Goal: Task Accomplishment & Management: Complete application form

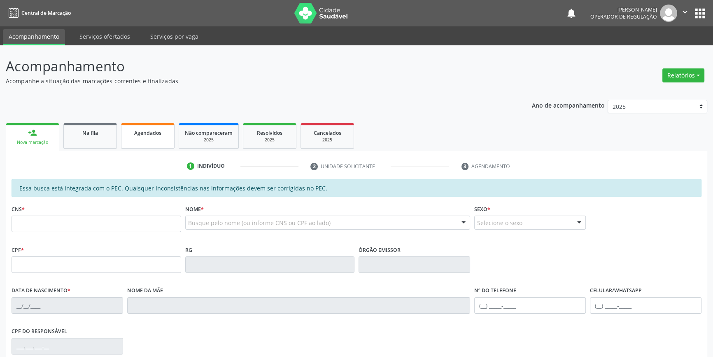
click at [152, 128] on div "Agendados" at bounding box center [147, 132] width 41 height 9
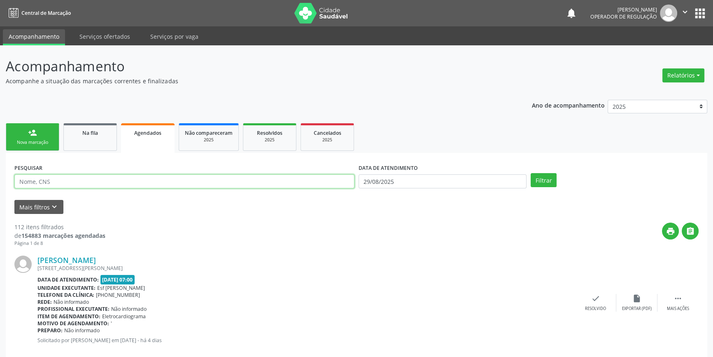
click at [112, 182] on input "text" at bounding box center [184, 181] width 340 height 14
type input "706409365411890"
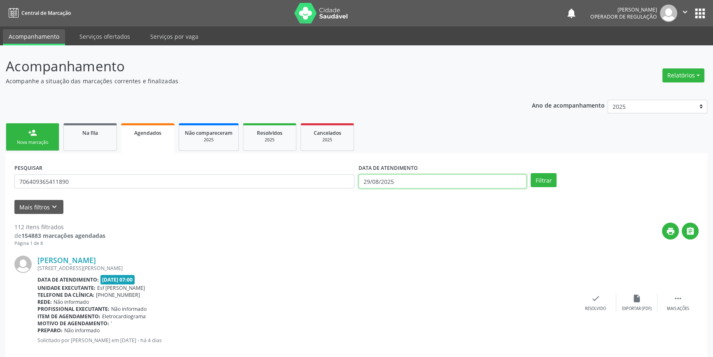
click at [471, 183] on body "Central de Marcação notifications Italo Souza Coelho Operador de regulação  Co…" at bounding box center [356, 178] width 713 height 357
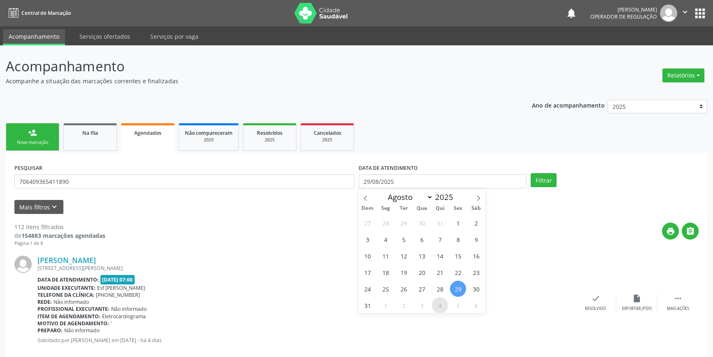
click at [444, 308] on span "4" at bounding box center [440, 305] width 16 height 16
type input "04/09/2025"
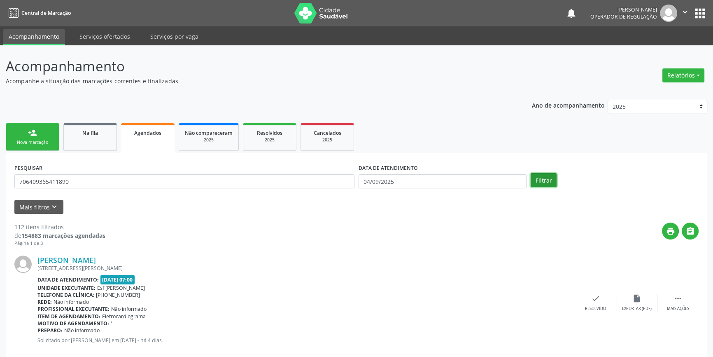
click at [548, 177] on button "Filtrar" at bounding box center [544, 180] width 26 height 14
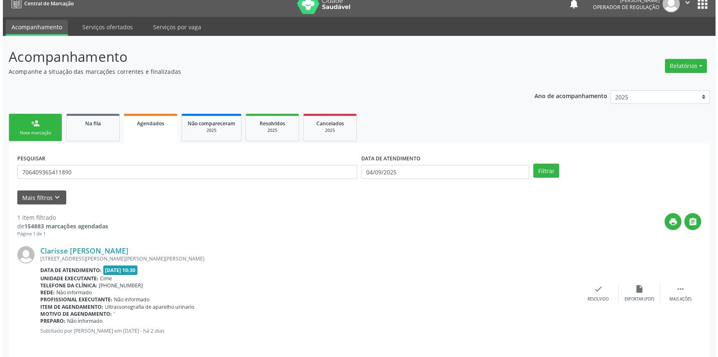
scroll to position [15, 0]
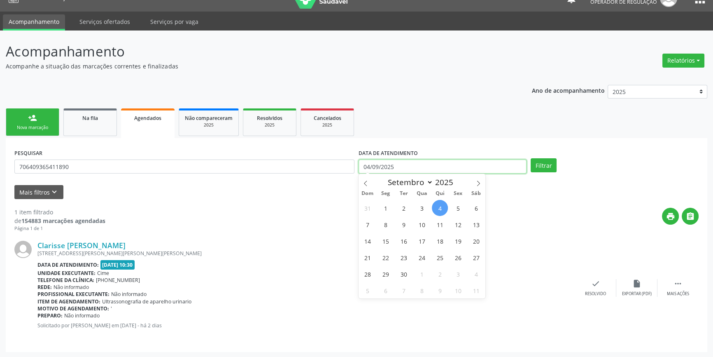
click at [443, 166] on input "04/09/2025" at bounding box center [443, 166] width 168 height 14
click at [690, 284] on div " Mais ações" at bounding box center [677, 288] width 41 height 18
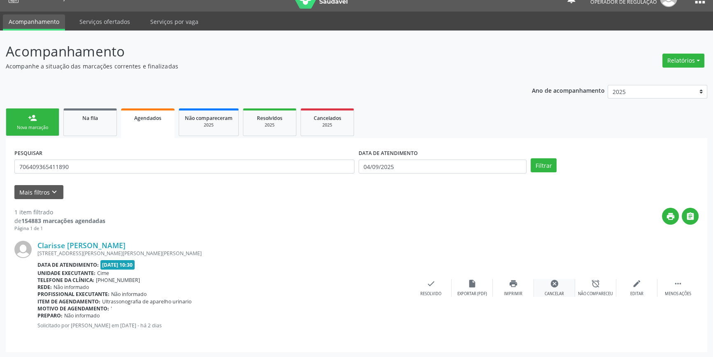
click at [557, 287] on div "cancel Cancelar" at bounding box center [554, 288] width 41 height 18
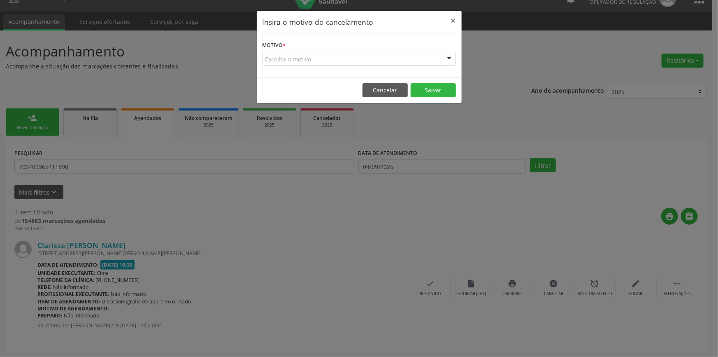
click at [356, 56] on div "Escolha o motivo" at bounding box center [360, 59] width 194 height 14
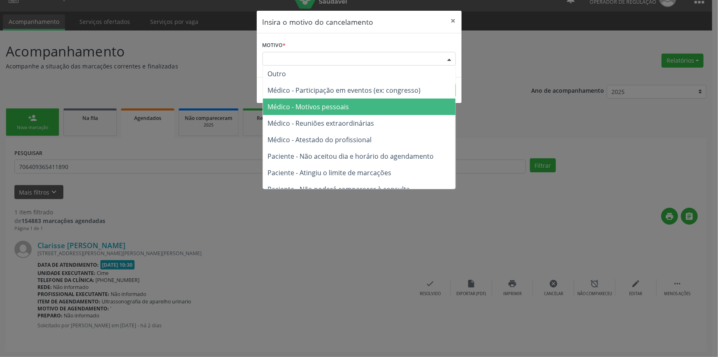
click at [339, 109] on span "Médico - Motivos pessoais" at bounding box center [309, 106] width 82 height 9
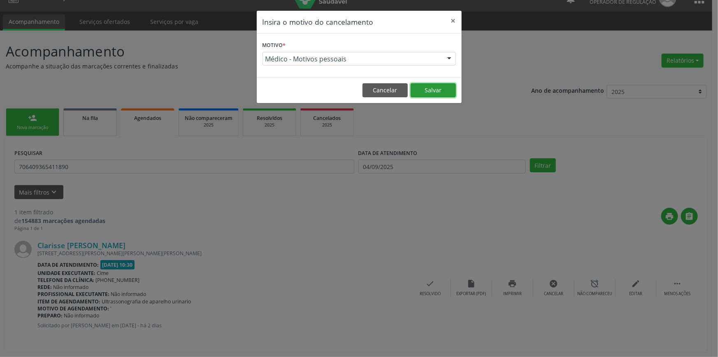
click at [422, 90] on button "Salvar" at bounding box center [433, 90] width 45 height 14
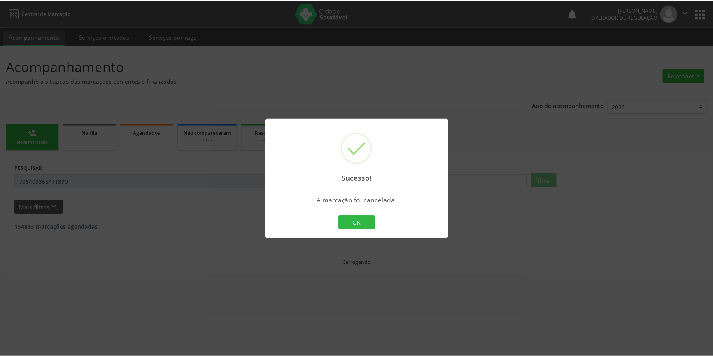
scroll to position [0, 0]
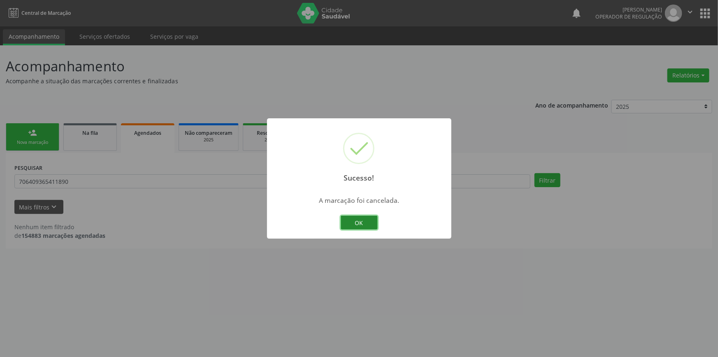
click at [362, 226] on button "OK" at bounding box center [359, 222] width 37 height 14
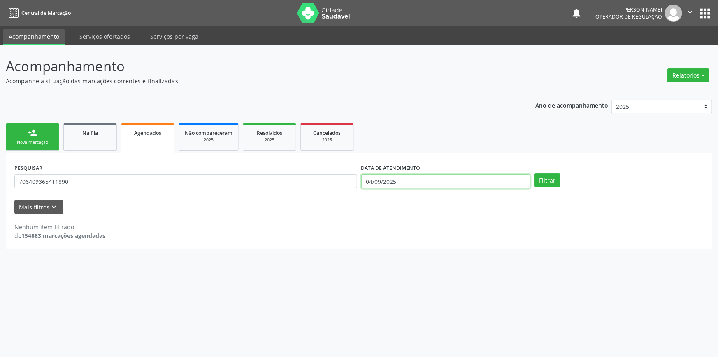
click at [459, 176] on input "04/09/2025" at bounding box center [445, 181] width 169 height 14
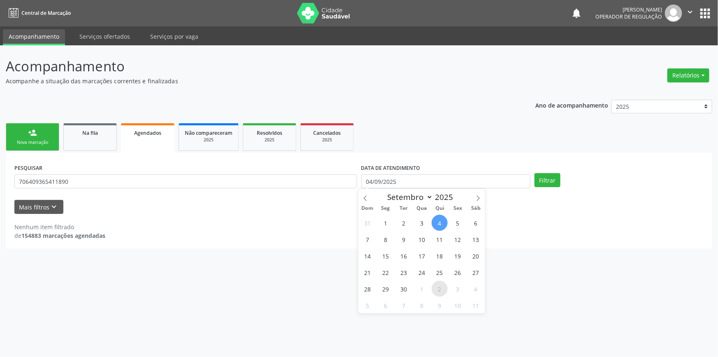
click at [443, 286] on span "2" at bounding box center [440, 288] width 16 height 16
type input "02/10/2025"
click at [543, 186] on button "Filtrar" at bounding box center [548, 180] width 26 height 14
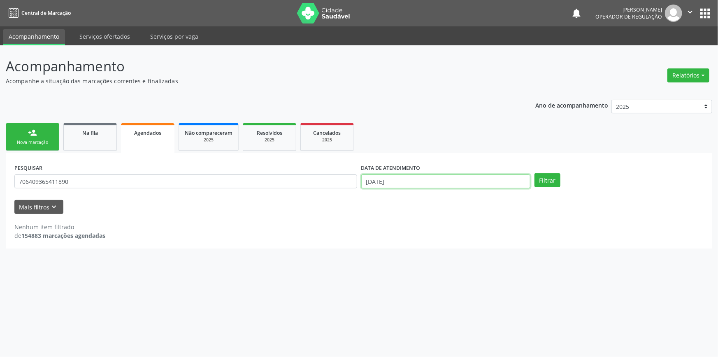
click at [435, 181] on input "02/10/2025" at bounding box center [445, 181] width 169 height 14
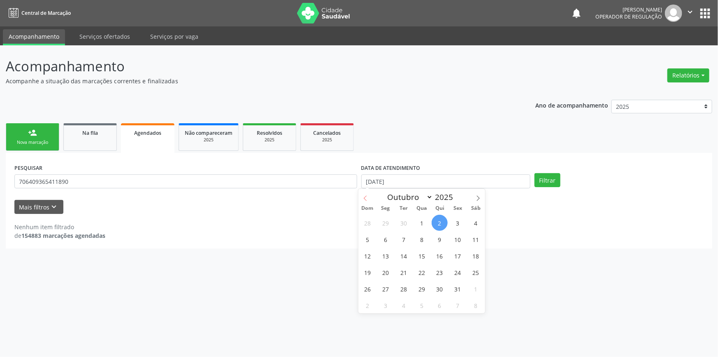
click at [361, 193] on span at bounding box center [366, 196] width 14 height 14
select select "8"
click at [409, 224] on span "2" at bounding box center [404, 222] width 16 height 16
type input "02/09/2025"
click at [409, 224] on span "2" at bounding box center [404, 222] width 16 height 16
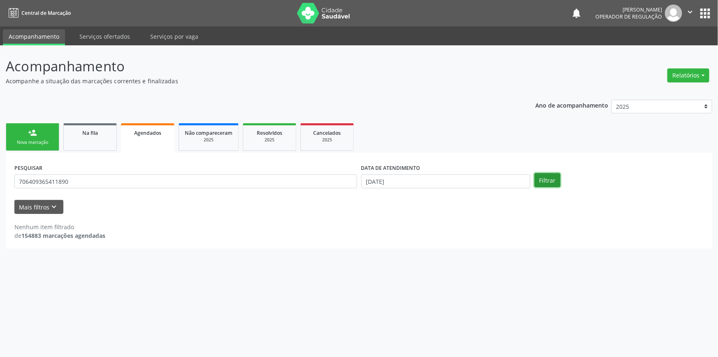
click at [549, 180] on button "Filtrar" at bounding box center [548, 180] width 26 height 14
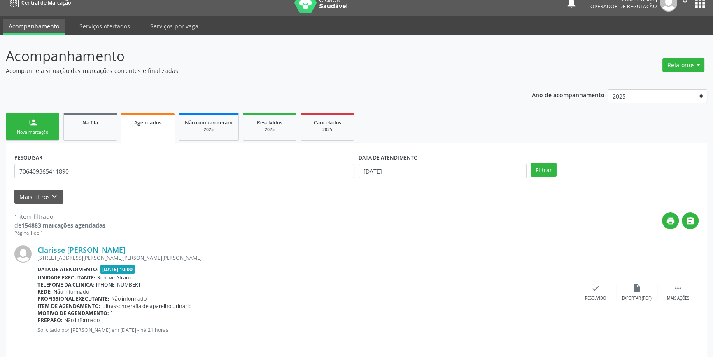
scroll to position [15, 0]
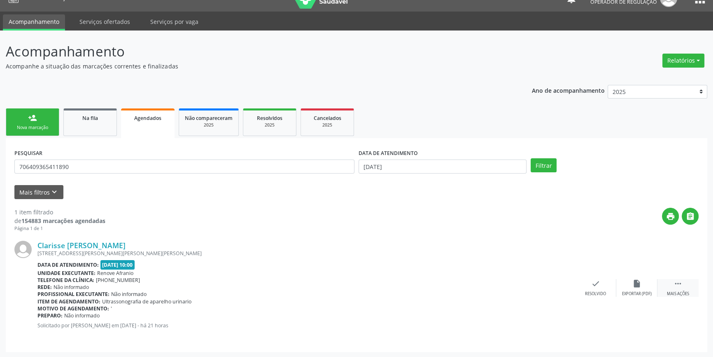
click at [694, 289] on div " Mais ações" at bounding box center [677, 288] width 41 height 18
click at [507, 284] on div "print Imprimir" at bounding box center [513, 288] width 41 height 18
click at [47, 127] on div "Nova marcação" at bounding box center [32, 127] width 41 height 6
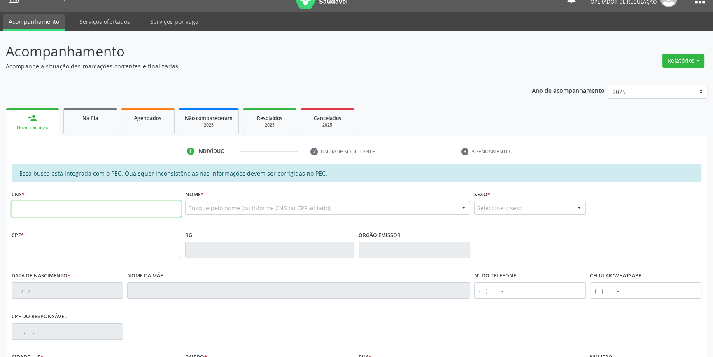
click at [114, 214] on input "text" at bounding box center [97, 208] width 170 height 16
type input "708 7081 5643 5498"
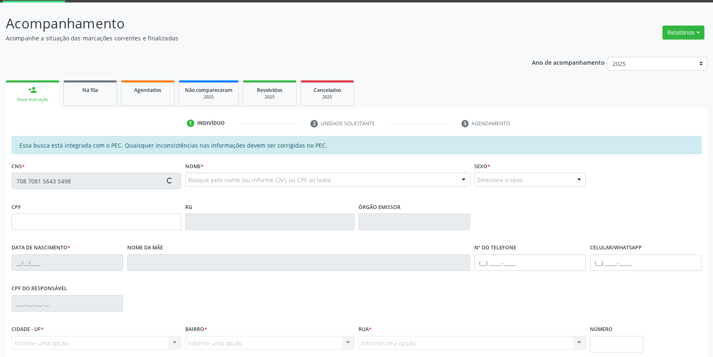
type input "093.756.314-51"
type input "24/03/1998"
type input "Angela Alexandria Alves Rodrigues"
type input "(87) 98119-7815"
type input "S/N"
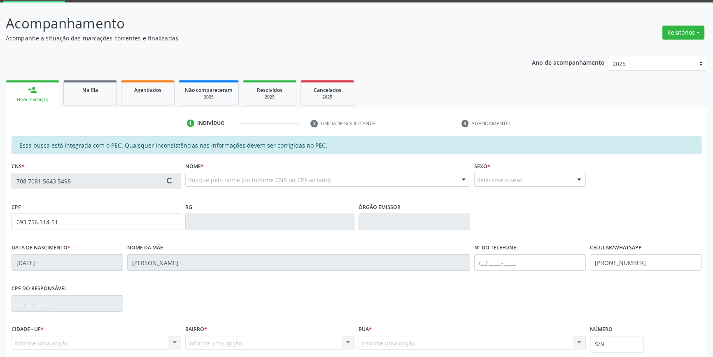
scroll to position [113, 0]
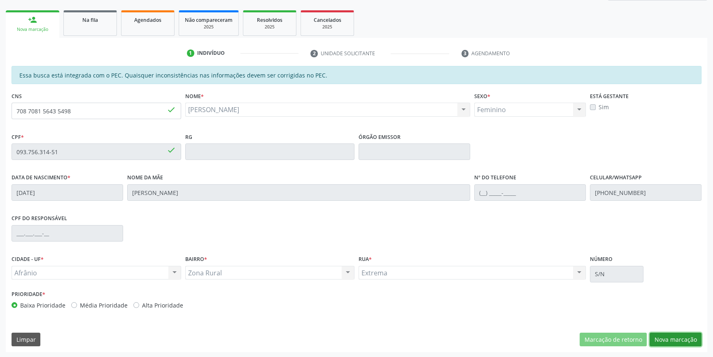
click at [677, 334] on button "Nova marcação" at bounding box center [676, 339] width 52 height 14
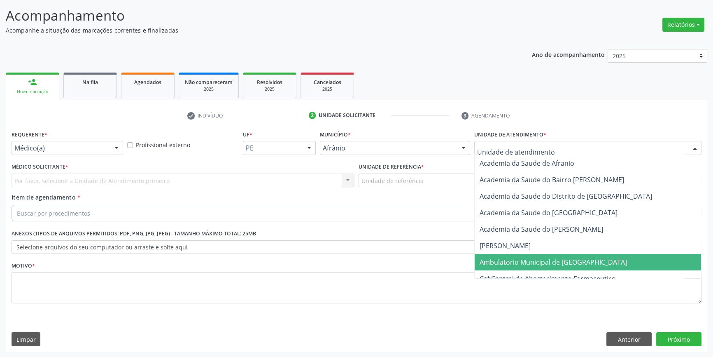
click at [520, 257] on span "Ambulatorio Municipal de [GEOGRAPHIC_DATA]" at bounding box center [553, 261] width 147 height 9
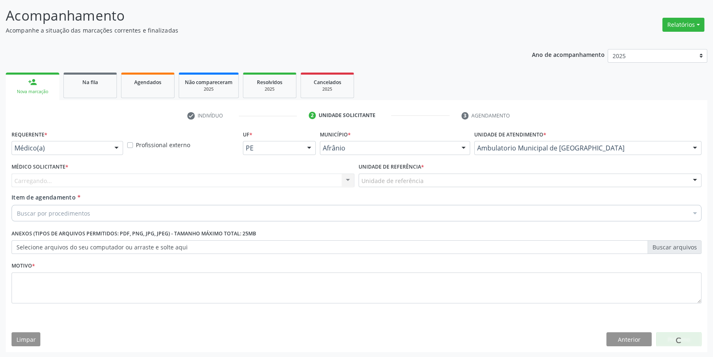
click at [424, 183] on div "Unidade de referência" at bounding box center [530, 180] width 343 height 14
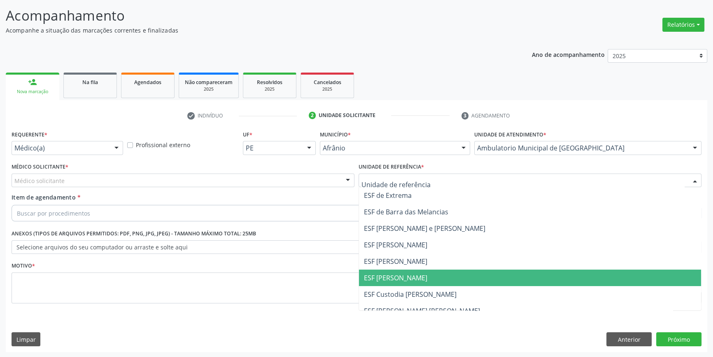
click at [424, 272] on span "ESF [PERSON_NAME]" at bounding box center [530, 277] width 342 height 16
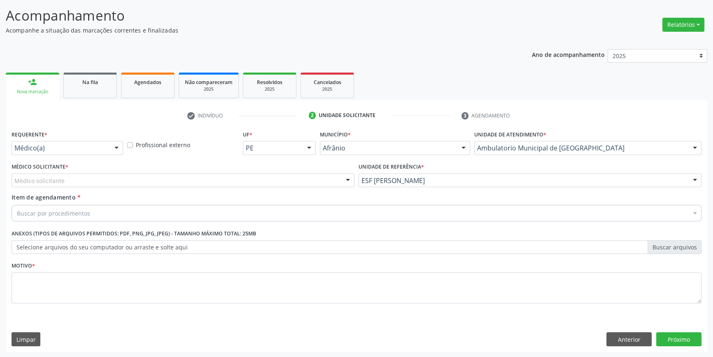
click at [198, 188] on div "Médico Solicitante * Médico solicitante Alysson Rodrigo Ferreira Cavalcanti Bru…" at bounding box center [182, 177] width 347 height 32
click at [188, 184] on div "Médico solicitante" at bounding box center [183, 180] width 343 height 14
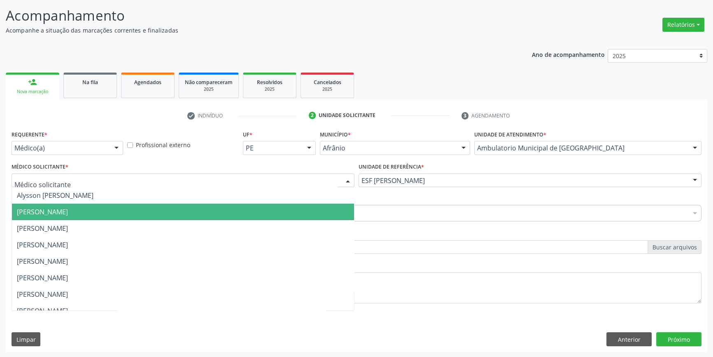
click at [121, 208] on span "[PERSON_NAME]" at bounding box center [183, 211] width 342 height 16
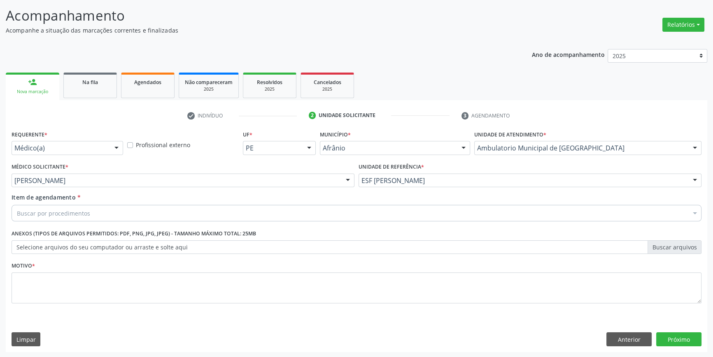
click at [89, 216] on div "Buscar por procedimentos" at bounding box center [357, 213] width 690 height 16
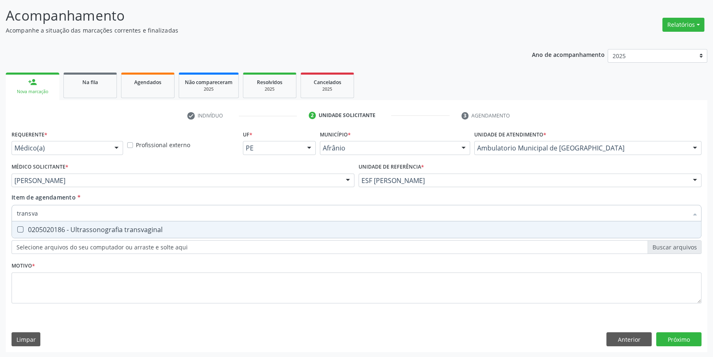
type input "transvag"
click at [85, 215] on input "transvag" at bounding box center [352, 213] width 671 height 16
click at [75, 226] on div "0205020186 - Ultrassonografia transvaginal" at bounding box center [356, 229] width 679 height 7
checkbox transvaginal "true"
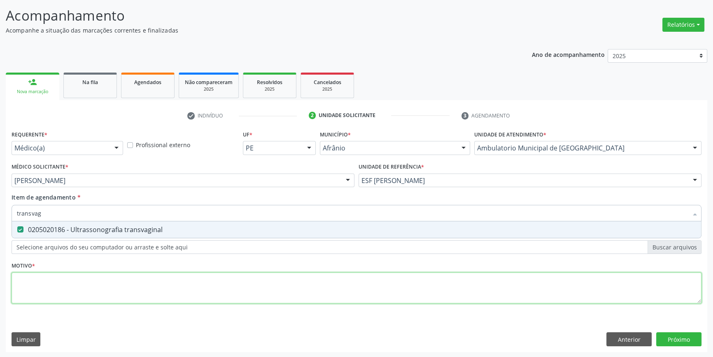
click at [60, 283] on div "Requerente * Médico(a) Médico(a) Enfermeiro(a) Paciente Nenhum resultado encont…" at bounding box center [357, 221] width 690 height 187
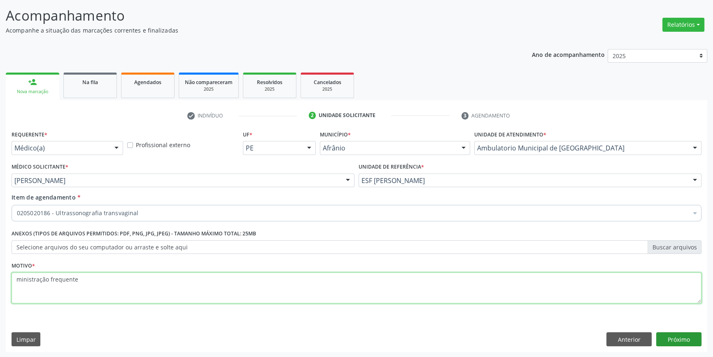
type textarea "ministração frequente"
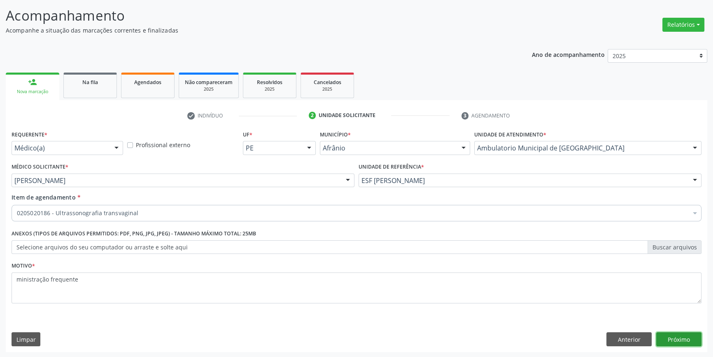
click at [682, 338] on button "Próximo" at bounding box center [678, 339] width 45 height 14
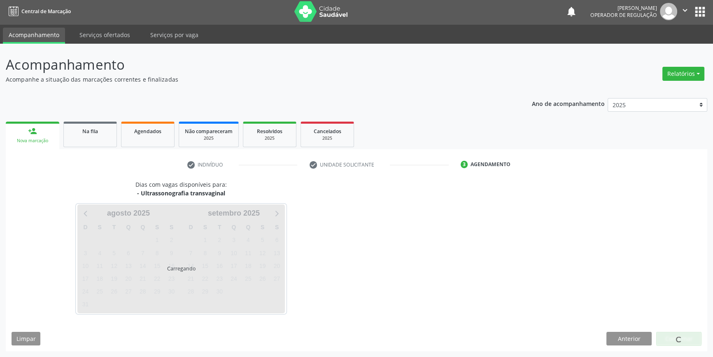
scroll to position [1, 0]
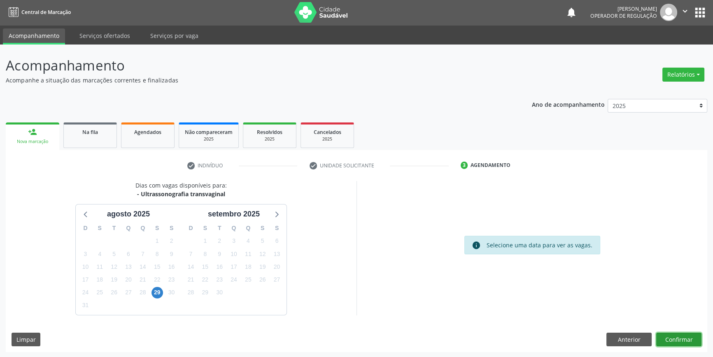
click at [674, 333] on button "Confirmar" at bounding box center [678, 339] width 45 height 14
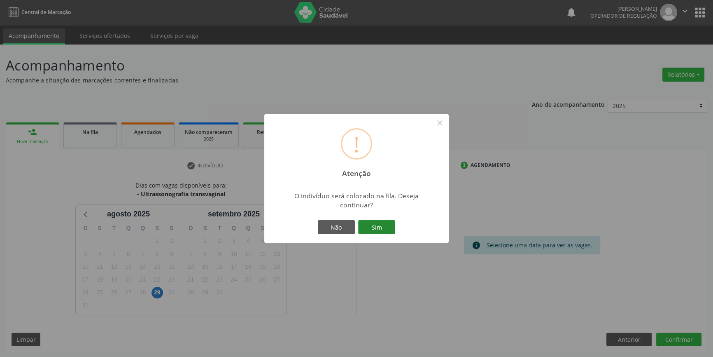
click at [386, 230] on button "Sim" at bounding box center [376, 227] width 37 height 14
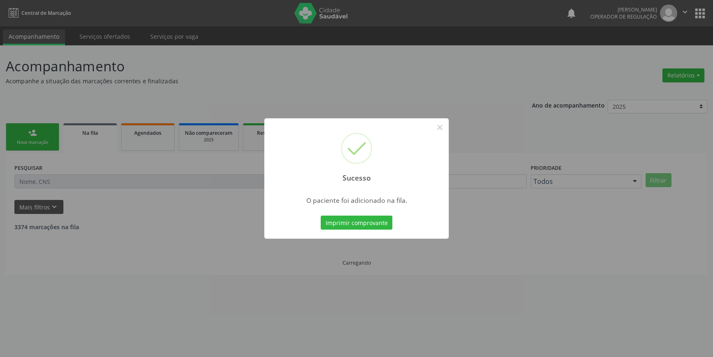
scroll to position [0, 0]
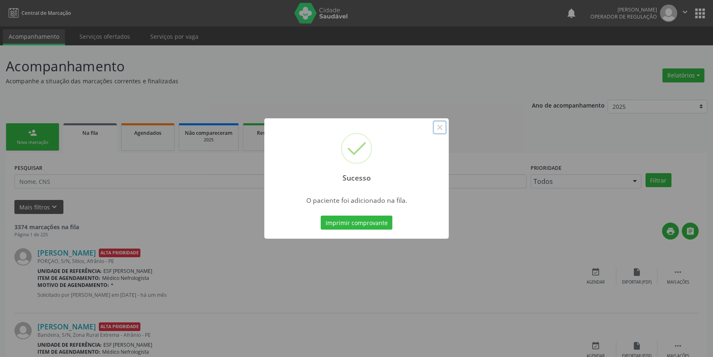
click at [443, 126] on button "×" at bounding box center [440, 127] width 14 height 14
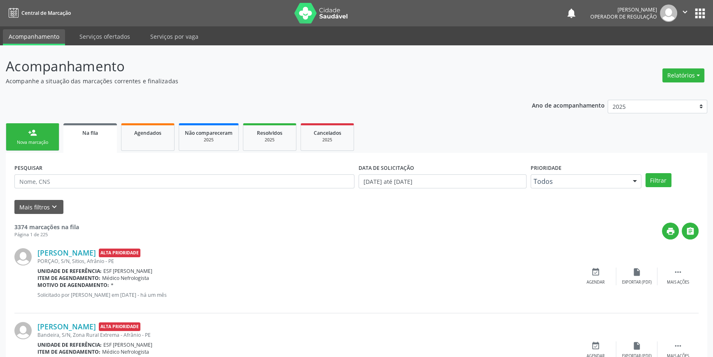
click at [54, 131] on link "person_add Nova marcação" at bounding box center [33, 137] width 54 height 28
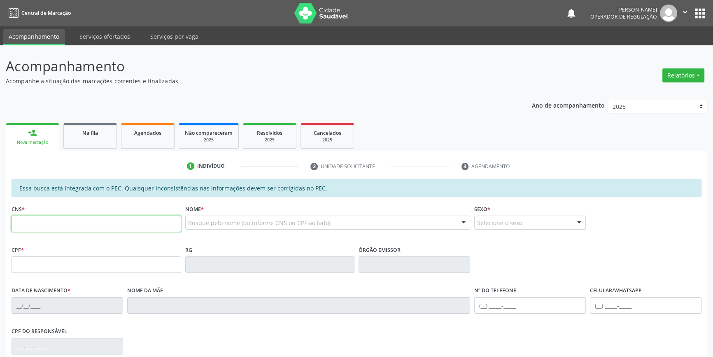
click at [68, 221] on input "text" at bounding box center [97, 223] width 170 height 16
type input "700 0089 6934 2901"
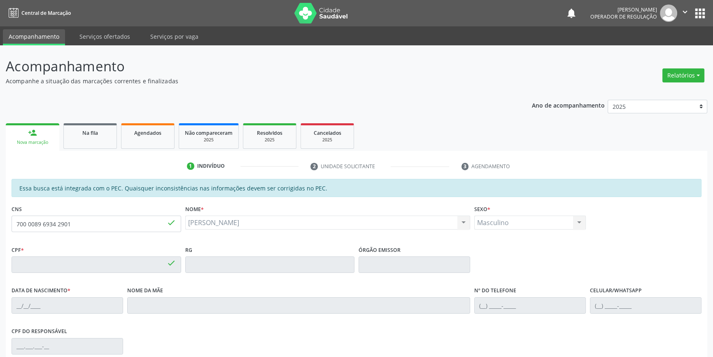
type input "656.163.084-04"
type input "27/09/1957"
type input "Raimunda Maria do Nascimento"
type input "(87) 98105-2935"
type input "S/N"
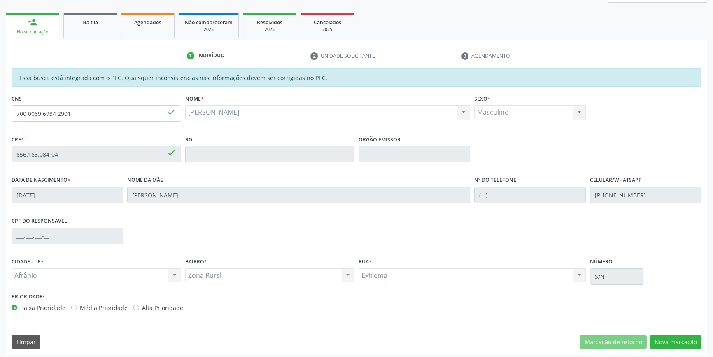
scroll to position [113, 0]
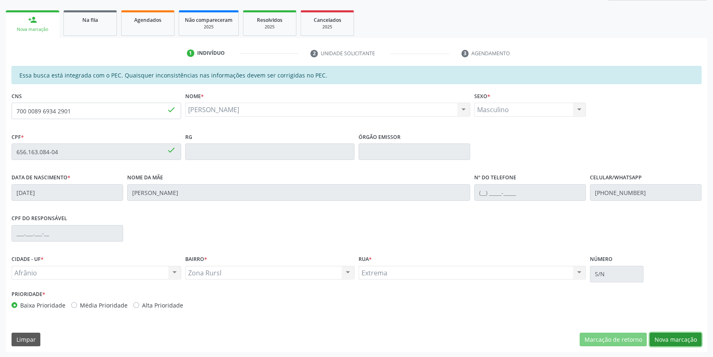
click at [679, 332] on button "Nova marcação" at bounding box center [676, 339] width 52 height 14
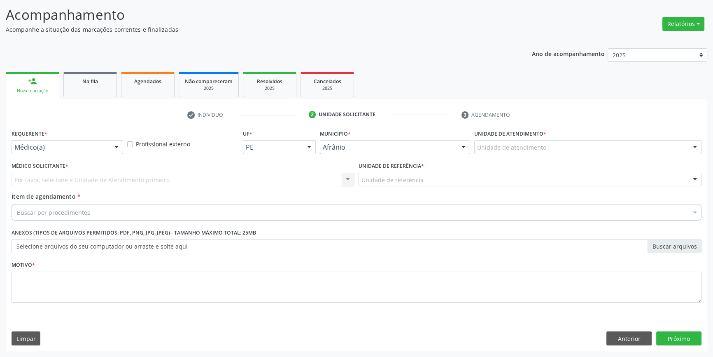
scroll to position [51, 0]
drag, startPoint x: 513, startPoint y: 145, endPoint x: 520, endPoint y: 157, distance: 13.7
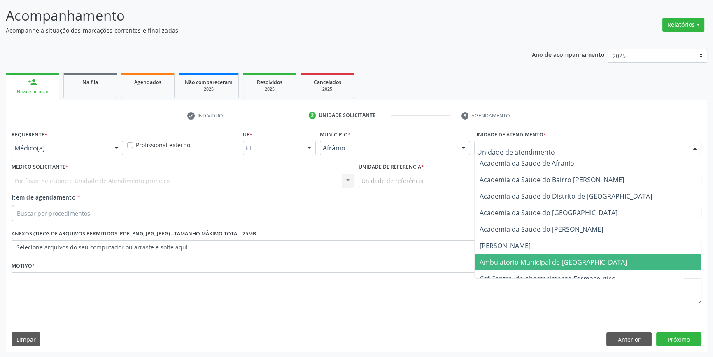
drag, startPoint x: 539, startPoint y: 262, endPoint x: 451, endPoint y: 219, distance: 97.4
click at [537, 262] on span "Ambulatorio Municipal de [GEOGRAPHIC_DATA]" at bounding box center [553, 261] width 147 height 9
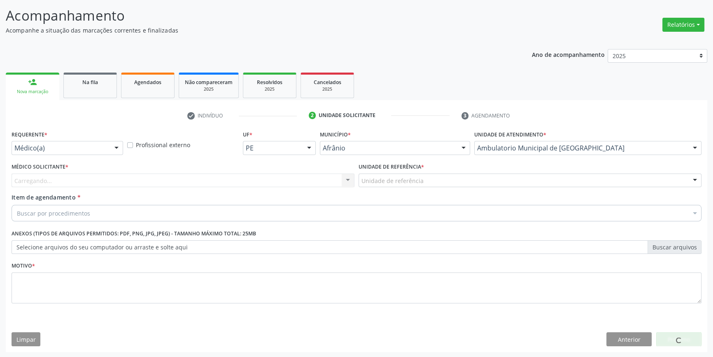
click at [431, 185] on div "Unidade de referência" at bounding box center [530, 180] width 343 height 14
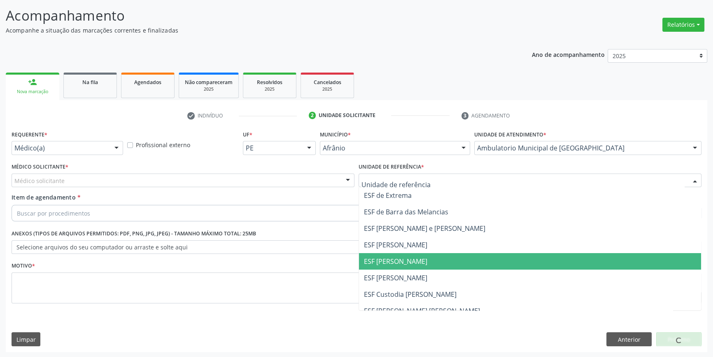
click at [413, 260] on span "ESF [PERSON_NAME]" at bounding box center [395, 260] width 63 height 9
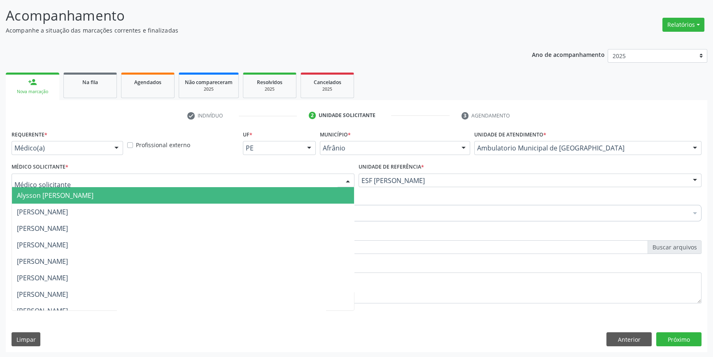
drag, startPoint x: 263, startPoint y: 182, endPoint x: 249, endPoint y: 179, distance: 14.9
click at [249, 179] on div at bounding box center [183, 180] width 343 height 14
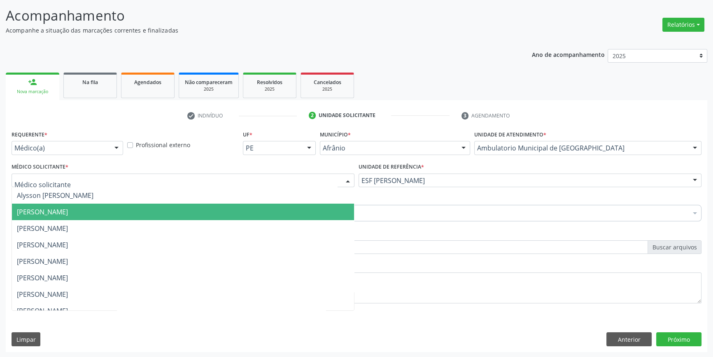
click at [68, 207] on span "[PERSON_NAME]" at bounding box center [42, 211] width 51 height 9
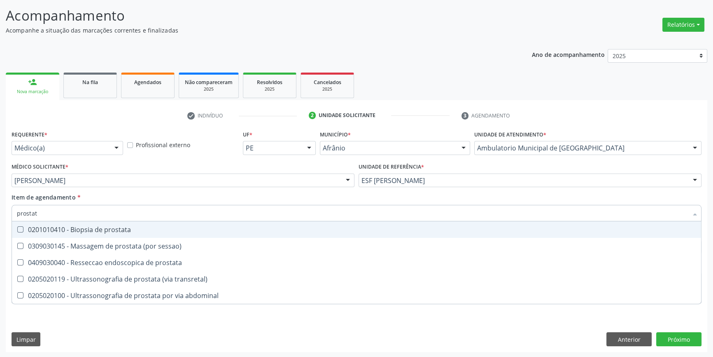
type input "prostata"
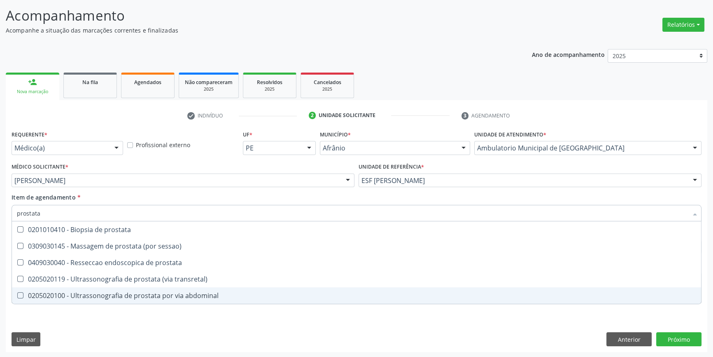
click at [136, 294] on div "0205020100 - Ultrassonografia de prostata por via abdominal" at bounding box center [356, 295] width 679 height 7
checkbox abdominal "true"
click at [101, 336] on div "Requerente * Médico(a) Médico(a) Enfermeiro(a) Paciente Nenhum resultado encont…" at bounding box center [357, 240] width 702 height 224
checkbox sessao\) "true"
checkbox abdominal "false"
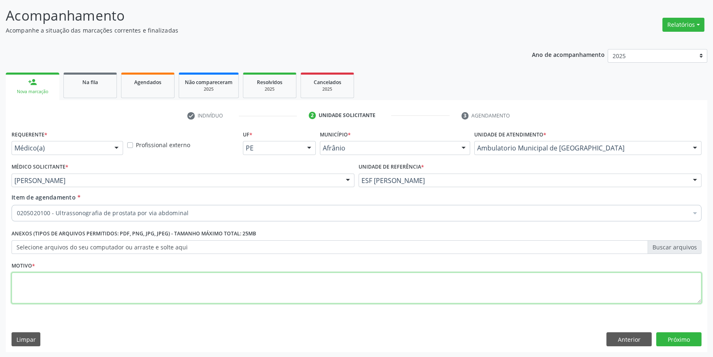
click at [85, 288] on textarea at bounding box center [357, 287] width 690 height 31
drag, startPoint x: 93, startPoint y: 287, endPoint x: 17, endPoint y: 285, distance: 75.8
click at [17, 285] on textarea "hpb" at bounding box center [357, 287] width 690 height 31
type textarea "HBP"
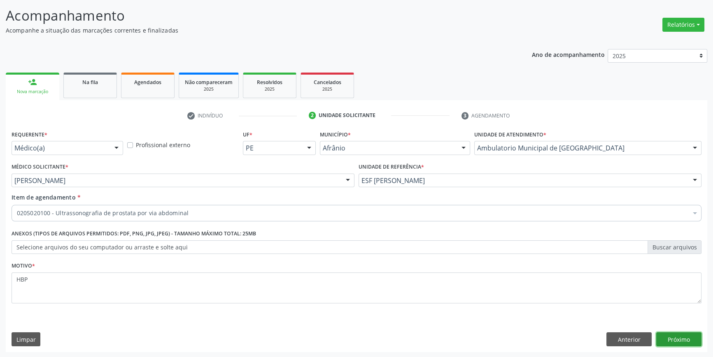
click at [692, 343] on button "Próximo" at bounding box center [678, 339] width 45 height 14
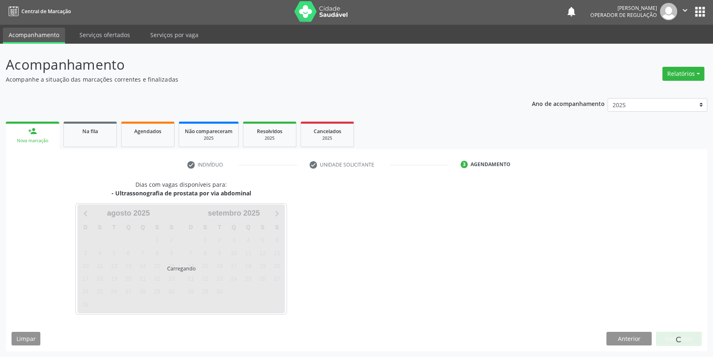
scroll to position [1, 0]
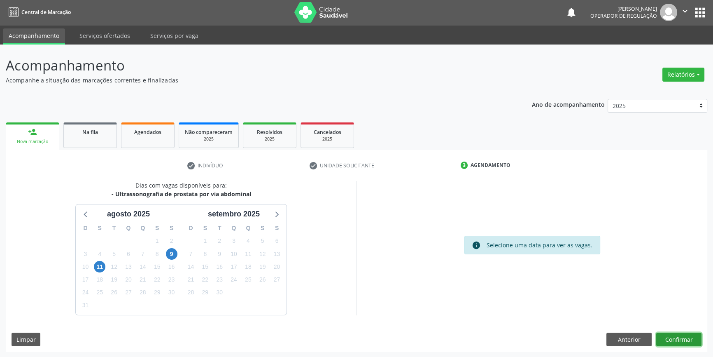
click at [678, 342] on button "Confirmar" at bounding box center [678, 339] width 45 height 14
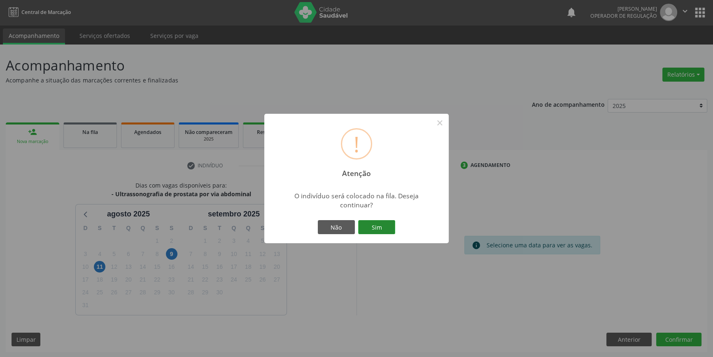
click at [375, 226] on button "Sim" at bounding box center [376, 227] width 37 height 14
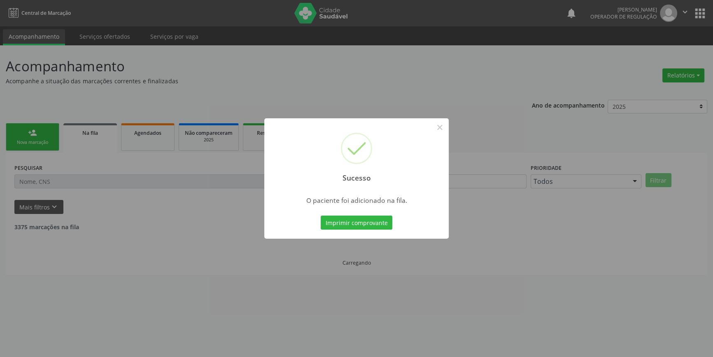
scroll to position [0, 0]
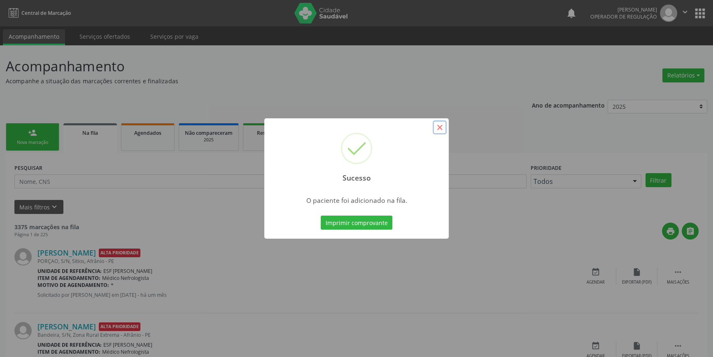
click at [439, 126] on button "×" at bounding box center [440, 127] width 14 height 14
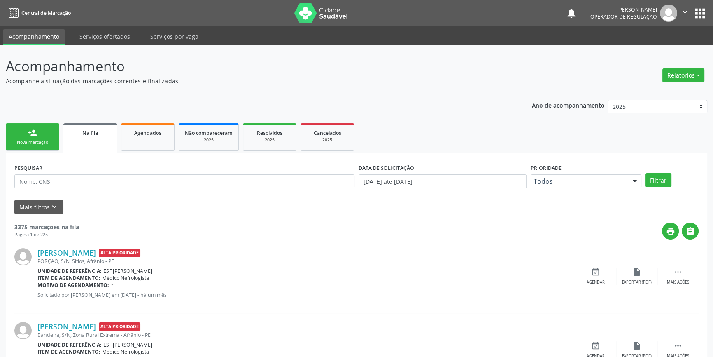
click at [21, 128] on link "person_add Nova marcação" at bounding box center [33, 137] width 54 height 28
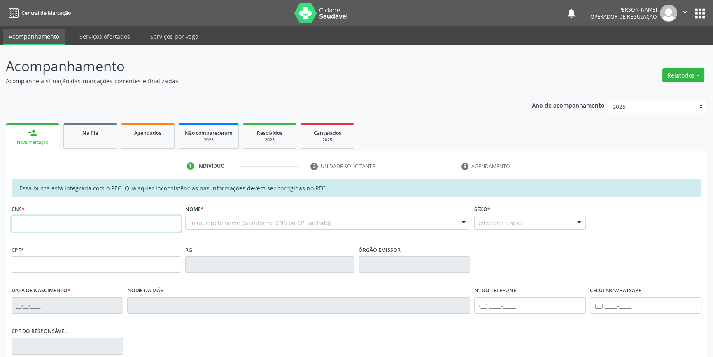
click at [140, 219] on input "text" at bounding box center [97, 223] width 170 height 16
type input "706 5063 0185 7193"
type input "084.814.284-50"
type input "[DATE]"
type input "[PERSON_NAME]"
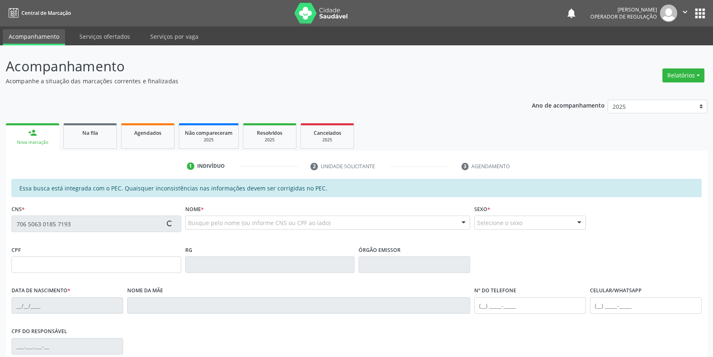
type input "[PHONE_NUMBER]"
type input "S/N"
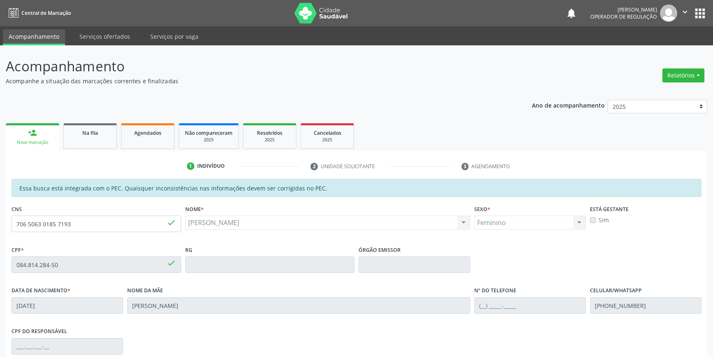
click at [74, 242] on div "CNS 706 5063 0185 7193 done" at bounding box center [96, 223] width 174 height 41
drag, startPoint x: 85, startPoint y: 231, endPoint x: 191, endPoint y: 145, distance: 137.0
click at [0, 222] on div "Acompanhamento Acompanhe a situação das marcações correntes e finalizadas Relat…" at bounding box center [356, 257] width 713 height 425
type input "700 0022 6524 6802"
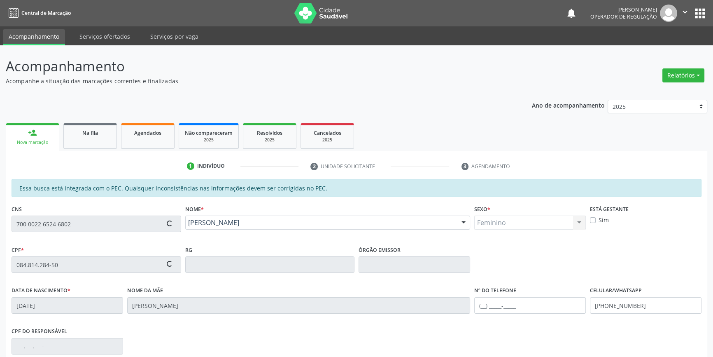
type input "133.379.473-87"
type input "22/06/1949"
type input "Maria dos Santos Souza"
type input "(87) 98816-7271"
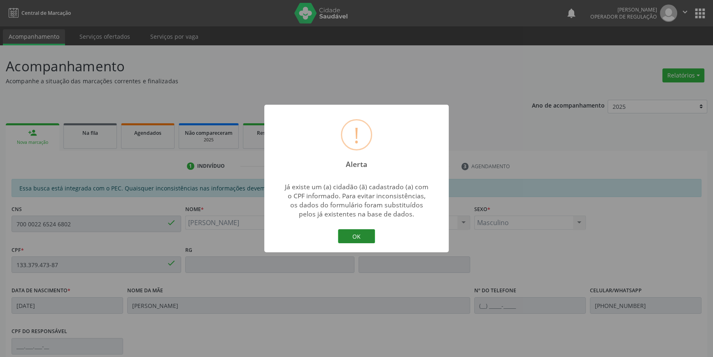
click at [350, 235] on button "OK" at bounding box center [356, 236] width 37 height 14
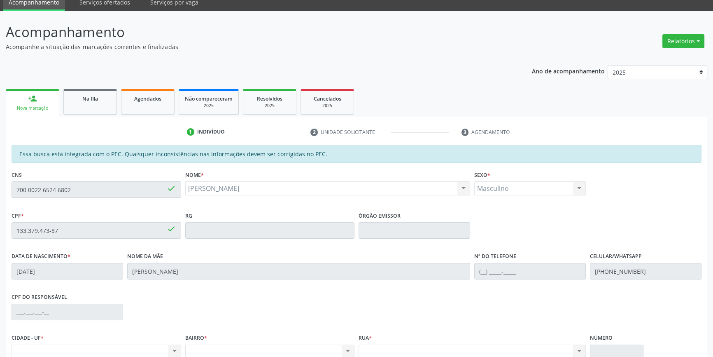
scroll to position [113, 0]
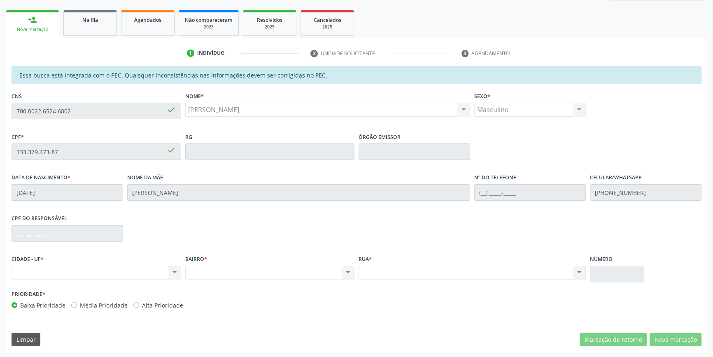
click at [0, 105] on div "Acompanhamento Acompanhe a situação das marcações correntes e finalizadas Relat…" at bounding box center [356, 144] width 713 height 425
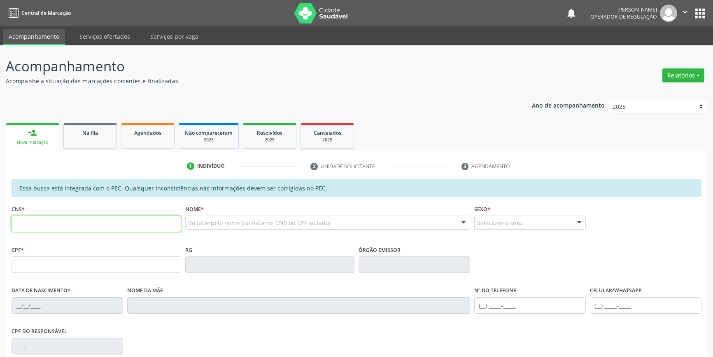
scroll to position [113, 0]
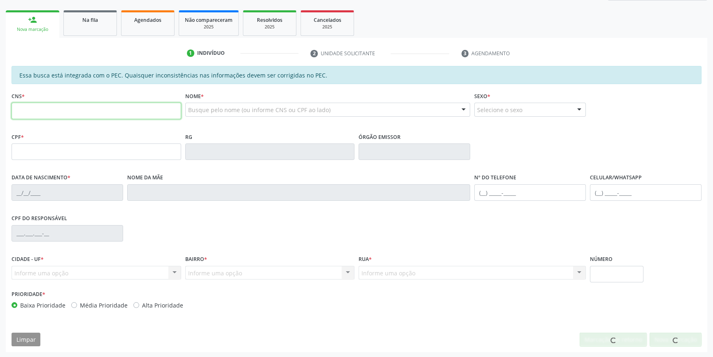
click at [136, 112] on input "text" at bounding box center [97, 111] width 170 height 16
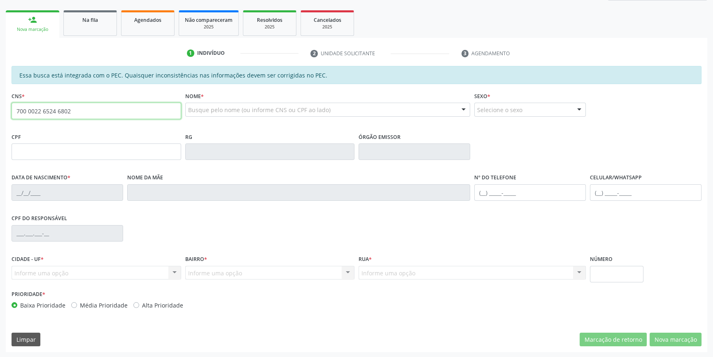
type input "700 0022 6524 6802"
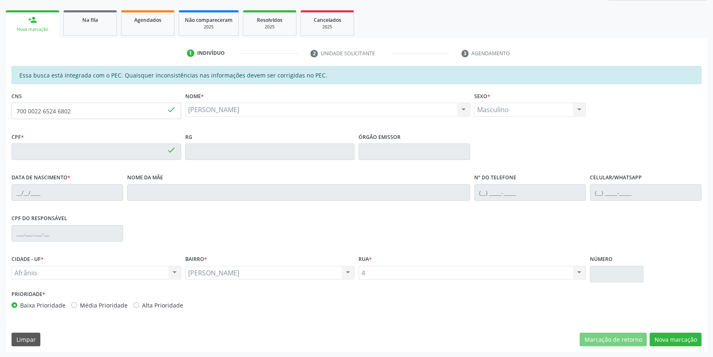
type input "133.379.473-87"
type input "[DATE]"
type input "[PERSON_NAME]"
type input "[PHONE_NUMBER]"
type input "S/N"
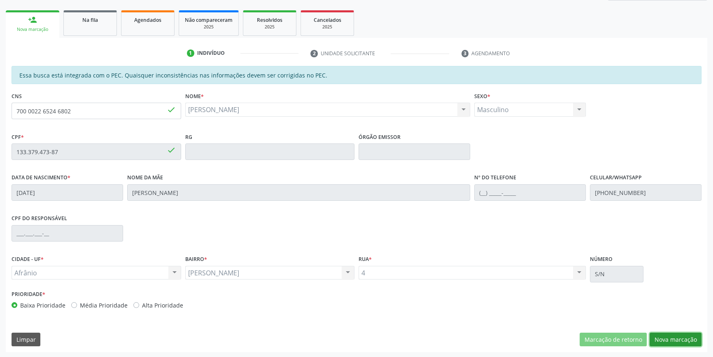
click at [681, 335] on button "Nova marcação" at bounding box center [676, 339] width 52 height 14
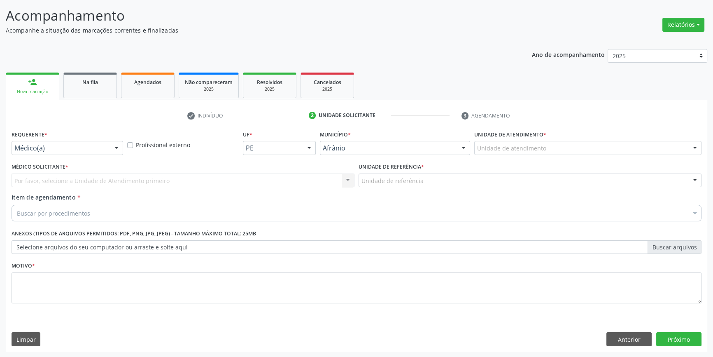
click at [526, 152] on div "Unidade de atendimento" at bounding box center [587, 148] width 227 height 14
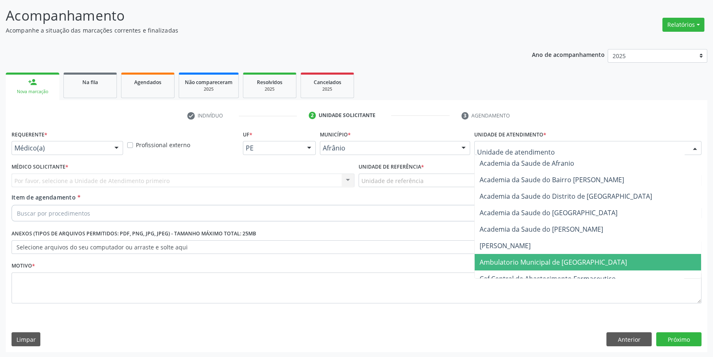
click at [518, 255] on span "Ambulatorio Municipal de [GEOGRAPHIC_DATA]" at bounding box center [588, 262] width 226 height 16
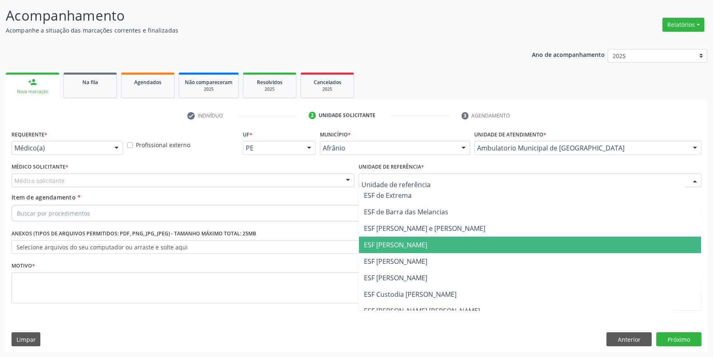
click at [401, 253] on span "ESF [PERSON_NAME]" at bounding box center [530, 261] width 342 height 16
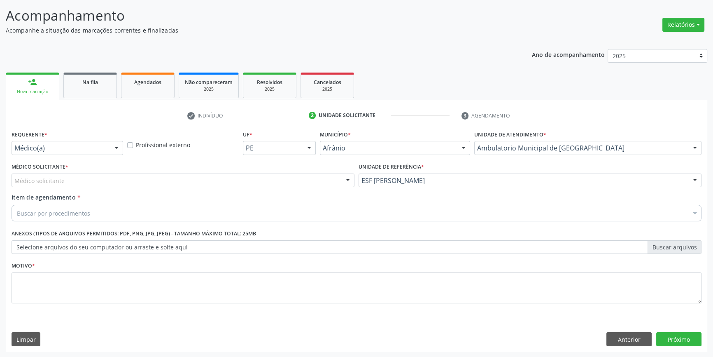
click at [273, 181] on div "Médico solicitante" at bounding box center [183, 180] width 343 height 14
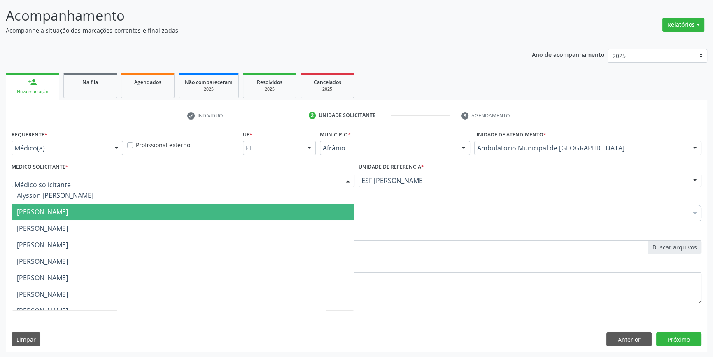
drag, startPoint x: 179, startPoint y: 204, endPoint x: 174, endPoint y: 205, distance: 5.0
click at [175, 205] on span "Bruno Saraiva Bezerra Medrado" at bounding box center [183, 211] width 342 height 16
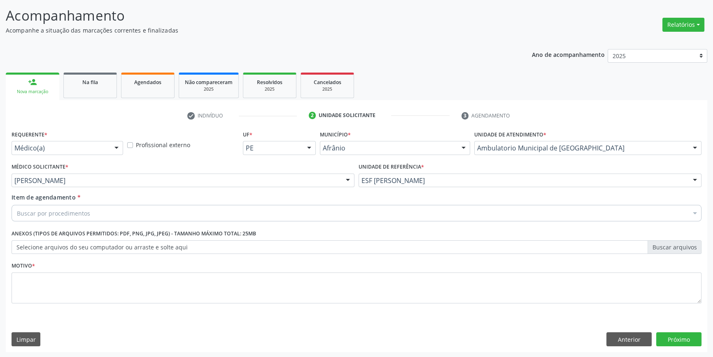
click at [149, 205] on div "Buscar por procedimentos" at bounding box center [357, 213] width 690 height 16
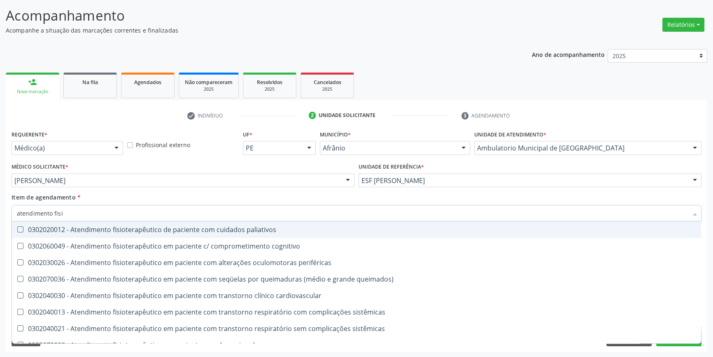
type input "atendimento fisio"
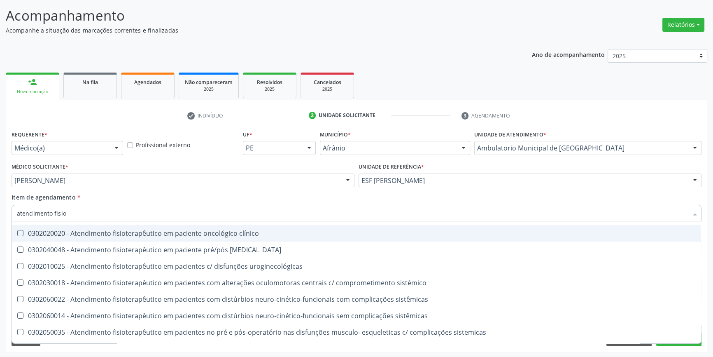
scroll to position [273, 0]
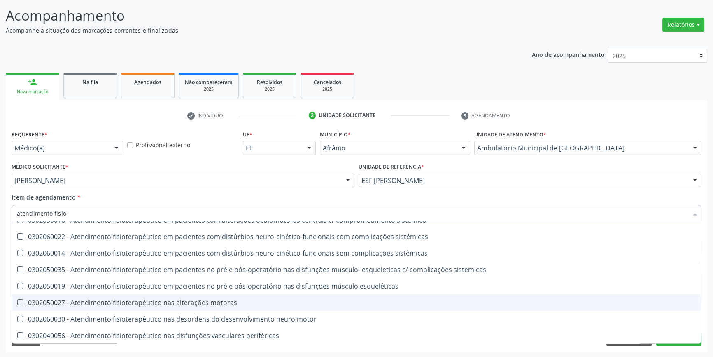
click at [182, 299] on div "0302050027 - Atendimento fisioterapêutico nas alterações motoras" at bounding box center [356, 302] width 679 height 7
checkbox motoras "true"
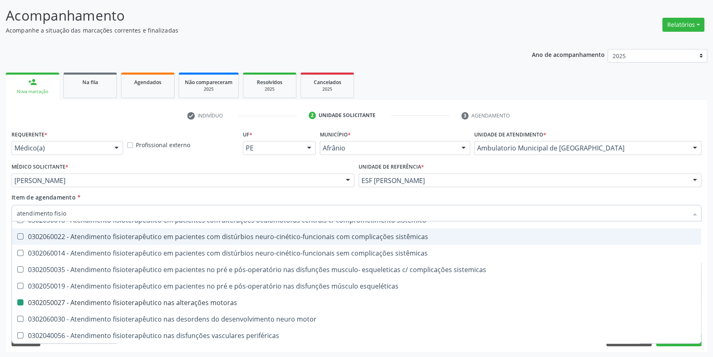
click at [197, 195] on div "Item de agendamento * atendimento fisio Desfazer seleção 0302020012 - Atendimen…" at bounding box center [357, 206] width 690 height 26
checkbox cognitivo "true"
checkbox motoras "false"
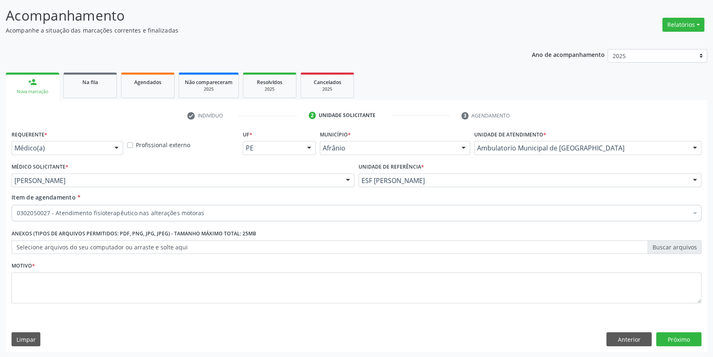
scroll to position [0, 0]
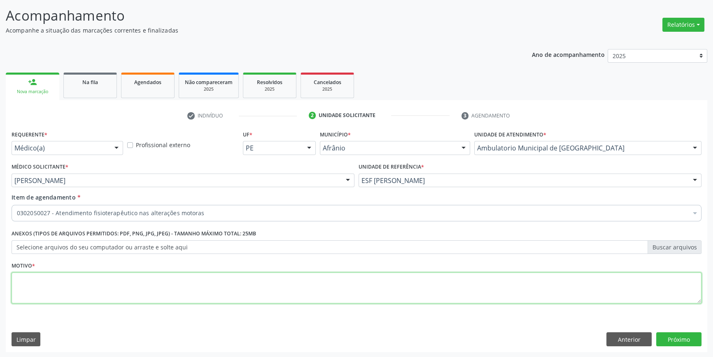
click at [146, 280] on textarea at bounding box center [357, 287] width 690 height 31
type textarea "'"
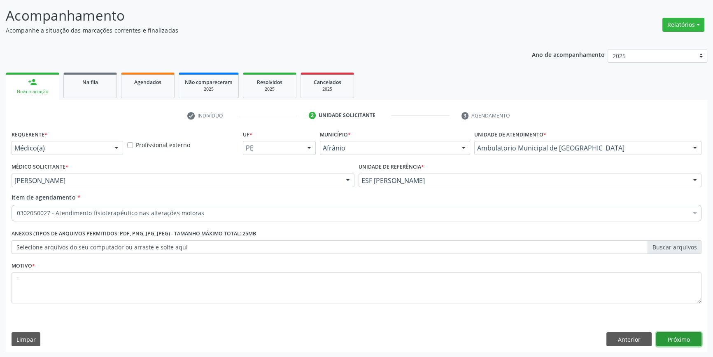
click at [676, 339] on button "Próximo" at bounding box center [678, 339] width 45 height 14
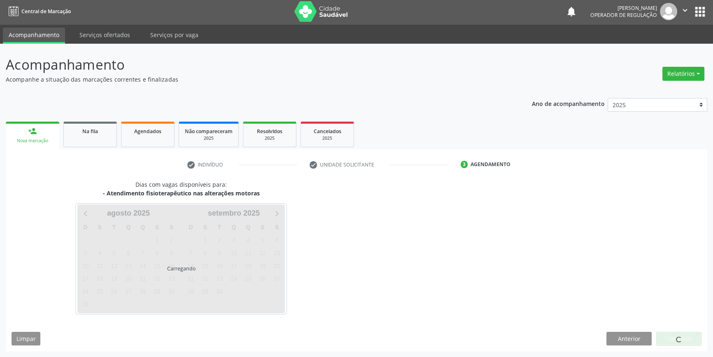
scroll to position [1, 0]
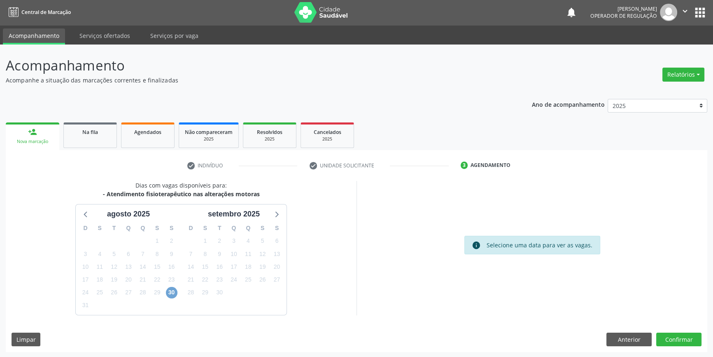
click at [171, 288] on span "30" at bounding box center [172, 293] width 12 height 12
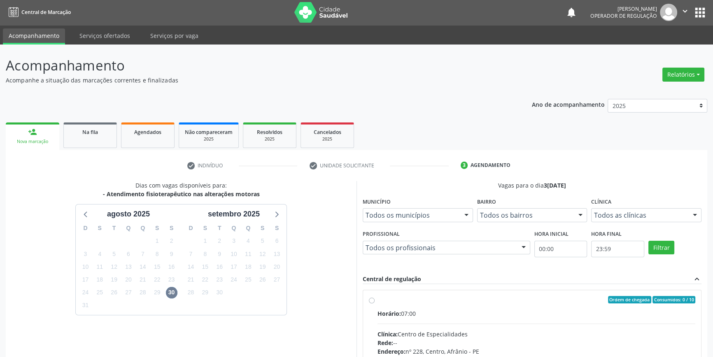
click at [388, 306] on label "Ordem de chegada Consumidos: 0 / 10 Horário: 07:00 Clínica: Centro de Especiali…" at bounding box center [537, 359] width 318 height 126
click at [375, 303] on input "Ordem de chegada Consumidos: 0 / 10 Horário: 07:00 Clínica: Centro de Especiali…" at bounding box center [372, 299] width 6 height 7
radio input "true"
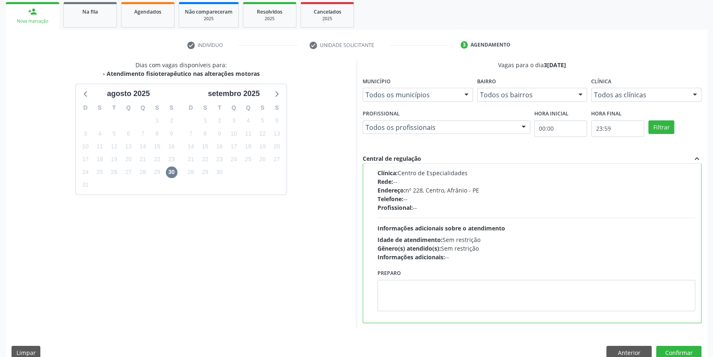
scroll to position [135, 0]
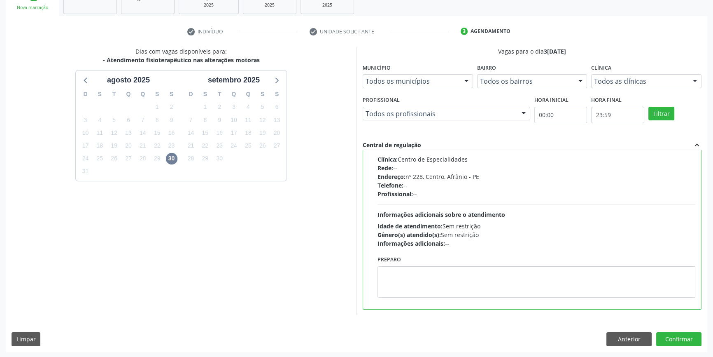
click at [690, 347] on div "Dias com vagas disponíveis para: - Atendimento fisioterapêutico nas alterações …" at bounding box center [357, 199] width 702 height 304
click at [688, 344] on button "Confirmar" at bounding box center [678, 339] width 45 height 14
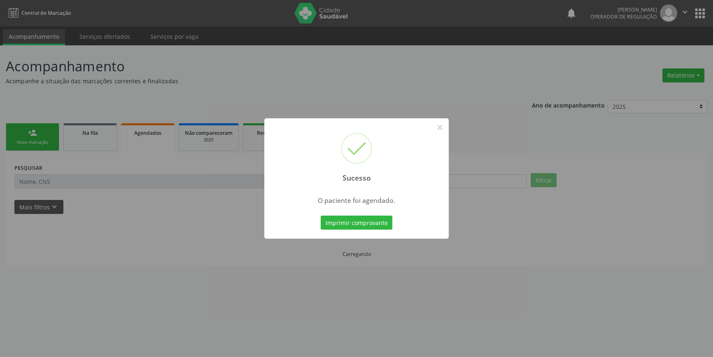
scroll to position [0, 0]
click at [361, 222] on button "Imprimir comprovante" at bounding box center [360, 222] width 72 height 14
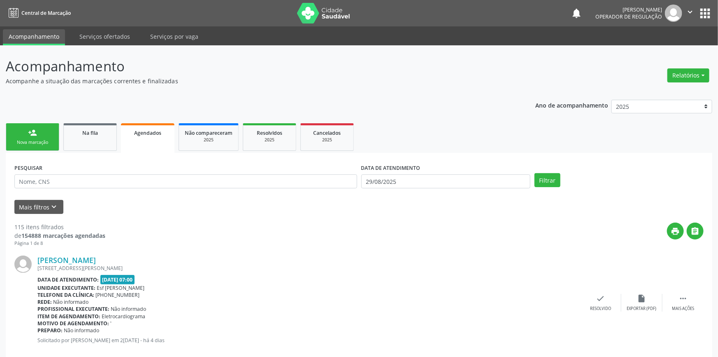
click at [39, 139] on div "Nova marcação" at bounding box center [32, 142] width 41 height 6
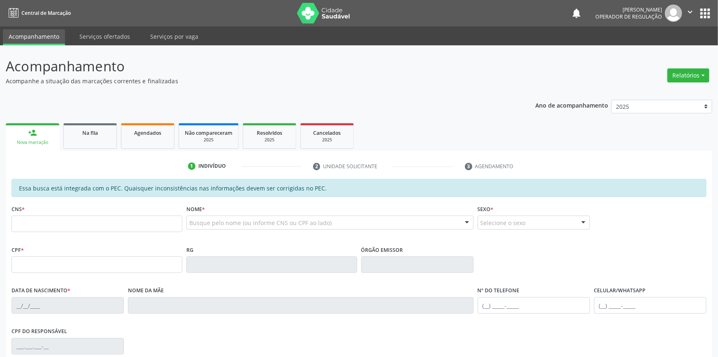
click at [97, 212] on div "CNS *" at bounding box center [97, 217] width 171 height 29
click at [97, 220] on input "text" at bounding box center [97, 223] width 171 height 16
type input "700 0029 9659 1601"
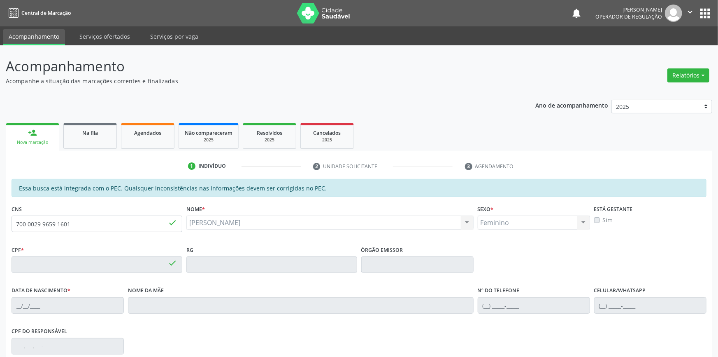
type input "392.202.574-91"
type input "27/02/1950"
type input "Joana Raimunda Marques"
type input "(87) 98842-6855"
type input "S/N"
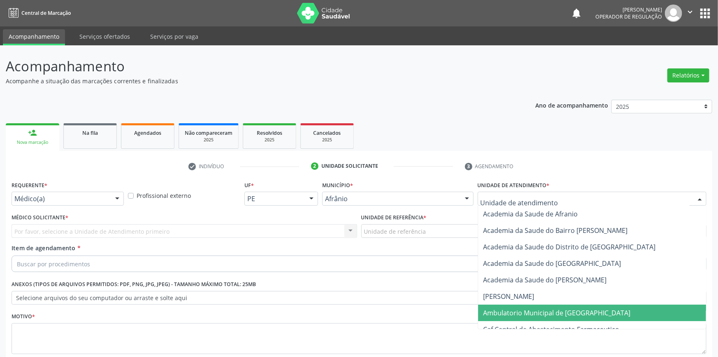
click at [524, 308] on span "Ambulatorio Municipal de [GEOGRAPHIC_DATA]" at bounding box center [556, 312] width 147 height 9
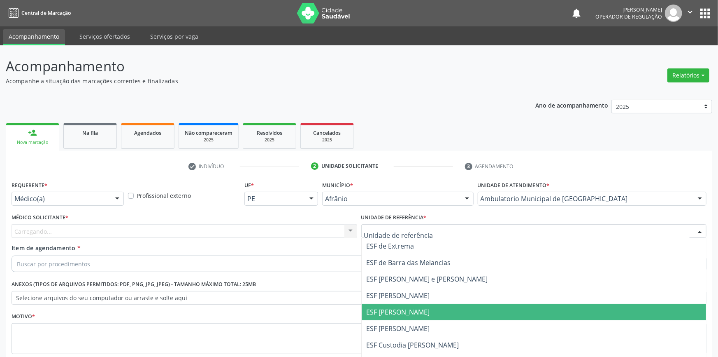
click at [393, 307] on span "ESF [PERSON_NAME]" at bounding box center [398, 311] width 63 height 9
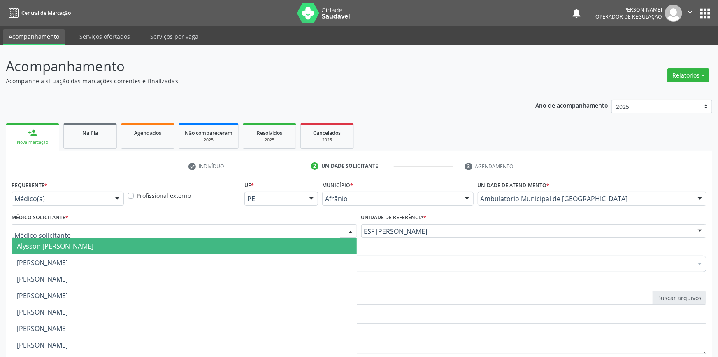
click at [197, 224] on div at bounding box center [185, 231] width 346 height 14
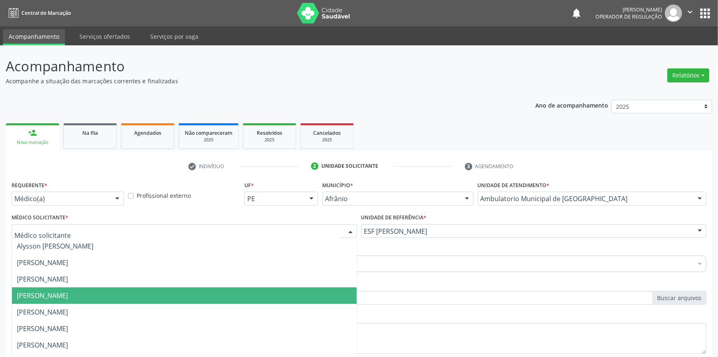
click at [68, 291] on span "[PERSON_NAME]" at bounding box center [42, 295] width 51 height 9
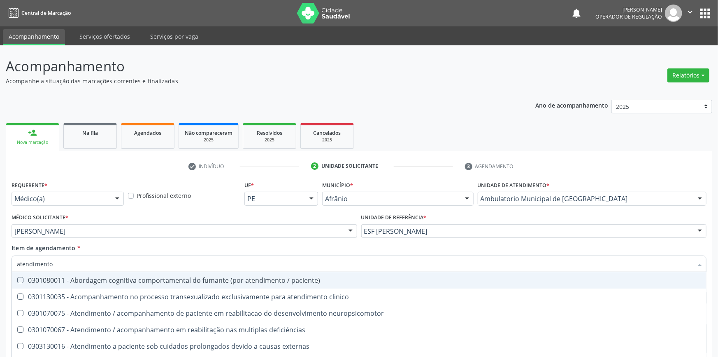
type input "atendimento f"
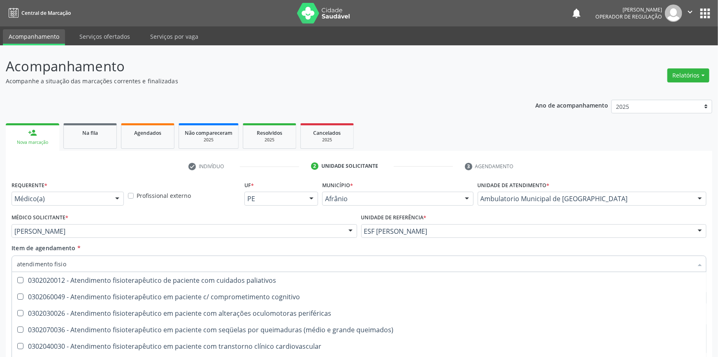
click at [188, 243] on div "Item de agendamento * atendimento fisio Desfazer seleção 0302020012 - Atendimen…" at bounding box center [359, 256] width 695 height 26
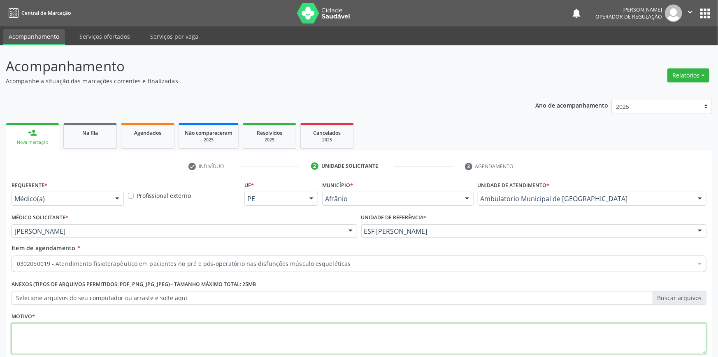
click at [135, 323] on textarea at bounding box center [359, 338] width 695 height 31
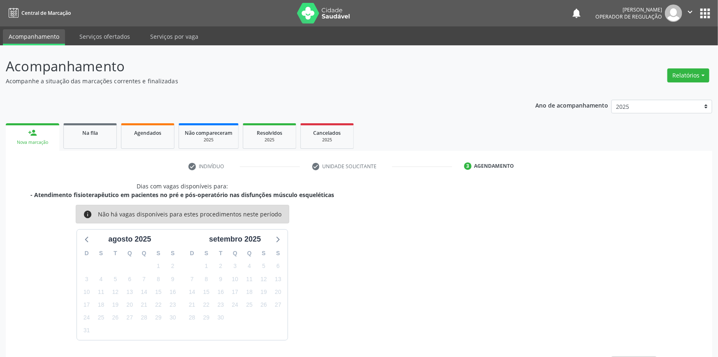
click at [626, 356] on button "Anterior" at bounding box center [634, 364] width 45 height 14
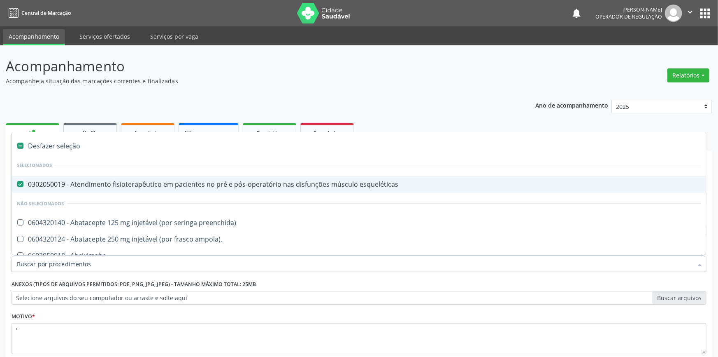
click at [150, 176] on span "0302050019 - Atendimento fisioterapêutico em pacientes no pré e pós-operatório …" at bounding box center [359, 184] width 695 height 16
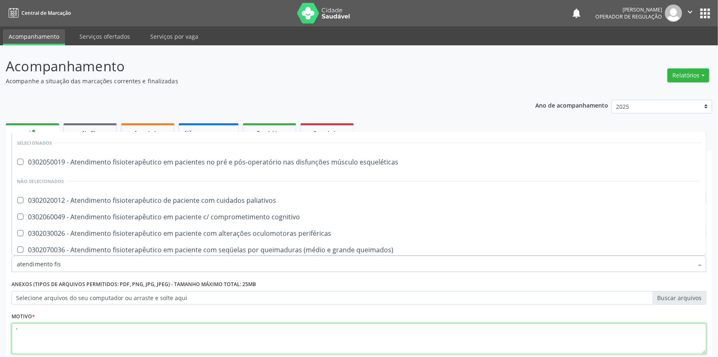
click at [150, 323] on textarea "'" at bounding box center [359, 338] width 695 height 31
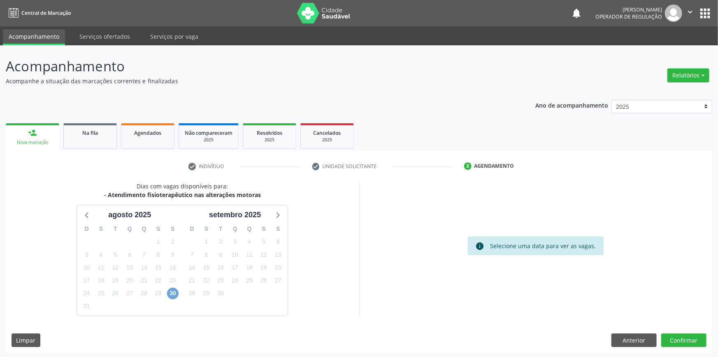
click at [175, 289] on span "30" at bounding box center [173, 293] width 12 height 12
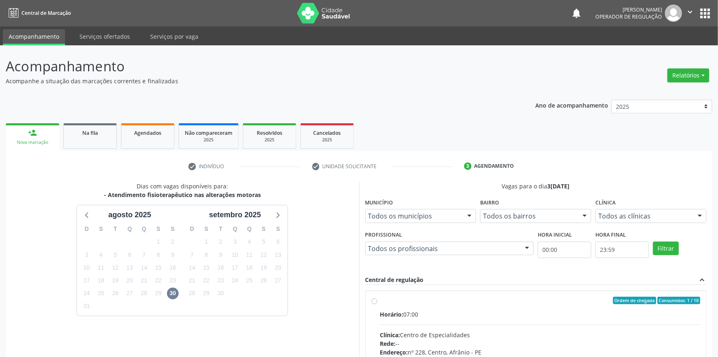
click at [378, 304] on input "Ordem de chegada Consumidos: 1 / 10 Horário: 07:00 Clínica: Centro de Especiali…" at bounding box center [375, 299] width 6 height 7
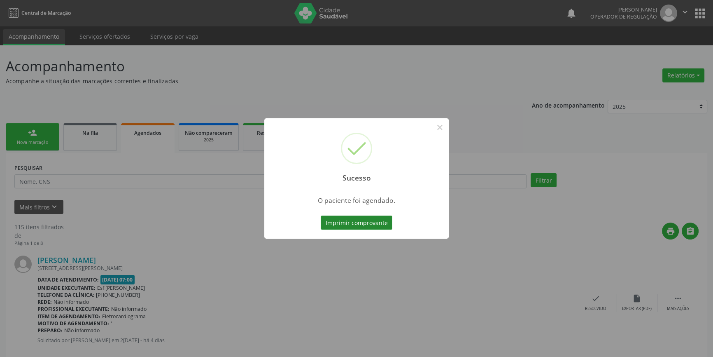
click at [347, 222] on button "Imprimir comprovante" at bounding box center [357, 222] width 72 height 14
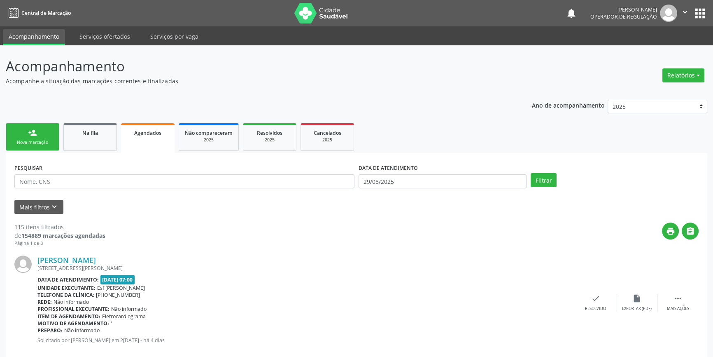
click at [32, 144] on div "Nova marcação" at bounding box center [32, 142] width 41 height 6
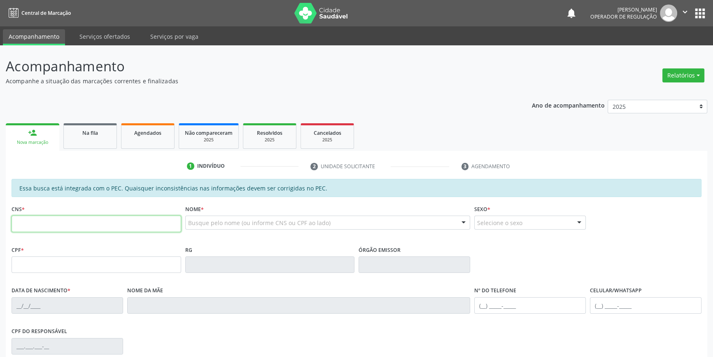
click at [89, 219] on input "text" at bounding box center [97, 223] width 170 height 16
type input "702 6082 2076 2247"
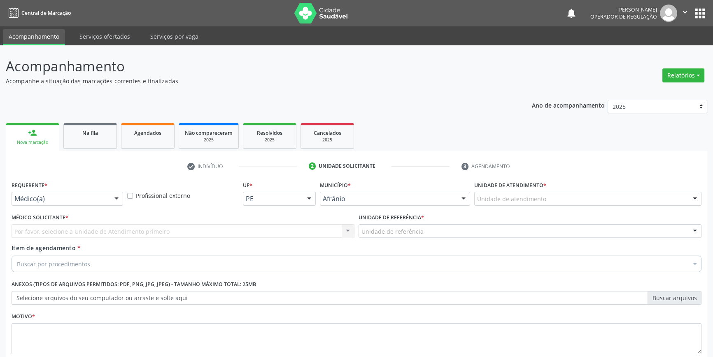
click at [534, 191] on div "Unidade de atendimento" at bounding box center [587, 198] width 227 height 14
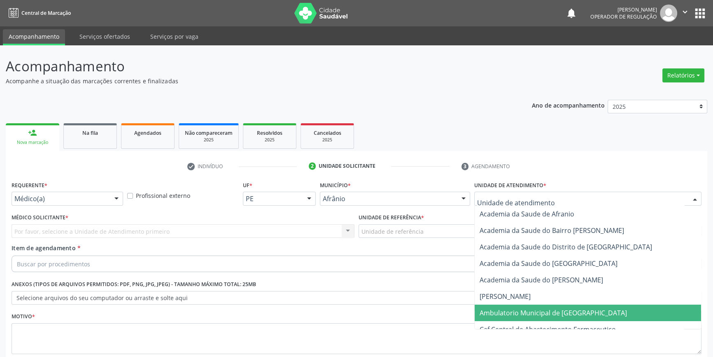
click at [534, 308] on span "Ambulatorio Municipal de [GEOGRAPHIC_DATA]" at bounding box center [553, 312] width 147 height 9
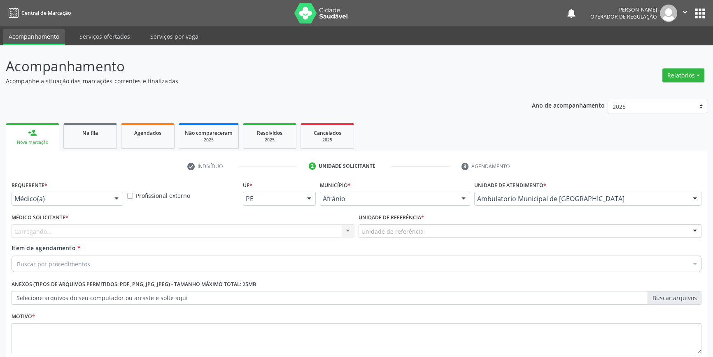
click at [420, 211] on label "Unidade de referência *" at bounding box center [391, 217] width 65 height 13
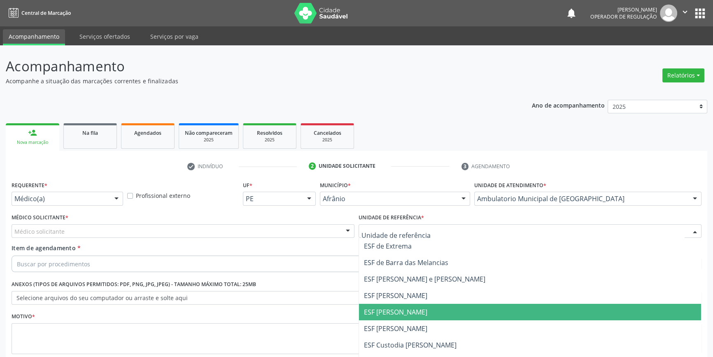
drag, startPoint x: 415, startPoint y: 264, endPoint x: 274, endPoint y: 197, distance: 156.3
click at [410, 307] on span "ESF [PERSON_NAME]" at bounding box center [395, 311] width 63 height 9
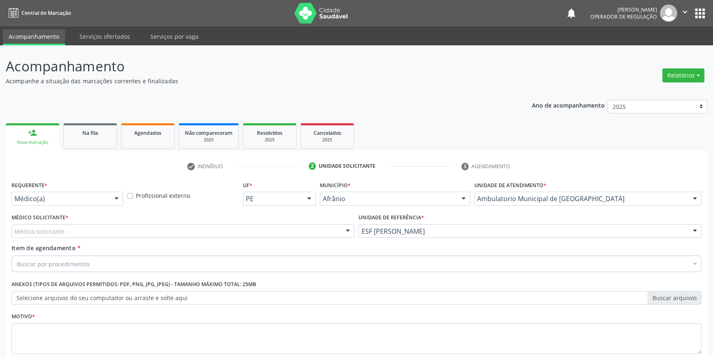
drag, startPoint x: 246, startPoint y: 187, endPoint x: 206, endPoint y: 184, distance: 40.0
click at [236, 211] on div "Médico Solicitante * Médico solicitante Alysson Rodrigo Ferreira Cavalcanti Bru…" at bounding box center [182, 227] width 347 height 32
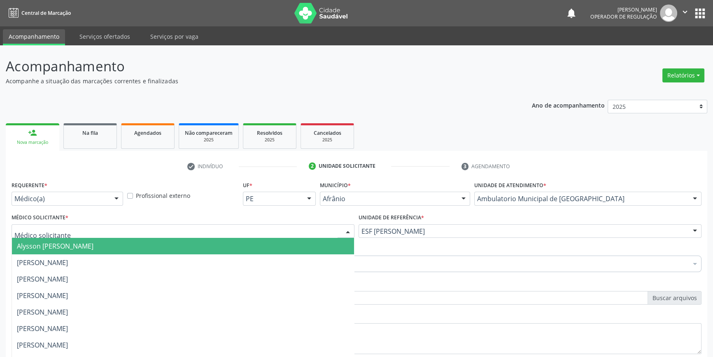
click at [175, 224] on div at bounding box center [183, 231] width 343 height 14
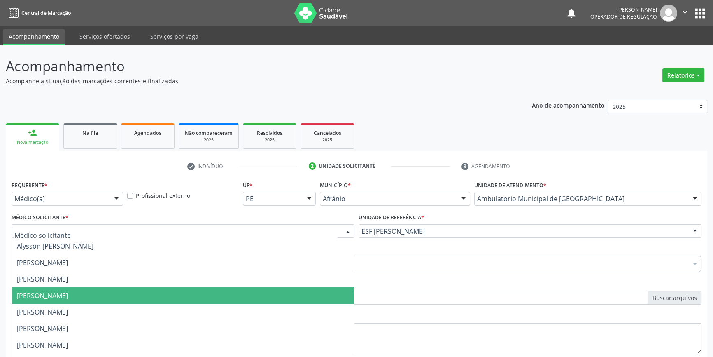
click at [63, 291] on span "[PERSON_NAME]" at bounding box center [42, 295] width 51 height 9
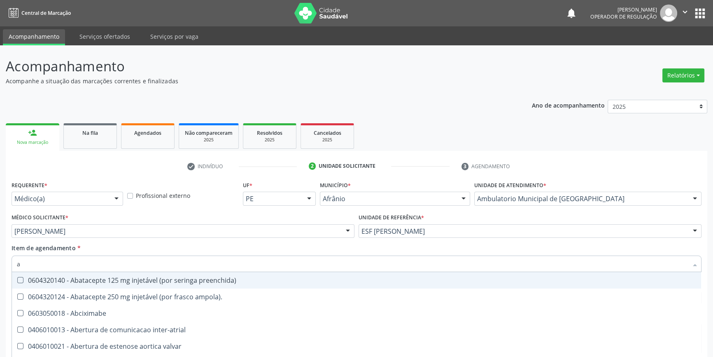
type input "at"
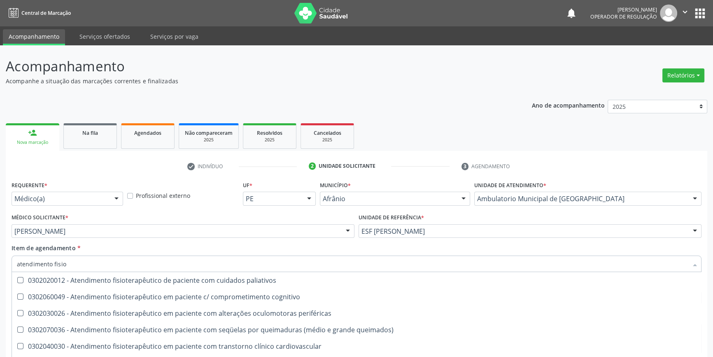
click at [297, 243] on div "Item de agendamento * atendimento fisio Desfazer seleção 0302020012 - Atendimen…" at bounding box center [357, 256] width 690 height 26
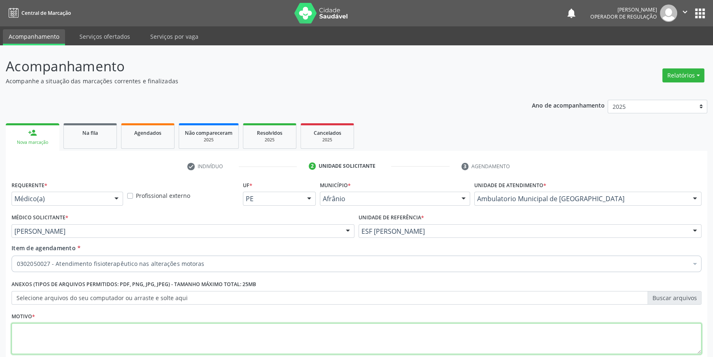
click at [156, 323] on textarea at bounding box center [357, 338] width 690 height 31
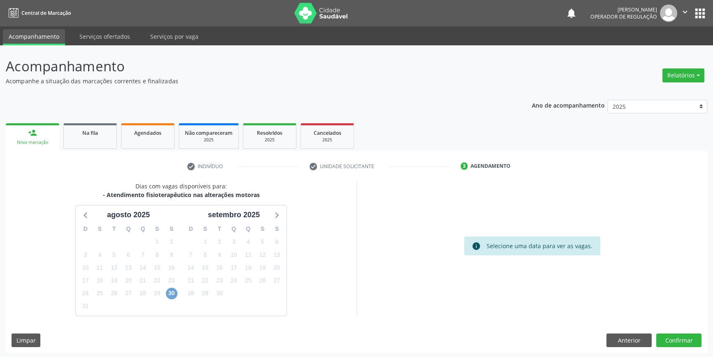
click at [173, 287] on span "30" at bounding box center [172, 293] width 12 height 12
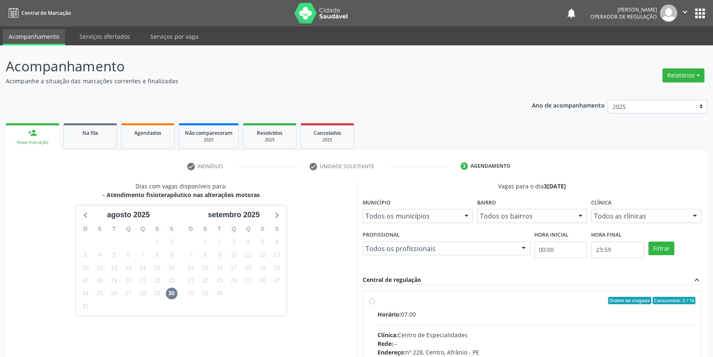
click at [406, 315] on div "Horário: 07:00" at bounding box center [537, 314] width 318 height 9
click at [375, 304] on input "Ordem de chegada Consumidos: 2 / 10 Horário: 07:00 Clínica: Centro de Especiali…" at bounding box center [372, 299] width 6 height 7
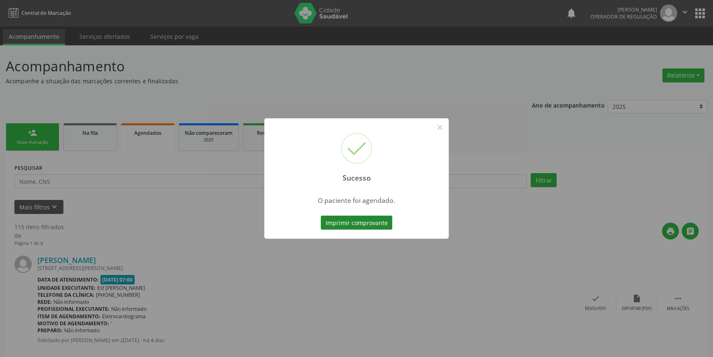
click at [376, 226] on button "Imprimir comprovante" at bounding box center [357, 222] width 72 height 14
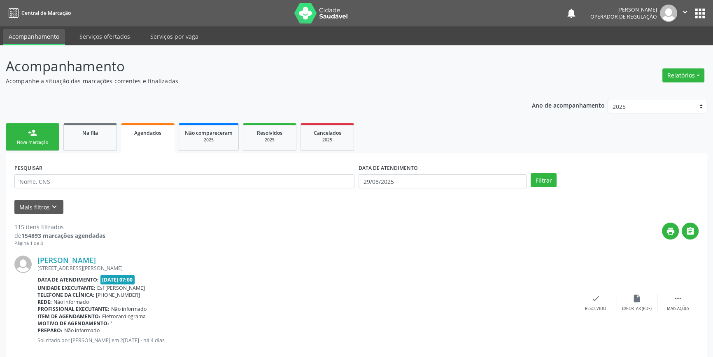
click at [54, 136] on link "person_add Nova marcação" at bounding box center [33, 137] width 54 height 28
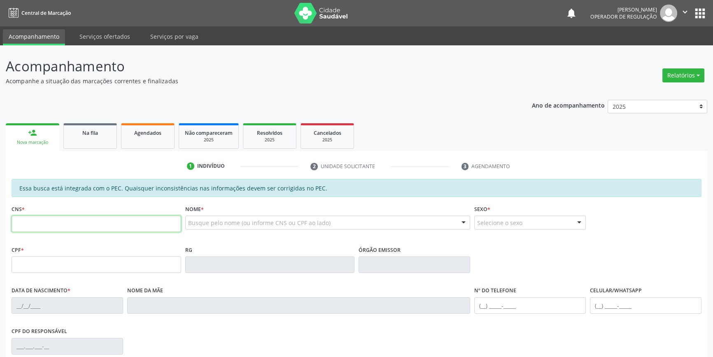
click at [90, 231] on input "text" at bounding box center [97, 223] width 170 height 16
drag, startPoint x: 93, startPoint y: 214, endPoint x: 54, endPoint y: 214, distance: 39.1
click at [56, 214] on div "CNS * 700 0087 7122 105" at bounding box center [97, 217] width 170 height 29
click at [49, 214] on div "CNS * 700 0087 7122 105" at bounding box center [97, 217] width 170 height 29
drag, startPoint x: 78, startPoint y: 218, endPoint x: 411, endPoint y: 165, distance: 337.3
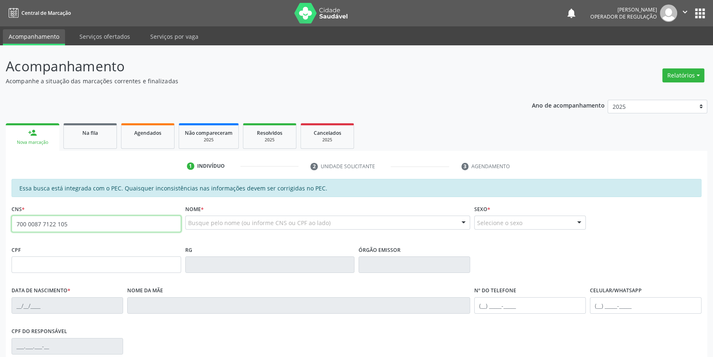
click at [0, 212] on div "Acompanhamento Acompanhe a situação das marcações correntes e finalizadas Relat…" at bounding box center [356, 257] width 713 height 425
type input "700 0087 7712 2105"
type input "825.806.424-04"
type input "02/07/1970"
type input "Maria Neusa da Conceicao"
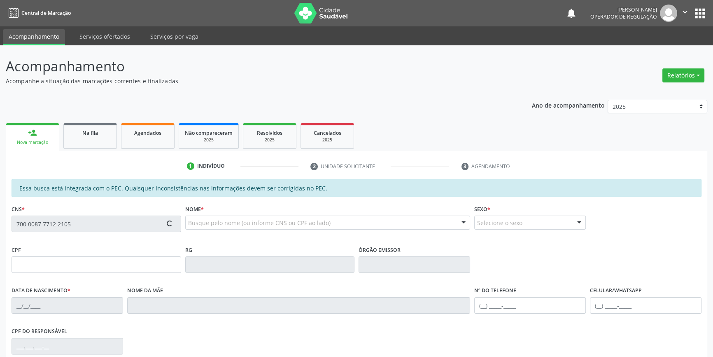
type input "(87) 98856-9348"
type input "2"
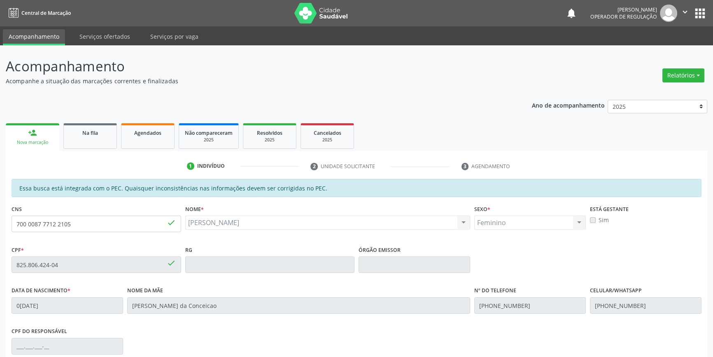
scroll to position [113, 0]
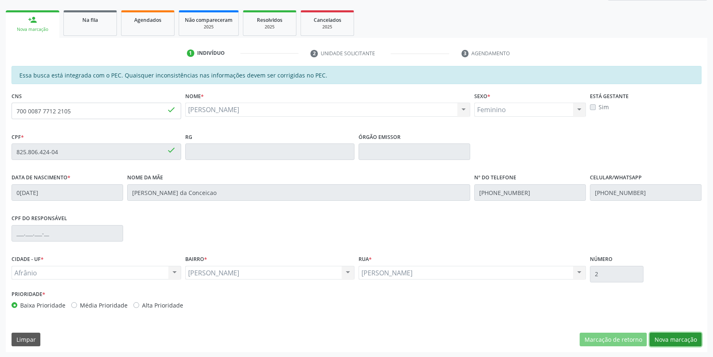
click at [659, 340] on button "Nova marcação" at bounding box center [676, 339] width 52 height 14
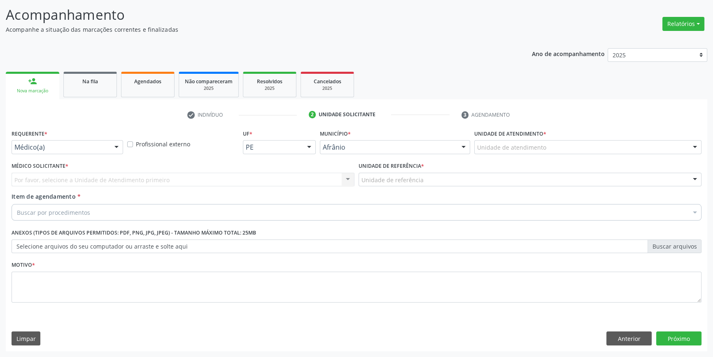
scroll to position [51, 0]
click at [552, 154] on div "Unidade de atendimento Academia da Saude de Afranio Academia da Saude do Bairro…" at bounding box center [587, 148] width 227 height 14
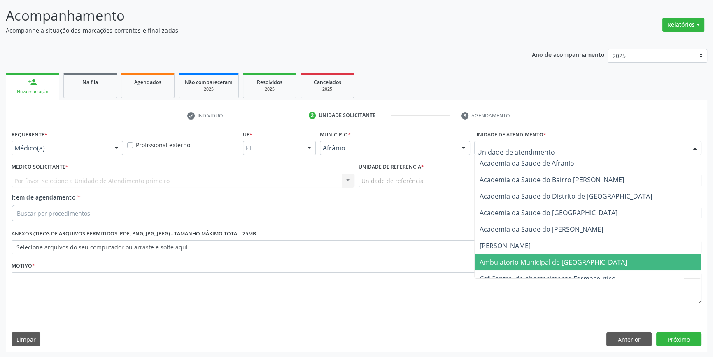
drag, startPoint x: 529, startPoint y: 262, endPoint x: 453, endPoint y: 223, distance: 86.0
click at [529, 262] on span "Ambulatorio Municipal de [GEOGRAPHIC_DATA]" at bounding box center [553, 261] width 147 height 9
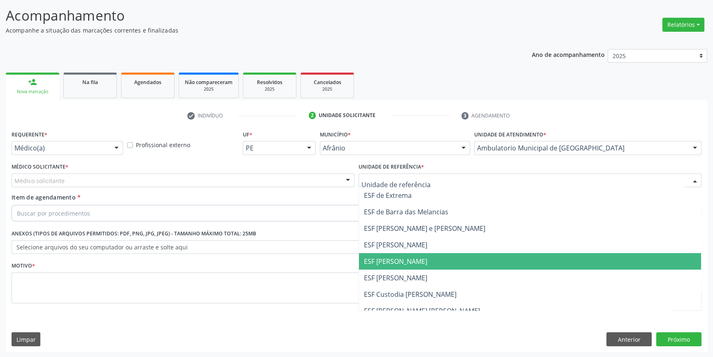
drag, startPoint x: 403, startPoint y: 258, endPoint x: 341, endPoint y: 215, distance: 75.7
click at [400, 258] on span "ESF [PERSON_NAME]" at bounding box center [395, 260] width 63 height 9
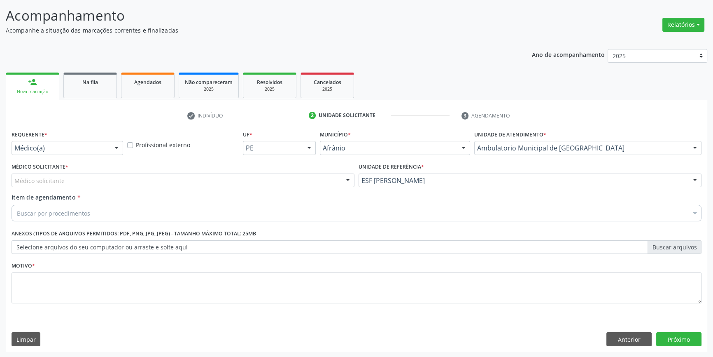
click at [272, 179] on div "Médico solicitante" at bounding box center [183, 180] width 343 height 14
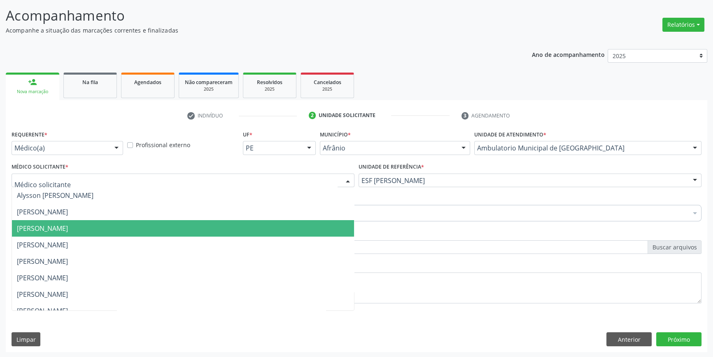
click at [125, 220] on span "[PERSON_NAME]" at bounding box center [183, 228] width 342 height 16
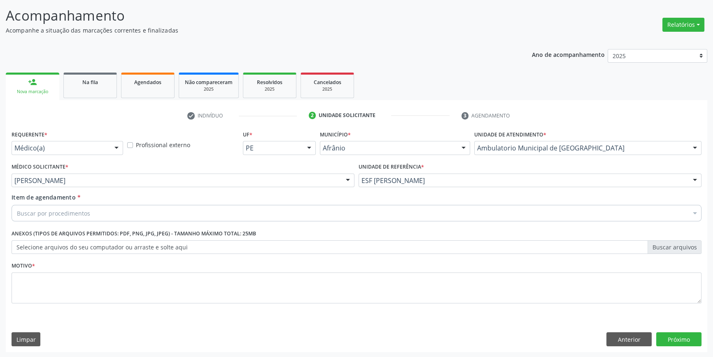
click at [119, 210] on div "Buscar por procedimentos" at bounding box center [357, 213] width 690 height 16
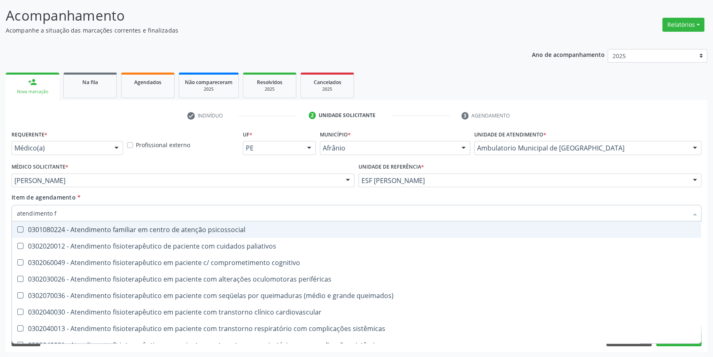
type input "atendimento fi"
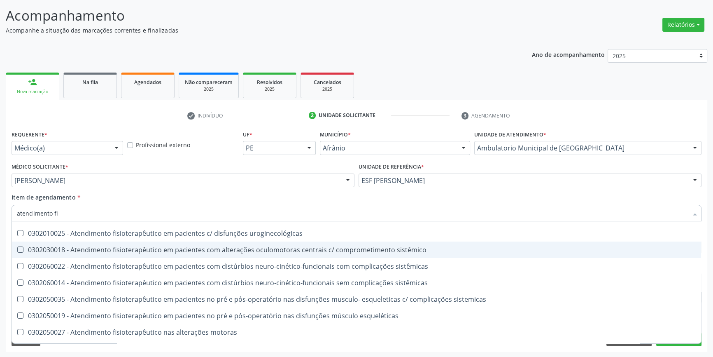
scroll to position [273, 0]
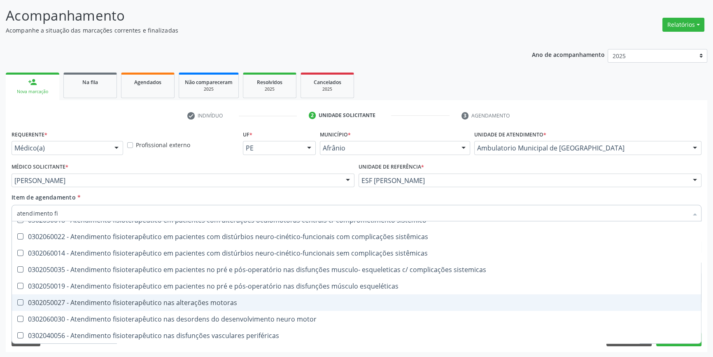
click at [194, 302] on div "0302050027 - Atendimento fisioterapêutico nas alterações motoras" at bounding box center [356, 302] width 679 height 7
checkbox motoras "true"
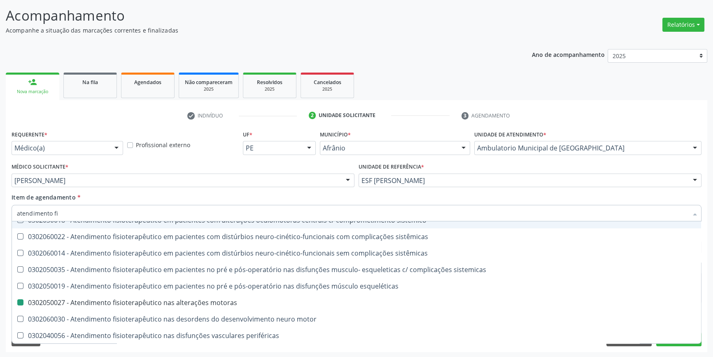
click at [196, 195] on div "Item de agendamento * atendimento fi Desfazer seleção 0302020012 - Atendimento …" at bounding box center [357, 206] width 690 height 26
checkbox cognitivo "true"
checkbox motoras "false"
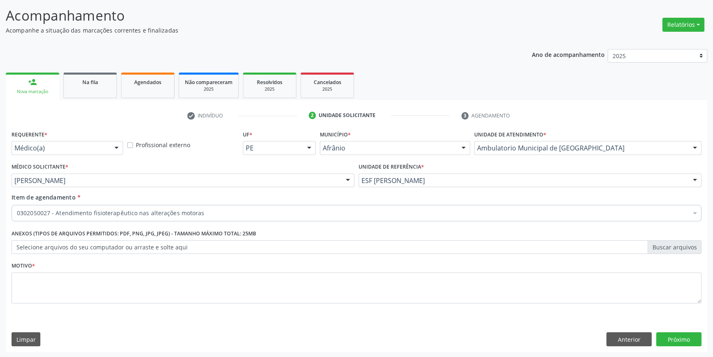
scroll to position [0, 0]
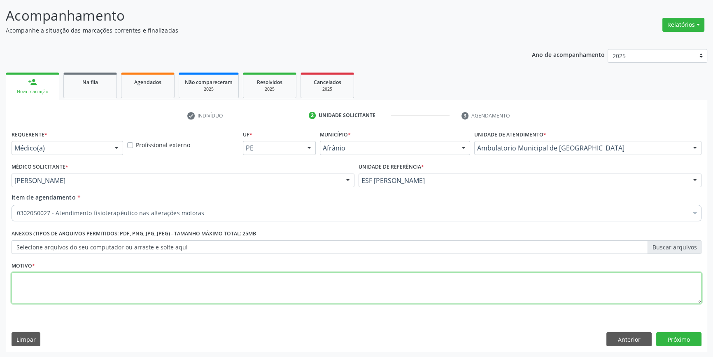
click at [167, 277] on textarea at bounding box center [357, 287] width 690 height 31
type textarea "'"
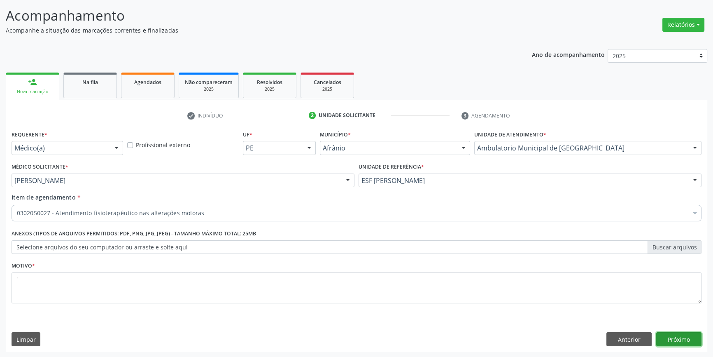
click at [663, 334] on button "Próximo" at bounding box center [678, 339] width 45 height 14
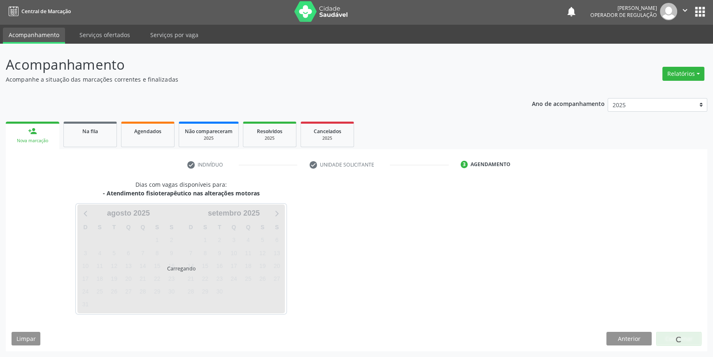
scroll to position [1, 0]
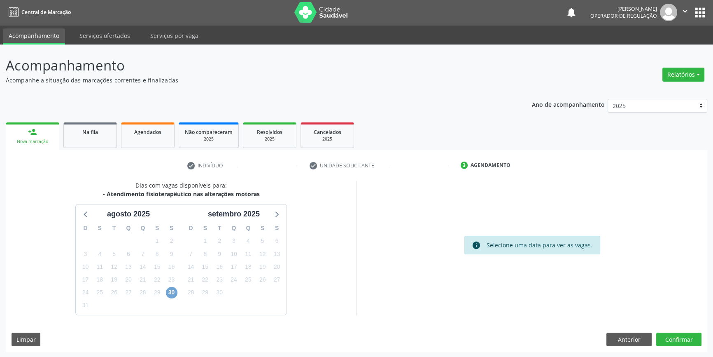
click at [170, 294] on span "30" at bounding box center [172, 293] width 12 height 12
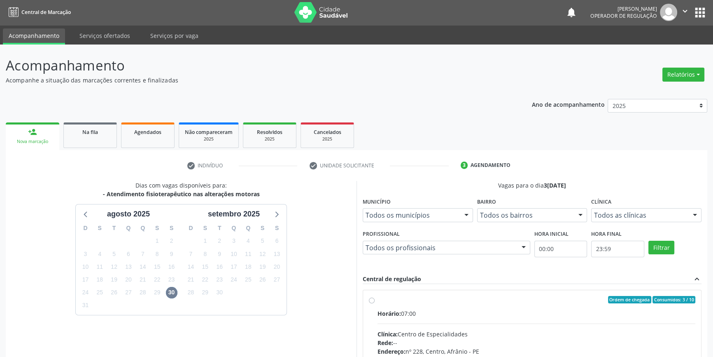
click at [375, 303] on input "Ordem de chegada Consumidos: 3 / 10 Horário: 07:00 Clínica: Centro de Especiali…" at bounding box center [372, 299] width 6 height 7
radio input "true"
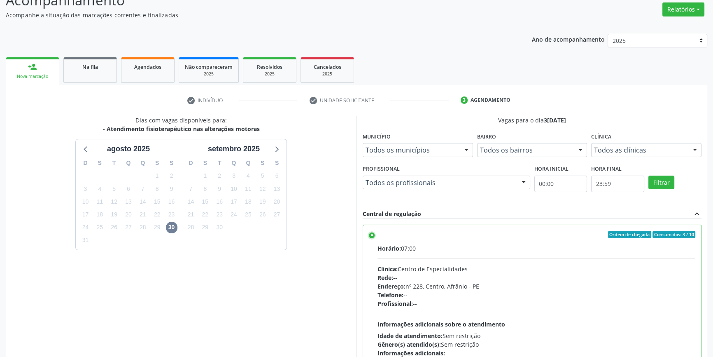
scroll to position [135, 0]
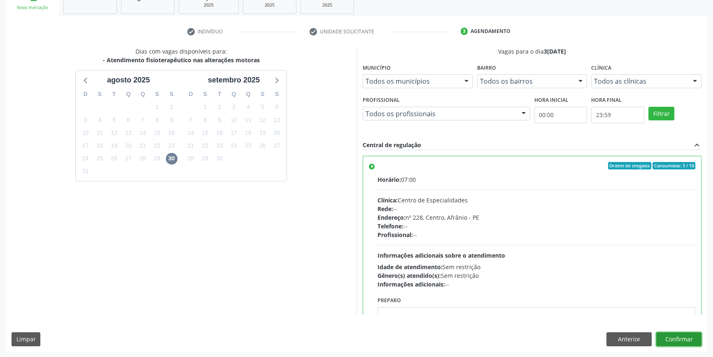
click at [683, 341] on button "Confirmar" at bounding box center [678, 339] width 45 height 14
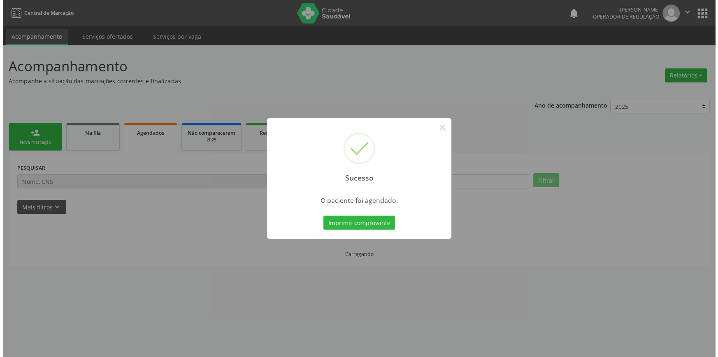
scroll to position [0, 0]
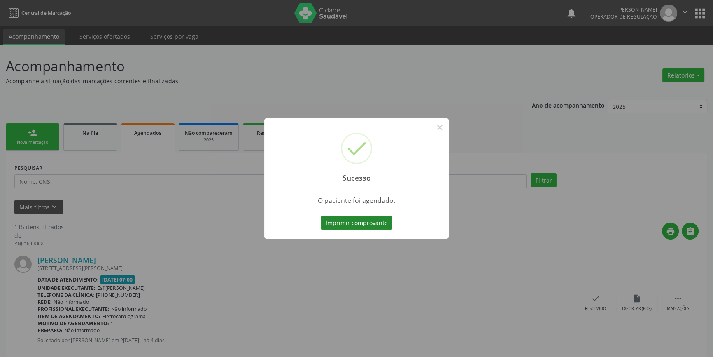
click at [389, 227] on button "Imprimir comprovante" at bounding box center [357, 222] width 72 height 14
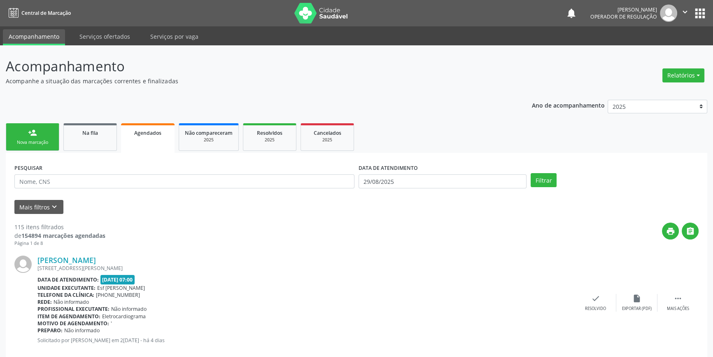
click at [47, 141] on div "Nova marcação" at bounding box center [32, 142] width 41 height 6
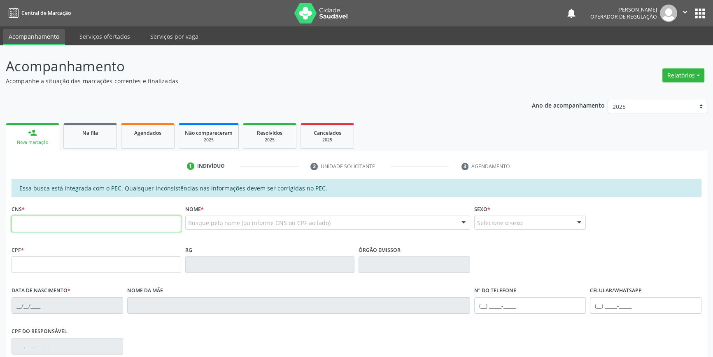
click at [58, 221] on input "text" at bounding box center [97, 223] width 170 height 16
type input "joselita da silva amorim"
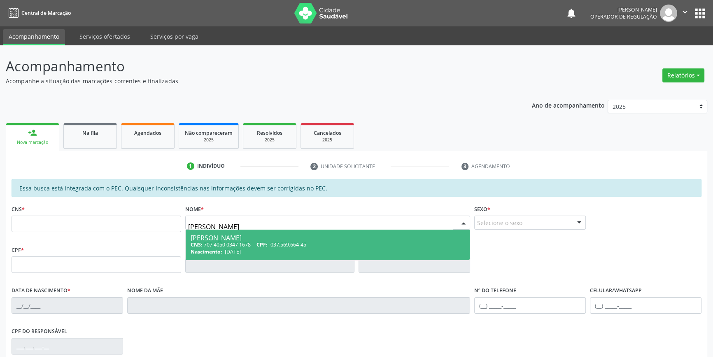
click at [319, 234] on div "Joselita da Silva Amorim" at bounding box center [328, 237] width 275 height 7
type input "707 4050 0347 1678"
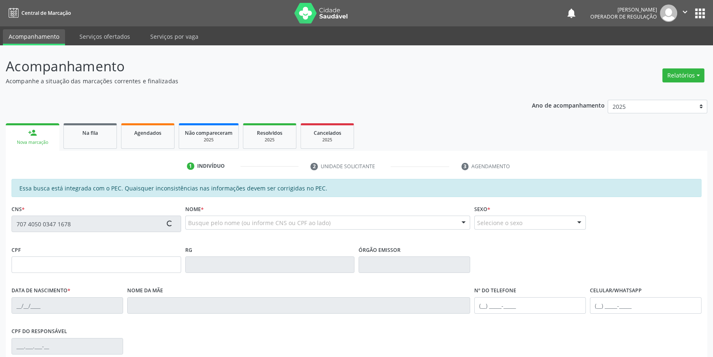
type input "037.569.664-45"
type input "15/06/1951"
type input "Noêmia Raimunda de Jesus"
type input "(87) 98875-8655"
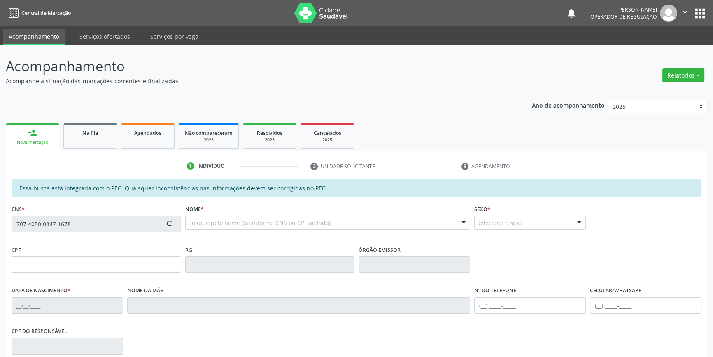
type input "S/N"
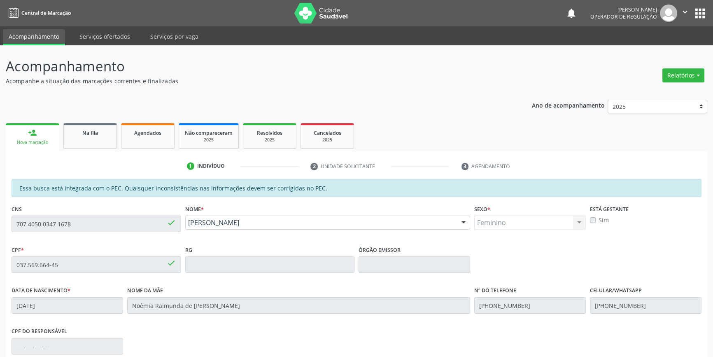
click at [0, 212] on div "Acompanhamento Acompanhe a situação das marcações correntes e finalizadas Relat…" at bounding box center [356, 257] width 713 height 425
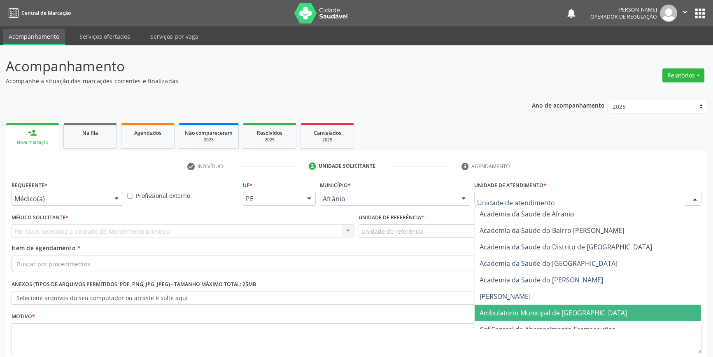
click at [518, 308] on span "Ambulatorio Municipal de [GEOGRAPHIC_DATA]" at bounding box center [553, 312] width 147 height 9
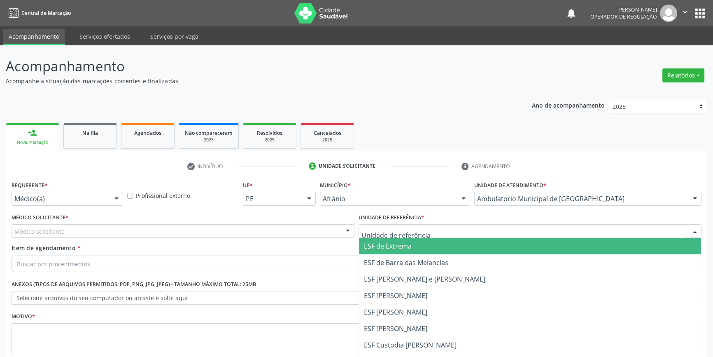
click at [450, 224] on div at bounding box center [530, 231] width 343 height 14
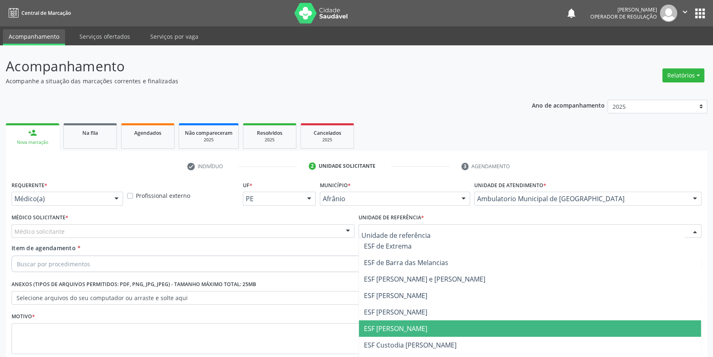
click at [436, 320] on span "ESF [PERSON_NAME]" at bounding box center [530, 328] width 342 height 16
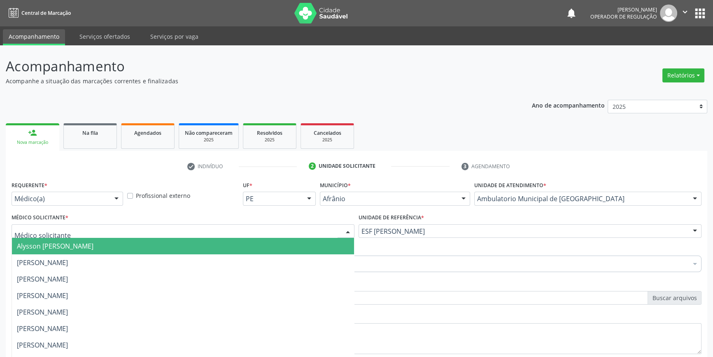
click at [224, 224] on div at bounding box center [183, 231] width 343 height 14
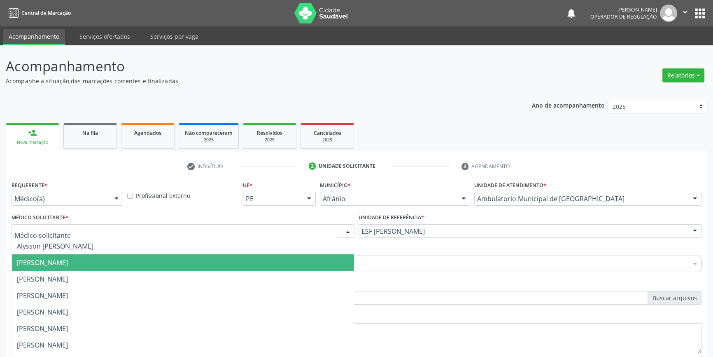
click at [155, 254] on span "[PERSON_NAME]" at bounding box center [183, 262] width 342 height 16
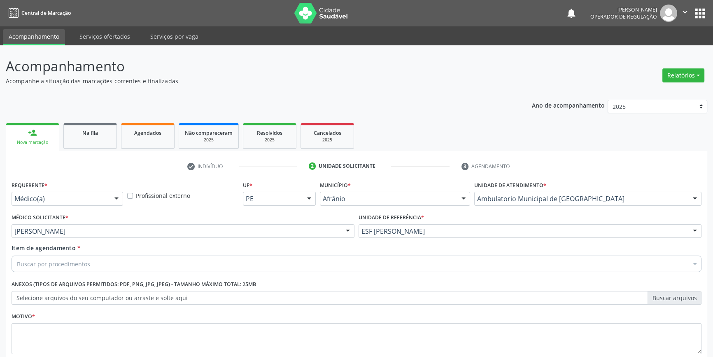
click at [126, 212] on div "Requerente * Médico(a) Médico(a) Enfermeiro(a) Paciente Nenhum resultado encont…" at bounding box center [357, 272] width 690 height 187
click at [123, 255] on div "Buscar por procedimentos" at bounding box center [357, 263] width 690 height 16
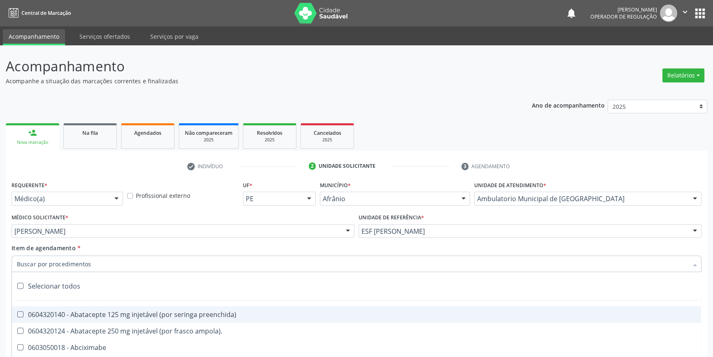
click at [117, 255] on input "Item de agendamento *" at bounding box center [352, 263] width 671 height 16
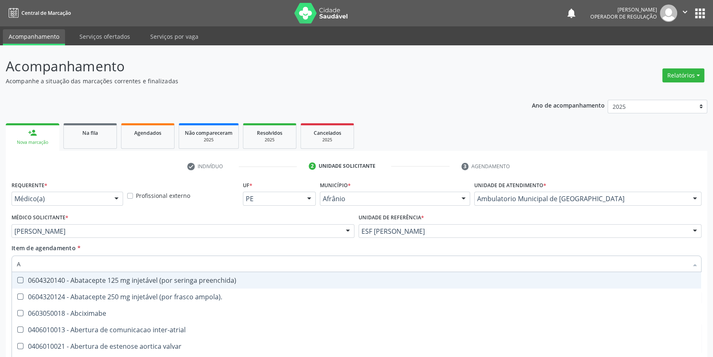
type input "AT"
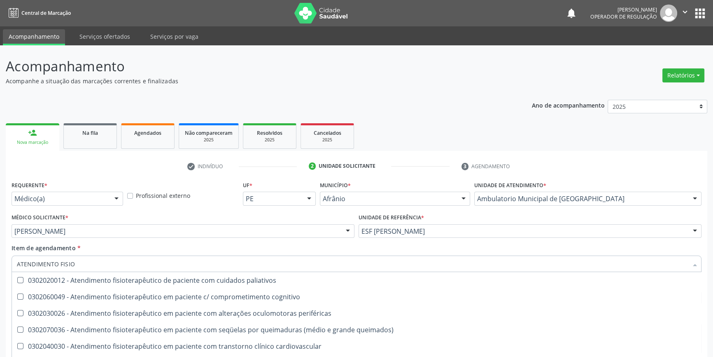
click at [303, 243] on div "Item de agendamento * ATENDIMENTO FISIO Desfazer seleção 0302020012 - Atendimen…" at bounding box center [357, 256] width 690 height 26
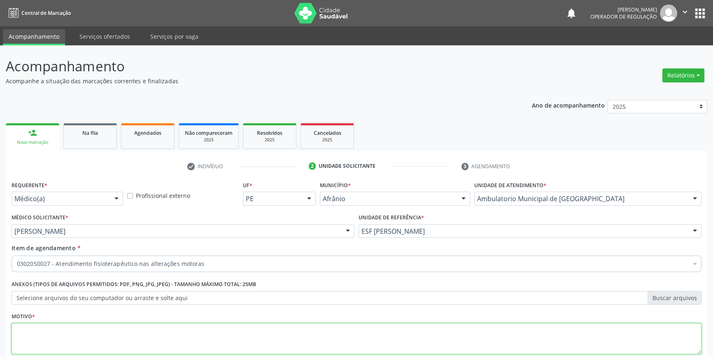
click at [225, 323] on textarea at bounding box center [357, 338] width 690 height 31
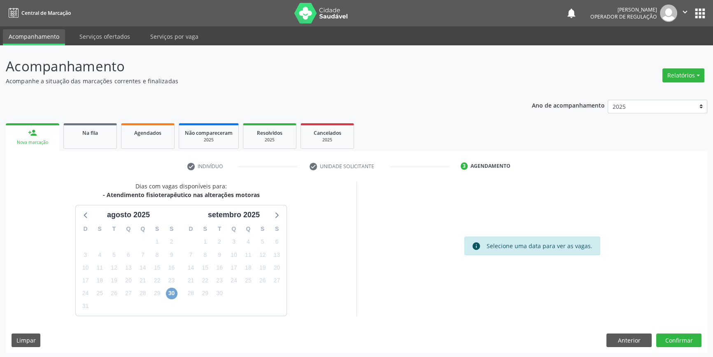
click at [170, 294] on span "30" at bounding box center [172, 293] width 12 height 12
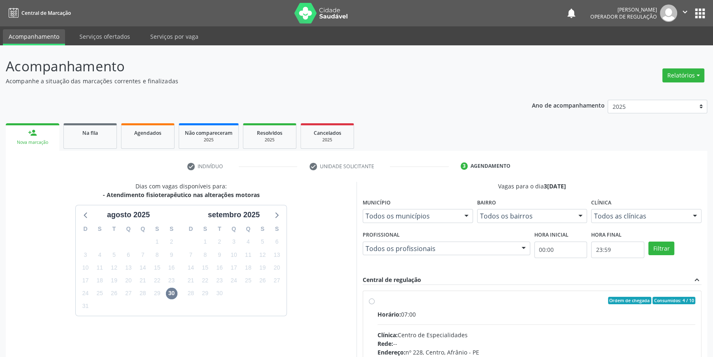
click at [377, 313] on div "Ordem de chegada Consumidos: 4 / 10 Horário: 07:00 Clínica: Centro de Especiali…" at bounding box center [532, 359] width 326 height 126
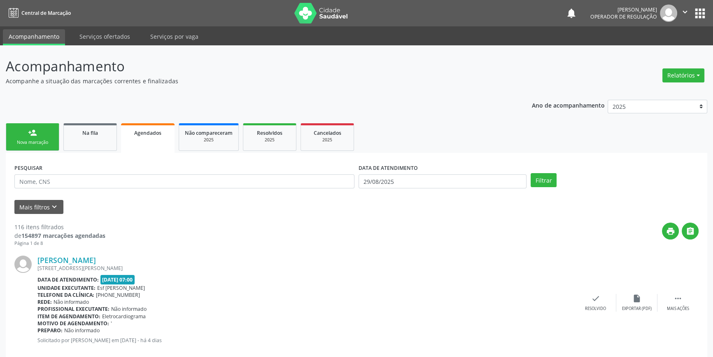
click at [50, 128] on link "person_add Nova marcação" at bounding box center [33, 137] width 54 height 28
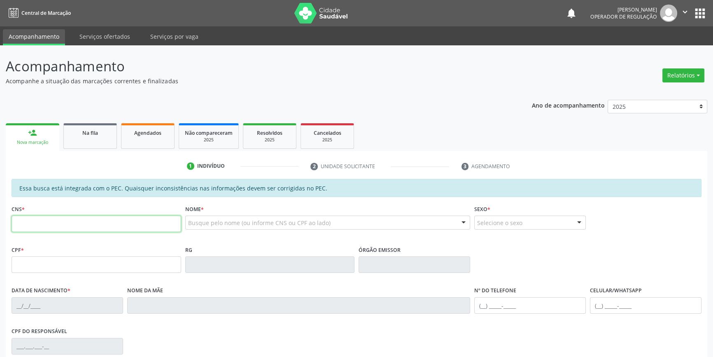
click at [61, 224] on input "text" at bounding box center [97, 223] width 170 height 16
type input "703 6080 3589 1336"
type input "158.181.724-06"
type input "03/08/2018"
type input "Claudiana Barbosa"
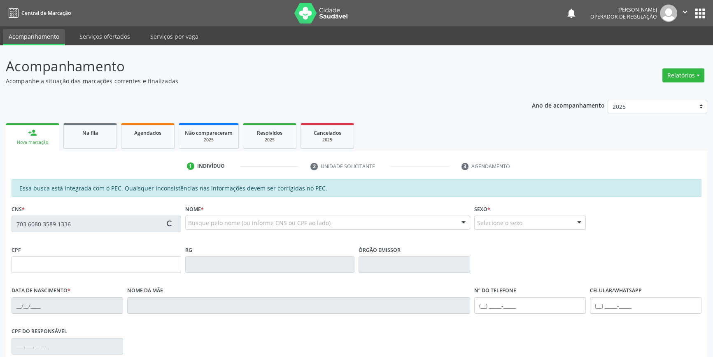
type input "(87) 98173-0136"
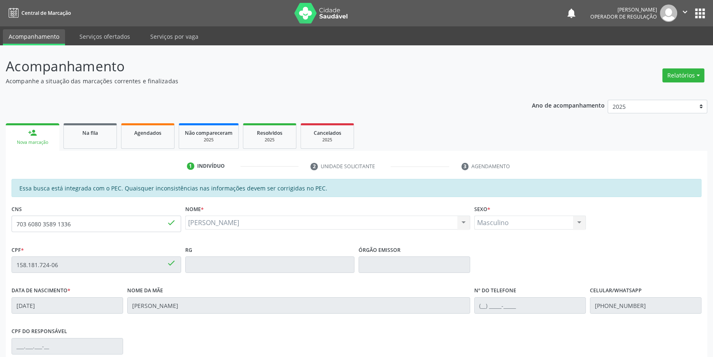
scroll to position [112, 0]
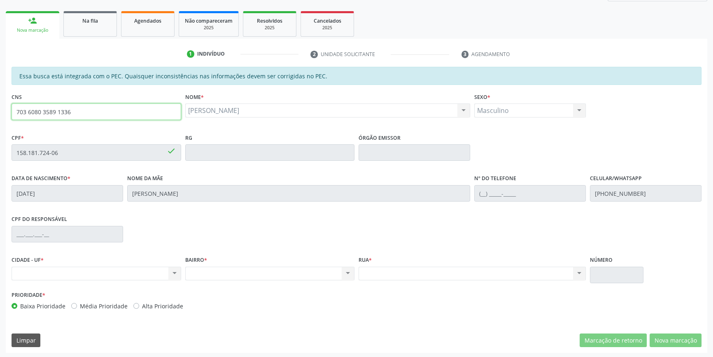
drag, startPoint x: 86, startPoint y: 116, endPoint x: 0, endPoint y: 73, distance: 96.3
click at [0, 77] on div "Acompanhamento Acompanhe a situação das marcações correntes e finalizadas Relat…" at bounding box center [356, 145] width 713 height 425
type input "700 0070 9298 8904"
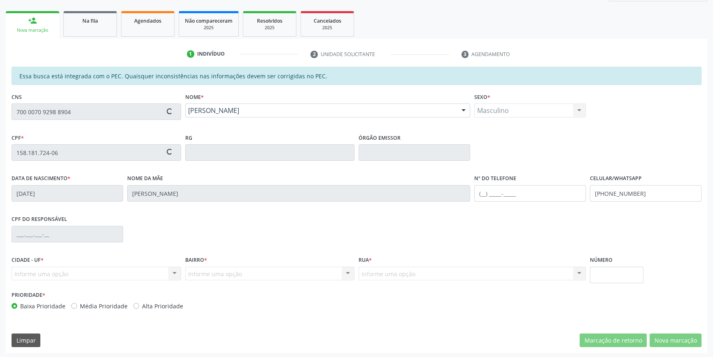
type input "15/07/1972"
type input "Maria da Conceição"
type input "(87) 98876-3387"
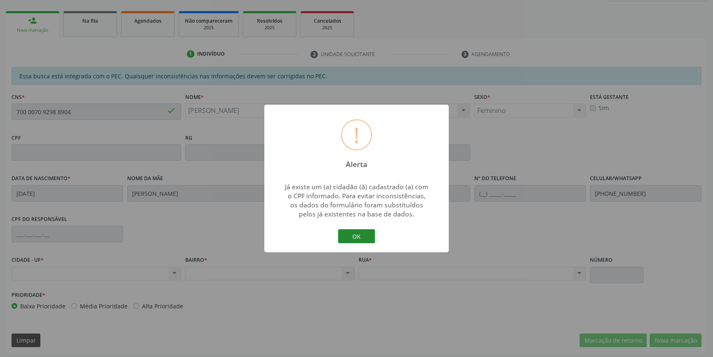
click at [352, 242] on button "OK" at bounding box center [356, 236] width 37 height 14
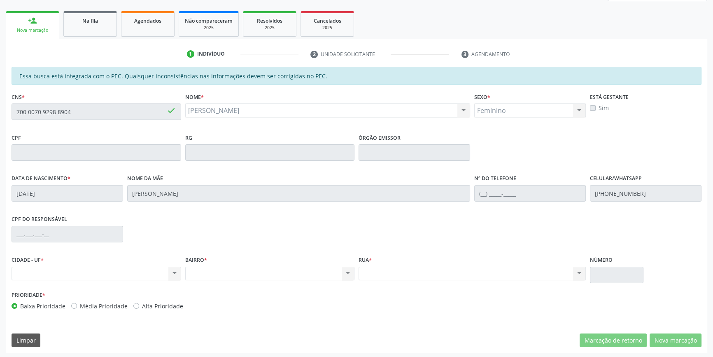
click at [0, 110] on div "Acompanhamento Acompanhe a situação das marcações correntes e finalizadas Relat…" at bounding box center [356, 145] width 713 height 425
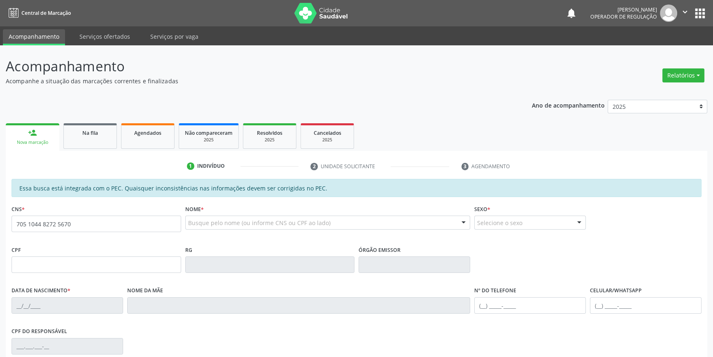
type input "705 1044 8272 5670"
type input "039.603.464-09"
type input "29/12/1966"
type input "Maria Alzira Cavalcanti"
type input "(87) 98801-0203"
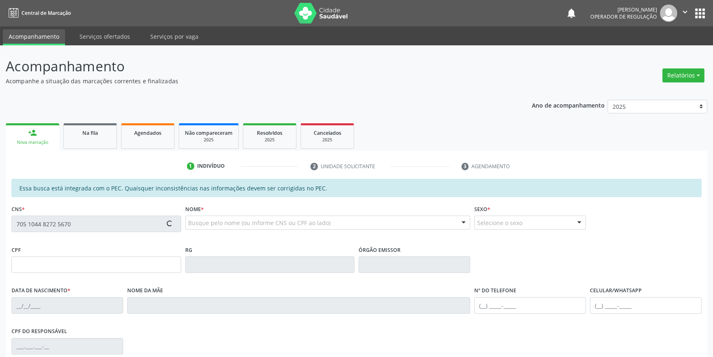
type input "S/N"
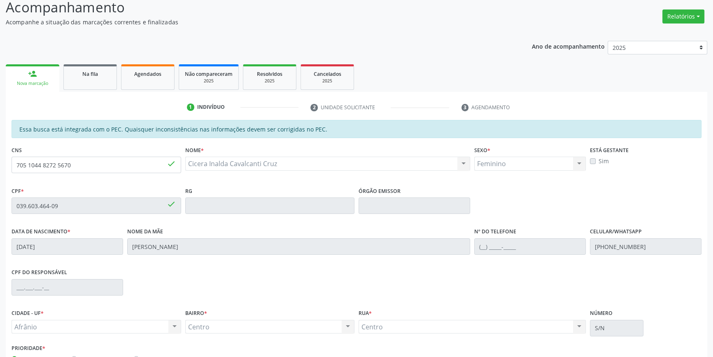
scroll to position [113, 0]
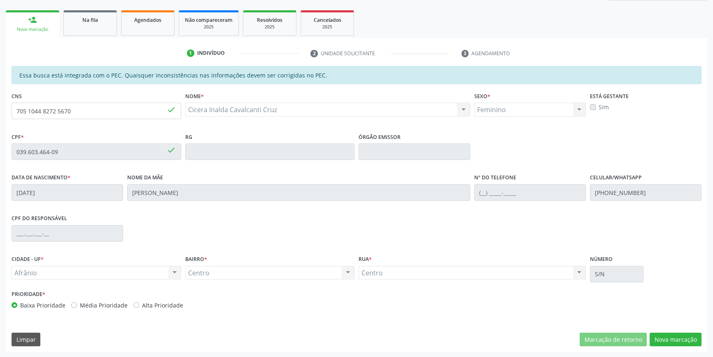
drag, startPoint x: 124, startPoint y: 119, endPoint x: 23, endPoint y: 105, distance: 101.7
click at [23, 105] on fieldset "CNS 705 1044 8272 5670 done" at bounding box center [97, 107] width 170 height 35
drag, startPoint x: 80, startPoint y: 111, endPoint x: 437, endPoint y: 41, distance: 363.7
click at [22, 114] on input "705 1044 8272 5670" at bounding box center [97, 111] width 170 height 16
type input "707 5072 3117 4490"
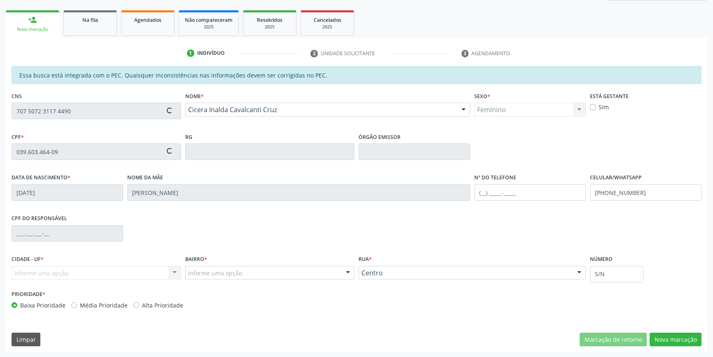
type input "02/07/1977"
type input "Maria do Carmo de Lima"
type input "(87) 8875-8082"
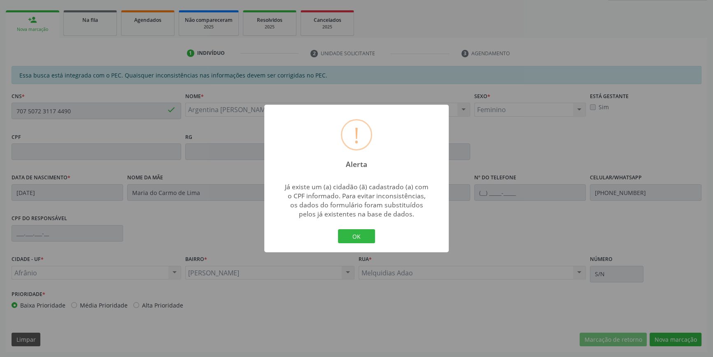
click at [338, 229] on button "OK" at bounding box center [356, 236] width 37 height 14
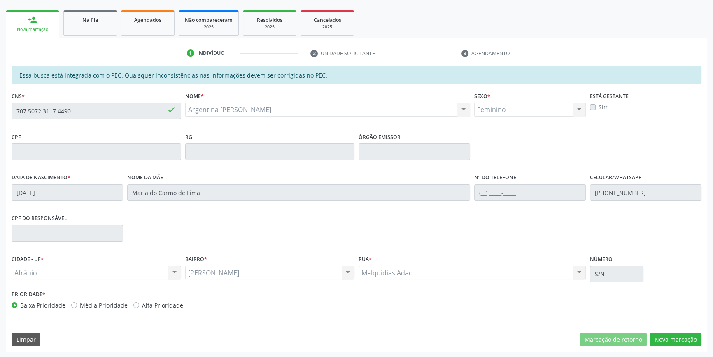
scroll to position [75, 0]
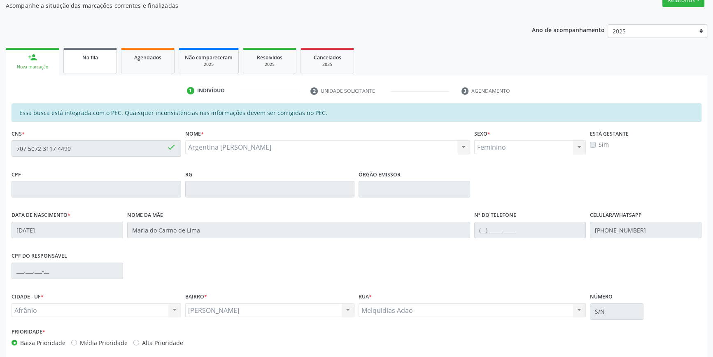
click at [110, 69] on link "Na fila" at bounding box center [90, 61] width 54 height 26
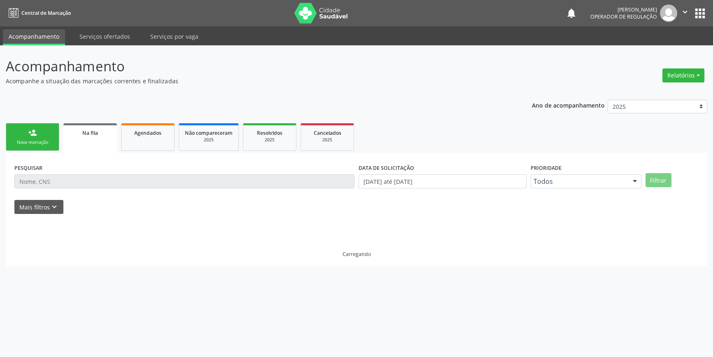
scroll to position [0, 0]
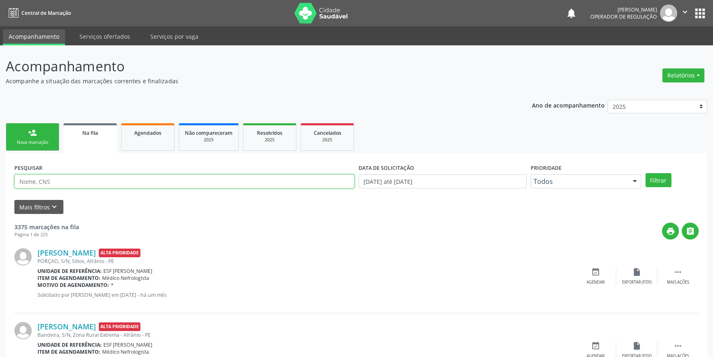
click at [100, 177] on input "text" at bounding box center [184, 181] width 340 height 14
type input "706406177617581"
click at [660, 177] on button "Filtrar" at bounding box center [659, 180] width 26 height 14
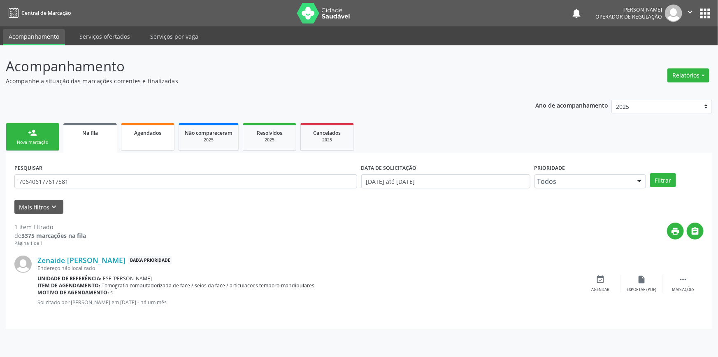
click at [149, 138] on link "Agendados" at bounding box center [148, 137] width 54 height 28
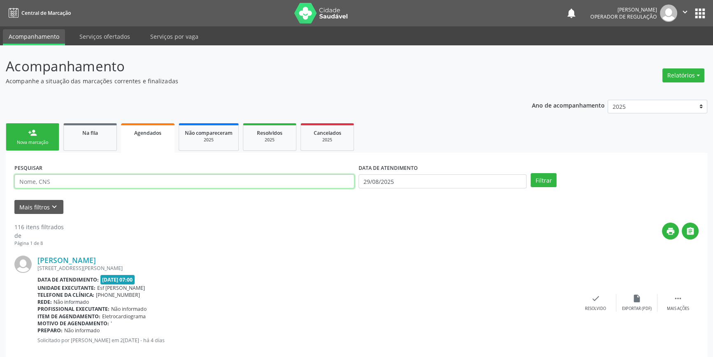
click at [95, 180] on input "text" at bounding box center [184, 181] width 340 height 14
type input "706406177617581"
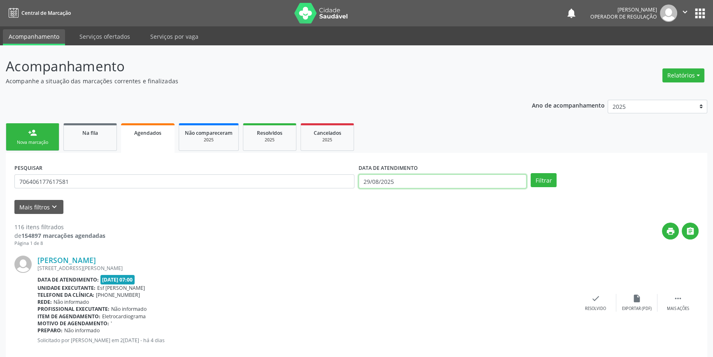
click at [478, 183] on body "Central de Marcação notifications Italo Souza Coelho Operador de regulação  Co…" at bounding box center [356, 178] width 713 height 357
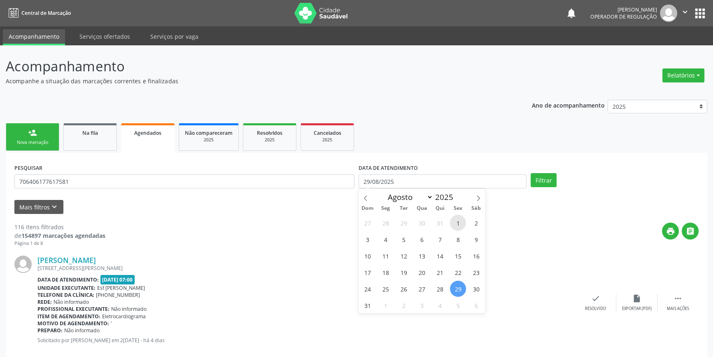
click at [454, 219] on span "1" at bounding box center [458, 222] width 16 height 16
type input "01/08/2025"
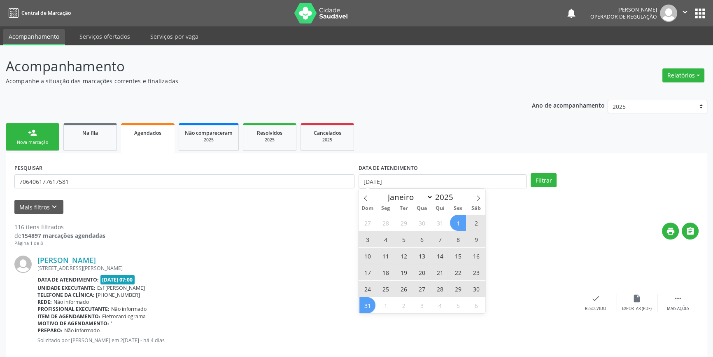
click at [366, 305] on span "31" at bounding box center [367, 305] width 16 height 16
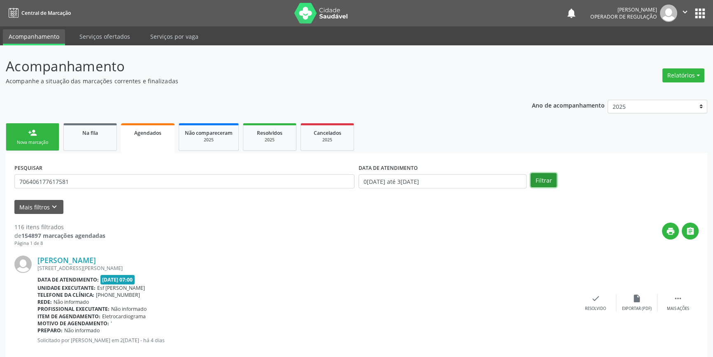
click at [546, 175] on button "Filtrar" at bounding box center [544, 180] width 26 height 14
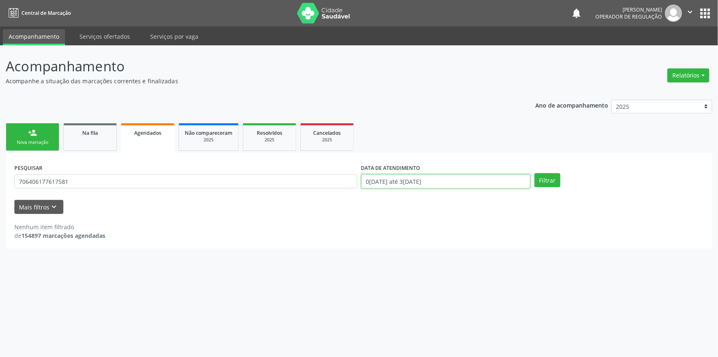
click at [473, 180] on input "01/08/2025 até 31/08/2025" at bounding box center [445, 181] width 169 height 14
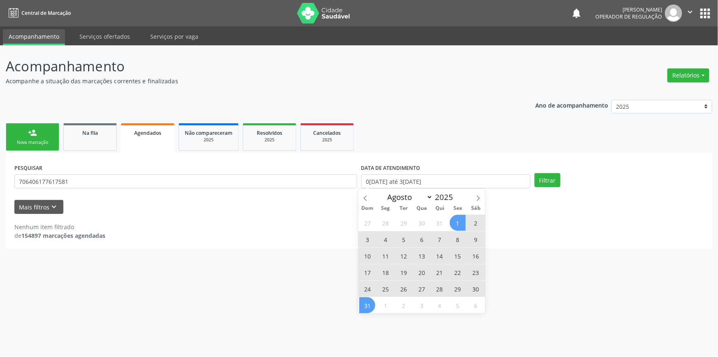
click at [459, 222] on span "1" at bounding box center [458, 222] width 16 height 16
type input "01/08/2025"
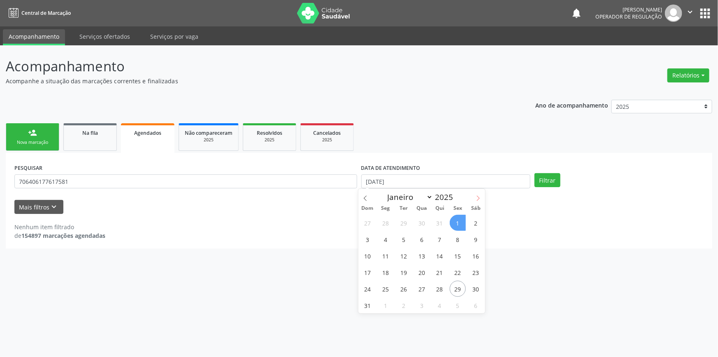
click at [473, 200] on span at bounding box center [478, 196] width 14 height 14
select select "8"
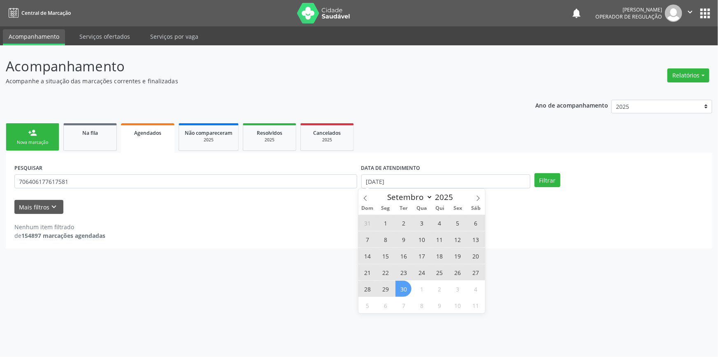
click at [402, 287] on span "30" at bounding box center [404, 288] width 16 height 16
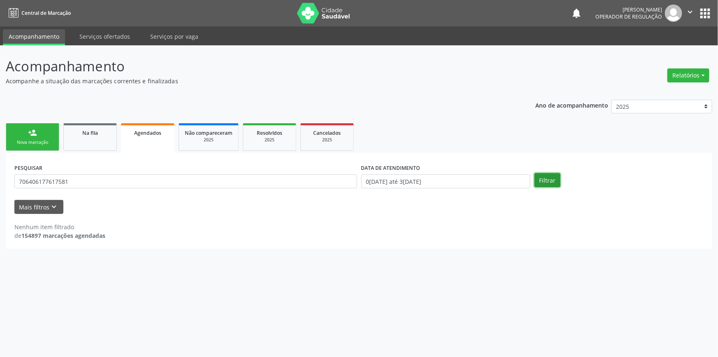
click at [548, 180] on button "Filtrar" at bounding box center [548, 180] width 26 height 14
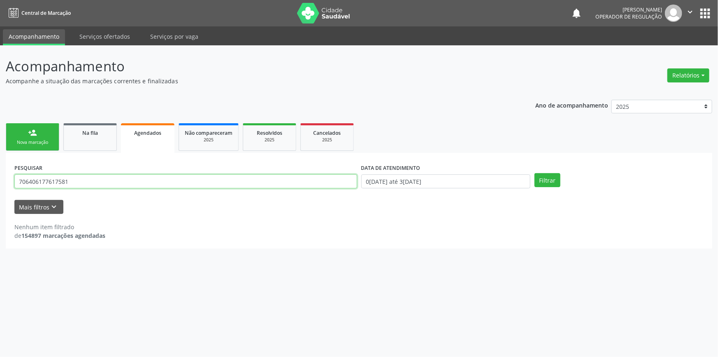
drag, startPoint x: 90, startPoint y: 184, endPoint x: 0, endPoint y: 178, distance: 90.4
click at [0, 178] on div "Acompanhamento Acompanhe a situação das marcações correntes e finalizadas Relat…" at bounding box center [359, 200] width 718 height 311
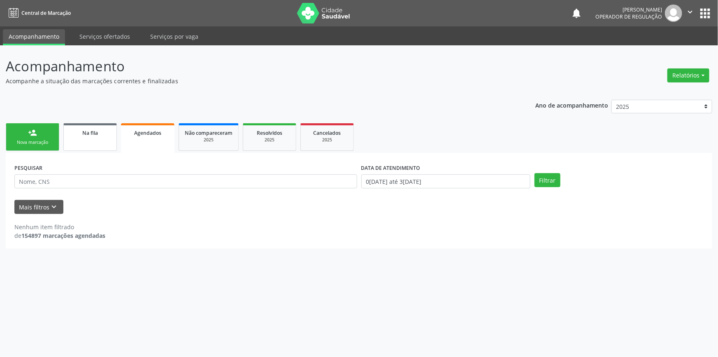
drag, startPoint x: 75, startPoint y: 133, endPoint x: 77, endPoint y: 124, distance: 9.6
click at [75, 133] on div "Na fila" at bounding box center [90, 132] width 41 height 9
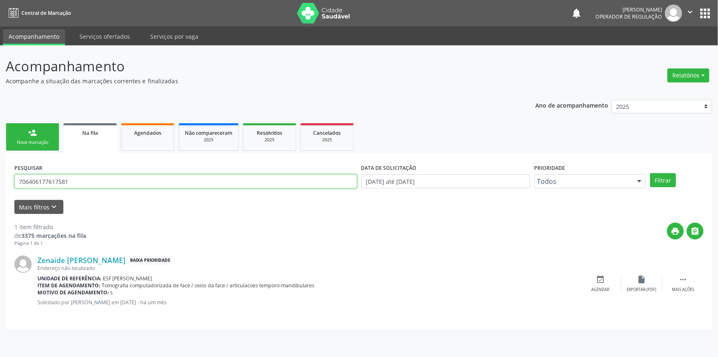
drag, startPoint x: 82, startPoint y: 186, endPoint x: 0, endPoint y: 173, distance: 82.5
click at [0, 173] on div "Acompanhamento Acompanhe a situação das marcações correntes e finalizadas Relat…" at bounding box center [359, 200] width 718 height 311
type input "7"
type input "7061406177617581"
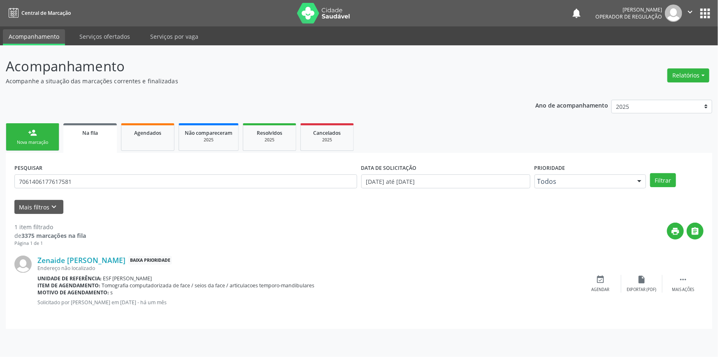
click at [656, 169] on div "PESQUISAR 7061406177617581 DATA DE SOLICITAÇÃO 01/01/2018 até 29/08/2025 Priori…" at bounding box center [359, 177] width 694 height 32
click at [663, 179] on button "Filtrar" at bounding box center [663, 180] width 26 height 14
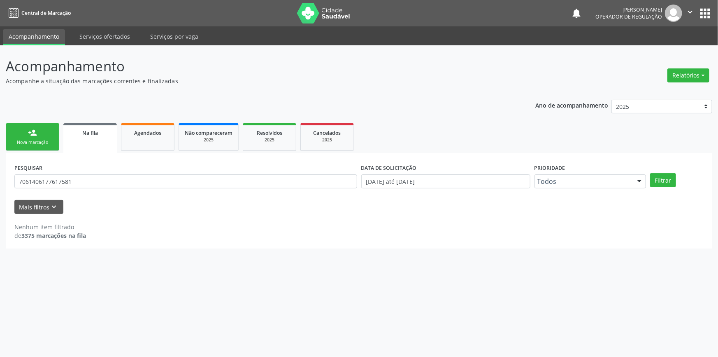
click at [29, 140] on div "Nova marcação" at bounding box center [32, 142] width 41 height 6
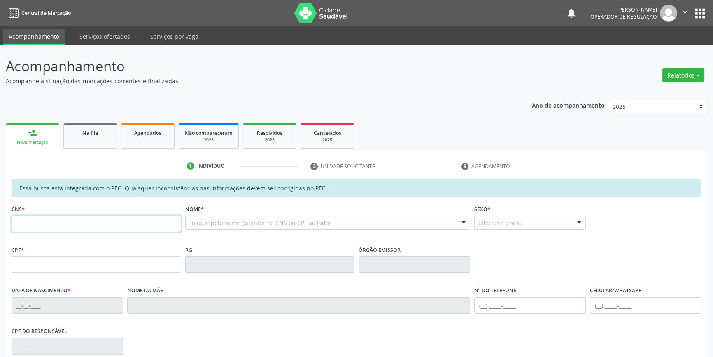
drag, startPoint x: 76, startPoint y: 222, endPoint x: 405, endPoint y: 104, distance: 349.9
click at [77, 223] on input "text" at bounding box center [97, 223] width 170 height 16
type input "700 0070 9298 8904"
type input "15/07/1972"
type input "Maria da Conceição"
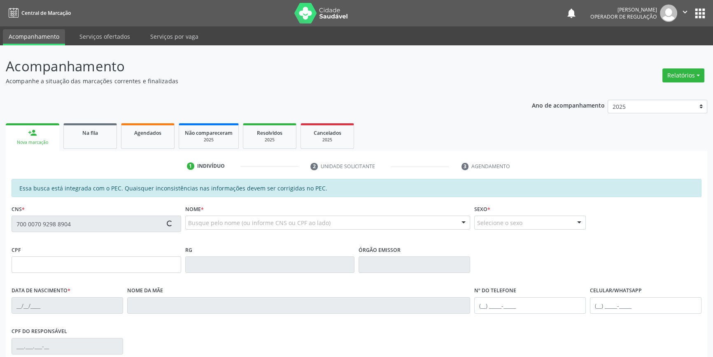
type input "(87) 98876-3387"
type input "S/N"
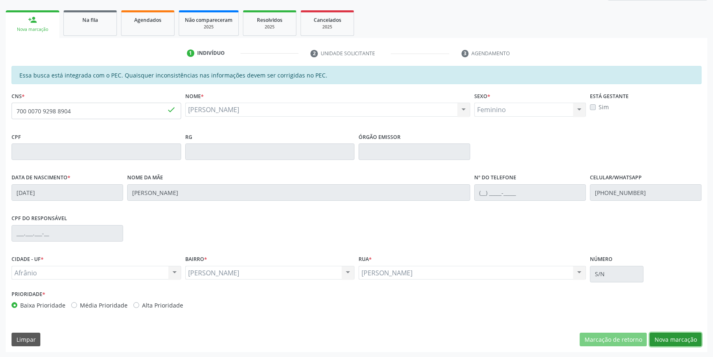
click at [677, 334] on button "Nova marcação" at bounding box center [676, 339] width 52 height 14
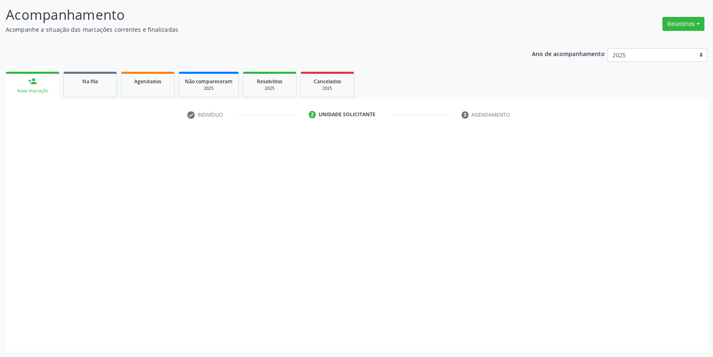
scroll to position [51, 0]
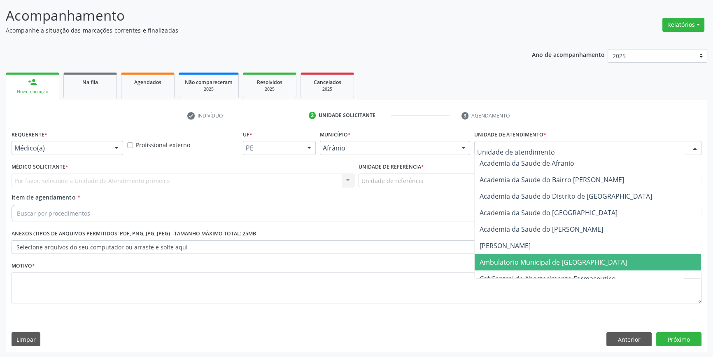
click at [521, 261] on span "Ambulatorio Municipal de [GEOGRAPHIC_DATA]" at bounding box center [553, 261] width 147 height 9
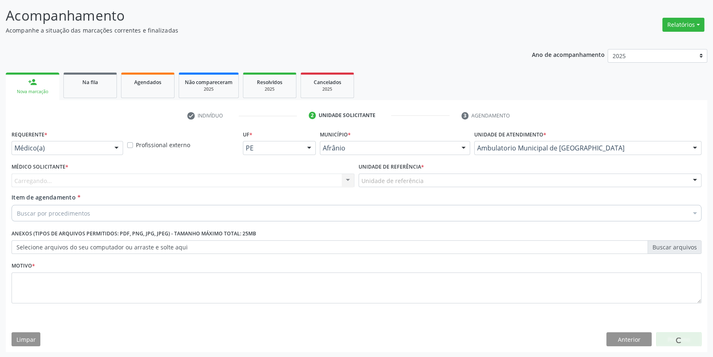
click at [408, 187] on div "Unidade de referência * Unidade de referência ESF de Extrema ESF de Barra das M…" at bounding box center [530, 177] width 347 height 32
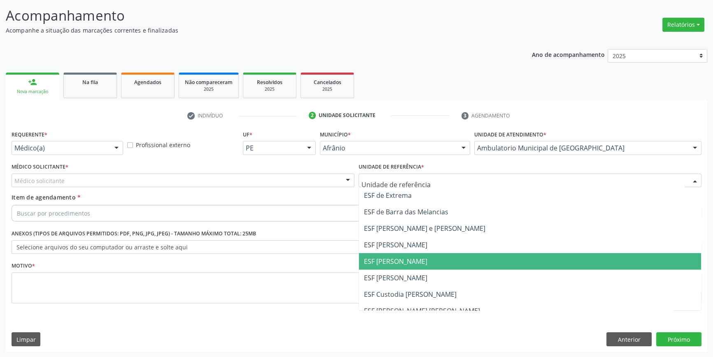
click at [403, 256] on span "ESF [PERSON_NAME]" at bounding box center [395, 260] width 63 height 9
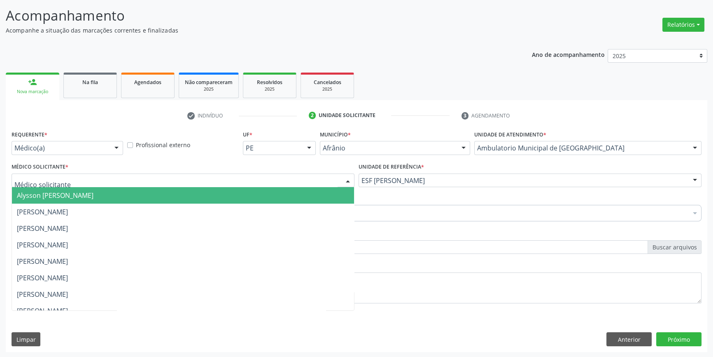
click at [249, 183] on div at bounding box center [183, 180] width 343 height 14
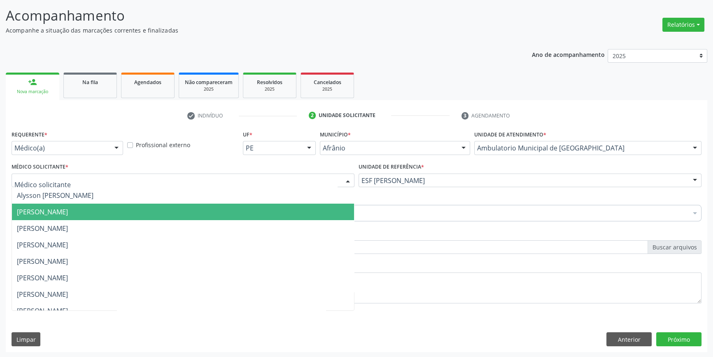
click at [140, 210] on span "[PERSON_NAME]" at bounding box center [183, 211] width 342 height 16
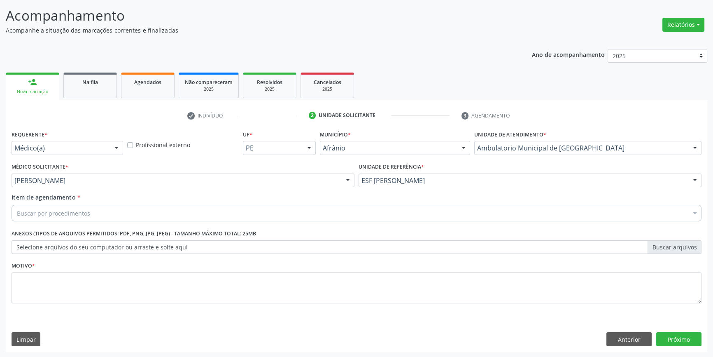
click at [130, 213] on div "Buscar por procedimentos" at bounding box center [357, 213] width 690 height 16
type input "E"
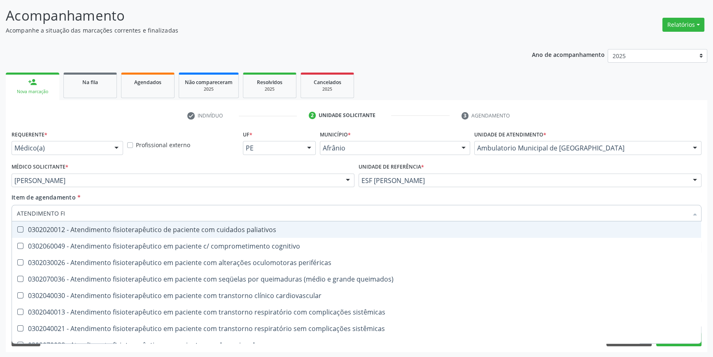
type input "ATENDIMENTO FIS"
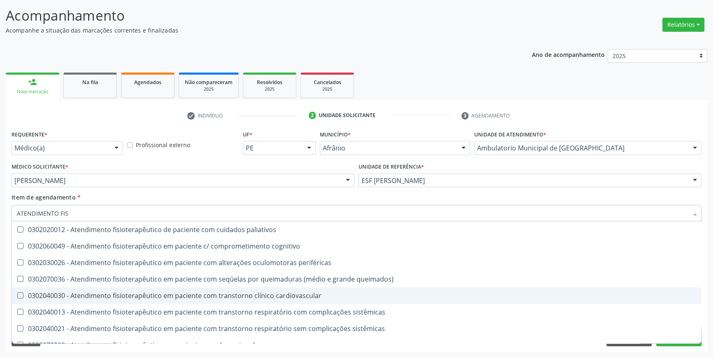
scroll to position [273, 0]
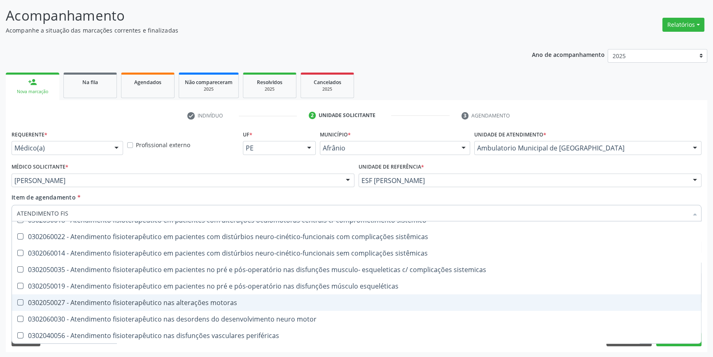
click at [162, 299] on div "0302050027 - Atendimento fisioterapêutico nas alterações motoras" at bounding box center [356, 302] width 679 height 7
checkbox motoras "true"
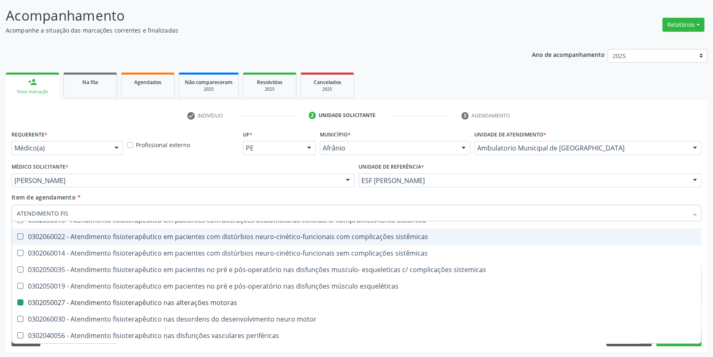
click at [202, 200] on div "Item de agendamento * ATENDIMENTO FIS Desfazer seleção 0302020012 - Atendimento…" at bounding box center [357, 206] width 690 height 26
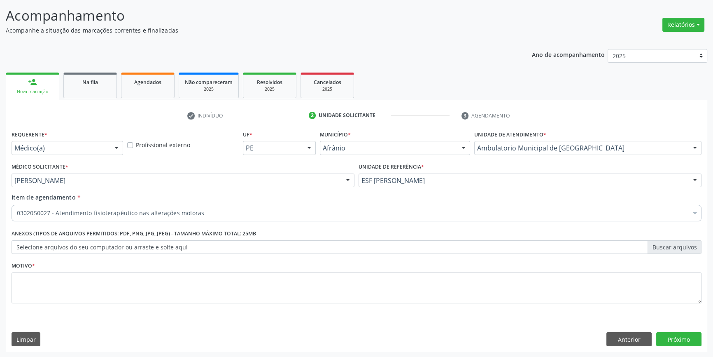
scroll to position [0, 0]
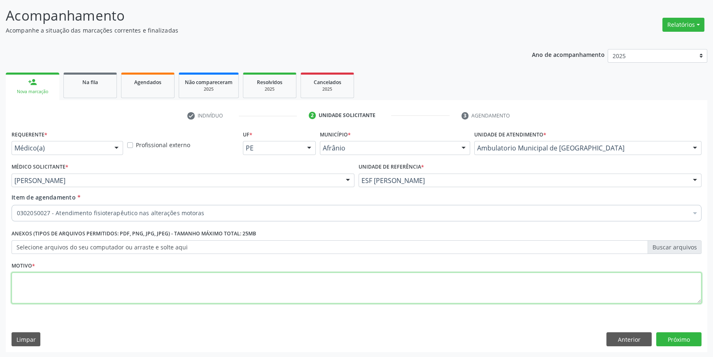
click at [147, 299] on textarea at bounding box center [357, 287] width 690 height 31
type textarea "'"
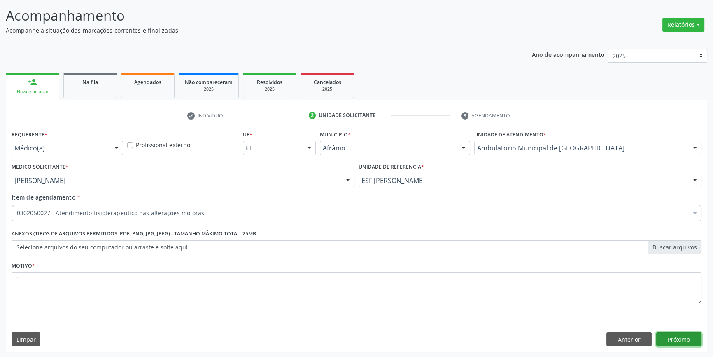
click at [681, 332] on button "Próximo" at bounding box center [678, 339] width 45 height 14
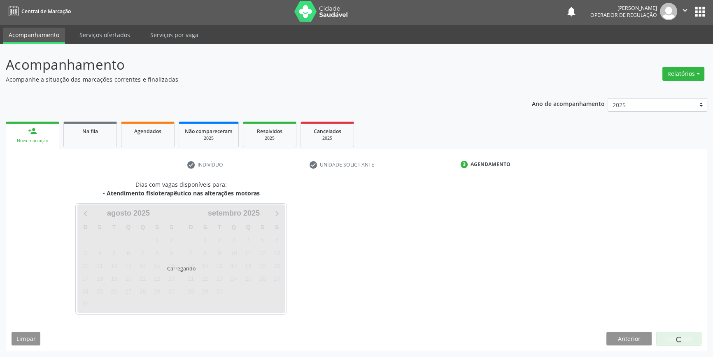
scroll to position [1, 0]
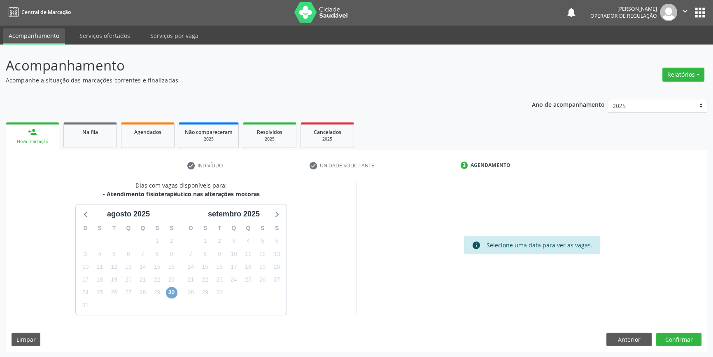
click at [172, 287] on span "30" at bounding box center [172, 293] width 12 height 12
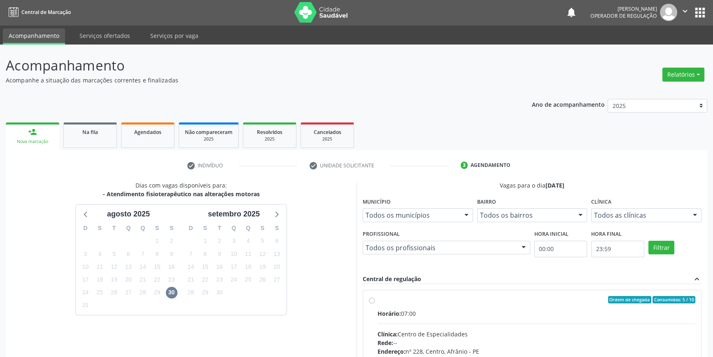
click at [375, 303] on input "Ordem de chegada Consumidos: 5 / 10 Horário: 07:00 Clínica: Centro de Especiali…" at bounding box center [372, 299] width 6 height 7
radio input "true"
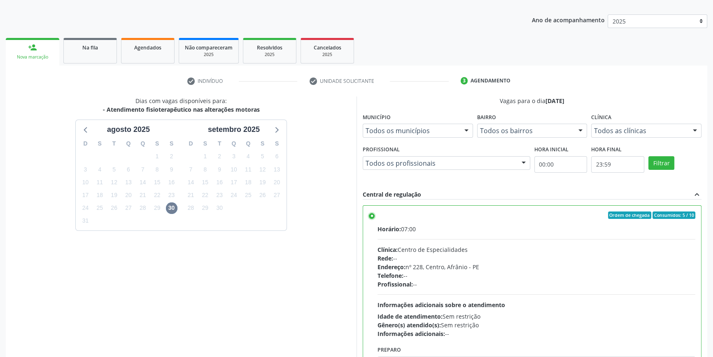
scroll to position [135, 0]
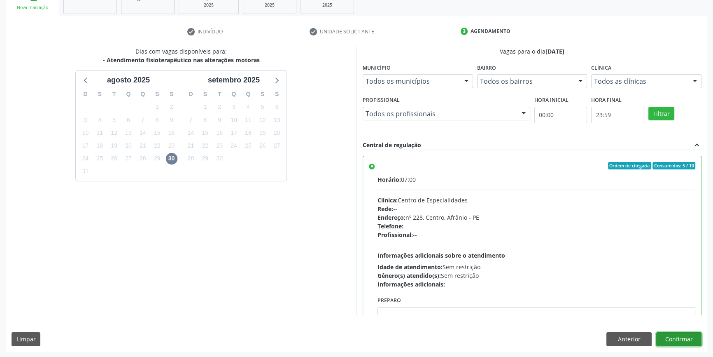
click at [676, 337] on button "Confirmar" at bounding box center [678, 339] width 45 height 14
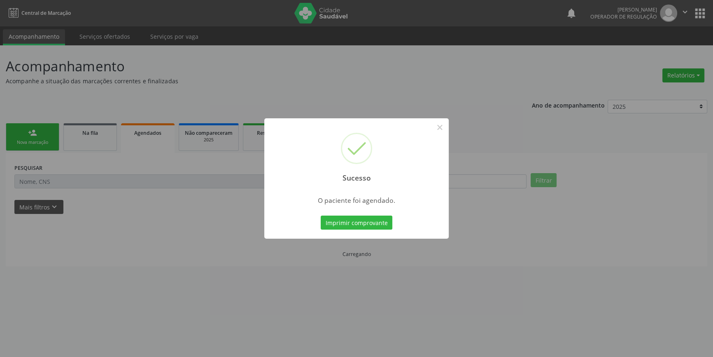
scroll to position [0, 0]
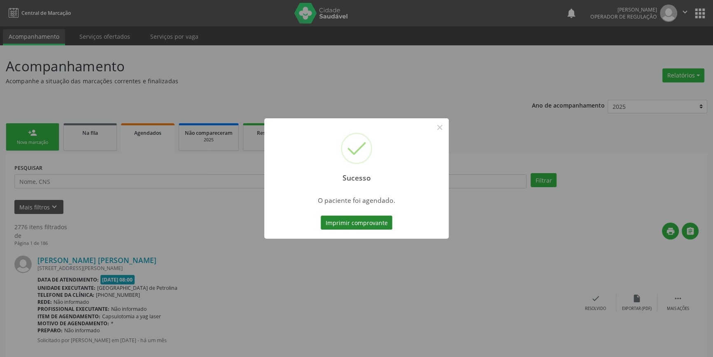
click at [376, 225] on button "Imprimir comprovante" at bounding box center [357, 222] width 72 height 14
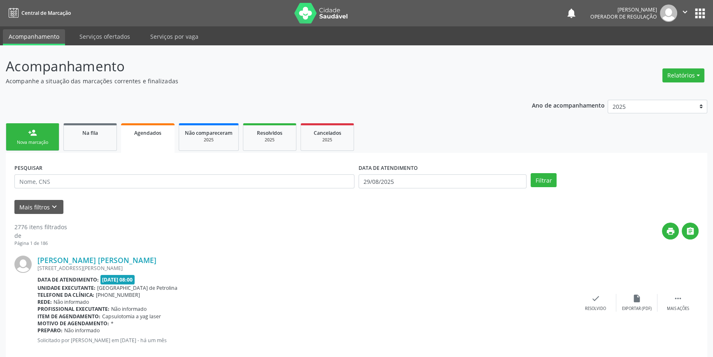
click at [37, 135] on div "person_add" at bounding box center [32, 132] width 9 height 9
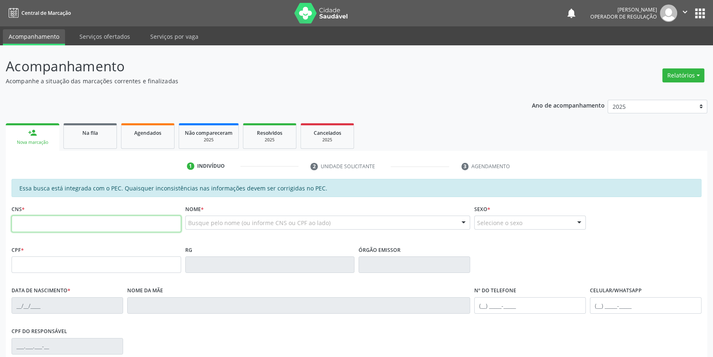
click at [70, 227] on input "text" at bounding box center [97, 223] width 170 height 16
type input "703 6080 3589 1336"
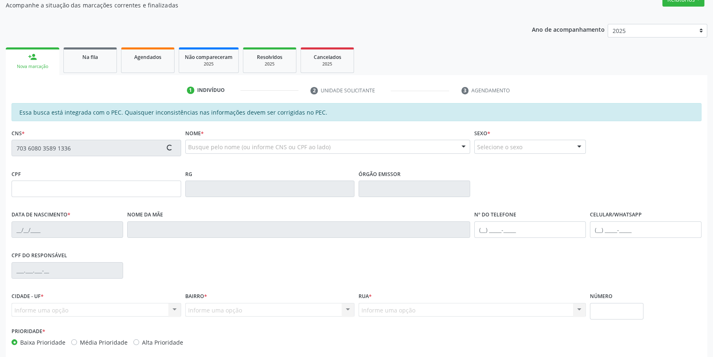
scroll to position [113, 0]
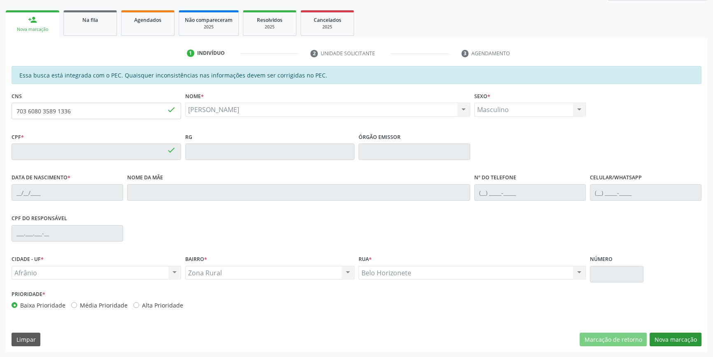
type input "158.181.724-06"
type input "03/08/2018"
type input "Claudiana Barbosa"
type input "(87) 98173-0136"
type input "S/N"
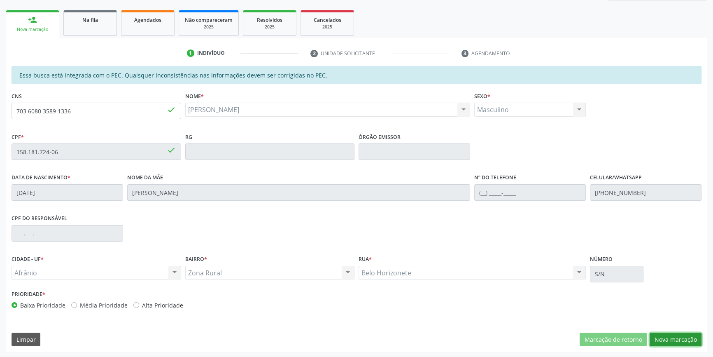
click at [690, 344] on button "Nova marcação" at bounding box center [676, 339] width 52 height 14
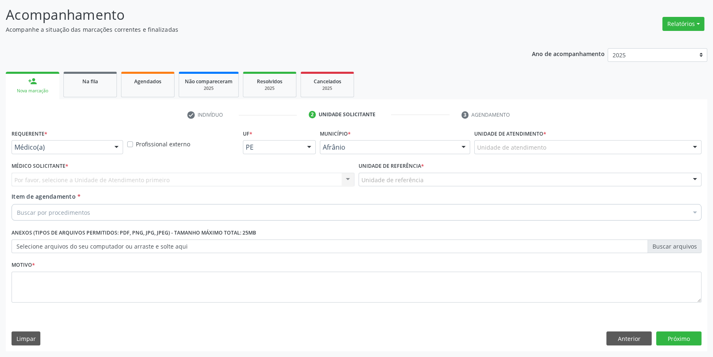
scroll to position [51, 0]
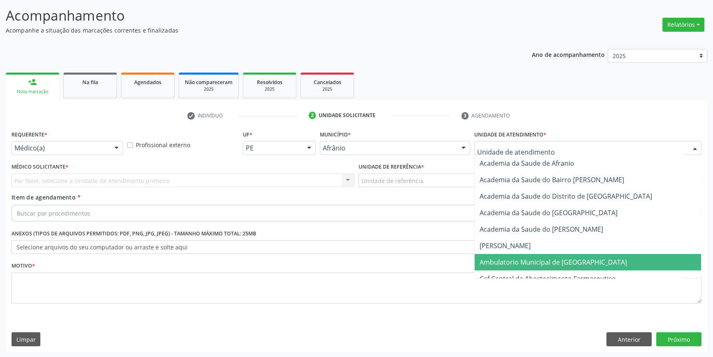
drag, startPoint x: 519, startPoint y: 261, endPoint x: 437, endPoint y: 198, distance: 103.7
click at [519, 261] on span "Ambulatorio Municipal de [GEOGRAPHIC_DATA]" at bounding box center [553, 261] width 147 height 9
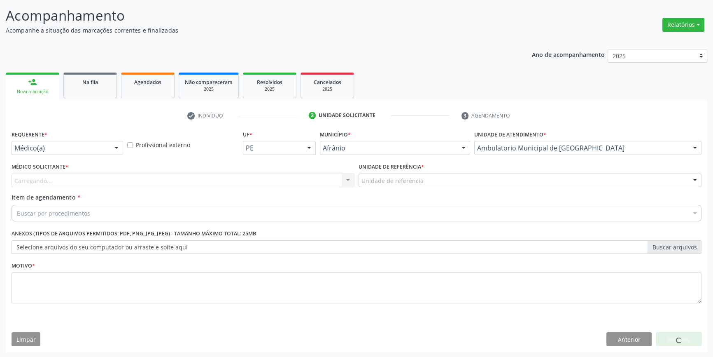
click at [430, 185] on div "Unidade de referência" at bounding box center [530, 180] width 343 height 14
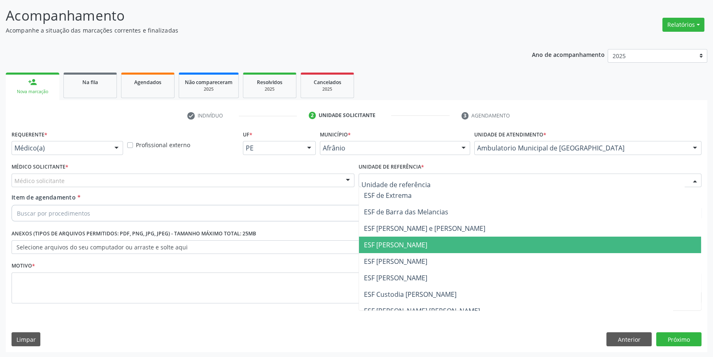
click at [406, 252] on span "ESF [PERSON_NAME]" at bounding box center [530, 244] width 342 height 16
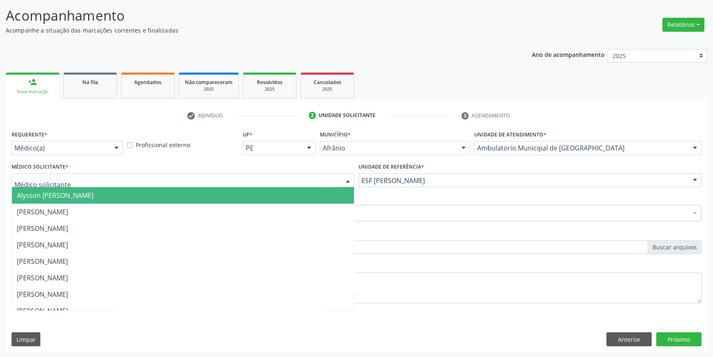
click at [264, 181] on div at bounding box center [183, 180] width 343 height 14
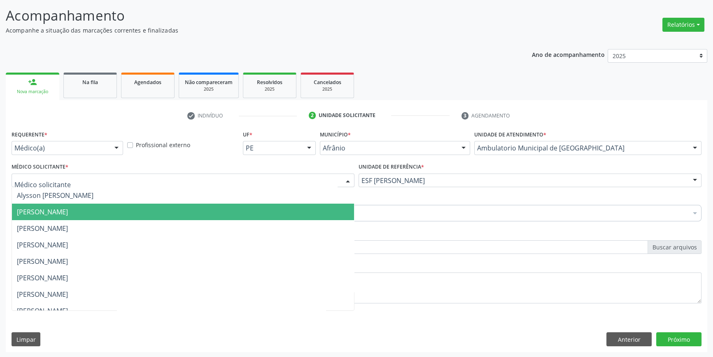
click at [143, 213] on span "[PERSON_NAME]" at bounding box center [183, 211] width 342 height 16
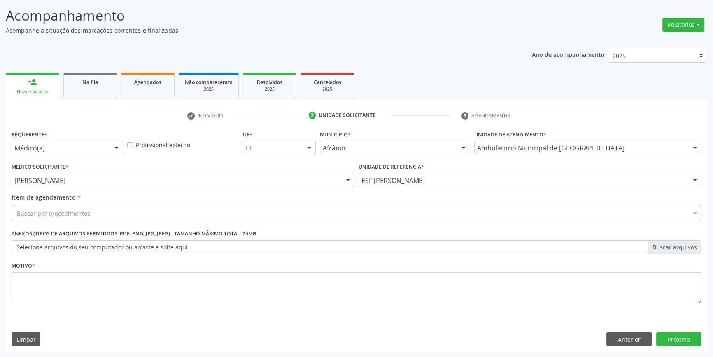
click at [132, 212] on div "Buscar por procedimentos" at bounding box center [357, 213] width 690 height 16
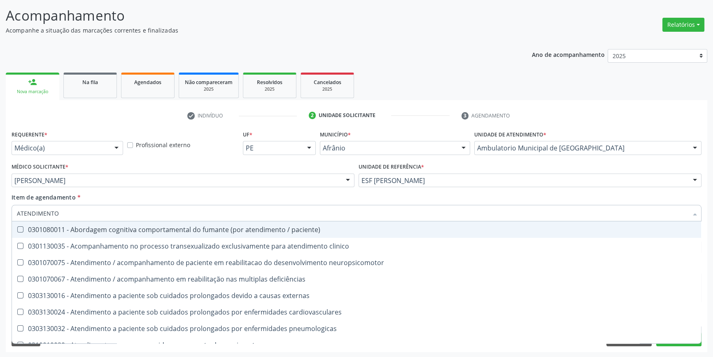
type input "ATENDIMENTO F"
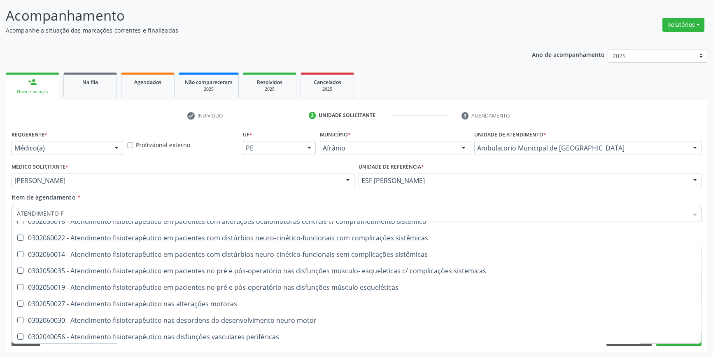
scroll to position [289, 0]
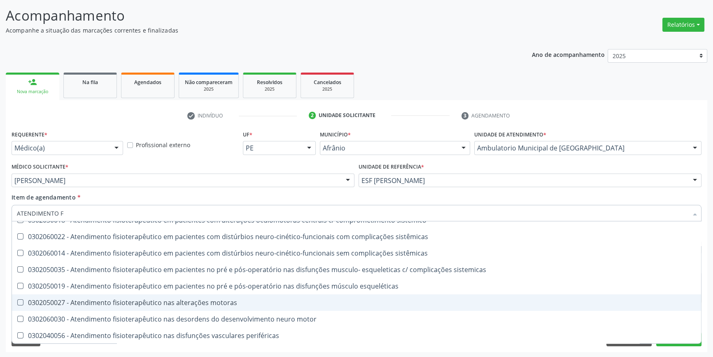
click at [223, 299] on div "0302050027 - Atendimento fisioterapêutico nas alterações motoras" at bounding box center [356, 302] width 679 height 7
checkbox motoras "true"
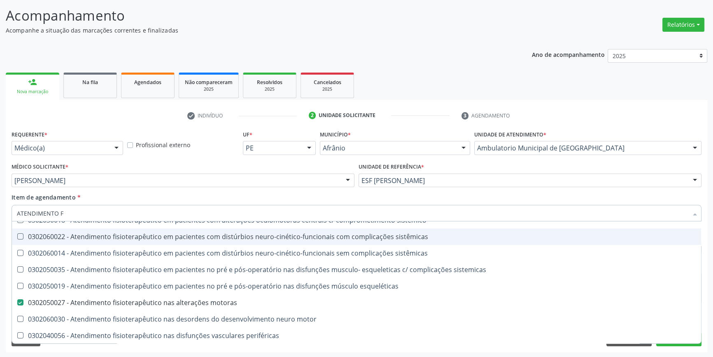
click at [229, 197] on div "Item de agendamento * ATENDIMENTO F Desfazer seleção 0301080224 - Atendimento f…" at bounding box center [357, 206] width 690 height 26
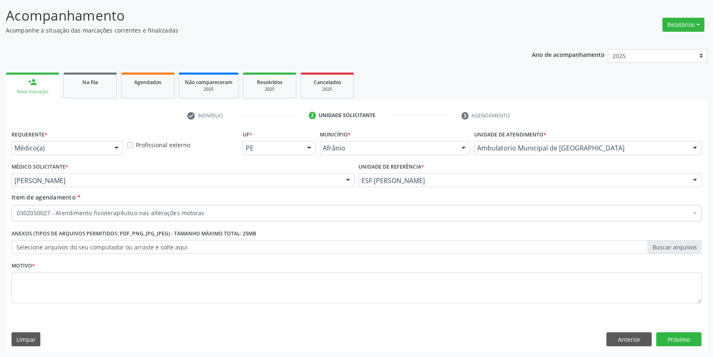
scroll to position [0, 0]
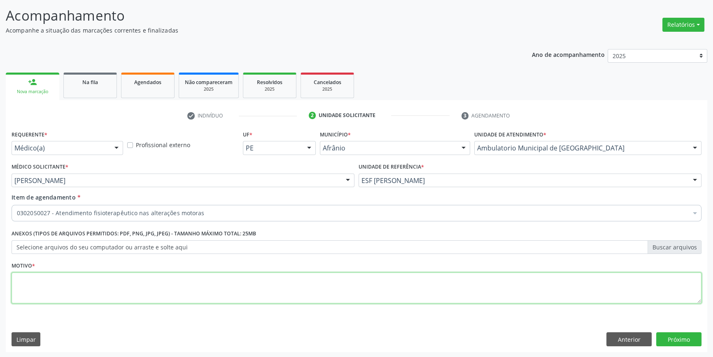
click at [165, 283] on textarea at bounding box center [357, 287] width 690 height 31
type textarea "'"
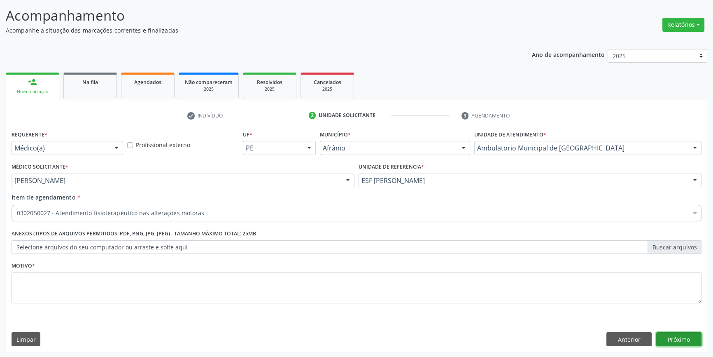
click at [679, 339] on button "Próximo" at bounding box center [678, 339] width 45 height 14
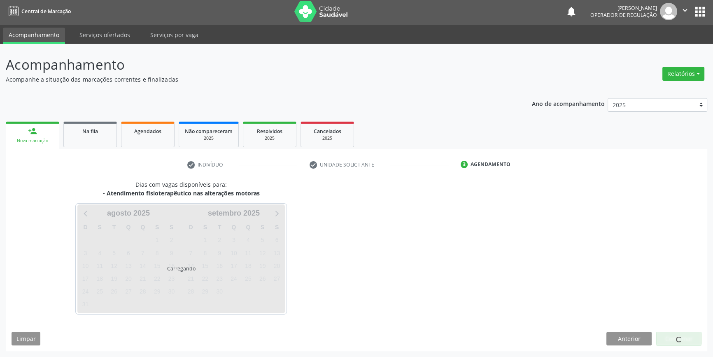
scroll to position [1, 0]
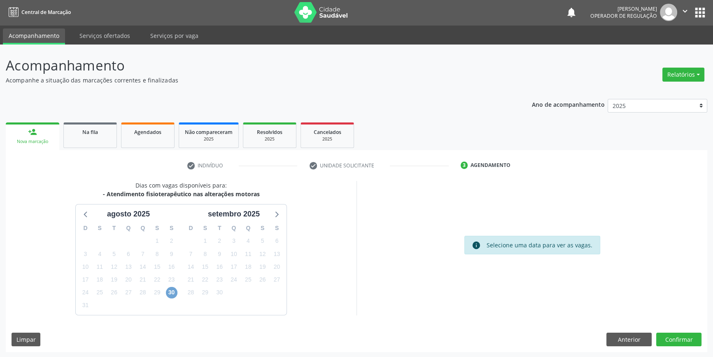
click at [173, 288] on span "30" at bounding box center [172, 293] width 12 height 12
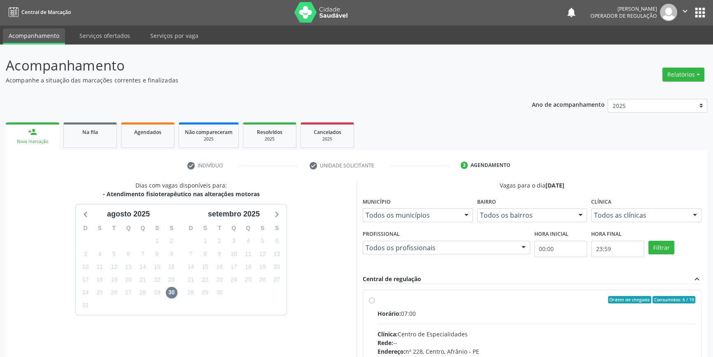
click at [375, 303] on input "Ordem de chegada Consumidos: 6 / 10 Horário: 07:00 Clínica: Centro de Especiali…" at bounding box center [372, 299] width 6 height 7
radio input "true"
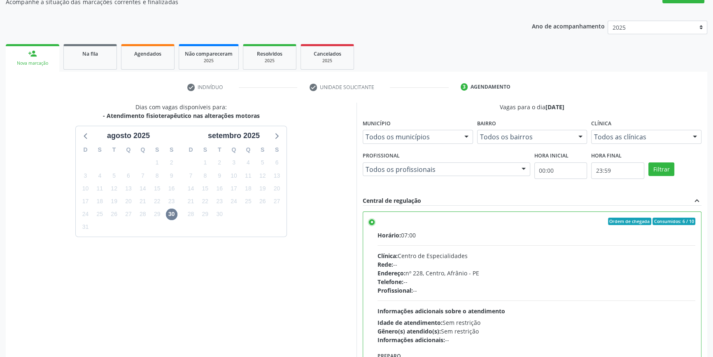
scroll to position [135, 0]
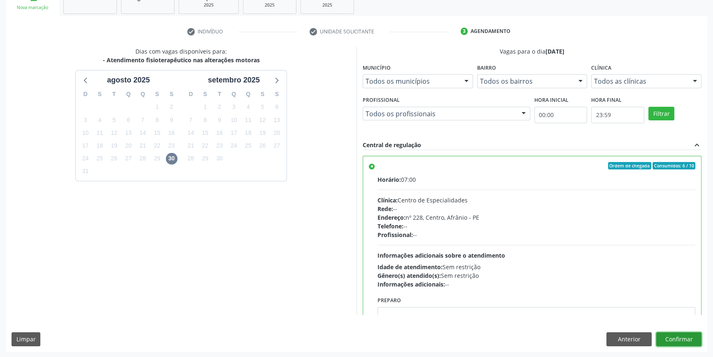
click at [683, 334] on button "Confirmar" at bounding box center [678, 339] width 45 height 14
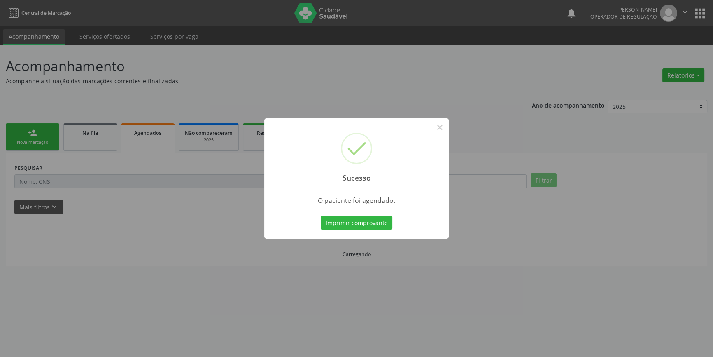
scroll to position [0, 0]
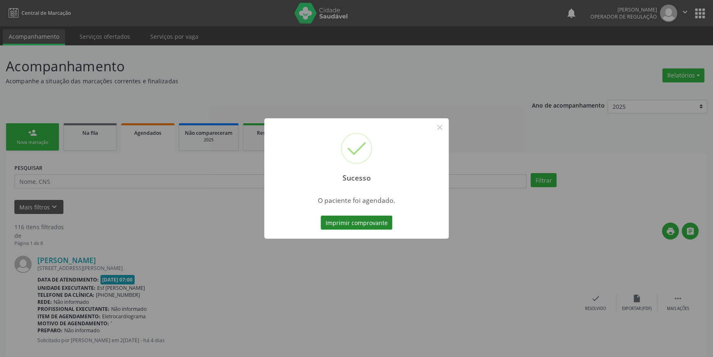
click at [358, 219] on button "Imprimir comprovante" at bounding box center [357, 222] width 72 height 14
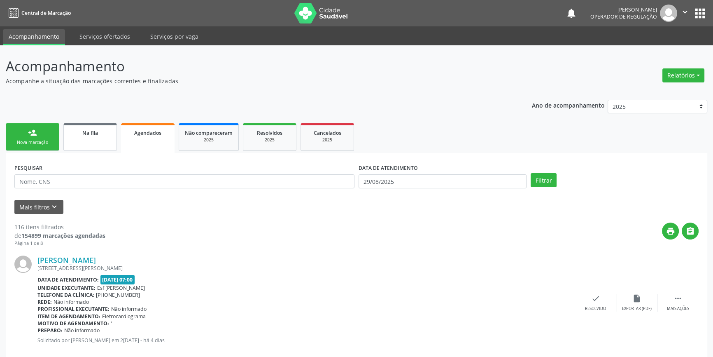
click at [84, 140] on link "Na fila" at bounding box center [90, 137] width 54 height 28
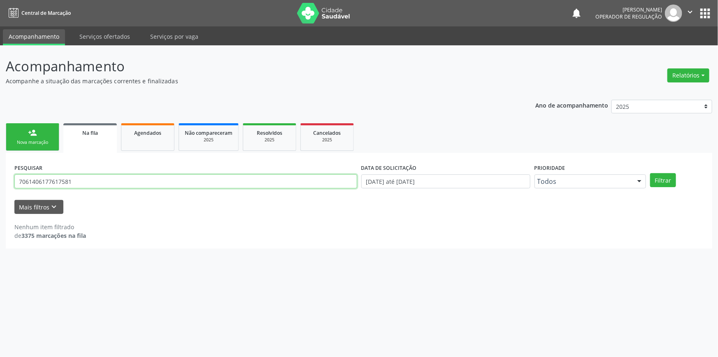
drag, startPoint x: 82, startPoint y: 183, endPoint x: 0, endPoint y: 184, distance: 81.5
click at [0, 184] on div "Acompanhamento Acompanhe a situação das marcações correntes e finalizadas Relat…" at bounding box center [359, 200] width 718 height 311
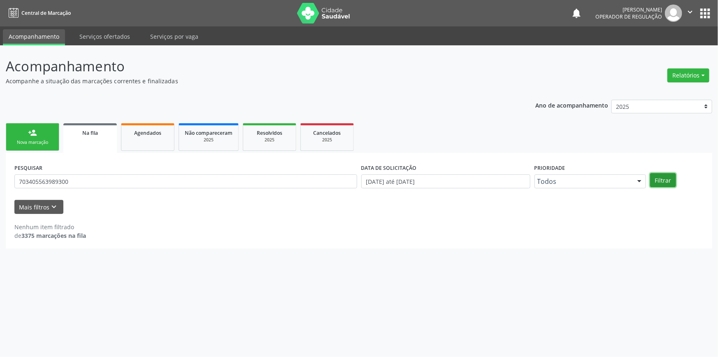
click at [660, 179] on button "Filtrar" at bounding box center [663, 180] width 26 height 14
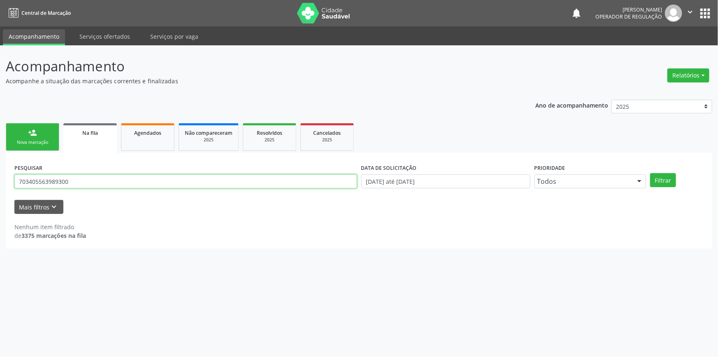
drag, startPoint x: 161, startPoint y: 180, endPoint x: 0, endPoint y: 179, distance: 161.0
click at [0, 179] on div "Acompanhamento Acompanhe a situação das marcações correntes e finalizadas Relat…" at bounding box center [359, 200] width 718 height 311
type input "705808402999431"
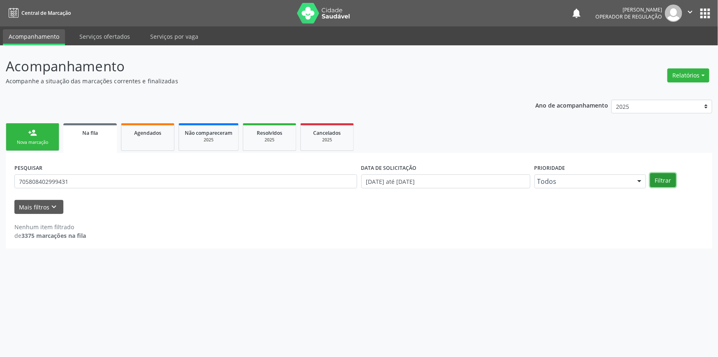
click at [657, 175] on button "Filtrar" at bounding box center [663, 180] width 26 height 14
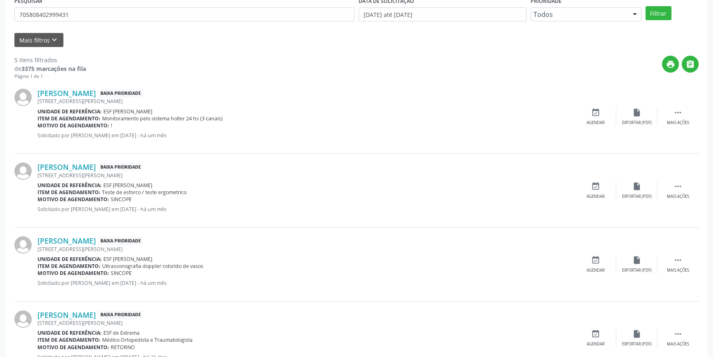
scroll to position [224, 0]
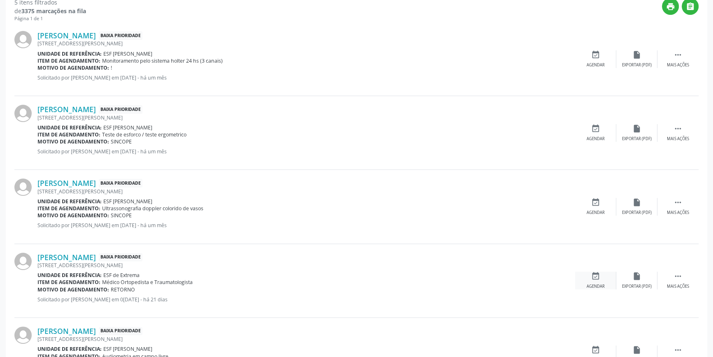
click at [609, 278] on div "event_available Agendar" at bounding box center [595, 280] width 41 height 18
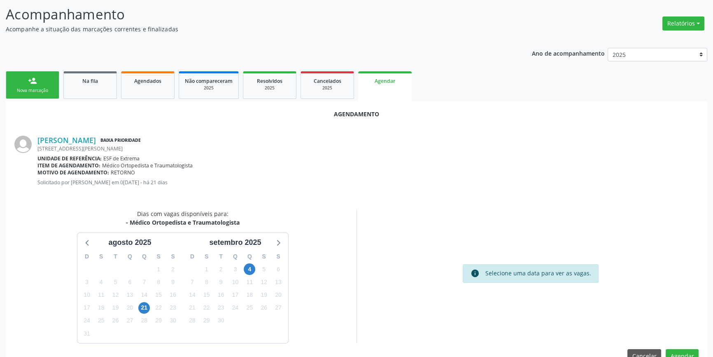
scroll to position [71, 0]
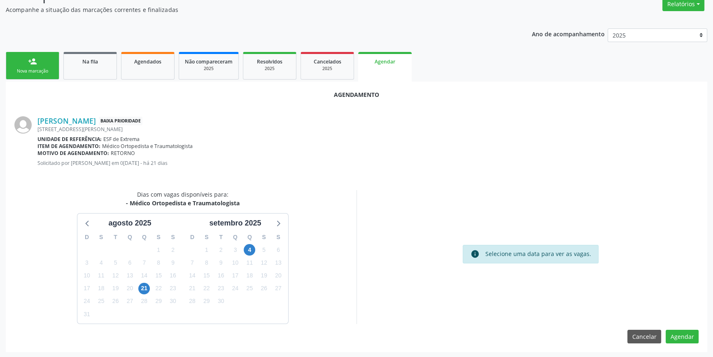
click at [255, 246] on div "4" at bounding box center [249, 249] width 14 height 13
click at [253, 246] on span "4" at bounding box center [250, 250] width 12 height 12
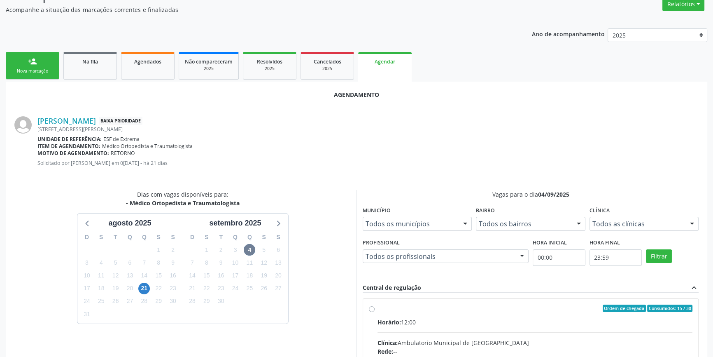
click at [394, 306] on div "Ordem de chegada Consumidos: 15 / 30" at bounding box center [535, 307] width 315 height 7
click at [375, 306] on input "Ordem de chegada Consumidos: 15 / 30 Horário: 12:00 Clínica: Ambulatorio Munici…" at bounding box center [372, 307] width 6 height 7
radio input "true"
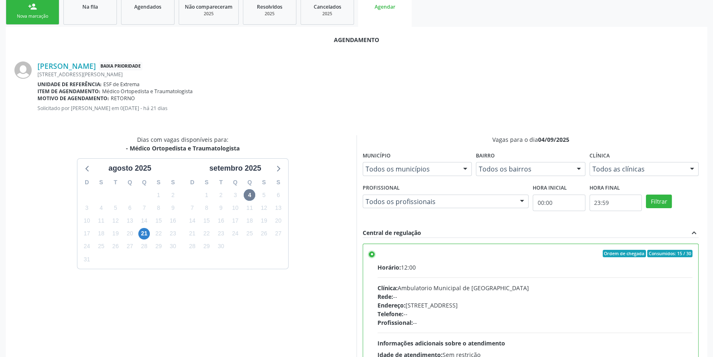
scroll to position [205, 0]
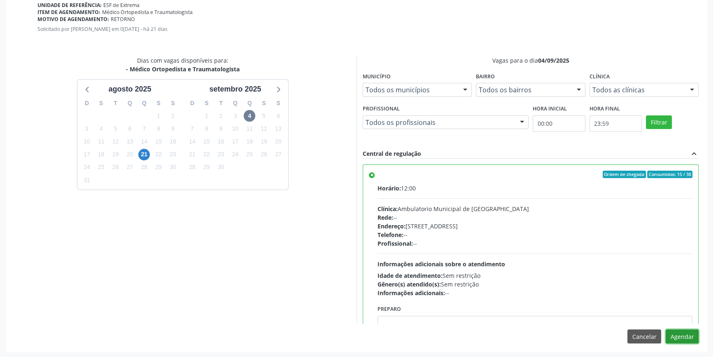
click at [683, 340] on button "Agendar" at bounding box center [682, 336] width 33 height 14
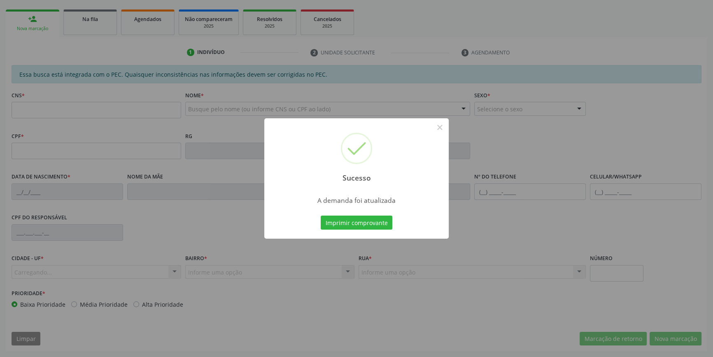
scroll to position [113, 0]
click at [372, 227] on button "Imprimir comprovante" at bounding box center [357, 222] width 72 height 14
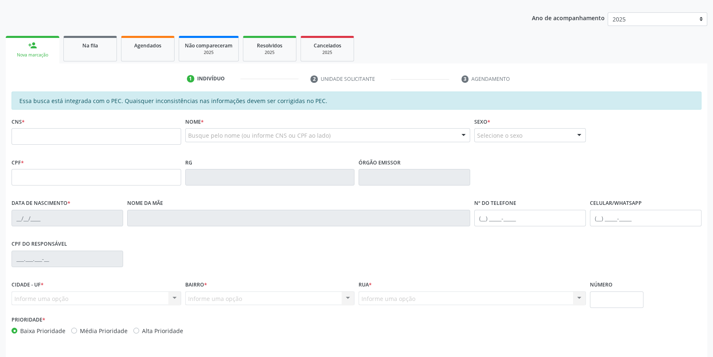
scroll to position [75, 0]
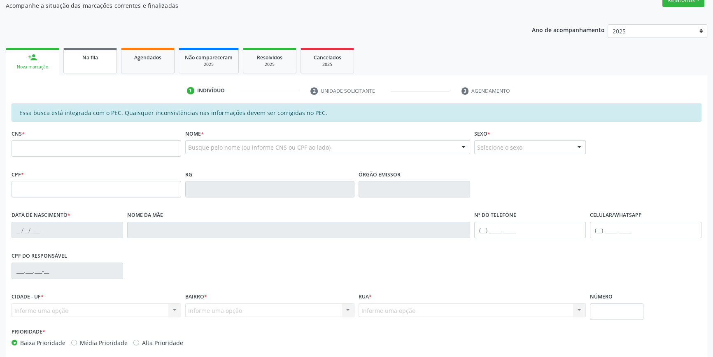
click at [90, 61] on link "Na fila" at bounding box center [90, 61] width 54 height 26
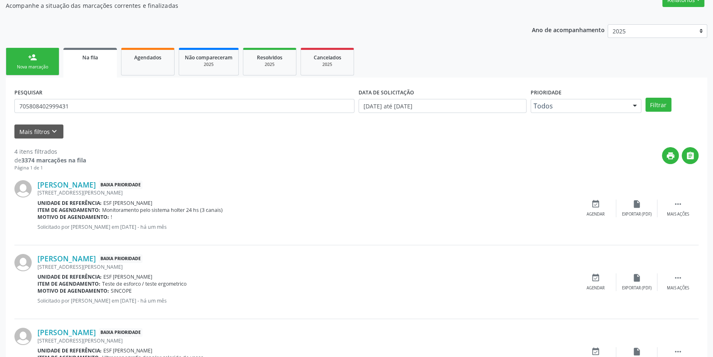
scroll to position [0, 0]
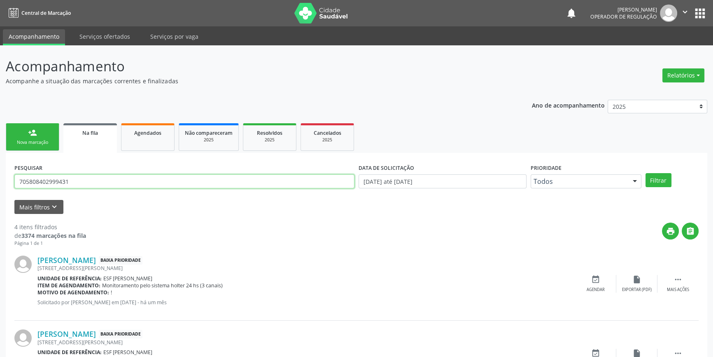
drag, startPoint x: 87, startPoint y: 186, endPoint x: 0, endPoint y: 190, distance: 86.9
click at [0, 190] on div "Acompanhamento Acompanhe a situação das marcações correntes e finalizadas Relat…" at bounding box center [356, 300] width 713 height 511
drag, startPoint x: 108, startPoint y: 181, endPoint x: 0, endPoint y: 181, distance: 107.9
click at [0, 181] on div "Acompanhamento Acompanhe a situação das marcações correntes e finalizadas Relat…" at bounding box center [356, 300] width 713 height 511
click at [661, 177] on button "Filtrar" at bounding box center [659, 180] width 26 height 14
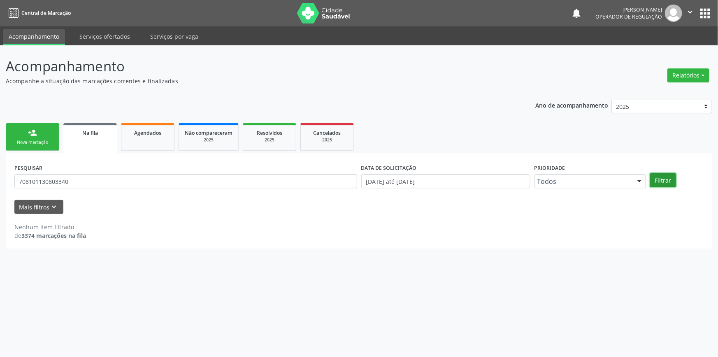
click at [663, 182] on button "Filtrar" at bounding box center [663, 180] width 26 height 14
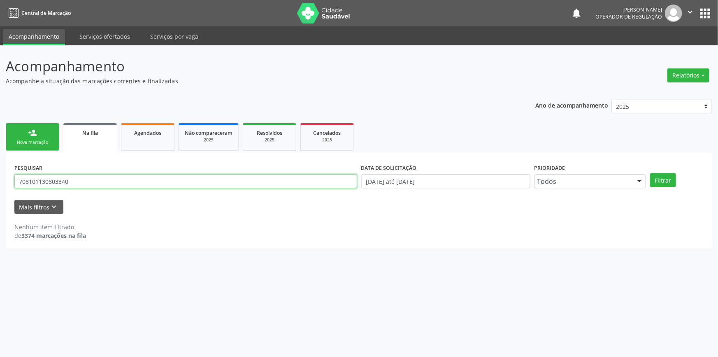
drag, startPoint x: 124, startPoint y: 186, endPoint x: 0, endPoint y: 187, distance: 123.9
click at [0, 187] on div "Acompanhamento Acompanhe a situação das marcações correntes e finalizadas Relat…" at bounding box center [359, 200] width 718 height 311
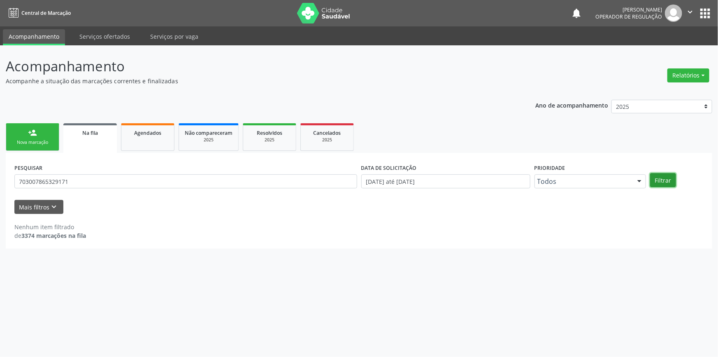
click at [663, 179] on button "Filtrar" at bounding box center [663, 180] width 26 height 14
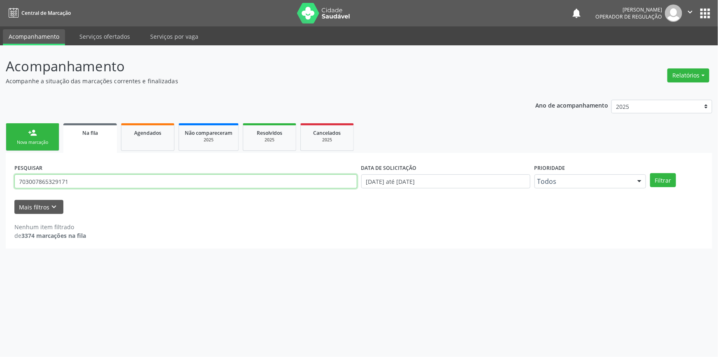
drag, startPoint x: 91, startPoint y: 182, endPoint x: 0, endPoint y: 186, distance: 90.7
click at [0, 186] on div "Acompanhamento Acompanhe a situação das marcações correntes e finalizadas Relat…" at bounding box center [359, 200] width 718 height 311
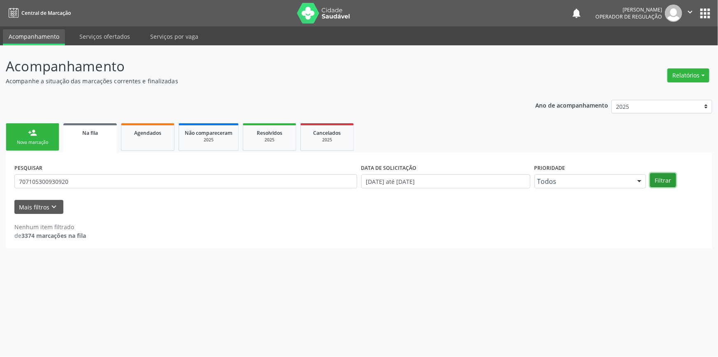
click at [662, 177] on button "Filtrar" at bounding box center [663, 180] width 26 height 14
drag, startPoint x: 75, startPoint y: 171, endPoint x: 49, endPoint y: 174, distance: 26.1
click at [49, 174] on div "PESQUISAR 707105300930920" at bounding box center [185, 177] width 347 height 32
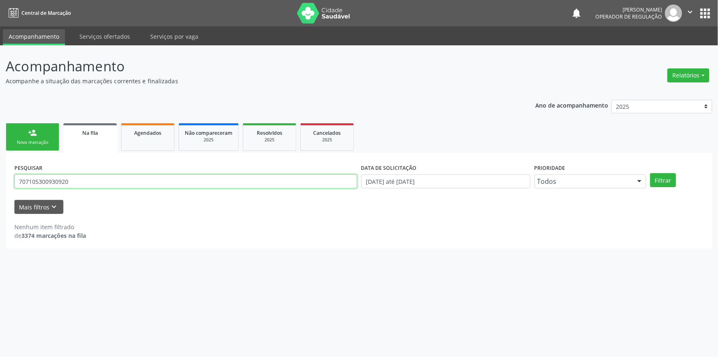
drag, startPoint x: 78, startPoint y: 178, endPoint x: 0, endPoint y: 197, distance: 80.1
click at [0, 197] on div "Acompanhamento Acompanhe a situação das marcações correntes e finalizadas Relat…" at bounding box center [359, 200] width 718 height 311
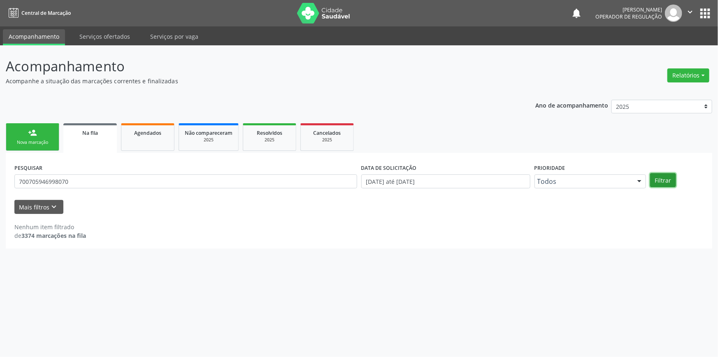
click at [666, 175] on button "Filtrar" at bounding box center [663, 180] width 26 height 14
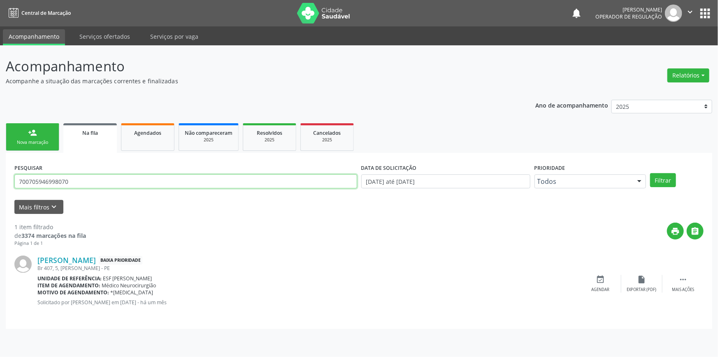
drag, startPoint x: 105, startPoint y: 178, endPoint x: 0, endPoint y: 175, distance: 104.6
click at [0, 175] on div "Acompanhamento Acompanhe a situação das marcações correntes e finalizadas Relat…" at bounding box center [359, 200] width 718 height 311
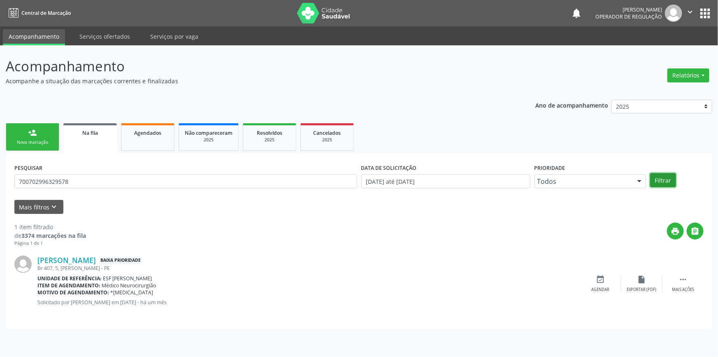
click at [667, 175] on button "Filtrar" at bounding box center [663, 180] width 26 height 14
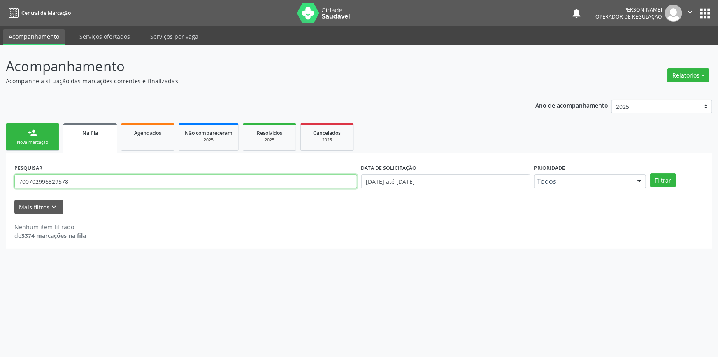
drag, startPoint x: 54, startPoint y: 180, endPoint x: 0, endPoint y: 180, distance: 53.9
click at [0, 180] on div "Acompanhamento Acompanhe a situação das marcações correntes e finalizadas Relat…" at bounding box center [359, 200] width 718 height 311
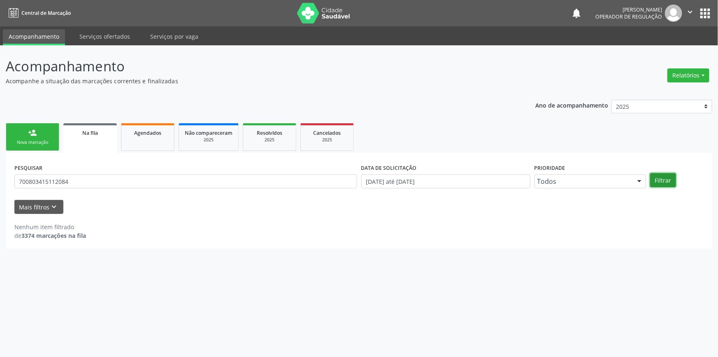
click at [664, 177] on button "Filtrar" at bounding box center [663, 180] width 26 height 14
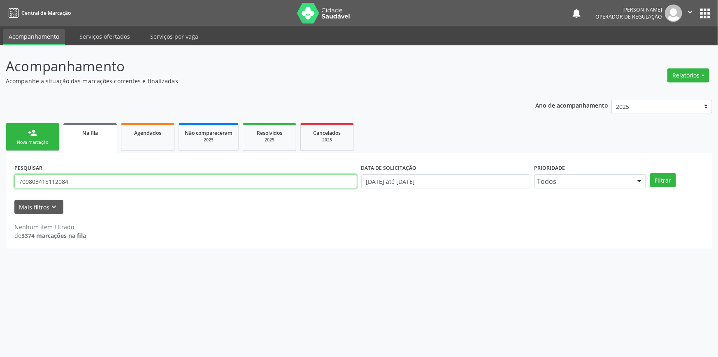
drag, startPoint x: 70, startPoint y: 180, endPoint x: 16, endPoint y: 178, distance: 54.0
click at [0, 178] on div "Acompanhamento Acompanhe a situação das marcações correntes e finalizadas Relat…" at bounding box center [359, 200] width 718 height 311
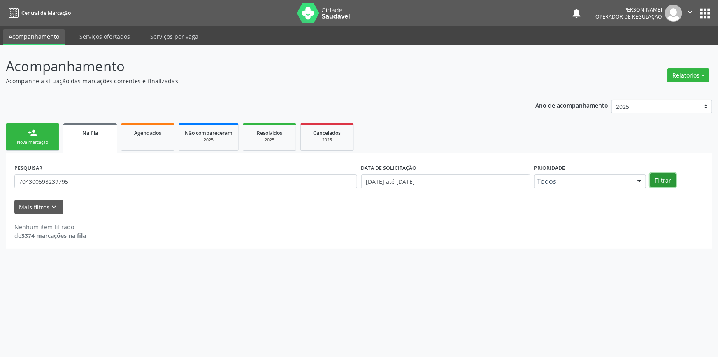
click at [664, 175] on button "Filtrar" at bounding box center [663, 180] width 26 height 14
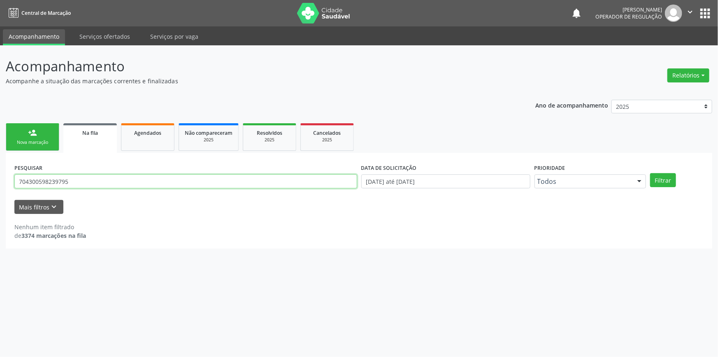
drag, startPoint x: 118, startPoint y: 185, endPoint x: 0, endPoint y: 185, distance: 118.2
click at [0, 185] on div "Acompanhamento Acompanhe a situação das marcações correntes e finalizadas Relat…" at bounding box center [359, 200] width 718 height 311
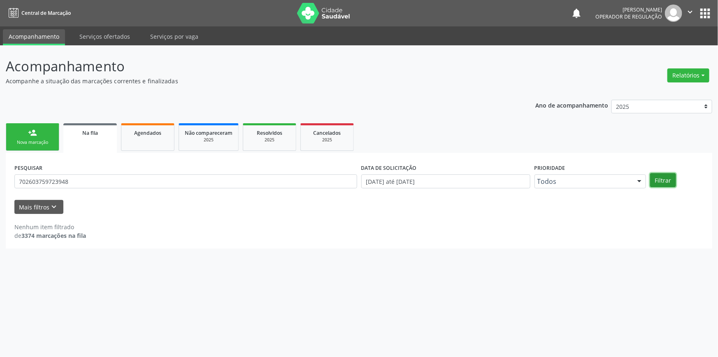
click at [663, 180] on button "Filtrar" at bounding box center [663, 180] width 26 height 14
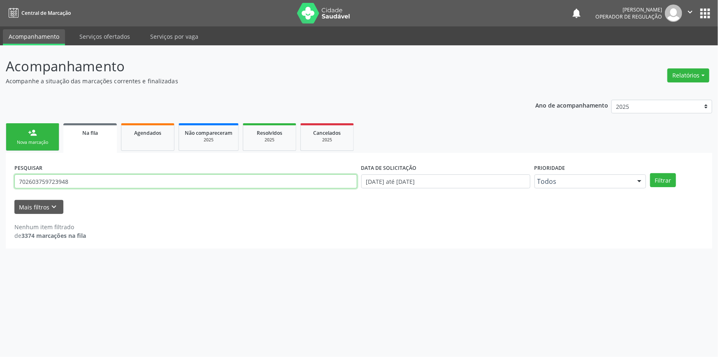
drag, startPoint x: 75, startPoint y: 178, endPoint x: 0, endPoint y: 173, distance: 75.1
click at [0, 175] on div "Acompanhamento Acompanhe a situação das marcações correntes e finalizadas Relat…" at bounding box center [359, 200] width 718 height 311
click at [650, 173] on button "Filtrar" at bounding box center [663, 180] width 26 height 14
drag, startPoint x: 69, startPoint y: 185, endPoint x: 0, endPoint y: 167, distance: 71.4
click at [0, 167] on div "Acompanhamento Acompanhe a situação das marcações correntes e finalizadas Relat…" at bounding box center [359, 200] width 718 height 311
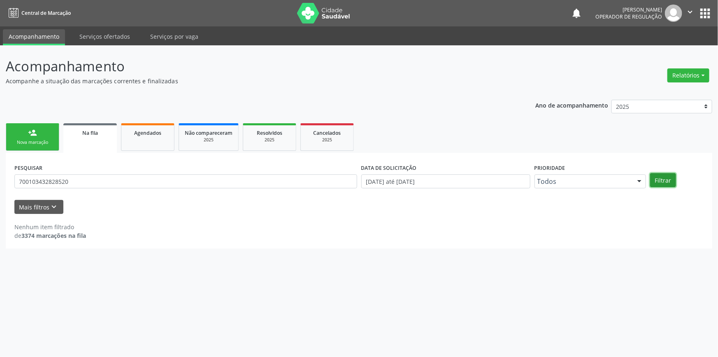
click at [663, 178] on button "Filtrar" at bounding box center [663, 180] width 26 height 14
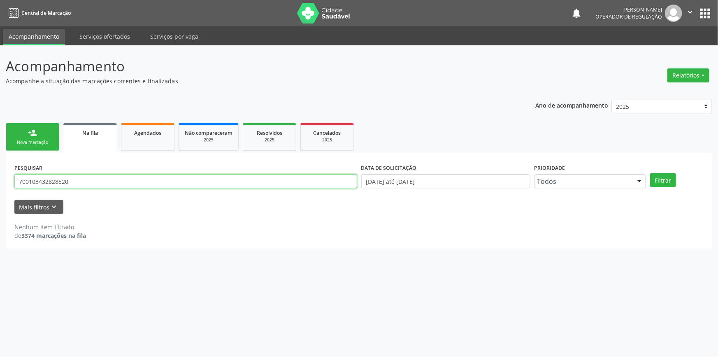
drag, startPoint x: 84, startPoint y: 182, endPoint x: 0, endPoint y: 184, distance: 84.0
click at [0, 184] on div "Acompanhamento Acompanhe a situação das marcações correntes e finalizadas Relat…" at bounding box center [359, 200] width 718 height 311
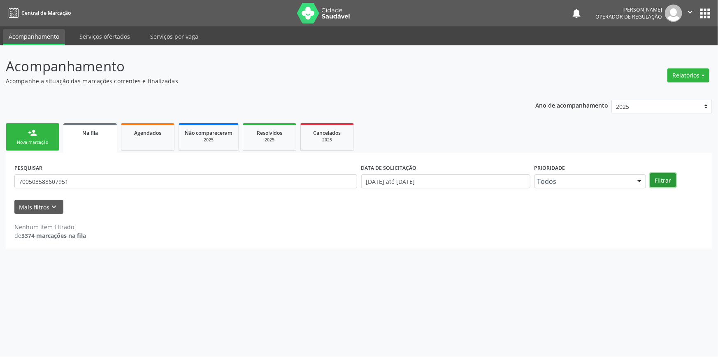
click at [664, 179] on button "Filtrar" at bounding box center [663, 180] width 26 height 14
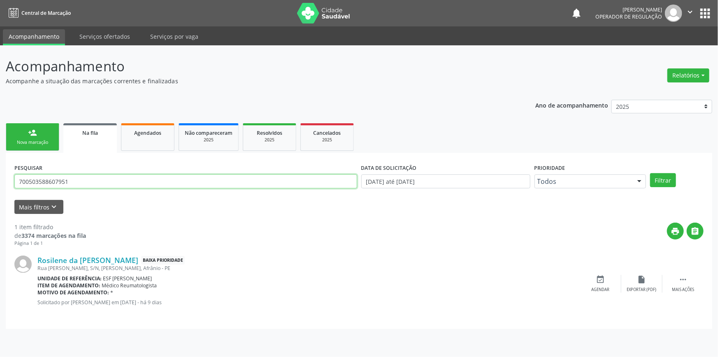
drag, startPoint x: 90, startPoint y: 183, endPoint x: 8, endPoint y: 190, distance: 81.8
click at [8, 190] on div "PESQUISAR 700503588607951 DATA DE SOLICITAÇÃO 01/01/2018 até 29/08/2025 Priorid…" at bounding box center [359, 241] width 707 height 176
type input "703007806893279"
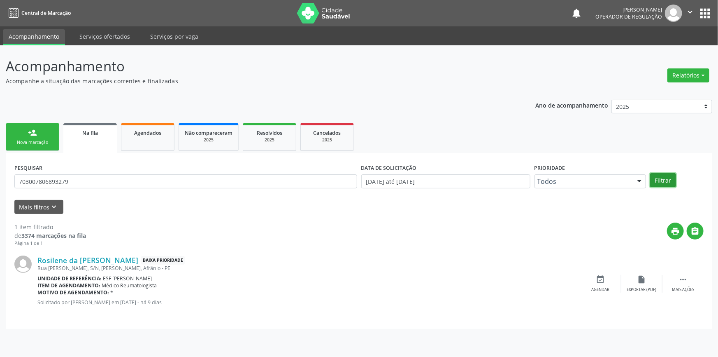
click at [663, 180] on button "Filtrar" at bounding box center [663, 180] width 26 height 14
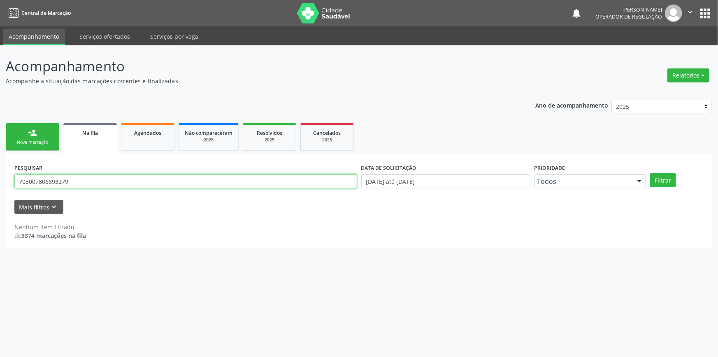
drag, startPoint x: 33, startPoint y: 172, endPoint x: 0, endPoint y: 184, distance: 34.6
click at [0, 184] on div "Acompanhamento Acompanhe a situação das marcações correntes e finalizadas Relat…" at bounding box center [359, 200] width 718 height 311
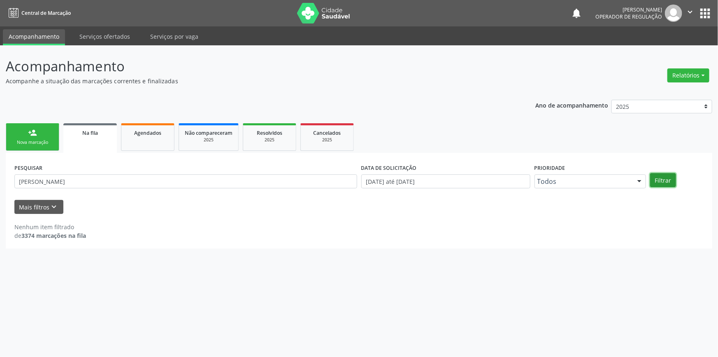
click at [666, 182] on button "Filtrar" at bounding box center [663, 180] width 26 height 14
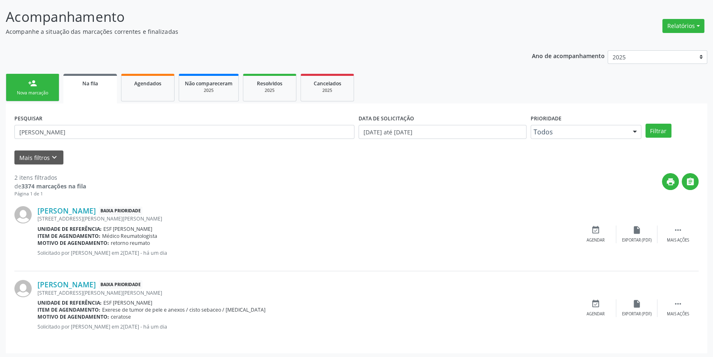
scroll to position [51, 0]
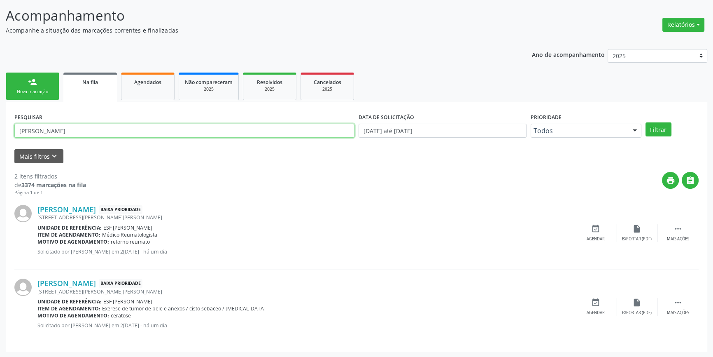
drag, startPoint x: 96, startPoint y: 135, endPoint x: 0, endPoint y: 131, distance: 95.6
click at [0, 132] on div "Acompanhamento Acompanhe a situação das marcações correntes e finalizadas Relat…" at bounding box center [356, 176] width 713 height 363
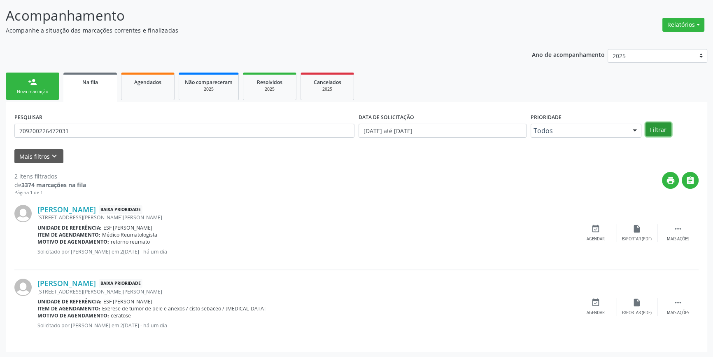
click at [649, 124] on button "Filtrar" at bounding box center [659, 129] width 26 height 14
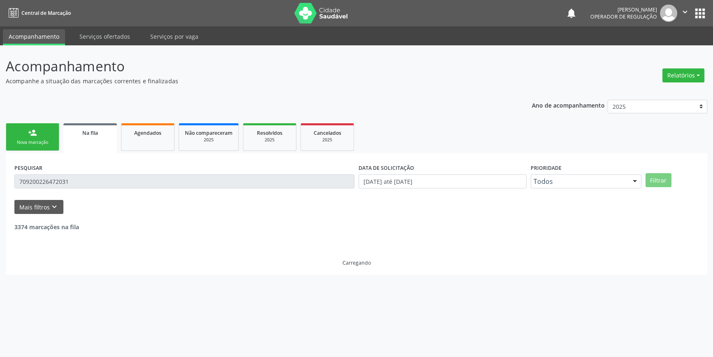
scroll to position [0, 0]
click at [660, 128] on ul "person_add Nova marcação Na fila Agendados Não compareceram 2025 Resolvidos 202…" at bounding box center [359, 137] width 707 height 32
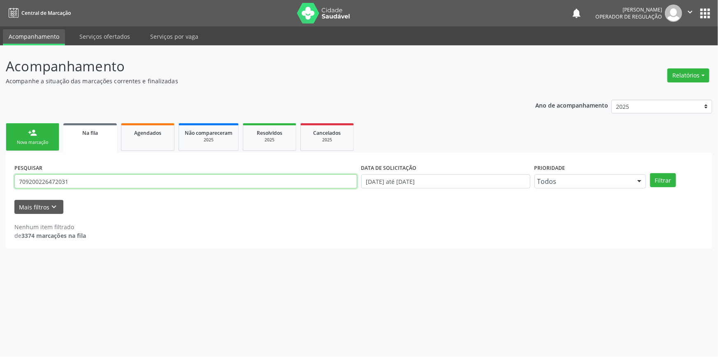
click at [0, 179] on div "Acompanhamento Acompanhe a situação das marcações correntes e finalizadas Relat…" at bounding box center [359, 200] width 718 height 311
type input "701404666306837"
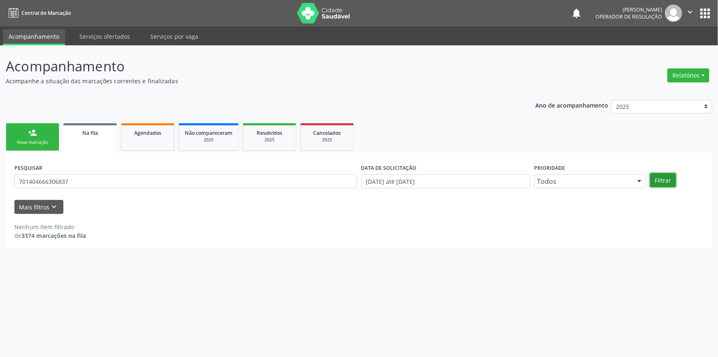
click at [668, 177] on button "Filtrar" at bounding box center [663, 180] width 26 height 14
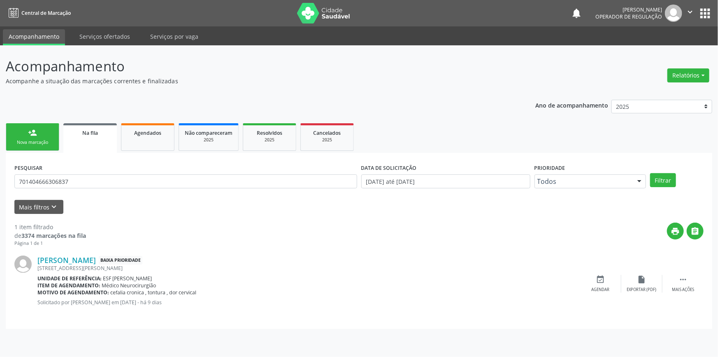
click at [47, 136] on link "person_add Nova marcação" at bounding box center [33, 137] width 54 height 28
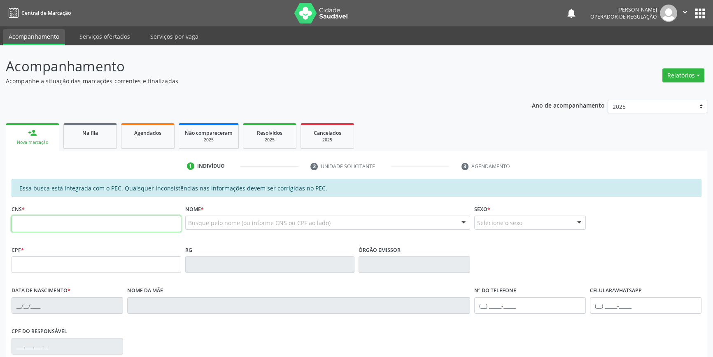
click at [70, 229] on input "text" at bounding box center [97, 223] width 170 height 16
type input "701 4046 6630 6837"
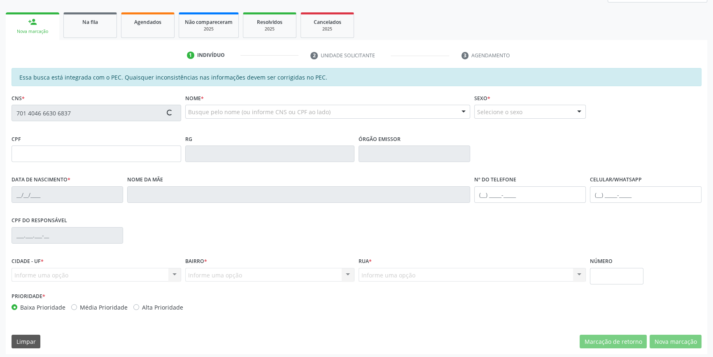
scroll to position [113, 0]
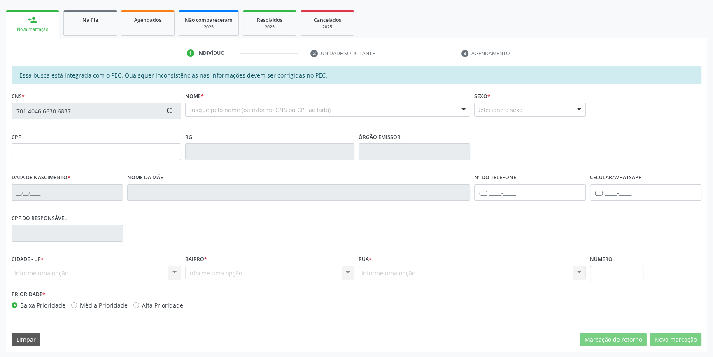
type input "007.600.615-80"
type input "10/04/1983"
type input "Laurinete Viana da Silva"
type input "(87) 98836-6496"
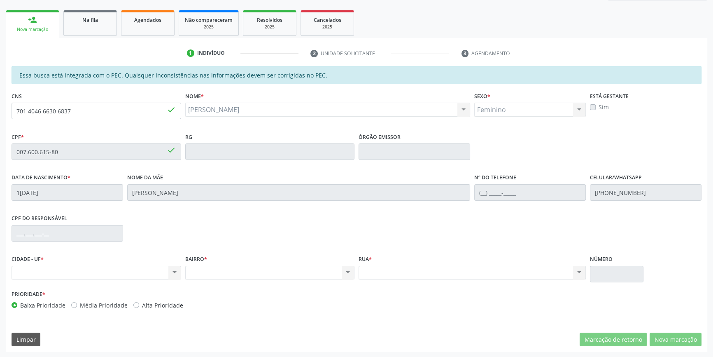
drag, startPoint x: 106, startPoint y: 121, endPoint x: 105, endPoint y: 107, distance: 13.2
click at [106, 117] on fieldset "CNS 701 4046 6630 6837 done" at bounding box center [97, 107] width 170 height 35
drag, startPoint x: 105, startPoint y: 107, endPoint x: 0, endPoint y: 96, distance: 105.6
click at [0, 101] on div "Acompanhamento Acompanhe a situação das marcações correntes e finalizadas Relat…" at bounding box center [356, 144] width 713 height 425
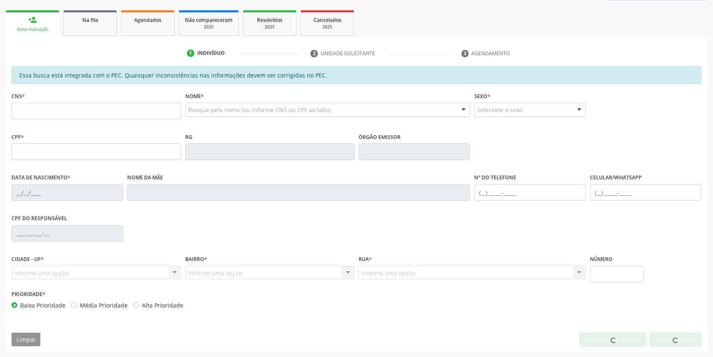
scroll to position [113, 0]
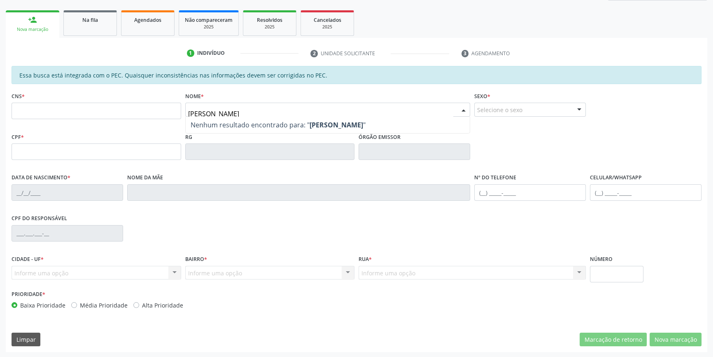
type input "[PERSON_NAME]"
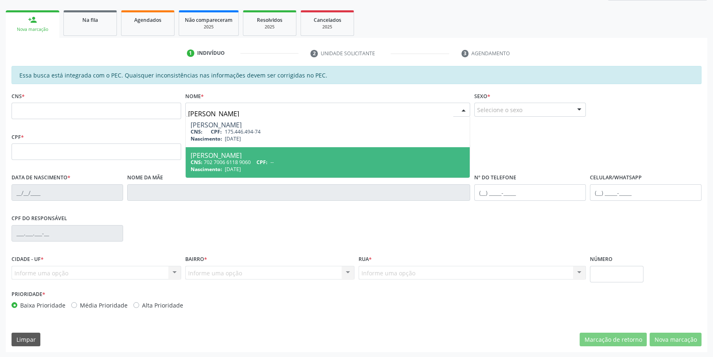
click at [226, 155] on div "[PERSON_NAME]" at bounding box center [328, 155] width 275 height 7
type input "702 7006 6118 9060"
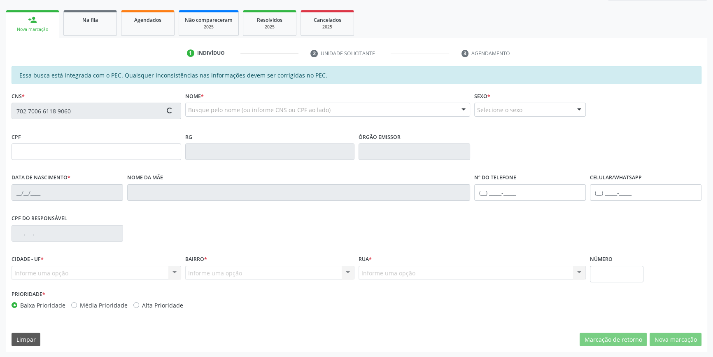
type input "[DATE]"
type input "Expedita [PERSON_NAME]"
type input "[PHONE_NUMBER]"
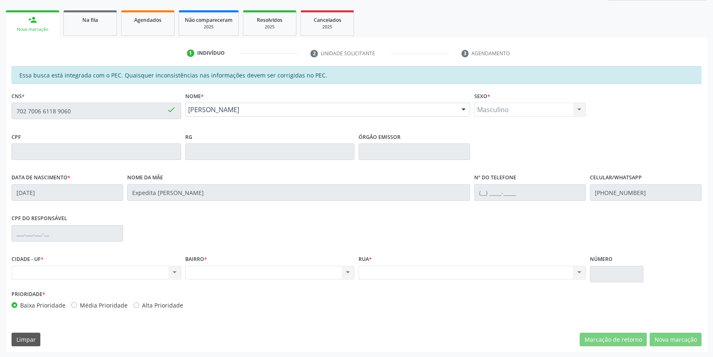
click at [0, 110] on div "Acompanhamento Acompanhe a situação das marcações correntes e finalizadas Relat…" at bounding box center [356, 144] width 713 height 425
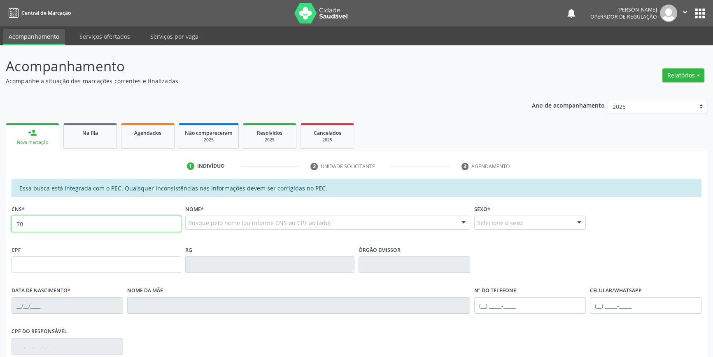
type input "7"
paste input "702 7006 6118 9060"
type input "702 7006 6118 9060"
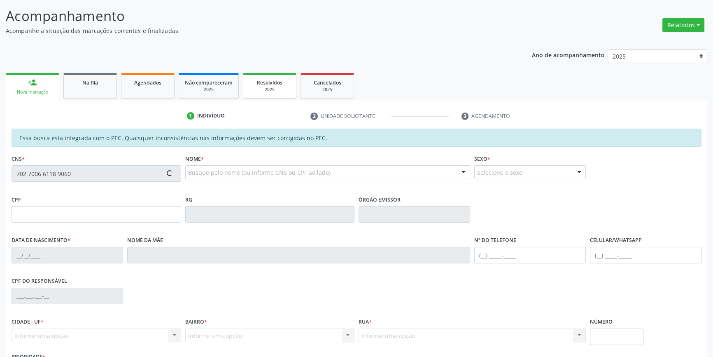
scroll to position [113, 0]
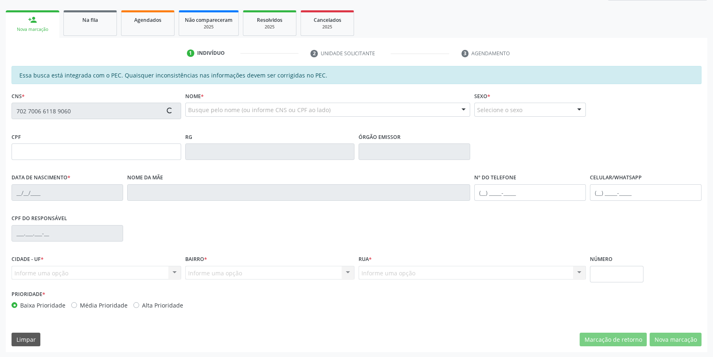
type input "0[DATE]"
type input "Expedita [PERSON_NAME]"
type input "[PHONE_NUMBER]"
type input "250"
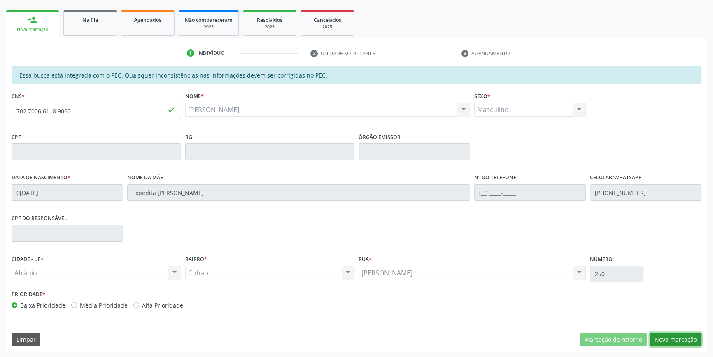
click at [696, 339] on button "Nova marcação" at bounding box center [676, 339] width 52 height 14
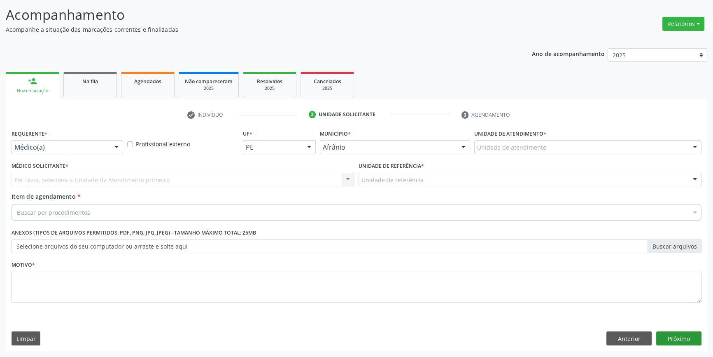
scroll to position [51, 0]
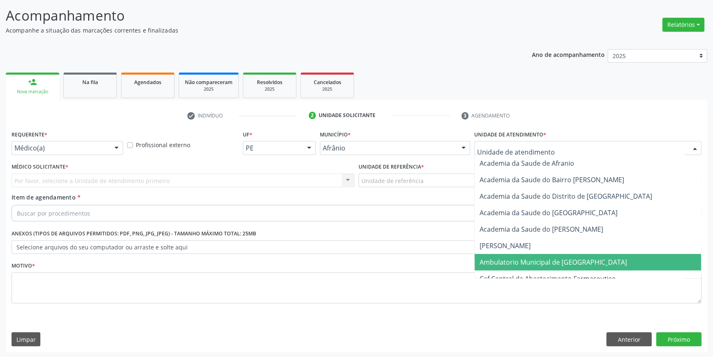
click at [534, 261] on span "Ambulatorio Municipal de [GEOGRAPHIC_DATA]" at bounding box center [553, 261] width 147 height 9
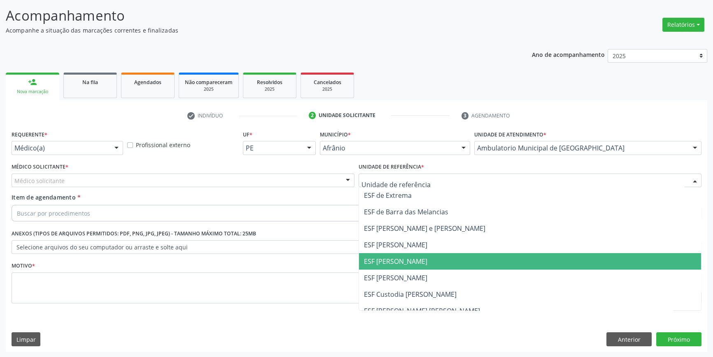
click at [386, 253] on span "ESF [PERSON_NAME]" at bounding box center [530, 261] width 342 height 16
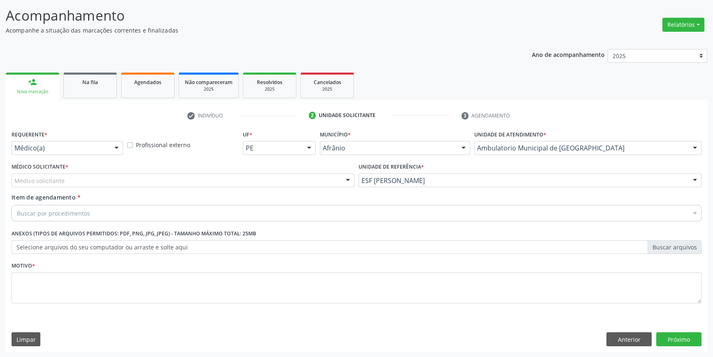
click at [205, 179] on div "Médico solicitante" at bounding box center [183, 180] width 343 height 14
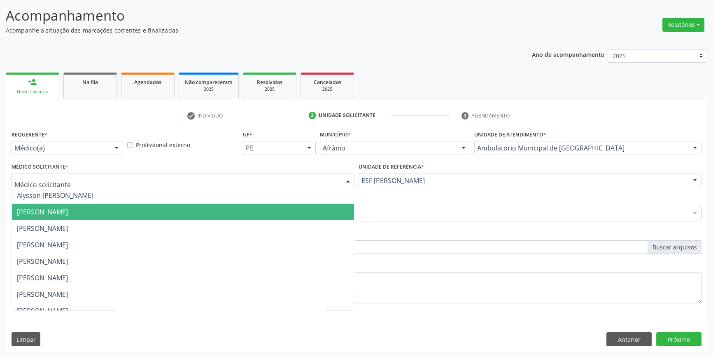
click at [102, 217] on span "[PERSON_NAME]" at bounding box center [183, 211] width 342 height 16
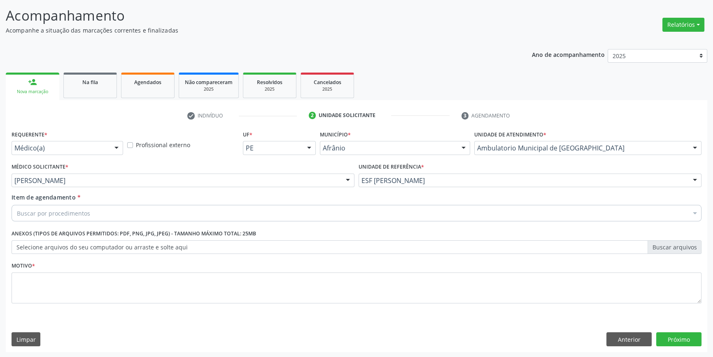
click at [97, 215] on div "Buscar por procedimentos" at bounding box center [357, 213] width 690 height 16
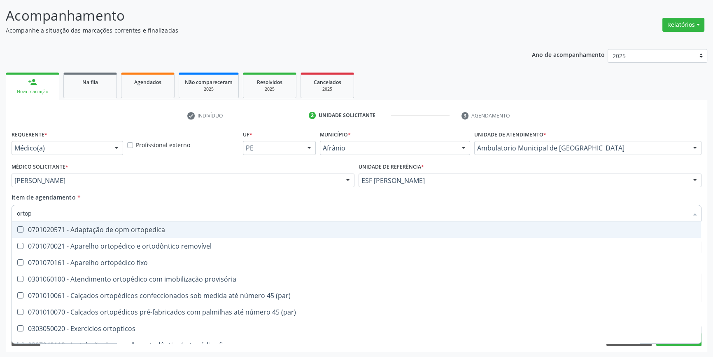
type input "ortope"
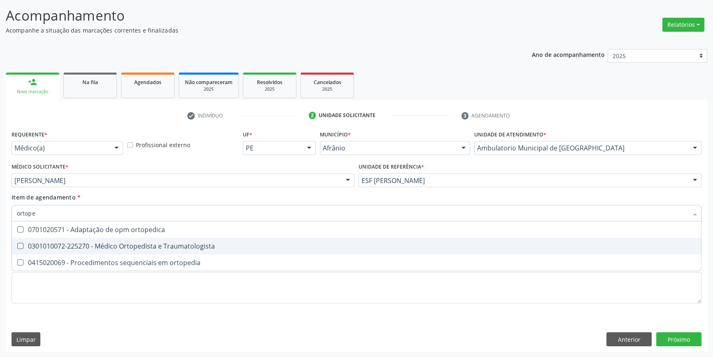
click at [128, 243] on div "0301010072-225270 - Médico Ortopedista e Traumatologista" at bounding box center [356, 245] width 679 height 7
checkbox Traumatologista "true"
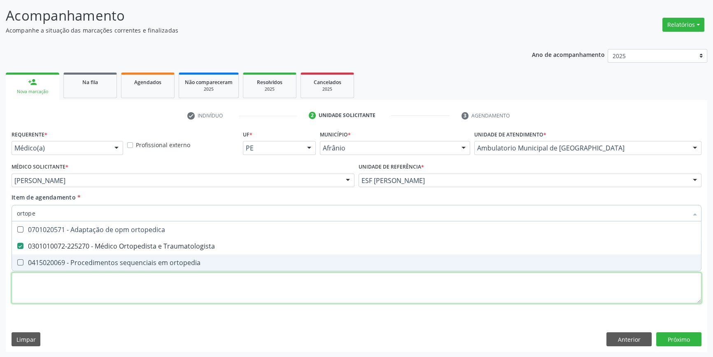
click at [104, 286] on div "Requerente * Médico(a) Médico(a) Enfermeiro(a) Paciente Nenhum resultado encont…" at bounding box center [357, 221] width 690 height 187
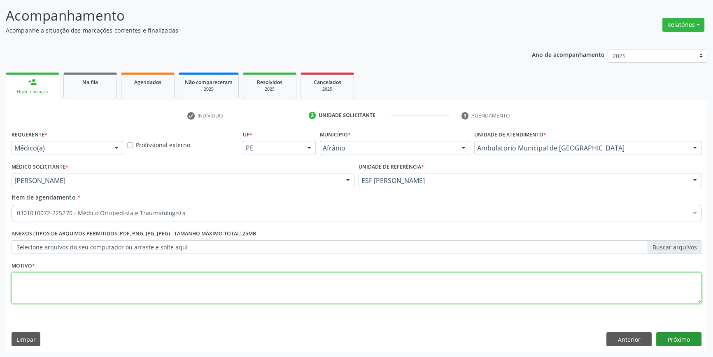
type textarea "'"
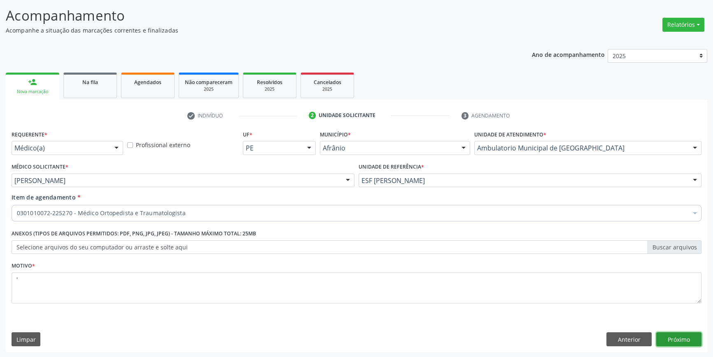
click at [686, 341] on button "Próximo" at bounding box center [678, 339] width 45 height 14
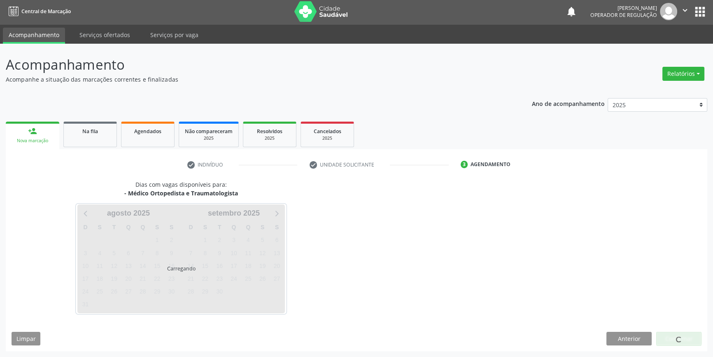
scroll to position [1, 0]
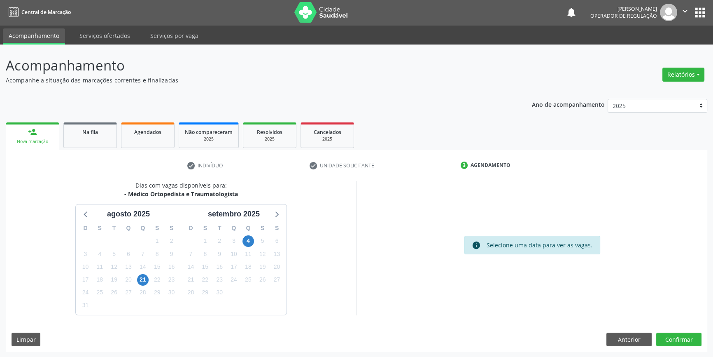
click at [246, 247] on div "11" at bounding box center [248, 253] width 12 height 13
click at [247, 242] on span "4" at bounding box center [248, 241] width 12 height 12
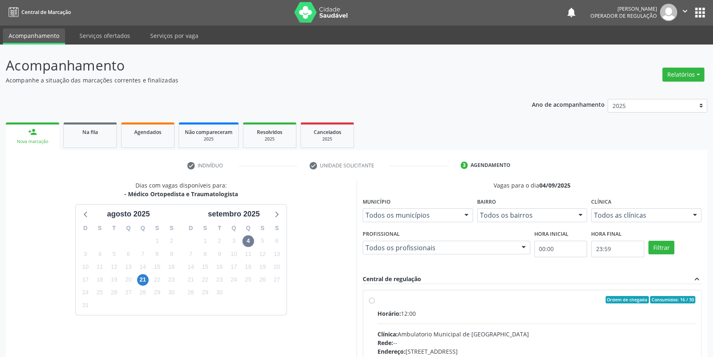
click at [379, 305] on label "Ordem de chegada Consumidos: 16 / 30 Horário: 12:00 Clínica: Ambulatorio Munici…" at bounding box center [537, 359] width 318 height 126
click at [375, 303] on input "Ordem de chegada Consumidos: 16 / 30 Horário: 12:00 Clínica: Ambulatorio Munici…" at bounding box center [372, 299] width 6 height 7
radio input "true"
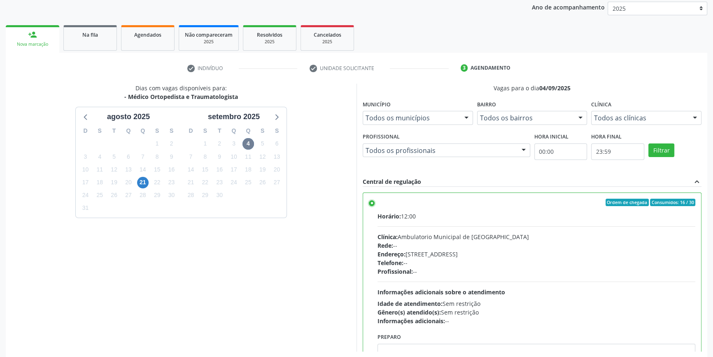
scroll to position [135, 0]
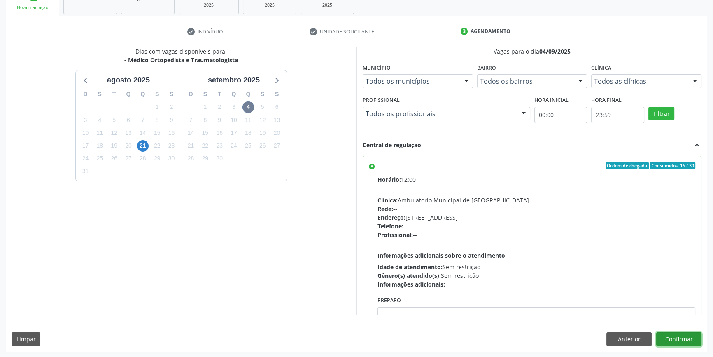
click at [692, 343] on button "Confirmar" at bounding box center [678, 339] width 45 height 14
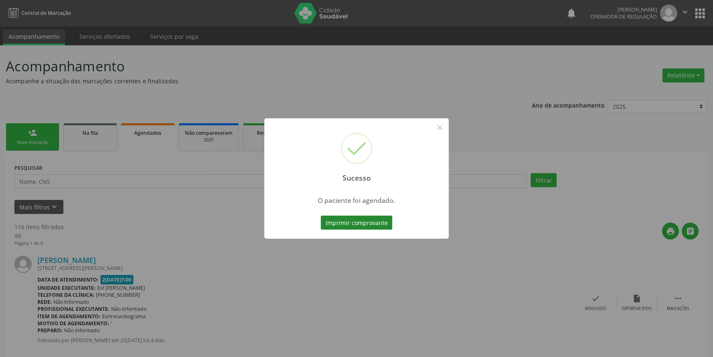
click at [377, 222] on button "Imprimir comprovante" at bounding box center [357, 222] width 72 height 14
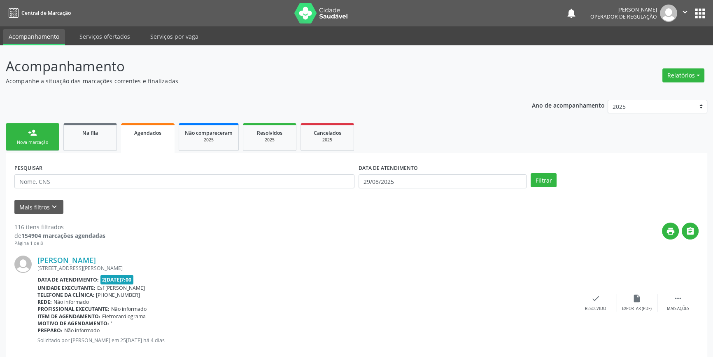
click at [41, 141] on div "Nova marcação" at bounding box center [32, 142] width 41 height 6
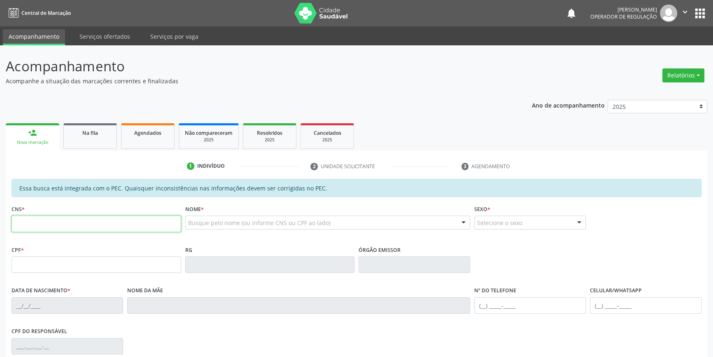
drag, startPoint x: 26, startPoint y: 221, endPoint x: 41, endPoint y: 217, distance: 15.4
click at [29, 222] on input "text" at bounding box center [97, 223] width 170 height 16
type input "708 2091 2494 6948"
type input "113.851.514-04"
type input "21[DATE]"
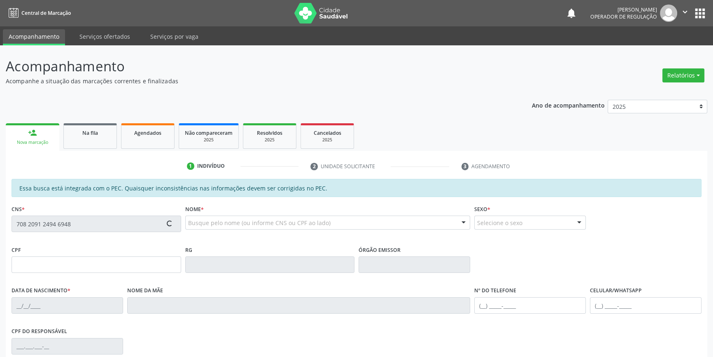
type input "[PERSON_NAME]"
type input "[PHONE_NUMBER]"
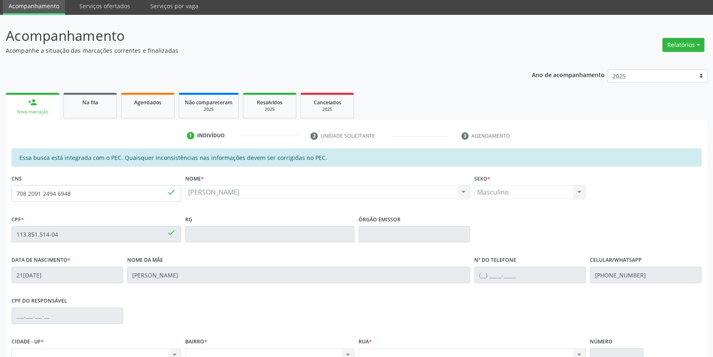
scroll to position [113, 0]
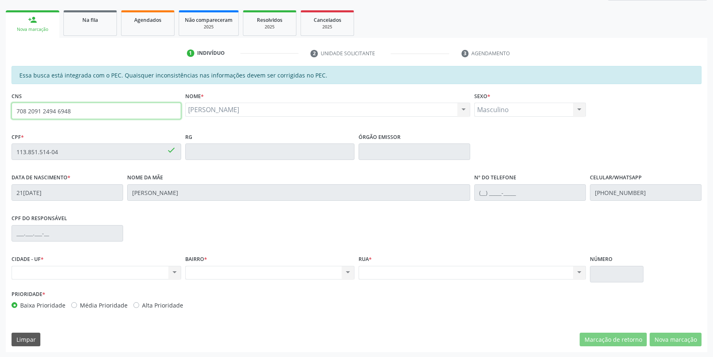
drag, startPoint x: 128, startPoint y: 115, endPoint x: 0, endPoint y: 103, distance: 128.2
click at [0, 103] on div "Acompanhamento Acompanhe a situação das marcações correntes e finalizadas Relat…" at bounding box center [356, 144] width 713 height 425
click at [117, 29] on link "Na fila" at bounding box center [90, 23] width 54 height 26
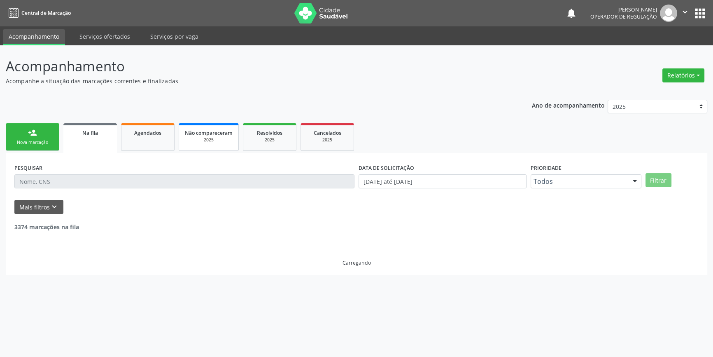
scroll to position [0, 0]
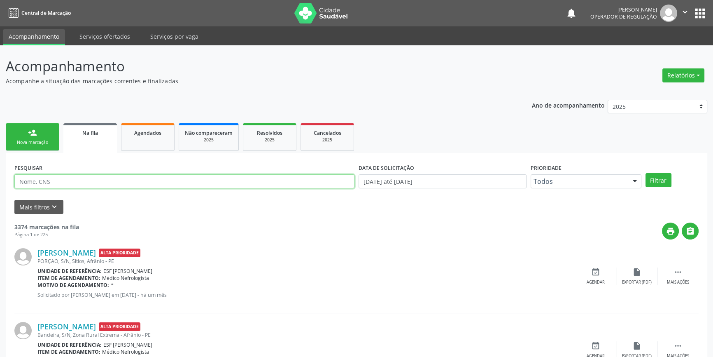
click at [62, 175] on input "text" at bounding box center [184, 181] width 340 height 14
paste input "708 2091 2494 6948"
type input "708 2091 2494 6948"
click at [652, 177] on button "Filtrar" at bounding box center [659, 180] width 26 height 14
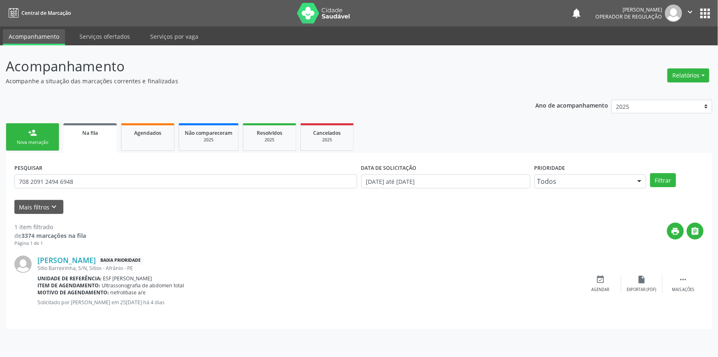
click at [39, 145] on link "person_add Nova marcação" at bounding box center [33, 137] width 54 height 28
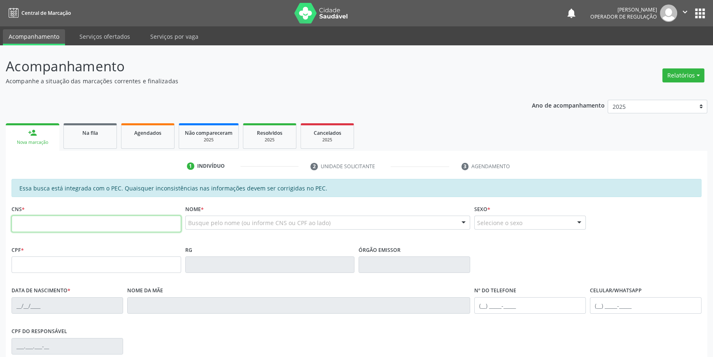
click at [65, 219] on input "text" at bounding box center [97, 223] width 170 height 16
type input "700 5021 4463 8055"
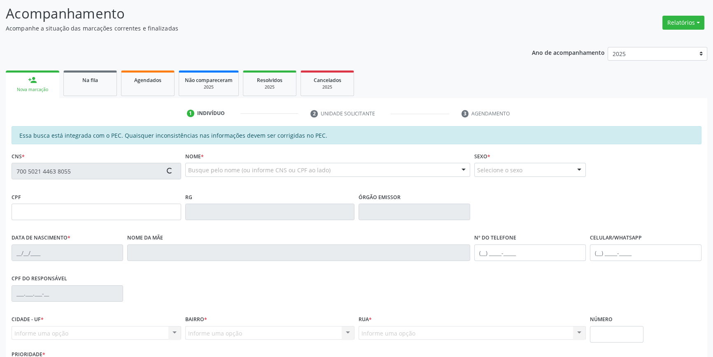
scroll to position [113, 0]
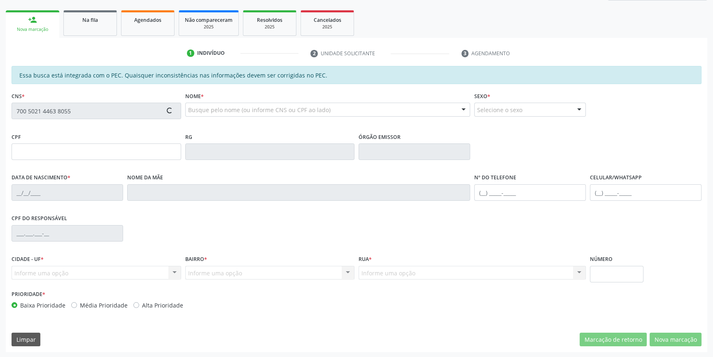
type input "073.063.974-60"
type input "1[DATE]"
type input "[PERSON_NAME]"
type input "[PHONE_NUMBER]"
type input "S/N"
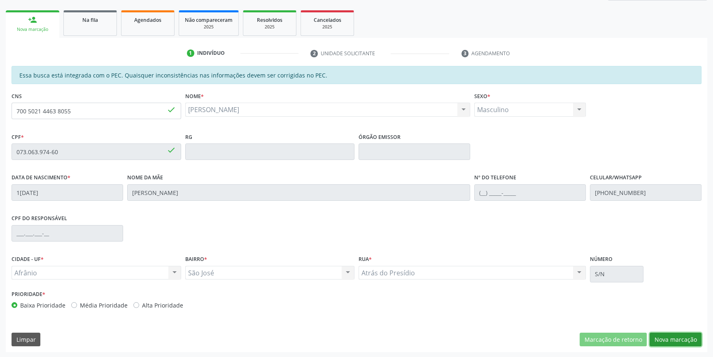
click at [676, 343] on button "Nova marcação" at bounding box center [676, 339] width 52 height 14
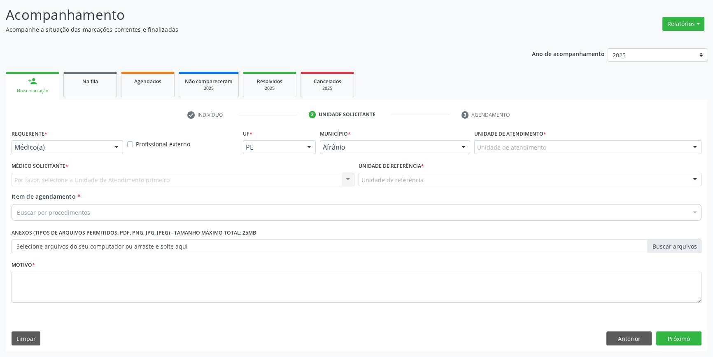
scroll to position [51, 0]
click at [527, 142] on div "Unidade de atendimento" at bounding box center [587, 148] width 227 height 14
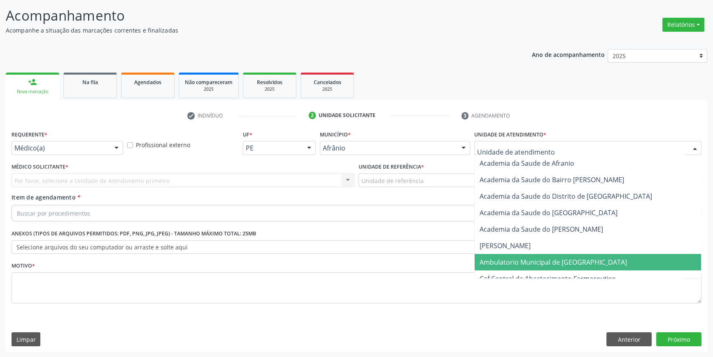
click at [527, 257] on span "Ambulatorio Municipal de [GEOGRAPHIC_DATA]" at bounding box center [553, 261] width 147 height 9
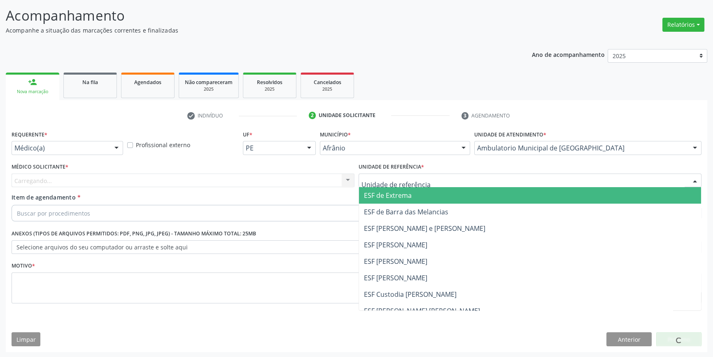
click at [408, 184] on div at bounding box center [530, 180] width 343 height 14
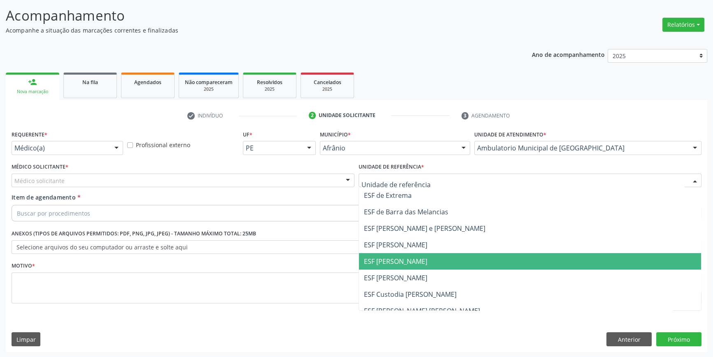
click at [392, 259] on span "ESF [PERSON_NAME]" at bounding box center [395, 260] width 63 height 9
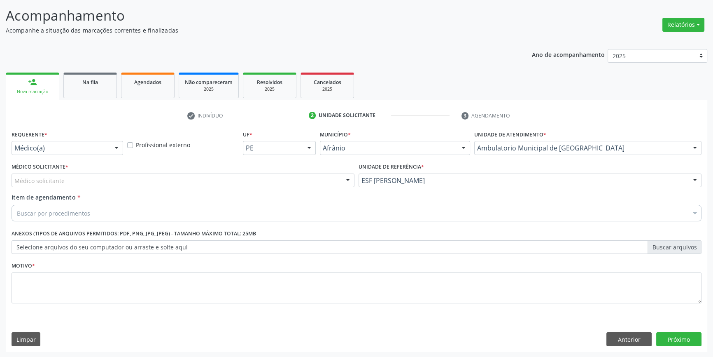
click at [284, 184] on div "Médico solicitante" at bounding box center [183, 180] width 343 height 14
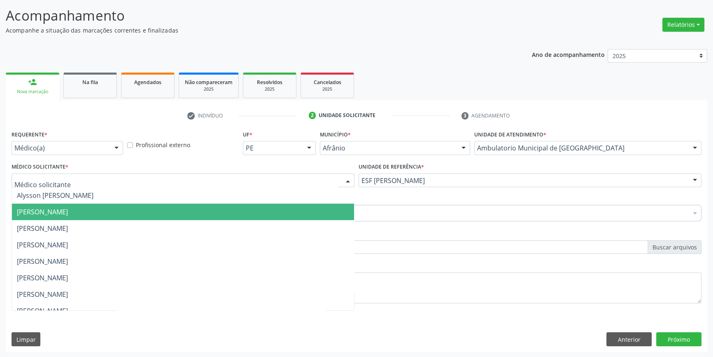
click at [147, 214] on span "[PERSON_NAME]" at bounding box center [183, 211] width 342 height 16
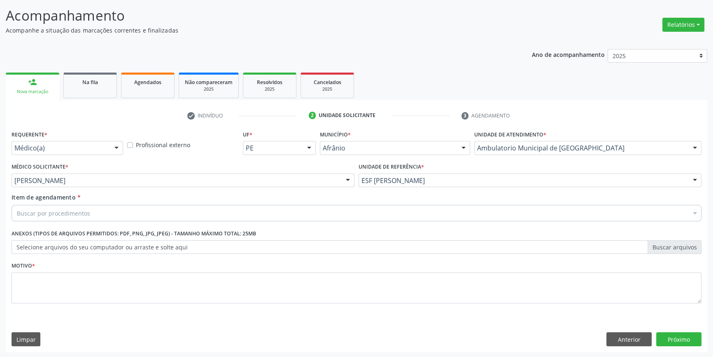
click at [131, 213] on div "Buscar por procedimentos" at bounding box center [357, 213] width 690 height 16
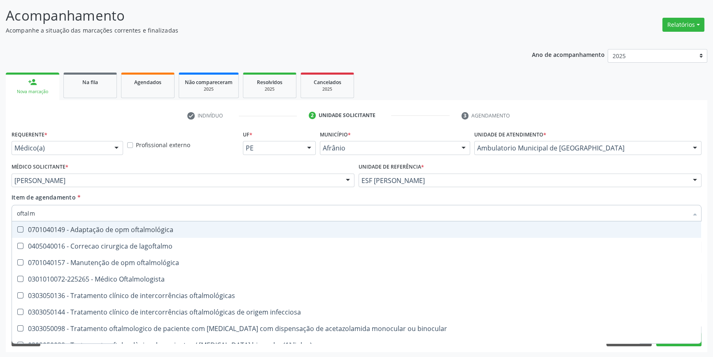
type input "oftalmo"
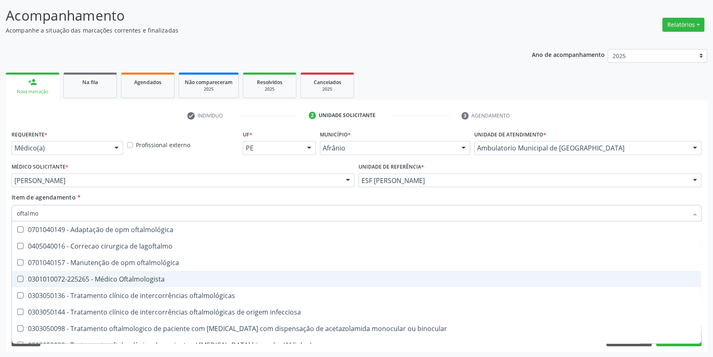
click at [134, 275] on div "0301010072-225265 - Médico Oftalmologista" at bounding box center [356, 278] width 679 height 7
checkbox Oftalmologista "true"
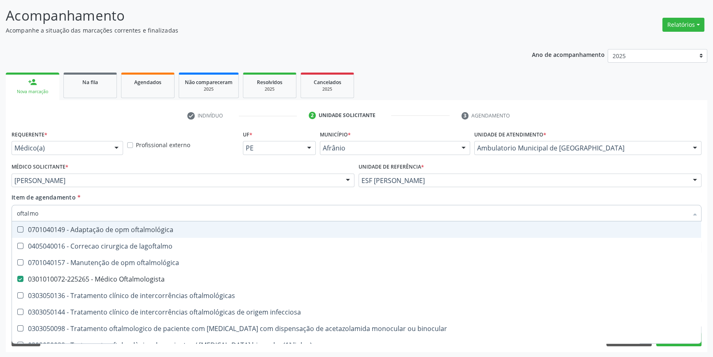
click at [147, 200] on div "Item de agendamento * oftalmo Desfazer seleção 0701040149 - Adaptação de opm of…" at bounding box center [357, 206] width 690 height 26
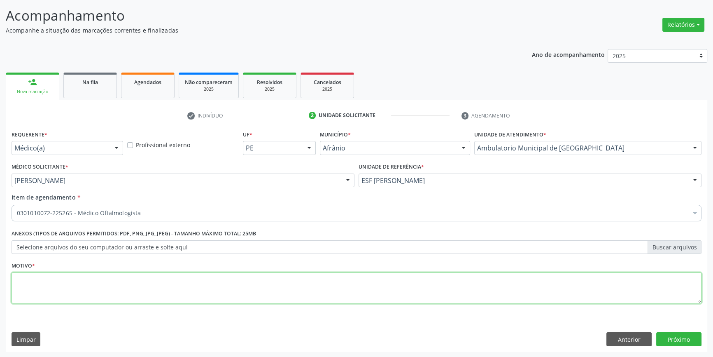
click at [124, 278] on textarea at bounding box center [357, 287] width 690 height 31
type textarea "retorno"
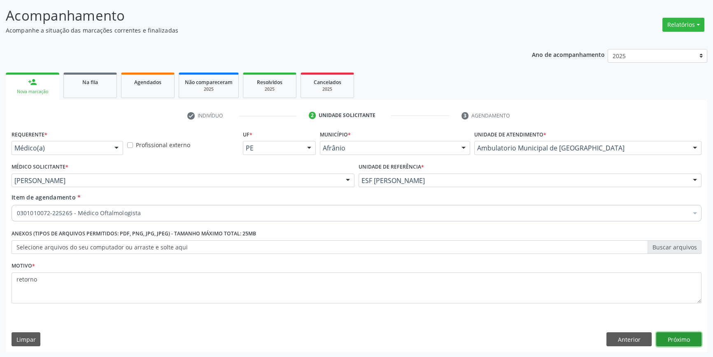
click at [672, 338] on button "Próximo" at bounding box center [678, 339] width 45 height 14
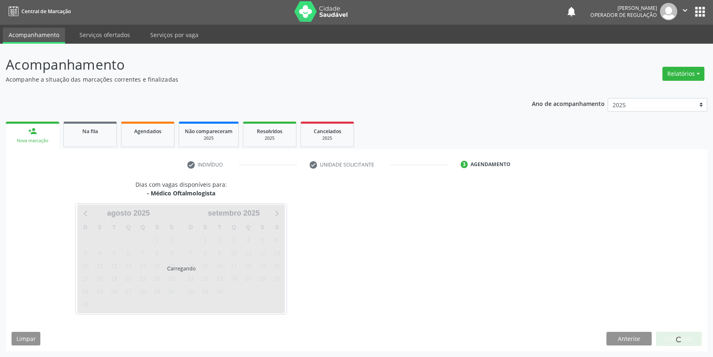
scroll to position [1, 0]
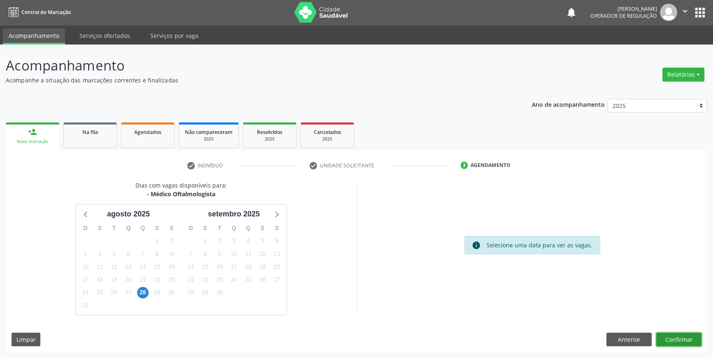
click at [672, 338] on button "Confirmar" at bounding box center [678, 339] width 45 height 14
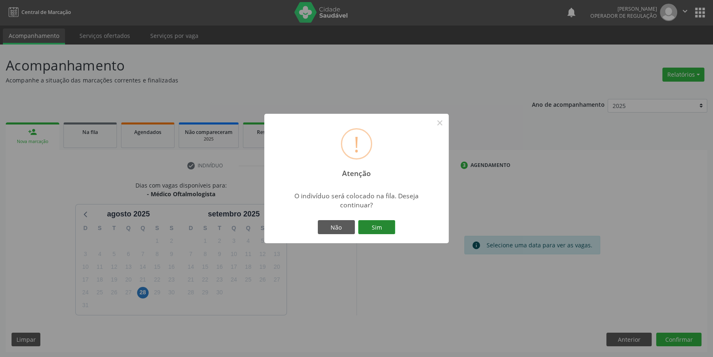
click at [372, 225] on button "Sim" at bounding box center [376, 227] width 37 height 14
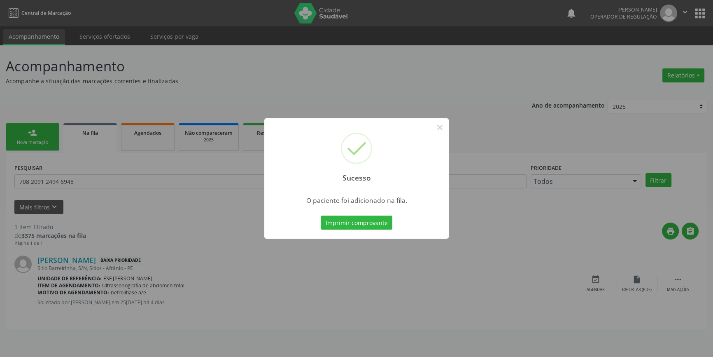
scroll to position [0, 0]
click at [445, 132] on button "×" at bounding box center [443, 127] width 14 height 14
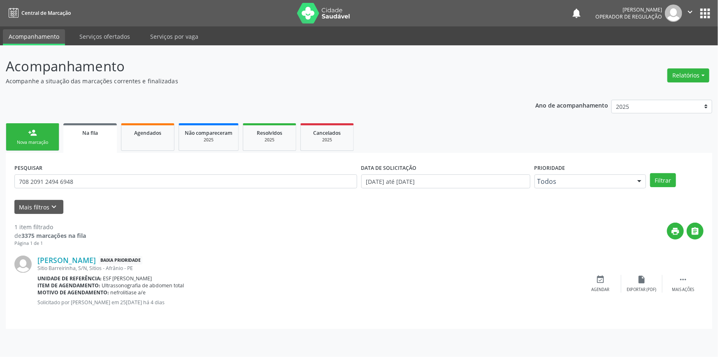
click at [32, 139] on div "Nova marcação" at bounding box center [32, 142] width 41 height 6
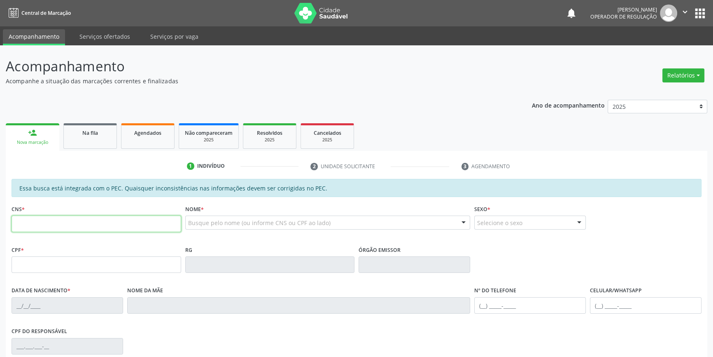
click at [36, 228] on input "text" at bounding box center [97, 223] width 170 height 16
type input "707 5072 3117 4490"
type input "02[DATE]"
type input "Maria do Carmo de Lima"
type input "[PHONE_NUMBER]"
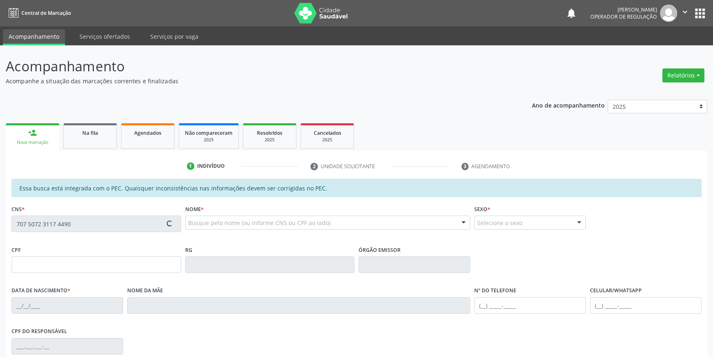
type input "S/N"
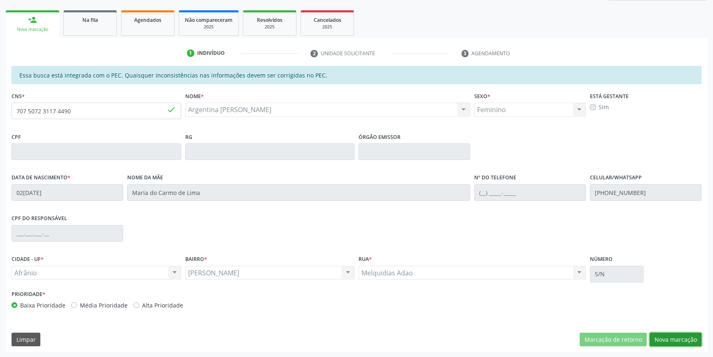
click at [680, 333] on button "Nova marcação" at bounding box center [676, 339] width 52 height 14
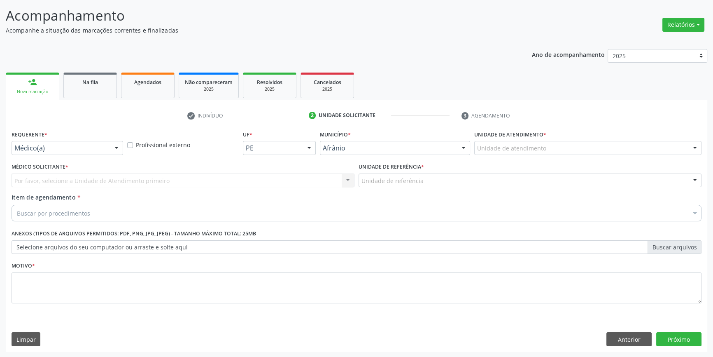
click at [552, 147] on div "Unidade de atendimento" at bounding box center [587, 148] width 227 height 14
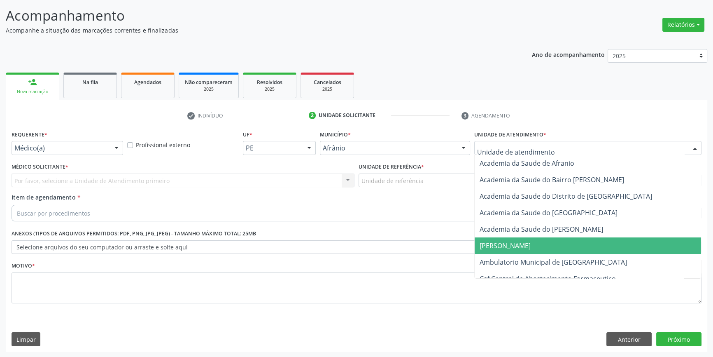
click at [532, 264] on span "Ambulatorio Municipal de [GEOGRAPHIC_DATA]" at bounding box center [553, 261] width 147 height 9
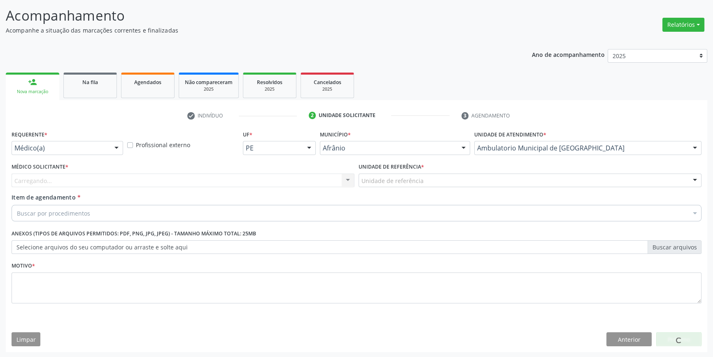
click at [402, 166] on label "Unidade de referência *" at bounding box center [391, 167] width 65 height 13
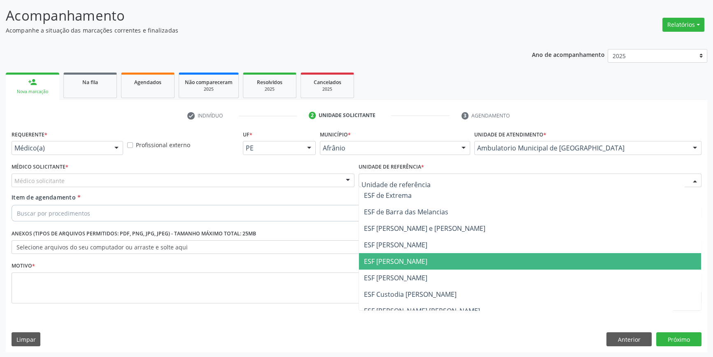
drag, startPoint x: 410, startPoint y: 264, endPoint x: 328, endPoint y: 232, distance: 88.4
click at [410, 264] on span "ESF [PERSON_NAME]" at bounding box center [395, 260] width 63 height 9
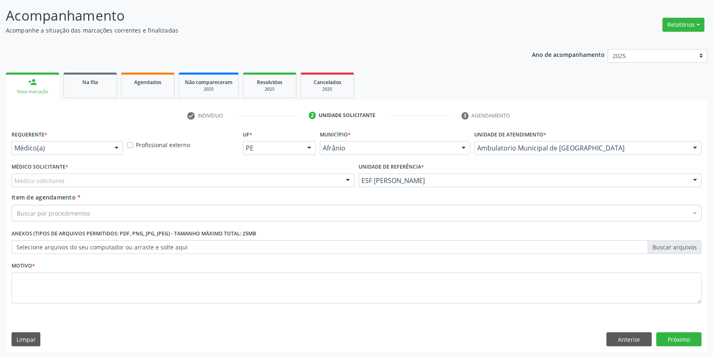
click at [254, 196] on div "Item de agendamento * Buscar por procedimentos Selecionar todos 0604320140 - Ab…" at bounding box center [357, 206] width 690 height 26
click at [211, 183] on div "Médico solicitante" at bounding box center [183, 180] width 343 height 14
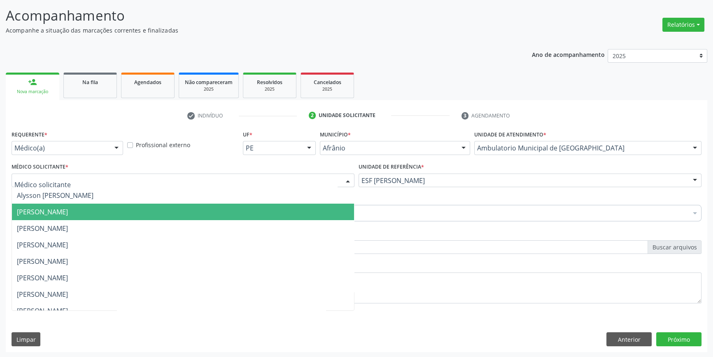
click at [68, 213] on span "[PERSON_NAME]" at bounding box center [42, 211] width 51 height 9
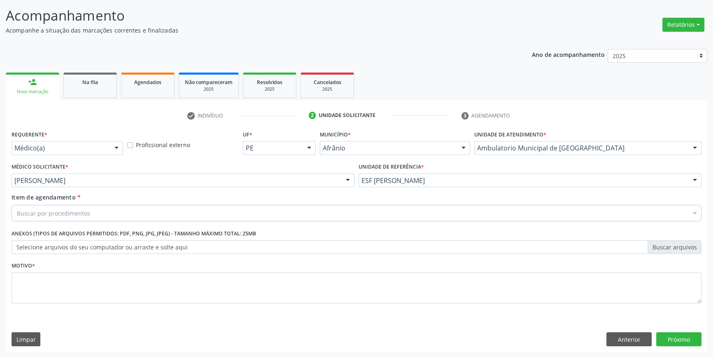
click at [91, 205] on div "Requerente * Médico(a) Médico(a) Enfermeiro(a) Paciente Nenhum resultado encont…" at bounding box center [357, 221] width 690 height 187
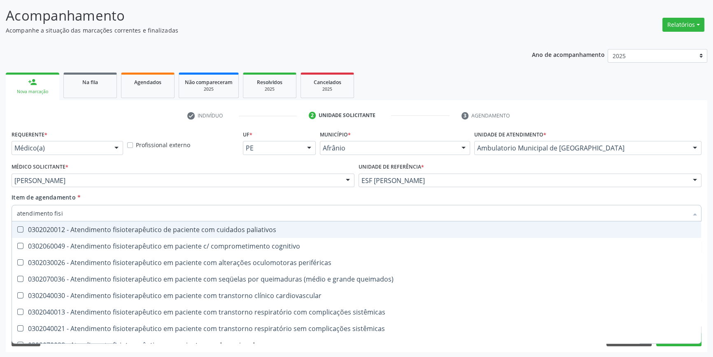
type input "atendimento fisio"
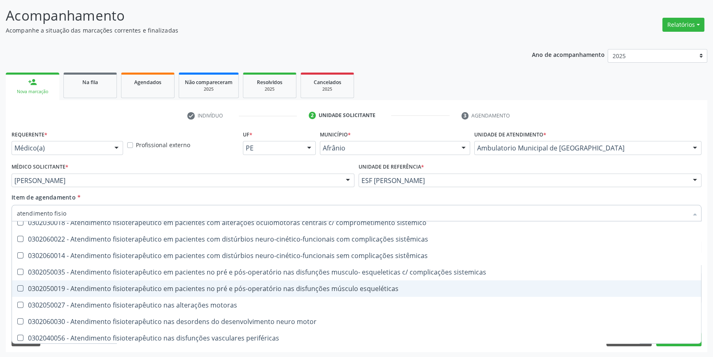
scroll to position [273, 0]
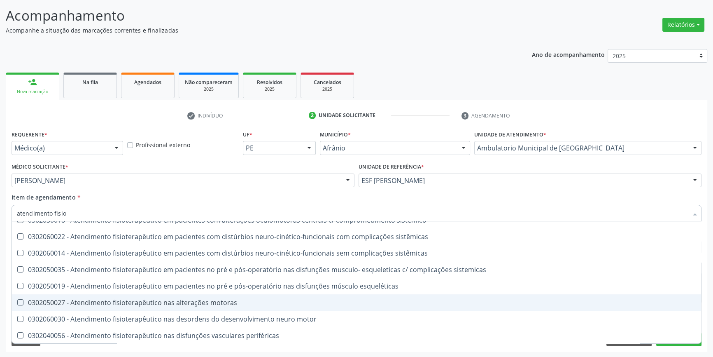
click at [260, 304] on div "0302050027 - Atendimento fisioterapêutico nas alterações motoras" at bounding box center [356, 302] width 679 height 7
checkbox motoras "true"
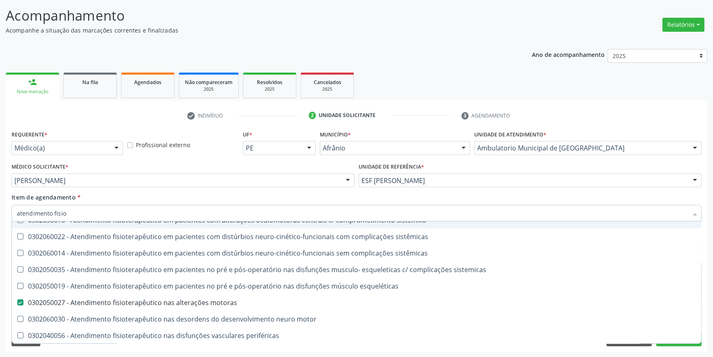
click at [291, 198] on div "Item de agendamento * atendimento fisio Desfazer seleção 0302020012 - Atendimen…" at bounding box center [357, 206] width 690 height 26
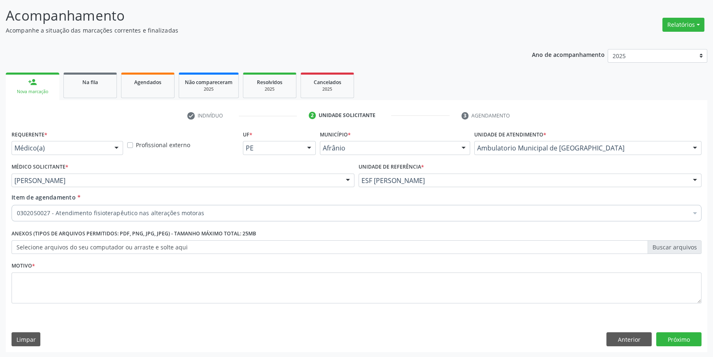
scroll to position [0, 0]
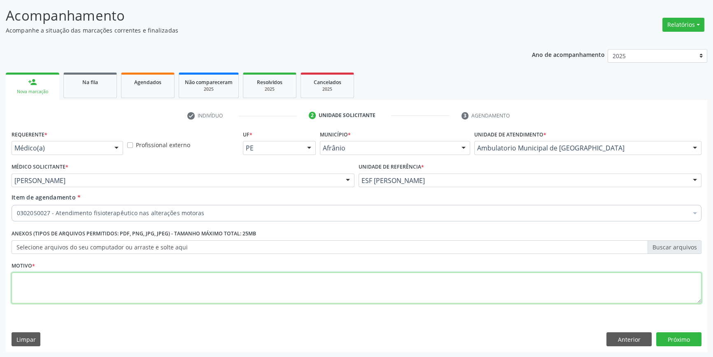
click at [128, 284] on textarea at bounding box center [357, 287] width 690 height 31
type textarea "'"
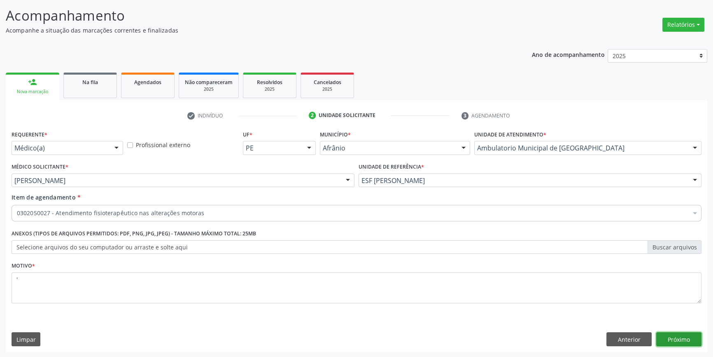
click at [697, 335] on button "Próximo" at bounding box center [678, 339] width 45 height 14
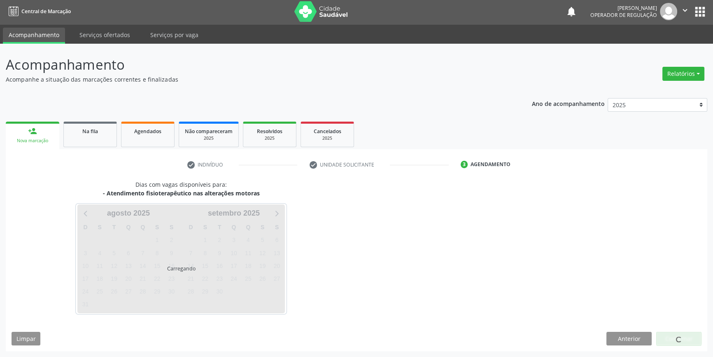
scroll to position [1, 0]
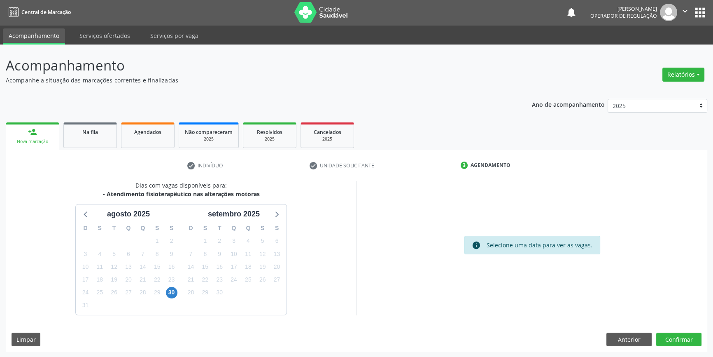
click at [166, 294] on div "30" at bounding box center [172, 292] width 12 height 13
click at [167, 294] on span "30" at bounding box center [172, 293] width 12 height 12
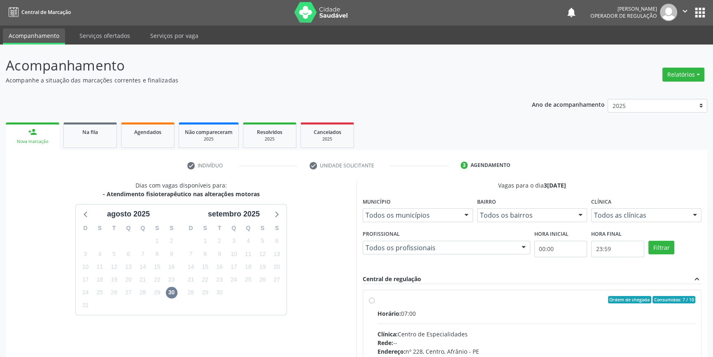
click at [430, 309] on div "Horário: 07:00" at bounding box center [537, 313] width 318 height 9
click at [375, 303] on input "Ordem de chegada Consumidos: 7 / 10 Horário: 07:00 Clínica: Centro de Especiali…" at bounding box center [372, 299] width 6 height 7
radio input "true"
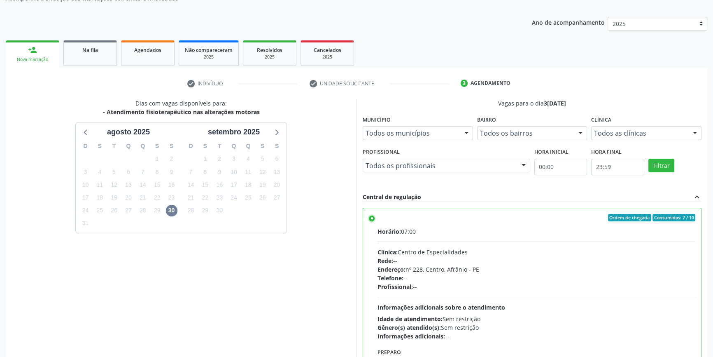
scroll to position [135, 0]
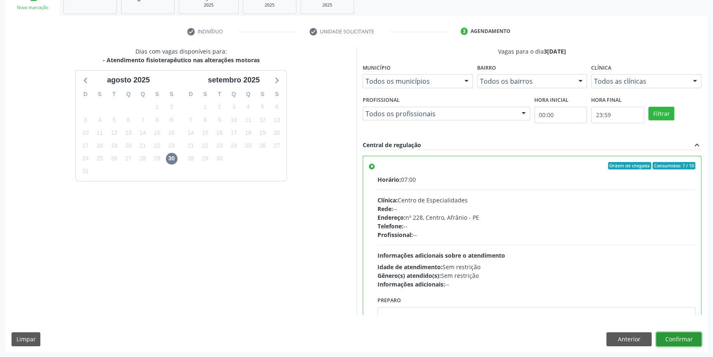
click at [674, 336] on button "Confirmar" at bounding box center [678, 339] width 45 height 14
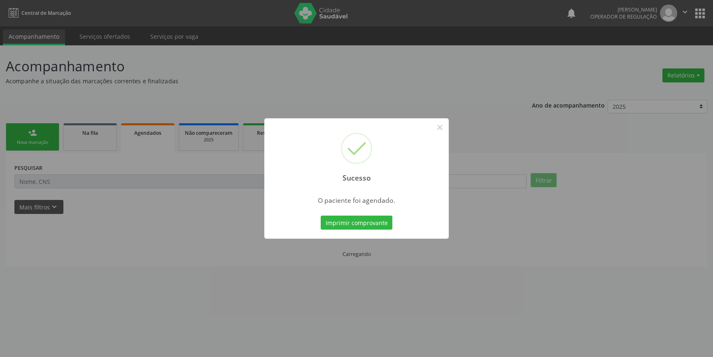
click at [392, 230] on div "Imprimir comprovante Cancel" at bounding box center [356, 222] width 75 height 17
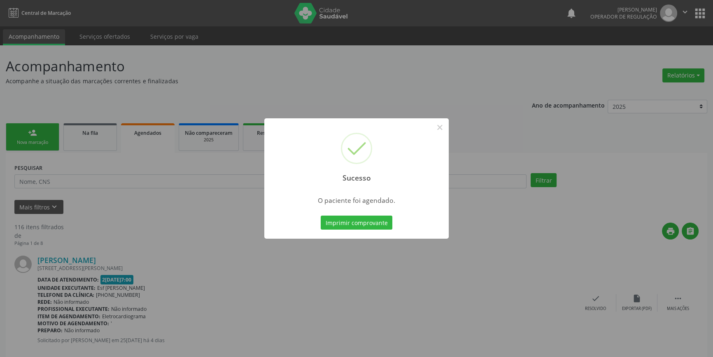
click at [391, 228] on div "Imprimir comprovante Cancel" at bounding box center [356, 222] width 75 height 17
click at [381, 221] on button "Imprimir comprovante" at bounding box center [357, 222] width 72 height 14
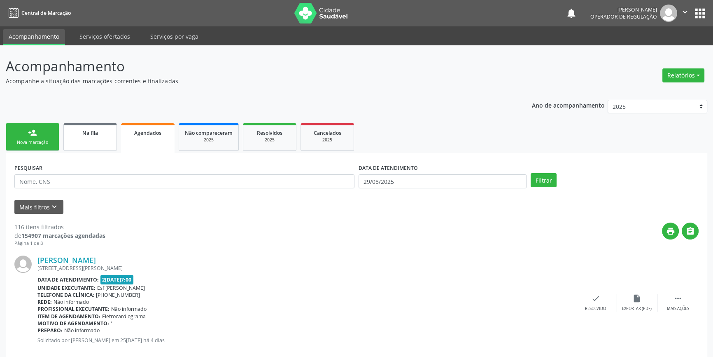
click at [91, 138] on link "Na fila" at bounding box center [90, 137] width 54 height 28
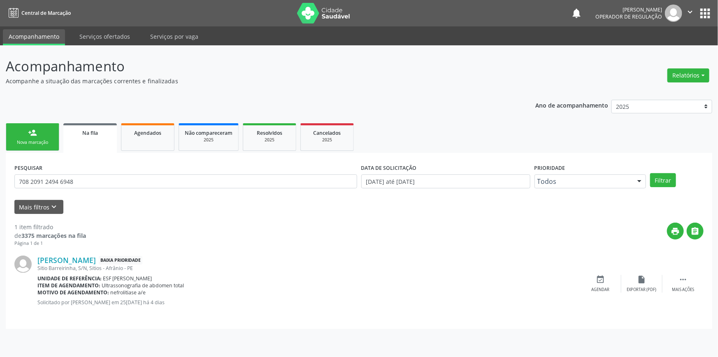
click at [92, 200] on div "Mais filtros keyboard_arrow_down" at bounding box center [359, 207] width 694 height 14
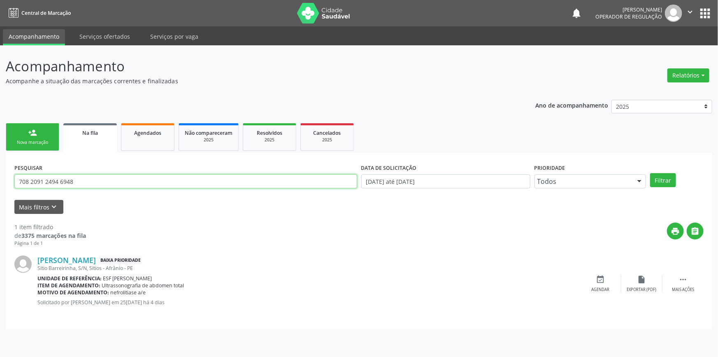
drag, startPoint x: 84, startPoint y: 181, endPoint x: 0, endPoint y: 174, distance: 84.2
click at [0, 174] on div "Acompanhamento Acompanhe a situação das marcações correntes e finalizadas Relat…" at bounding box center [359, 200] width 718 height 311
type input "705044282725670"
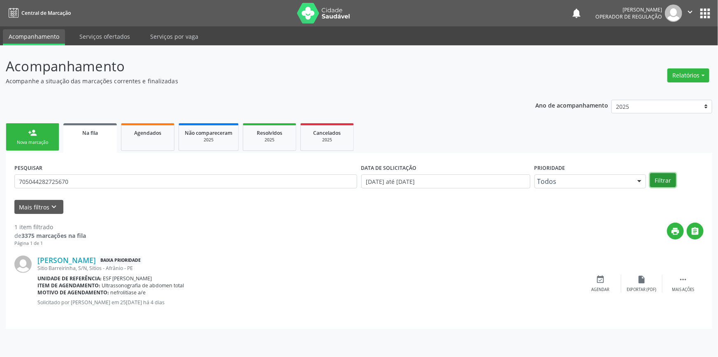
click at [662, 184] on button "Filtrar" at bounding box center [663, 180] width 26 height 14
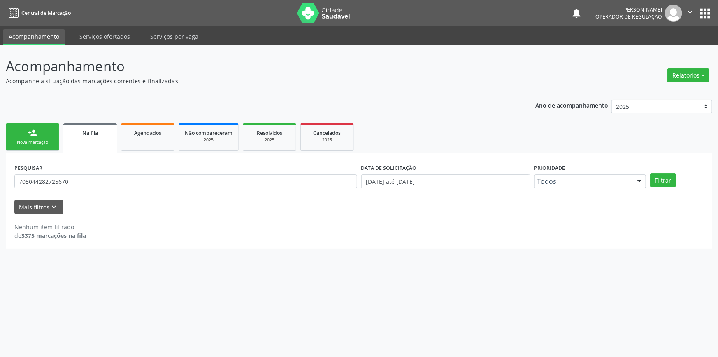
click at [13, 145] on link "person_add Nova marcação" at bounding box center [33, 137] width 54 height 28
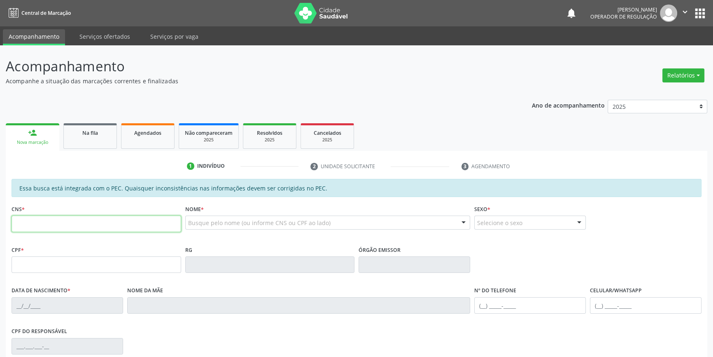
click at [43, 221] on input "text" at bounding box center [97, 223] width 170 height 16
type input "705 1044 8272 5670"
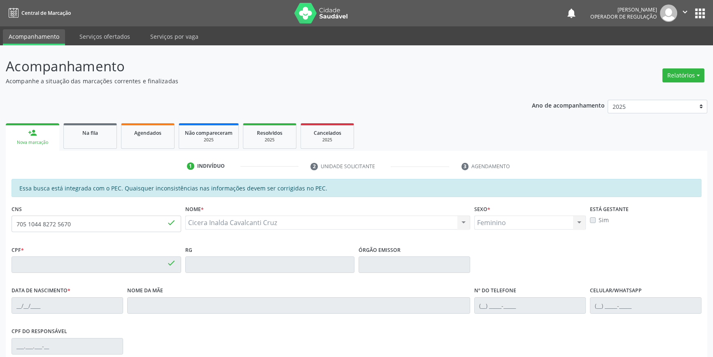
type input "039.603.464-09"
type input "29/12/1966"
type input "Maria Alzira Cavalcanti"
type input "(87) 98801-0203"
type input "S/N"
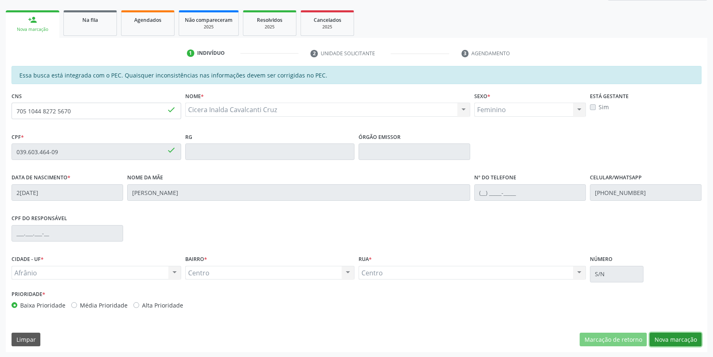
click at [678, 335] on button "Nova marcação" at bounding box center [676, 339] width 52 height 14
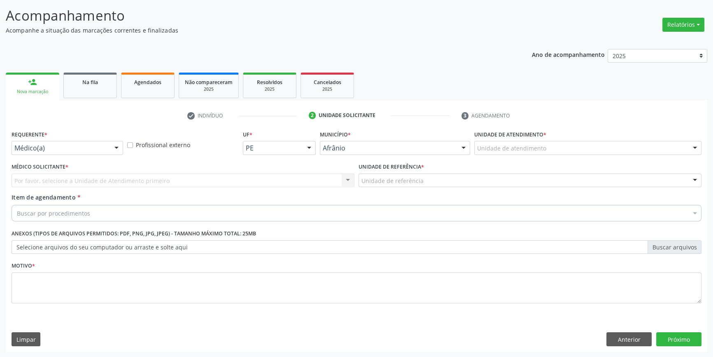
click at [505, 154] on div "Unidade de atendimento Academia da Saude de Afranio Academia da Saude do Bairro…" at bounding box center [587, 148] width 227 height 14
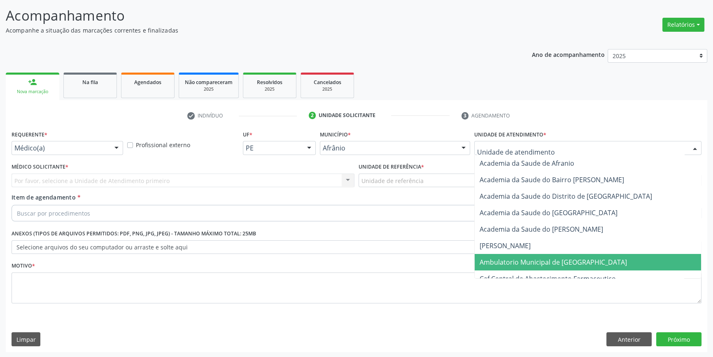
click at [507, 265] on span "Ambulatorio Municipal de [GEOGRAPHIC_DATA]" at bounding box center [553, 261] width 147 height 9
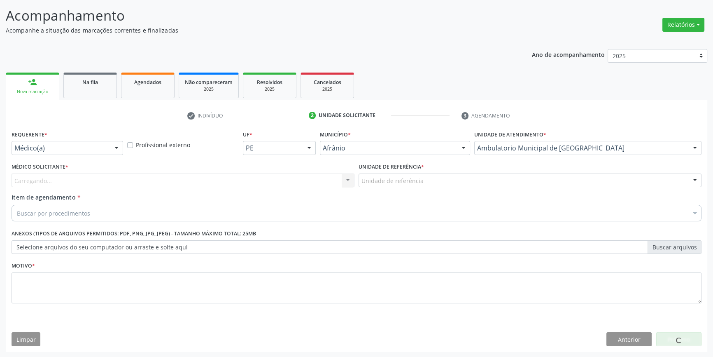
click at [420, 189] on div "Unidade de referência * Unidade de referência ESF de Extrema ESF de Barra das M…" at bounding box center [530, 177] width 347 height 32
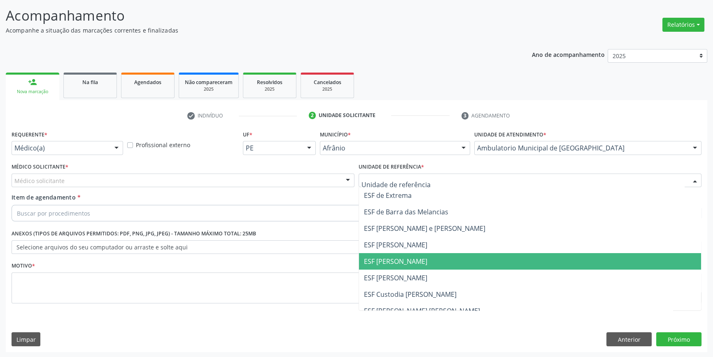
click at [406, 259] on span "ESF [PERSON_NAME]" at bounding box center [395, 260] width 63 height 9
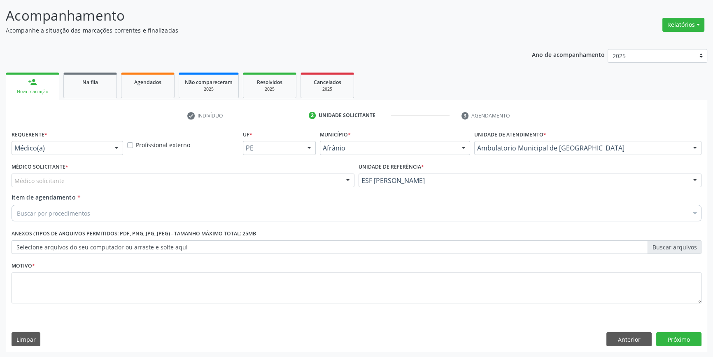
click at [238, 174] on div "Médico solicitante" at bounding box center [183, 180] width 343 height 14
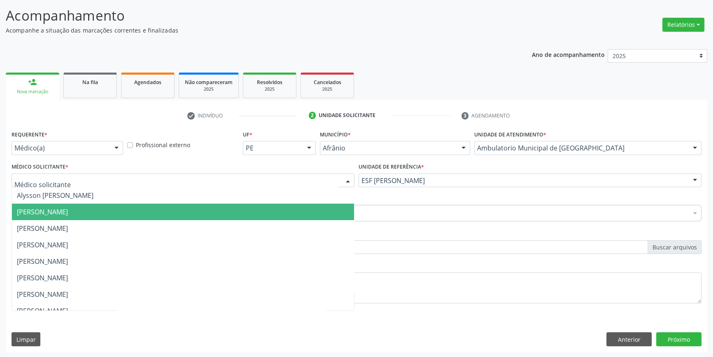
click at [131, 205] on span "[PERSON_NAME]" at bounding box center [183, 211] width 342 height 16
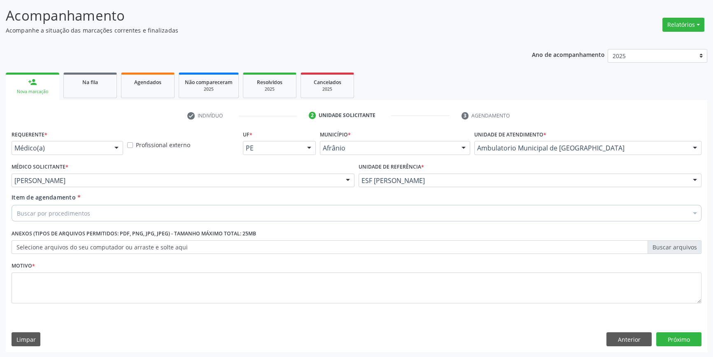
click at [98, 215] on div "Buscar por procedimentos" at bounding box center [357, 213] width 690 height 16
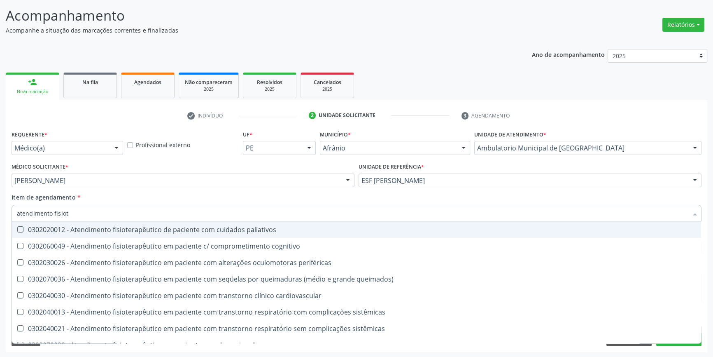
type input "atendimento fisiote"
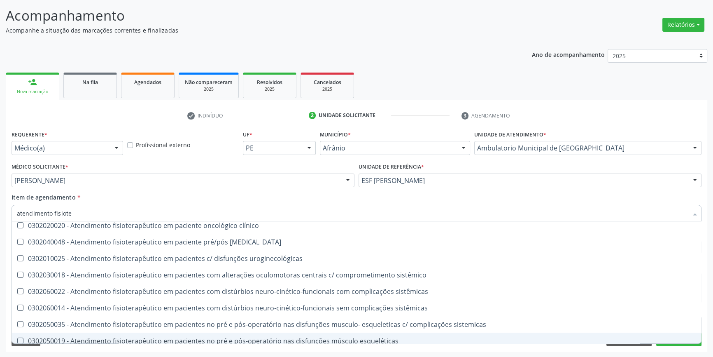
scroll to position [273, 0]
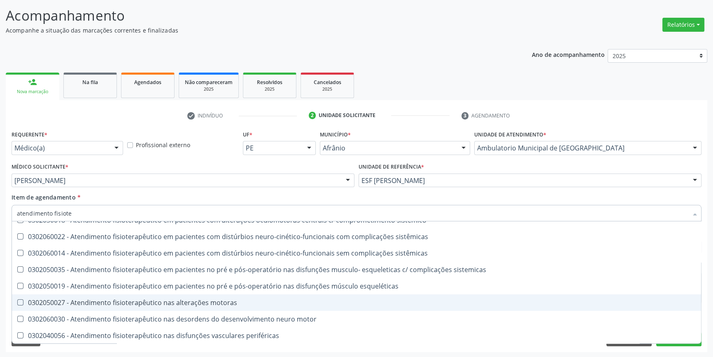
click at [148, 304] on div "0302050027 - Atendimento fisioterapêutico nas alterações motoras" at bounding box center [356, 302] width 679 height 7
checkbox motoras "true"
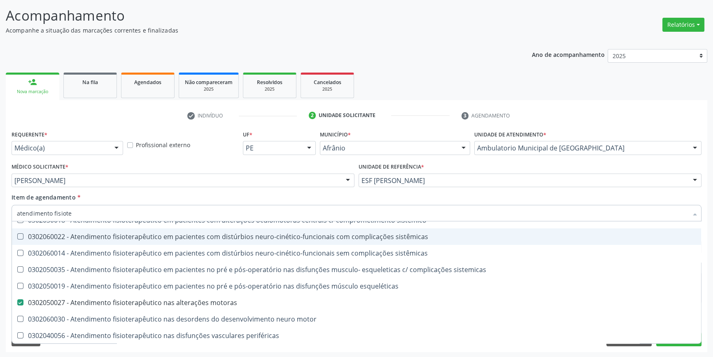
click at [218, 199] on div "Item de agendamento * atendimento fisiote Desfazer seleção 0302020012 - Atendim…" at bounding box center [357, 206] width 690 height 26
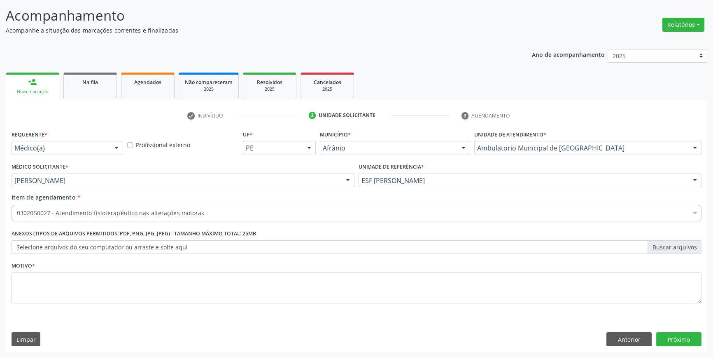
scroll to position [0, 0]
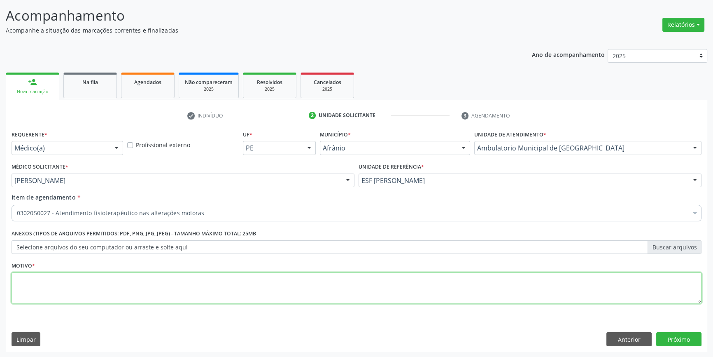
click at [138, 276] on textarea at bounding box center [357, 287] width 690 height 31
type textarea "'"
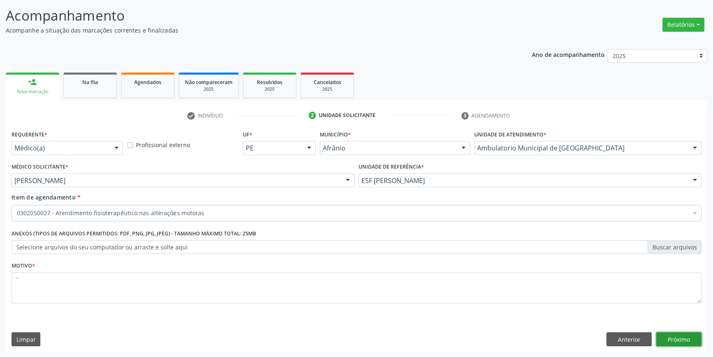
click at [696, 336] on button "Próximo" at bounding box center [678, 339] width 45 height 14
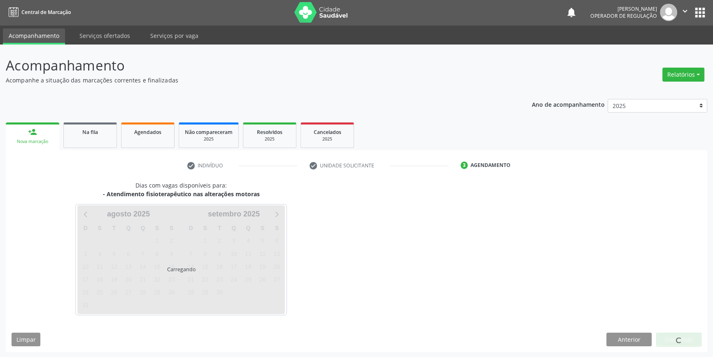
scroll to position [1, 0]
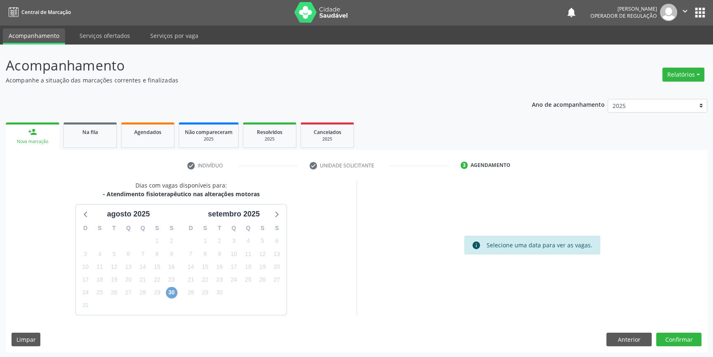
click at [168, 291] on span "30" at bounding box center [172, 293] width 12 height 12
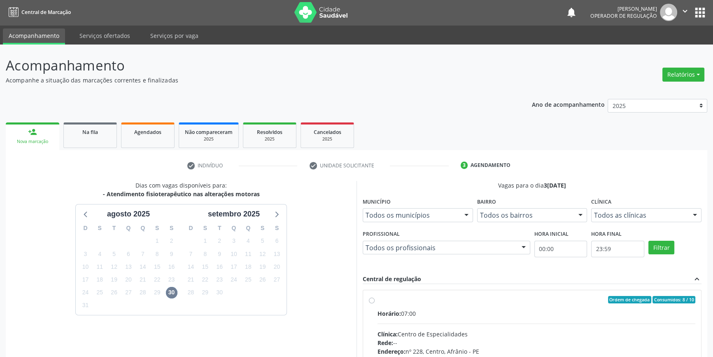
click at [418, 310] on div "Horário: 07:00" at bounding box center [537, 313] width 318 height 9
click at [375, 303] on input "Ordem de chegada Consumidos: 8 / 10 Horário: 07:00 Clínica: Centro de Especiali…" at bounding box center [372, 299] width 6 height 7
radio input "true"
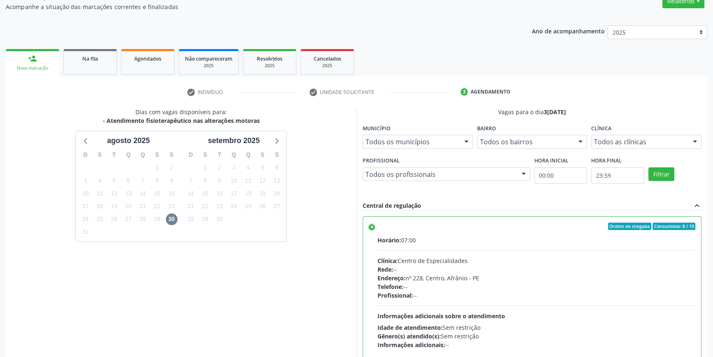
scroll to position [135, 0]
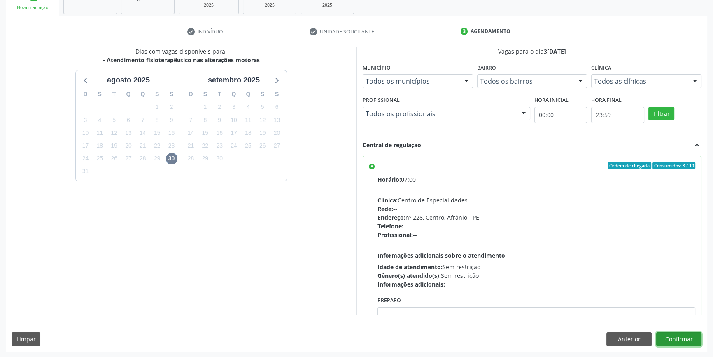
click at [692, 344] on button "Confirmar" at bounding box center [678, 339] width 45 height 14
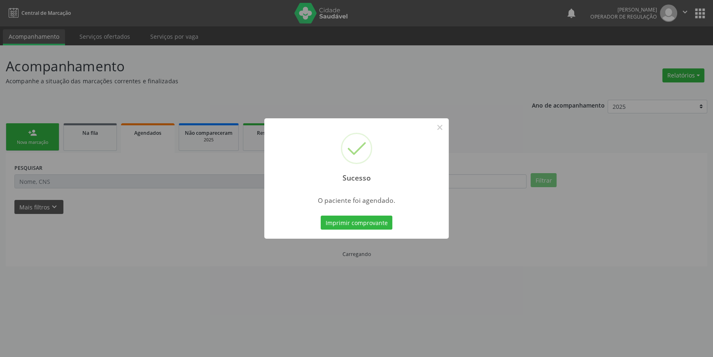
scroll to position [0, 0]
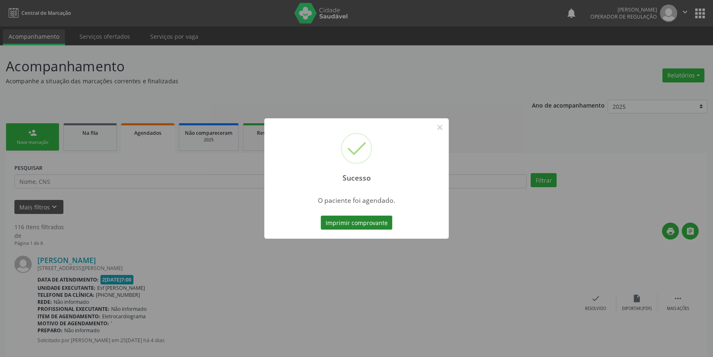
click at [364, 227] on button "Imprimir comprovante" at bounding box center [357, 222] width 72 height 14
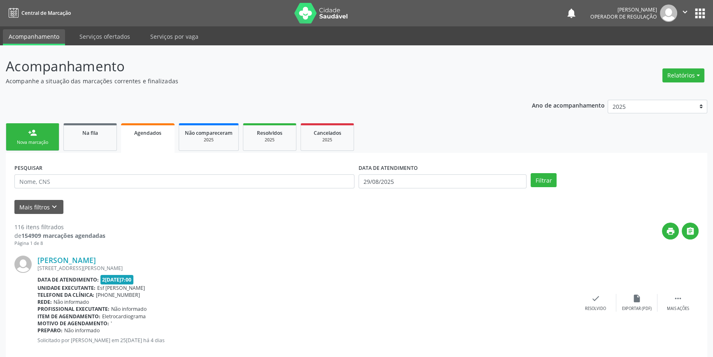
click at [49, 134] on link "person_add Nova marcação" at bounding box center [33, 137] width 54 height 28
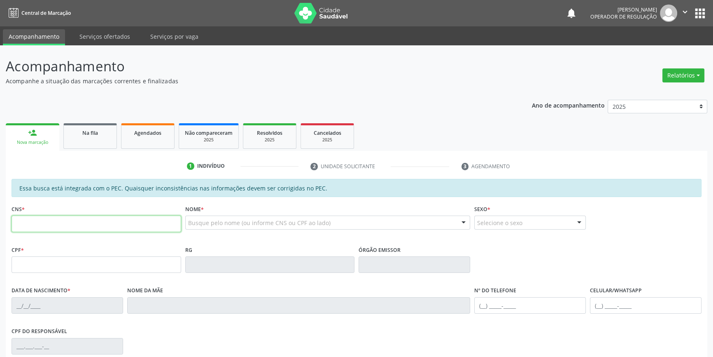
click at [84, 218] on input "text" at bounding box center [97, 223] width 170 height 16
click at [123, 228] on input "text" at bounding box center [97, 223] width 170 height 16
type input "706 5063 0185 7193"
type input "084.814.284-50"
type input "04/12/1975"
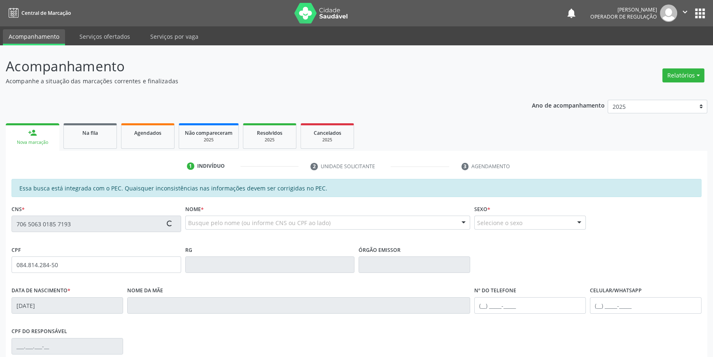
type input "Carmina Pereira Rodrigues"
type input "(87) 98117-4922"
type input "S/N"
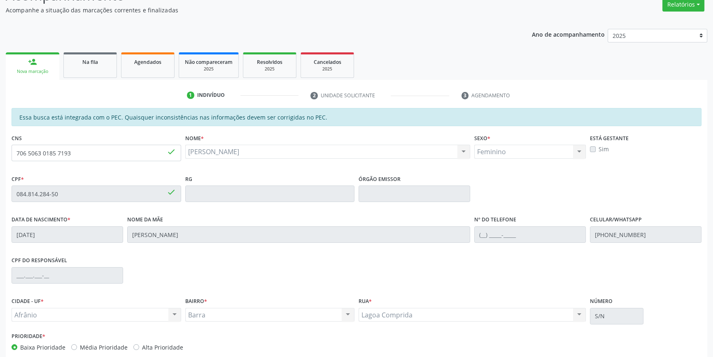
scroll to position [113, 0]
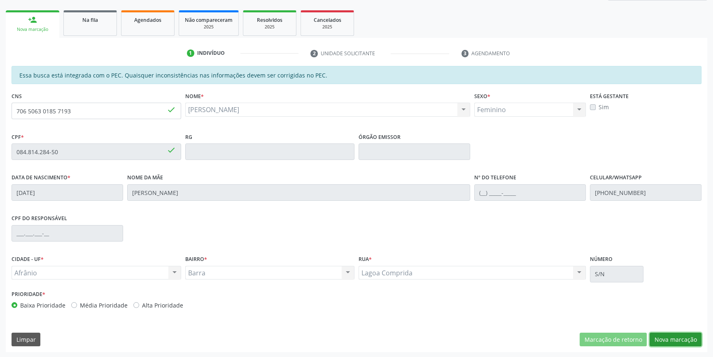
click at [671, 333] on button "Nova marcação" at bounding box center [676, 339] width 52 height 14
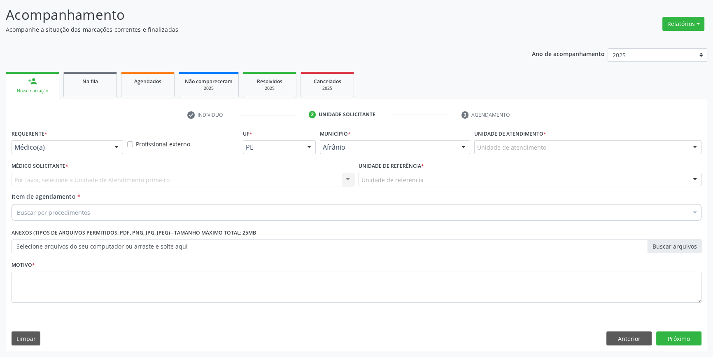
scroll to position [51, 0]
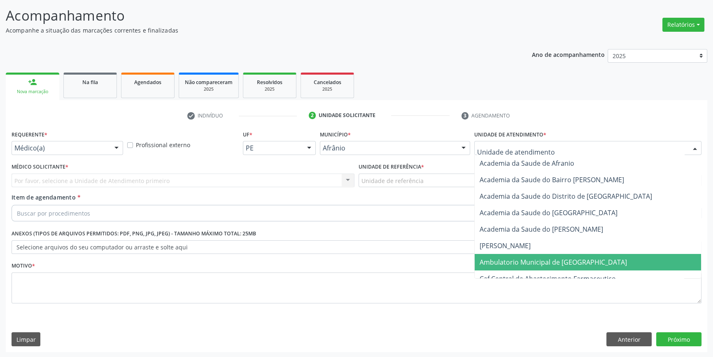
click at [538, 266] on span "Ambulatorio Municipal de [GEOGRAPHIC_DATA]" at bounding box center [588, 262] width 226 height 16
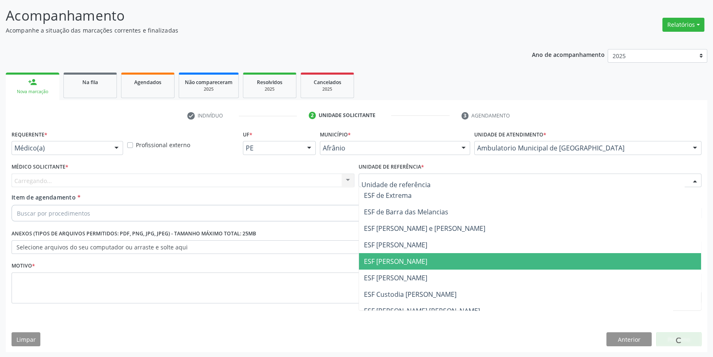
click at [408, 266] on span "ESF [PERSON_NAME]" at bounding box center [530, 261] width 342 height 16
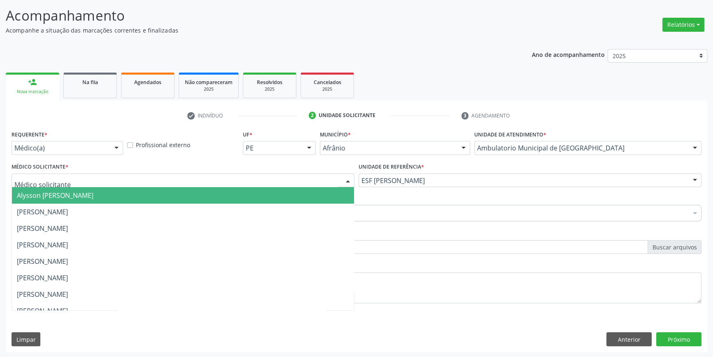
click at [231, 180] on div at bounding box center [183, 180] width 343 height 14
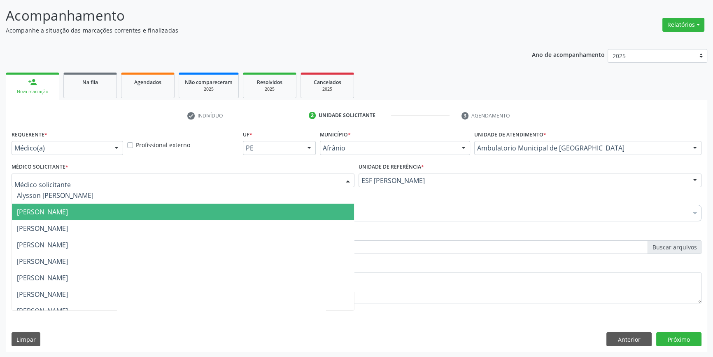
click at [68, 214] on span "[PERSON_NAME]" at bounding box center [42, 211] width 51 height 9
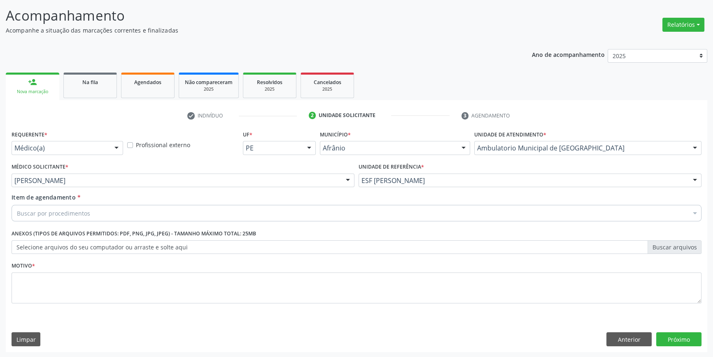
click at [105, 214] on div "Buscar por procedimentos" at bounding box center [357, 213] width 690 height 16
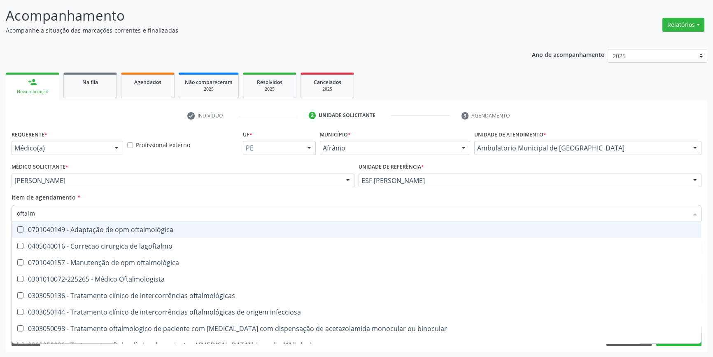
type input "oftalmo"
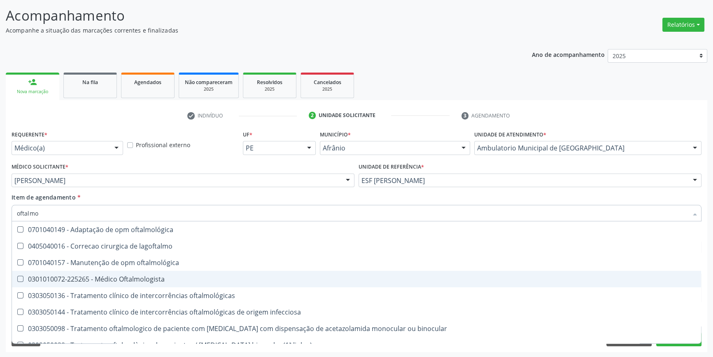
click at [149, 279] on div "0301010072-225265 - Médico Oftalmologista" at bounding box center [356, 278] width 679 height 7
checkbox Oftalmologista "true"
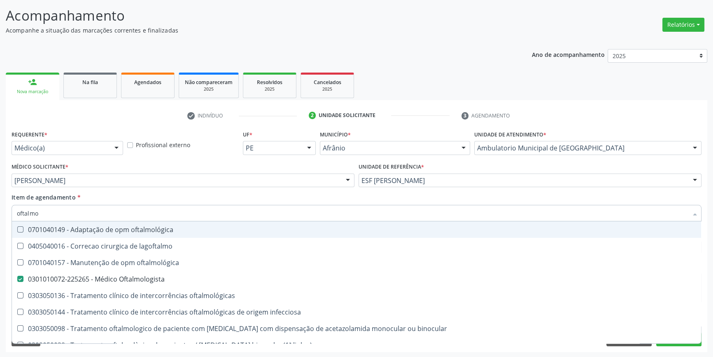
click at [155, 199] on div "Item de agendamento * oftalmo Desfazer seleção 0701040149 - Adaptação de opm of…" at bounding box center [357, 206] width 690 height 26
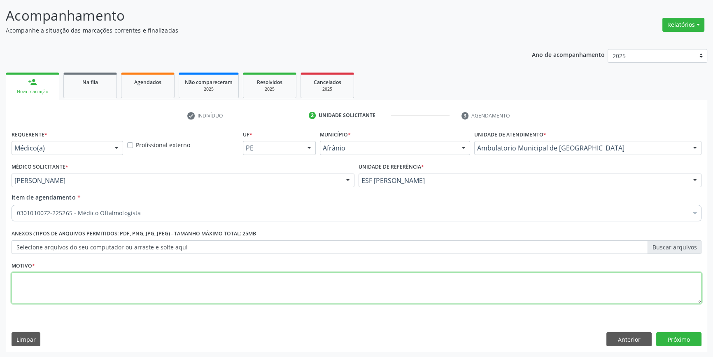
click at [107, 287] on textarea at bounding box center [357, 287] width 690 height 31
type textarea "'"
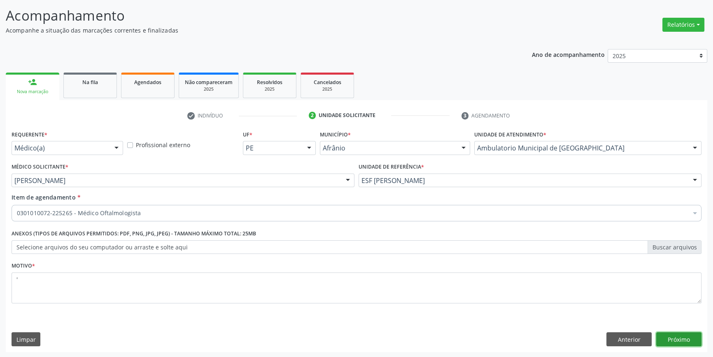
click at [677, 336] on button "Próximo" at bounding box center [678, 339] width 45 height 14
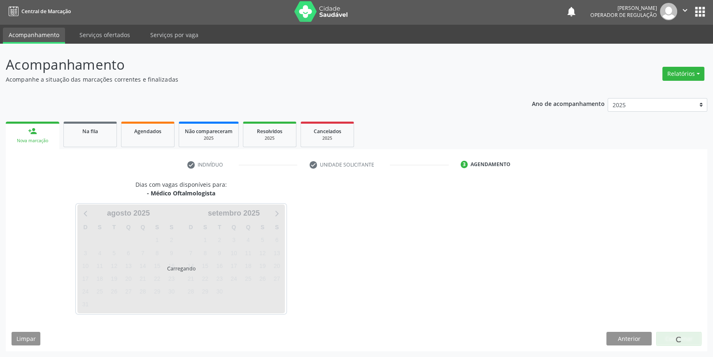
scroll to position [1, 0]
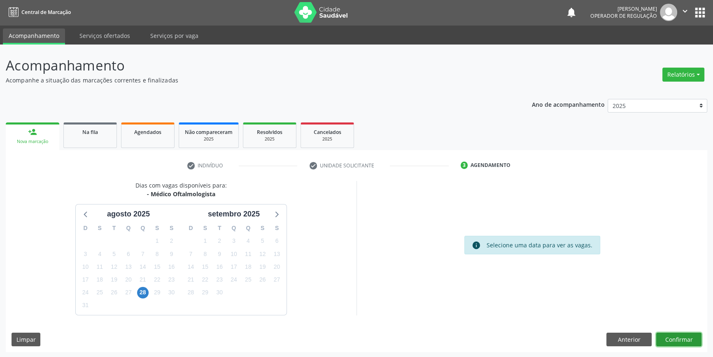
click at [660, 334] on button "Confirmar" at bounding box center [678, 339] width 45 height 14
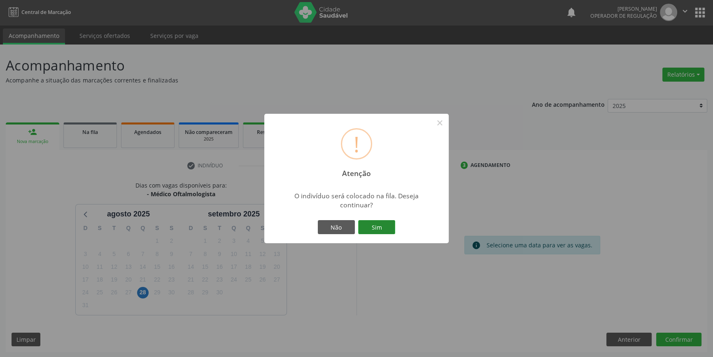
click at [378, 231] on button "Sim" at bounding box center [376, 227] width 37 height 14
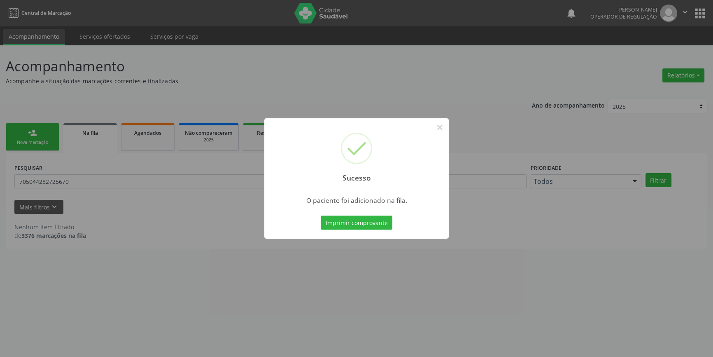
scroll to position [0, 0]
click at [442, 126] on button "×" at bounding box center [443, 127] width 14 height 14
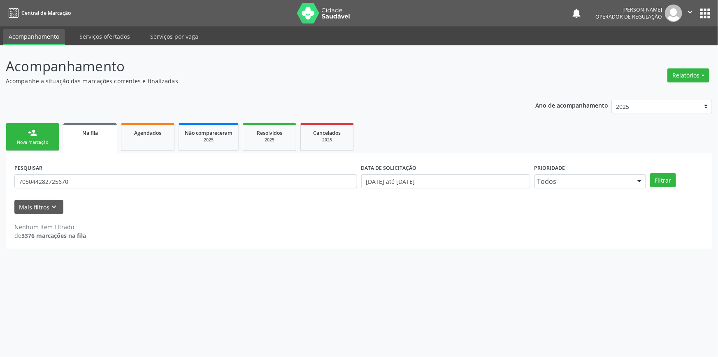
click at [56, 133] on link "person_add Nova marcação" at bounding box center [33, 137] width 54 height 28
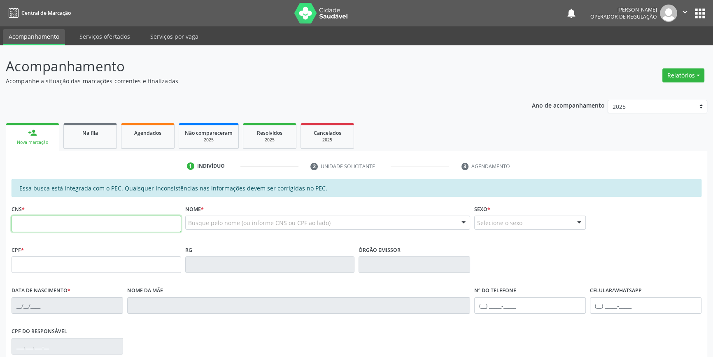
click at [65, 226] on input "text" at bounding box center [97, 223] width 170 height 16
type input "700 2049 1845 4626"
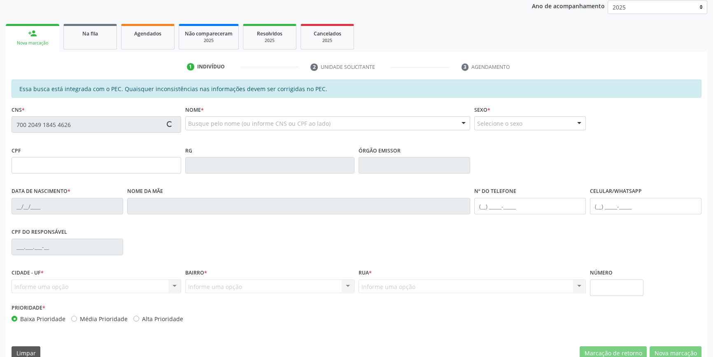
scroll to position [113, 0]
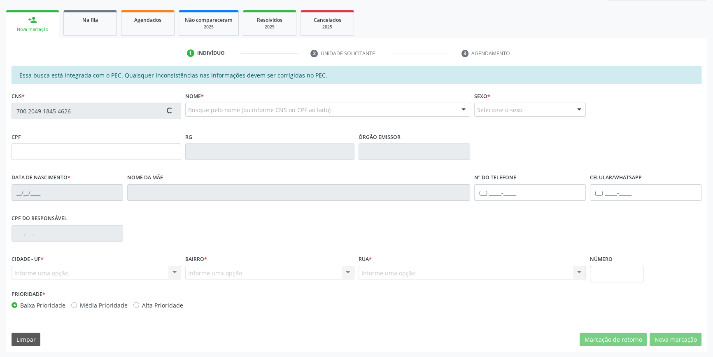
type input "774.755.004-97"
type input "01/02/1951"
type input "Maria da Cruz"
type input "(87) 98876-0155"
type input "S/N"
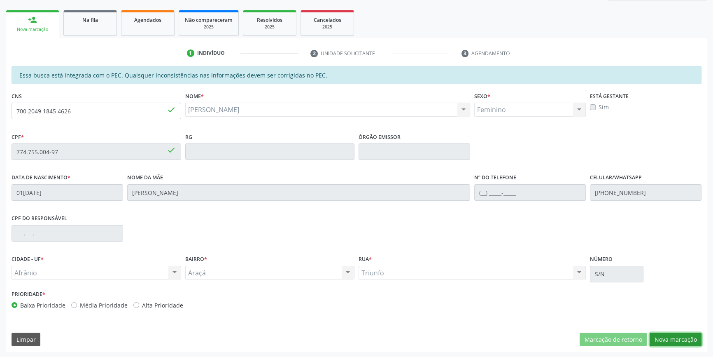
click at [688, 338] on button "Nova marcação" at bounding box center [676, 339] width 52 height 14
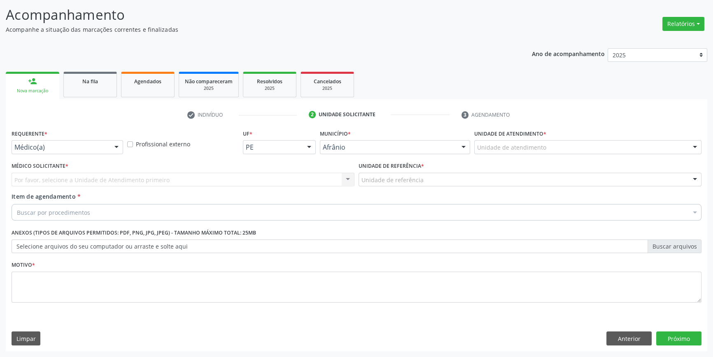
scroll to position [51, 0]
click at [511, 142] on div "Unidade de atendimento" at bounding box center [587, 148] width 227 height 14
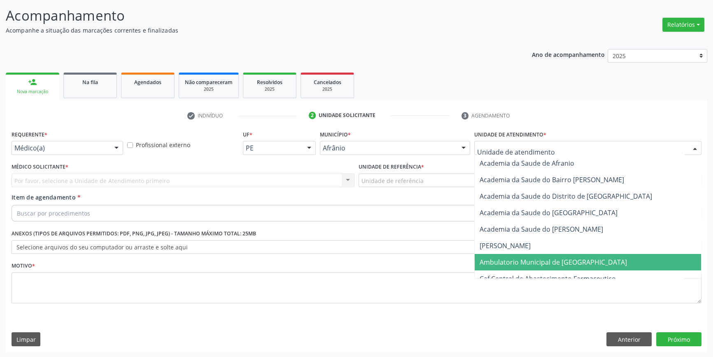
drag, startPoint x: 527, startPoint y: 255, endPoint x: 424, endPoint y: 176, distance: 130.0
click at [527, 255] on span "Ambulatorio Municipal de [GEOGRAPHIC_DATA]" at bounding box center [588, 262] width 226 height 16
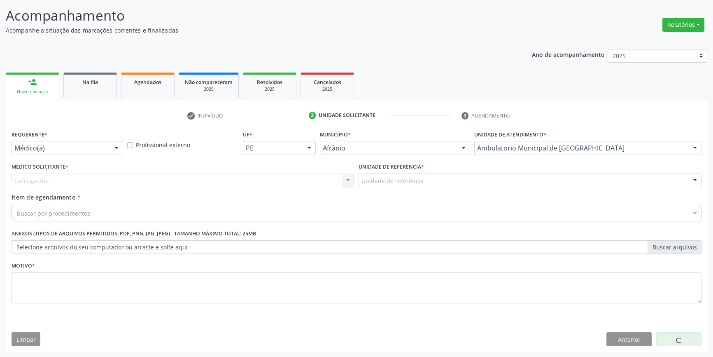
click at [424, 176] on div "Unidade de referência" at bounding box center [530, 180] width 343 height 14
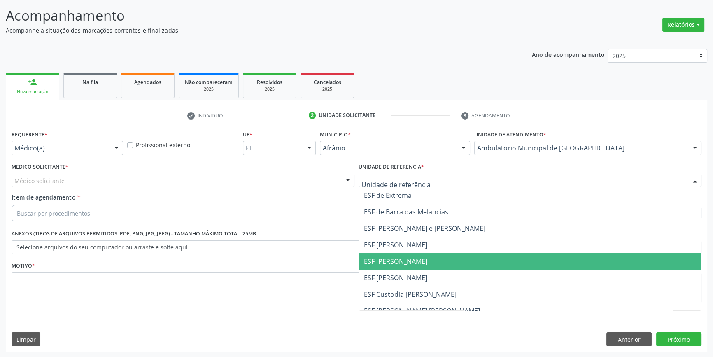
click at [405, 256] on span "ESF [PERSON_NAME]" at bounding box center [395, 260] width 63 height 9
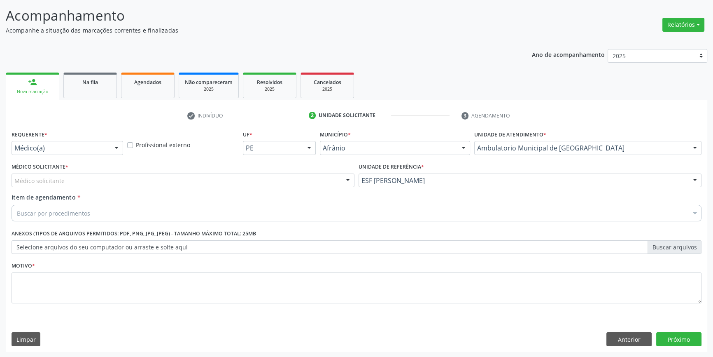
click at [136, 177] on div "Médico solicitante" at bounding box center [183, 180] width 343 height 14
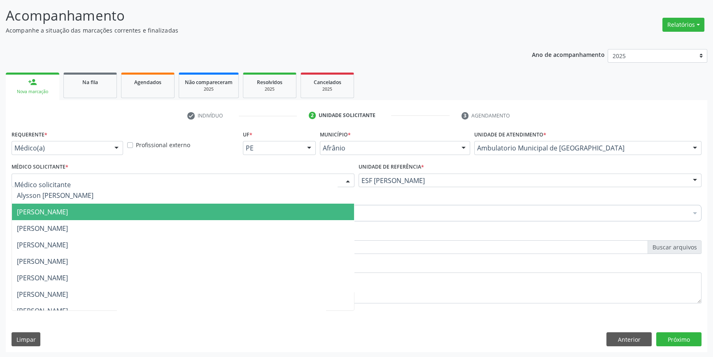
click at [68, 214] on span "[PERSON_NAME]" at bounding box center [42, 211] width 51 height 9
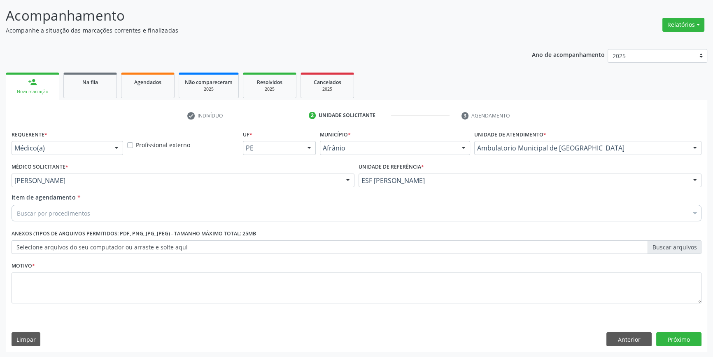
click at [61, 219] on div "Buscar por procedimentos" at bounding box center [357, 213] width 690 height 16
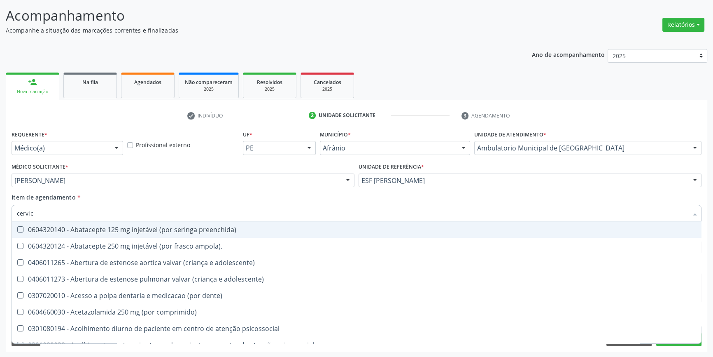
type input "cervica"
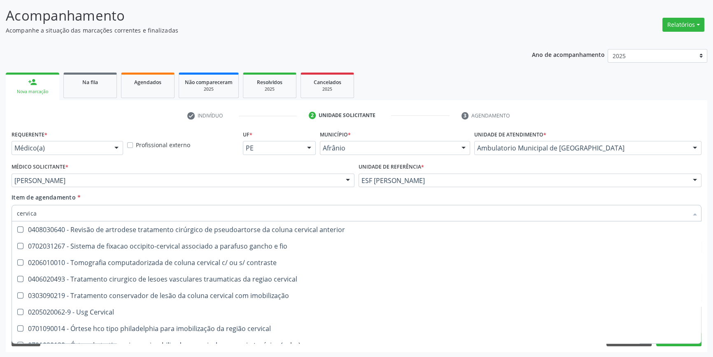
scroll to position [866, 0]
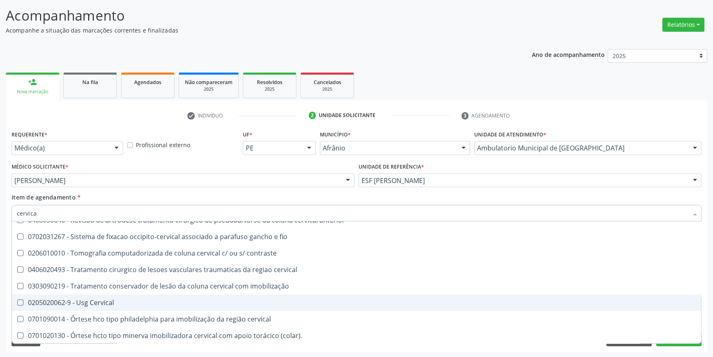
click at [103, 299] on div "0205020062-9 - Usg Cervical" at bounding box center [356, 302] width 679 height 7
checkbox Cervical "true"
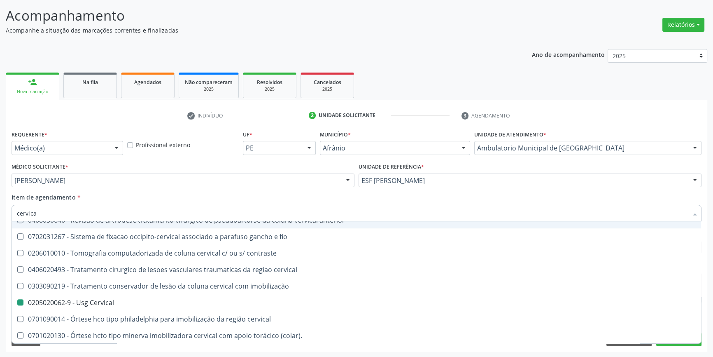
click at [163, 185] on div "[PERSON_NAME]" at bounding box center [183, 180] width 343 height 14
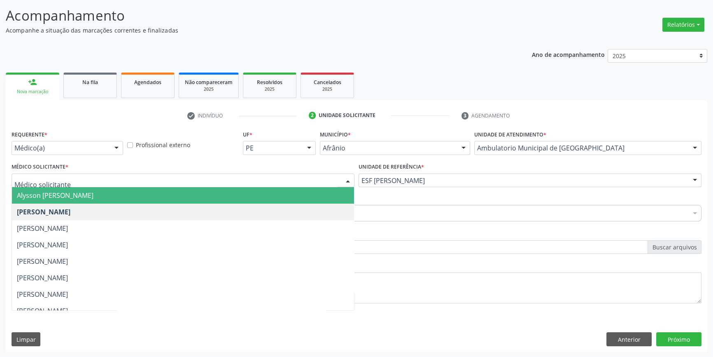
scroll to position [0, 0]
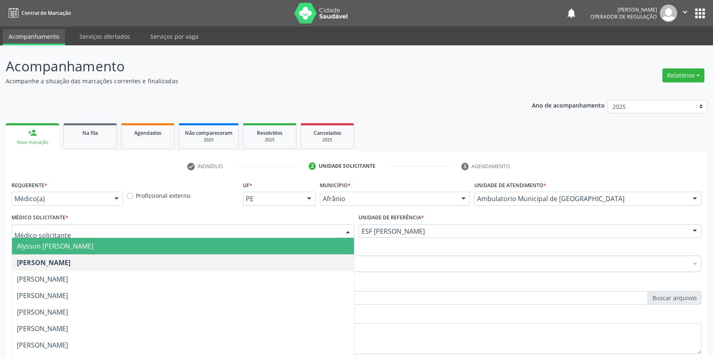
scroll to position [51, 0]
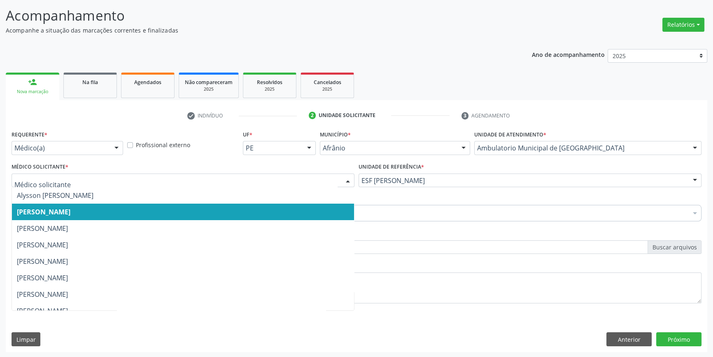
click at [70, 214] on span "[PERSON_NAME]" at bounding box center [44, 211] width 54 height 9
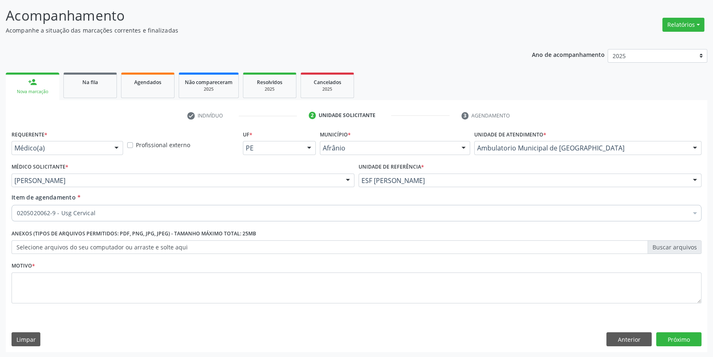
drag, startPoint x: 89, startPoint y: 268, endPoint x: 87, endPoint y: 272, distance: 4.2
click at [88, 268] on div "Motivo *" at bounding box center [357, 281] width 690 height 44
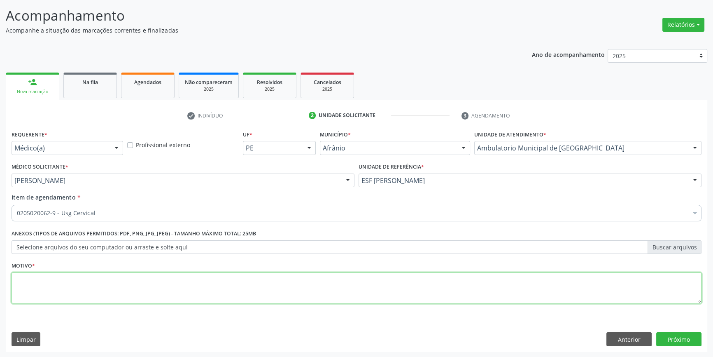
click at [79, 282] on textarea at bounding box center [357, 287] width 690 height 31
type textarea "'"
type textarea "massa palpavel cervical"
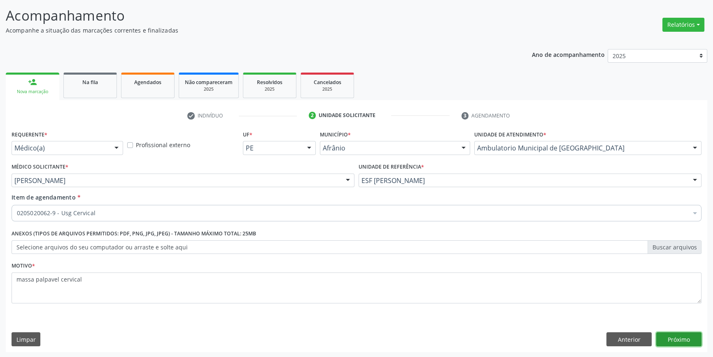
click at [683, 342] on button "Próximo" at bounding box center [678, 339] width 45 height 14
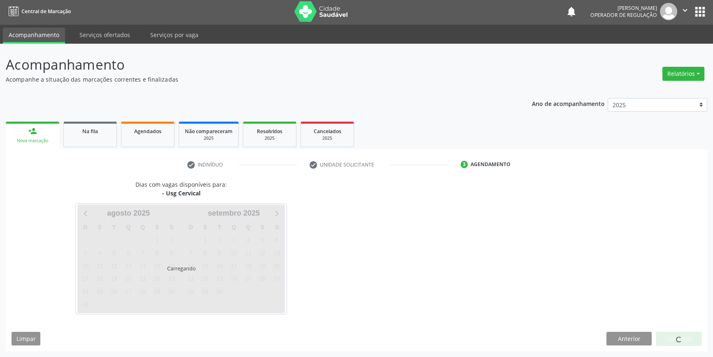
scroll to position [1, 0]
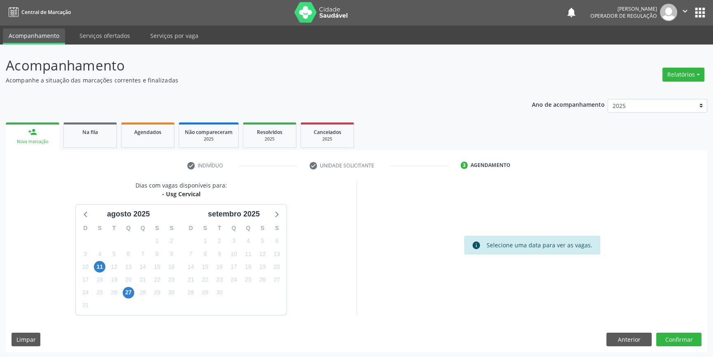
click at [677, 346] on div "Dias com vagas disponíveis para: - Usg Cervical a[DATE] D S T Q Q S S 27 28 29 …" at bounding box center [357, 266] width 702 height 171
click at [676, 342] on button "Confirmar" at bounding box center [678, 339] width 45 height 14
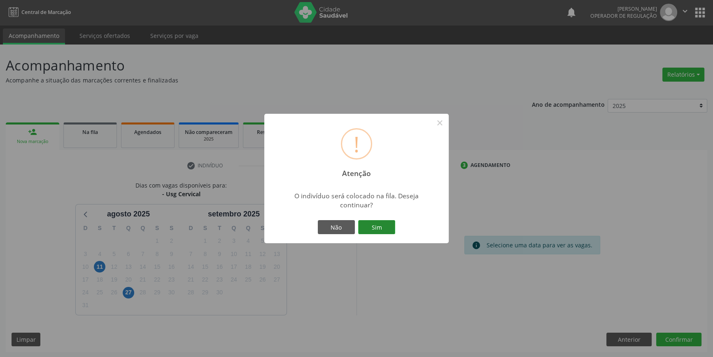
click at [384, 223] on button "Sim" at bounding box center [376, 227] width 37 height 14
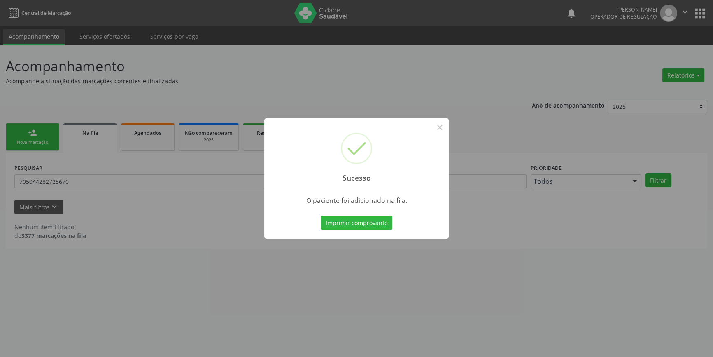
scroll to position [0, 0]
click at [442, 126] on button "×" at bounding box center [443, 127] width 14 height 14
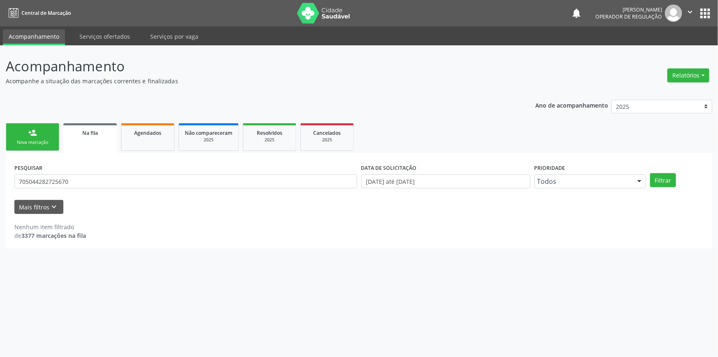
click at [57, 119] on div "Ano de acompanhamento 2025 2024 2023 2022 2021 2020 2019 2018 person_add Nova m…" at bounding box center [359, 171] width 707 height 155
click at [48, 127] on link "person_add Nova marcação" at bounding box center [33, 137] width 54 height 28
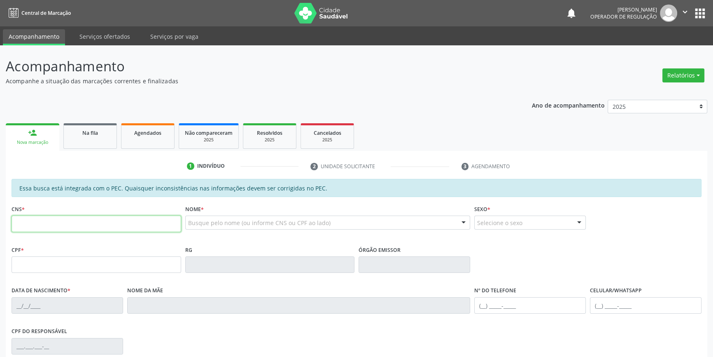
click at [98, 222] on input "text" at bounding box center [97, 223] width 170 height 16
type input "703 4055 6398 9300"
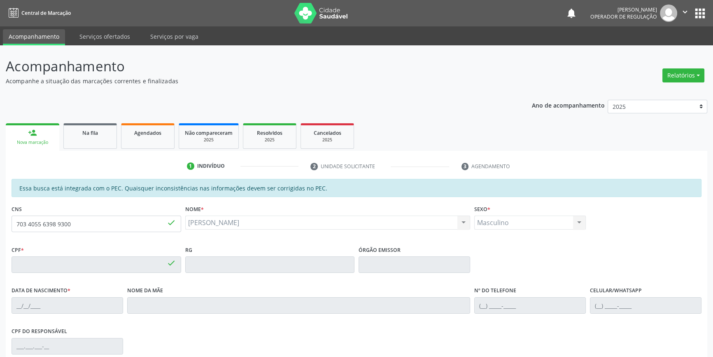
type input "392.094.664-20"
type input "[DATE]"
type input "[PERSON_NAME]"
type input "[PHONE_NUMBER]"
type input "S/N"
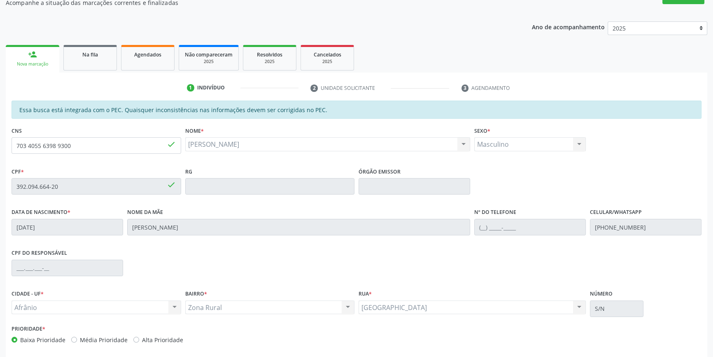
scroll to position [113, 0]
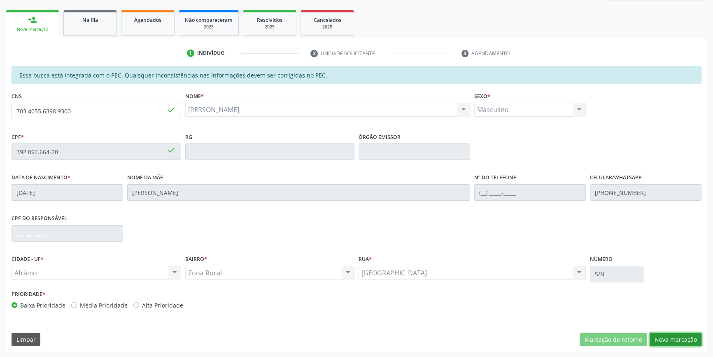
click at [659, 341] on button "Nova marcação" at bounding box center [676, 339] width 52 height 14
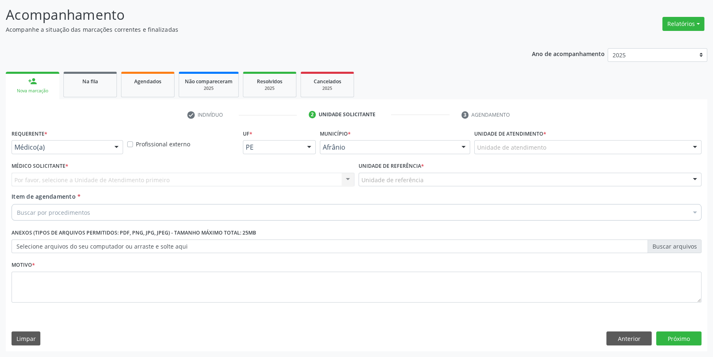
scroll to position [51, 0]
click at [550, 143] on div "Unidade de atendimento" at bounding box center [587, 148] width 227 height 14
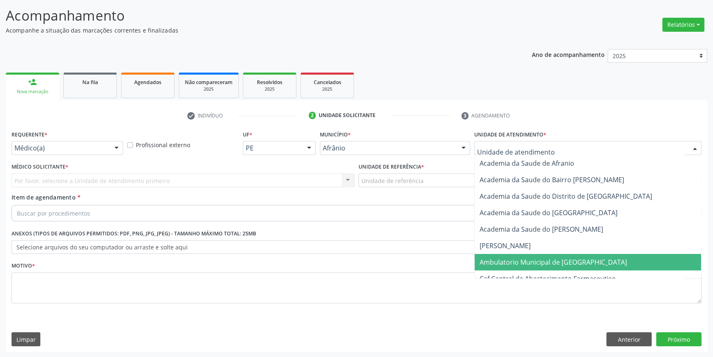
click at [510, 258] on span "Ambulatorio Municipal de [GEOGRAPHIC_DATA]" at bounding box center [553, 261] width 147 height 9
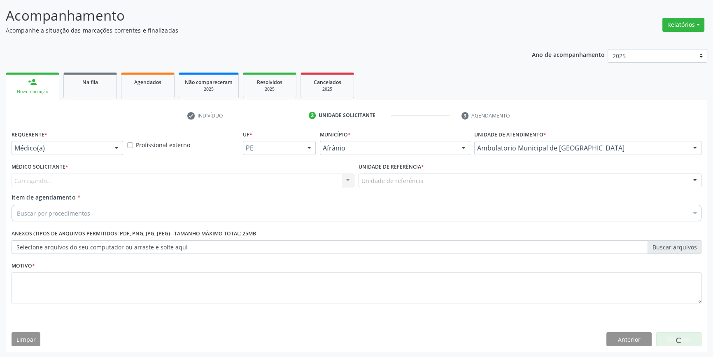
click at [427, 185] on div "Unidade de referência" at bounding box center [530, 180] width 343 height 14
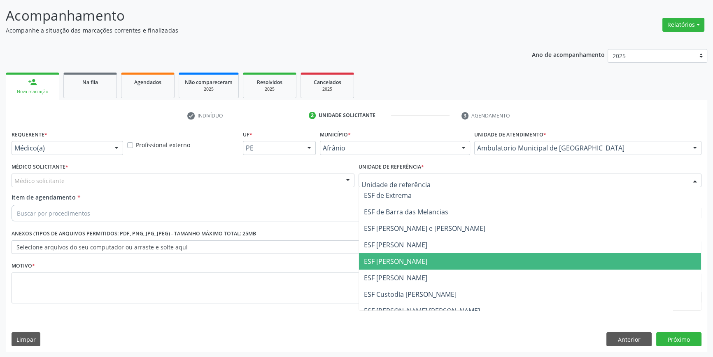
click at [395, 268] on span "ESF [PERSON_NAME]" at bounding box center [530, 261] width 342 height 16
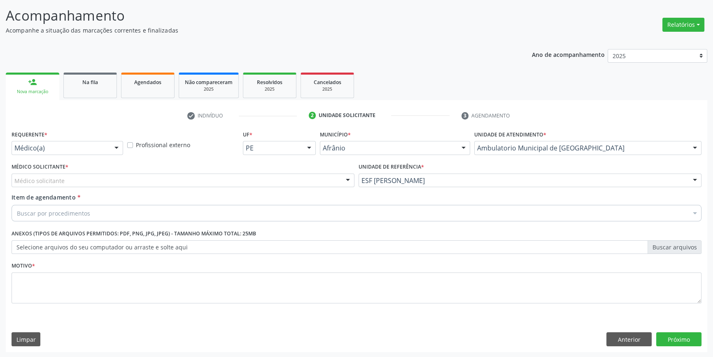
drag, startPoint x: 289, startPoint y: 179, endPoint x: 214, endPoint y: 195, distance: 77.0
click at [289, 178] on div "Médico solicitante" at bounding box center [183, 180] width 343 height 14
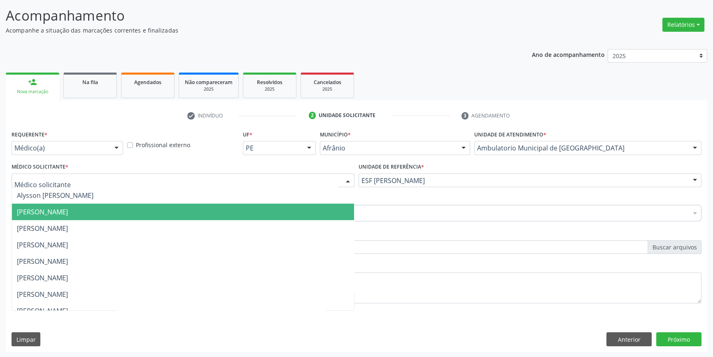
drag, startPoint x: 142, startPoint y: 203, endPoint x: 133, endPoint y: 205, distance: 9.1
click at [135, 205] on span "[PERSON_NAME]" at bounding box center [183, 211] width 342 height 16
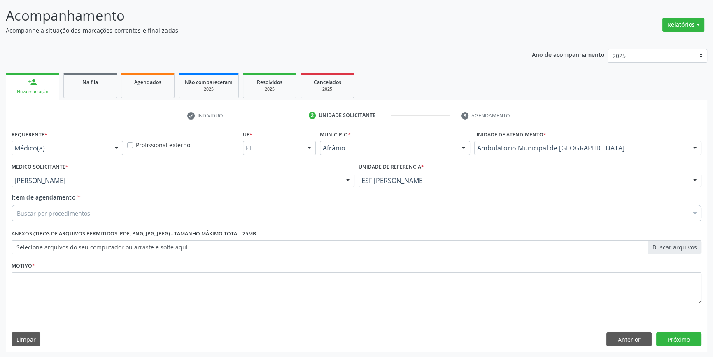
click at [118, 208] on div "Buscar por procedimentos" at bounding box center [357, 213] width 690 height 16
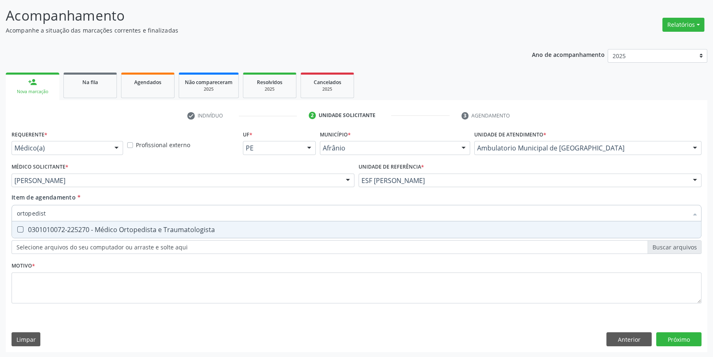
type input "ortopedista"
click at [136, 231] on div "0301010072-225270 - Médico Ortopedista e Traumatologista" at bounding box center [356, 229] width 679 height 7
checkbox Traumatologista "true"
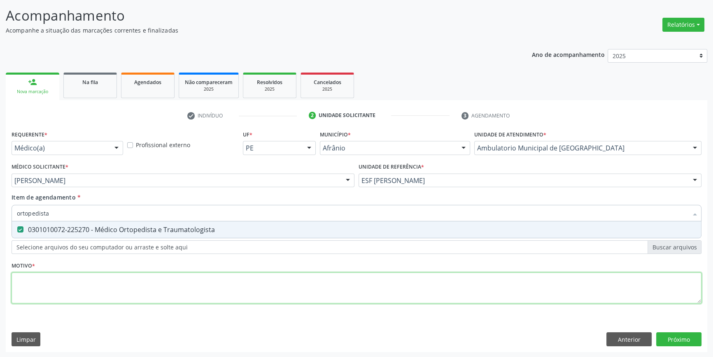
click at [98, 286] on div "Requerente * Médico(a) Médico(a) Enfermeiro(a) Paciente Nenhum resultado encont…" at bounding box center [357, 221] width 690 height 187
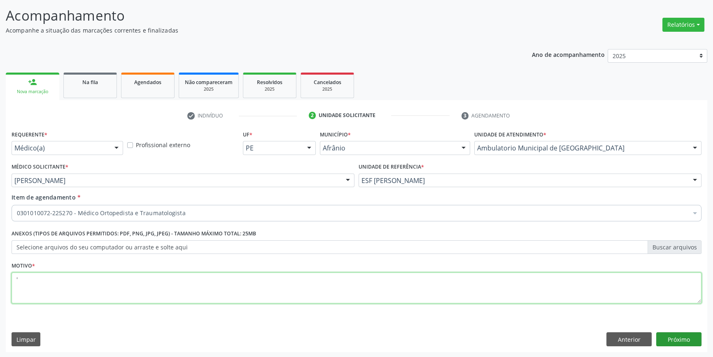
type textarea "'"
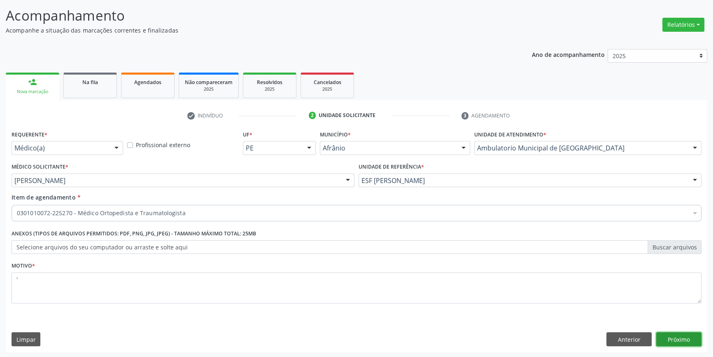
click at [680, 337] on button "Próximo" at bounding box center [678, 339] width 45 height 14
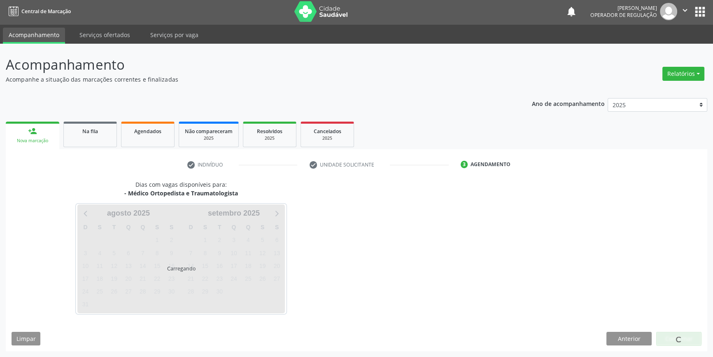
scroll to position [1, 0]
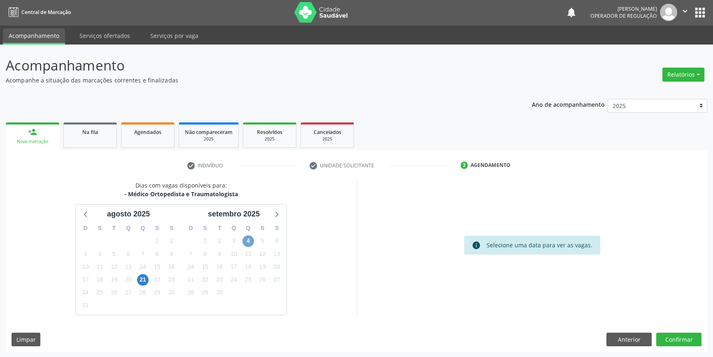
click at [246, 238] on span "4" at bounding box center [248, 241] width 12 height 12
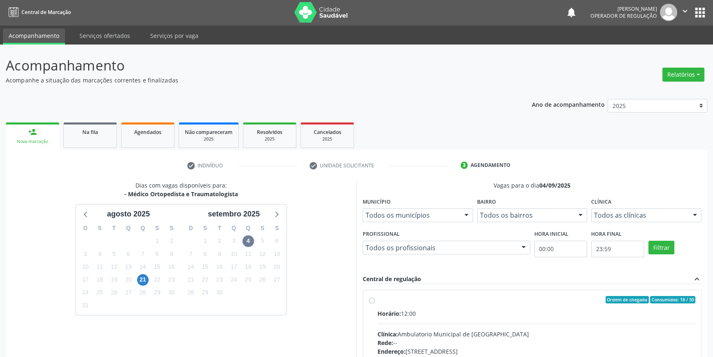
click at [375, 303] on input "Ordem de chegada Consumidos: 18 / 30 Horário: 12:00 Clínica: Ambulatorio Munici…" at bounding box center [372, 299] width 6 height 7
radio input "true"
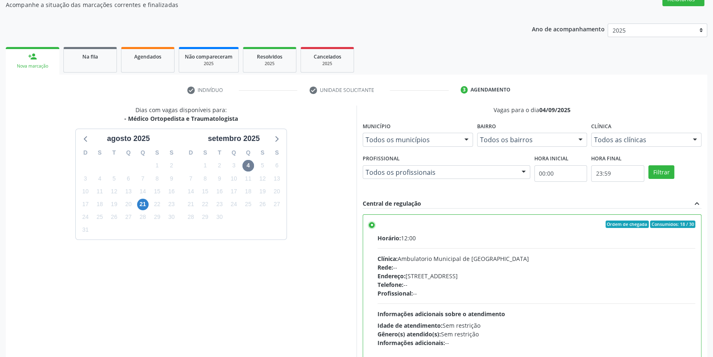
scroll to position [135, 0]
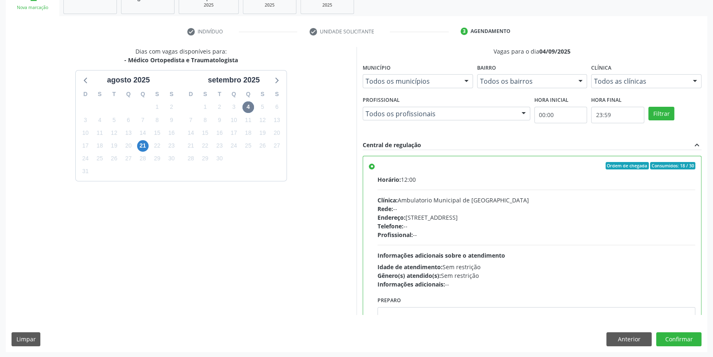
click at [683, 329] on div "Dias com vagas disponíveis para: - Médico Ortopedista e Traumatologista [DATE] …" at bounding box center [357, 199] width 702 height 304
click at [679, 335] on button "Confirmar" at bounding box center [678, 339] width 45 height 14
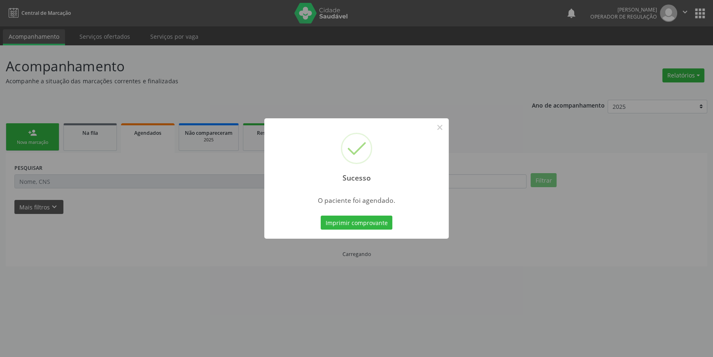
scroll to position [0, 0]
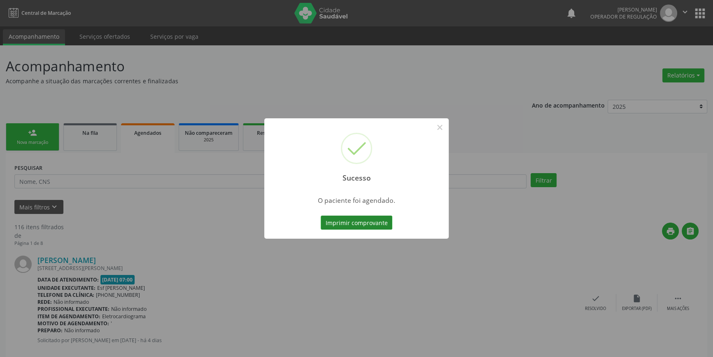
click at [347, 218] on button "Imprimir comprovante" at bounding box center [357, 222] width 72 height 14
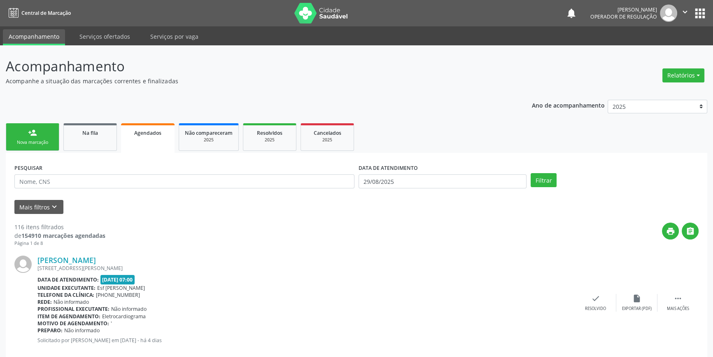
click at [33, 144] on div "Nova marcação" at bounding box center [32, 142] width 41 height 6
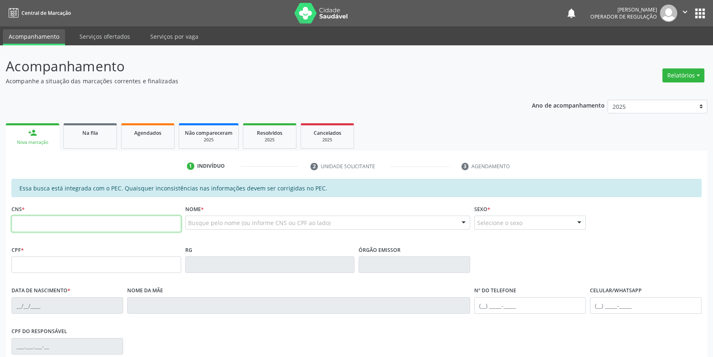
click at [52, 228] on input "text" at bounding box center [97, 223] width 170 height 16
type input "703 6080 9655 3139"
type input "067.383.584-74"
type input "14/04/1986"
type input "Maria de Loudes Rodrigues de Sousa"
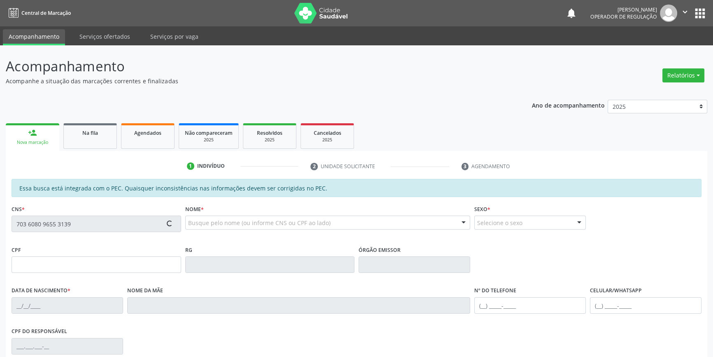
type input "(87) 9810-3162"
type input "S/N"
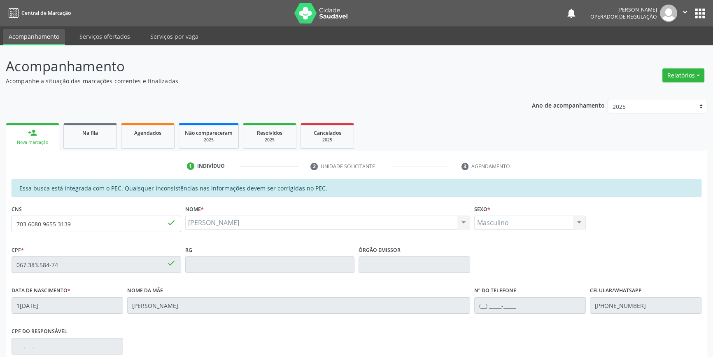
scroll to position [113, 0]
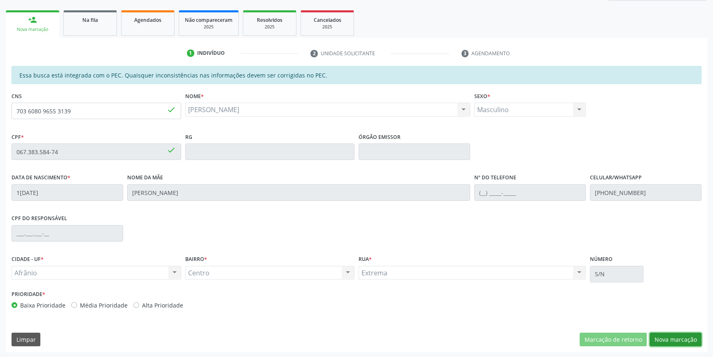
click at [661, 336] on button "Nova marcação" at bounding box center [676, 339] width 52 height 14
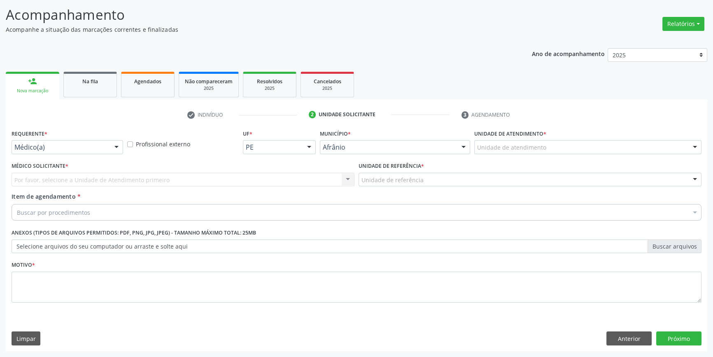
scroll to position [51, 0]
click at [513, 154] on div "Unidade de atendimento * Unidade de atendimento Academia da Saude de Afranio Ac…" at bounding box center [587, 144] width 231 height 32
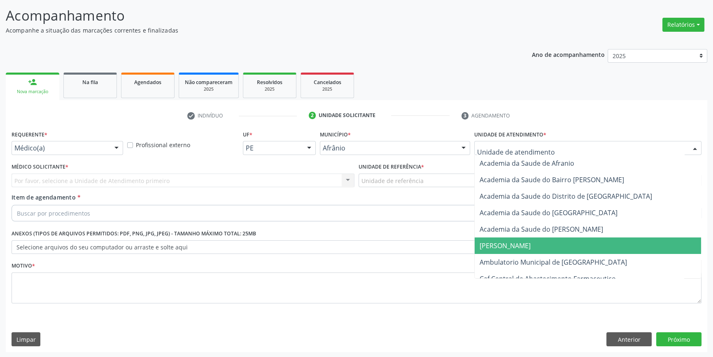
click at [514, 257] on span "Ambulatorio Municipal de [GEOGRAPHIC_DATA]" at bounding box center [553, 261] width 147 height 9
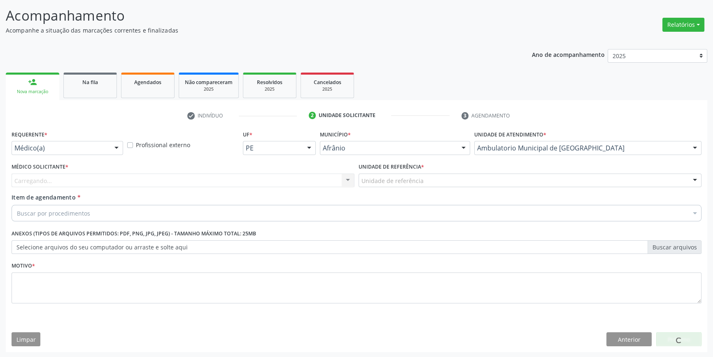
click at [408, 171] on label "Unidade de referência *" at bounding box center [391, 167] width 65 height 13
click at [407, 187] on div "Unidade de referência * Unidade de referência ESF de Extrema ESF de Barra das M…" at bounding box center [530, 177] width 347 height 32
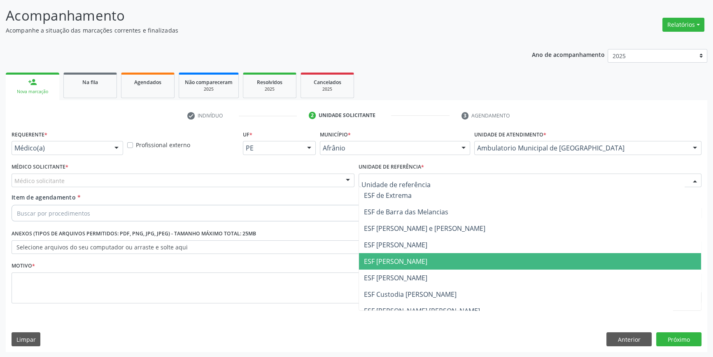
click at [386, 258] on span "ESF [PERSON_NAME]" at bounding box center [395, 260] width 63 height 9
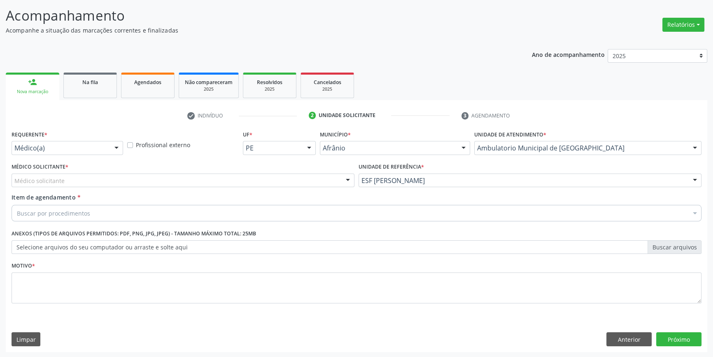
click at [238, 182] on div "Médico solicitante" at bounding box center [183, 180] width 343 height 14
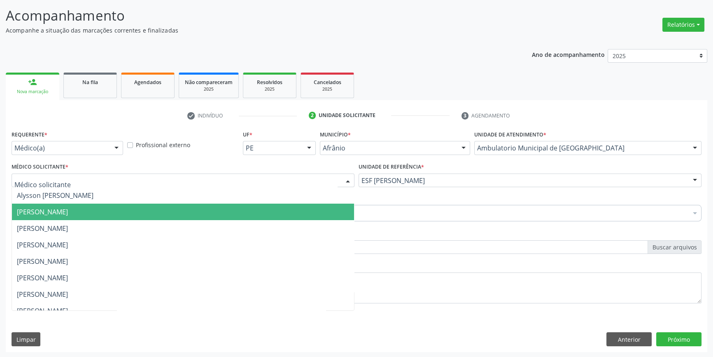
click at [68, 211] on span "[PERSON_NAME]" at bounding box center [42, 211] width 51 height 9
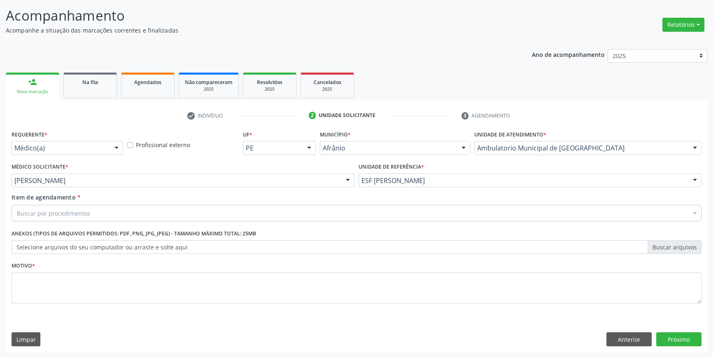
click at [108, 211] on div "Buscar por procedimentos" at bounding box center [357, 213] width 690 height 16
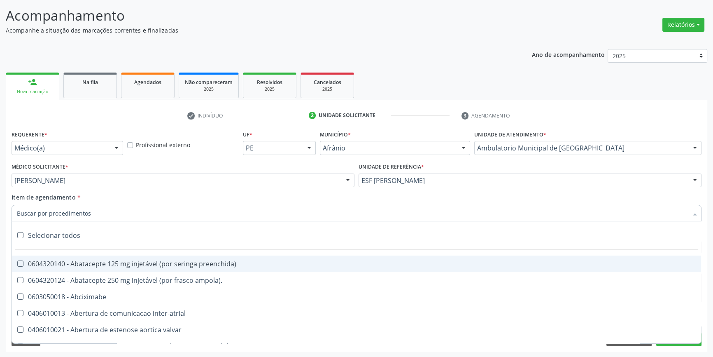
paste input "ortopedista"
type input "ortopedista"
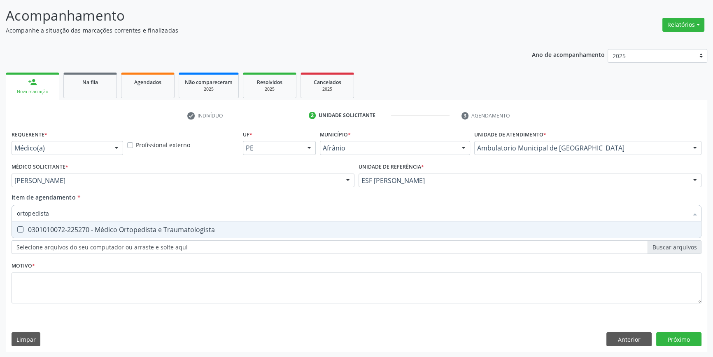
click at [100, 226] on div "0301010072-225270 - Médico Ortopedista e Traumatologista" at bounding box center [356, 229] width 679 height 7
checkbox Traumatologista "true"
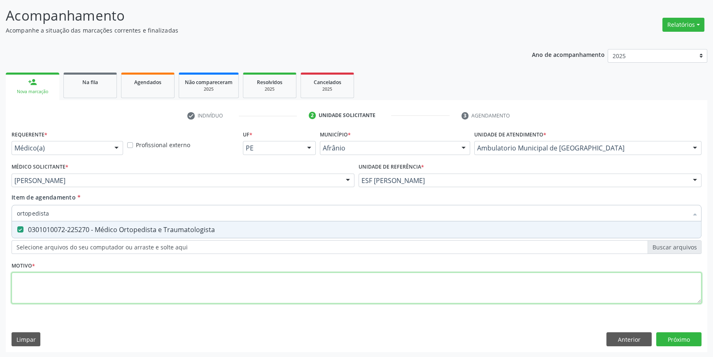
click at [82, 277] on div "Requerente * Médico(a) Médico(a) Enfermeiro(a) Paciente Nenhum resultado encont…" at bounding box center [357, 221] width 690 height 187
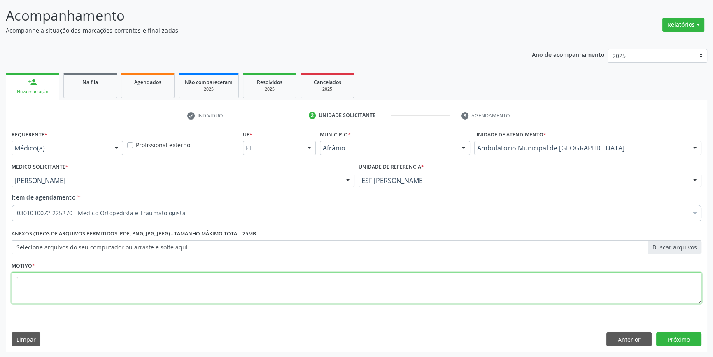
type textarea "'"
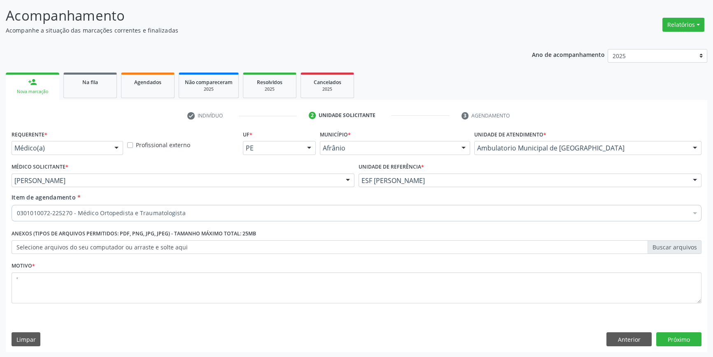
click at [679, 330] on div "Requerente * Médico(a) Médico(a) Enfermeiro(a) Paciente Nenhum resultado encont…" at bounding box center [357, 240] width 702 height 224
click at [676, 339] on button "Próximo" at bounding box center [678, 339] width 45 height 14
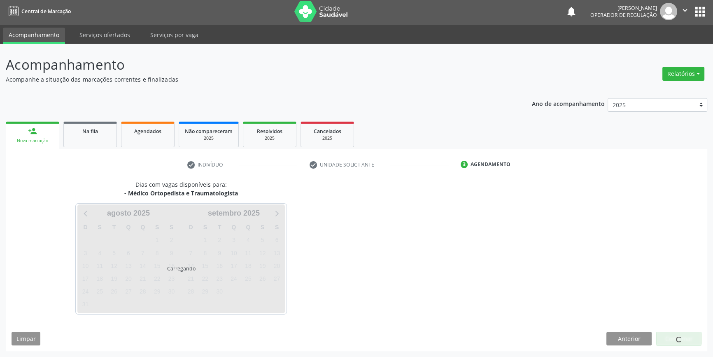
scroll to position [1, 0]
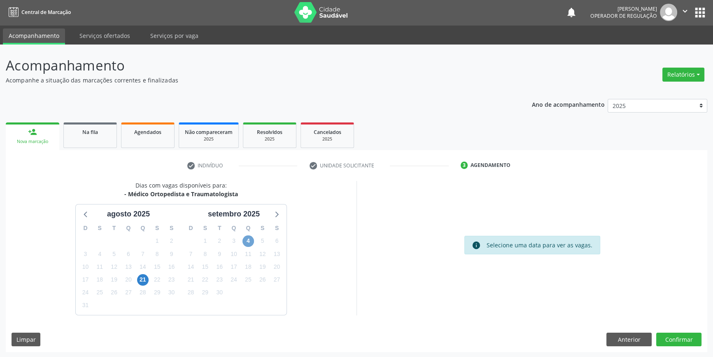
click at [250, 240] on span "4" at bounding box center [248, 241] width 12 height 12
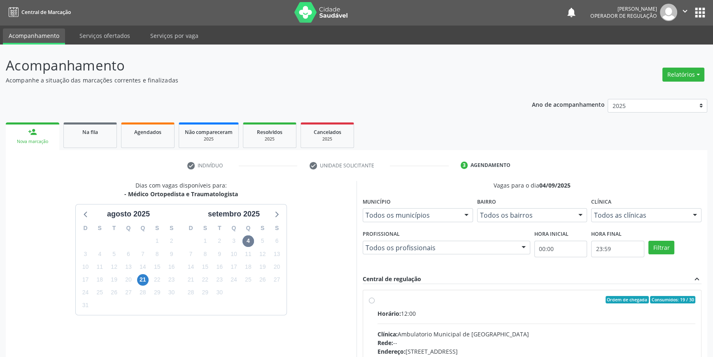
click at [411, 304] on label "Ordem de chegada Consumidos: 19 / 30 Horário: 12:00 Clínica: Ambulatorio Munici…" at bounding box center [537, 359] width 318 height 126
click at [375, 303] on input "Ordem de chegada Consumidos: 19 / 30 Horário: 12:00 Clínica: Ambulatorio Munici…" at bounding box center [372, 299] width 6 height 7
radio input "true"
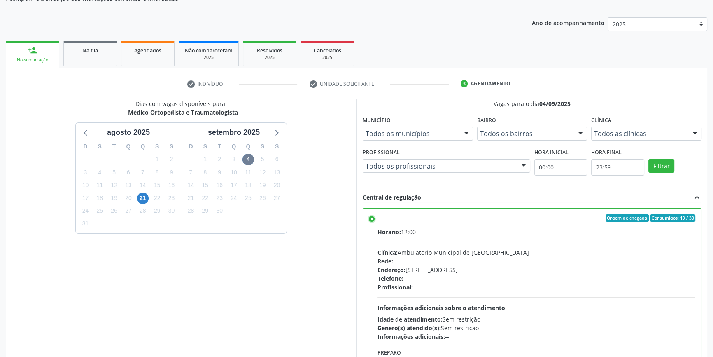
scroll to position [135, 0]
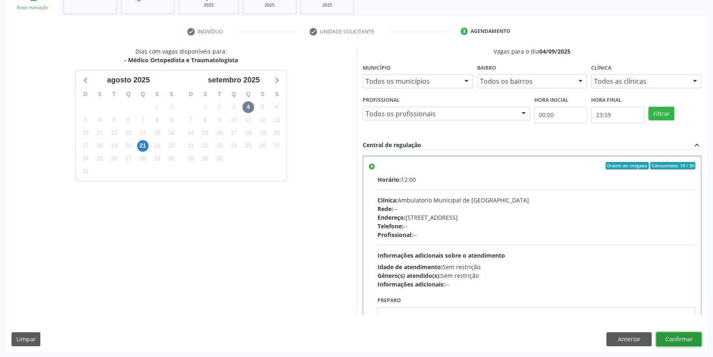
click at [683, 333] on button "Confirmar" at bounding box center [678, 339] width 45 height 14
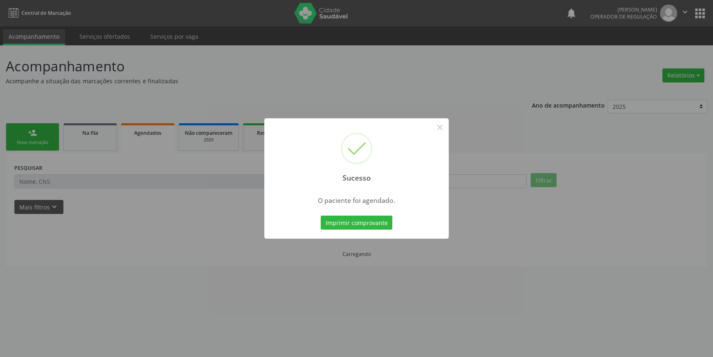
scroll to position [0, 0]
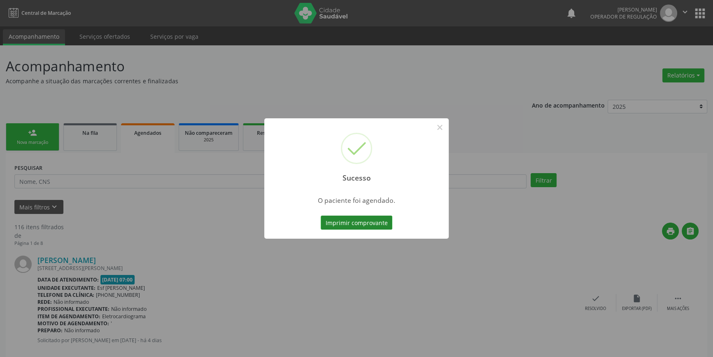
click at [368, 226] on button "Imprimir comprovante" at bounding box center [357, 222] width 72 height 14
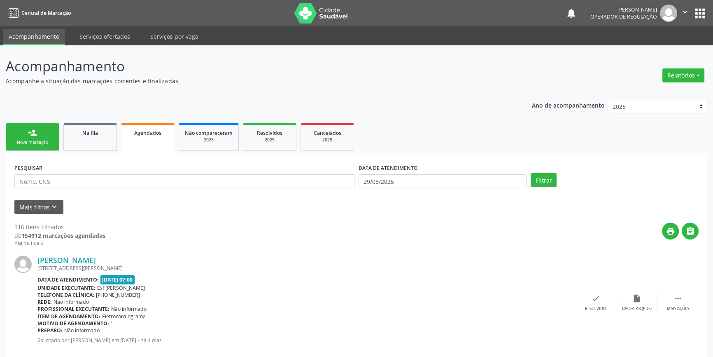
click at [37, 133] on link "person_add Nova marcação" at bounding box center [33, 137] width 54 height 28
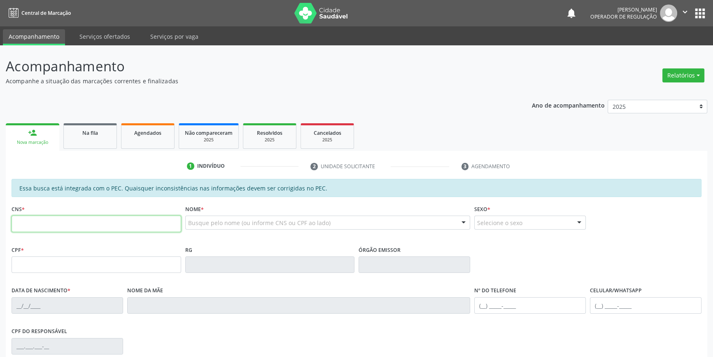
click at [52, 224] on input "text" at bounding box center [97, 223] width 170 height 16
type input "708 1011 3080 3340"
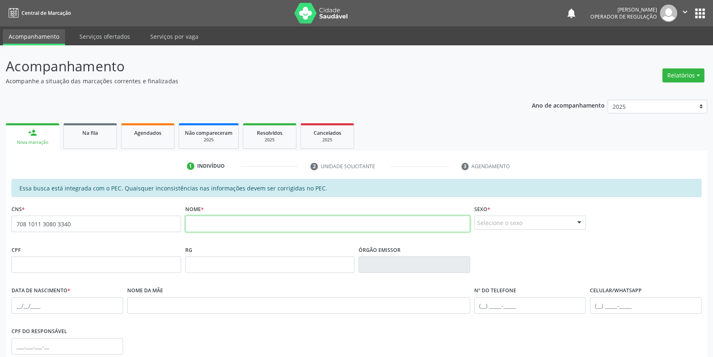
click at [205, 220] on input "text" at bounding box center [327, 223] width 285 height 16
drag, startPoint x: 138, startPoint y: 222, endPoint x: 22, endPoint y: 163, distance: 130.2
click at [0, 215] on div "Acompanhamento Acompanhe a situação das marcações correntes e finalizadas Relat…" at bounding box center [356, 257] width 713 height 425
type input "n"
type input "NEUSELI COELHO DE SOUSA"
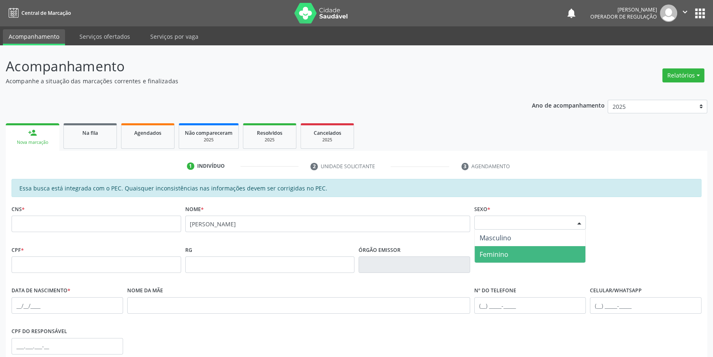
click at [486, 256] on span "Feminino" at bounding box center [494, 253] width 29 height 9
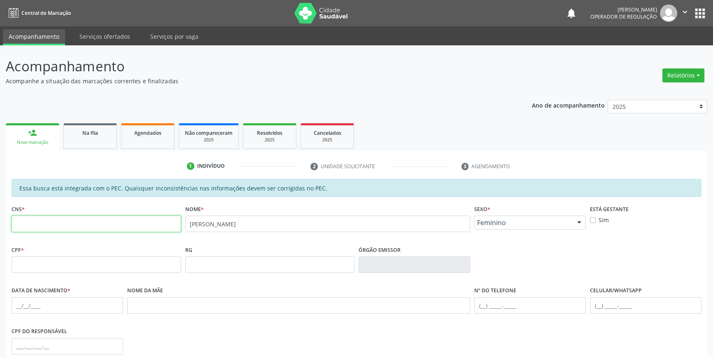
click at [100, 221] on input "text" at bounding box center [97, 223] width 170 height 16
type input "708 1011 3080 3340"
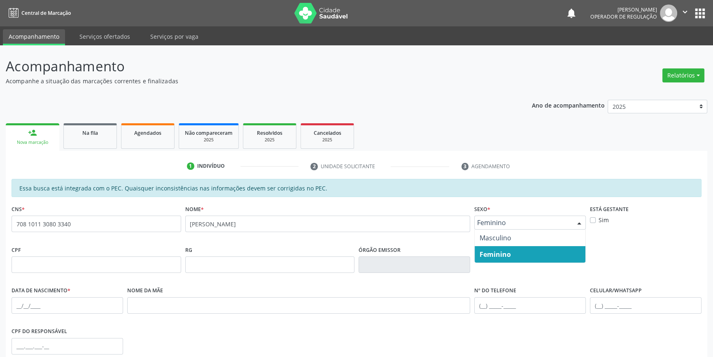
click at [506, 255] on span "Feminino" at bounding box center [495, 253] width 31 height 9
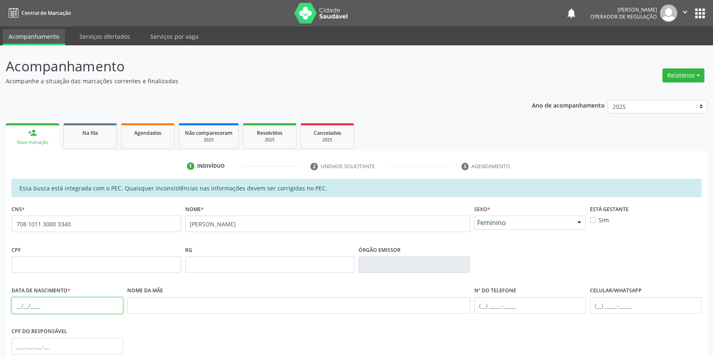
click at [20, 305] on input "text" at bounding box center [68, 305] width 112 height 16
type input "05/08/1989"
drag, startPoint x: 88, startPoint y: 260, endPoint x: 114, endPoint y: 259, distance: 25.6
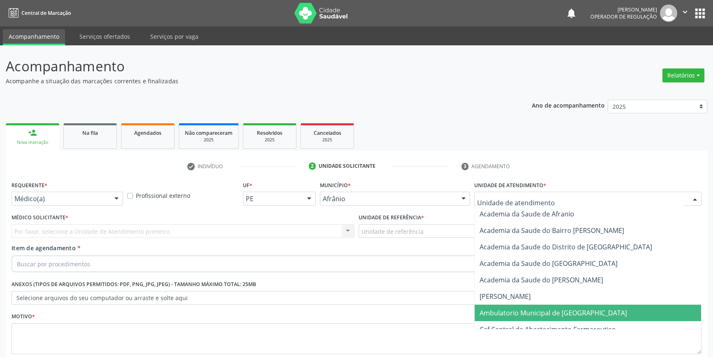
drag, startPoint x: 523, startPoint y: 270, endPoint x: 535, endPoint y: 153, distance: 117.9
click at [520, 321] on span "Caf Central de Abastecimento Farmaceutico" at bounding box center [588, 329] width 226 height 16
click at [502, 304] on span "Ambulatorio Municipal de [GEOGRAPHIC_DATA]" at bounding box center [588, 312] width 226 height 16
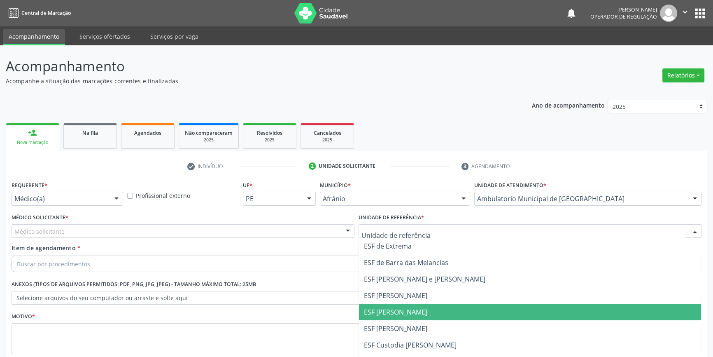
drag, startPoint x: 413, startPoint y: 261, endPoint x: 335, endPoint y: 220, distance: 87.5
click at [413, 307] on span "ESF [PERSON_NAME]" at bounding box center [395, 311] width 63 height 9
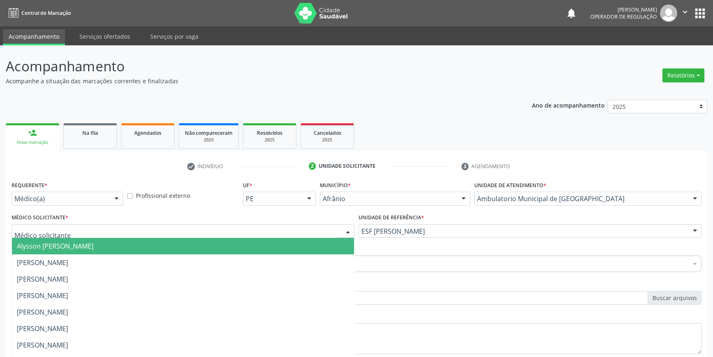
click at [194, 224] on div at bounding box center [183, 231] width 343 height 14
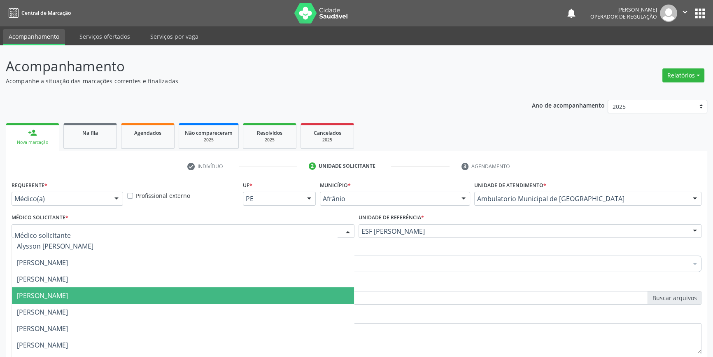
click at [68, 291] on span "[PERSON_NAME]" at bounding box center [42, 295] width 51 height 9
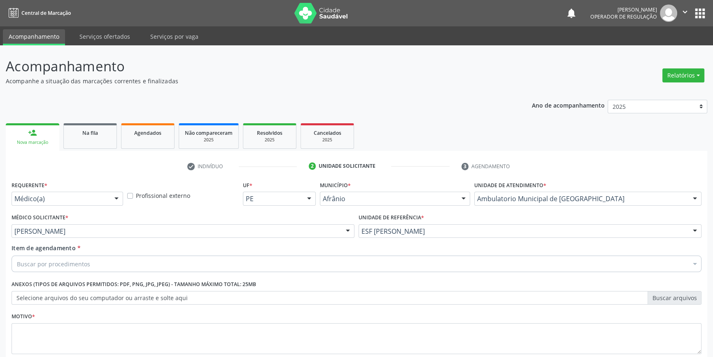
click at [94, 255] on div "Buscar por procedimentos" at bounding box center [357, 263] width 690 height 16
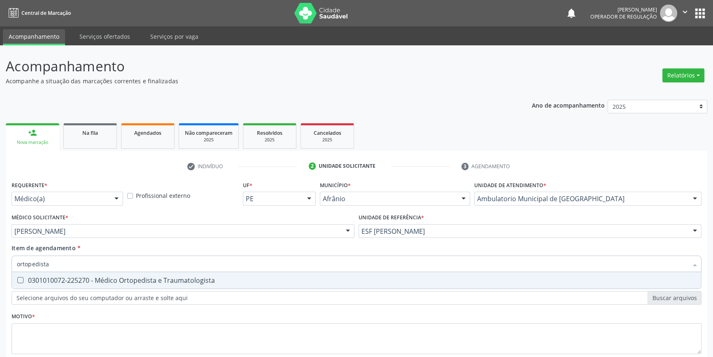
click at [98, 277] on div "0301010072-225270 - Médico Ortopedista e Traumatologista" at bounding box center [356, 280] width 679 height 7
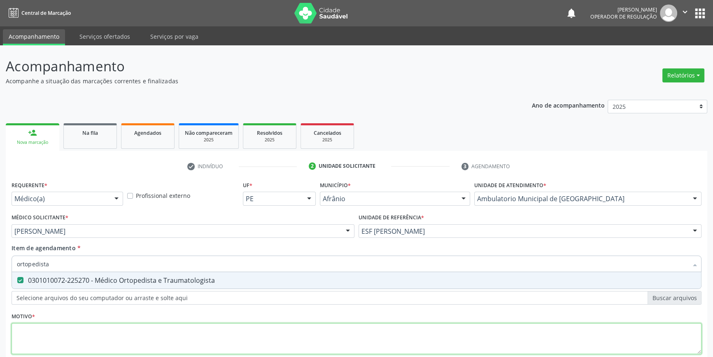
click at [84, 279] on div "Requerente * Médico(a) Médico(a) Enfermeiro(a) Paciente Nenhum resultado encont…" at bounding box center [357, 272] width 690 height 187
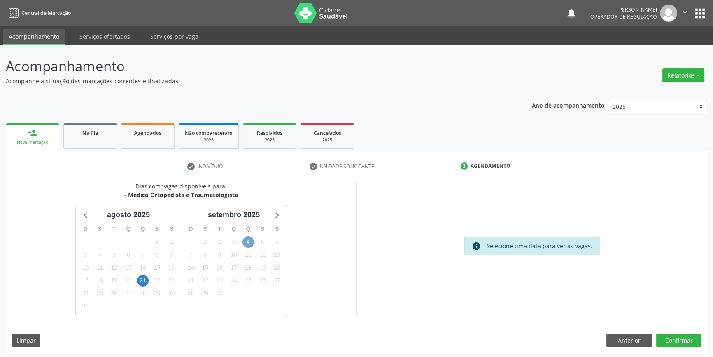
click at [251, 238] on span "4" at bounding box center [248, 242] width 12 height 12
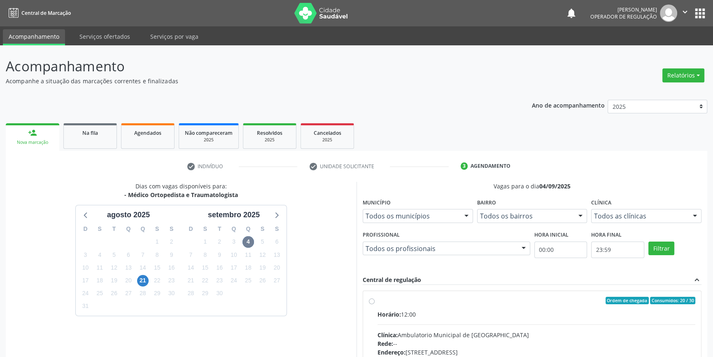
click at [383, 303] on label "Ordem de chegada Consumidos: 20 / 30 Horário: 12:00 Clínica: Ambulatorio Munici…" at bounding box center [537, 359] width 318 height 126
click at [375, 303] on input "Ordem de chegada Consumidos: 20 / 30 Horário: 12:00 Clínica: Ambulatorio Munici…" at bounding box center [372, 299] width 6 height 7
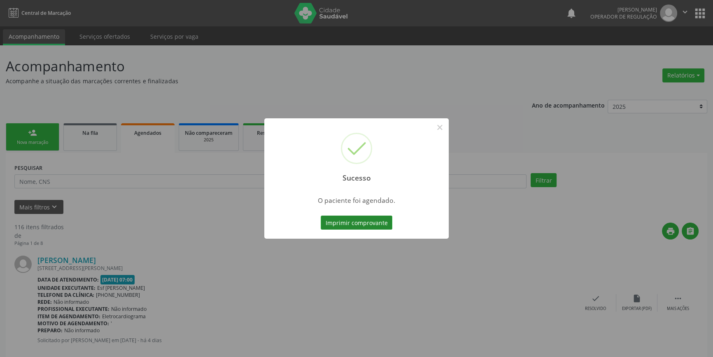
click at [340, 218] on button "Imprimir comprovante" at bounding box center [357, 222] width 72 height 14
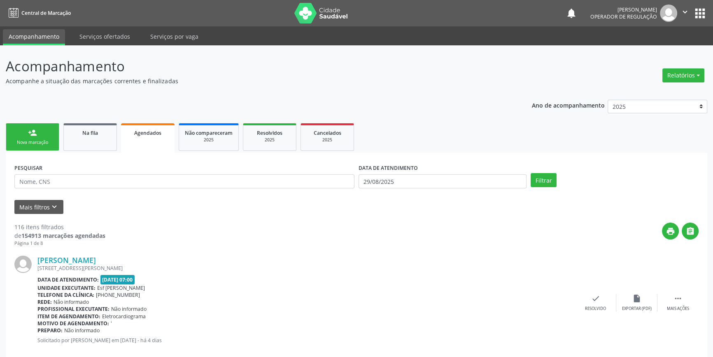
click at [41, 129] on link "person_add Nova marcação" at bounding box center [33, 137] width 54 height 28
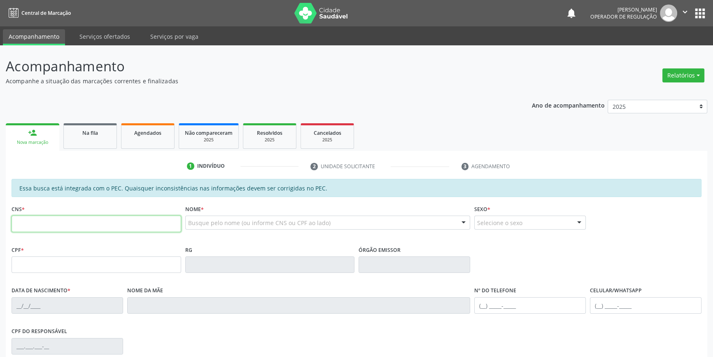
click at [37, 230] on input "text" at bounding box center [97, 223] width 170 height 16
type input "703 0078 6532 9171"
type input "040.673.464-09"
type input "06/02/1972"
type input "Creusa Ribeiro da Silva"
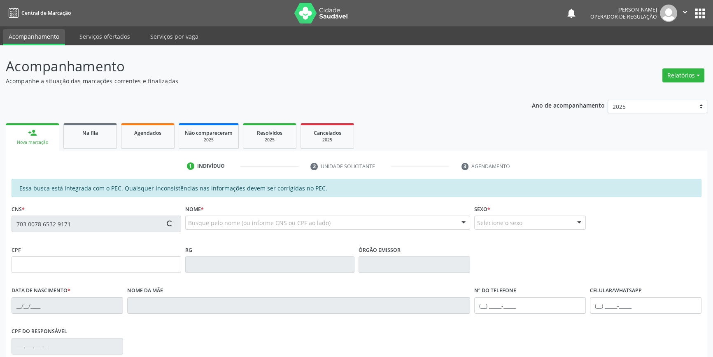
type input "(87) 99166-8202"
type input "S/N"
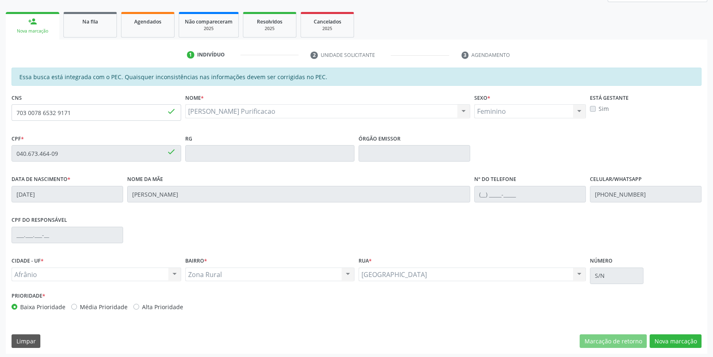
scroll to position [113, 0]
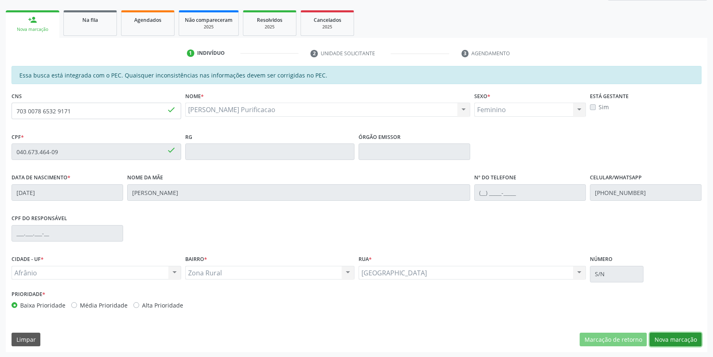
click at [688, 339] on button "Nova marcação" at bounding box center [676, 339] width 52 height 14
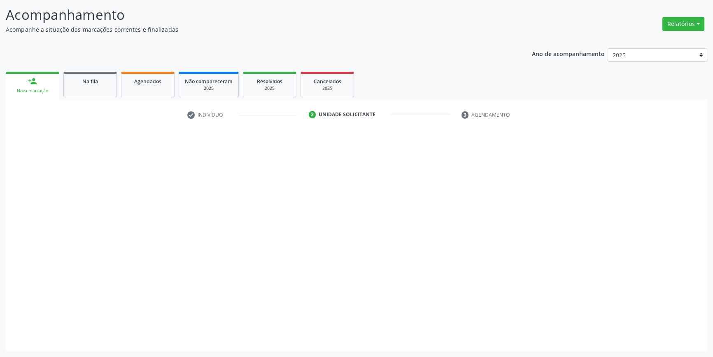
scroll to position [51, 0]
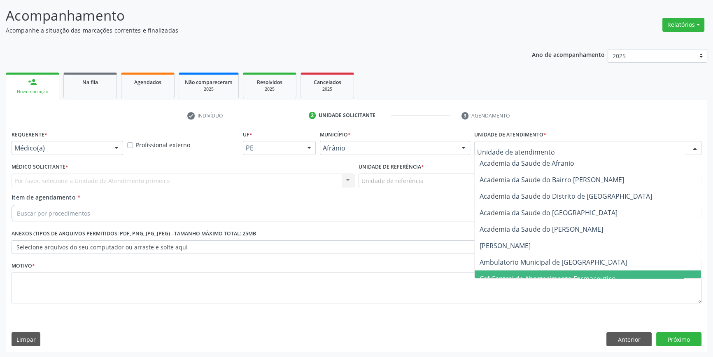
drag, startPoint x: 519, startPoint y: 270, endPoint x: 509, endPoint y: 259, distance: 14.8
click at [519, 270] on span "Caf Central de Abastecimento Farmaceutico" at bounding box center [588, 278] width 226 height 16
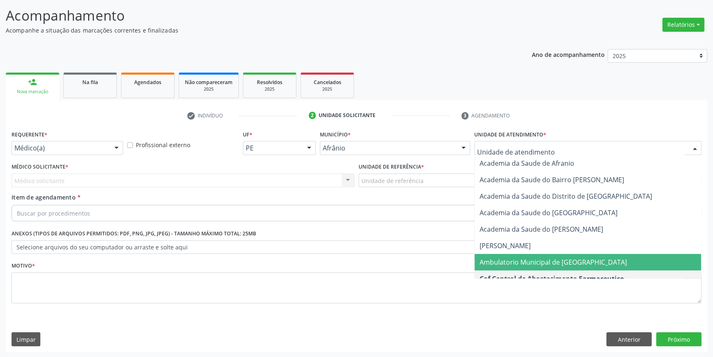
click at [508, 262] on span "Ambulatorio Municipal de [GEOGRAPHIC_DATA]" at bounding box center [553, 261] width 147 height 9
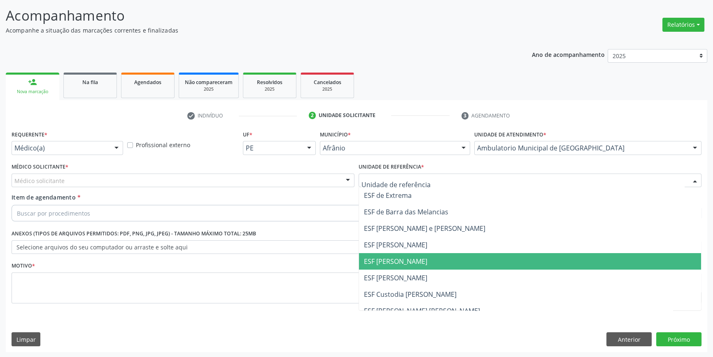
click at [393, 260] on span "ESF [PERSON_NAME]" at bounding box center [395, 260] width 63 height 9
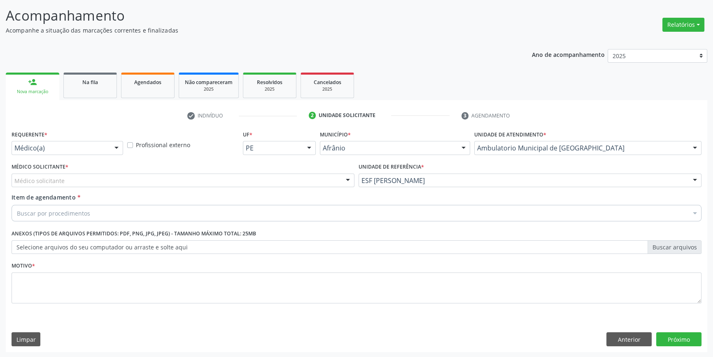
click at [240, 176] on div "Médico solicitante" at bounding box center [183, 180] width 343 height 14
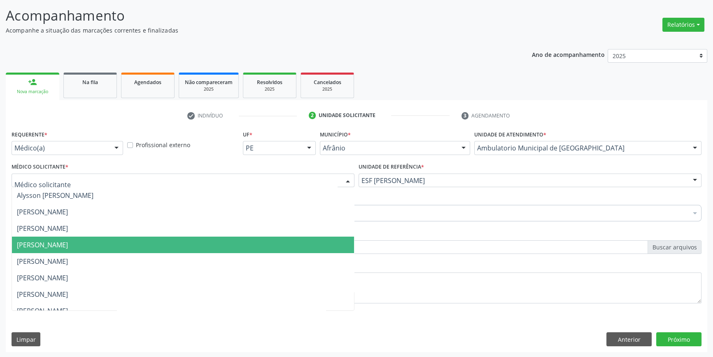
click at [68, 242] on span "[PERSON_NAME]" at bounding box center [42, 244] width 51 height 9
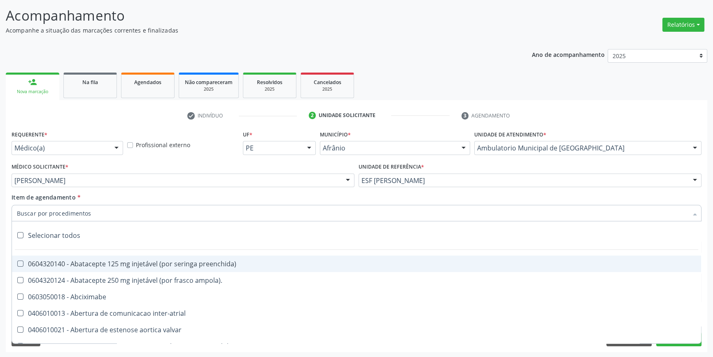
paste input "ortopedista"
type input "ortopedista"
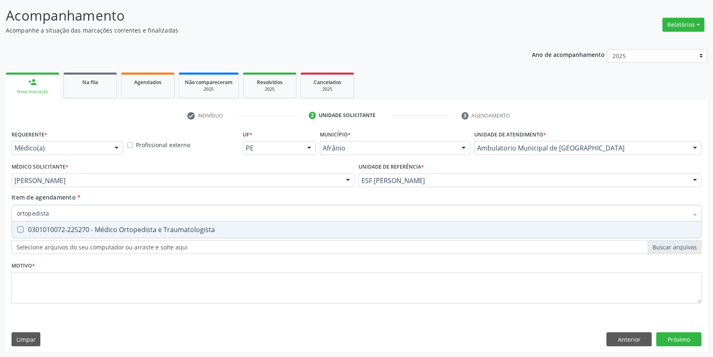
click at [74, 226] on div "0301010072-225270 - Médico Ortopedista e Traumatologista" at bounding box center [356, 229] width 679 height 7
checkbox Traumatologista "true"
click at [69, 270] on div "Requerente * Médico(a) Médico(a) Enfermeiro(a) Paciente Nenhum resultado encont…" at bounding box center [357, 221] width 690 height 187
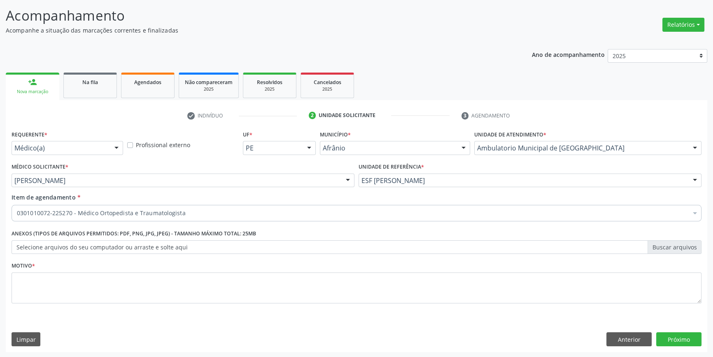
click at [58, 280] on span "0301010072-225270 - Médico Ortopedista e Traumatologista" at bounding box center [356, 273] width 689 height 16
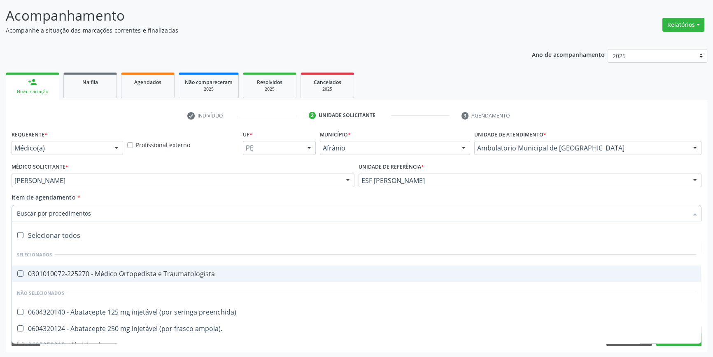
paste input "ortopedista"
type input "ortopedista"
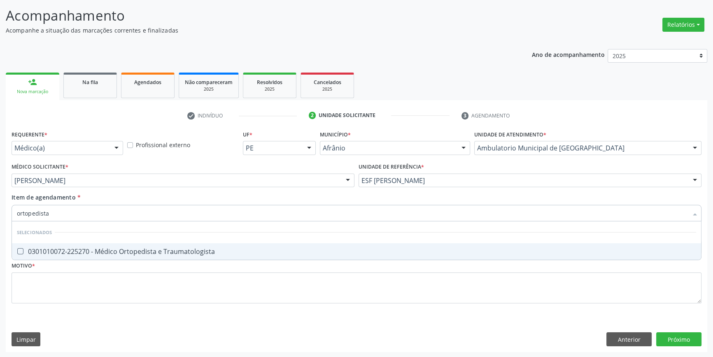
click at [90, 255] on span "0301010072-225270 - Médico Ortopedista e Traumatologista" at bounding box center [356, 251] width 689 height 16
checkbox Traumatologista "true"
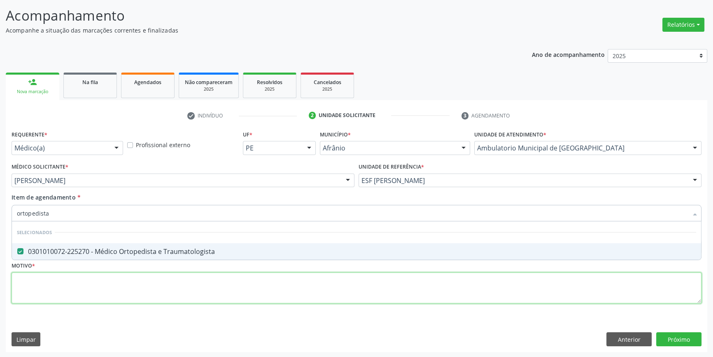
click at [71, 293] on div "Requerente * Médico(a) Médico(a) Enfermeiro(a) Paciente Nenhum resultado encont…" at bounding box center [357, 221] width 690 height 187
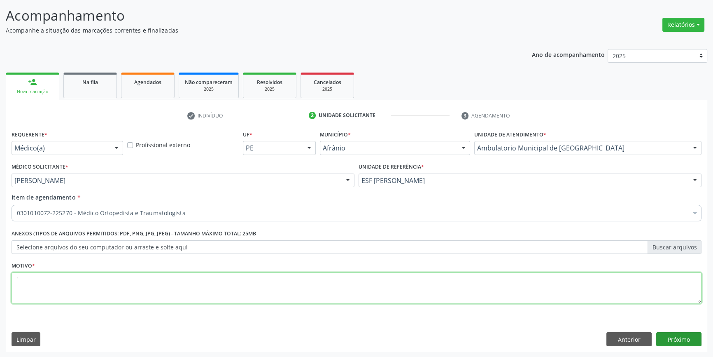
type textarea "'"
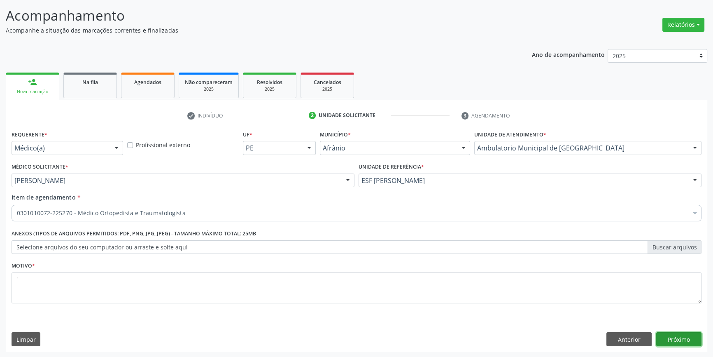
click at [667, 337] on button "Próximo" at bounding box center [678, 339] width 45 height 14
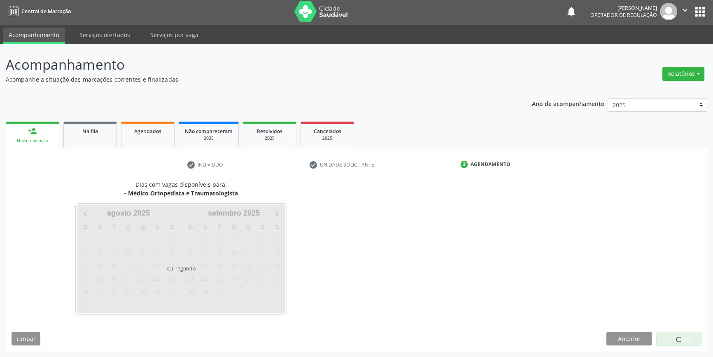
scroll to position [1, 0]
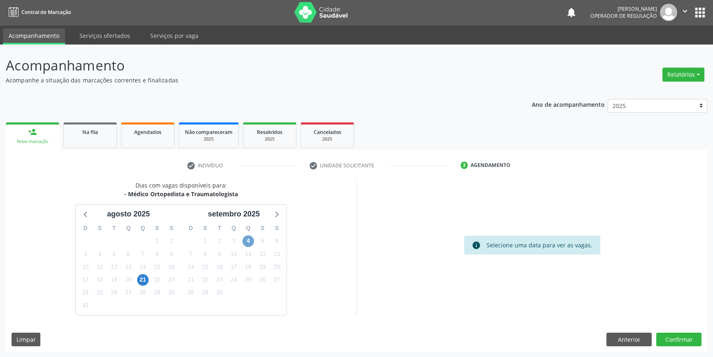
click at [245, 241] on span "4" at bounding box center [248, 241] width 12 height 12
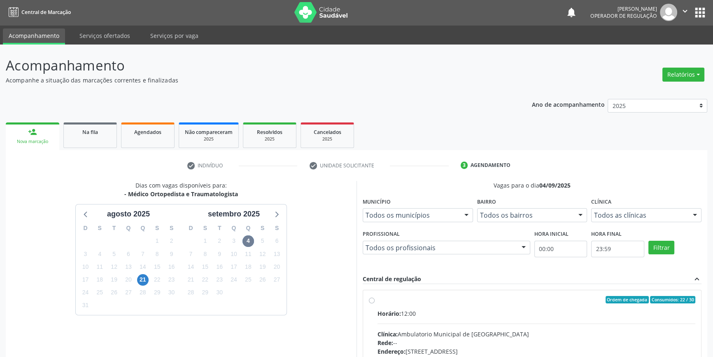
click at [401, 316] on span "Horário:" at bounding box center [389, 313] width 23 height 8
click at [375, 303] on input "Ordem de chegada Consumidos: 22 / 30 Horário: 12:00 Clínica: Ambulatorio Munici…" at bounding box center [372, 299] width 6 height 7
radio input "true"
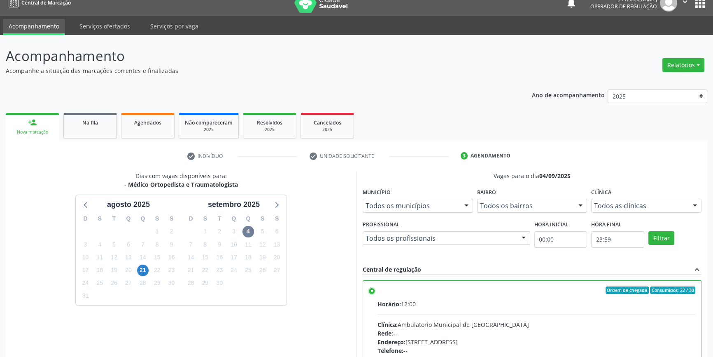
scroll to position [135, 0]
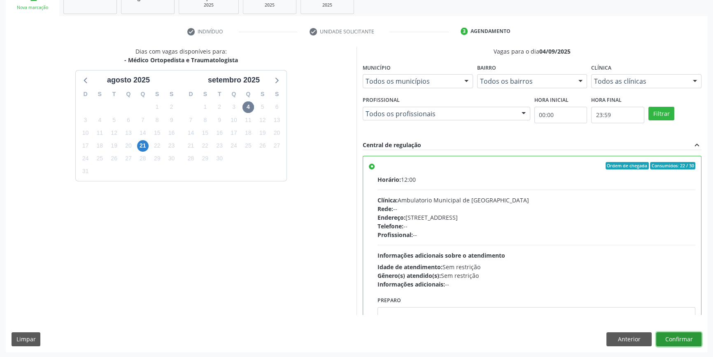
click at [689, 340] on button "Confirmar" at bounding box center [678, 339] width 45 height 14
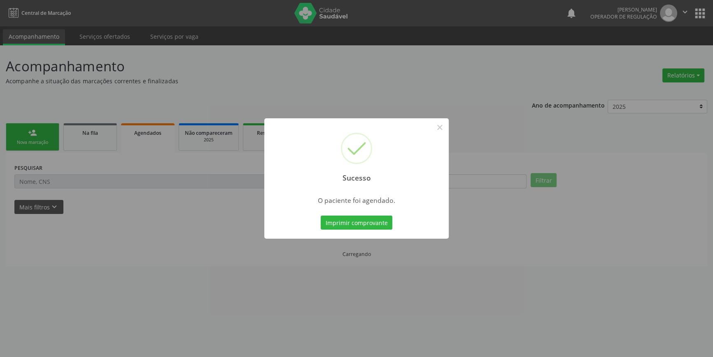
scroll to position [0, 0]
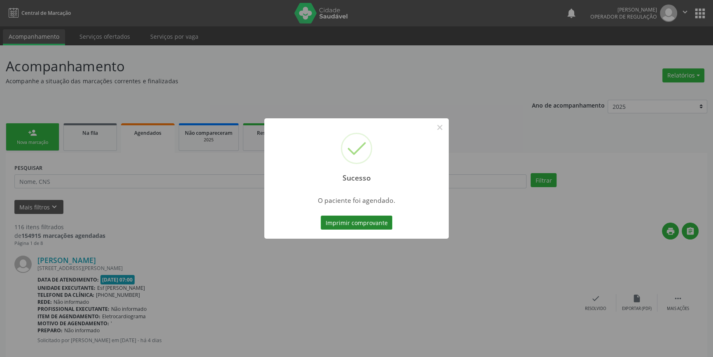
click at [370, 221] on button "Imprimir comprovante" at bounding box center [357, 222] width 72 height 14
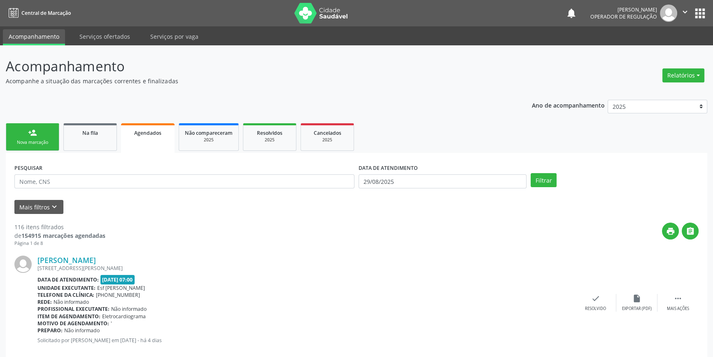
click at [35, 140] on div "Nova marcação" at bounding box center [32, 142] width 41 height 6
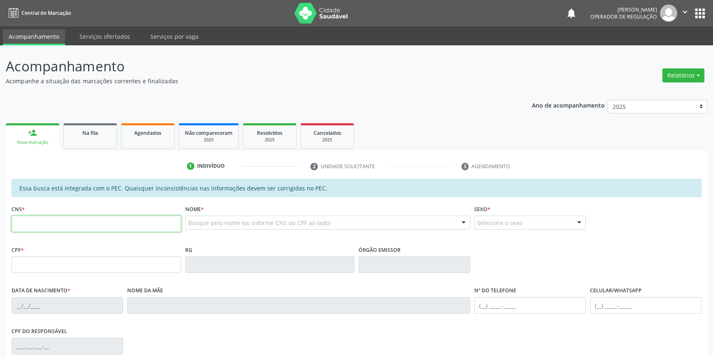
click at [52, 228] on input "text" at bounding box center [97, 223] width 170 height 16
type input "707 1053 0093 0920"
type input "19/05/1961"
type input "(87) 9854-1455"
type input "S/N"
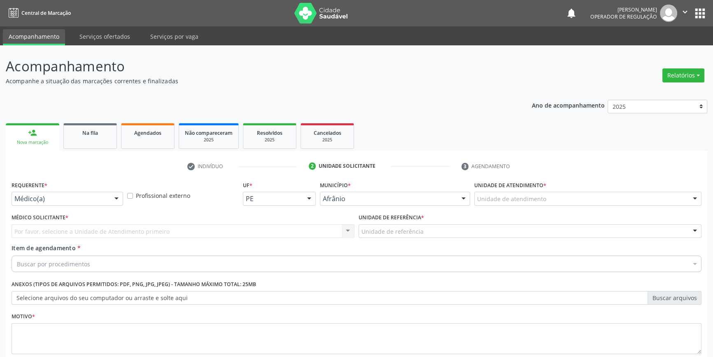
click at [556, 191] on div "Unidade de atendimento" at bounding box center [587, 198] width 227 height 14
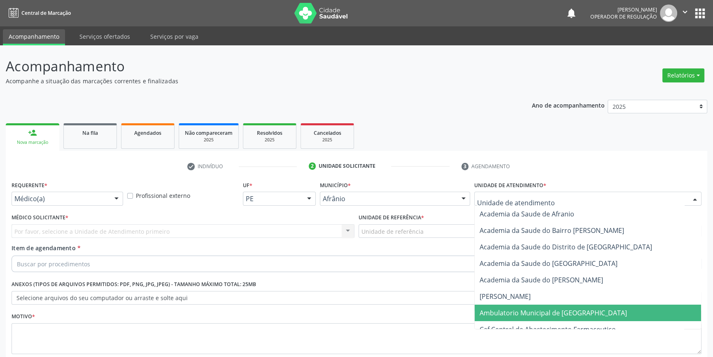
drag, startPoint x: 531, startPoint y: 259, endPoint x: 423, endPoint y: 177, distance: 136.0
click at [531, 308] on span "Ambulatorio Municipal de [GEOGRAPHIC_DATA]" at bounding box center [553, 312] width 147 height 9
click at [422, 224] on div "Unidade de referência" at bounding box center [530, 231] width 343 height 14
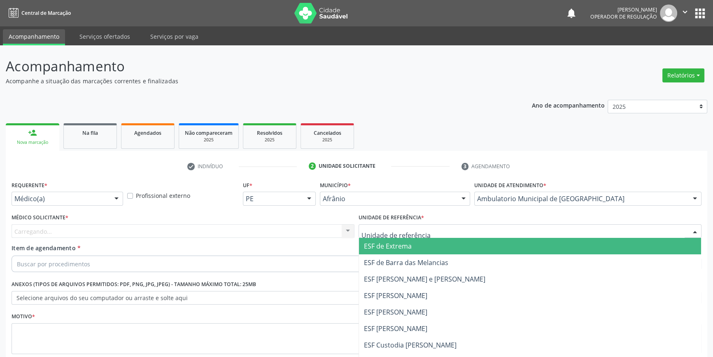
click at [423, 227] on input "text" at bounding box center [522, 235] width 323 height 16
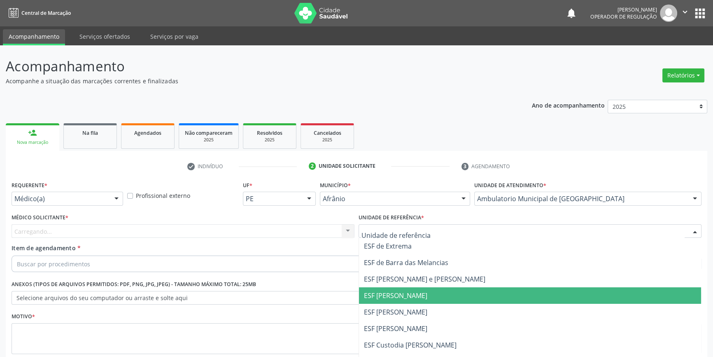
click at [402, 252] on ul "ESF de Extrema ESF de Barra das Melancias ESF Jose e Maria Rodrigues de Macedo …" at bounding box center [530, 320] width 342 height 165
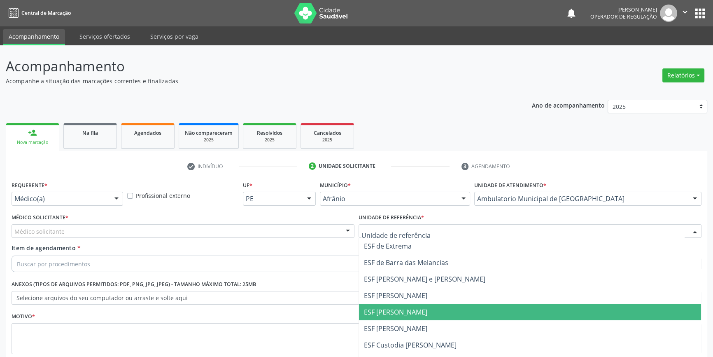
click at [371, 303] on span "ESF [PERSON_NAME]" at bounding box center [530, 311] width 342 height 16
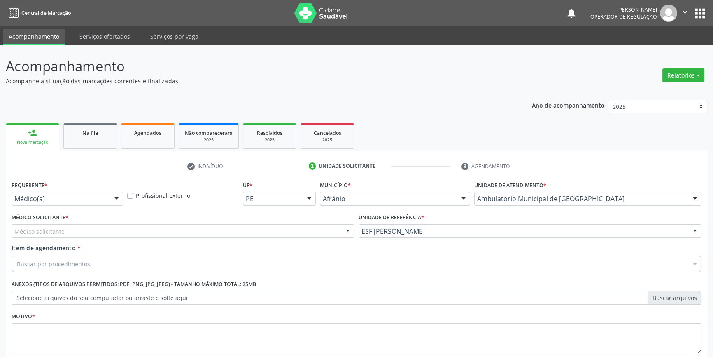
click at [132, 224] on div "Médico solicitante" at bounding box center [183, 231] width 343 height 14
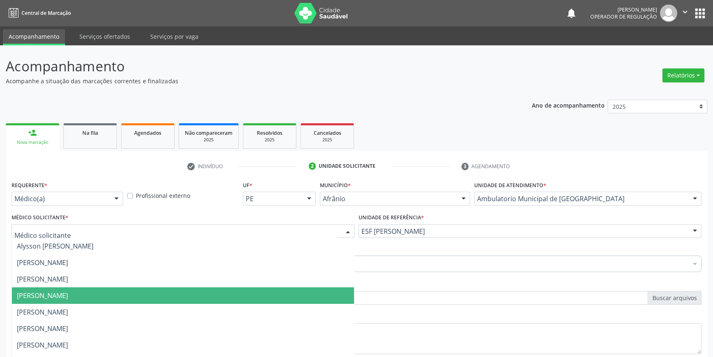
click at [68, 291] on span "[PERSON_NAME]" at bounding box center [42, 295] width 51 height 9
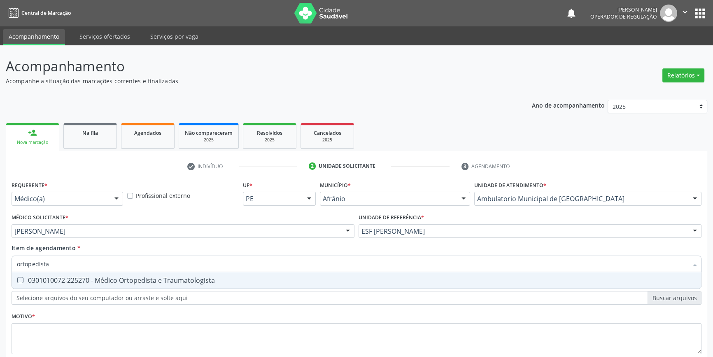
click at [82, 277] on div "0301010072-225270 - Médico Ortopedista e Traumatologista" at bounding box center [356, 280] width 679 height 7
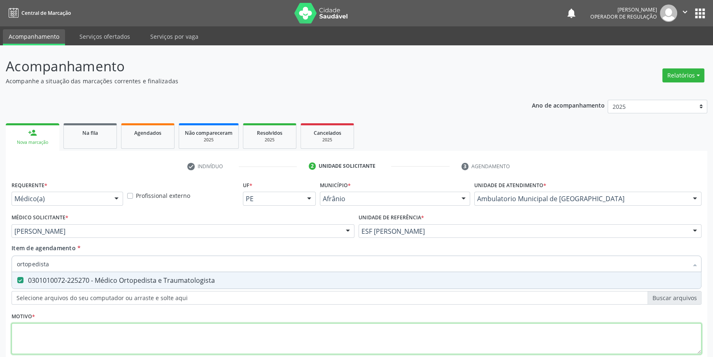
click at [67, 281] on div "Requerente * Médico(a) Médico(a) Enfermeiro(a) Paciente Nenhum resultado encont…" at bounding box center [357, 272] width 690 height 187
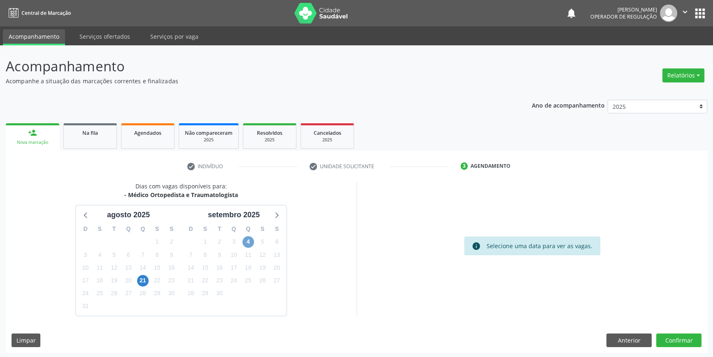
click at [247, 243] on span "4" at bounding box center [248, 242] width 12 height 12
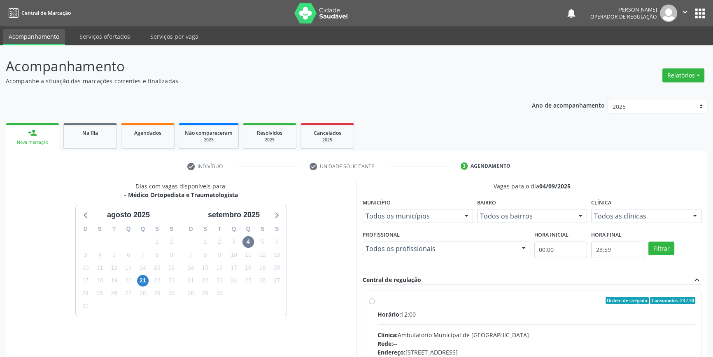
click at [439, 314] on div "Horário: 12:00" at bounding box center [537, 314] width 318 height 9
click at [375, 304] on input "Ordem de chegada Consumidos: 23 / 30 Horário: 12:00 Clínica: Ambulatorio Munici…" at bounding box center [372, 299] width 6 height 7
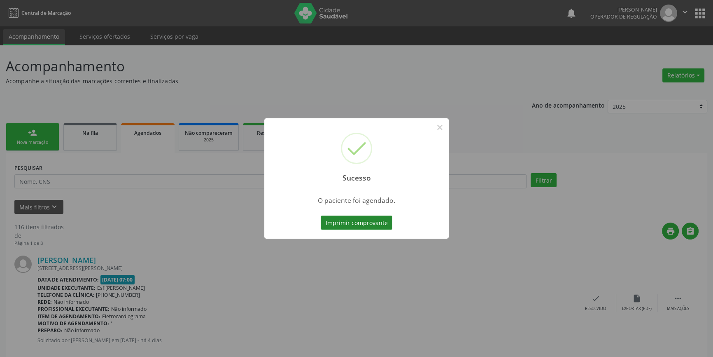
click at [367, 224] on button "Imprimir comprovante" at bounding box center [357, 222] width 72 height 14
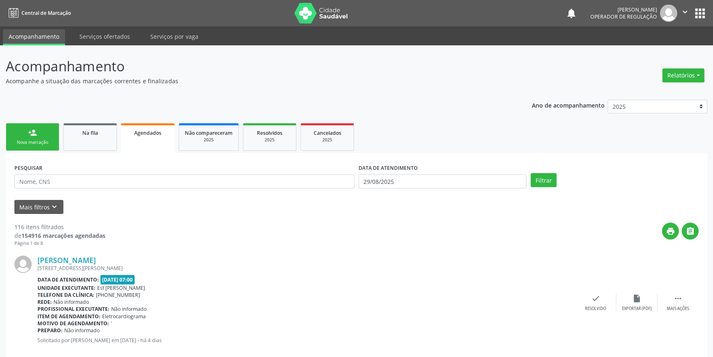
click at [39, 135] on link "person_add Nova marcação" at bounding box center [33, 137] width 54 height 28
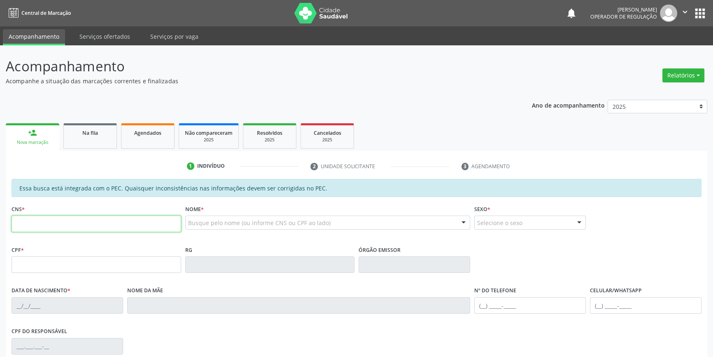
click at [77, 222] on input "text" at bounding box center [97, 223] width 170 height 16
type input "700 7059 4699 8070"
type input "025.370.514-24"
type input "23/12/1977"
type input "Maria Gonalves dos Sousa"
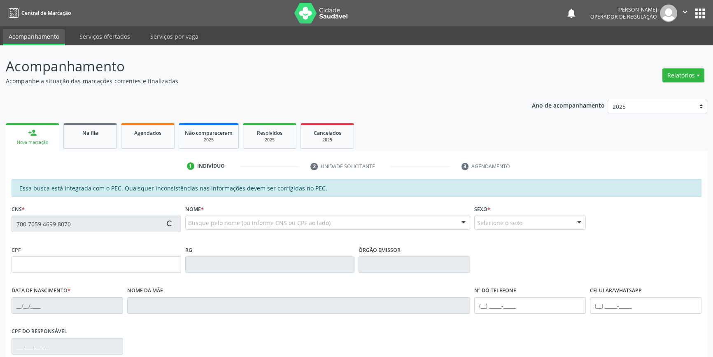
type input "(87) 98823-3153"
type input "S/N"
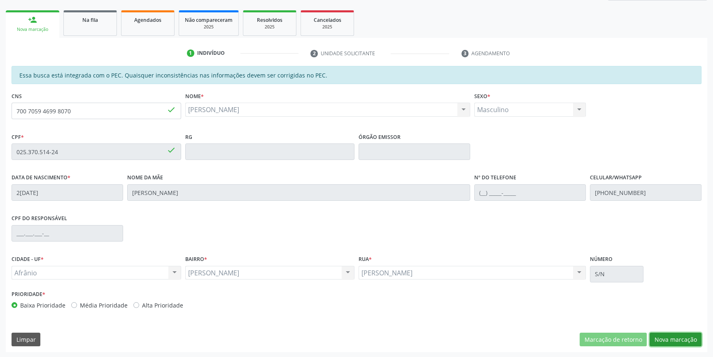
click at [664, 336] on button "Nova marcação" at bounding box center [676, 339] width 52 height 14
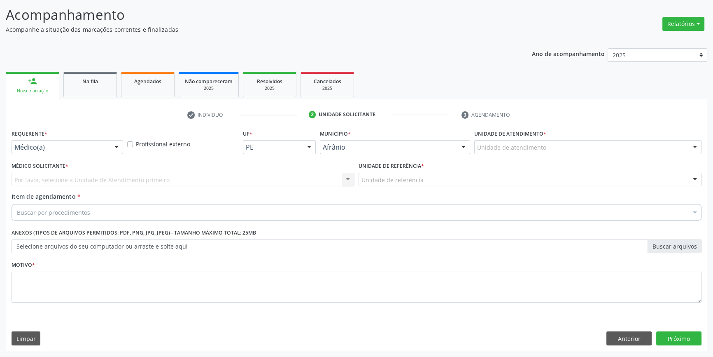
scroll to position [51, 0]
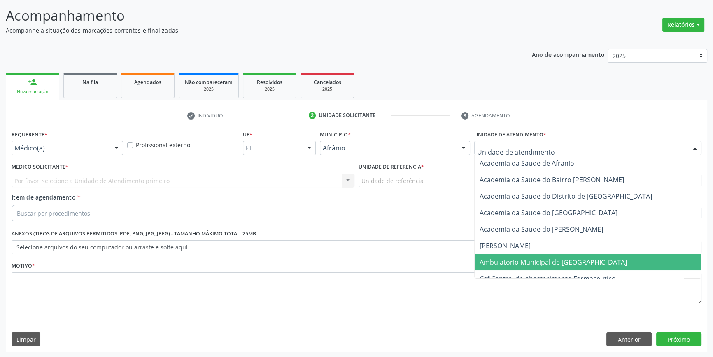
click at [519, 264] on span "Ambulatorio Municipal de [GEOGRAPHIC_DATA]" at bounding box center [553, 261] width 147 height 9
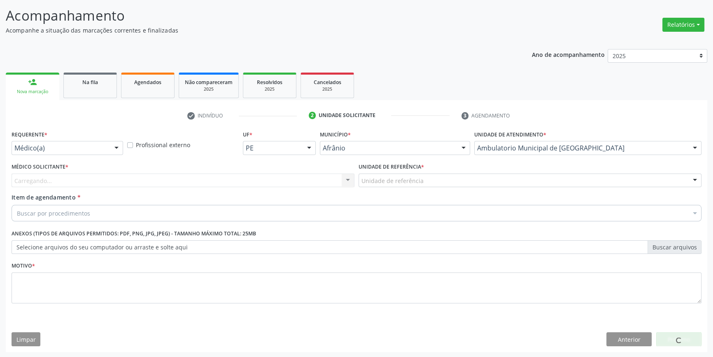
click at [422, 182] on div "Unidade de referência" at bounding box center [530, 180] width 343 height 14
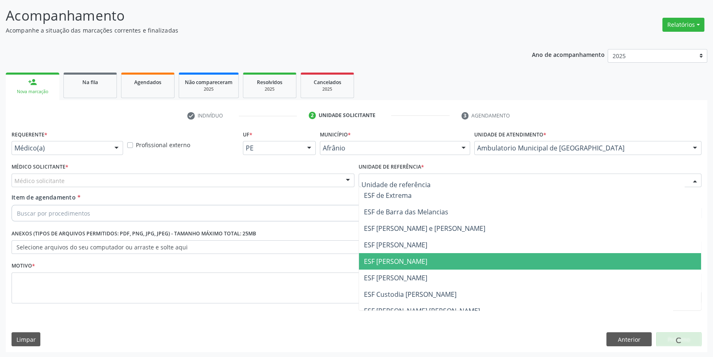
click at [395, 273] on span "ESF [PERSON_NAME]" at bounding box center [395, 277] width 63 height 9
click at [243, 178] on div "Médico solicitante" at bounding box center [183, 180] width 343 height 14
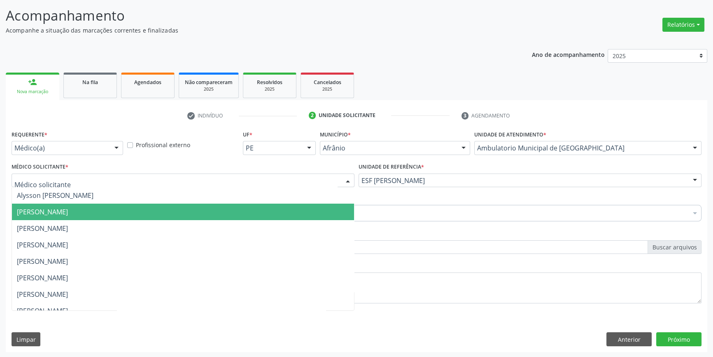
click at [126, 216] on span "[PERSON_NAME]" at bounding box center [183, 211] width 342 height 16
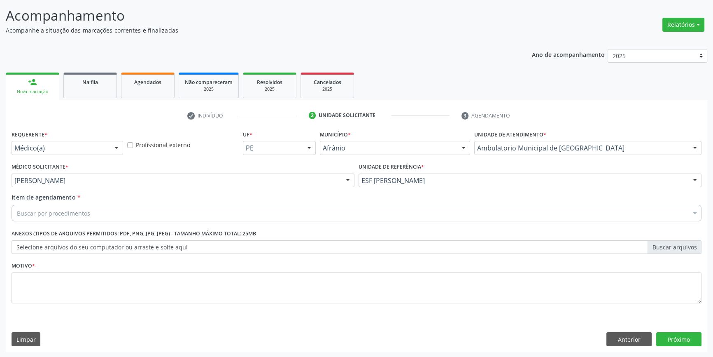
click at [99, 214] on div "Buscar por procedimentos" at bounding box center [357, 213] width 690 height 16
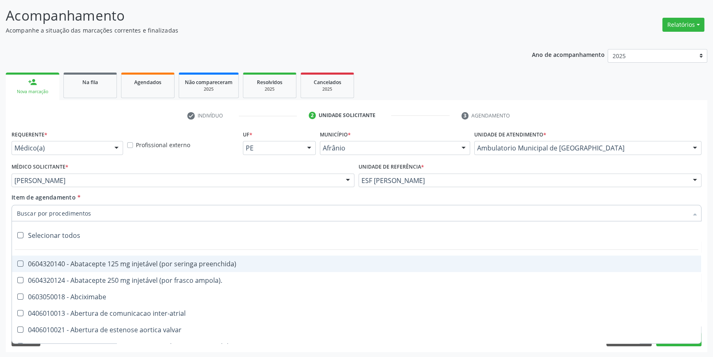
paste input "ortopedista"
type input "ortopedista"
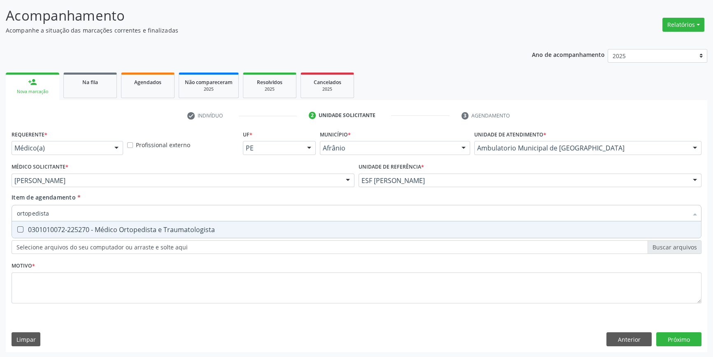
click at [85, 227] on div "0301010072-225270 - Médico Ortopedista e Traumatologista" at bounding box center [356, 229] width 679 height 7
checkbox Traumatologista "true"
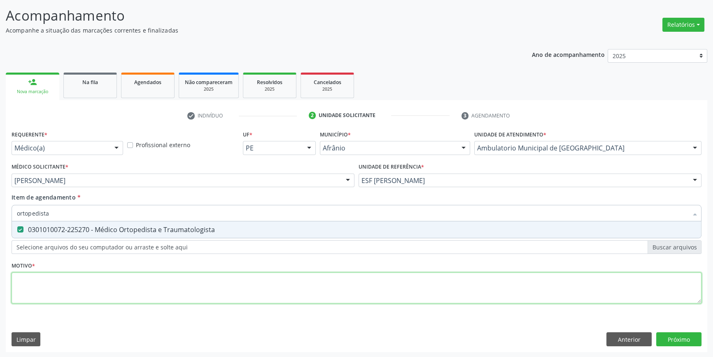
click at [74, 275] on div "Requerente * Médico(a) Médico(a) Enfermeiro(a) Paciente Nenhum resultado encont…" at bounding box center [357, 221] width 690 height 187
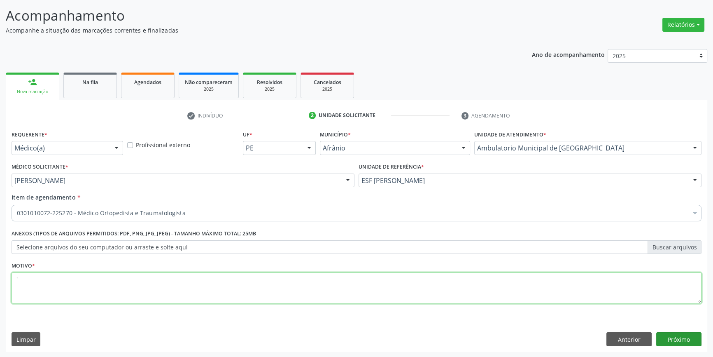
type textarea "'"
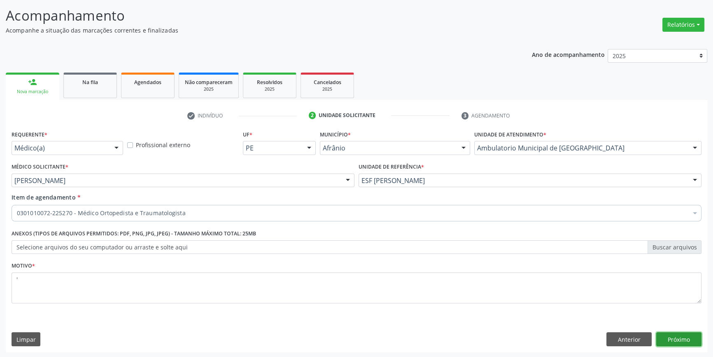
click at [677, 338] on button "Próximo" at bounding box center [678, 339] width 45 height 14
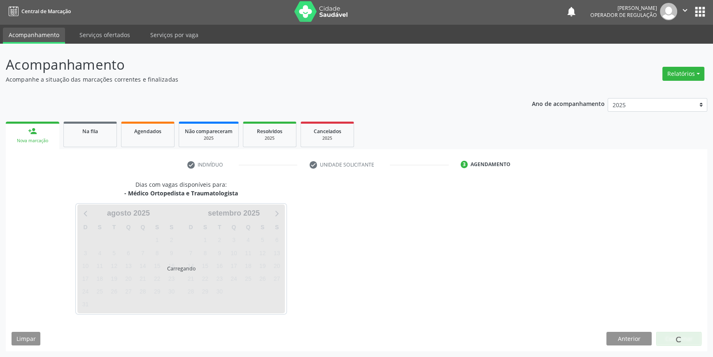
scroll to position [1, 0]
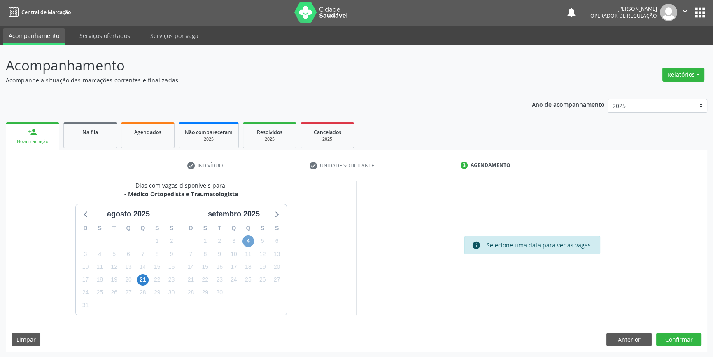
click at [252, 237] on span "4" at bounding box center [248, 241] width 12 height 12
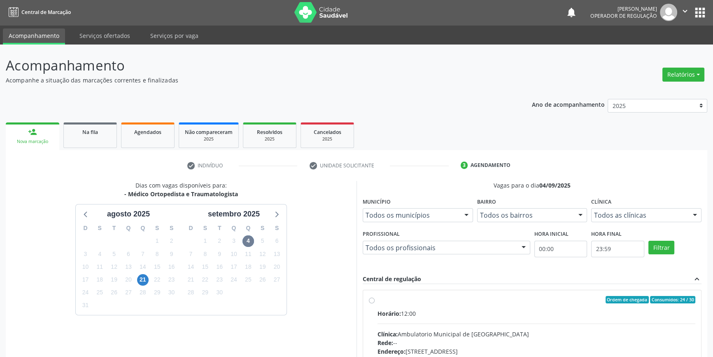
click at [426, 309] on div "Horário: 12:00" at bounding box center [537, 313] width 318 height 9
click at [375, 303] on input "Ordem de chegada Consumidos: 24 / 30 Horário: 12:00 Clínica: Ambulatorio Munici…" at bounding box center [372, 299] width 6 height 7
radio input "true"
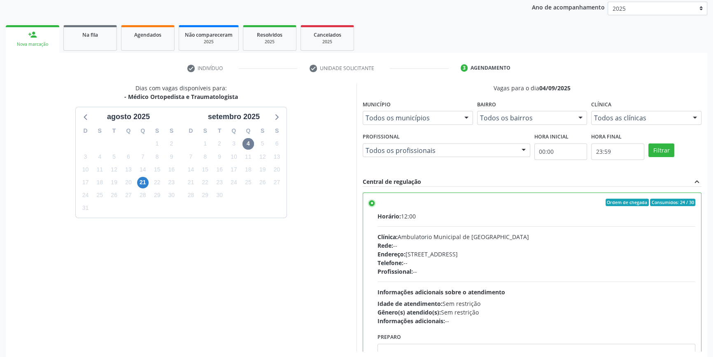
scroll to position [135, 0]
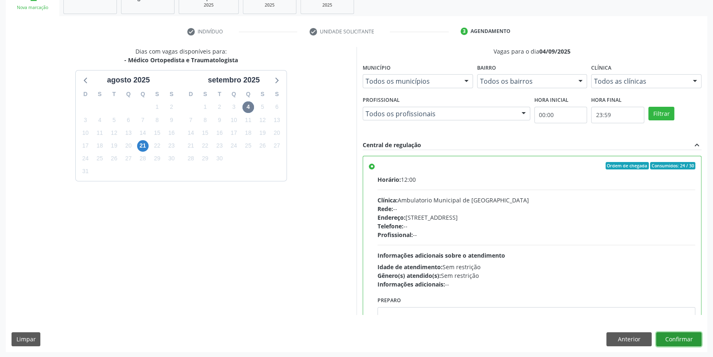
click at [677, 338] on button "Confirmar" at bounding box center [678, 339] width 45 height 14
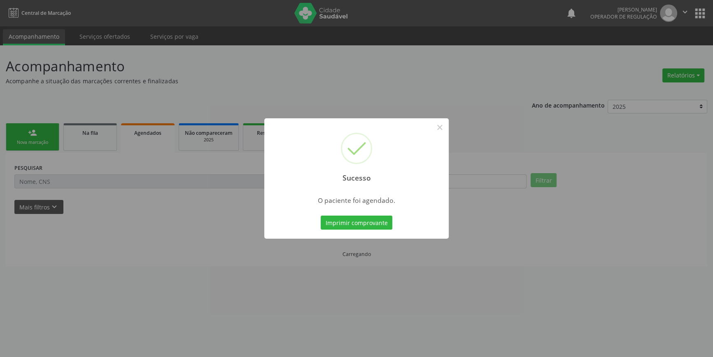
scroll to position [0, 0]
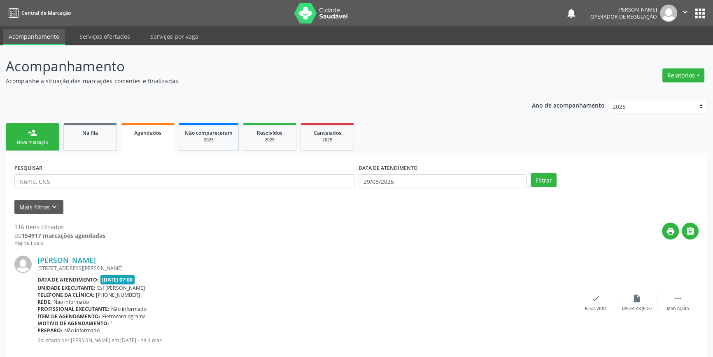
click at [48, 128] on link "person_add Nova marcação" at bounding box center [33, 137] width 54 height 28
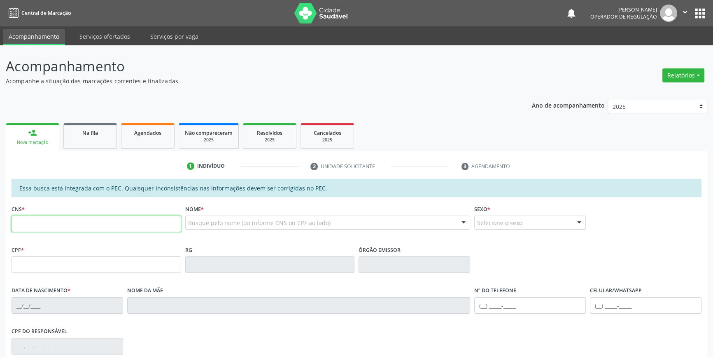
click at [95, 221] on input "text" at bounding box center [97, 223] width 170 height 16
type input "700 7029 9632 9579"
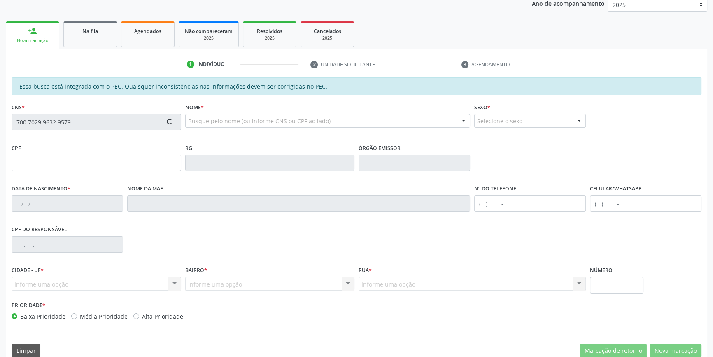
scroll to position [112, 0]
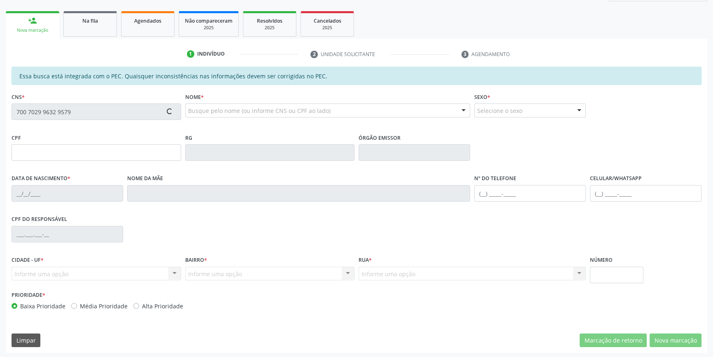
type input "271.891.298-71"
type input "[DATE]"
type input "[PERSON_NAME]"
type input "[PHONE_NUMBER]"
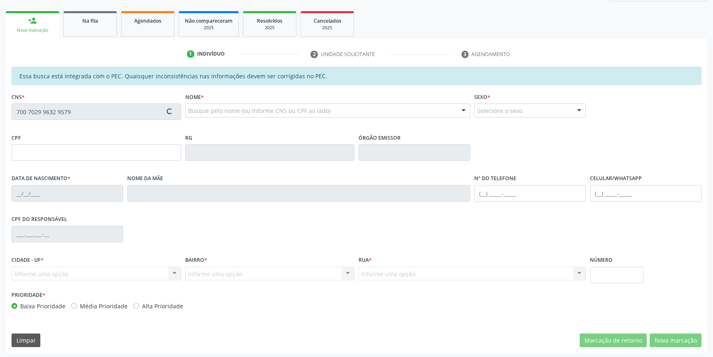
type input "S/N"
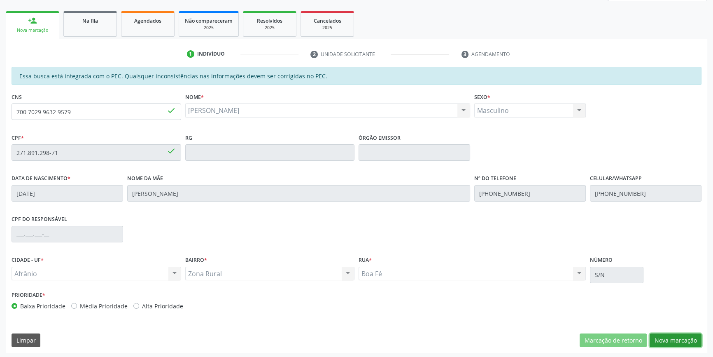
click at [669, 343] on button "Nova marcação" at bounding box center [676, 340] width 52 height 14
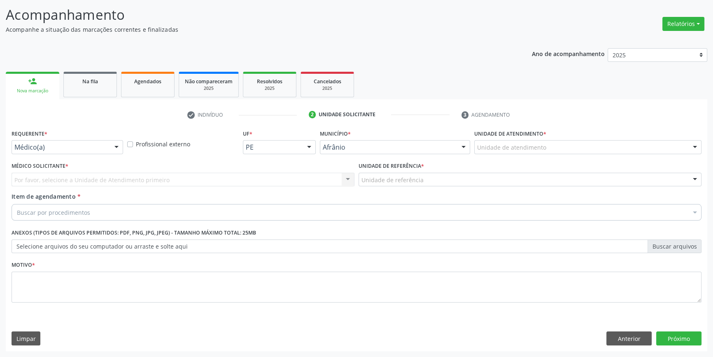
scroll to position [51, 0]
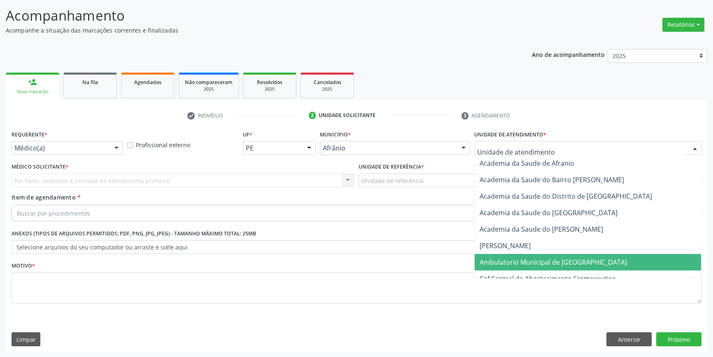
click at [521, 257] on span "Ambulatorio Municipal de [GEOGRAPHIC_DATA]" at bounding box center [553, 261] width 147 height 9
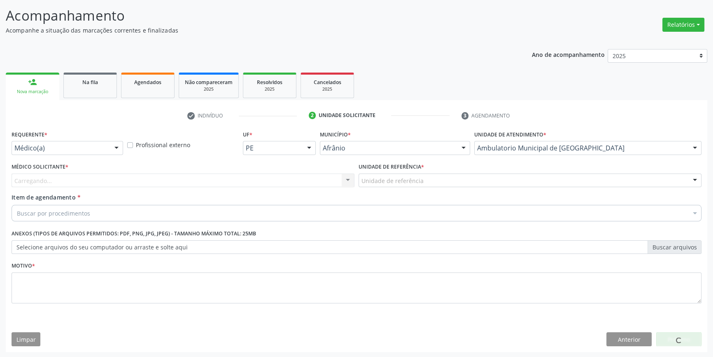
click at [415, 169] on label "Unidade de referência *" at bounding box center [391, 167] width 65 height 13
click at [415, 188] on div "Unidade de referência * Unidade de referência ESF de Extrema ESF de Barra das M…" at bounding box center [530, 177] width 347 height 32
click at [433, 181] on div "Unidade de referência" at bounding box center [530, 180] width 343 height 14
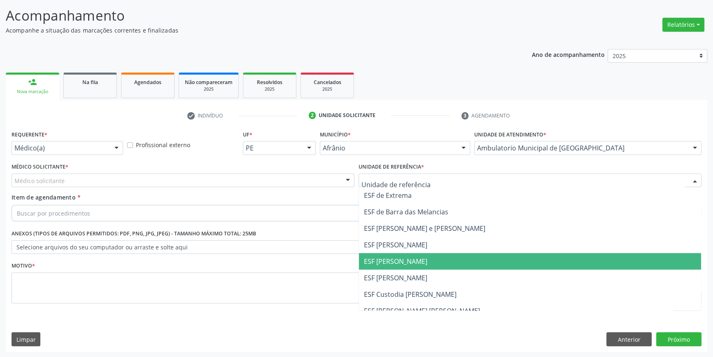
click at [424, 261] on span "ESF [PERSON_NAME]" at bounding box center [530, 261] width 342 height 16
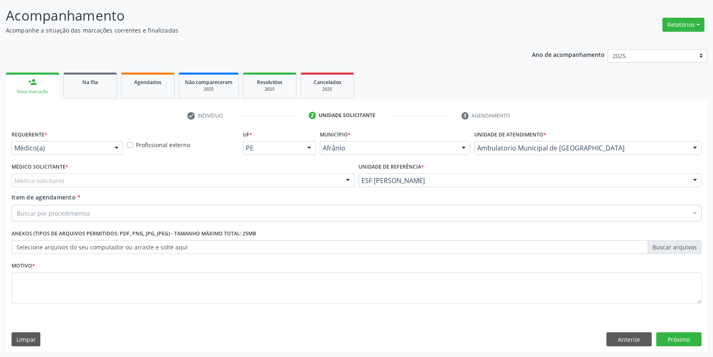
click at [197, 175] on div "Médico solicitante" at bounding box center [183, 180] width 343 height 14
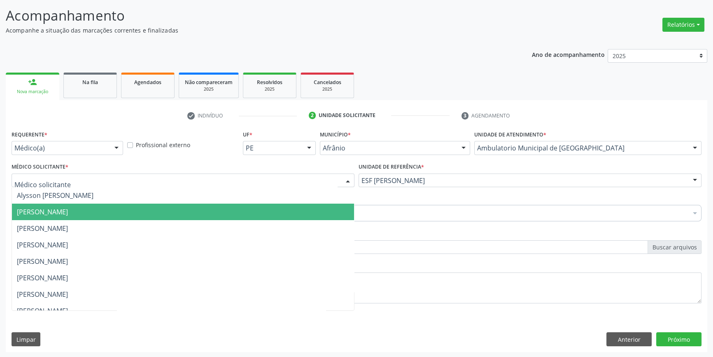
click at [80, 205] on span "[PERSON_NAME]" at bounding box center [183, 211] width 342 height 16
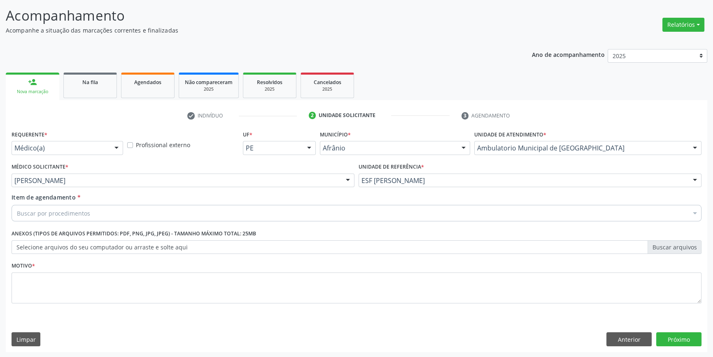
click at [71, 219] on div "Buscar por procedimentos" at bounding box center [357, 213] width 690 height 16
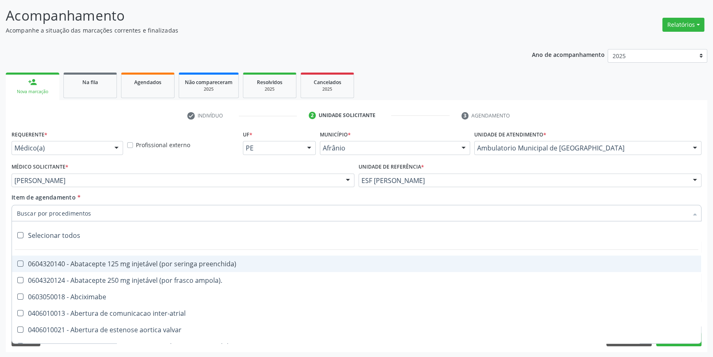
paste input "ortopedista"
type input "ortopedista"
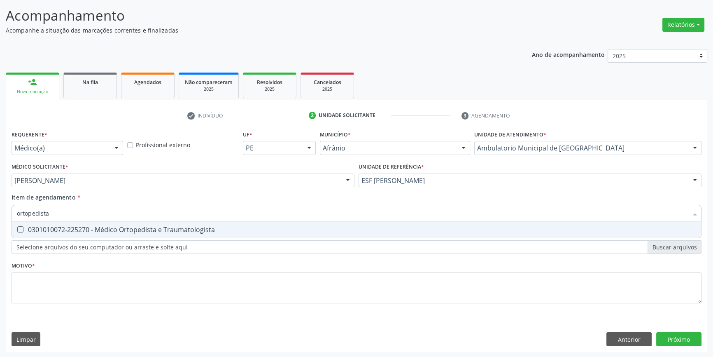
click at [80, 229] on div "0301010072-225270 - Médico Ortopedista e Traumatologista" at bounding box center [356, 229] width 679 height 7
checkbox Traumatologista "true"
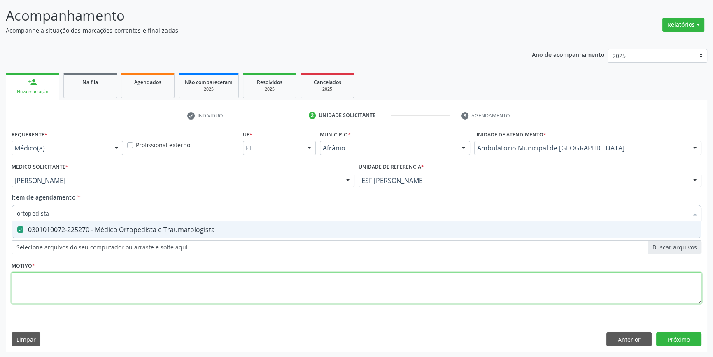
click at [44, 287] on div "Requerente * Médico(a) Médico(a) Enfermeiro(a) Paciente Nenhum resultado encont…" at bounding box center [357, 221] width 690 height 187
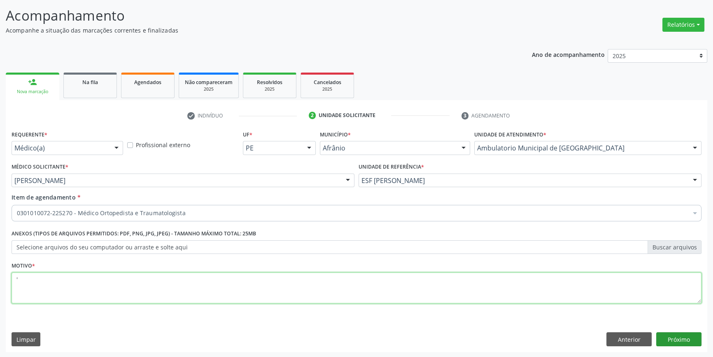
type textarea "'"
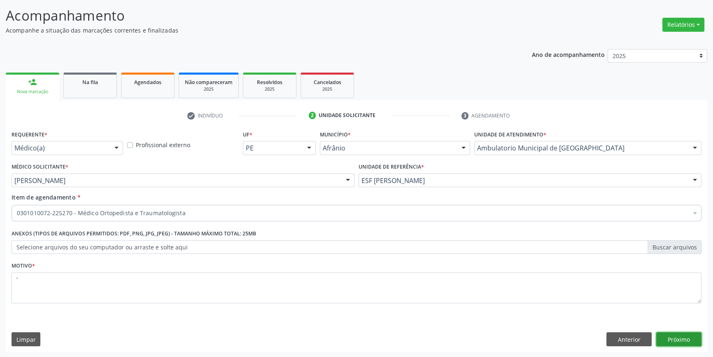
click at [682, 342] on button "Próximo" at bounding box center [678, 339] width 45 height 14
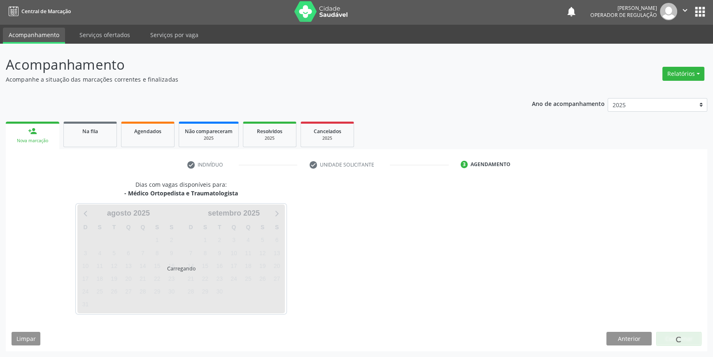
scroll to position [1, 0]
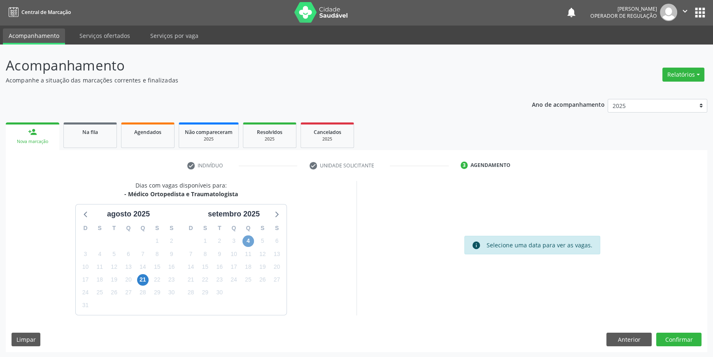
click at [250, 240] on span "4" at bounding box center [248, 241] width 12 height 12
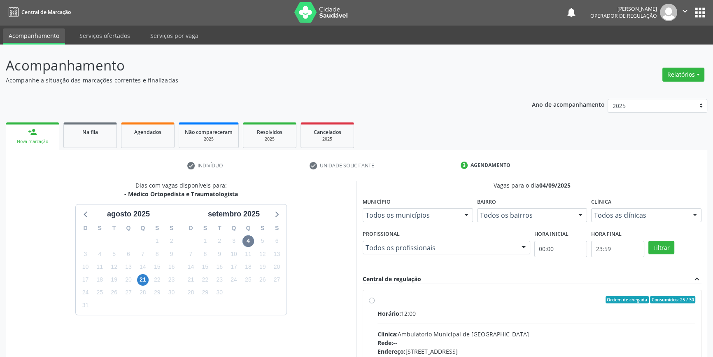
click at [410, 304] on label "Ordem de chegada Consumidos: 25 / 30 Horário: 12:00 Clínica: Ambulatorio Munici…" at bounding box center [537, 359] width 318 height 126
click at [375, 303] on input "Ordem de chegada Consumidos: 25 / 30 Horário: 12:00 Clínica: Ambulatorio Munici…" at bounding box center [372, 299] width 6 height 7
radio input "true"
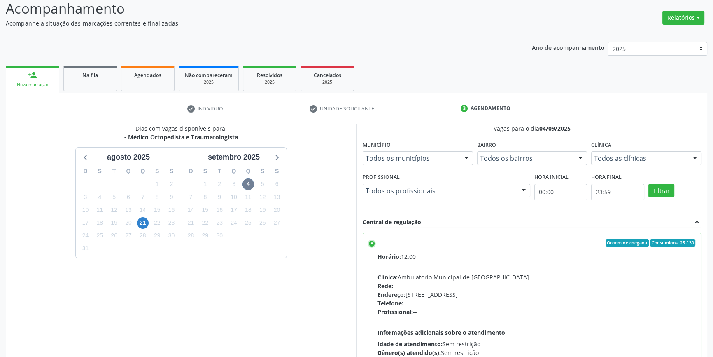
scroll to position [135, 0]
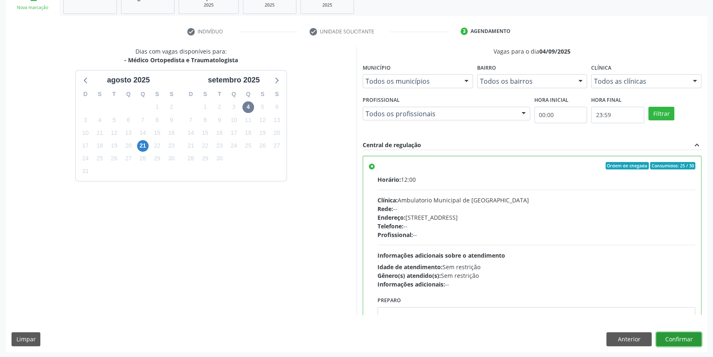
click at [690, 340] on button "Confirmar" at bounding box center [678, 339] width 45 height 14
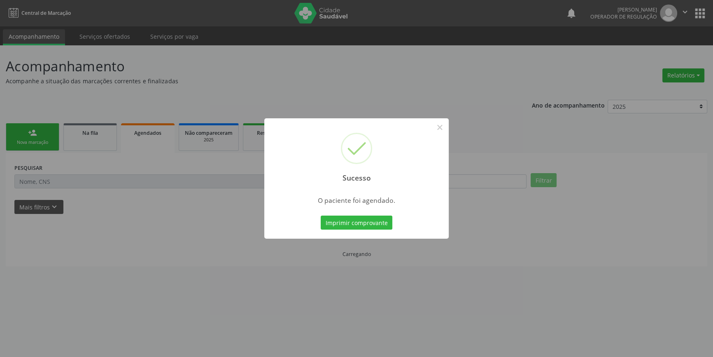
scroll to position [0, 0]
click at [347, 216] on button "Imprimir comprovante" at bounding box center [360, 222] width 72 height 14
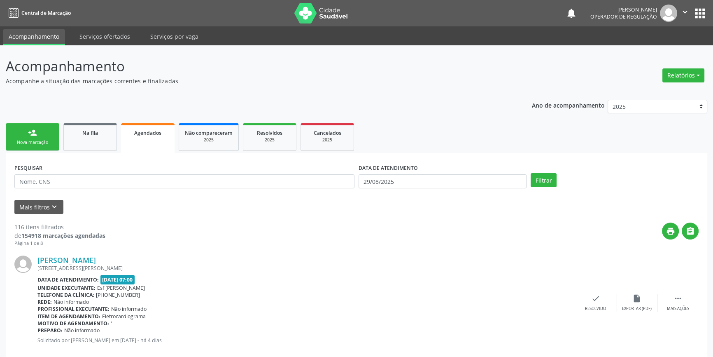
click at [43, 134] on link "person_add Nova marcação" at bounding box center [33, 137] width 54 height 28
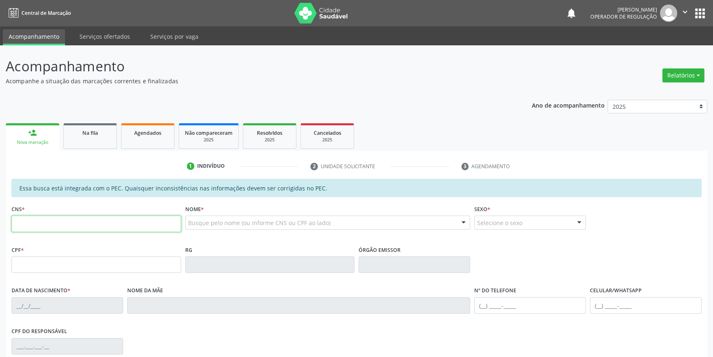
click at [71, 227] on input "text" at bounding box center [97, 223] width 170 height 16
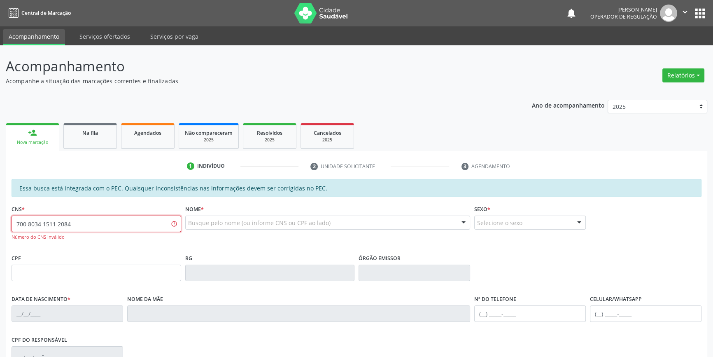
drag, startPoint x: 100, startPoint y: 228, endPoint x: 0, endPoint y: 216, distance: 100.4
click at [0, 217] on div "Acompanhamento Acompanhe a situação das marcações correntes e finalizadas Relat…" at bounding box center [356, 261] width 713 height 433
type input "700 8034 1511 2087"
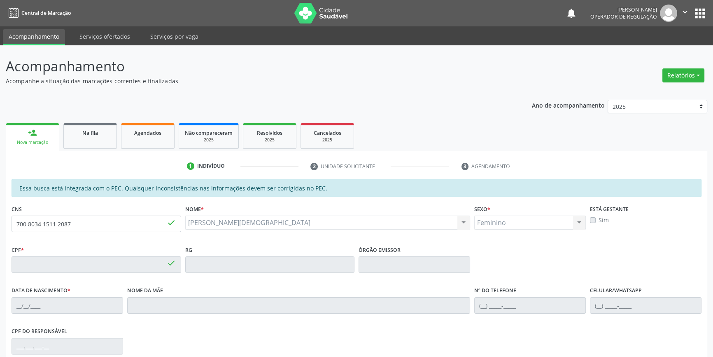
type input "252.557.895-34"
type input "25/07/1947"
type input "Maria Evangelista Nascimento"
type input "(87) 98866-2644"
type input "S/N"
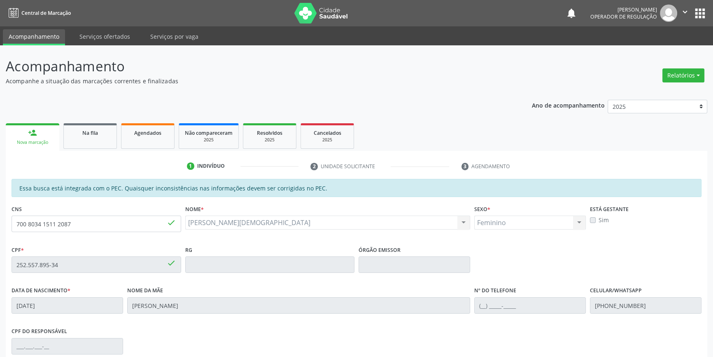
scroll to position [113, 0]
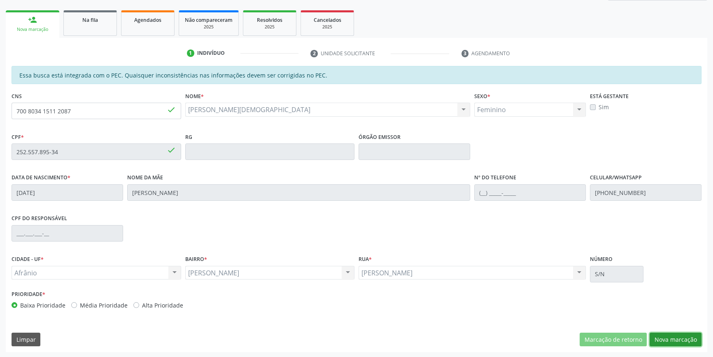
click at [695, 342] on button "Nova marcação" at bounding box center [676, 339] width 52 height 14
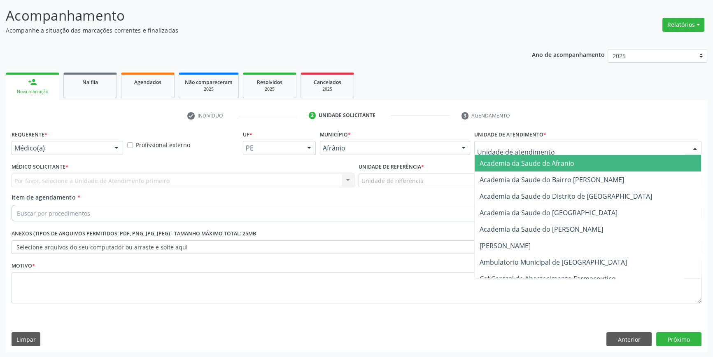
drag, startPoint x: 556, startPoint y: 148, endPoint x: 566, endPoint y: 204, distance: 56.5
click at [556, 148] on div at bounding box center [587, 148] width 227 height 14
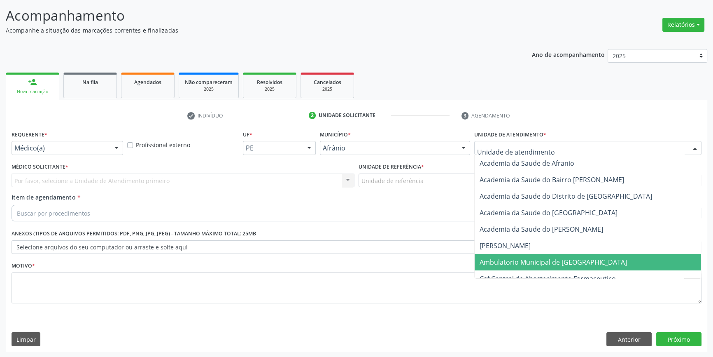
click at [553, 259] on span "Ambulatorio Municipal de [GEOGRAPHIC_DATA]" at bounding box center [553, 261] width 147 height 9
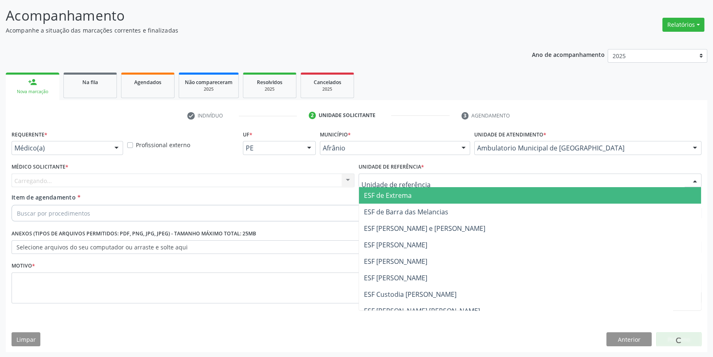
click at [427, 179] on div at bounding box center [530, 180] width 343 height 14
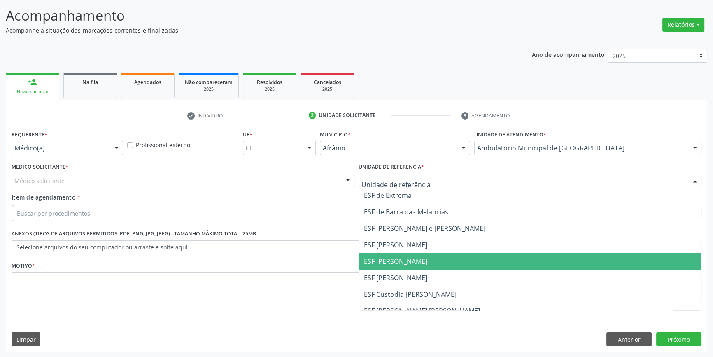
click at [400, 261] on span "ESF [PERSON_NAME]" at bounding box center [395, 260] width 63 height 9
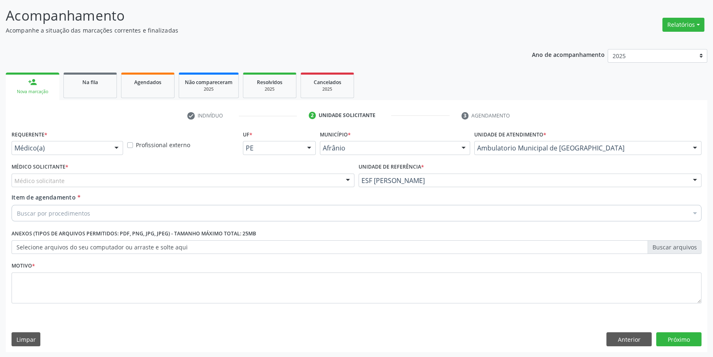
click at [194, 181] on div "Médico solicitante" at bounding box center [183, 180] width 343 height 14
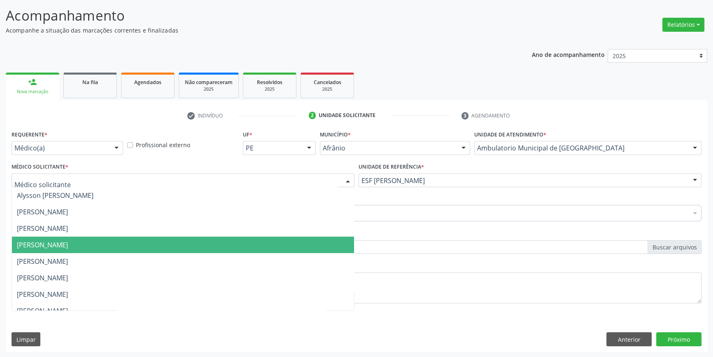
click at [68, 240] on span "[PERSON_NAME]" at bounding box center [42, 244] width 51 height 9
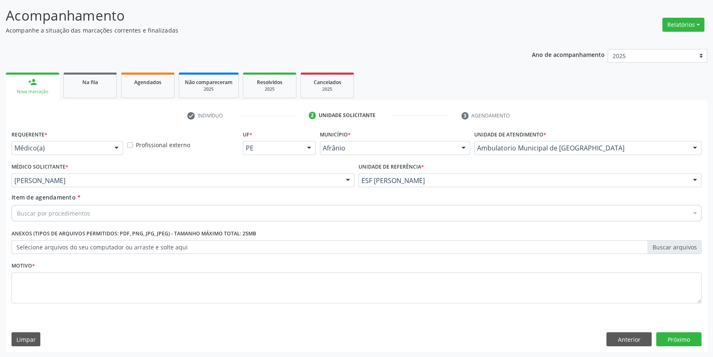
click at [67, 222] on div "Item de agendamento * Buscar por procedimentos Selecionar todos 0604320140 - Ab…" at bounding box center [356, 209] width 694 height 32
click at [72, 207] on div "Buscar por procedimentos" at bounding box center [357, 213] width 690 height 16
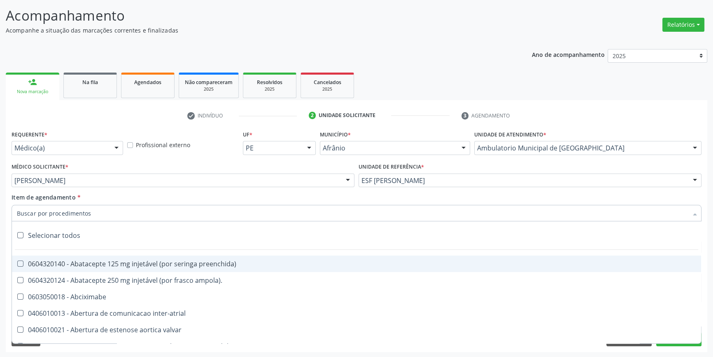
paste input "ortopedista"
type input "ortopedista"
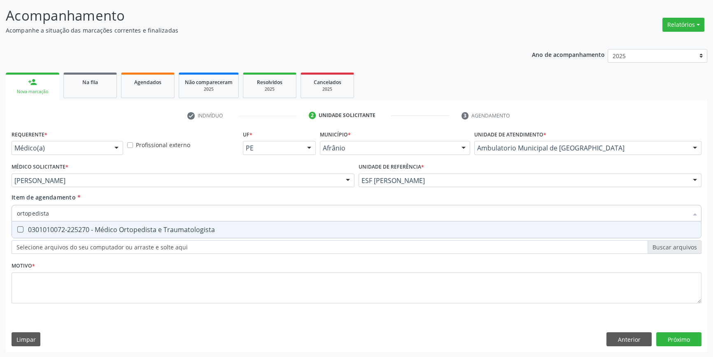
click at [79, 231] on div "0301010072-225270 - Médico Ortopedista e Traumatologista" at bounding box center [356, 229] width 679 height 7
checkbox Traumatologista "true"
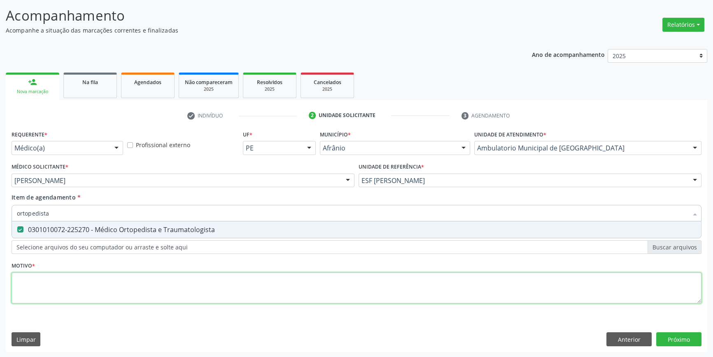
click at [59, 282] on div "Requerente * Médico(a) Médico(a) Enfermeiro(a) Paciente Nenhum resultado encont…" at bounding box center [357, 221] width 690 height 187
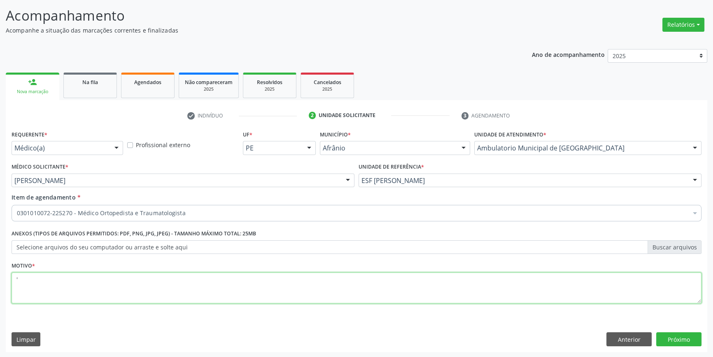
type textarea "'"
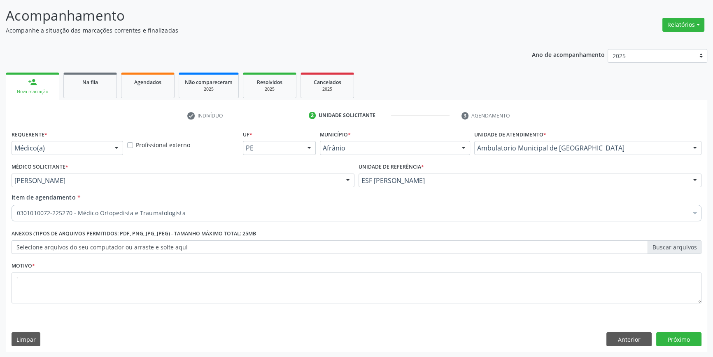
click at [695, 345] on div "Requerente * Médico(a) Médico(a) Enfermeiro(a) Paciente Nenhum resultado encont…" at bounding box center [357, 240] width 702 height 224
click at [692, 340] on button "Próximo" at bounding box center [678, 339] width 45 height 14
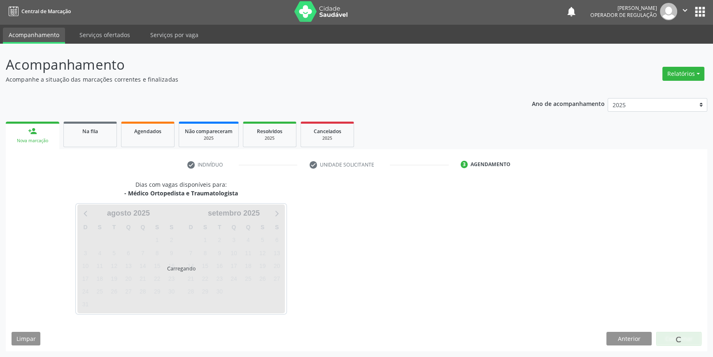
scroll to position [1, 0]
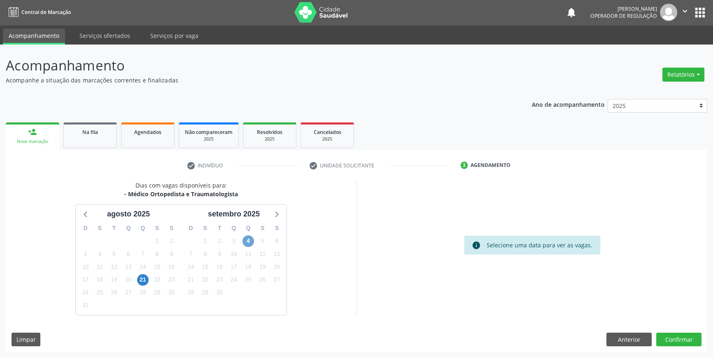
click at [249, 237] on span "4" at bounding box center [248, 241] width 12 height 12
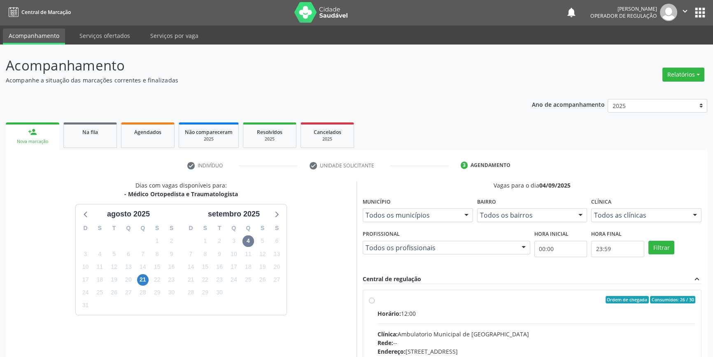
click at [375, 303] on input "Ordem de chegada Consumidos: 26 / 30 Horário: 12:00 Clínica: Ambulatorio Munici…" at bounding box center [372, 299] width 6 height 7
radio input "true"
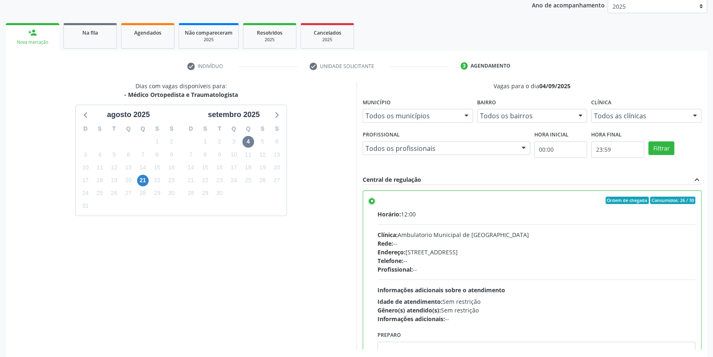
scroll to position [135, 0]
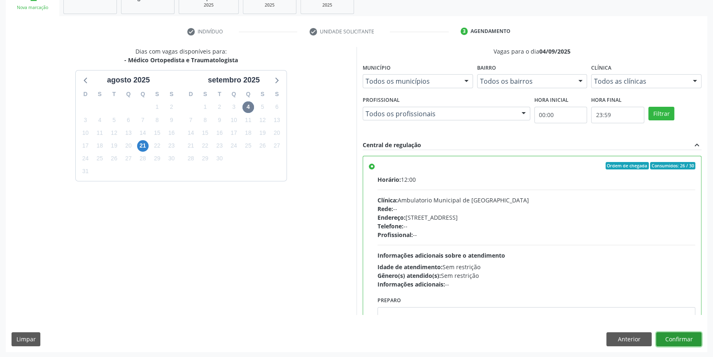
click at [678, 339] on button "Confirmar" at bounding box center [678, 339] width 45 height 14
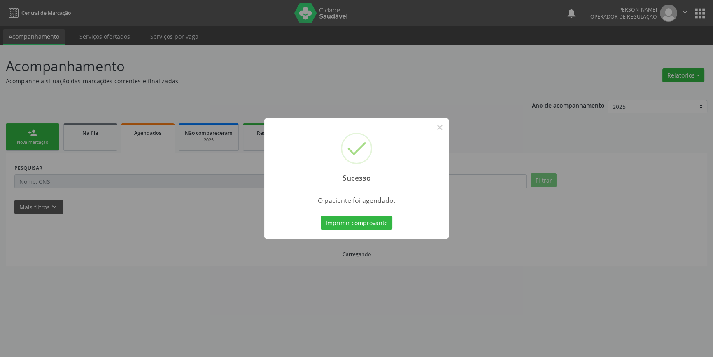
scroll to position [0, 0]
click at [372, 225] on button "Imprimir comprovante" at bounding box center [360, 222] width 72 height 14
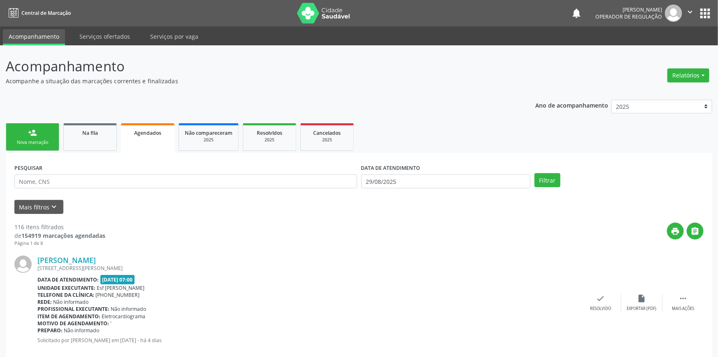
click at [33, 130] on div "person_add" at bounding box center [32, 132] width 9 height 9
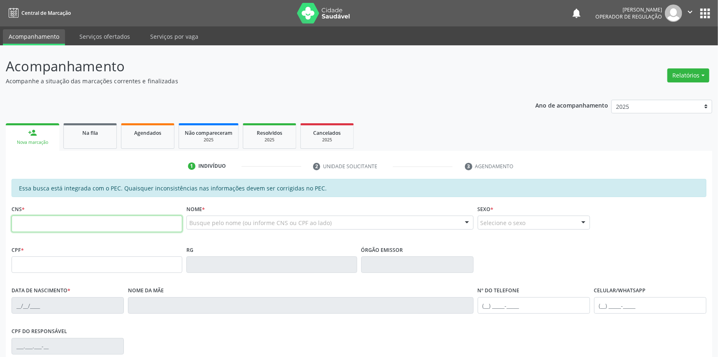
click at [42, 226] on input "text" at bounding box center [97, 223] width 171 height 16
type input "704 3005 9823 979"
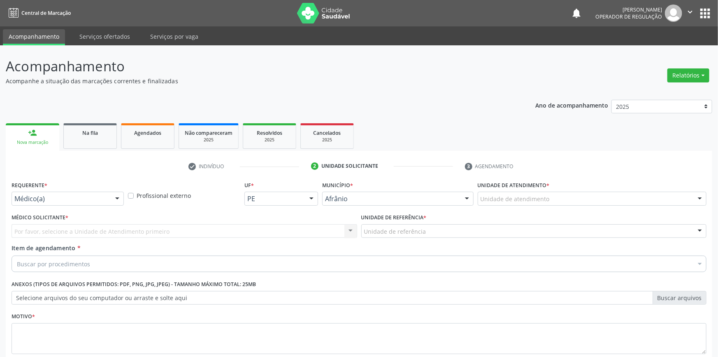
click at [557, 191] on div "Unidade de atendimento" at bounding box center [592, 198] width 229 height 14
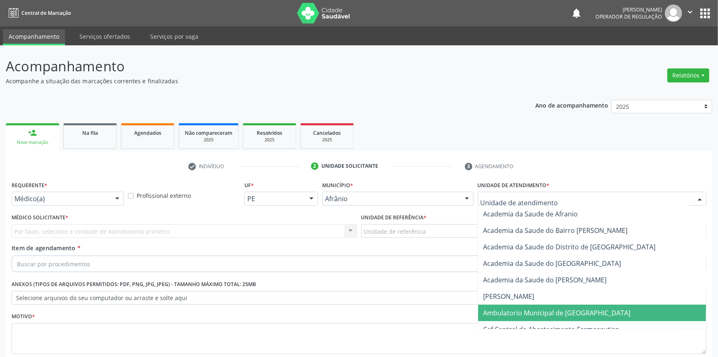
drag, startPoint x: 542, startPoint y: 265, endPoint x: 502, endPoint y: 234, distance: 50.6
click at [542, 308] on span "Ambulatorio Municipal de [GEOGRAPHIC_DATA]" at bounding box center [556, 312] width 147 height 9
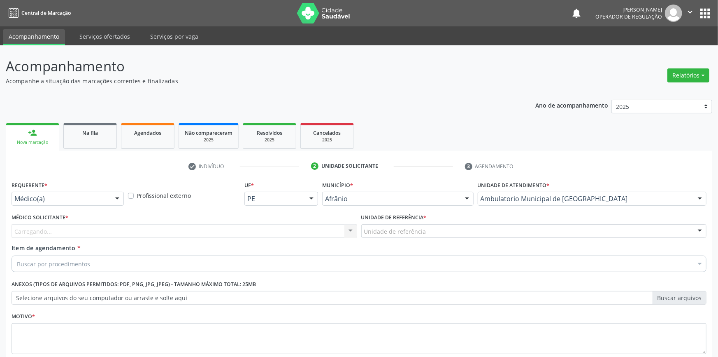
click at [422, 211] on label "Unidade de referência *" at bounding box center [393, 217] width 65 height 13
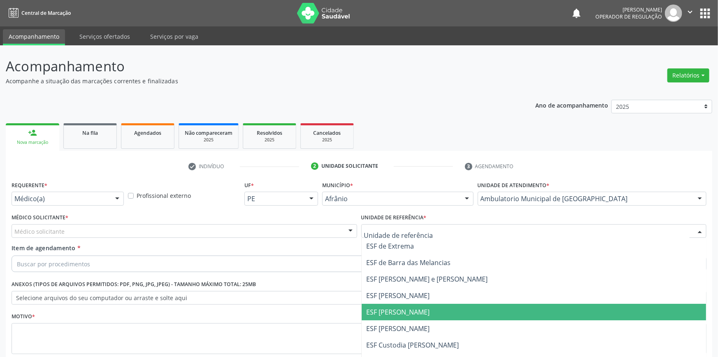
click at [408, 307] on span "ESF [PERSON_NAME]" at bounding box center [398, 311] width 63 height 9
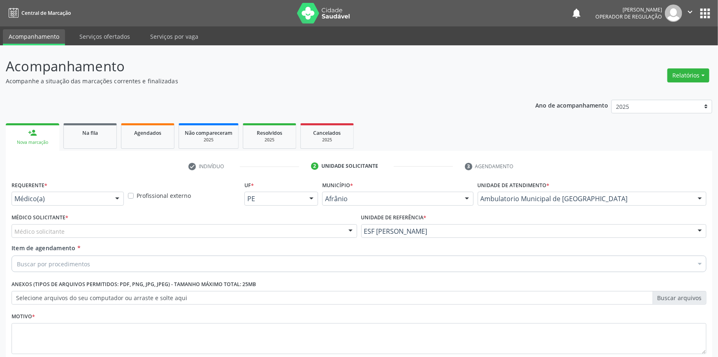
click at [267, 224] on div "Médico solicitante" at bounding box center [185, 231] width 346 height 14
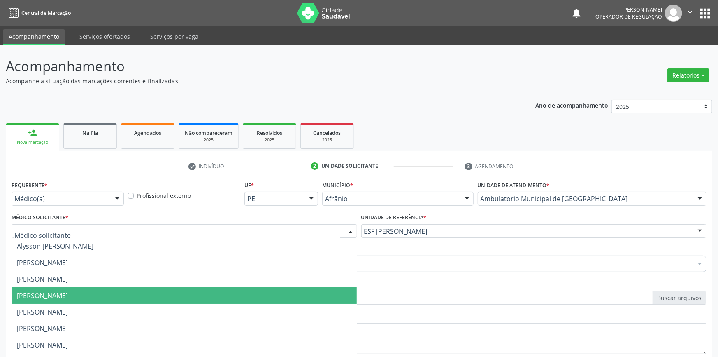
click at [68, 291] on span "[PERSON_NAME]" at bounding box center [42, 295] width 51 height 9
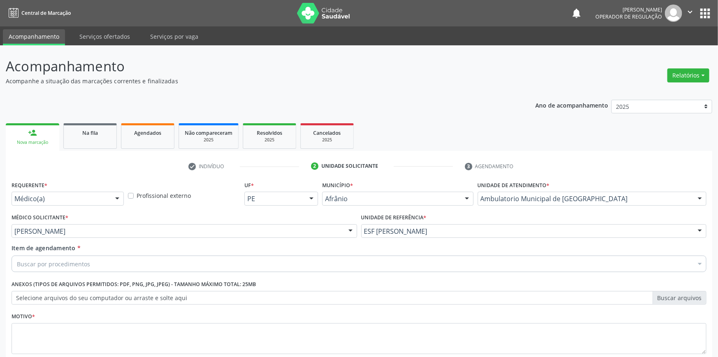
click at [103, 278] on label "Anexos (Tipos de arquivos permitidos: PDF, PNG, JPG, JPEG) - Tamanho máximo tot…" at bounding box center [134, 284] width 245 height 13
click at [105, 255] on div "Buscar por procedimentos" at bounding box center [359, 263] width 695 height 16
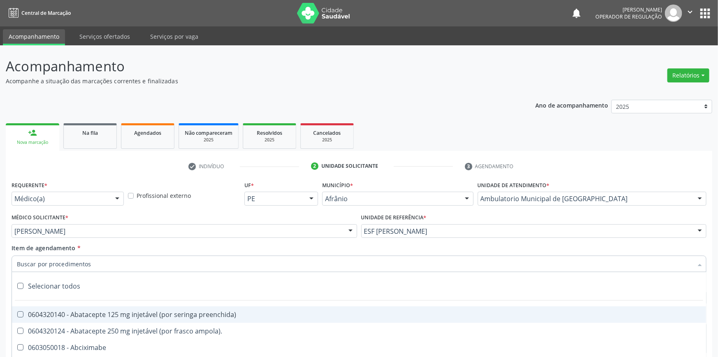
click at [105, 255] on input "Item de agendamento *" at bounding box center [355, 263] width 676 height 16
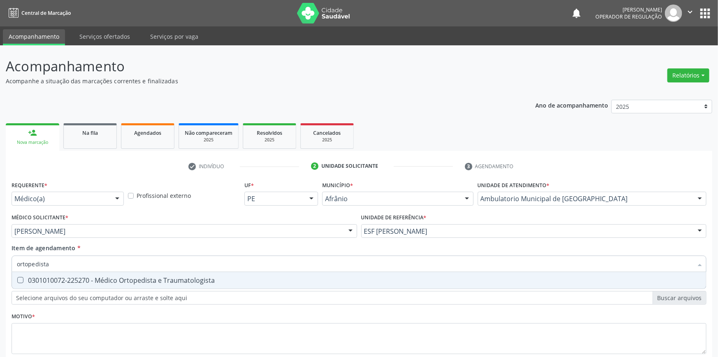
drag, startPoint x: 119, startPoint y: 226, endPoint x: 113, endPoint y: 247, distance: 21.7
click at [119, 277] on div "0301010072-225270 - Médico Ortopedista e Traumatologista" at bounding box center [359, 280] width 685 height 7
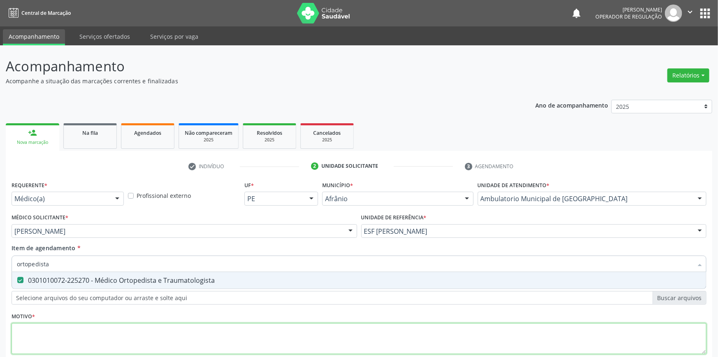
click at [86, 284] on div "Requerente * Médico(a) Médico(a) Enfermeiro(a) Paciente Nenhum resultado encont…" at bounding box center [359, 272] width 695 height 187
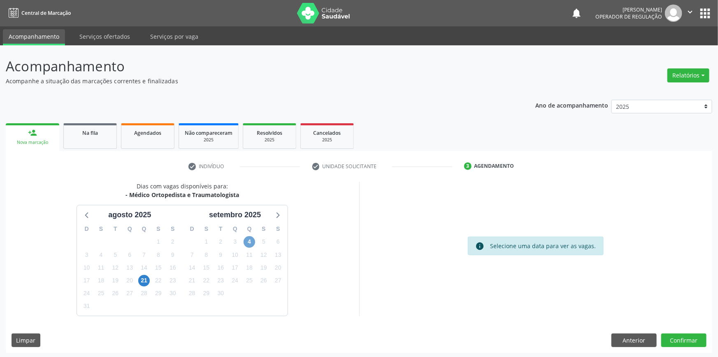
click at [248, 240] on span "4" at bounding box center [250, 242] width 12 height 12
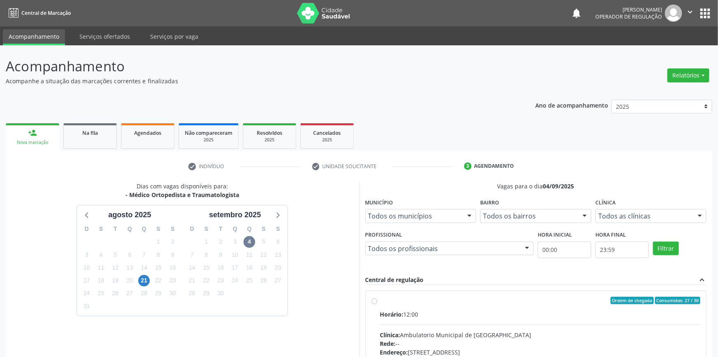
drag, startPoint x: 397, startPoint y: 298, endPoint x: 404, endPoint y: 286, distance: 14.2
click at [397, 298] on div "Ordem de chegada Consumidos: 27 / 30" at bounding box center [540, 299] width 321 height 7
click at [378, 298] on input "Ordem de chegada Consumidos: 27 / 30 Horário: 12:00 Clínica: Ambulatorio Munici…" at bounding box center [375, 299] width 6 height 7
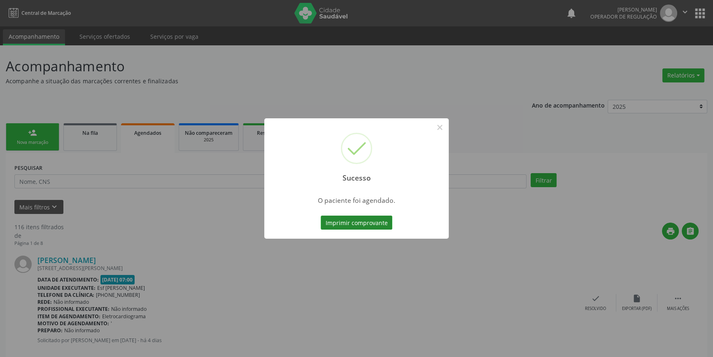
click at [381, 218] on button "Imprimir comprovante" at bounding box center [357, 222] width 72 height 14
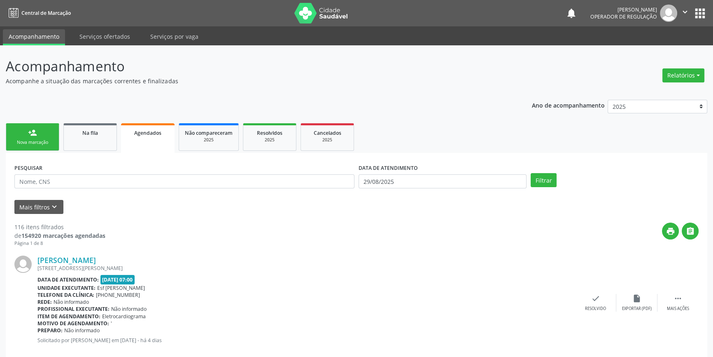
click at [37, 132] on link "person_add Nova marcação" at bounding box center [33, 137] width 54 height 28
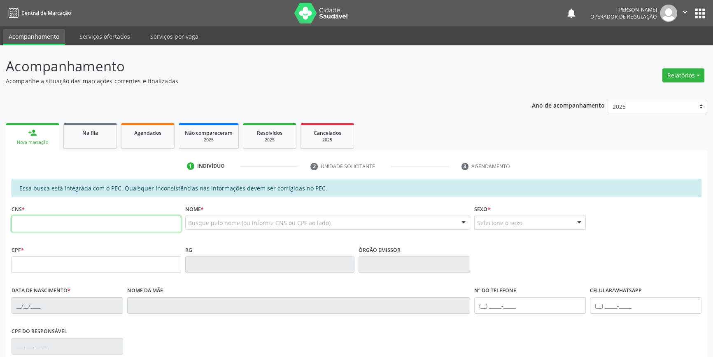
click at [81, 224] on input "text" at bounding box center [97, 223] width 170 height 16
type input "7"
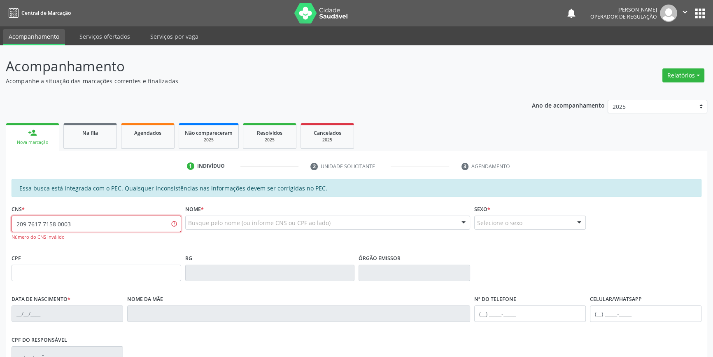
type input "209 7617 7158 0003"
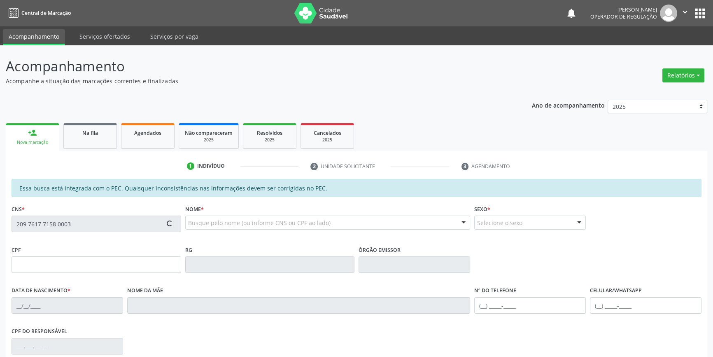
type input "104.784.384-60"
type input "18/09/1992"
type input "Carleuda Maria Carvalho Ferreira"
type input "(87) 98862-8299"
type input "S/N"
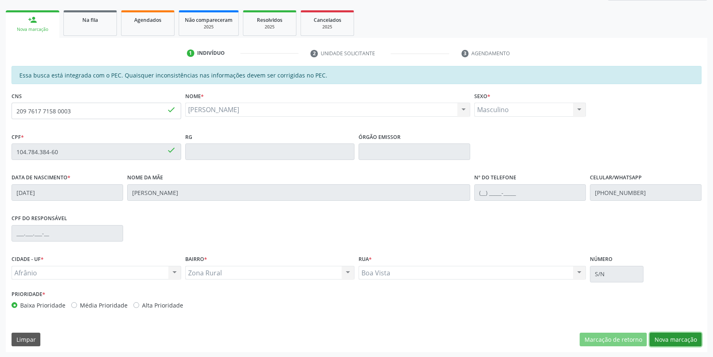
click at [681, 343] on button "Nova marcação" at bounding box center [676, 339] width 52 height 14
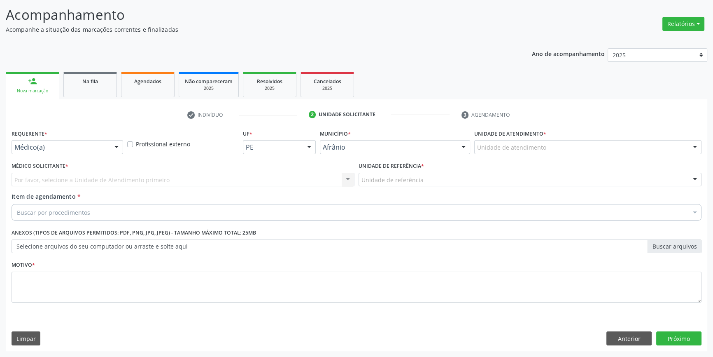
scroll to position [51, 0]
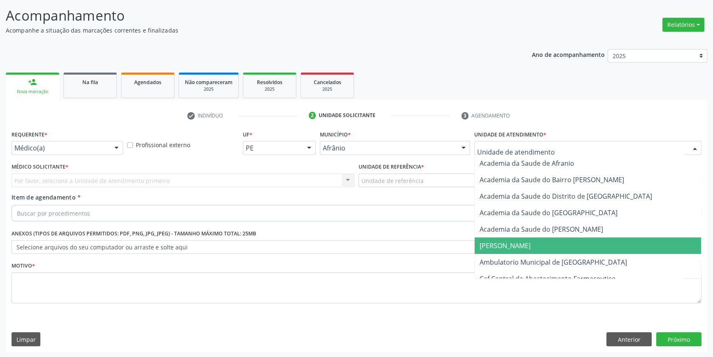
click at [535, 254] on span "Ambulatorio Municipal de [GEOGRAPHIC_DATA]" at bounding box center [588, 262] width 226 height 16
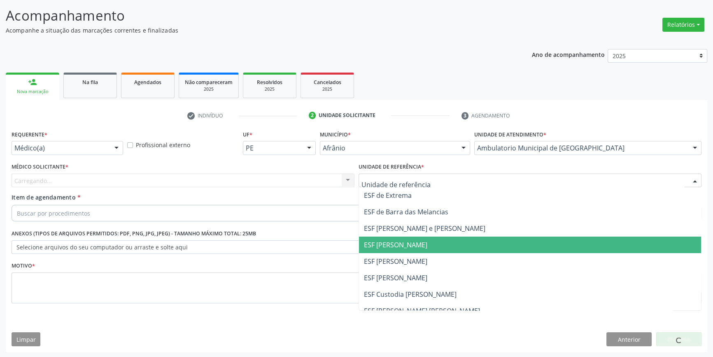
click at [399, 255] on span "ESF [PERSON_NAME]" at bounding box center [530, 261] width 342 height 16
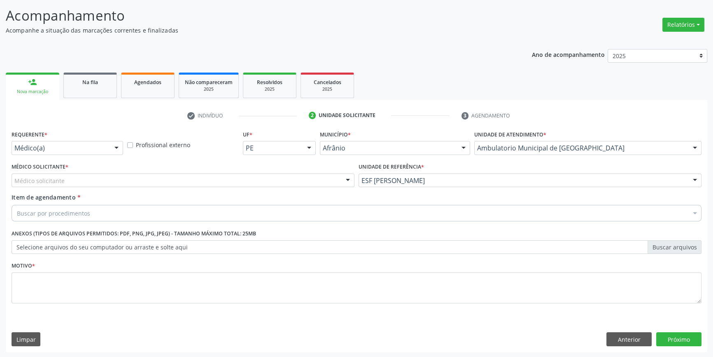
click at [195, 177] on div "Médico solicitante" at bounding box center [183, 180] width 343 height 14
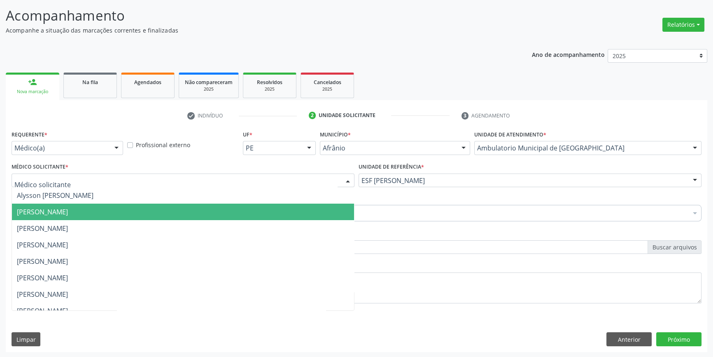
click at [68, 212] on span "[PERSON_NAME]" at bounding box center [42, 211] width 51 height 9
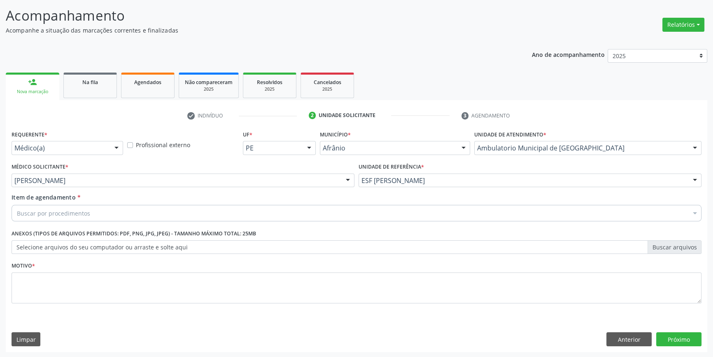
click at [93, 211] on div "Buscar por procedimentos" at bounding box center [357, 213] width 690 height 16
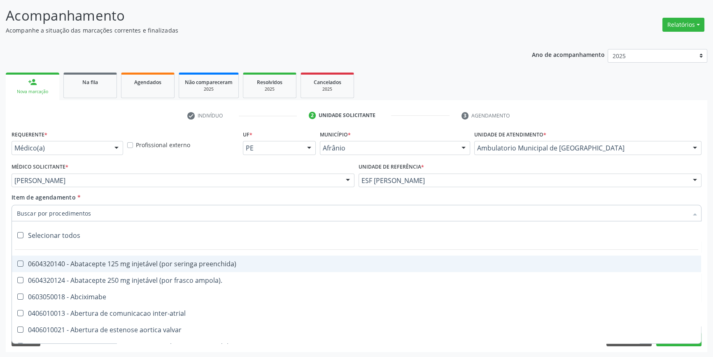
paste input "ortopedista"
type input "ortopedista"
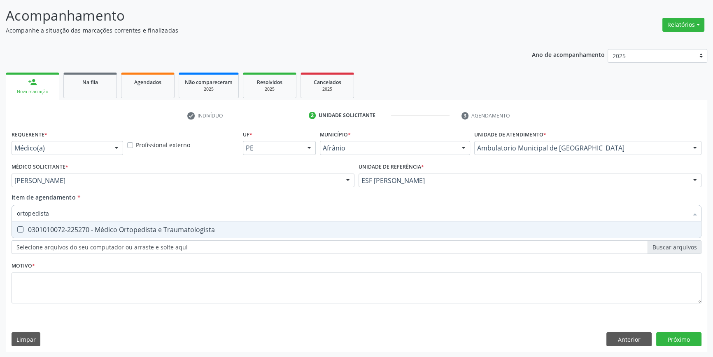
click at [97, 227] on div "0301010072-225270 - Médico Ortopedista e Traumatologista" at bounding box center [356, 229] width 679 height 7
checkbox Traumatologista "true"
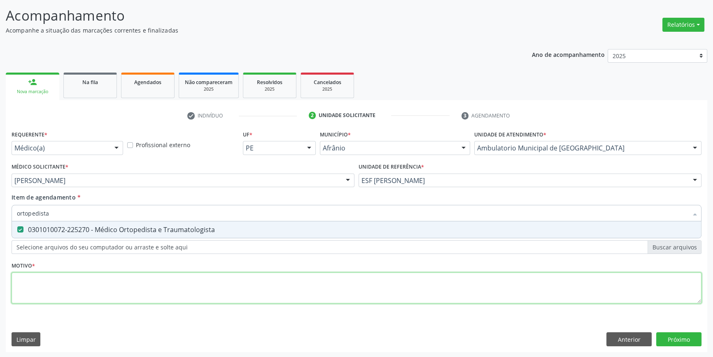
click at [82, 277] on div "Requerente * Médico(a) Médico(a) Enfermeiro(a) Paciente Nenhum resultado encont…" at bounding box center [357, 221] width 690 height 187
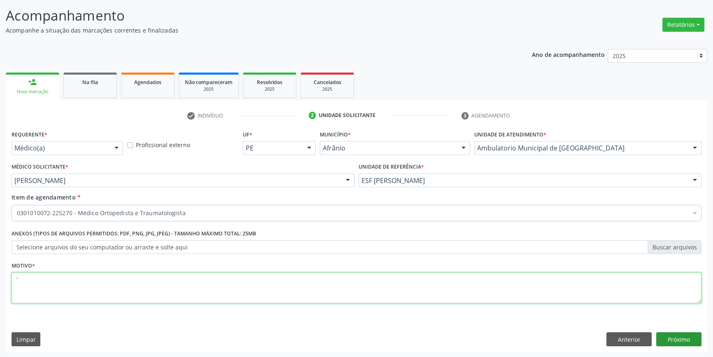
type textarea "'"
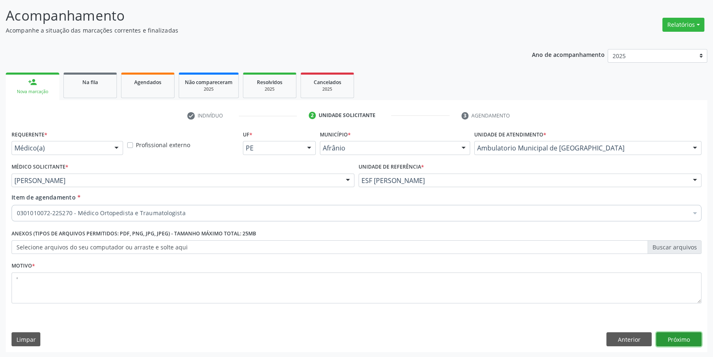
click at [683, 332] on button "Próximo" at bounding box center [678, 339] width 45 height 14
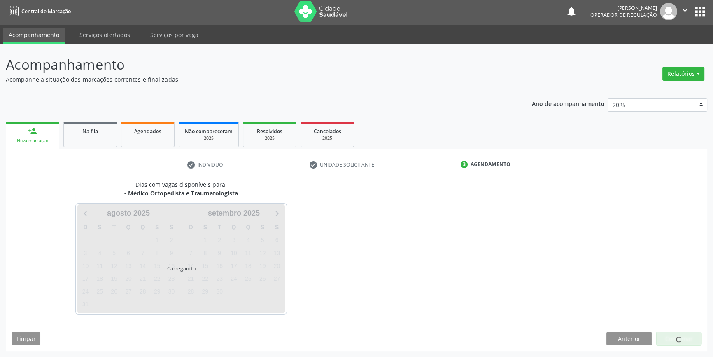
scroll to position [1, 0]
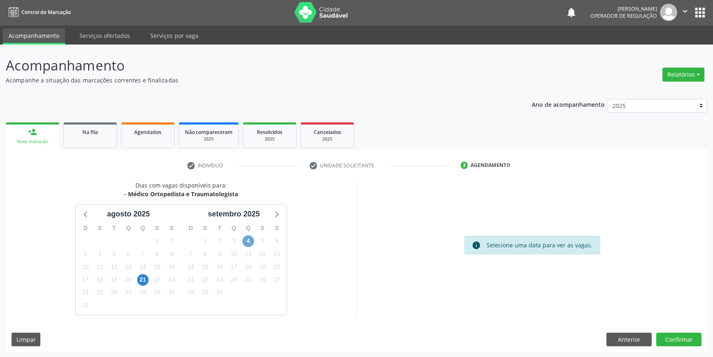
click at [249, 235] on span "4" at bounding box center [248, 241] width 12 height 12
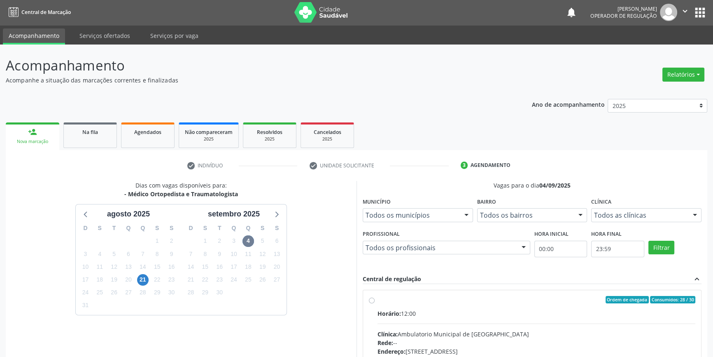
click at [433, 305] on label "Ordem de chegada Consumidos: 28 / 30 Horário: 12:00 Clínica: Ambulatorio Munici…" at bounding box center [537, 359] width 318 height 126
click at [375, 303] on input "Ordem de chegada Consumidos: 28 / 30 Horário: 12:00 Clínica: Ambulatorio Munici…" at bounding box center [372, 299] width 6 height 7
radio input "true"
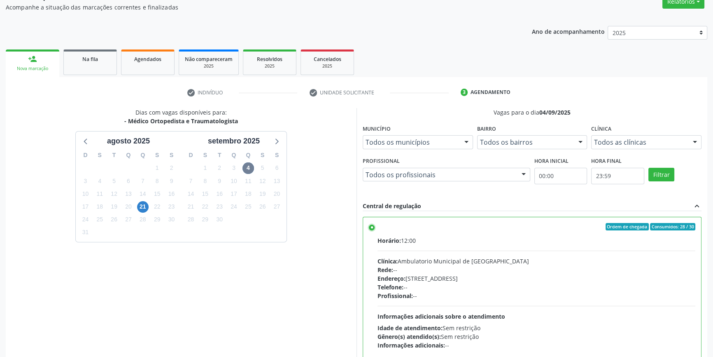
scroll to position [135, 0]
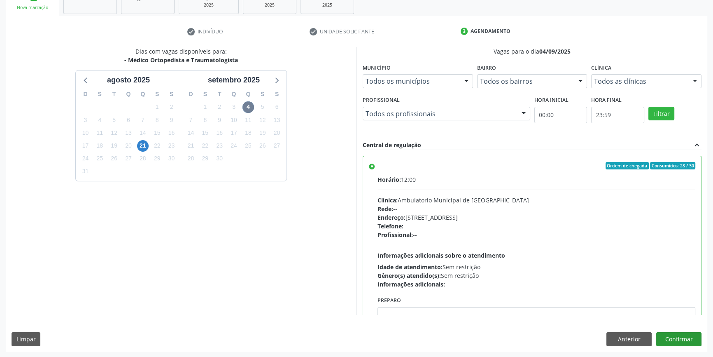
drag, startPoint x: 683, startPoint y: 329, endPoint x: 679, endPoint y: 334, distance: 5.9
click at [683, 330] on div "Dias com vagas disponíveis para: - Médico Ortopedista e Traumatologista agosto …" at bounding box center [357, 199] width 702 height 304
click at [677, 336] on button "Confirmar" at bounding box center [678, 339] width 45 height 14
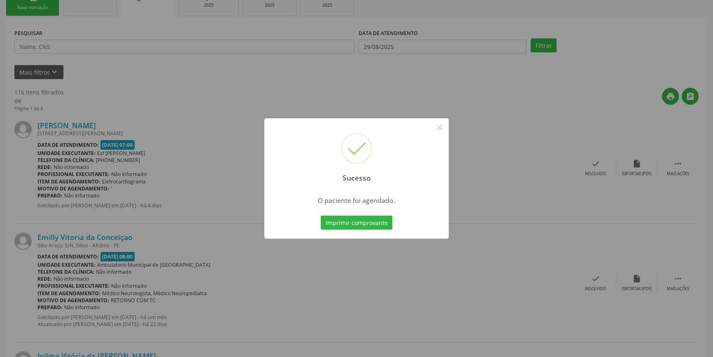
scroll to position [0, 0]
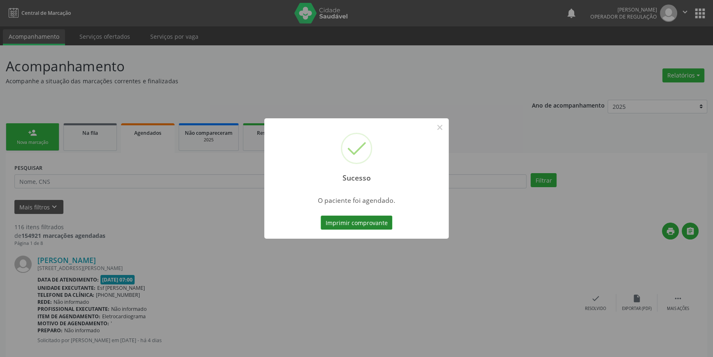
click at [371, 219] on button "Imprimir comprovante" at bounding box center [357, 222] width 72 height 14
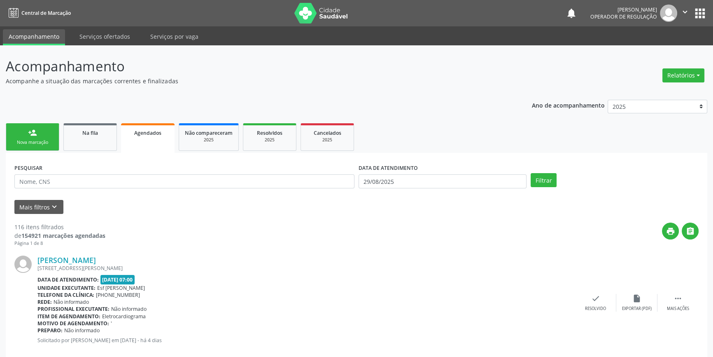
click at [46, 141] on div "Nova marcação" at bounding box center [32, 142] width 41 height 6
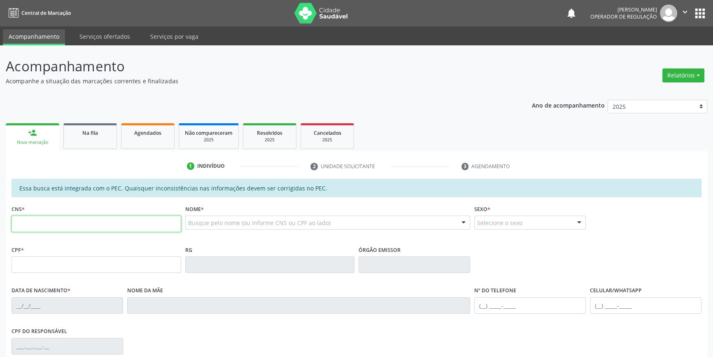
click at [83, 221] on input "text" at bounding box center [97, 223] width 170 height 16
type input "700 1034 3282 8520"
type input "23/06/1966"
type input "Cecilia Ferreira Pereira"
type input "(87) 98841-6440"
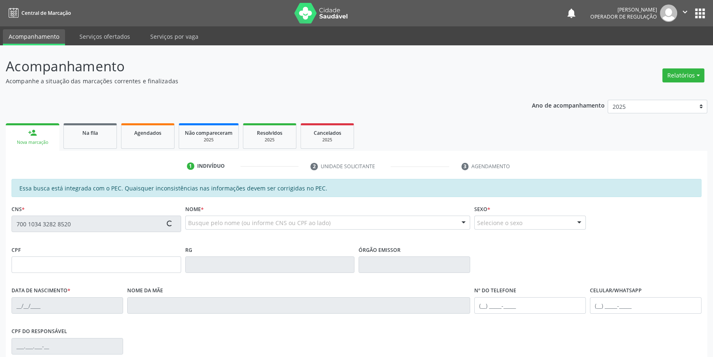
type input "S/N"
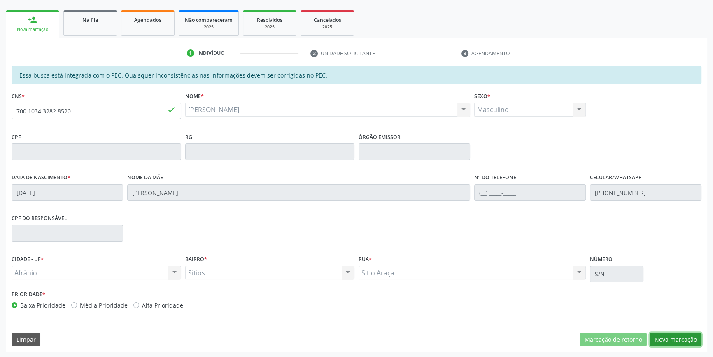
click at [687, 339] on button "Nova marcação" at bounding box center [676, 339] width 52 height 14
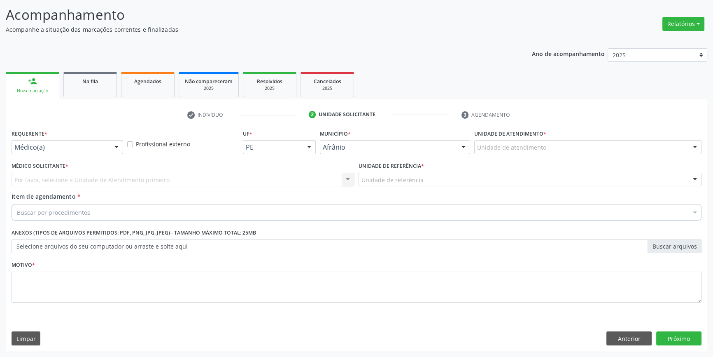
scroll to position [51, 0]
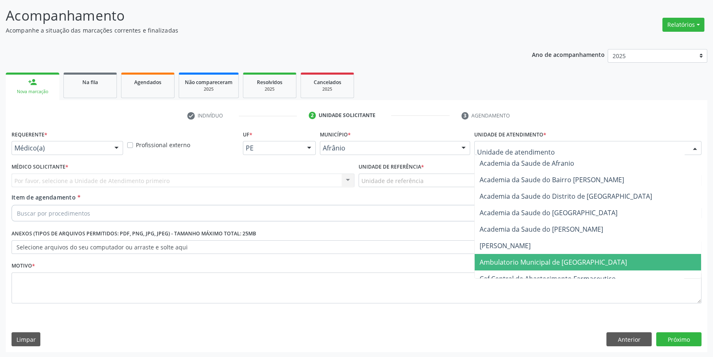
click at [511, 261] on span "Ambulatorio Municipal de [GEOGRAPHIC_DATA]" at bounding box center [553, 261] width 147 height 9
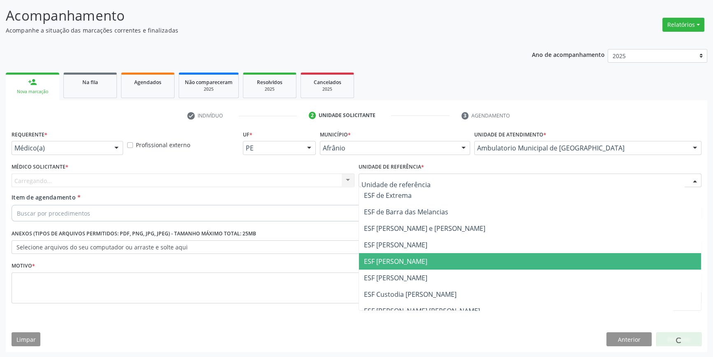
click at [393, 266] on span "ESF [PERSON_NAME]" at bounding box center [530, 261] width 342 height 16
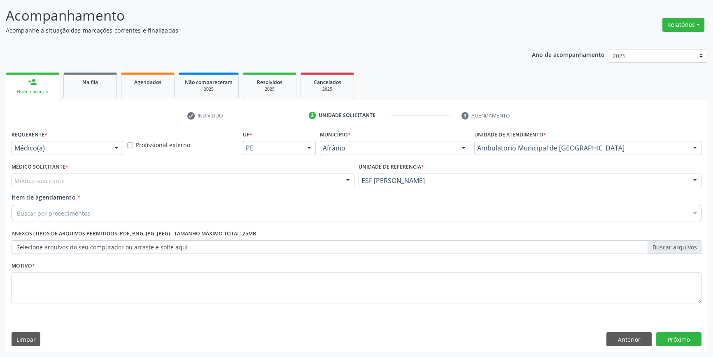
click at [218, 178] on div "Médico solicitante" at bounding box center [183, 180] width 343 height 14
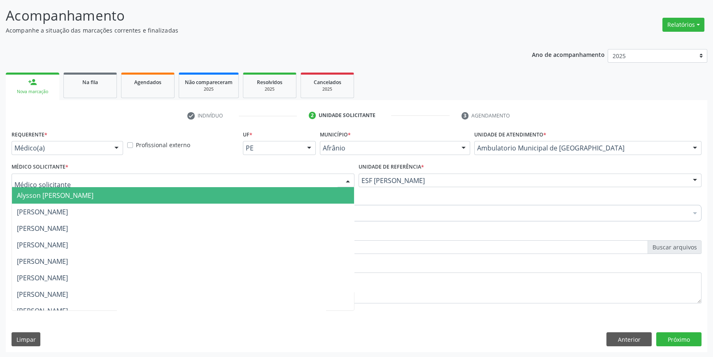
click at [68, 210] on span "[PERSON_NAME]" at bounding box center [42, 211] width 51 height 9
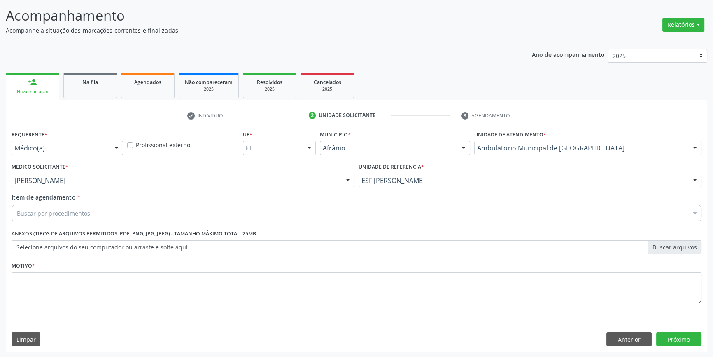
click at [97, 210] on div "Buscar por procedimentos" at bounding box center [357, 213] width 690 height 16
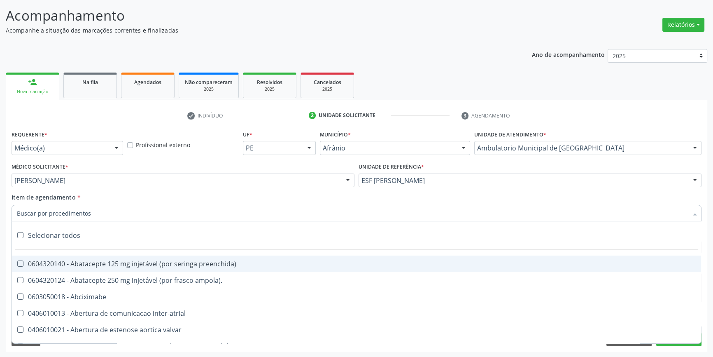
paste input "ortopedista"
type input "ortopedista"
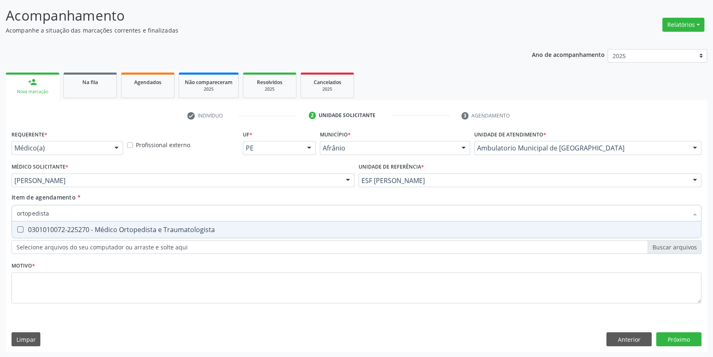
click at [96, 228] on div "0301010072-225270 - Médico Ortopedista e Traumatologista" at bounding box center [356, 229] width 679 height 7
checkbox Traumatologista "true"
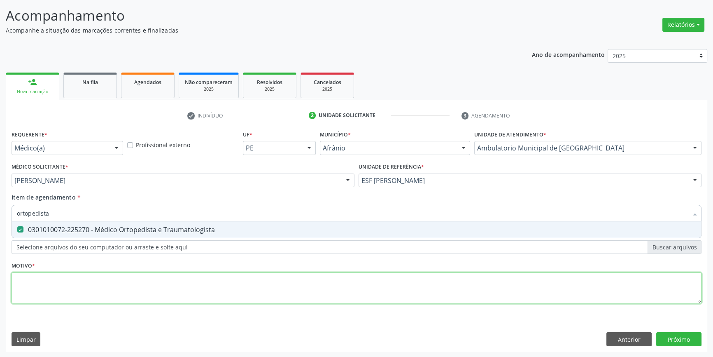
click at [53, 273] on div "Requerente * Médico(a) Médico(a) Enfermeiro(a) Paciente Nenhum resultado encont…" at bounding box center [357, 221] width 690 height 187
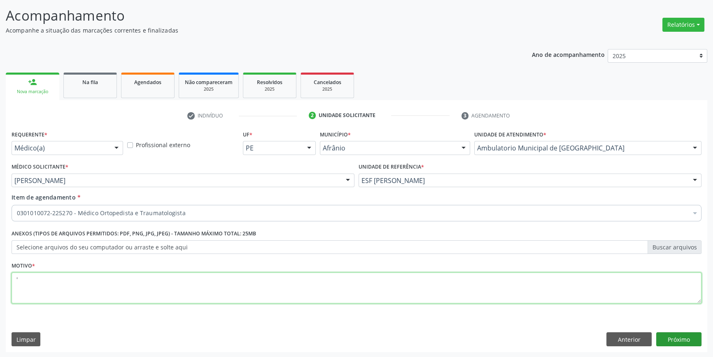
type textarea "'"
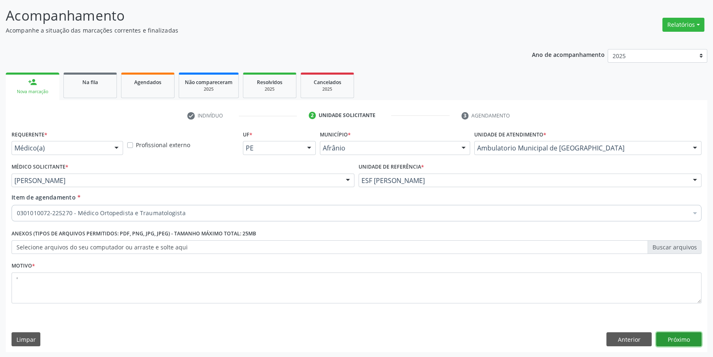
click at [670, 337] on button "Próximo" at bounding box center [678, 339] width 45 height 14
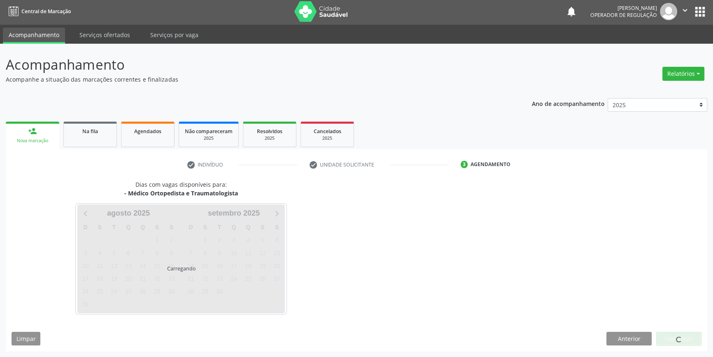
scroll to position [1, 0]
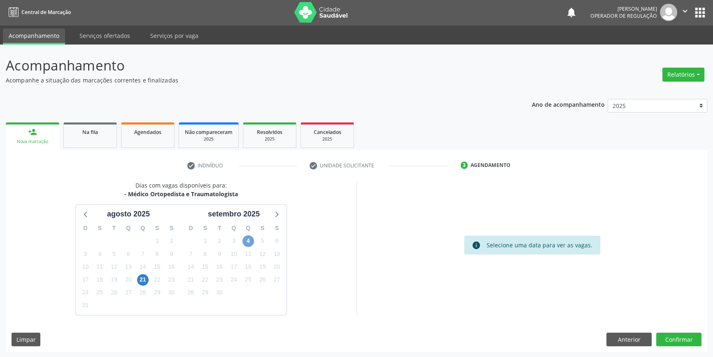
click at [245, 243] on span "4" at bounding box center [248, 241] width 12 height 12
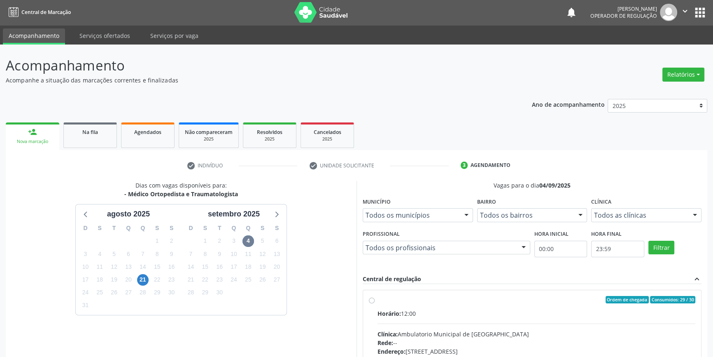
click at [441, 303] on label "Ordem de chegada Consumidos: 29 / 30 Horário: 12:00 Clínica: Ambulatorio Munici…" at bounding box center [537, 359] width 318 height 126
click at [375, 303] on input "Ordem de chegada Consumidos: 29 / 30 Horário: 12:00 Clínica: Ambulatorio Munici…" at bounding box center [372, 299] width 6 height 7
radio input "true"
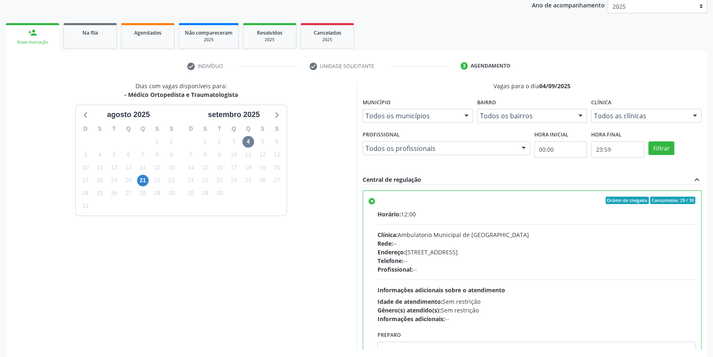
scroll to position [135, 0]
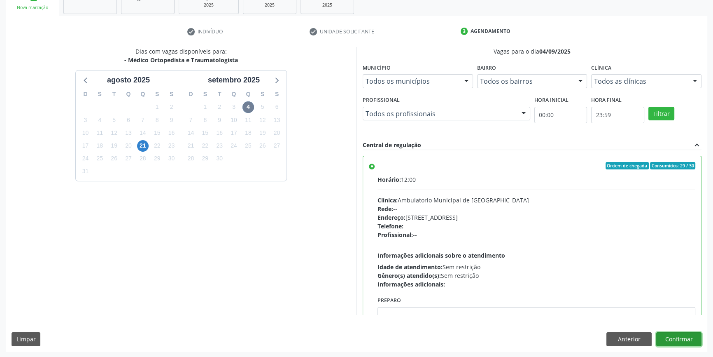
click at [682, 342] on button "Confirmar" at bounding box center [678, 339] width 45 height 14
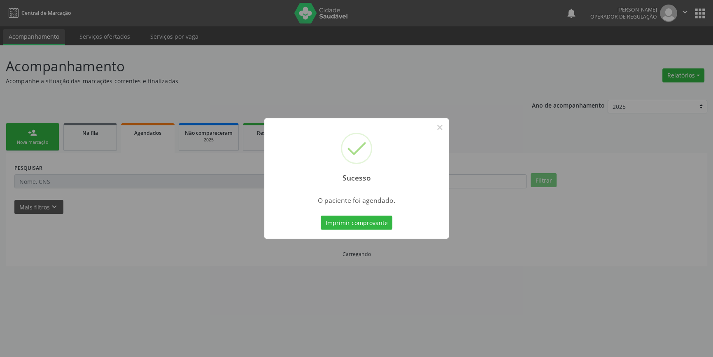
scroll to position [0, 0]
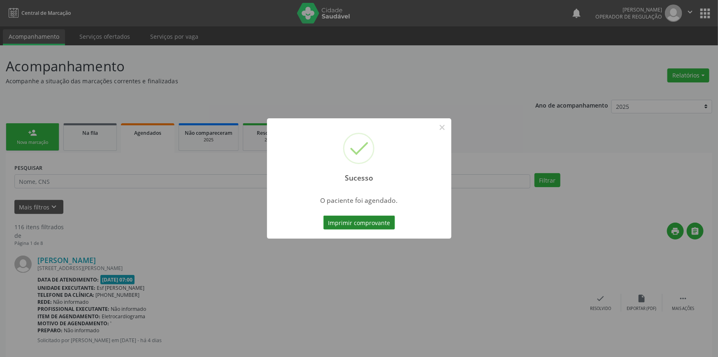
click at [365, 221] on button "Imprimir comprovante" at bounding box center [360, 222] width 72 height 14
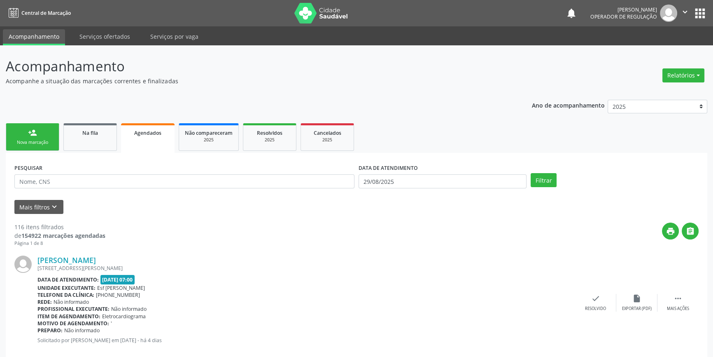
click at [36, 132] on div "person_add" at bounding box center [32, 132] width 9 height 9
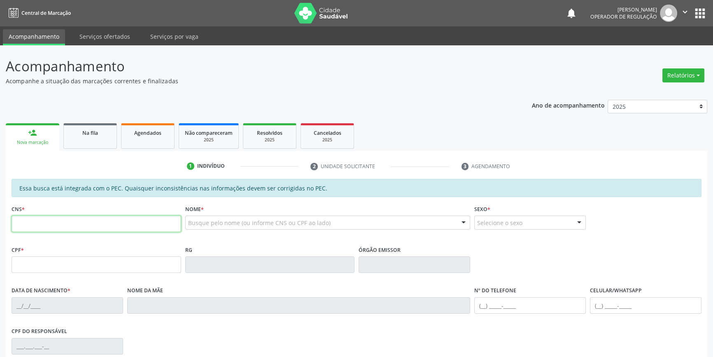
click at [49, 224] on input "text" at bounding box center [97, 223] width 170 height 16
type input "700 5035 8860 7951"
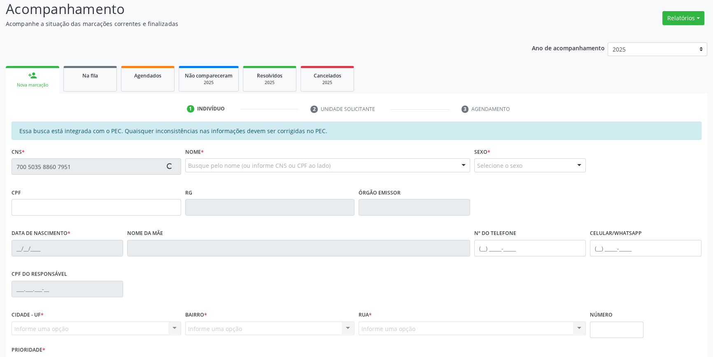
scroll to position [113, 0]
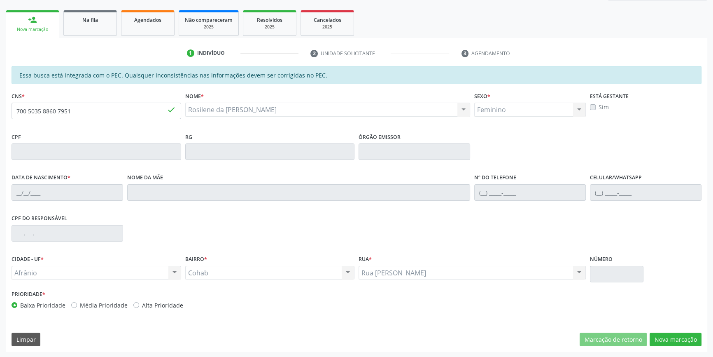
type input "09/01/1983"
type input "Leonidia Maria de Freita"
type input "(87) 98872-3695"
type input "S/N"
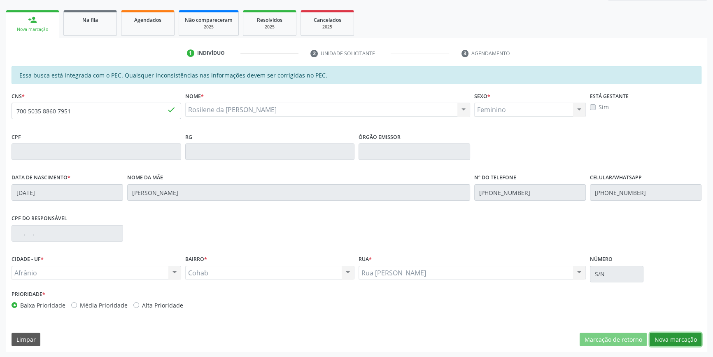
click at [686, 337] on button "Nova marcação" at bounding box center [676, 339] width 52 height 14
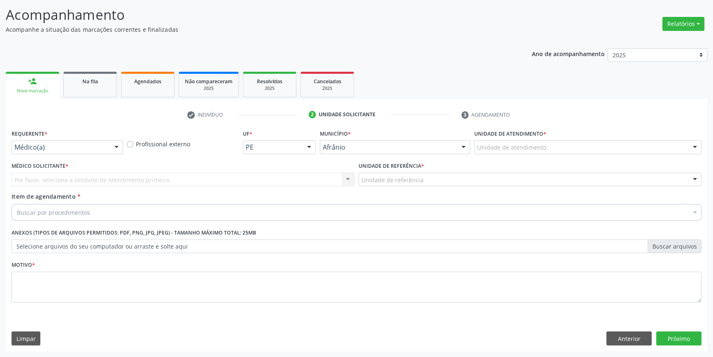
scroll to position [51, 0]
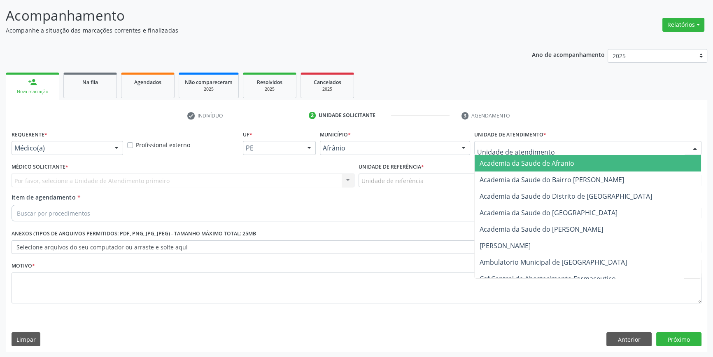
drag, startPoint x: 531, startPoint y: 153, endPoint x: 541, endPoint y: 148, distance: 11.2
click at [532, 152] on div at bounding box center [587, 148] width 227 height 14
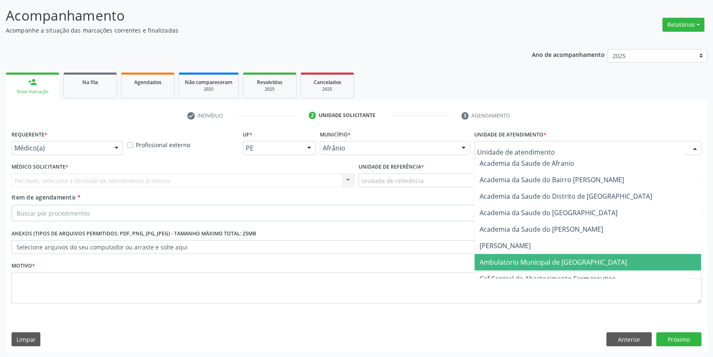
drag, startPoint x: 519, startPoint y: 259, endPoint x: 415, endPoint y: 181, distance: 129.4
click at [518, 258] on span "Ambulatorio Municipal de [GEOGRAPHIC_DATA]" at bounding box center [553, 261] width 147 height 9
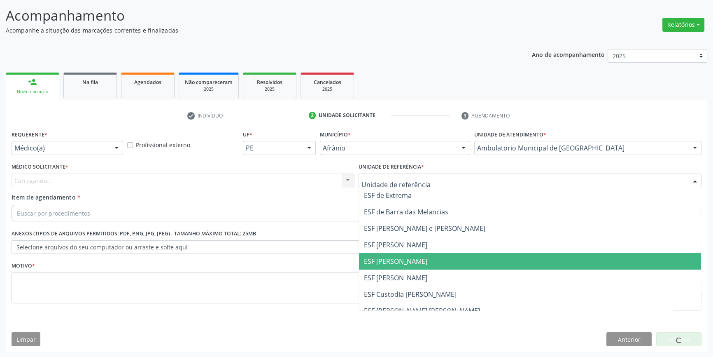
click at [407, 259] on span "ESF [PERSON_NAME]" at bounding box center [395, 260] width 63 height 9
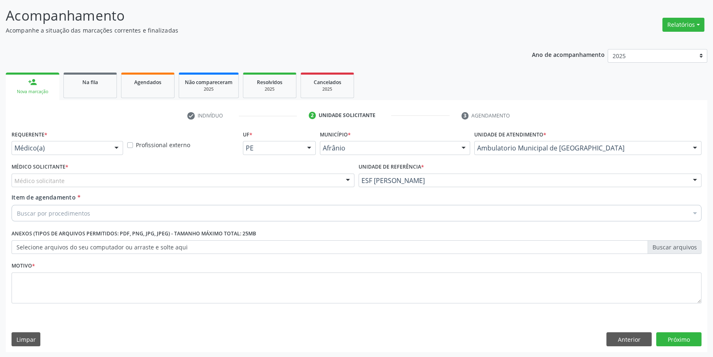
drag, startPoint x: 243, startPoint y: 180, endPoint x: 212, endPoint y: 183, distance: 31.0
click at [239, 180] on div "Médico solicitante" at bounding box center [183, 180] width 343 height 14
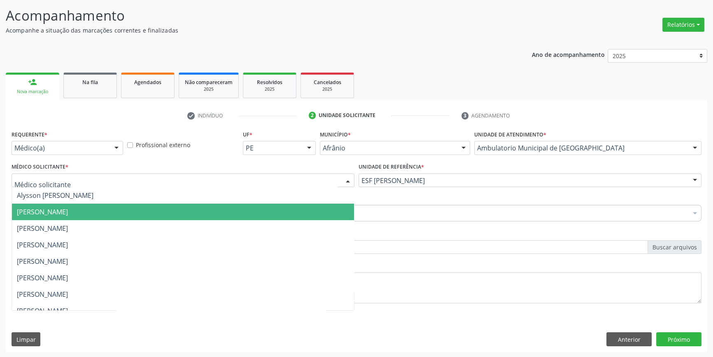
click at [125, 214] on span "[PERSON_NAME]" at bounding box center [183, 211] width 342 height 16
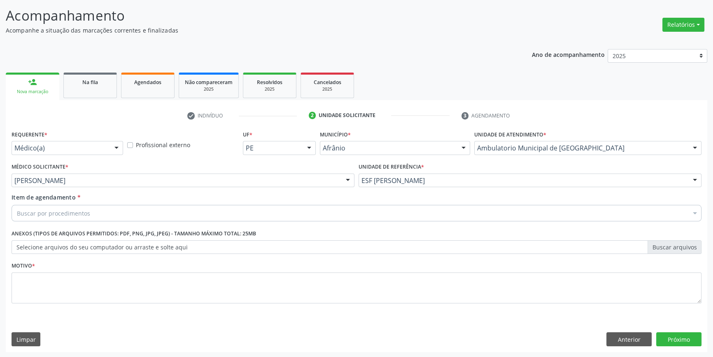
click at [110, 215] on div "Buscar por procedimentos" at bounding box center [357, 213] width 690 height 16
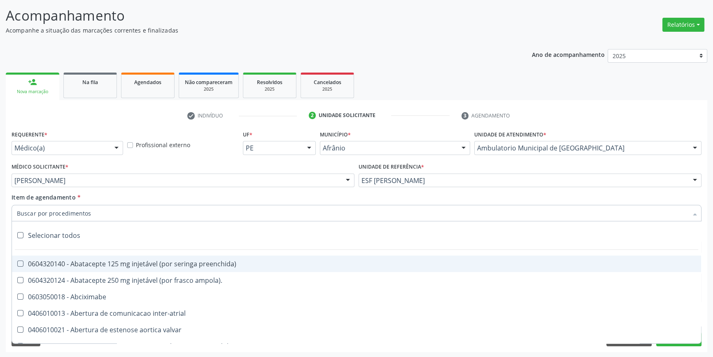
paste input "ortopedista"
type input "ortopedista"
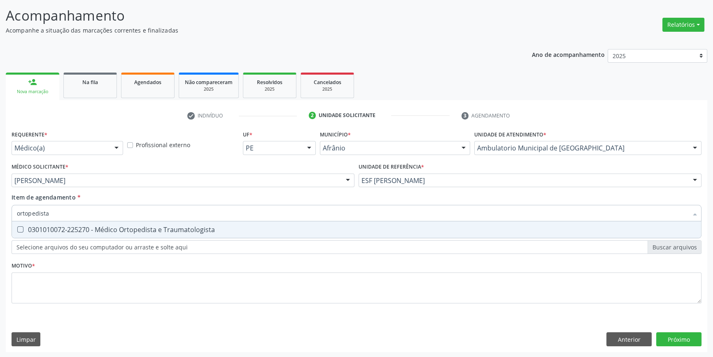
click at [105, 230] on div "0301010072-225270 - Médico Ortopedista e Traumatologista" at bounding box center [356, 229] width 679 height 7
checkbox Traumatologista "true"
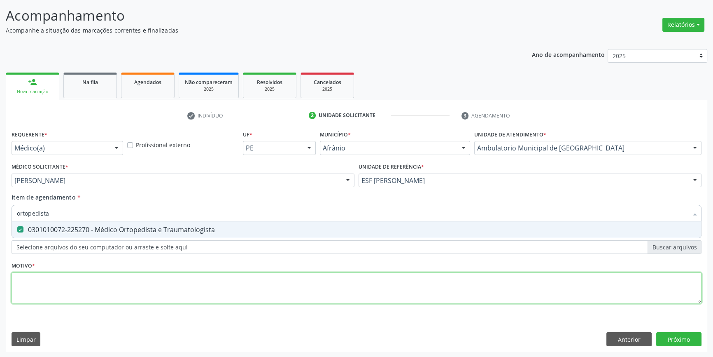
click at [56, 278] on div "Requerente * Médico(a) Médico(a) Enfermeiro(a) Paciente Nenhum resultado encont…" at bounding box center [357, 221] width 690 height 187
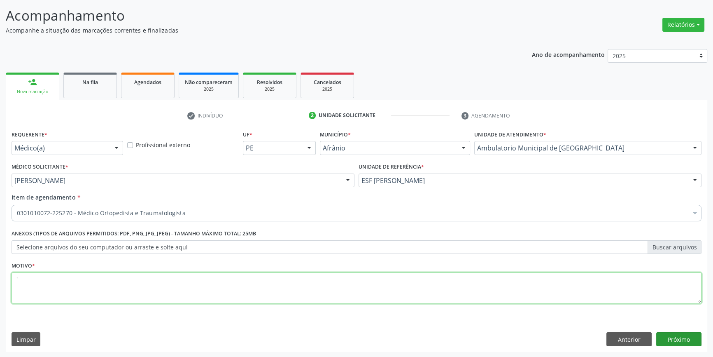
type textarea "'"
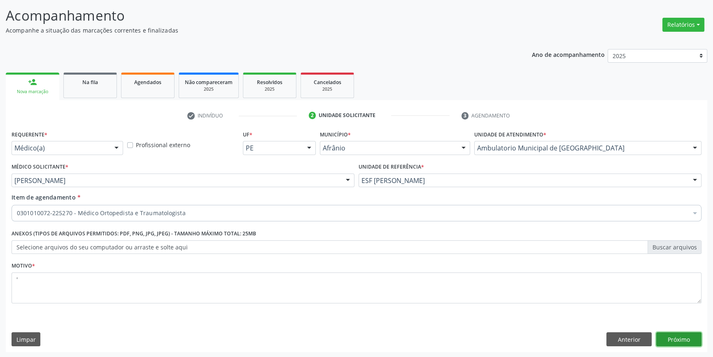
click at [679, 339] on button "Próximo" at bounding box center [678, 339] width 45 height 14
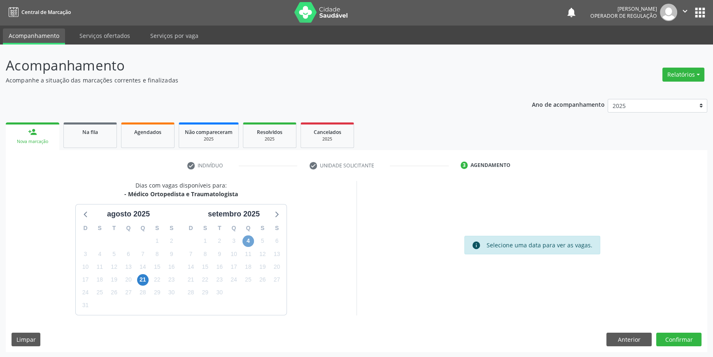
click at [251, 238] on span "4" at bounding box center [248, 241] width 12 height 12
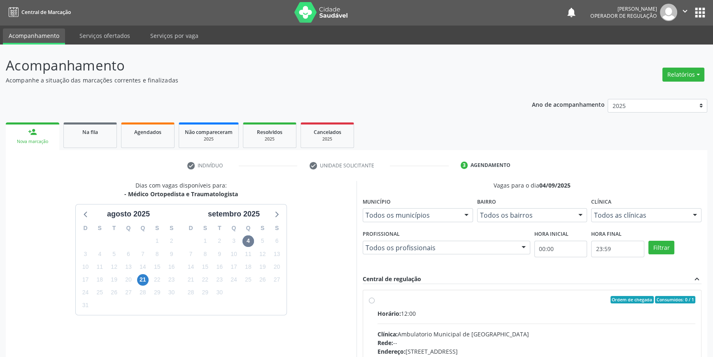
click at [390, 301] on div "Ordem de chegada Consumidos: 0 / 1" at bounding box center [537, 299] width 318 height 7
click at [375, 301] on input "Ordem de chegada Consumidos: 0 / 1 Horário: 12:00 Clínica: Ambulatorio Municipa…" at bounding box center [372, 299] width 6 height 7
radio input "true"
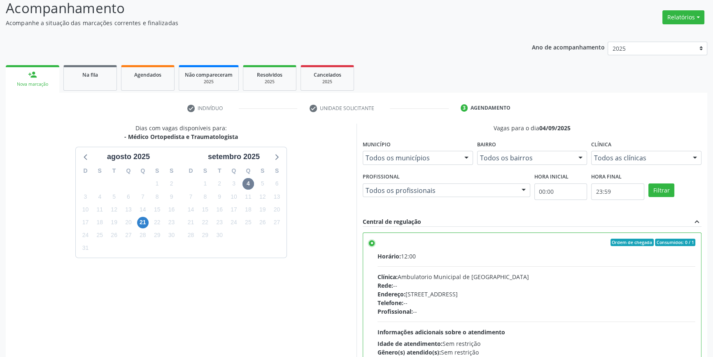
scroll to position [135, 0]
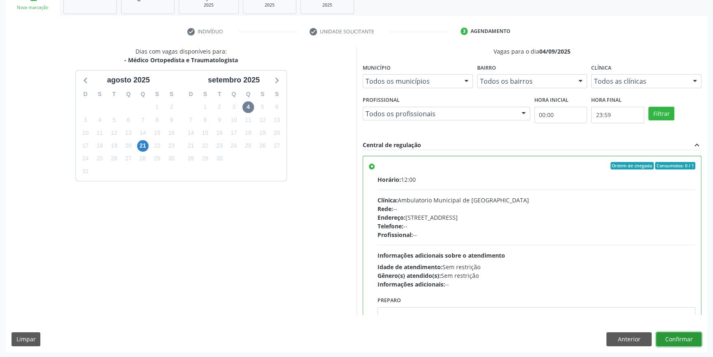
click at [684, 344] on button "Confirmar" at bounding box center [678, 339] width 45 height 14
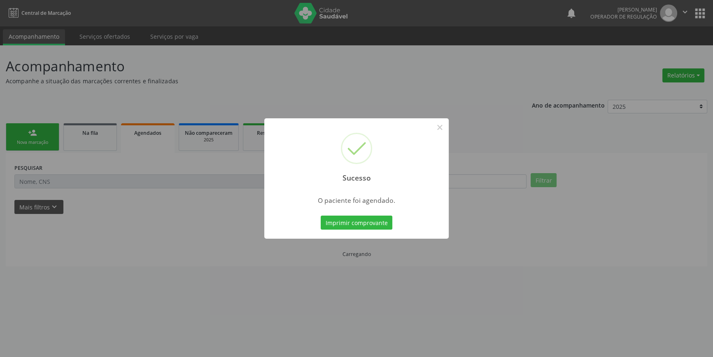
scroll to position [0, 0]
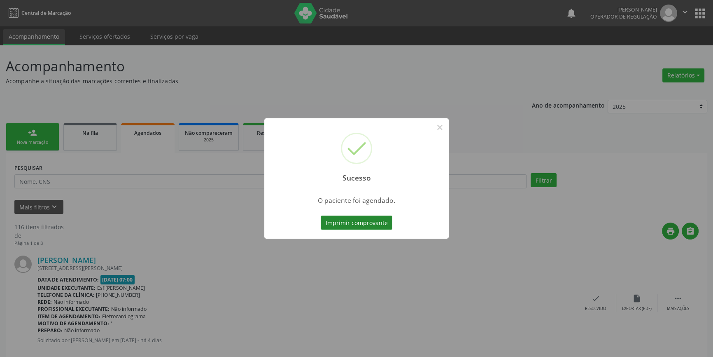
click at [353, 222] on button "Imprimir comprovante" at bounding box center [357, 222] width 72 height 14
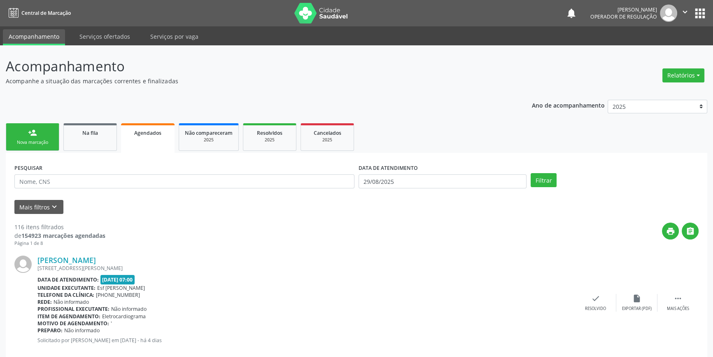
click at [36, 144] on div "Nova marcação" at bounding box center [32, 142] width 41 height 6
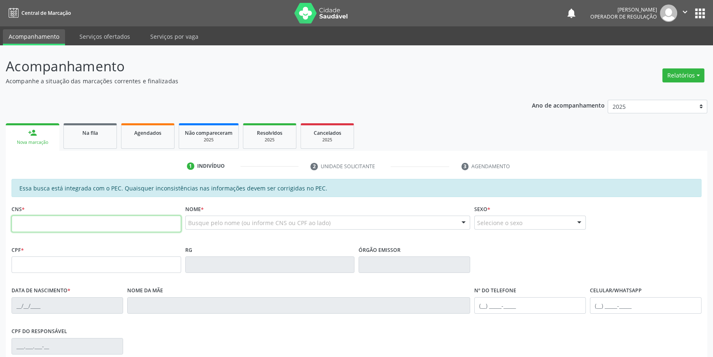
click at [62, 223] on input "text" at bounding box center [97, 223] width 170 height 16
type input "703 0078 0689 3279"
type input "057.014.704-23"
type input "1[DATE]"
type input "Luzia de [PERSON_NAME]"
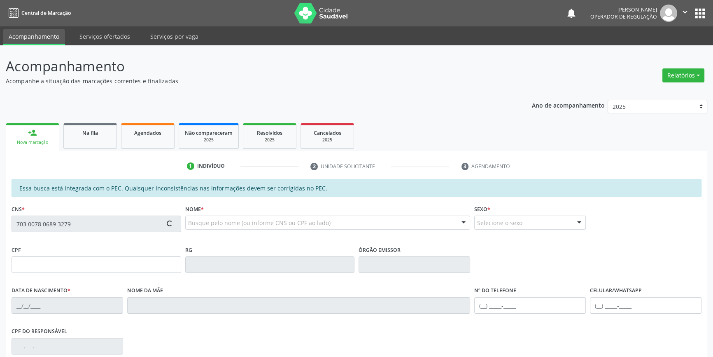
type input "[PHONE_NUMBER]"
type input "S/N"
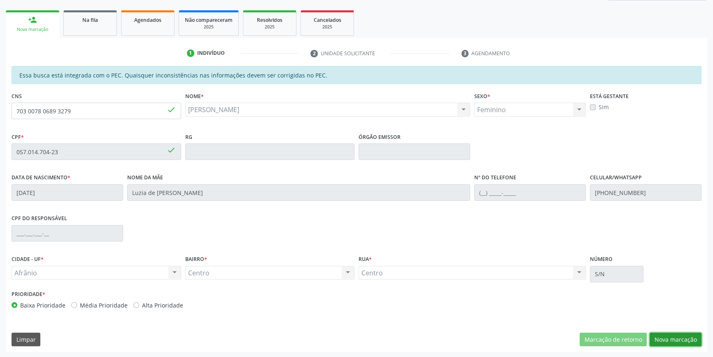
click at [662, 338] on button "Nova marcação" at bounding box center [676, 339] width 52 height 14
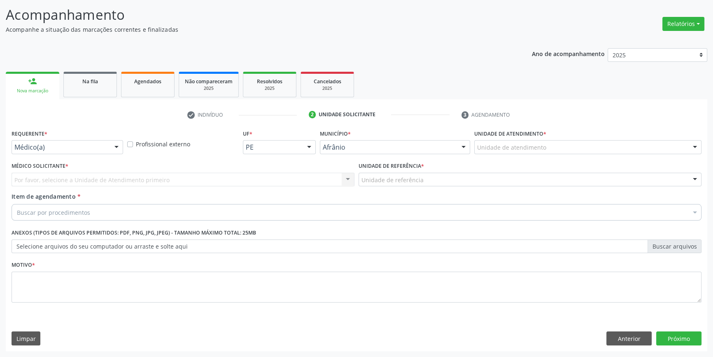
scroll to position [51, 0]
click at [548, 149] on div "Unidade de atendimento" at bounding box center [587, 148] width 227 height 14
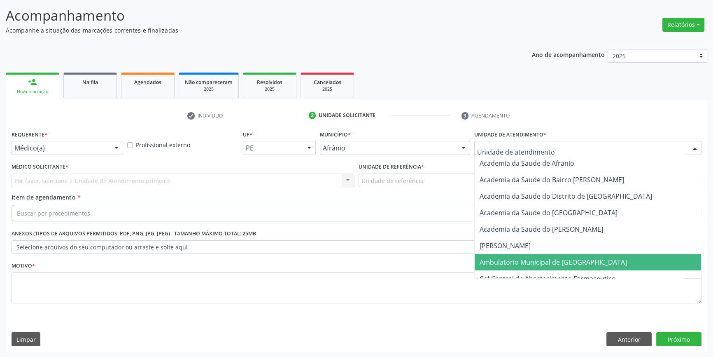
click at [533, 259] on span "Ambulatorio Municipal de [GEOGRAPHIC_DATA]" at bounding box center [553, 261] width 147 height 9
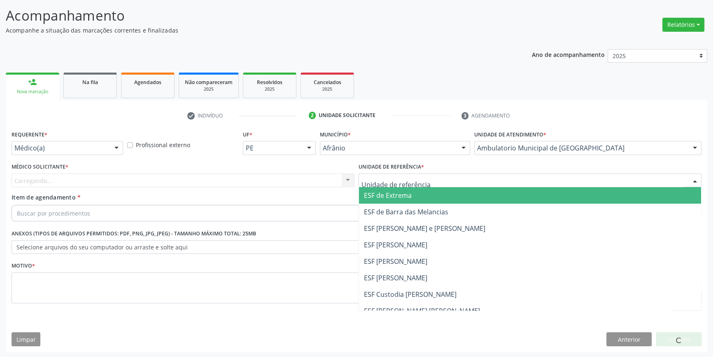
drag, startPoint x: 429, startPoint y: 182, endPoint x: 421, endPoint y: 253, distance: 71.3
click at [428, 182] on div at bounding box center [530, 180] width 343 height 14
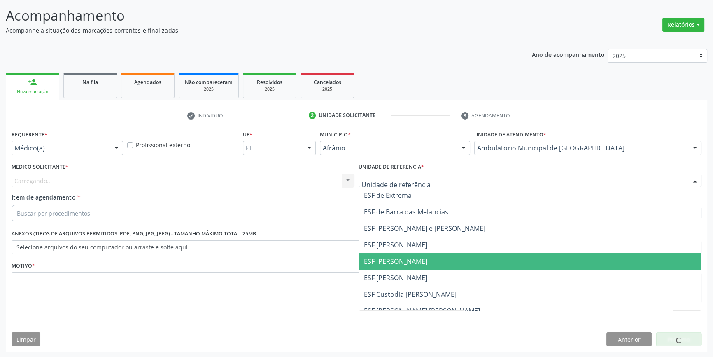
drag, startPoint x: 414, startPoint y: 265, endPoint x: 321, endPoint y: 223, distance: 102.1
click at [410, 263] on span "ESF [PERSON_NAME]" at bounding box center [530, 261] width 342 height 16
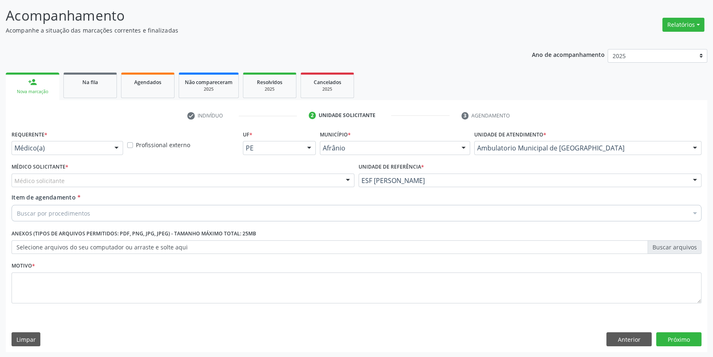
click at [215, 170] on div "Médico Solicitante * Médico solicitante [PERSON_NAME] [PERSON_NAME] [PERSON_NAM…" at bounding box center [183, 174] width 343 height 26
drag, startPoint x: 202, startPoint y: 176, endPoint x: 149, endPoint y: 188, distance: 53.7
click at [201, 177] on div at bounding box center [183, 180] width 343 height 14
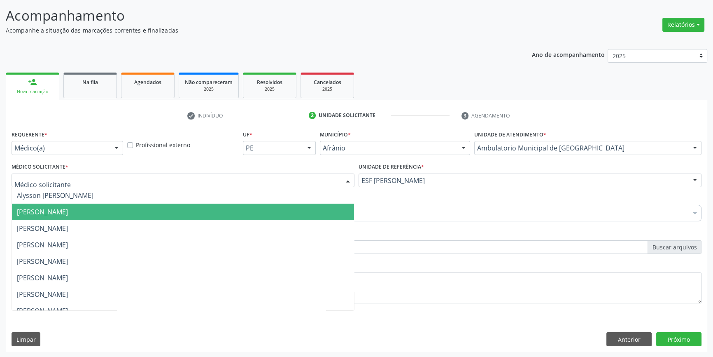
click at [68, 213] on span "[PERSON_NAME]" at bounding box center [42, 211] width 51 height 9
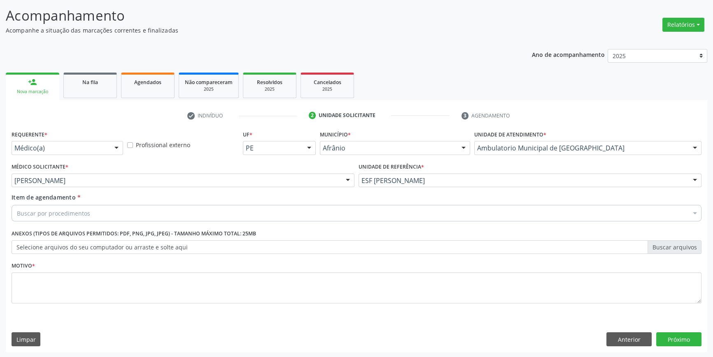
click at [96, 206] on div "Buscar por procedimentos" at bounding box center [357, 213] width 690 height 16
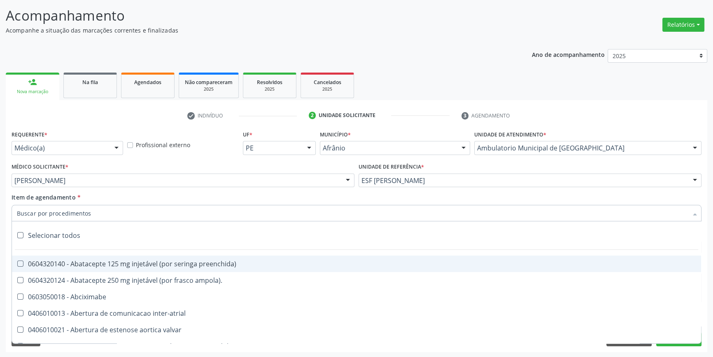
paste input "ortopedista"
type input "ortopedista"
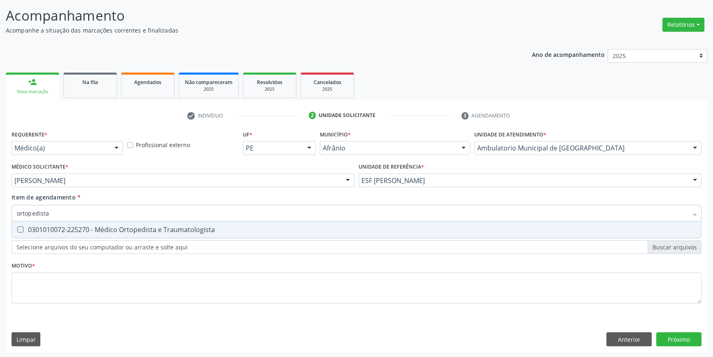
click at [77, 228] on div "0301010072-225270 - Médico Ortopedista e Traumatologista" at bounding box center [356, 229] width 679 height 7
checkbox Traumatologista "true"
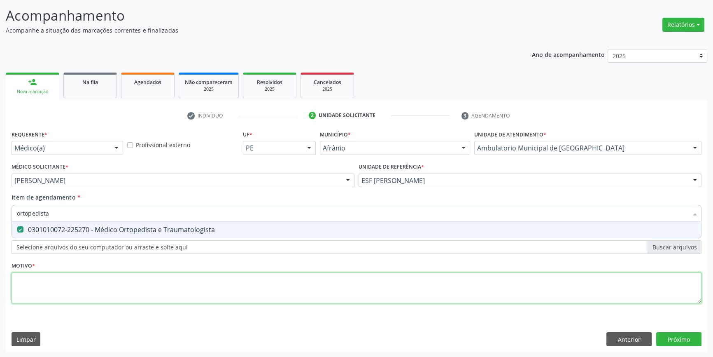
click at [54, 279] on div "Requerente * Médico(a) Médico(a) Enfermeiro(a) Paciente Nenhum resultado encont…" at bounding box center [357, 221] width 690 height 187
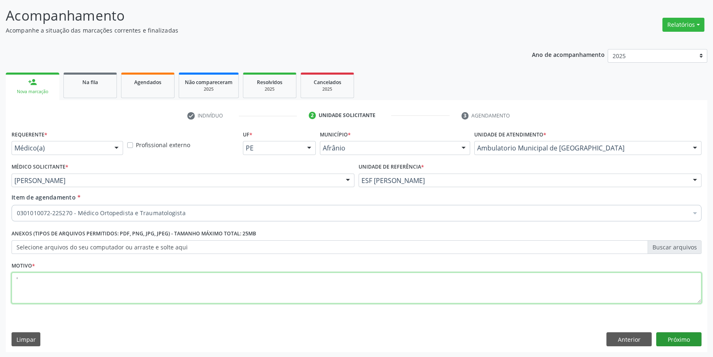
type textarea "'"
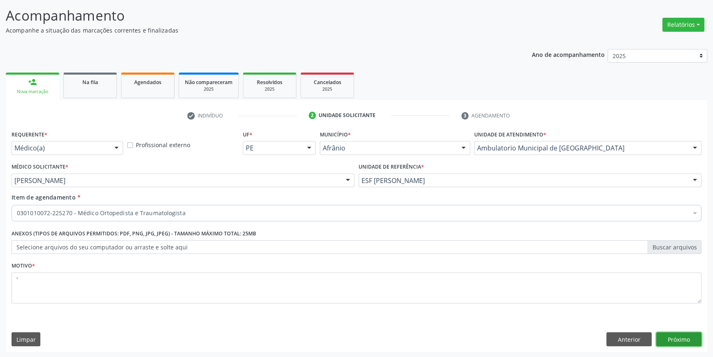
click at [688, 340] on button "Próximo" at bounding box center [678, 339] width 45 height 14
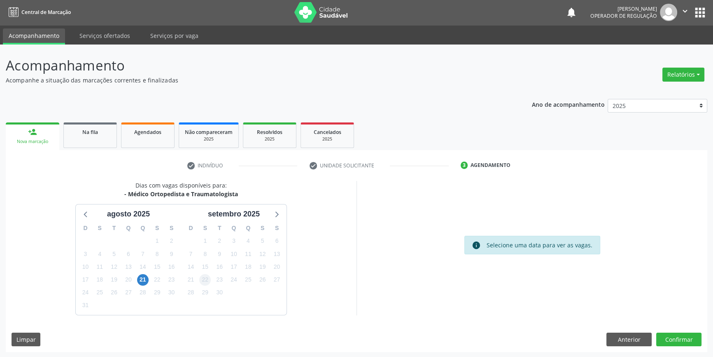
scroll to position [1, 0]
click at [632, 334] on button "Anterior" at bounding box center [628, 339] width 45 height 14
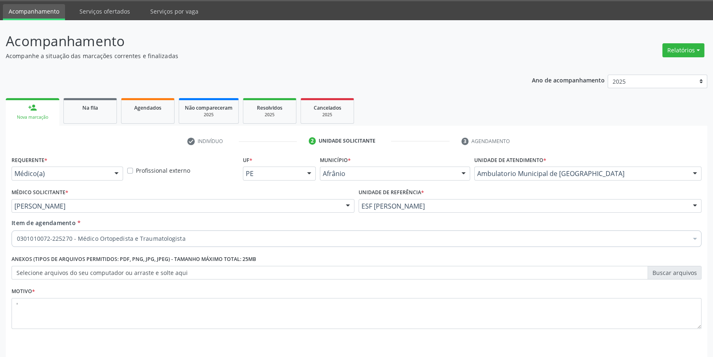
scroll to position [38, 0]
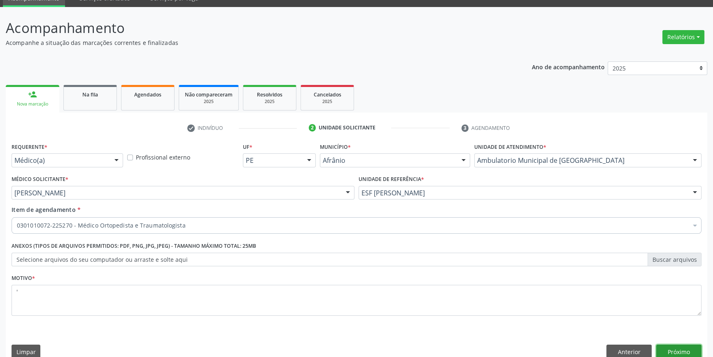
click at [688, 345] on button "Próximo" at bounding box center [678, 351] width 45 height 14
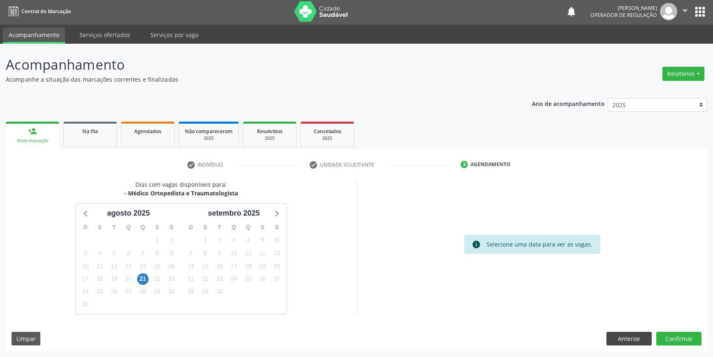
scroll to position [1, 0]
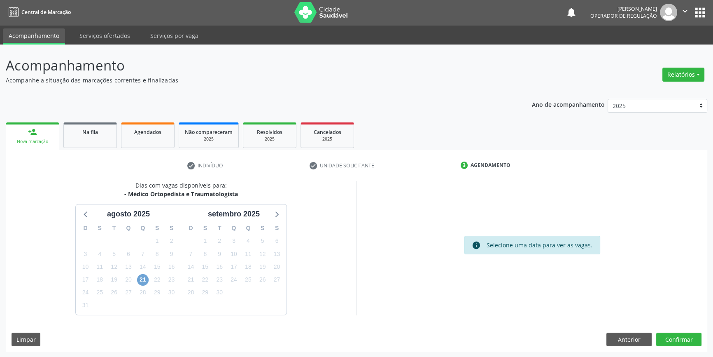
click at [139, 281] on span "21" at bounding box center [143, 280] width 12 height 12
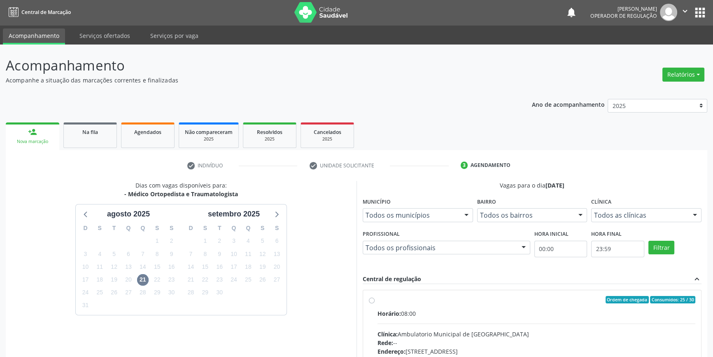
click at [390, 312] on span "Horário:" at bounding box center [389, 313] width 23 height 8
click at [375, 303] on input "Ordem de chegada Consumidos: 25 / 30 Horário: 08:00 Clínica: Ambulatorio Munici…" at bounding box center [372, 299] width 6 height 7
radio input "true"
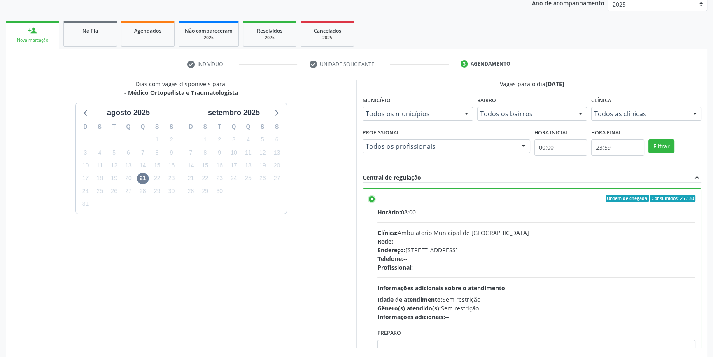
scroll to position [135, 0]
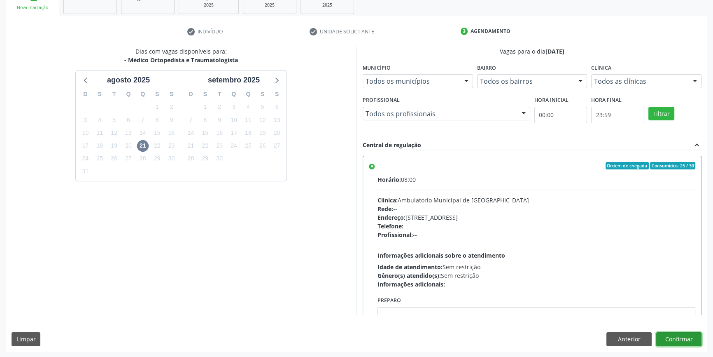
click at [679, 334] on button "Confirmar" at bounding box center [678, 339] width 45 height 14
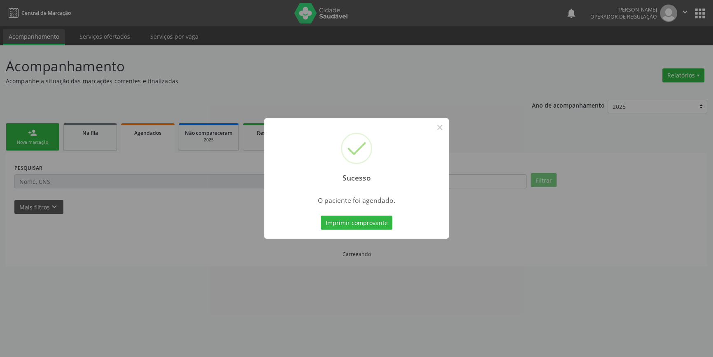
scroll to position [0, 0]
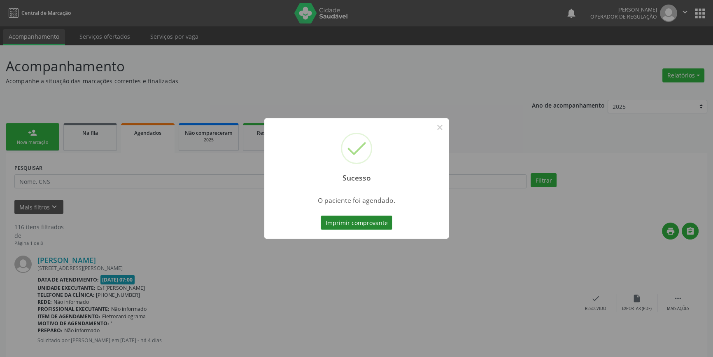
click at [368, 221] on button "Imprimir comprovante" at bounding box center [357, 222] width 72 height 14
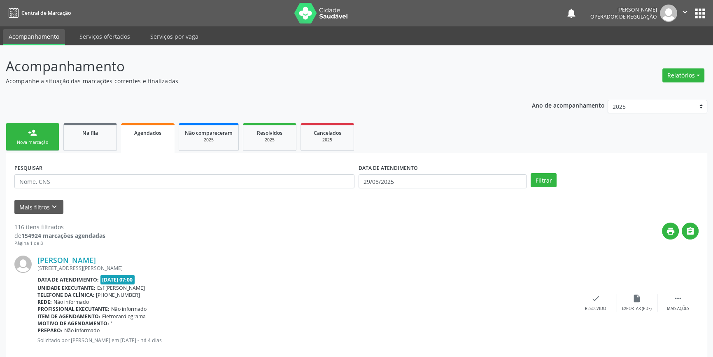
click at [34, 133] on div "person_add" at bounding box center [32, 132] width 9 height 9
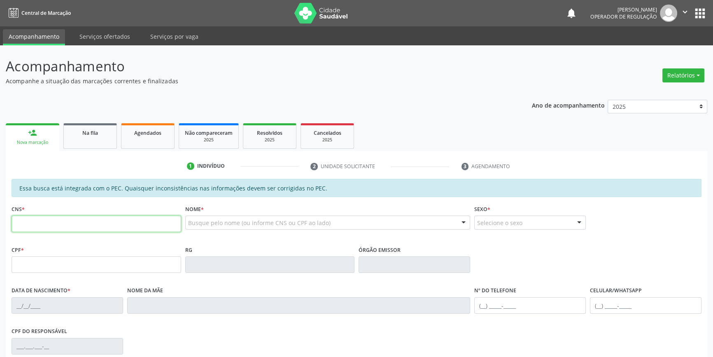
click at [61, 224] on input "text" at bounding box center [97, 223] width 170 height 16
type input "705 8044 4672 6739"
type input "28/01/1970"
type input "Elisa Luiza Gomes"
type input "(87) 98833-8873"
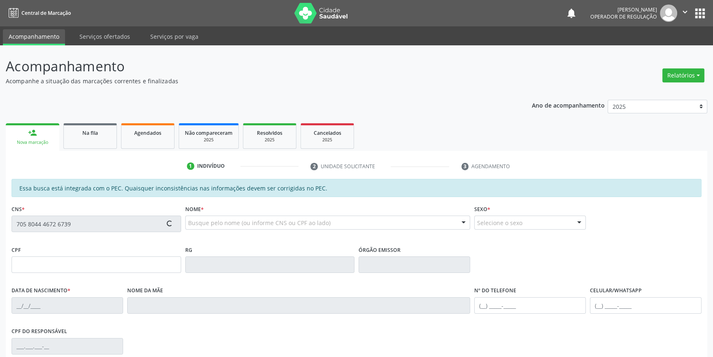
type input "S/N"
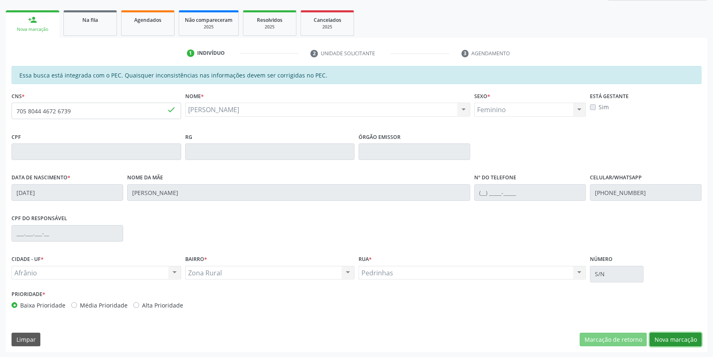
click at [659, 337] on button "Nova marcação" at bounding box center [676, 339] width 52 height 14
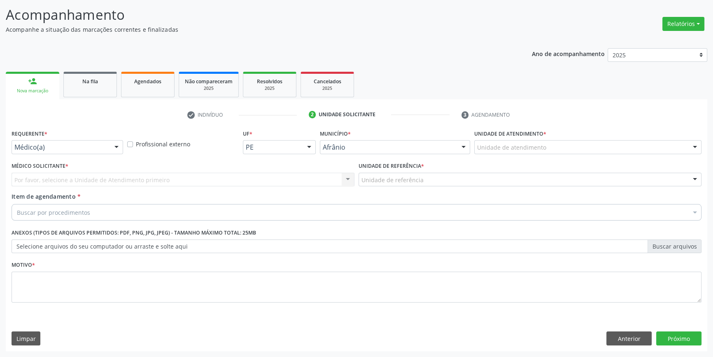
scroll to position [51, 0]
click at [544, 152] on div "Unidade de atendimento" at bounding box center [587, 148] width 227 height 14
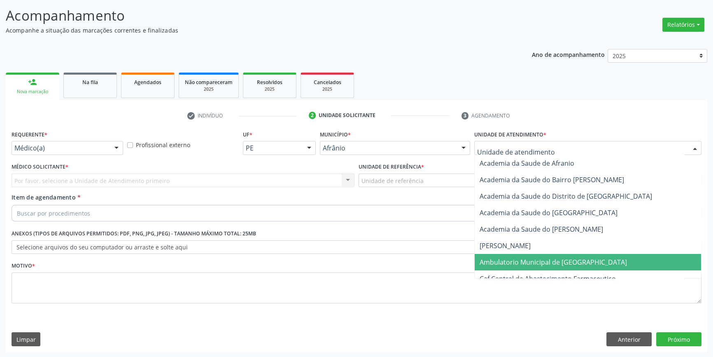
drag, startPoint x: 541, startPoint y: 256, endPoint x: 474, endPoint y: 226, distance: 73.2
click at [533, 255] on span "Ambulatorio Municipal de [GEOGRAPHIC_DATA]" at bounding box center [588, 262] width 226 height 16
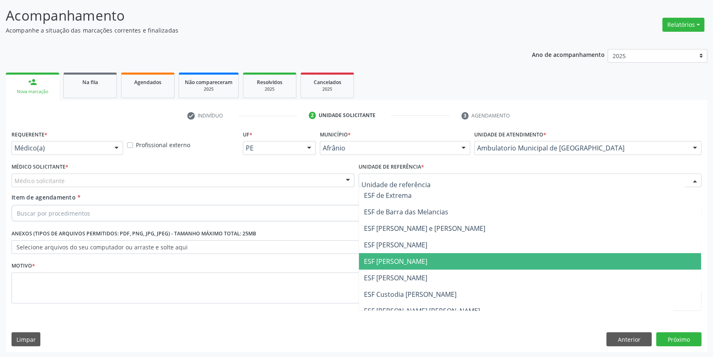
click at [388, 255] on span "ESF [PERSON_NAME]" at bounding box center [530, 261] width 342 height 16
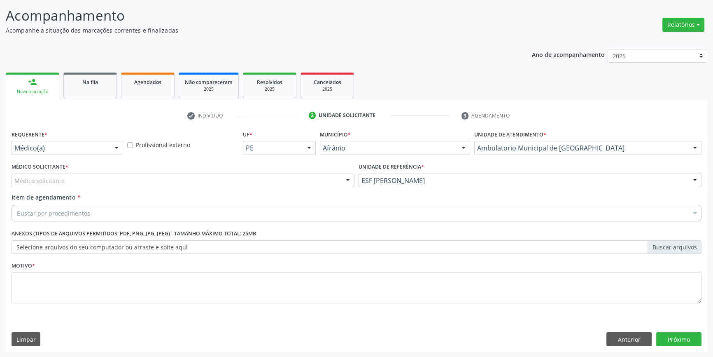
click at [261, 184] on div "Médico solicitante" at bounding box center [183, 180] width 343 height 14
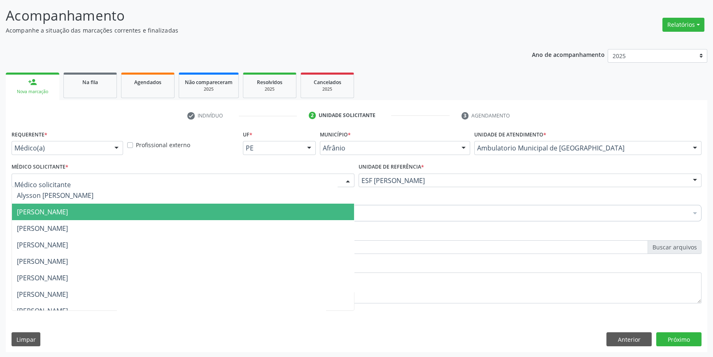
drag, startPoint x: 134, startPoint y: 211, endPoint x: 118, endPoint y: 209, distance: 15.8
click at [133, 211] on span "[PERSON_NAME]" at bounding box center [183, 211] width 342 height 16
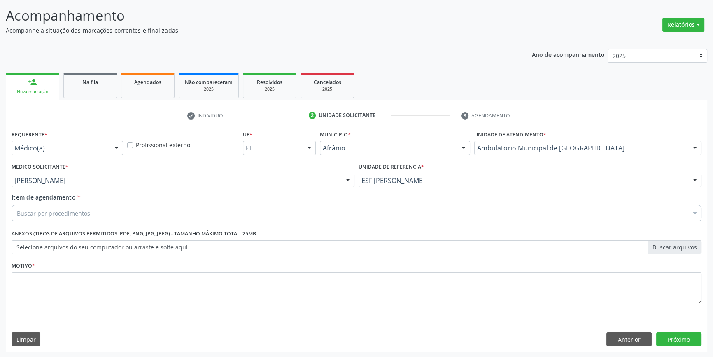
click at [111, 207] on div "Buscar por procedimentos" at bounding box center [357, 213] width 690 height 16
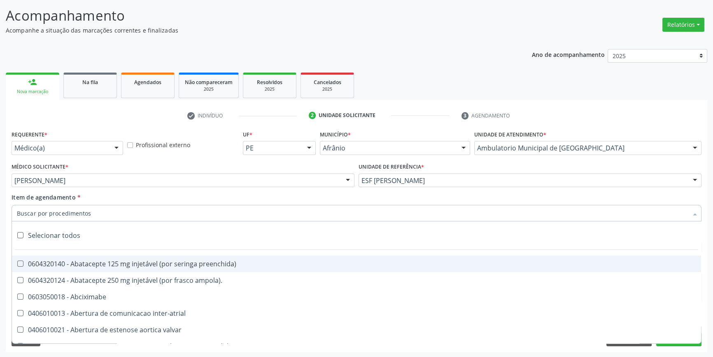
paste input "ortopedista"
type input "ortopedista"
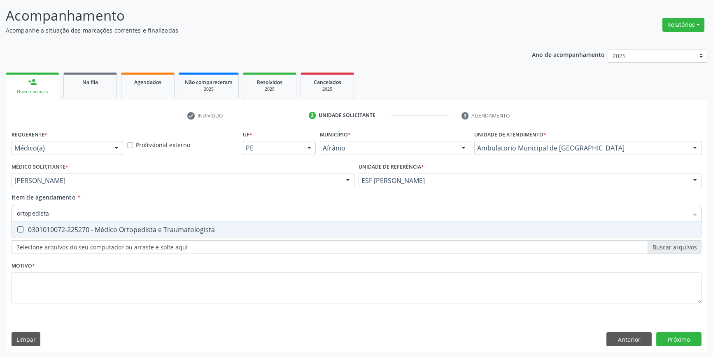
click at [98, 225] on span "0301010072-225270 - Médico Ortopedista e Traumatologista" at bounding box center [356, 229] width 689 height 16
checkbox Traumatologista "true"
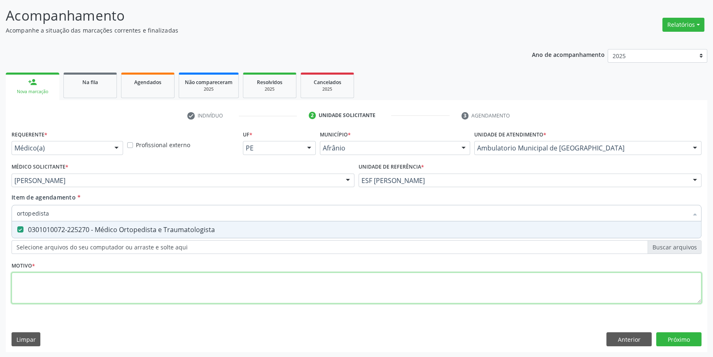
click at [75, 277] on div "Requerente * Médico(a) Médico(a) Enfermeiro(a) Paciente Nenhum resultado encont…" at bounding box center [357, 221] width 690 height 187
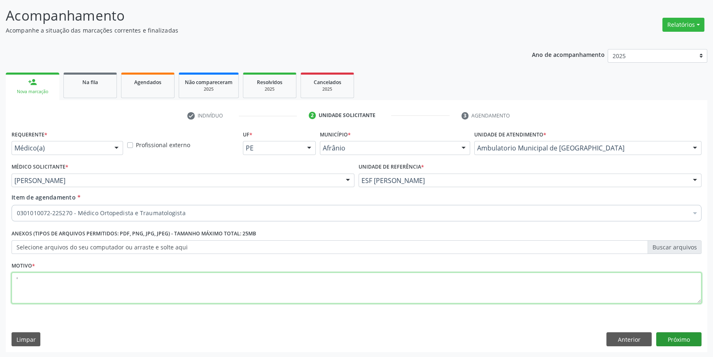
type textarea "'"
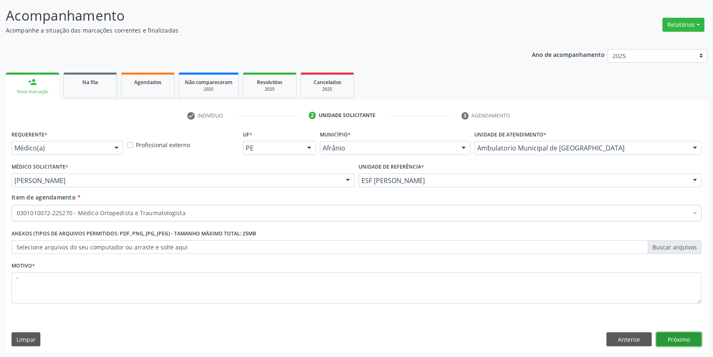
click at [668, 335] on button "Próximo" at bounding box center [678, 339] width 45 height 14
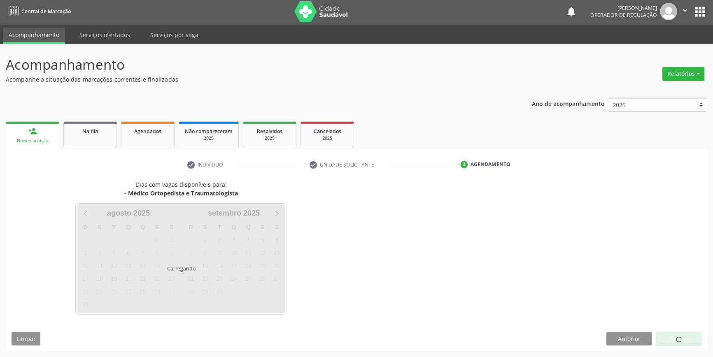
scroll to position [1, 0]
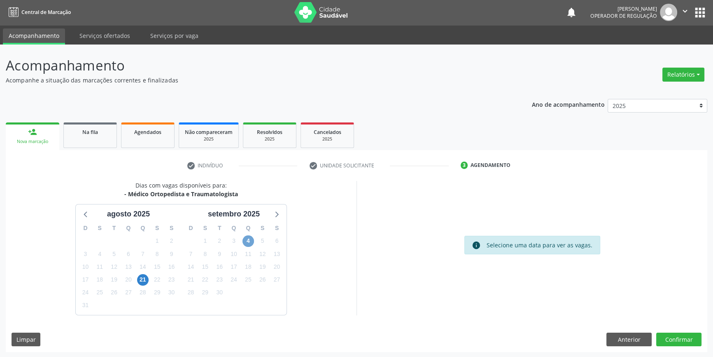
click at [249, 239] on span "4" at bounding box center [248, 241] width 12 height 12
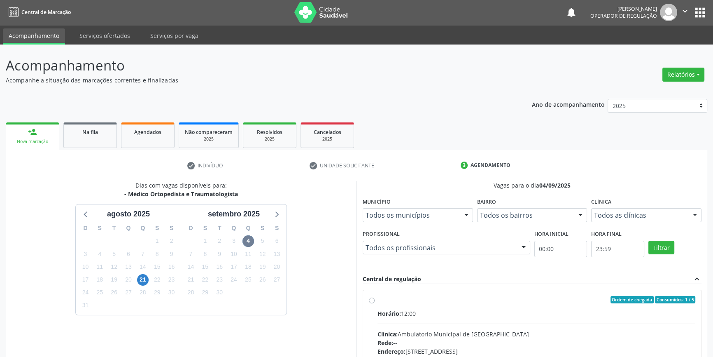
click at [401, 307] on label "Ordem de chegada Consumidos: 1 / 5 Horário: 12:00 Clínica: Ambulatorio Municipa…" at bounding box center [537, 359] width 318 height 126
click at [375, 303] on input "Ordem de chegada Consumidos: 1 / 5 Horário: 12:00 Clínica: Ambulatorio Municipa…" at bounding box center [372, 299] width 6 height 7
radio input "true"
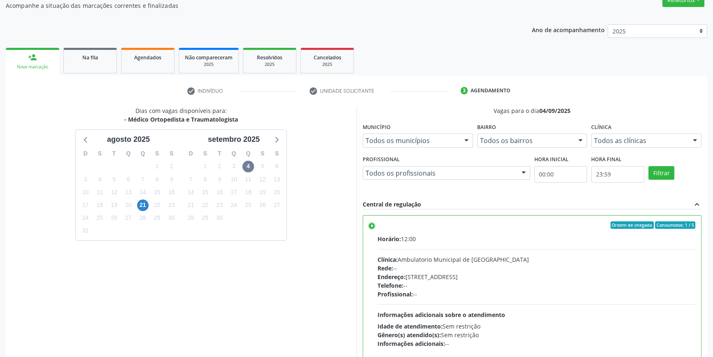
scroll to position [135, 0]
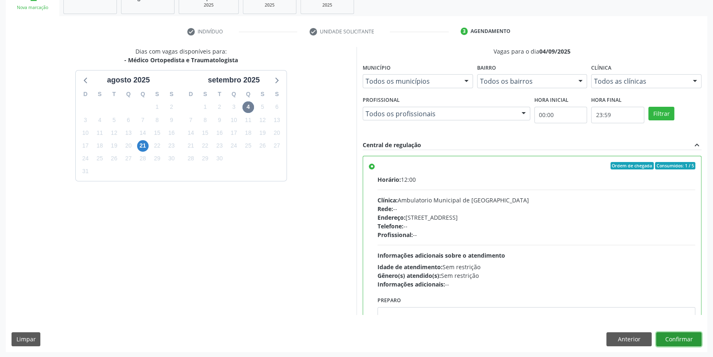
click at [672, 336] on button "Confirmar" at bounding box center [678, 339] width 45 height 14
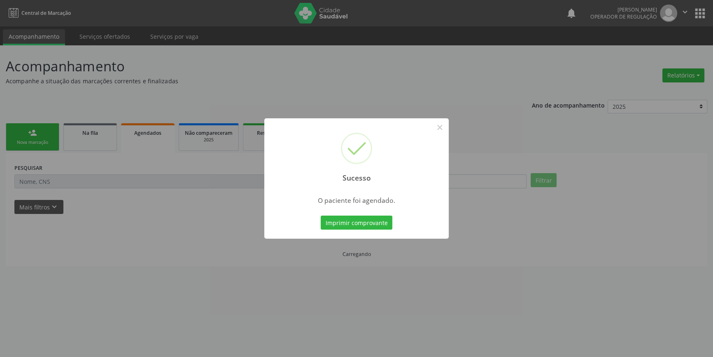
scroll to position [0, 0]
click at [377, 215] on button "Imprimir comprovante" at bounding box center [360, 222] width 72 height 14
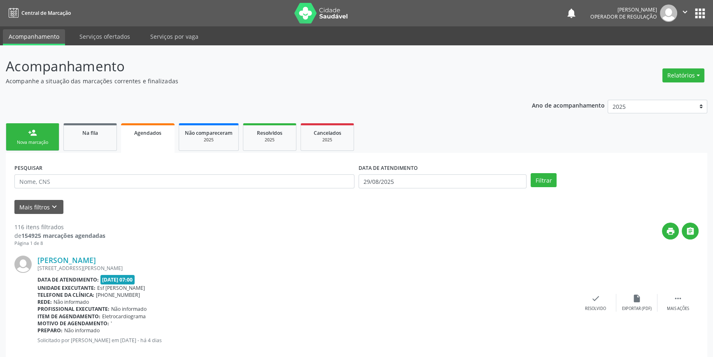
click at [41, 128] on link "person_add Nova marcação" at bounding box center [33, 137] width 54 height 28
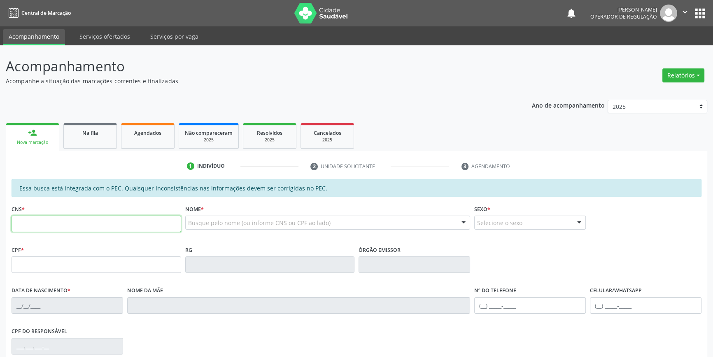
click at [45, 222] on input "text" at bounding box center [97, 223] width 170 height 16
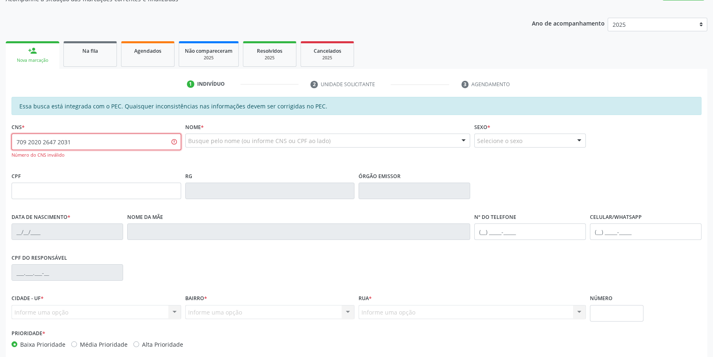
scroll to position [121, 0]
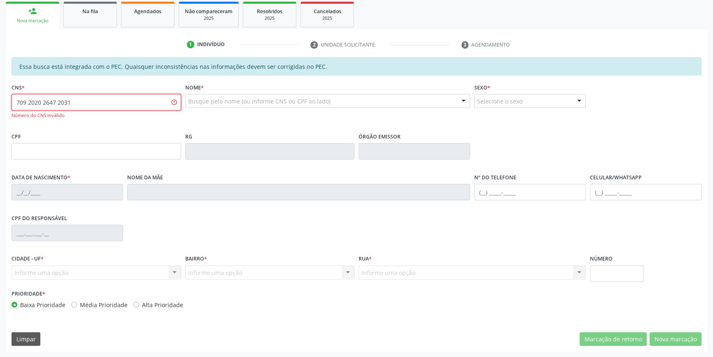
drag, startPoint x: 94, startPoint y: 104, endPoint x: 0, endPoint y: 96, distance: 94.6
click at [0, 98] on div "Acompanhamento Acompanhe a situação das marcações correntes e finalizadas Relat…" at bounding box center [356, 140] width 713 height 433
type input "709 2002 2647 2031"
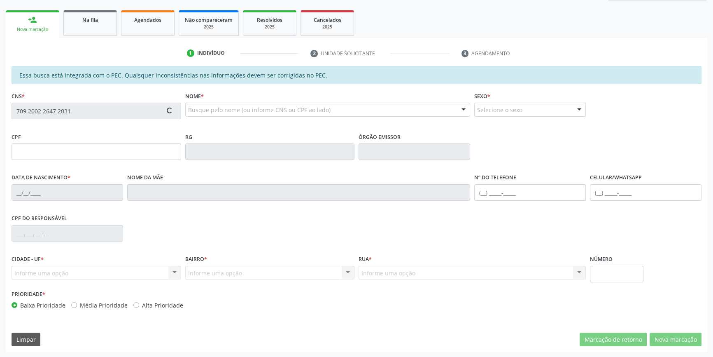
type input "038.618.504-27"
type input "10/01/1971"
type input "Josefa de Macedo Rodrigues"
type input "(87) 98831-2680"
type input "S/N"
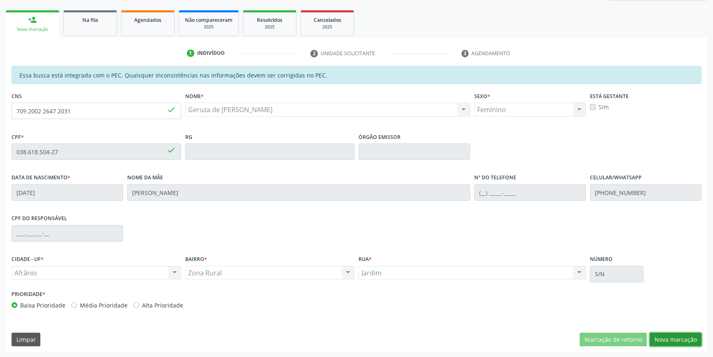
click at [664, 337] on button "Nova marcação" at bounding box center [676, 339] width 52 height 14
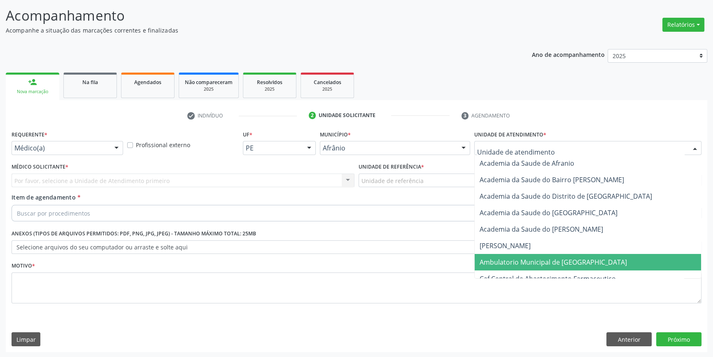
click at [554, 263] on span "Ambulatorio Municipal de [GEOGRAPHIC_DATA]" at bounding box center [553, 261] width 147 height 9
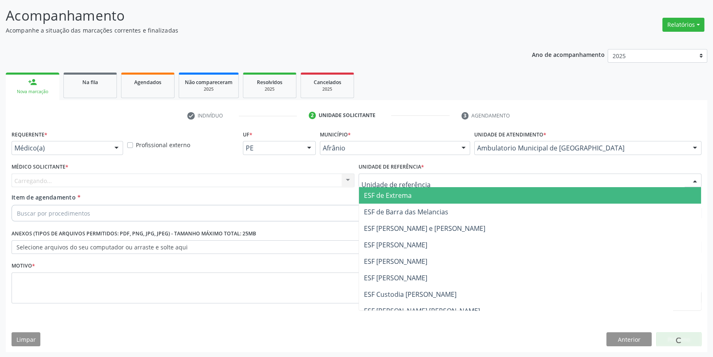
click at [420, 175] on div at bounding box center [530, 180] width 343 height 14
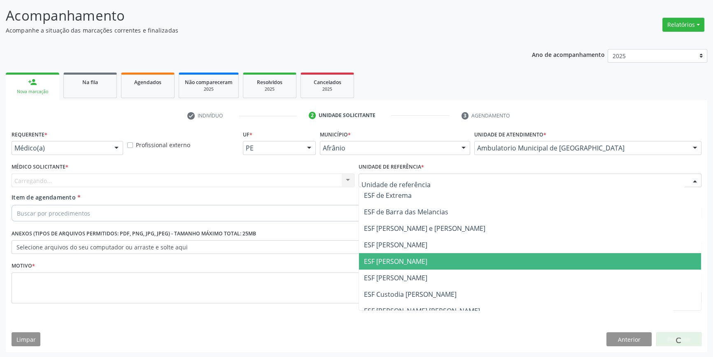
click at [405, 277] on span "ESF [PERSON_NAME]" at bounding box center [395, 277] width 63 height 9
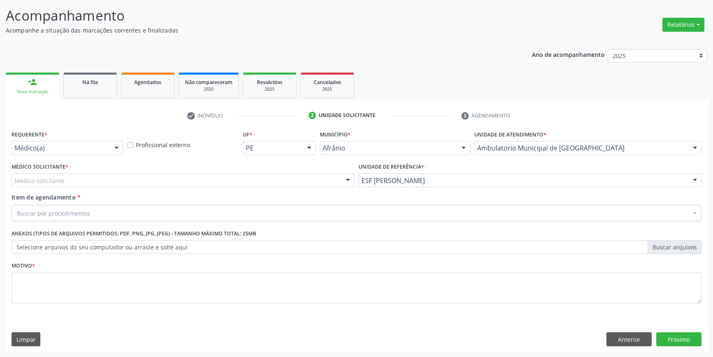
click at [269, 193] on div "Item de agendamento * Buscar por procedimentos Selecionar todos 0604320140 - Ab…" at bounding box center [357, 206] width 690 height 26
click at [259, 182] on div "Médico solicitante" at bounding box center [183, 180] width 343 height 14
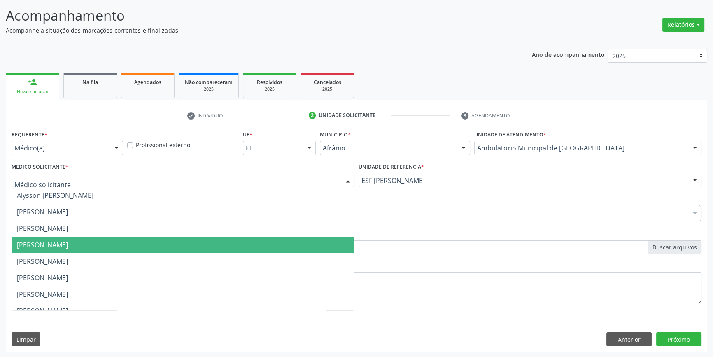
click at [68, 244] on span "[PERSON_NAME]" at bounding box center [42, 244] width 51 height 9
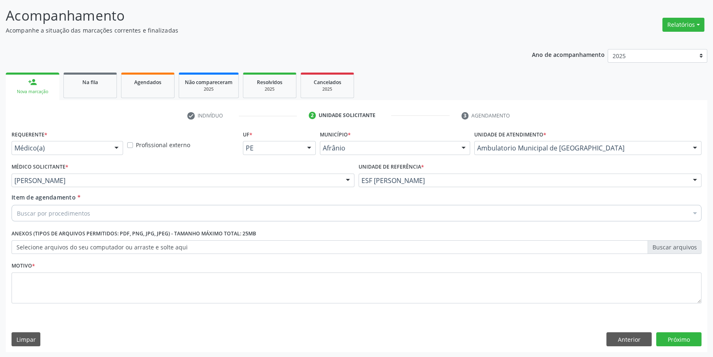
click at [92, 223] on div "Item de agendamento * Buscar por procedimentos Selecionar todos 0604320140 - Ab…" at bounding box center [356, 209] width 694 height 32
click at [93, 217] on div "Buscar por procedimentos" at bounding box center [357, 213] width 690 height 16
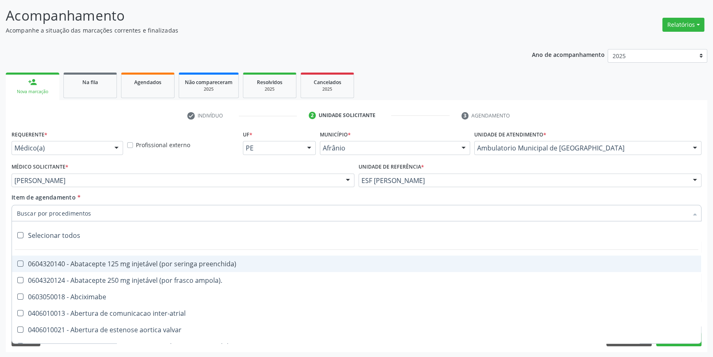
paste input "ortopedista"
type input "ortopedista"
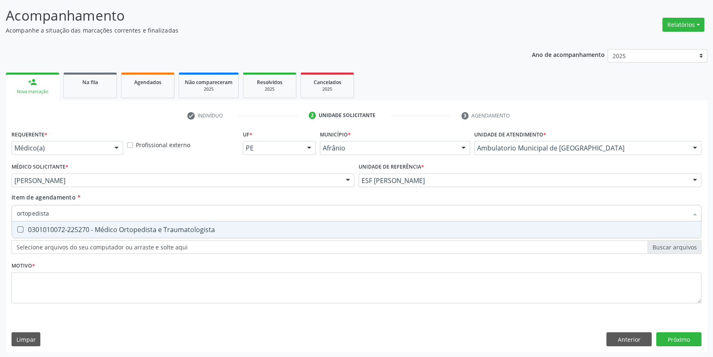
click at [107, 229] on div "0301010072-225270 - Médico Ortopedista e Traumatologista" at bounding box center [356, 229] width 679 height 7
checkbox Traumatologista "true"
click at [90, 317] on div "Requerente * Médico(a) Médico(a) Enfermeiro(a) Paciente Nenhum resultado encont…" at bounding box center [357, 240] width 702 height 224
click at [96, 238] on ul "Desfazer seleção 0301010072-225270 - Médico Ortopedista e Traumatologista Nenhu…" at bounding box center [356, 229] width 689 height 16
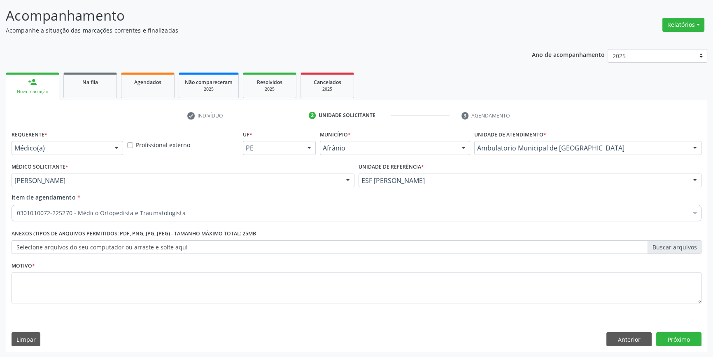
click at [99, 296] on li "Não selecionados" at bounding box center [356, 293] width 689 height 22
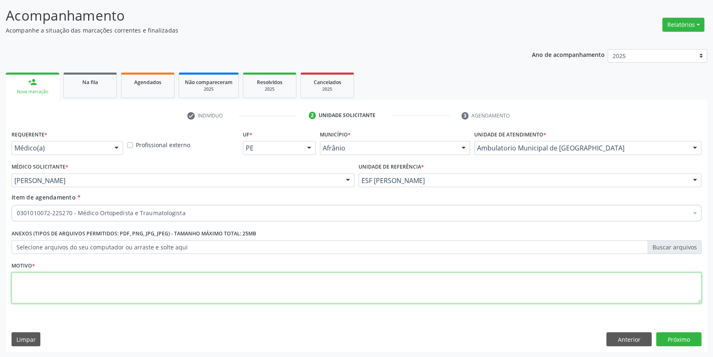
click at [119, 293] on textarea at bounding box center [357, 287] width 690 height 31
type textarea "'"
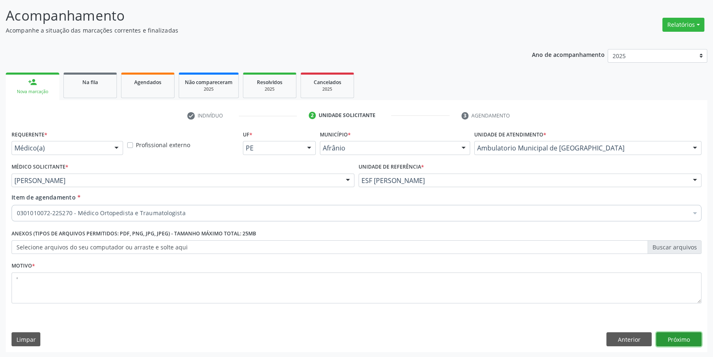
click at [674, 340] on button "Próximo" at bounding box center [678, 339] width 45 height 14
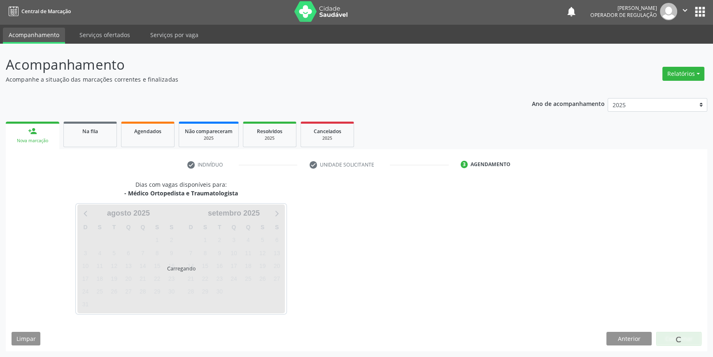
scroll to position [1, 0]
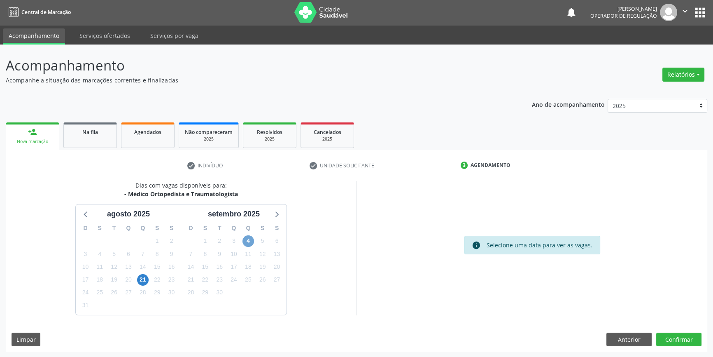
click at [252, 240] on span "4" at bounding box center [248, 241] width 12 height 12
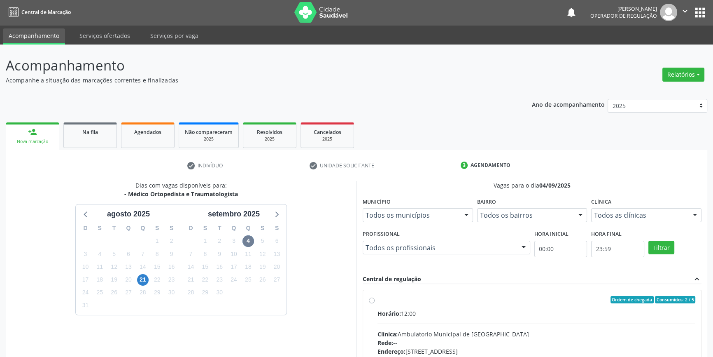
click at [397, 303] on label "Ordem de chegada Consumidos: 2 / 5 Horário: 12:00 Clínica: Ambulatorio Municipa…" at bounding box center [537, 359] width 318 height 126
click at [375, 303] on input "Ordem de chegada Consumidos: 2 / 5 Horário: 12:00 Clínica: Ambulatorio Municipa…" at bounding box center [372, 299] width 6 height 7
radio input "true"
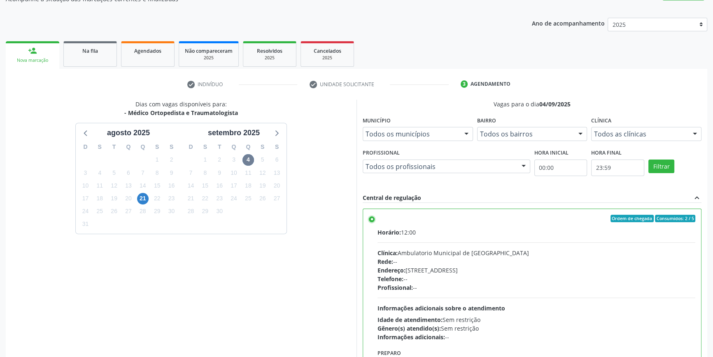
scroll to position [135, 0]
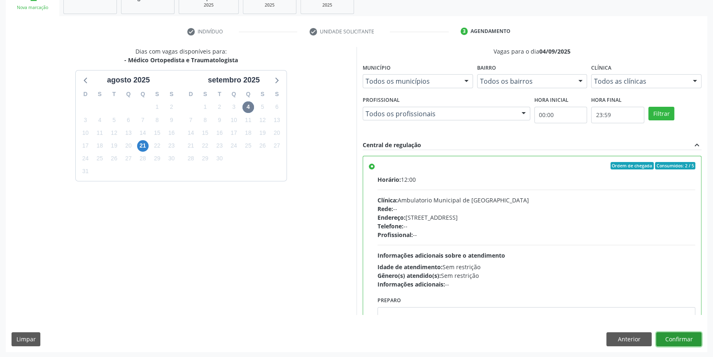
click at [673, 344] on button "Confirmar" at bounding box center [678, 339] width 45 height 14
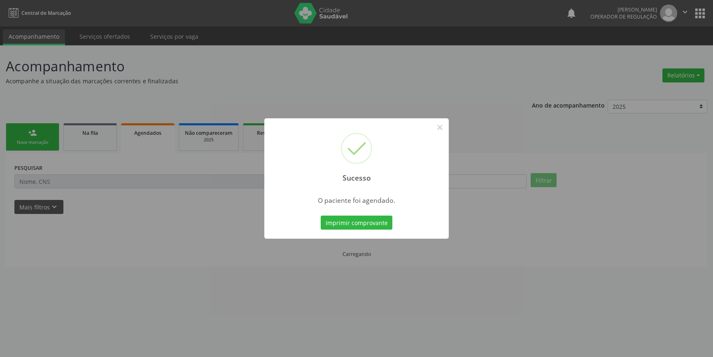
scroll to position [0, 0]
click at [367, 215] on button "Imprimir comprovante" at bounding box center [360, 222] width 72 height 14
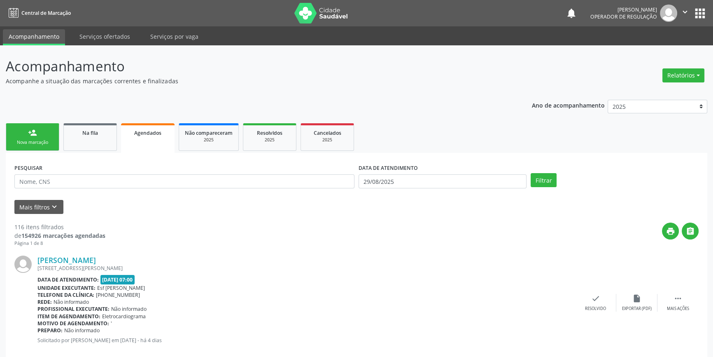
click at [37, 131] on div "Sucesso × O paciente foi agendado. Imprimir comprovante Cancel" at bounding box center [356, 178] width 713 height 357
click at [34, 142] on div "Nova marcação" at bounding box center [32, 142] width 41 height 6
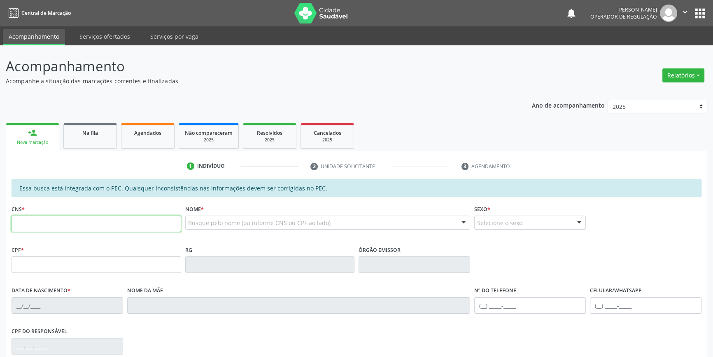
click at [54, 218] on input "text" at bounding box center [97, 223] width 170 height 16
type input "701 4046 6630 6837"
type input "007.600.615-80"
type input "10/04/1983"
type input "Laurinete Viana da Silva"
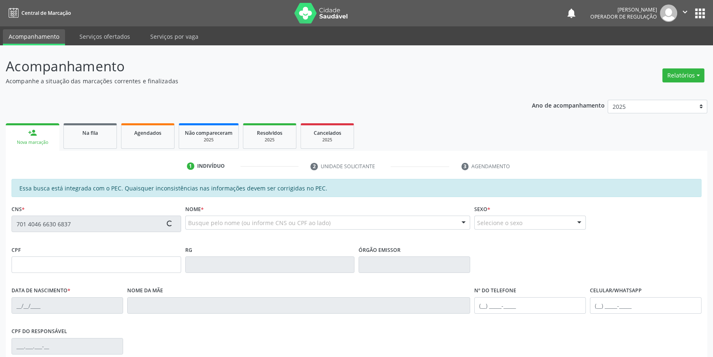
type input "(87) 98836-6496"
type input "S/N"
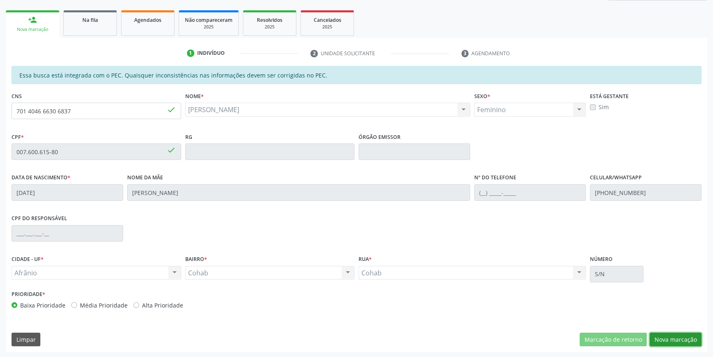
click at [681, 341] on button "Nova marcação" at bounding box center [676, 339] width 52 height 14
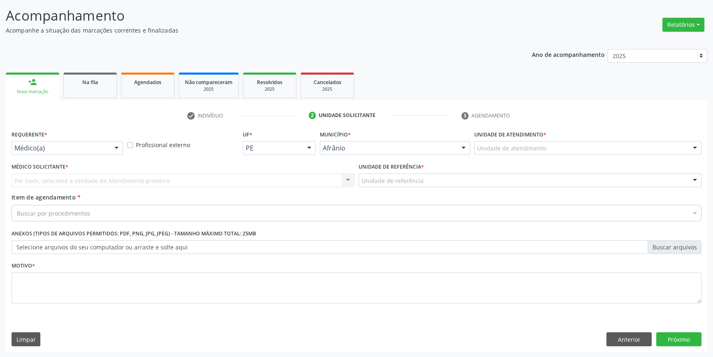
click at [550, 150] on div "Unidade de atendimento" at bounding box center [587, 148] width 227 height 14
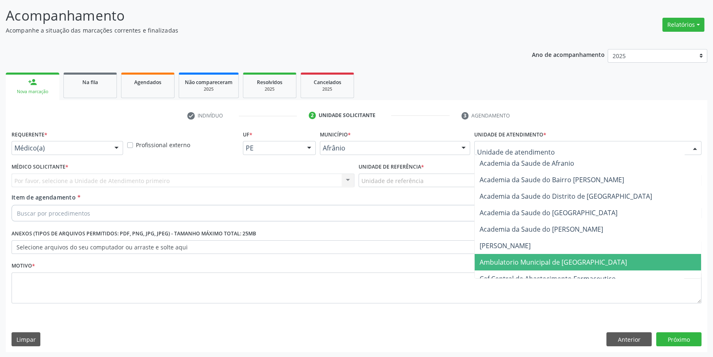
click at [534, 258] on span "Ambulatorio Municipal de [GEOGRAPHIC_DATA]" at bounding box center [553, 261] width 147 height 9
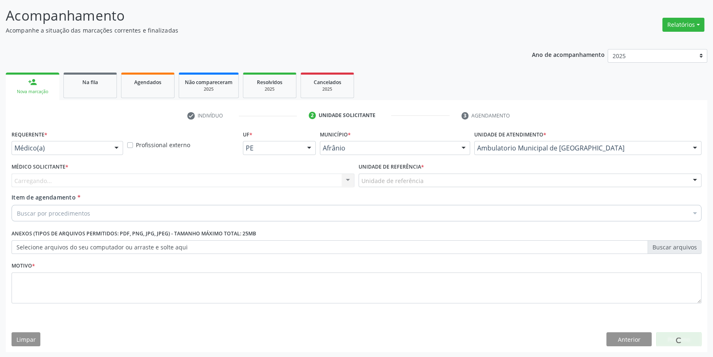
click at [425, 183] on div "Unidade de referência" at bounding box center [530, 180] width 343 height 14
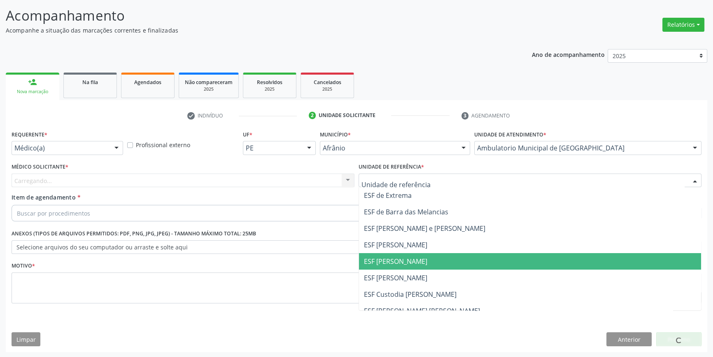
click at [411, 263] on span "ESF [PERSON_NAME]" at bounding box center [395, 260] width 63 height 9
click at [183, 175] on div "Carregando..." at bounding box center [183, 180] width 343 height 14
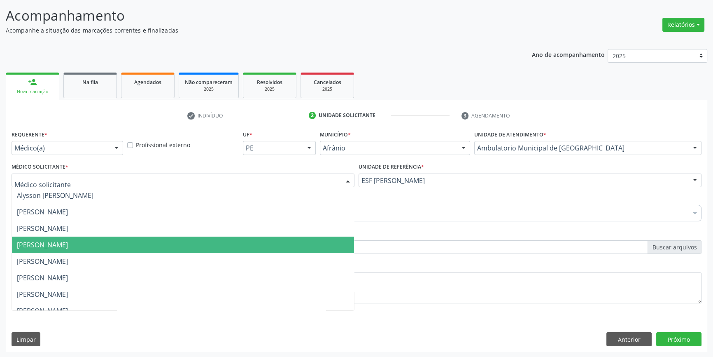
click at [61, 243] on span "[PERSON_NAME]" at bounding box center [42, 244] width 51 height 9
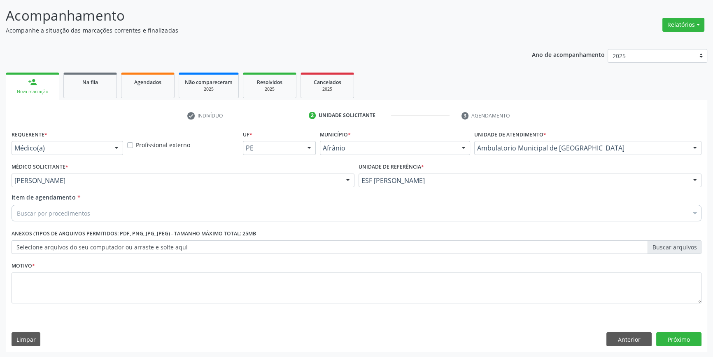
click at [67, 222] on div "Item de agendamento * Buscar por procedimentos Selecionar todos 0604320140 - Ab…" at bounding box center [356, 209] width 694 height 32
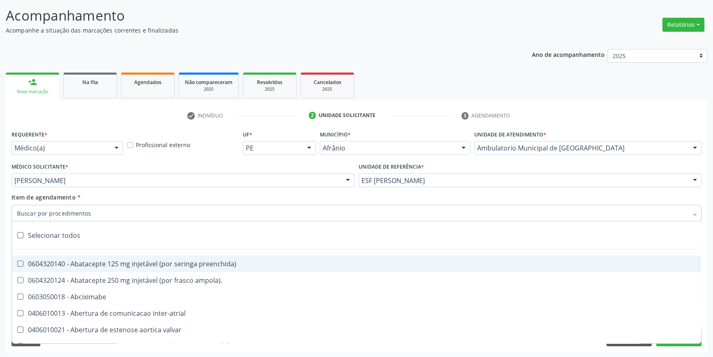
paste input "ortopedista"
type input "ortopedista"
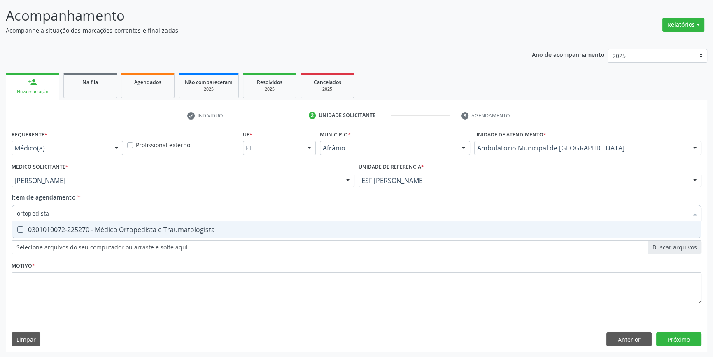
click at [80, 226] on div "0301010072-225270 - Médico Ortopedista e Traumatologista" at bounding box center [356, 229] width 679 height 7
checkbox Traumatologista "true"
click at [65, 269] on div "Requerente * Médico(a) Médico(a) Enfermeiro(a) Paciente Nenhum resultado encont…" at bounding box center [357, 221] width 690 height 187
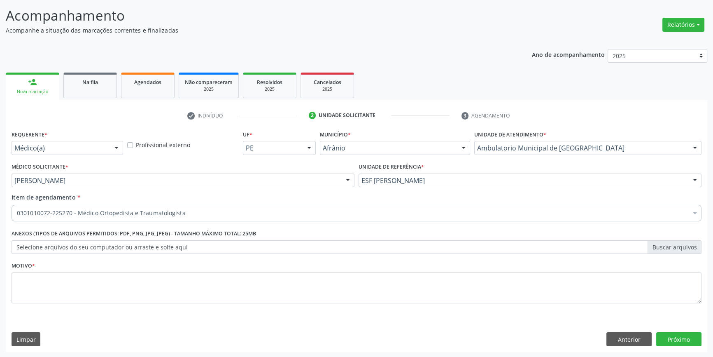
click at [54, 283] on li "Não selecionados" at bounding box center [356, 293] width 689 height 22
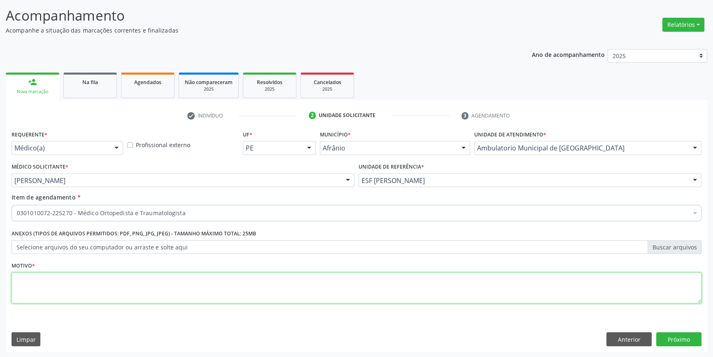
click at [54, 283] on textarea at bounding box center [357, 287] width 690 height 31
type textarea "'"
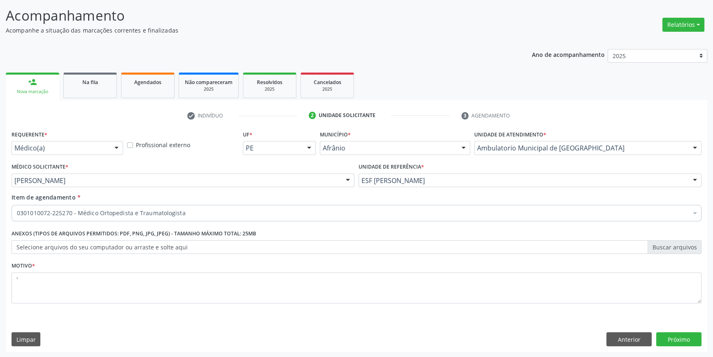
click at [683, 350] on div "Requerente * Médico(a) Médico(a) Enfermeiro(a) Paciente Nenhum resultado encont…" at bounding box center [357, 240] width 702 height 224
click at [683, 342] on button "Próximo" at bounding box center [678, 339] width 45 height 14
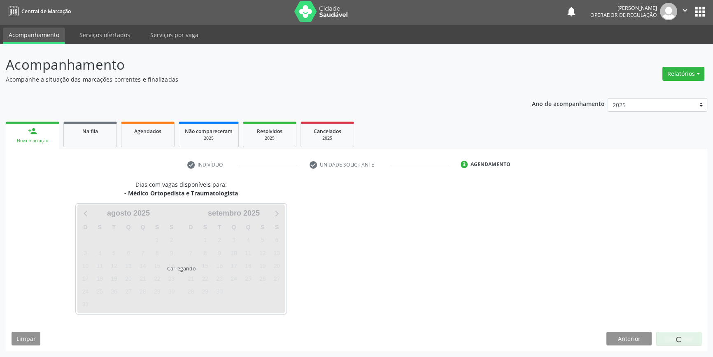
scroll to position [1, 0]
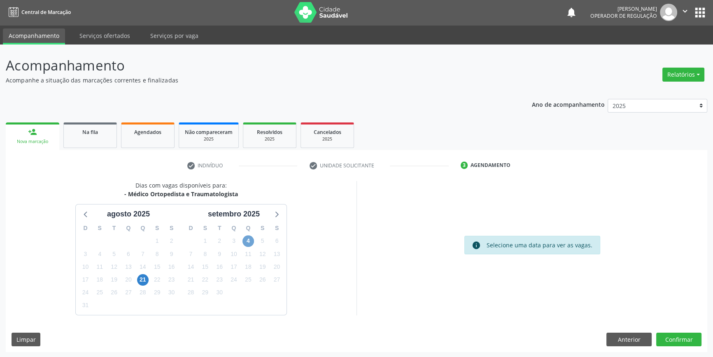
click at [249, 238] on span "4" at bounding box center [248, 241] width 12 height 12
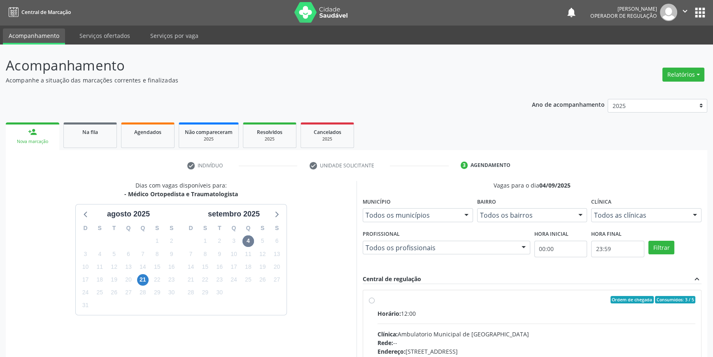
click at [375, 303] on input "Ordem de chegada Consumidos: 3 / 5 Horário: 12:00 Clínica: Ambulatorio Municipa…" at bounding box center [372, 299] width 6 height 7
radio input "true"
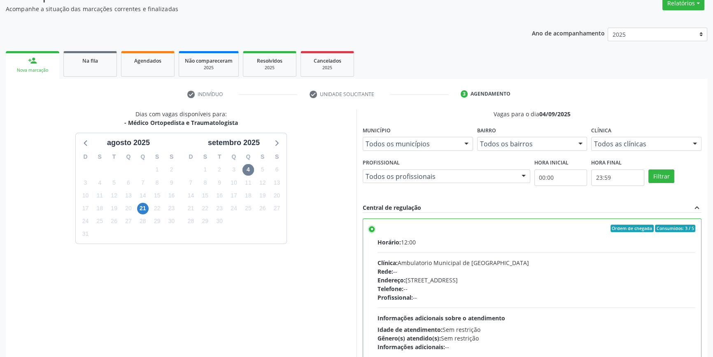
scroll to position [135, 0]
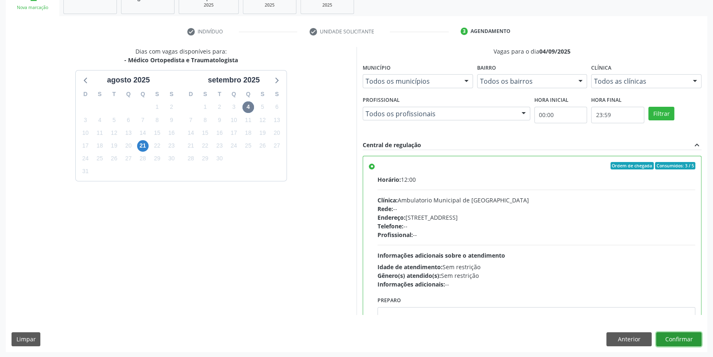
click at [678, 336] on button "Confirmar" at bounding box center [678, 339] width 45 height 14
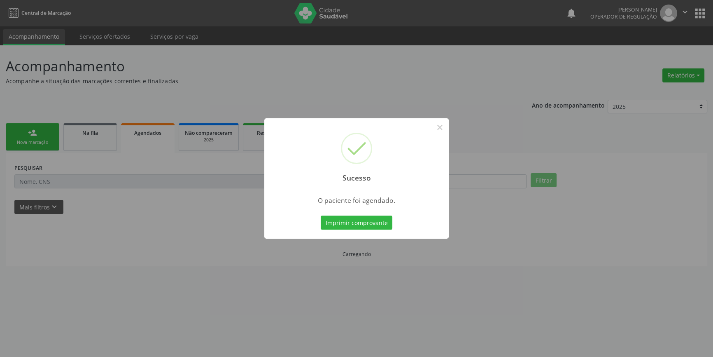
scroll to position [0, 0]
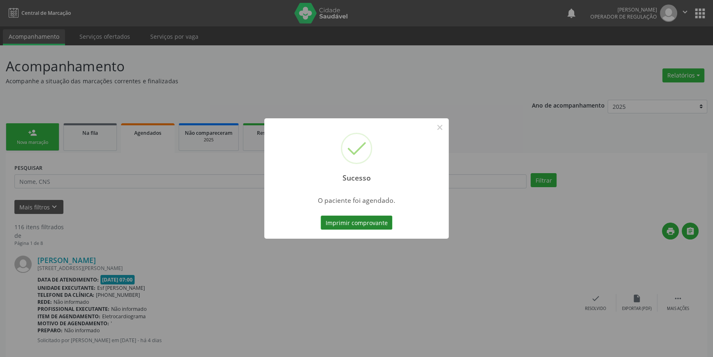
click at [371, 218] on button "Imprimir comprovante" at bounding box center [357, 222] width 72 height 14
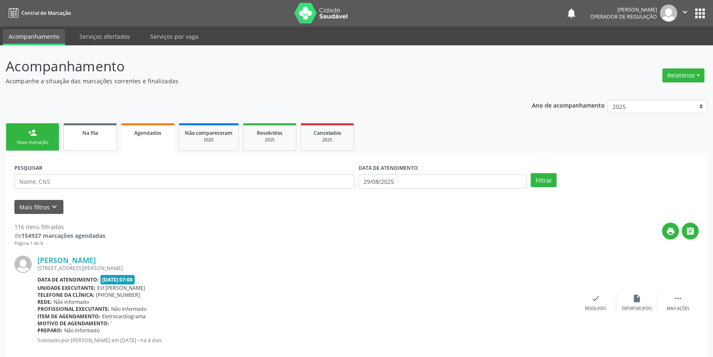
click at [86, 137] on link "Na fila" at bounding box center [90, 137] width 54 height 28
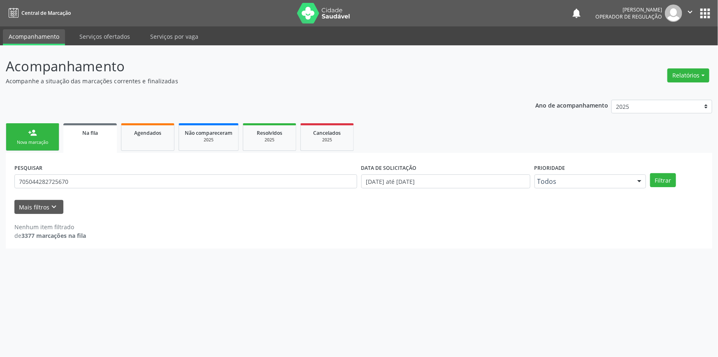
click at [0, 175] on div "Acompanhamento Acompanhe a situação das marcações correntes e finalizadas Relat…" at bounding box center [359, 200] width 718 height 311
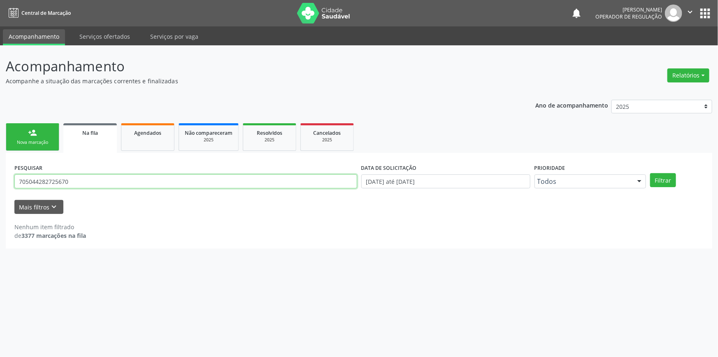
drag, startPoint x: 115, startPoint y: 184, endPoint x: 390, endPoint y: 103, distance: 287.0
click at [0, 184] on div "Acompanhamento Acompanhe a situação das marcações correntes e finalizadas Relat…" at bounding box center [359, 200] width 718 height 311
type input "700905926341996"
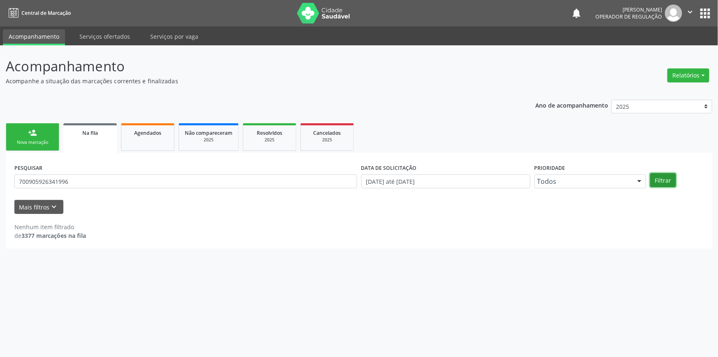
click at [660, 183] on button "Filtrar" at bounding box center [663, 180] width 26 height 14
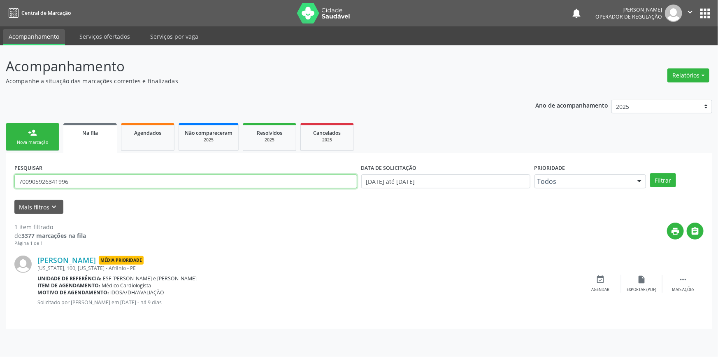
drag, startPoint x: 118, startPoint y: 175, endPoint x: 0, endPoint y: 180, distance: 117.9
click at [0, 180] on div "Acompanhamento Acompanhe a situação das marcações correntes e finalizadas Relat…" at bounding box center [359, 200] width 718 height 311
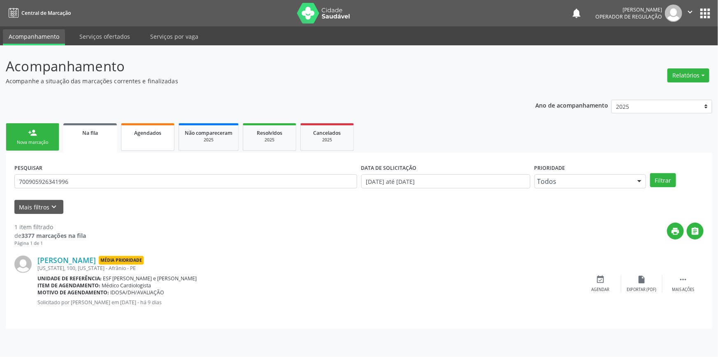
click at [128, 135] on div "Agendados" at bounding box center [147, 132] width 41 height 9
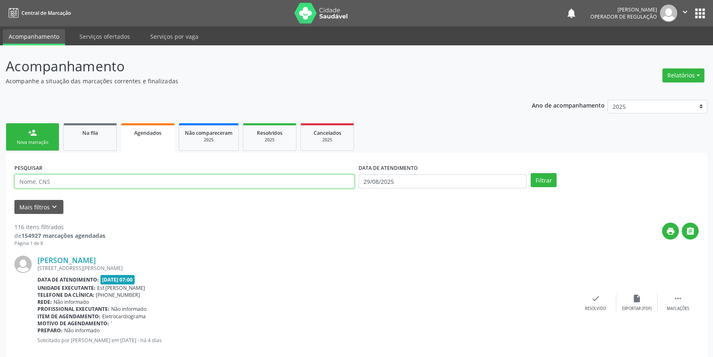
click at [96, 183] on input "text" at bounding box center [184, 181] width 340 height 14
paste input "700905926341996"
type input "700905926341996"
click at [547, 177] on button "Filtrar" at bounding box center [544, 180] width 26 height 14
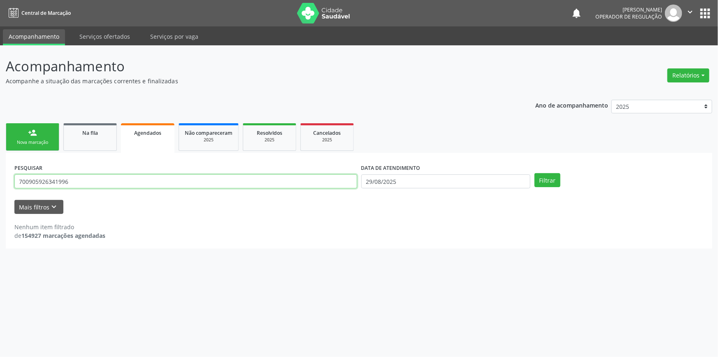
drag, startPoint x: 86, startPoint y: 180, endPoint x: 0, endPoint y: 161, distance: 88.7
click at [0, 163] on div "Acompanhamento Acompanhe a situação das marcações correntes e finalizadas Relat…" at bounding box center [359, 200] width 718 height 311
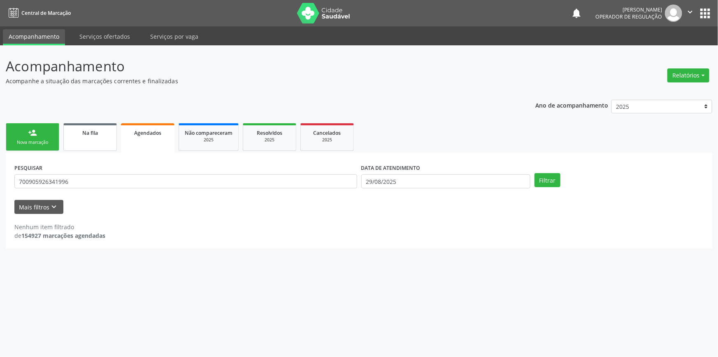
click at [90, 132] on span "Na fila" at bounding box center [90, 132] width 16 height 7
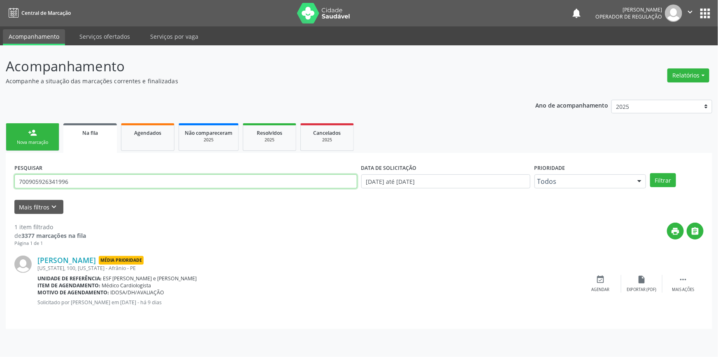
click at [77, 174] on input "700905926341996" at bounding box center [185, 181] width 343 height 14
drag, startPoint x: 72, startPoint y: 185, endPoint x: 0, endPoint y: 181, distance: 71.7
click at [0, 181] on div "Acompanhamento Acompanhe a situação das marcações correntes e finalizadas Relat…" at bounding box center [359, 200] width 718 height 311
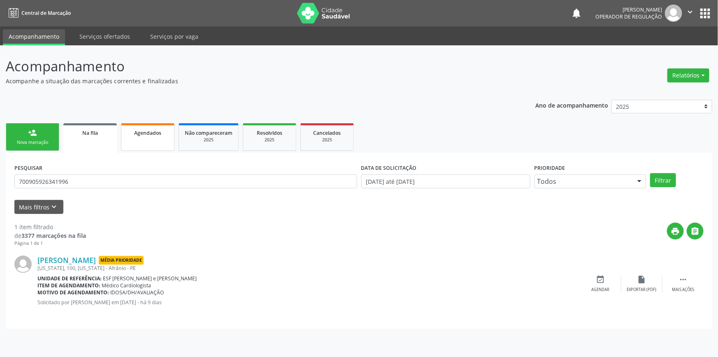
click at [135, 135] on span "Agendados" at bounding box center [147, 132] width 27 height 7
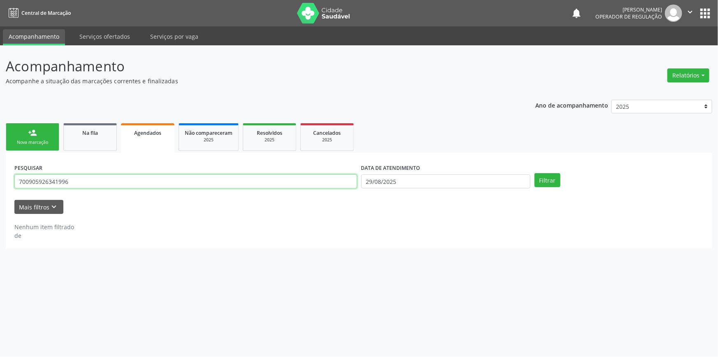
click at [111, 182] on input "700905926341996" at bounding box center [185, 181] width 343 height 14
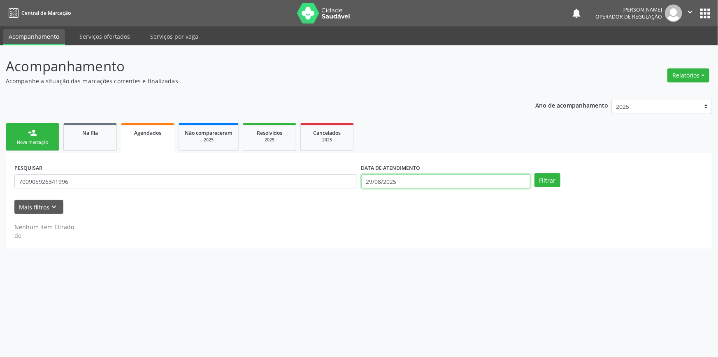
click at [465, 176] on input "29/08/2025" at bounding box center [445, 181] width 169 height 14
click at [366, 201] on span at bounding box center [366, 196] width 14 height 14
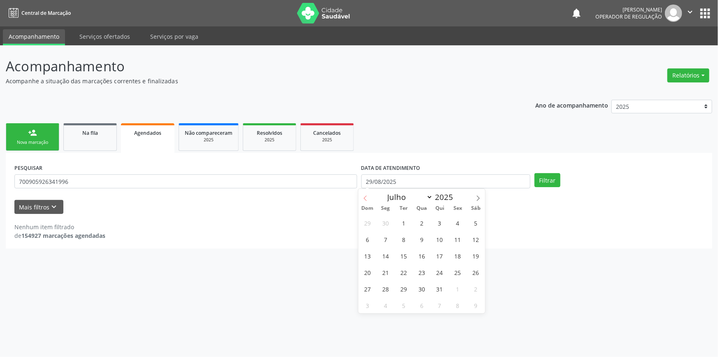
click at [366, 201] on span at bounding box center [366, 196] width 14 height 14
click at [365, 201] on span at bounding box center [366, 196] width 14 height 14
click at [478, 196] on icon at bounding box center [478, 197] width 3 height 5
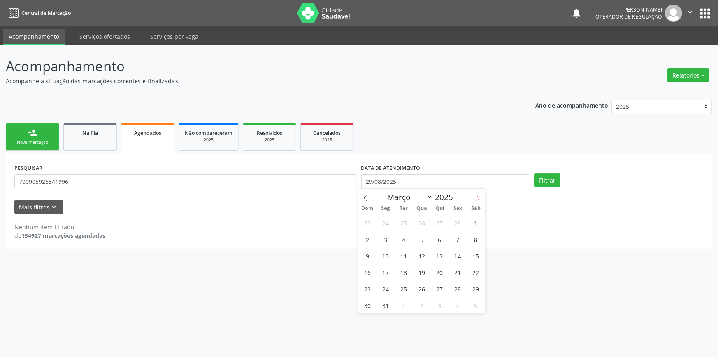
select select "3"
click at [403, 223] on span "1" at bounding box center [404, 222] width 16 height 16
type input "01/04/2025"
click at [481, 199] on icon at bounding box center [479, 198] width 6 height 6
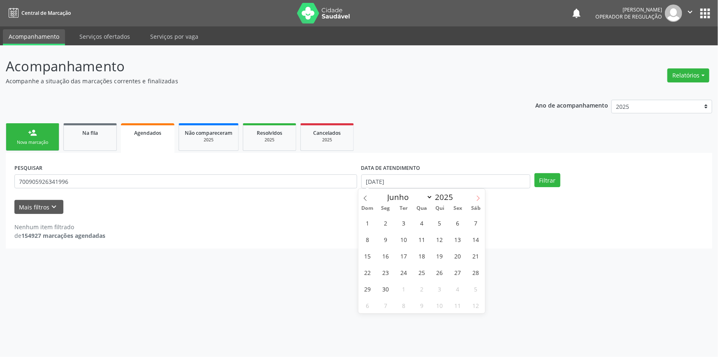
click at [481, 199] on icon at bounding box center [479, 198] width 6 height 6
select select "7"
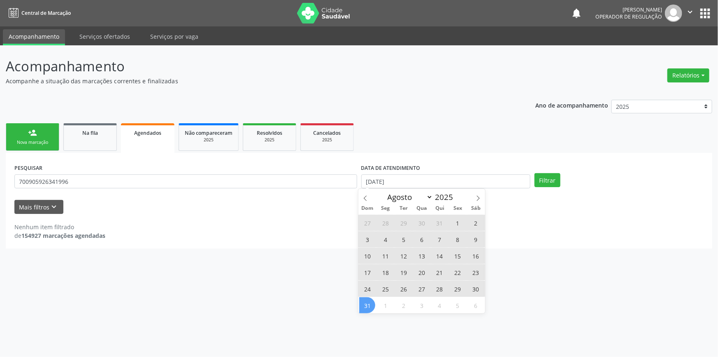
click at [372, 306] on span "31" at bounding box center [367, 305] width 16 height 16
drag, startPoint x: 513, startPoint y: 181, endPoint x: 506, endPoint y: 184, distance: 6.8
click at [512, 181] on input "01/04/2025 até 31/08/2025" at bounding box center [445, 181] width 169 height 14
click at [366, 199] on icon at bounding box center [366, 198] width 6 height 6
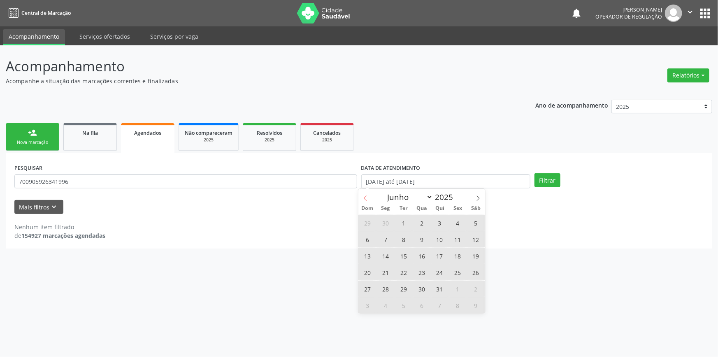
click at [366, 199] on icon at bounding box center [366, 198] width 6 height 6
select select "3"
click at [399, 219] on span "1" at bounding box center [404, 222] width 16 height 16
type input "01/04/2025"
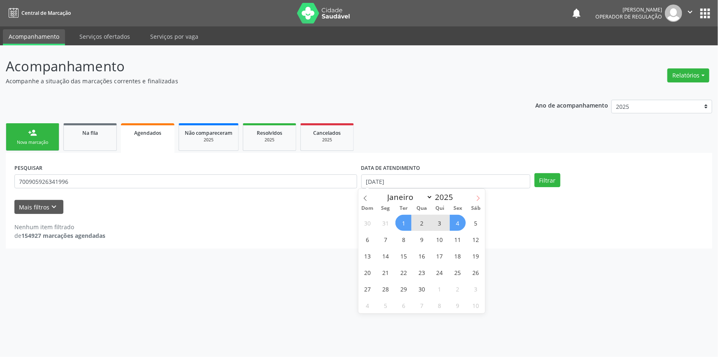
click at [480, 201] on span at bounding box center [478, 196] width 14 height 14
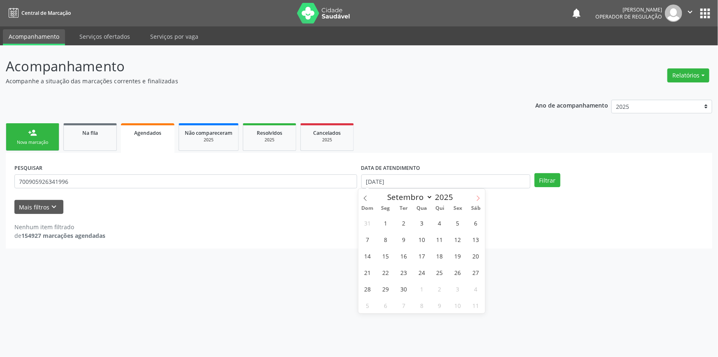
click at [480, 201] on span at bounding box center [478, 196] width 14 height 14
select select "9"
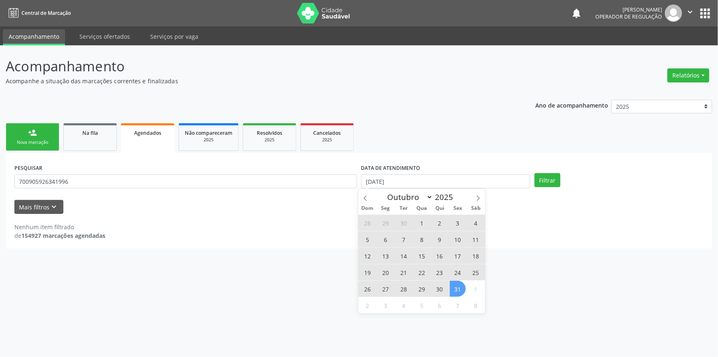
click at [453, 289] on span "31" at bounding box center [458, 288] width 16 height 16
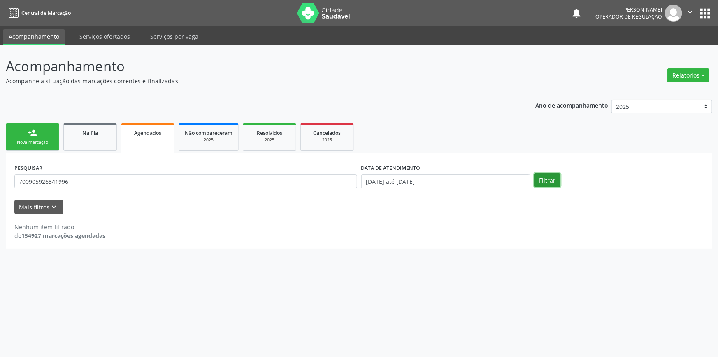
click at [549, 173] on button "Filtrar" at bounding box center [548, 180] width 26 height 14
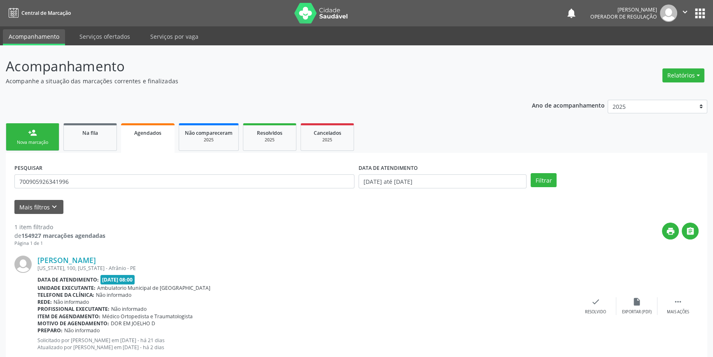
scroll to position [22, 0]
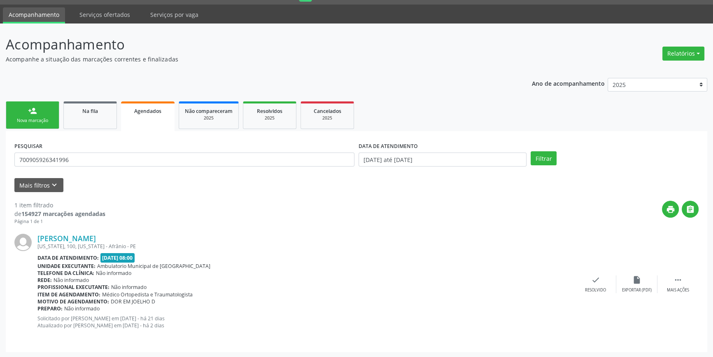
drag, startPoint x: 217, startPoint y: 326, endPoint x: 37, endPoint y: 332, distance: 180.0
click at [38, 333] on div "Justina Martina Rodrigues Arizona, 100, Arizona - Afrânio - PE Data de atendime…" at bounding box center [306, 283] width 538 height 101
click at [48, 319] on p "Solicitado por Ana Carla Pereira de Albuquerque em 08/08/2025 - há 21 dias Atua…" at bounding box center [306, 322] width 538 height 14
click at [22, 118] on div "Nova marcação" at bounding box center [32, 120] width 41 height 6
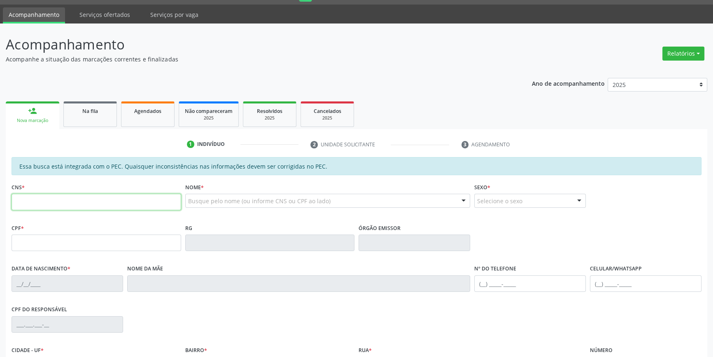
click at [62, 201] on input "text" at bounding box center [97, 202] width 170 height 16
type input "708 2001 2571 3248"
type input "024.305.894-27"
type input "09/03/1973"
type input "Maria Madalena da Silva Lacerda"
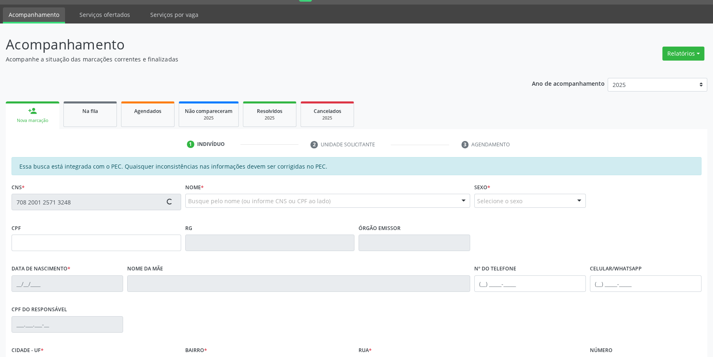
type input "(87) 9185-5640"
type input "S/N"
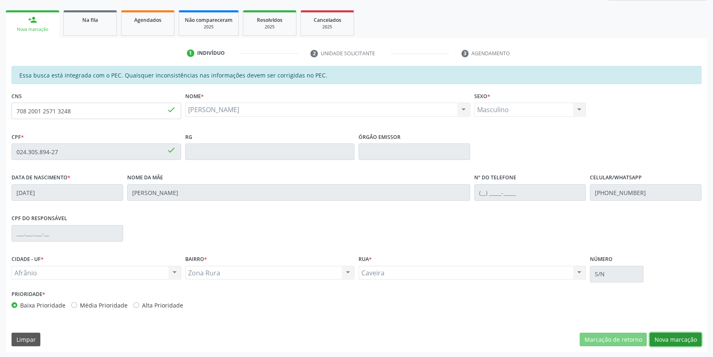
click at [660, 333] on button "Nova marcação" at bounding box center [676, 339] width 52 height 14
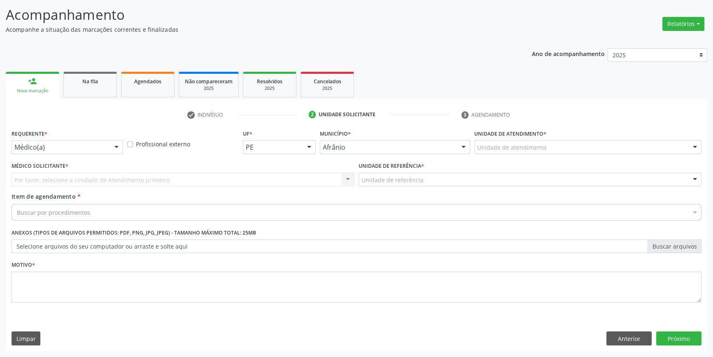
scroll to position [51, 0]
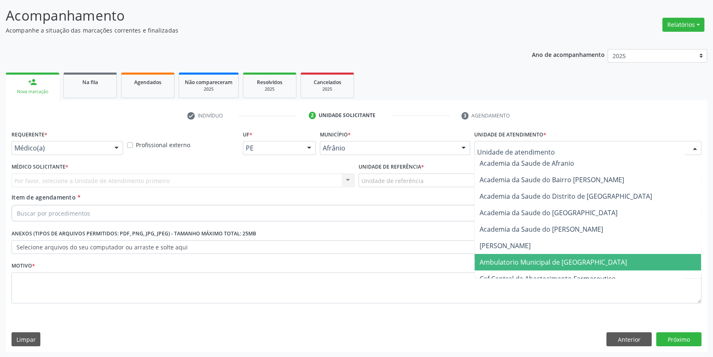
click at [548, 261] on span "Ambulatorio Municipal de [GEOGRAPHIC_DATA]" at bounding box center [553, 261] width 147 height 9
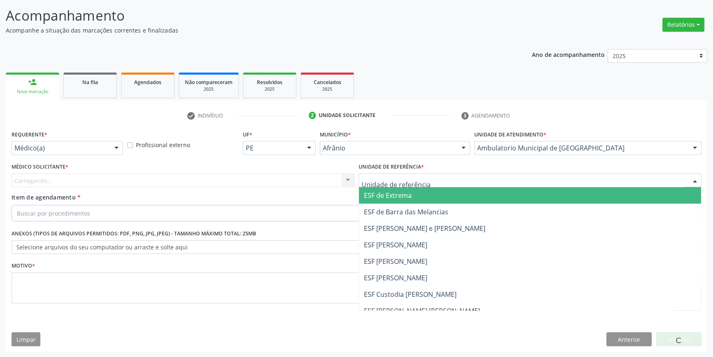
click at [427, 182] on div at bounding box center [530, 180] width 343 height 14
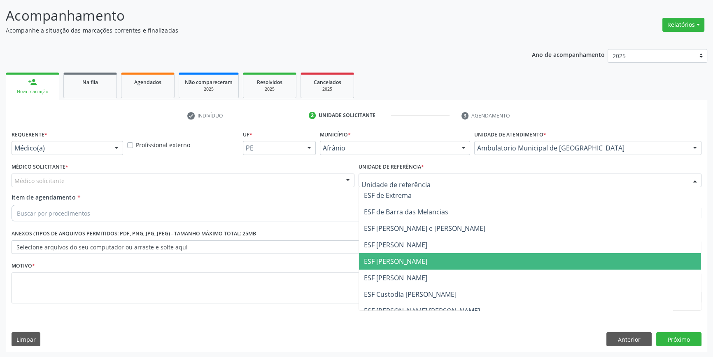
click at [413, 258] on span "ESF [PERSON_NAME]" at bounding box center [395, 260] width 63 height 9
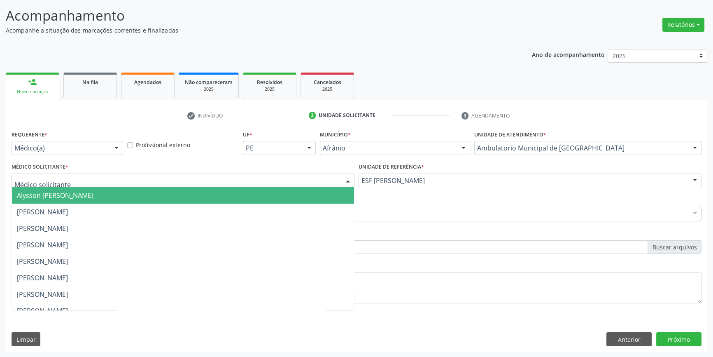
click at [254, 180] on div at bounding box center [183, 180] width 343 height 14
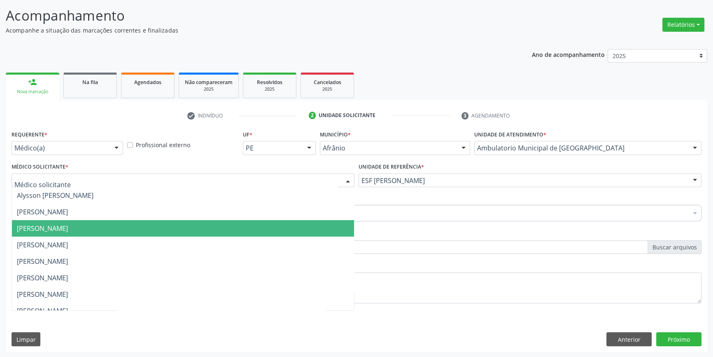
click at [135, 220] on span "[PERSON_NAME]" at bounding box center [183, 228] width 342 height 16
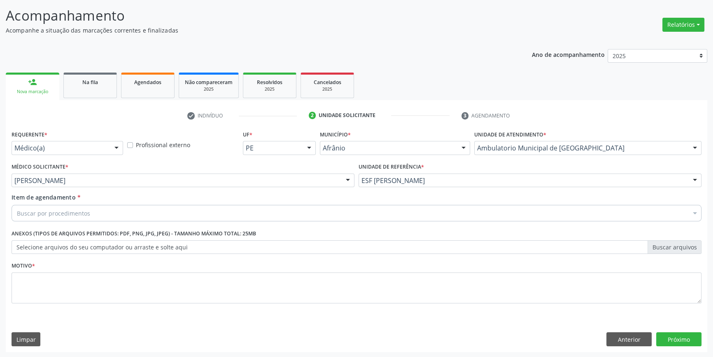
click at [115, 205] on div "Buscar por procedimentos" at bounding box center [357, 213] width 690 height 16
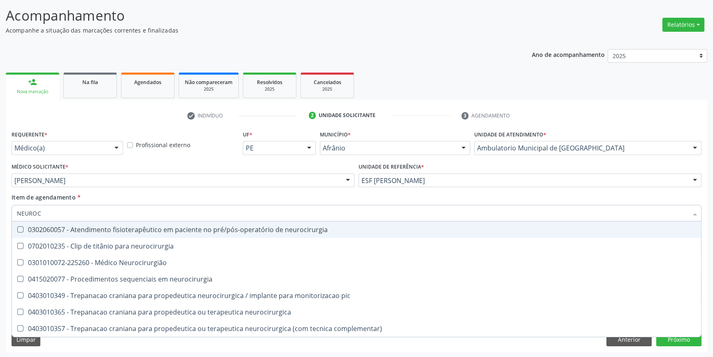
type input "NEUROCI"
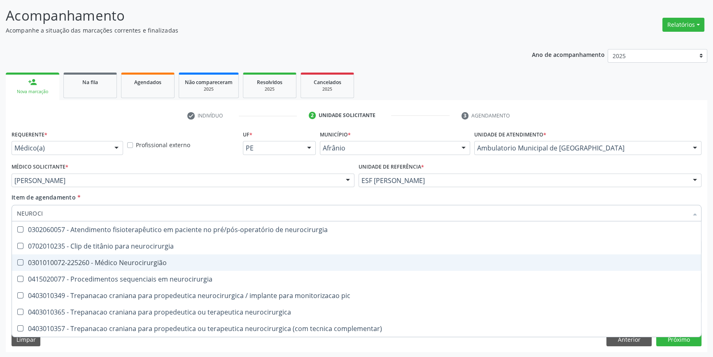
click at [125, 264] on div "0301010072-225260 - Médico Neurocirurgião" at bounding box center [356, 262] width 679 height 7
checkbox Neurocirurgião "true"
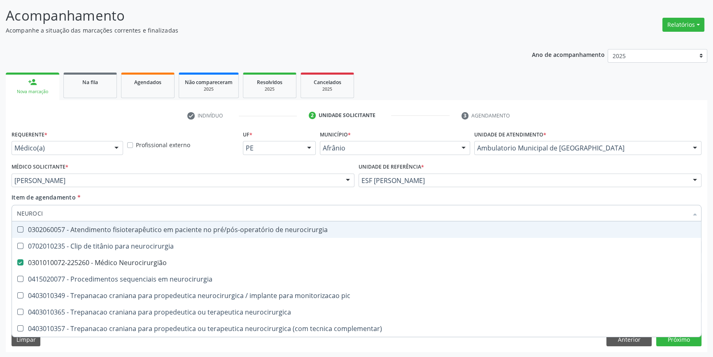
click at [148, 195] on div "Item de agendamento * NEUROCI Desfazer seleção 0302060057 - Atendimento fisiote…" at bounding box center [357, 206] width 690 height 26
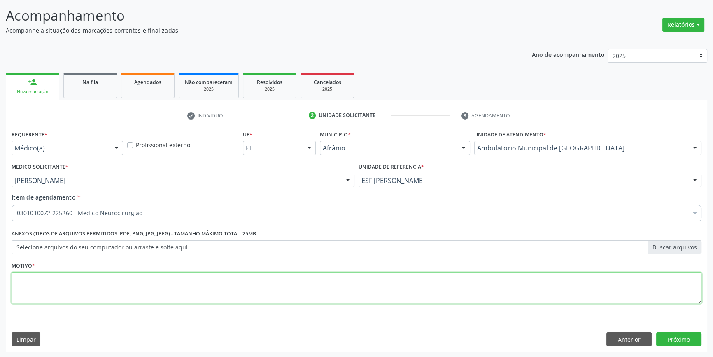
click at [108, 280] on textarea at bounding box center [357, 287] width 690 height 31
type textarea "'"
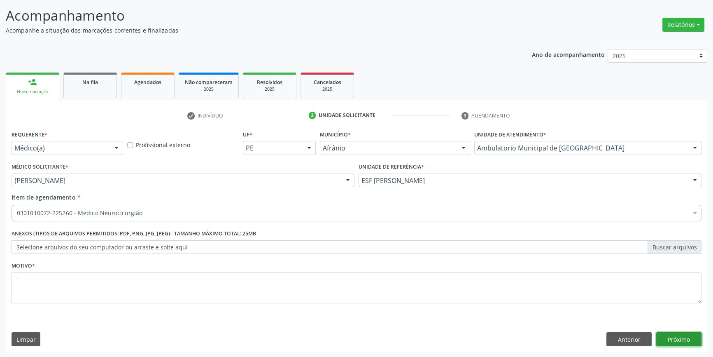
click at [693, 339] on button "Próximo" at bounding box center [678, 339] width 45 height 14
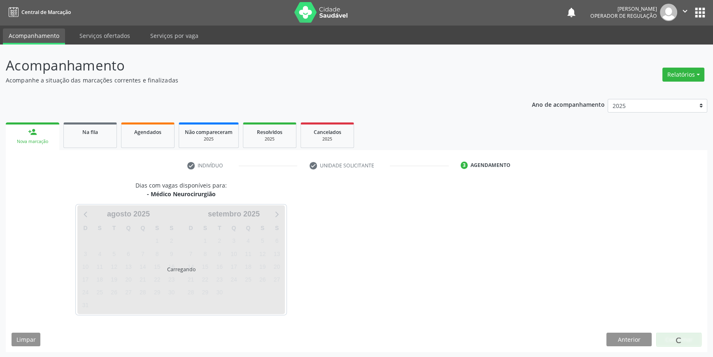
scroll to position [25, 0]
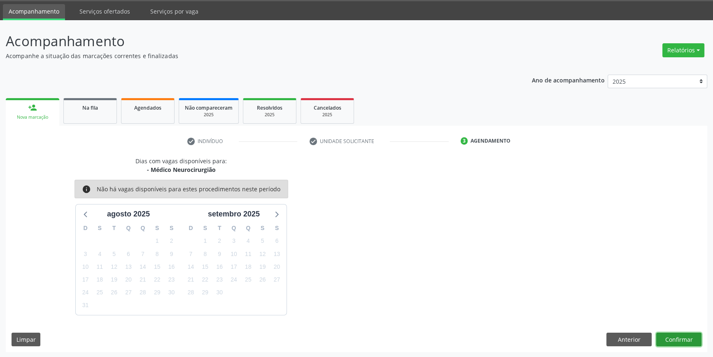
click at [666, 337] on button "Confirmar" at bounding box center [678, 339] width 45 height 14
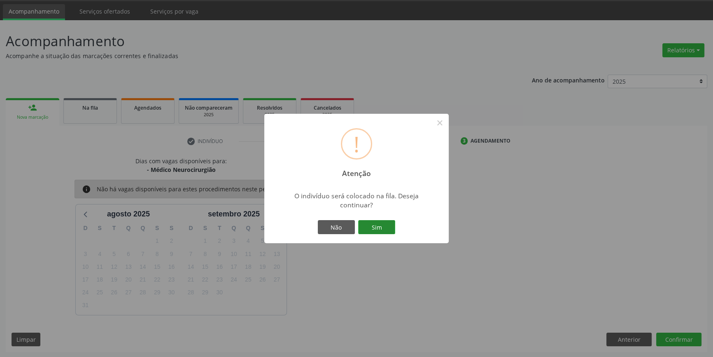
click at [380, 228] on button "Sim" at bounding box center [376, 227] width 37 height 14
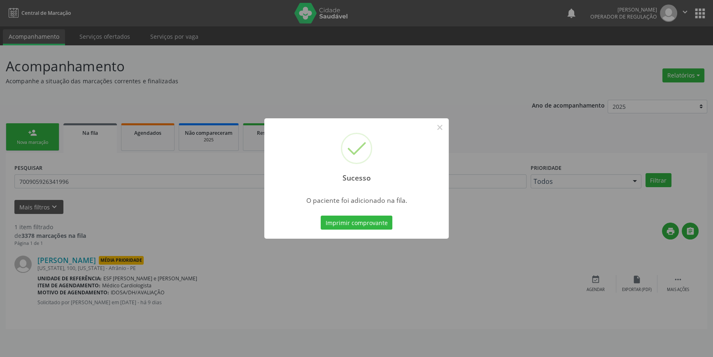
scroll to position [0, 0]
click at [438, 132] on button "×" at bounding box center [443, 127] width 14 height 14
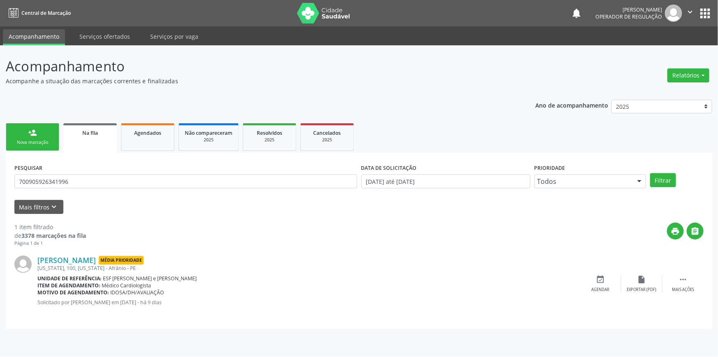
click at [56, 137] on link "person_add Nova marcação" at bounding box center [33, 137] width 54 height 28
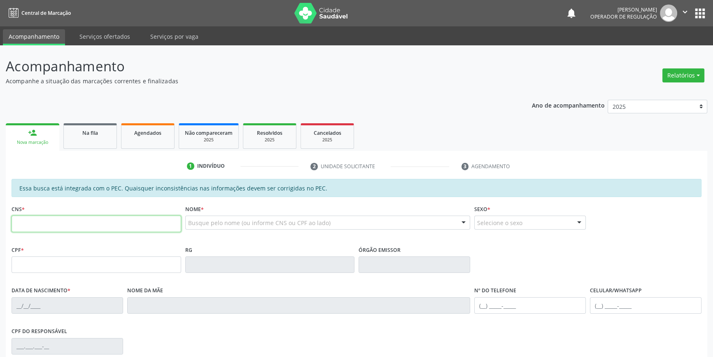
click at [71, 224] on input "text" at bounding box center [97, 223] width 170 height 16
type input "703 0038 1014 6373"
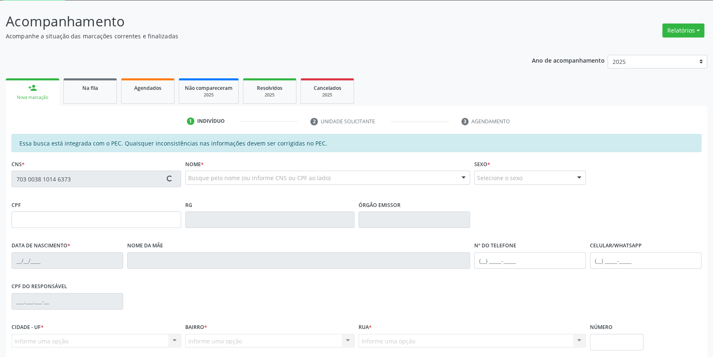
type input "714.150.404-43"
type input "06/09/2006"
type input "Egidia da Purificacao Rodrigues"
type input "(87) 99634-1380"
type input "S/N"
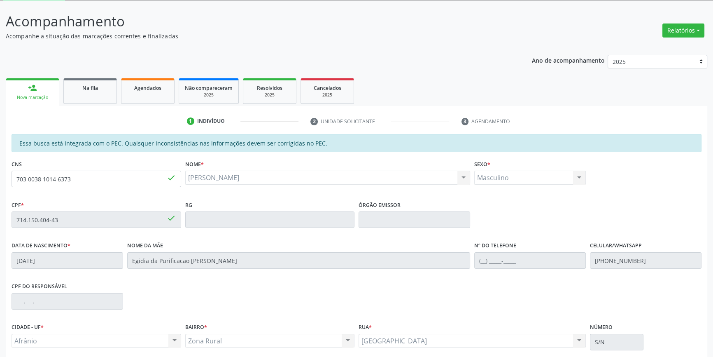
scroll to position [113, 0]
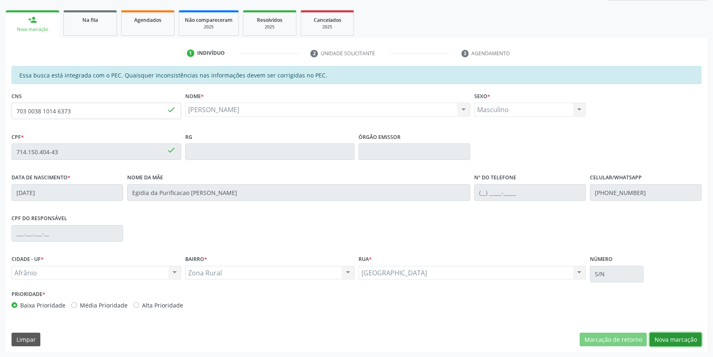
click at [676, 342] on button "Nova marcação" at bounding box center [676, 339] width 52 height 14
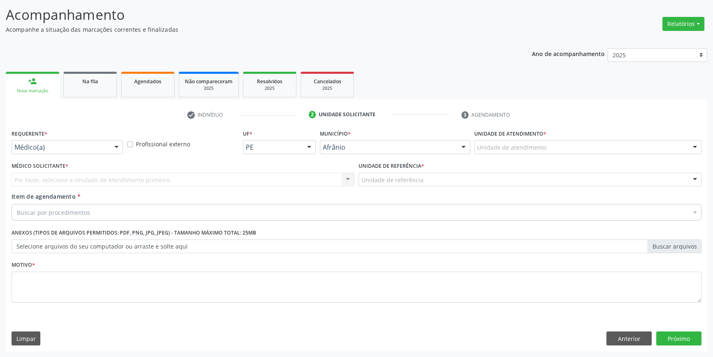
scroll to position [51, 0]
click at [525, 152] on div "Unidade de atendimento" at bounding box center [587, 148] width 227 height 14
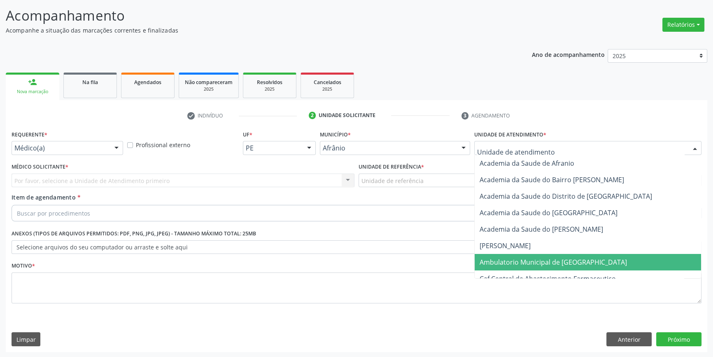
click at [519, 263] on span "Ambulatorio Municipal de [GEOGRAPHIC_DATA]" at bounding box center [553, 261] width 147 height 9
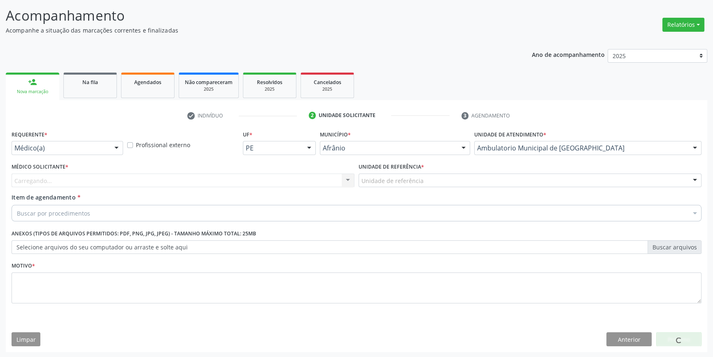
click at [423, 177] on div "Unidade de referência" at bounding box center [530, 180] width 343 height 14
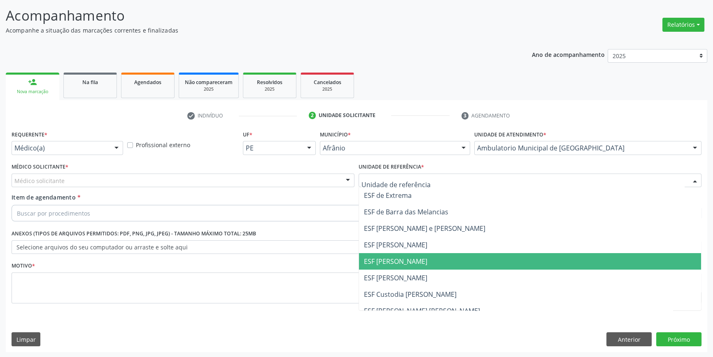
drag, startPoint x: 422, startPoint y: 255, endPoint x: 286, endPoint y: 205, distance: 144.8
click at [421, 255] on span "ESF [PERSON_NAME]" at bounding box center [530, 261] width 342 height 16
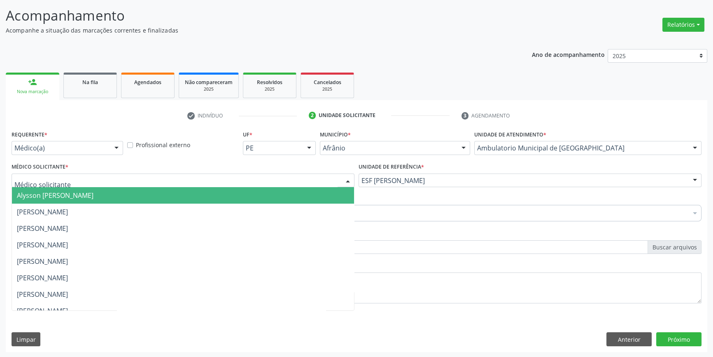
click at [247, 183] on div at bounding box center [183, 180] width 343 height 14
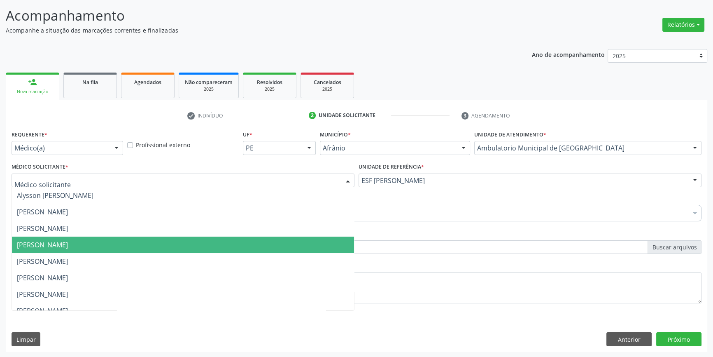
click at [68, 244] on span "[PERSON_NAME]" at bounding box center [42, 244] width 51 height 9
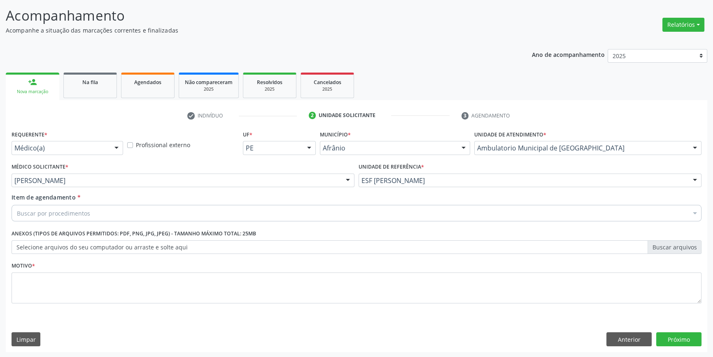
click at [104, 214] on div "Buscar por procedimentos" at bounding box center [357, 213] width 690 height 16
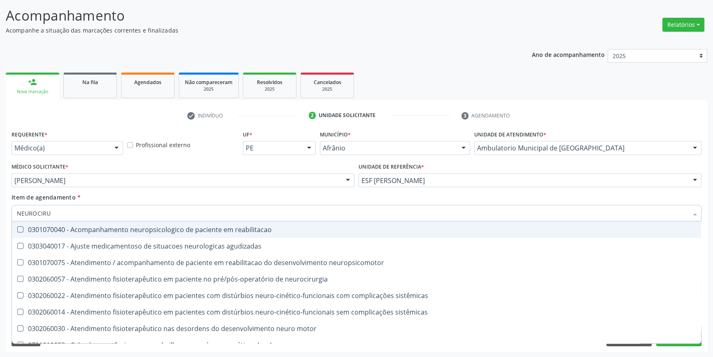
type input "NEUROCIRUR"
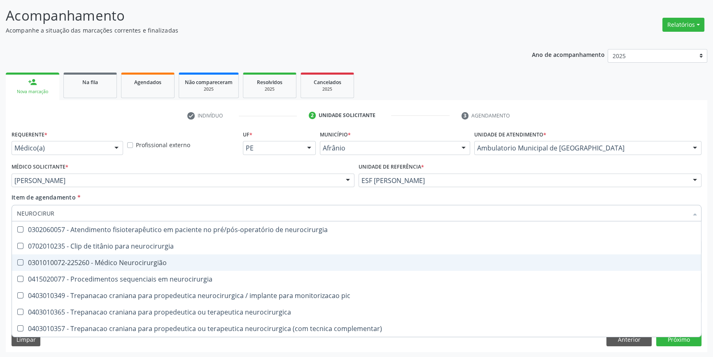
click at [84, 263] on div "0301010072-225260 - Médico Neurocirurgião" at bounding box center [356, 262] width 679 height 7
checkbox Neurocirurgião "true"
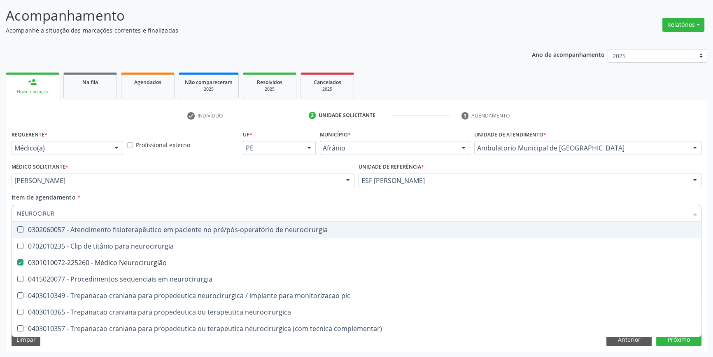
click at [131, 189] on div "Médico Solicitante * Diego Ramon Ferreira Belem Alysson Rodrigo Ferreira Cavalc…" at bounding box center [182, 177] width 347 height 32
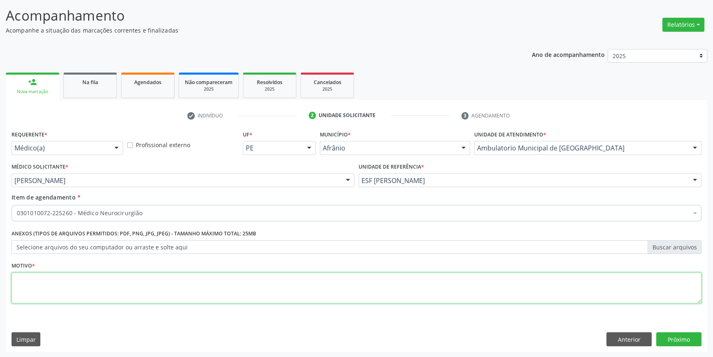
click at [113, 277] on textarea at bounding box center [357, 287] width 690 height 31
type textarea "RETORNO"
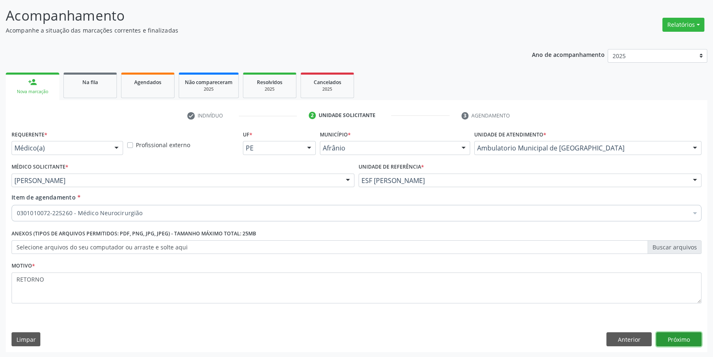
click at [659, 336] on button "Próximo" at bounding box center [678, 339] width 45 height 14
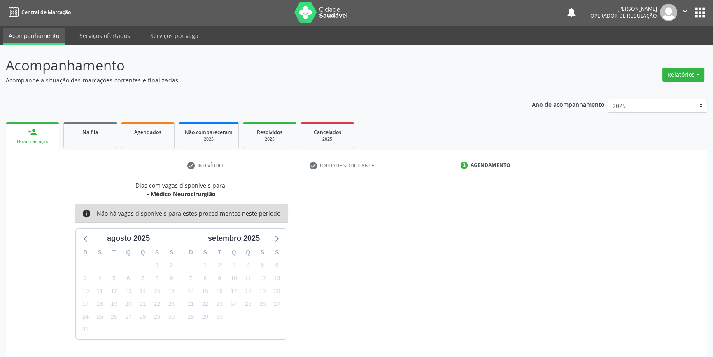
scroll to position [25, 0]
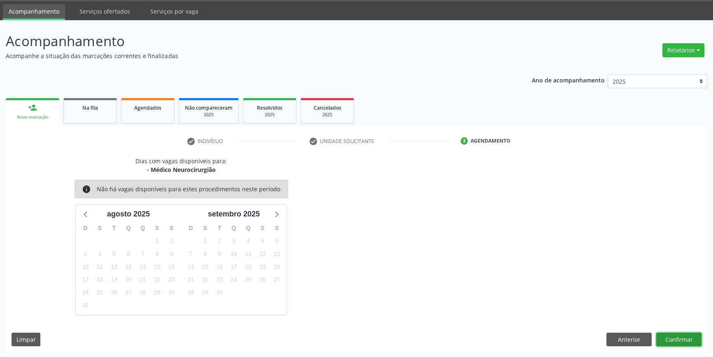
click at [674, 338] on button "Confirmar" at bounding box center [678, 339] width 45 height 14
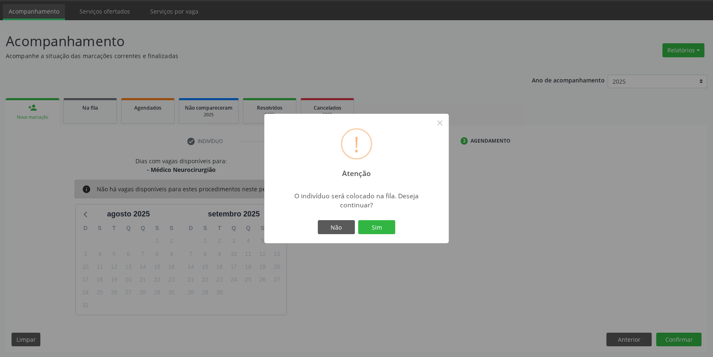
click at [383, 214] on div "! Atenção × O indivíduo será colocado na fila. Deseja continuar? Não Sim" at bounding box center [356, 178] width 184 height 129
click at [383, 224] on button "Sim" at bounding box center [376, 227] width 37 height 14
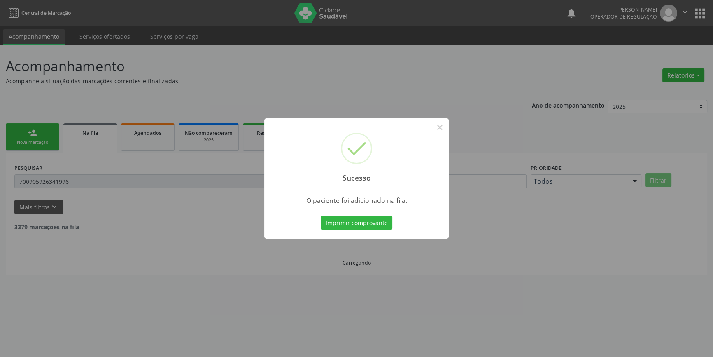
scroll to position [0, 0]
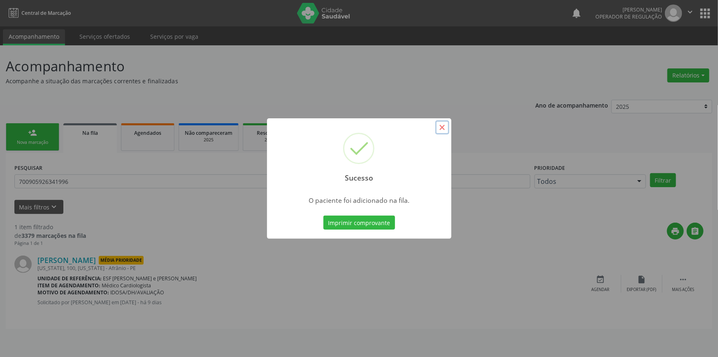
click at [443, 125] on button "×" at bounding box center [443, 127] width 14 height 14
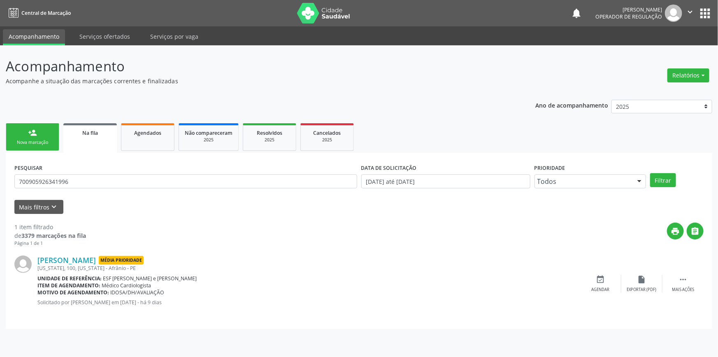
click at [35, 136] on div "person_add" at bounding box center [32, 132] width 9 height 9
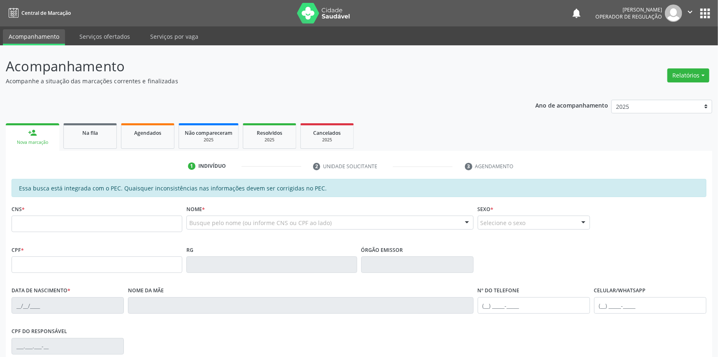
click at [35, 131] on div "person_add" at bounding box center [32, 132] width 9 height 9
click at [47, 228] on input "text" at bounding box center [97, 223] width 170 height 16
type input "703 0038 1014 6373"
type input "714.150.404-43"
type input "06/09/2006"
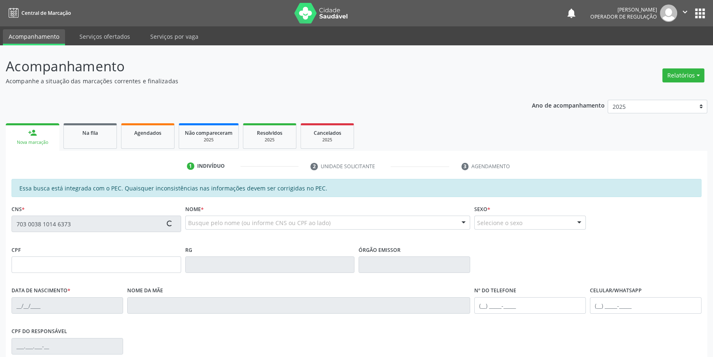
type input "Egidia da Purificacao Rodrigues"
type input "(87) 99634-1380"
type input "046.683.444-60"
type input "S/N"
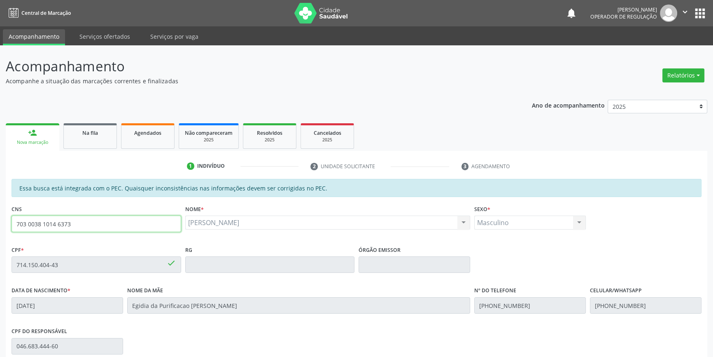
drag, startPoint x: 86, startPoint y: 222, endPoint x: 0, endPoint y: 224, distance: 86.1
click at [0, 224] on div "Acompanhamento Acompanhe a situação das marcações correntes e finalizadas Relat…" at bounding box center [356, 257] width 713 height 425
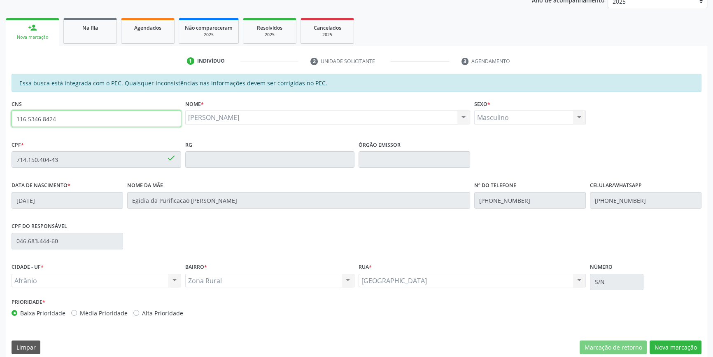
scroll to position [113, 0]
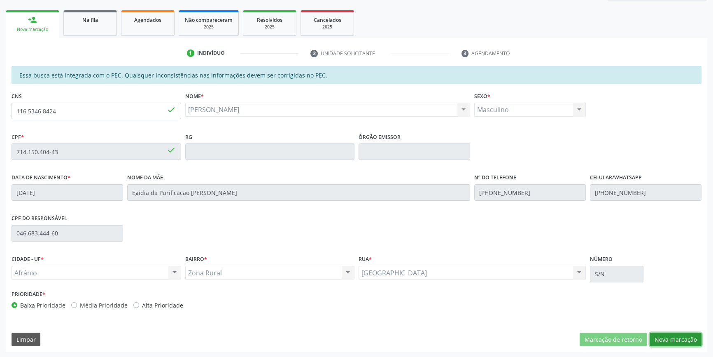
click at [696, 338] on button "Nova marcação" at bounding box center [676, 339] width 52 height 14
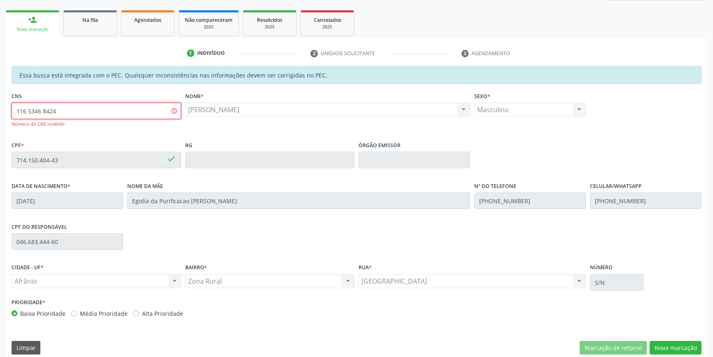
drag, startPoint x: 87, startPoint y: 107, endPoint x: 0, endPoint y: 98, distance: 87.7
click at [0, 98] on div "Acompanhamento Acompanhe a situação das marcações correntes e finalizadas Relat…" at bounding box center [356, 148] width 713 height 433
drag, startPoint x: 135, startPoint y: 111, endPoint x: 0, endPoint y: 107, distance: 135.5
click at [0, 113] on div "Acompanhamento Acompanhe a situação das marcações correntes e finalizadas Relat…" at bounding box center [356, 148] width 713 height 433
type input "703 0038 1014 6373"
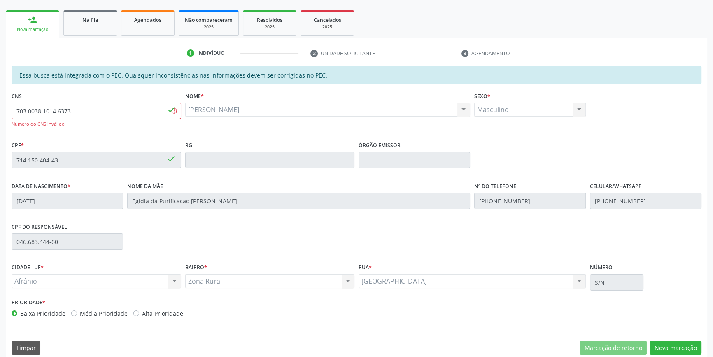
drag, startPoint x: 235, startPoint y: 0, endPoint x: 242, endPoint y: -7, distance: 9.6
click at [242, 0] on html "Central de Marcação notifications Italo Souza Coelho Operador de regulação  Co…" at bounding box center [356, 65] width 713 height 357
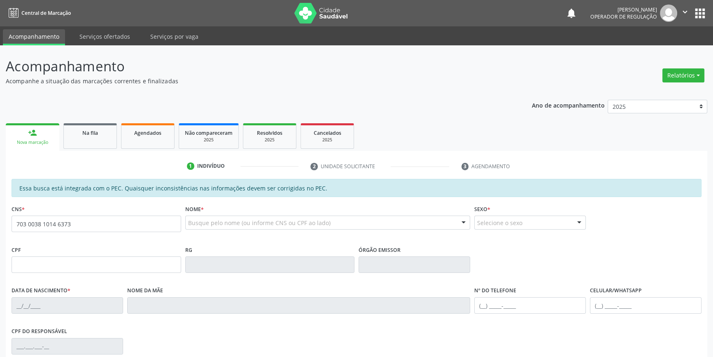
type input "703 0038 1014 6373"
type input "714.150.404-43"
type input "06[DATE]"
type input "Egidia da Purificacao [PERSON_NAME]"
type input "[PHONE_NUMBER]"
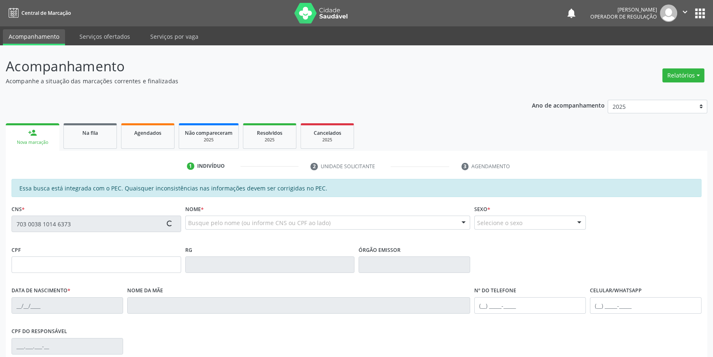
type input "[PHONE_NUMBER]"
type input "046.683.444-60"
type input "S/N"
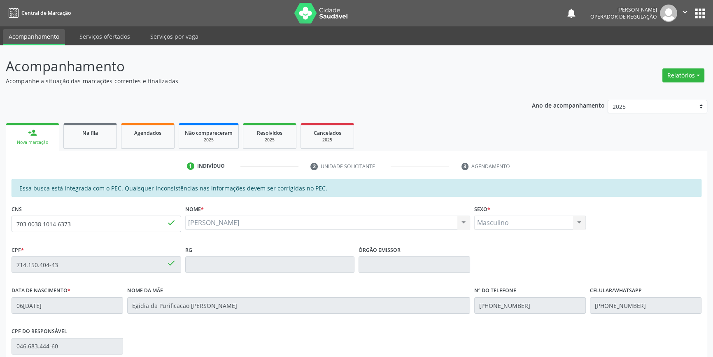
scroll to position [113, 0]
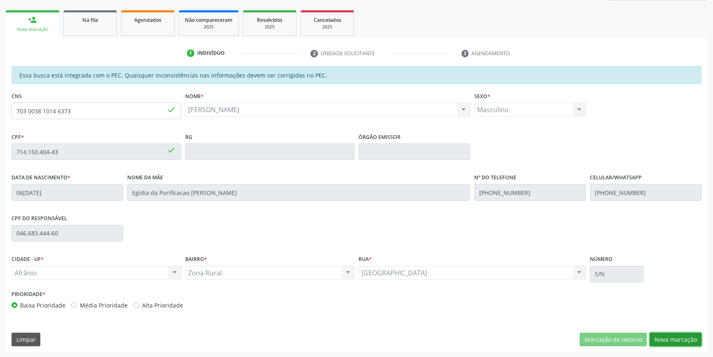
click at [688, 343] on button "Nova marcação" at bounding box center [676, 339] width 52 height 14
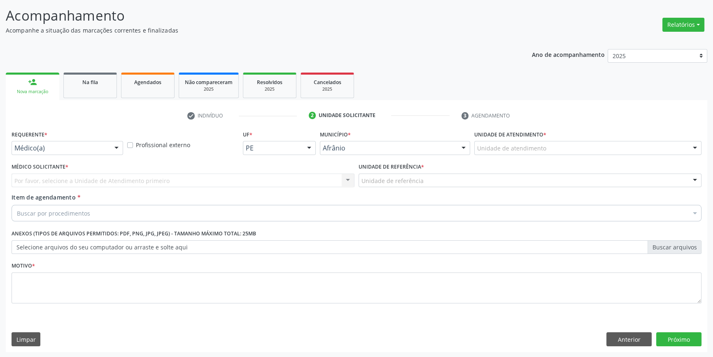
click at [515, 155] on div "Unidade de atendimento * Unidade de atendimento Academia da Saude de Afranio Ac…" at bounding box center [587, 144] width 231 height 32
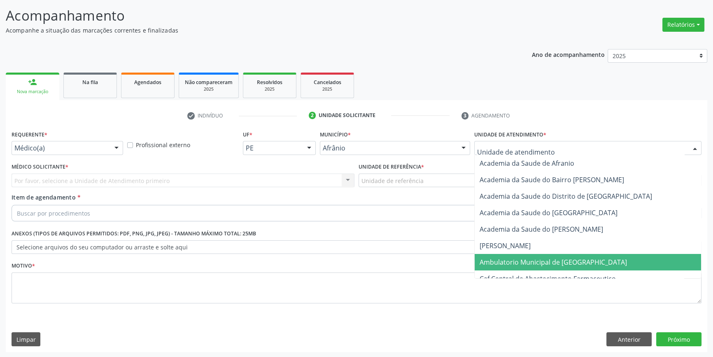
click at [522, 255] on span "Ambulatorio Municipal de [GEOGRAPHIC_DATA]" at bounding box center [588, 262] width 226 height 16
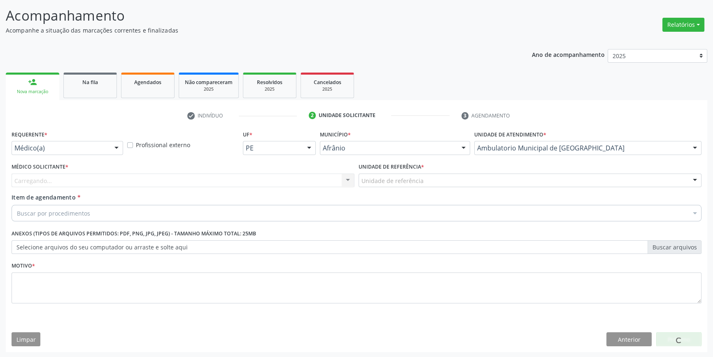
click at [436, 187] on div "Unidade de referência * Unidade de referência ESF de Extrema ESF de Barra das M…" at bounding box center [530, 177] width 347 height 32
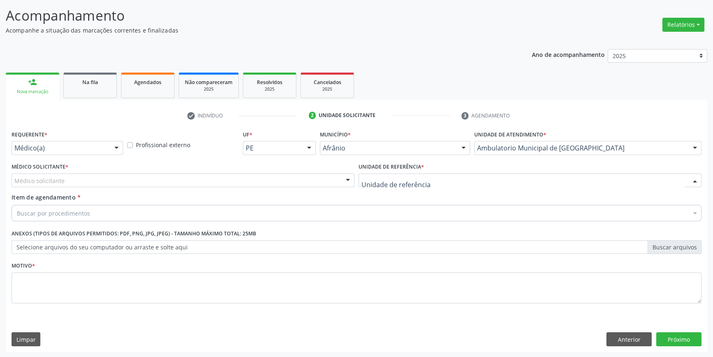
click at [437, 175] on div at bounding box center [530, 180] width 343 height 14
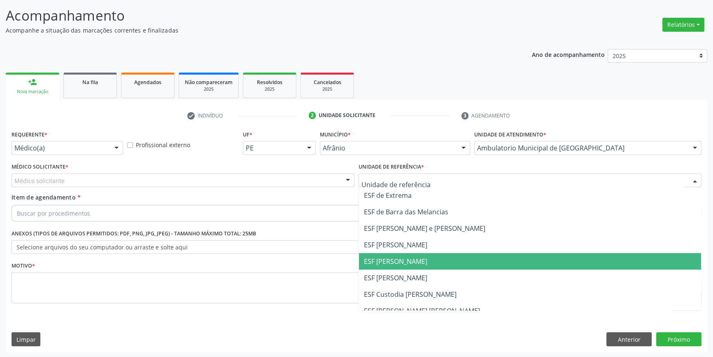
click at [403, 264] on span "ESF [PERSON_NAME]" at bounding box center [395, 260] width 63 height 9
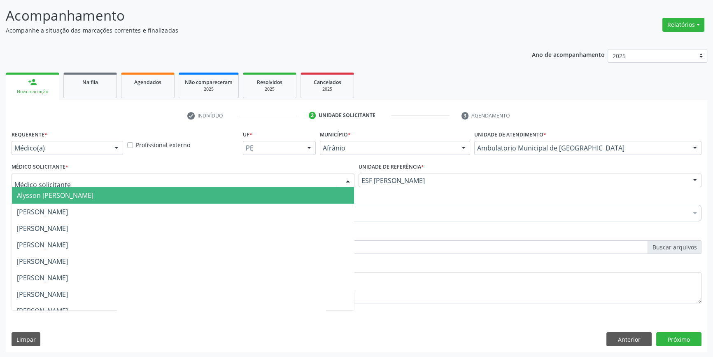
click at [247, 185] on div at bounding box center [183, 180] width 343 height 14
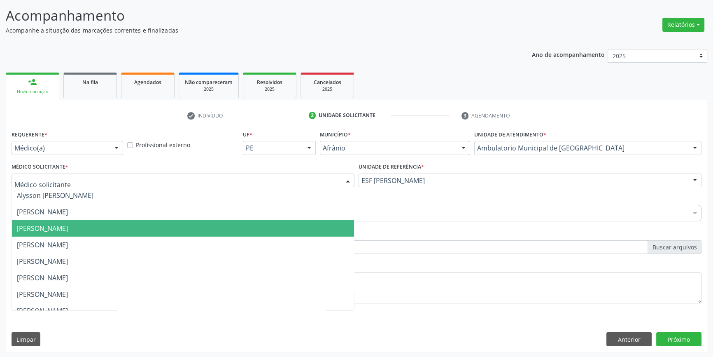
click at [149, 224] on span "[PERSON_NAME]" at bounding box center [183, 228] width 342 height 16
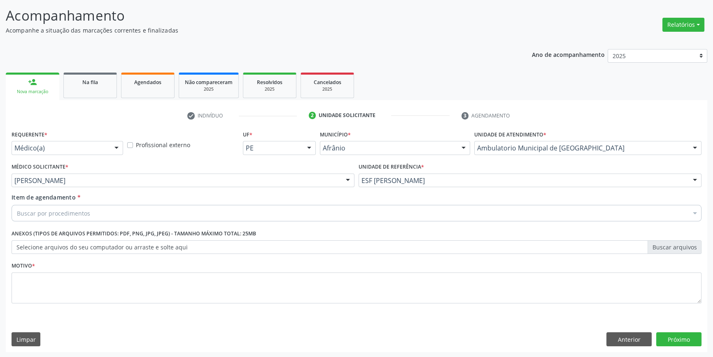
click at [100, 203] on div "Item de agendamento * Buscar por procedimentos Selecionar todos 0604320140 - Ab…" at bounding box center [357, 206] width 690 height 26
click at [94, 209] on div "Buscar por procedimentos" at bounding box center [357, 213] width 690 height 16
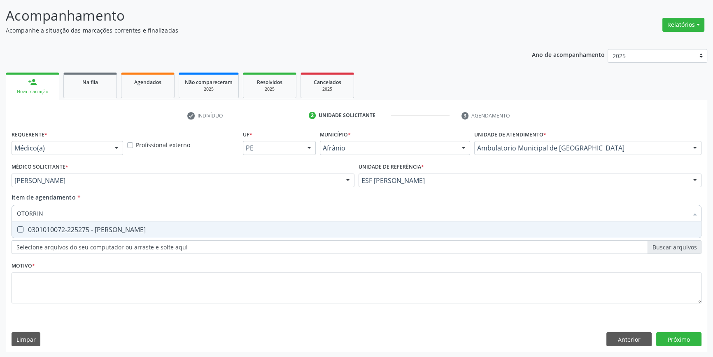
type input "OTORRINO"
click at [98, 226] on div "0301010072-225275 - [PERSON_NAME]" at bounding box center [356, 229] width 679 height 7
checkbox Otorrinolaringologista "true"
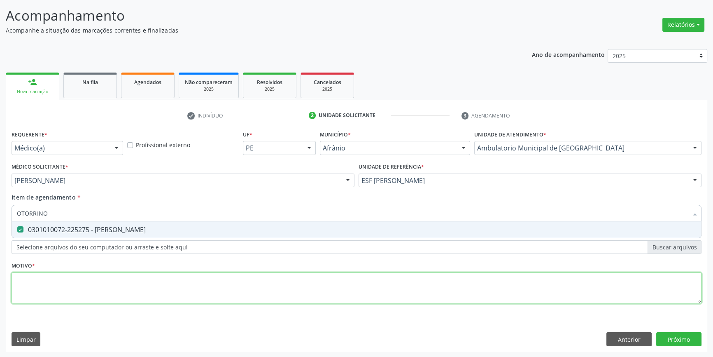
click at [67, 286] on div "Requerente * Médico(a) Médico(a) Enfermeiro(a) Paciente Nenhum resultado encont…" at bounding box center [357, 221] width 690 height 187
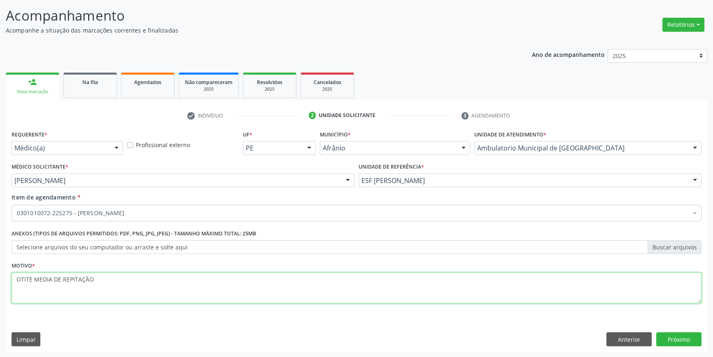
paste textarea "ETI"
type textarea "OTITE MEDIA DE REPETIÇÃO"
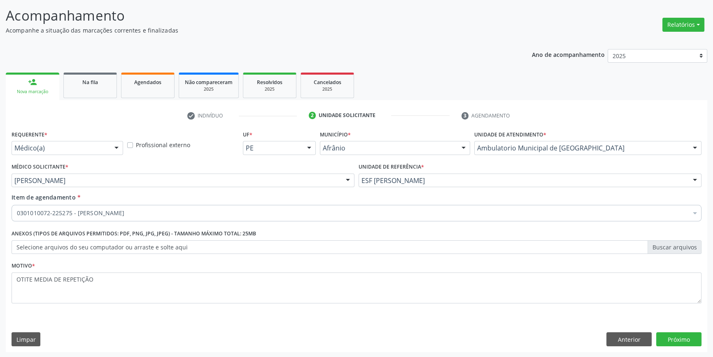
click at [678, 345] on div "Requerente * Médico(a) Médico(a) Enfermeiro(a) Paciente Nenhum resultado encont…" at bounding box center [357, 240] width 702 height 224
click at [679, 337] on button "Próximo" at bounding box center [678, 339] width 45 height 14
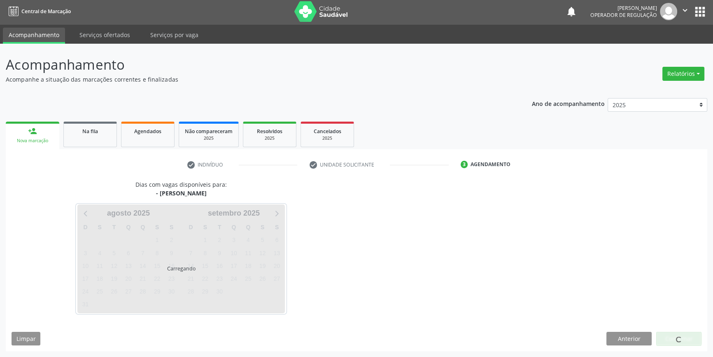
scroll to position [1, 0]
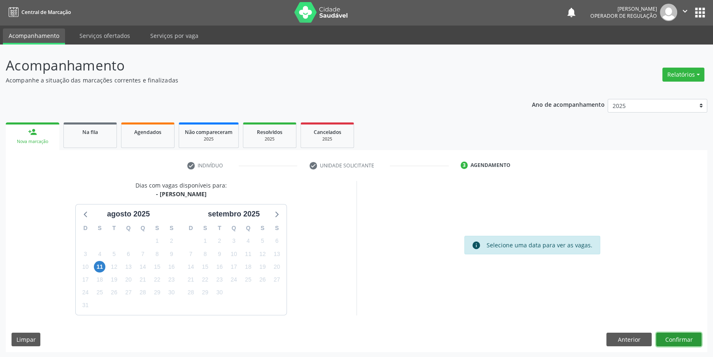
click at [700, 339] on button "Confirmar" at bounding box center [678, 339] width 45 height 14
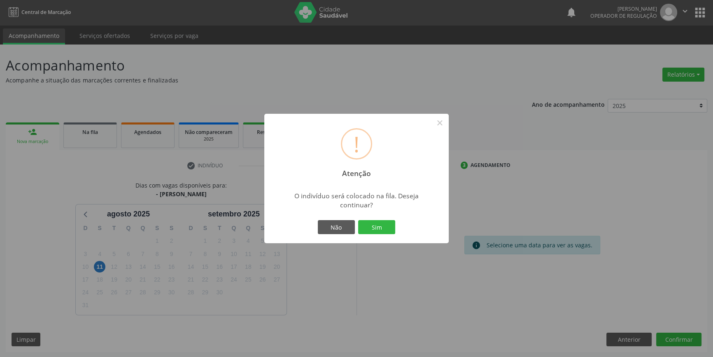
click at [358, 220] on button "Sim" at bounding box center [376, 227] width 37 height 14
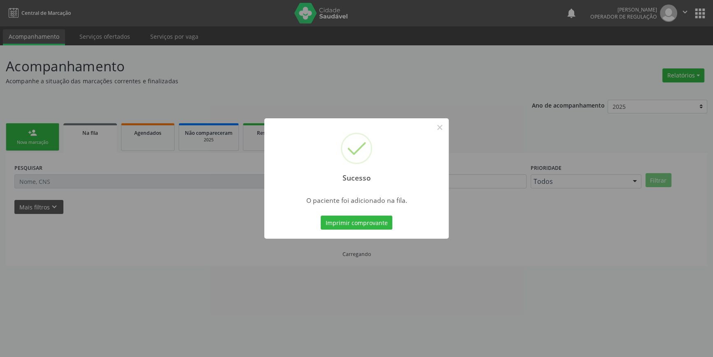
scroll to position [0, 0]
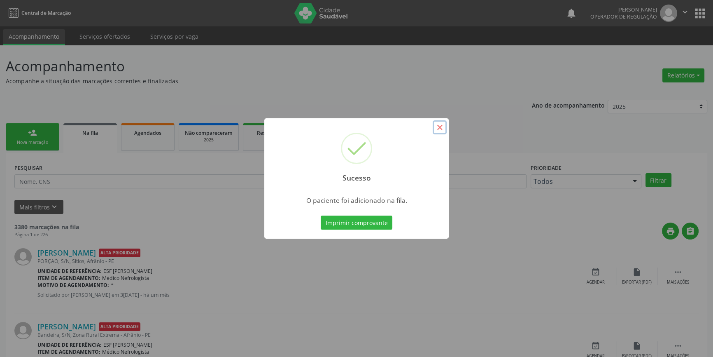
click at [439, 125] on button "×" at bounding box center [440, 127] width 14 height 14
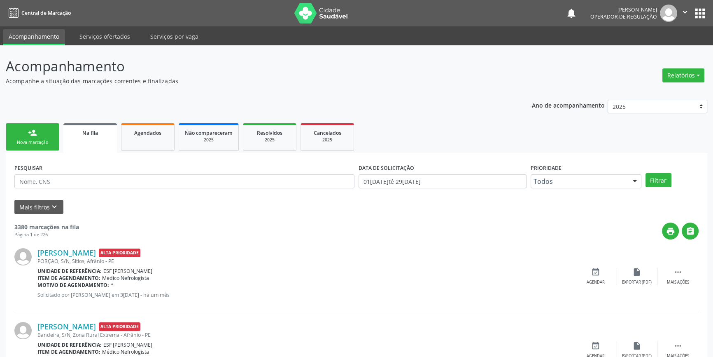
click at [44, 128] on link "person_add Nova marcação" at bounding box center [33, 137] width 54 height 28
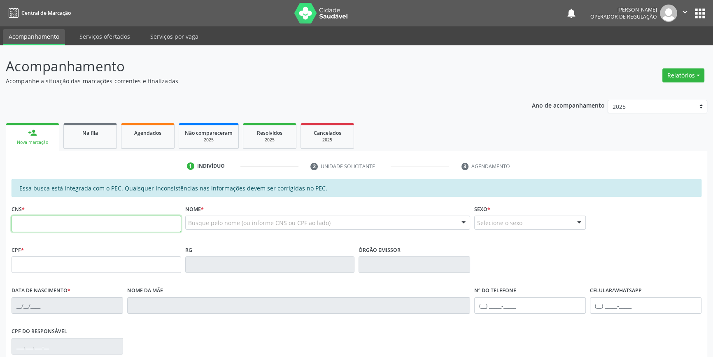
click at [91, 227] on input "text" at bounding box center [97, 223] width 170 height 16
type input "700 6069 6532 5363"
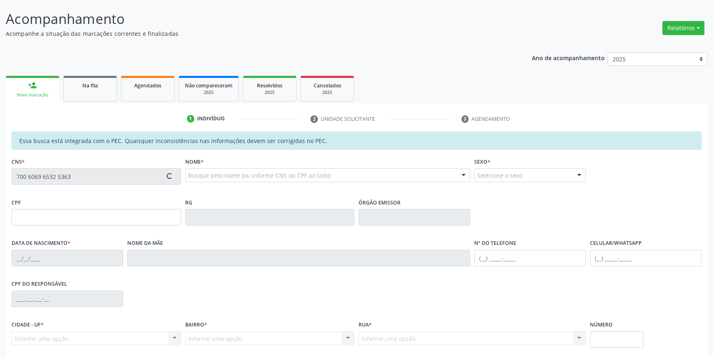
scroll to position [113, 0]
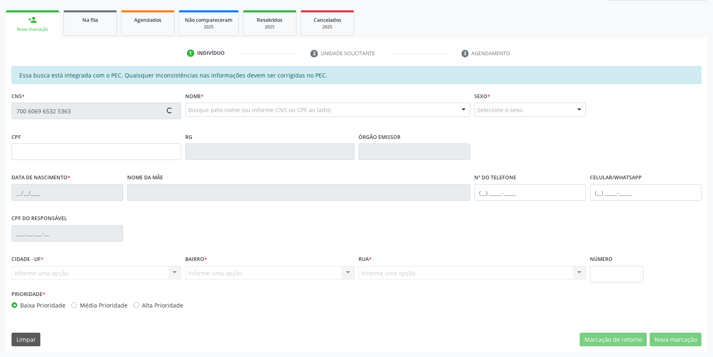
type input "1[DATE]"
type input "Daguimar [PERSON_NAME]"
type input "[PHONE_NUMBER]"
type input "S/N"
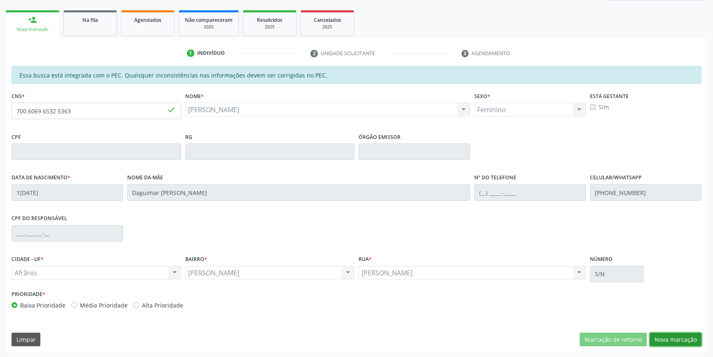
click at [676, 339] on button "Nova marcação" at bounding box center [676, 339] width 52 height 14
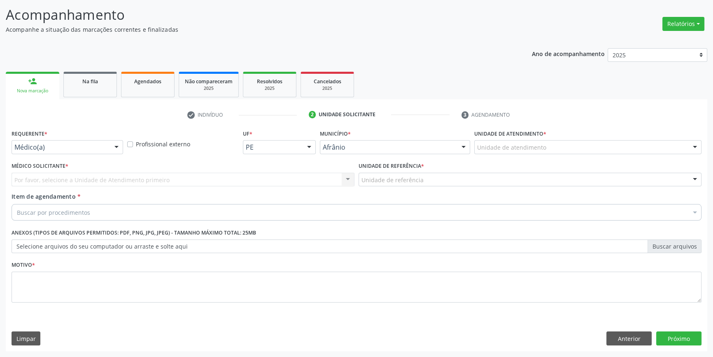
scroll to position [51, 0]
click at [551, 151] on div "Unidade de atendimento" at bounding box center [587, 148] width 227 height 14
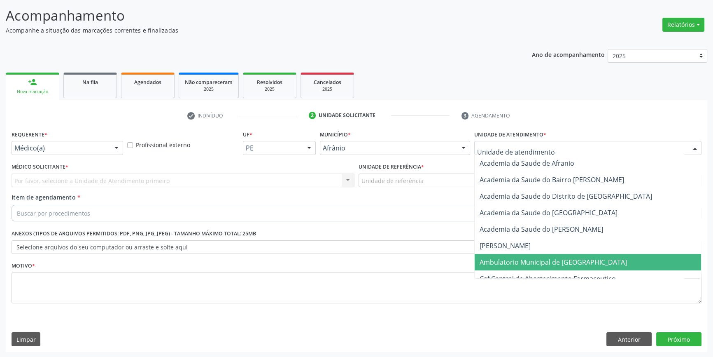
click at [532, 257] on span "Ambulatorio Municipal de [GEOGRAPHIC_DATA]" at bounding box center [553, 261] width 147 height 9
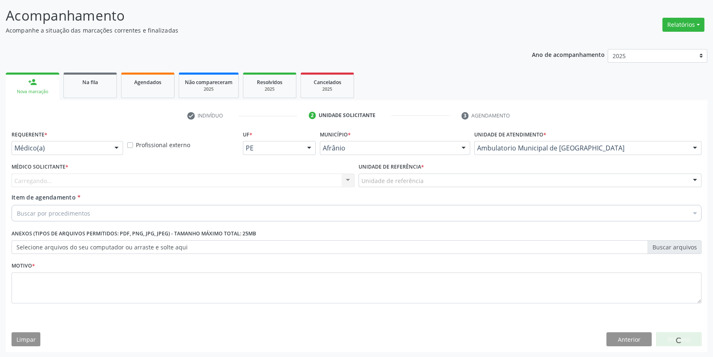
click at [441, 173] on div "Unidade de referência" at bounding box center [530, 180] width 343 height 14
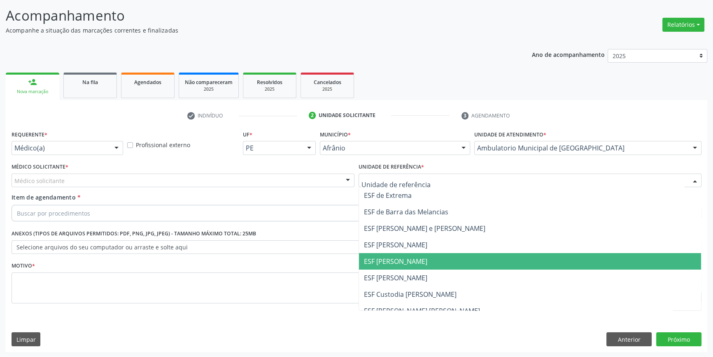
click at [413, 256] on span "ESF [PERSON_NAME]" at bounding box center [395, 260] width 63 height 9
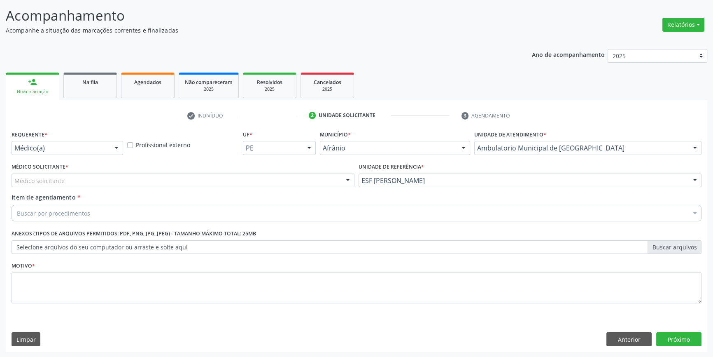
click at [192, 164] on div "Médico Solicitante * Médico solicitante [PERSON_NAME] [PERSON_NAME] [PERSON_NAM…" at bounding box center [183, 174] width 343 height 26
click at [160, 173] on div "Médico solicitante" at bounding box center [183, 180] width 343 height 14
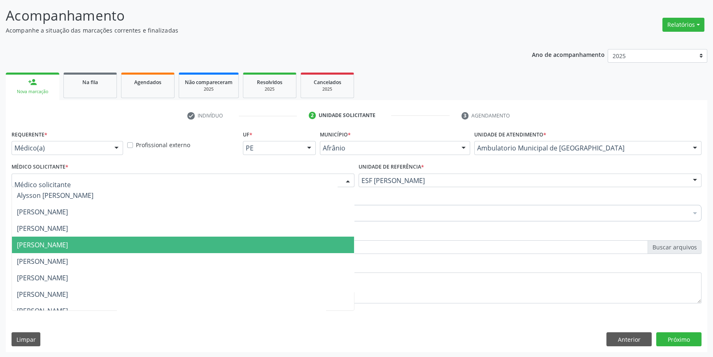
click at [58, 249] on span "[PERSON_NAME]" at bounding box center [183, 244] width 342 height 16
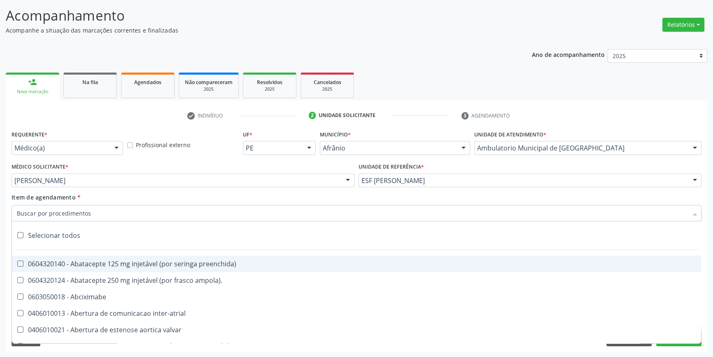
paste input "OTITE MEDIA DE REPETIÇÃO"
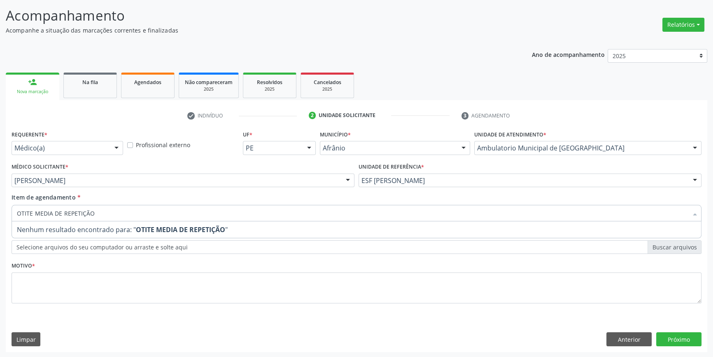
drag, startPoint x: 107, startPoint y: 210, endPoint x: 0, endPoint y: 207, distance: 107.5
click at [0, 207] on div "Acompanhamento Acompanhe a situação das marcações correntes e finalizadas Relat…" at bounding box center [356, 176] width 713 height 363
type input "E"
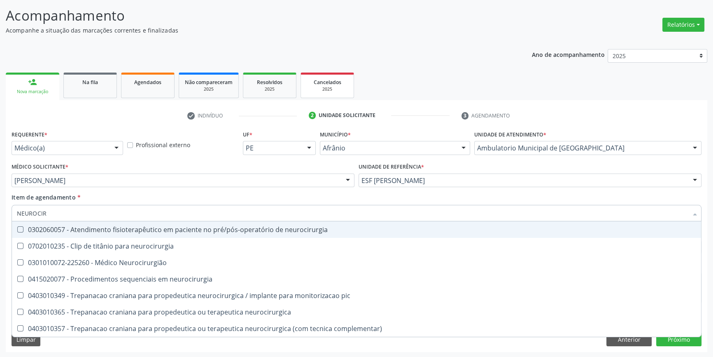
type input "NEUROCIRU"
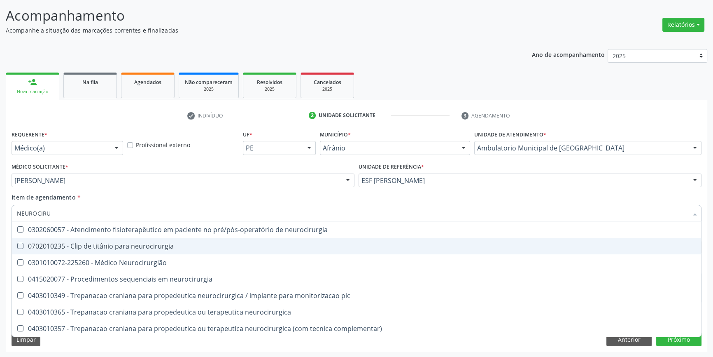
click at [88, 252] on span "0702010235 - Clip de titânio para neurocirurgia" at bounding box center [356, 246] width 689 height 16
checkbox neurocirurgia "true"
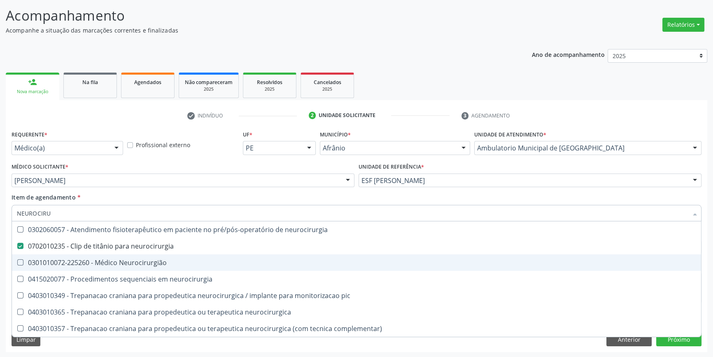
click at [85, 259] on div "0301010072-225260 - Médico Neurocirurgião" at bounding box center [356, 262] width 679 height 7
checkbox Neurocirurgião "true"
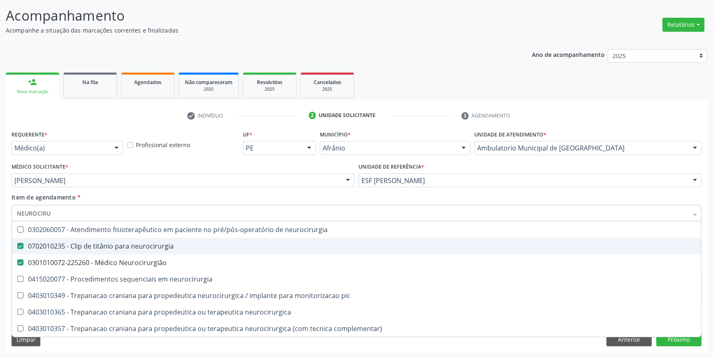
click at [97, 242] on div "0702010235 - Clip de titânio para neurocirurgia" at bounding box center [356, 245] width 679 height 7
checkbox neurocirurgia "false"
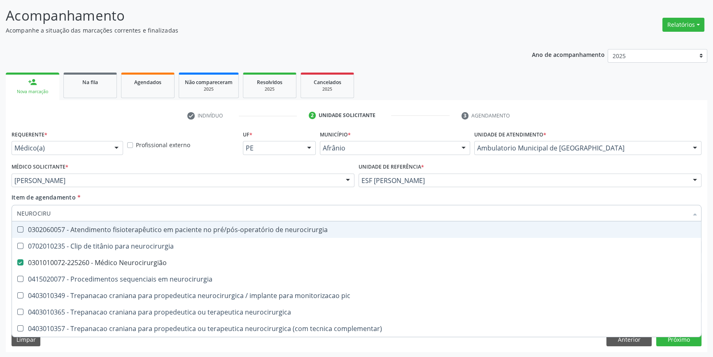
click at [114, 189] on div "Médico Solicitante * [PERSON_NAME] [PERSON_NAME] [PERSON_NAME] [PERSON_NAME] Re…" at bounding box center [182, 177] width 347 height 32
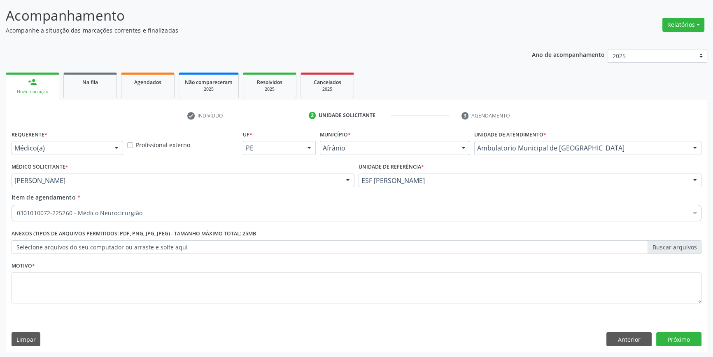
click at [94, 270] on div "Motivo *" at bounding box center [357, 281] width 690 height 44
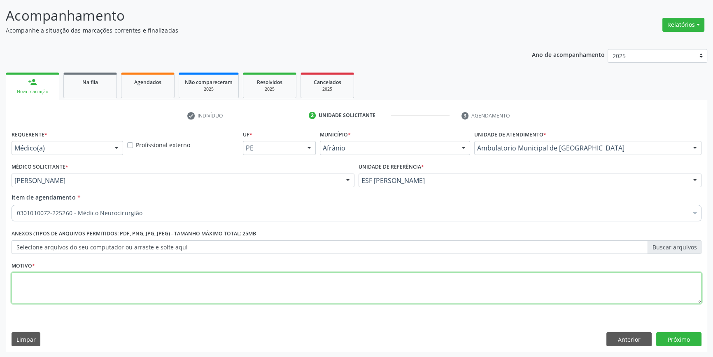
click at [95, 284] on textarea at bounding box center [357, 287] width 690 height 31
type textarea "CEFALEIA INTENSA"
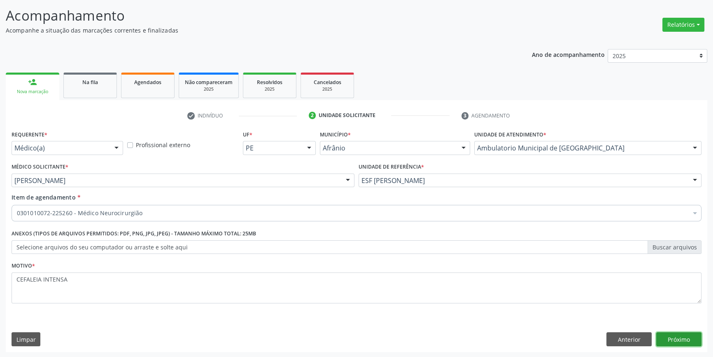
click at [668, 336] on button "Próximo" at bounding box center [678, 339] width 45 height 14
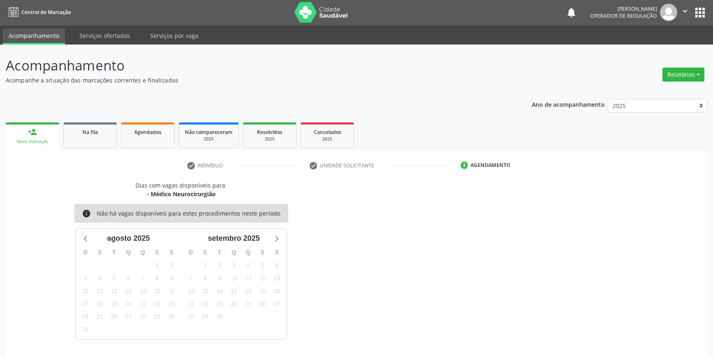
scroll to position [25, 0]
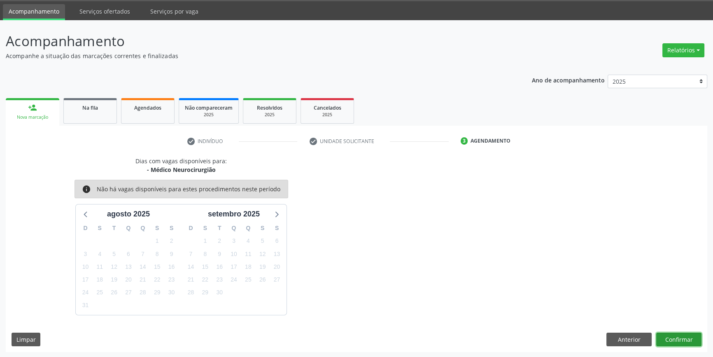
click at [689, 333] on button "Confirmar" at bounding box center [678, 339] width 45 height 14
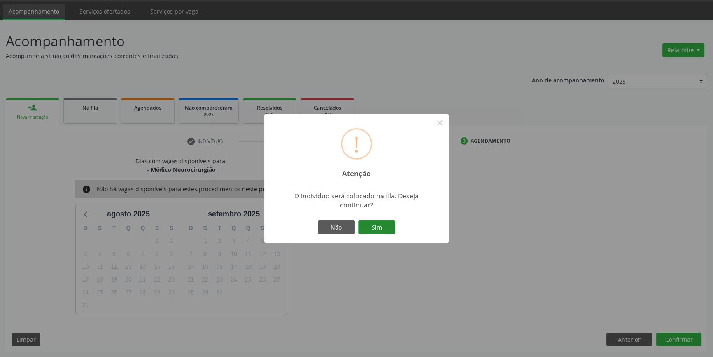
click at [382, 223] on button "Sim" at bounding box center [376, 227] width 37 height 14
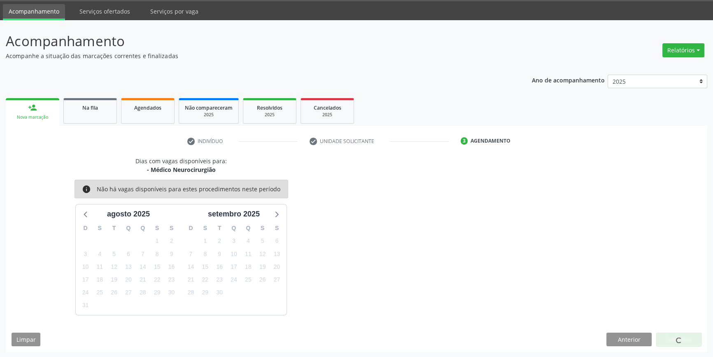
scroll to position [0, 0]
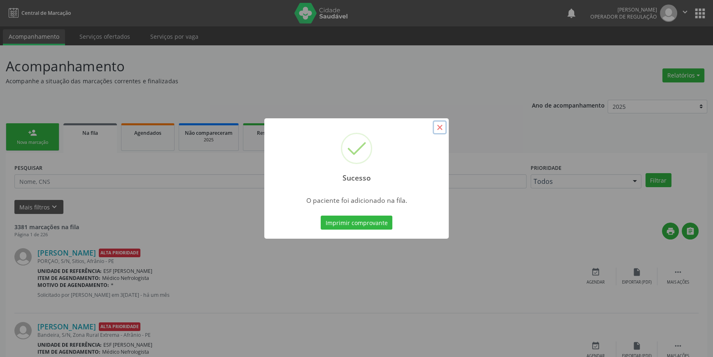
click at [441, 132] on button "×" at bounding box center [440, 127] width 14 height 14
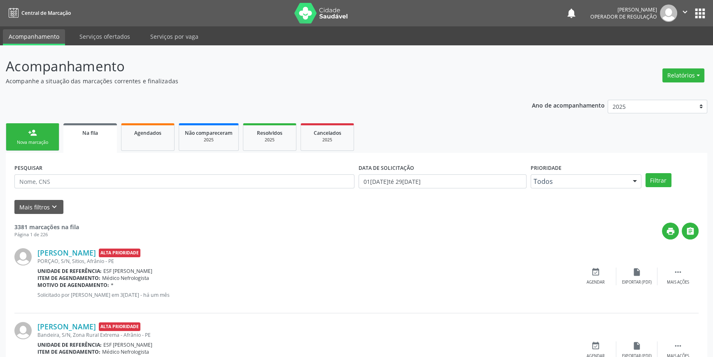
click at [43, 136] on link "person_add Nova marcação" at bounding box center [33, 137] width 54 height 28
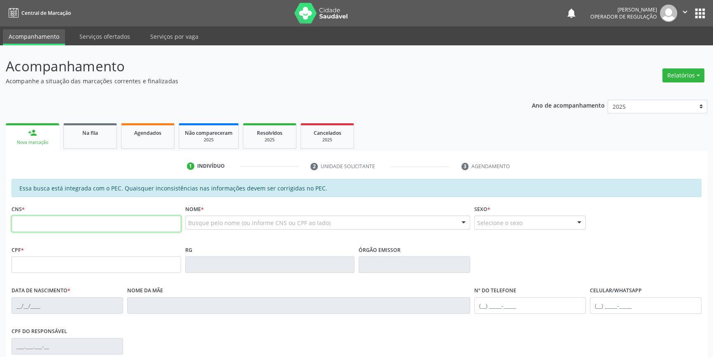
click at [75, 221] on input "text" at bounding box center [97, 223] width 170 height 16
type input "700 6069 6532 5363"
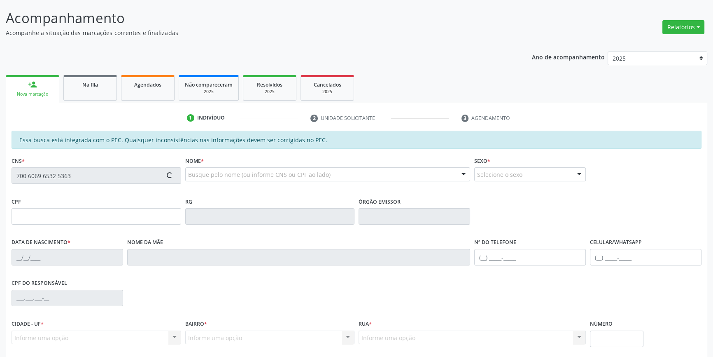
scroll to position [113, 0]
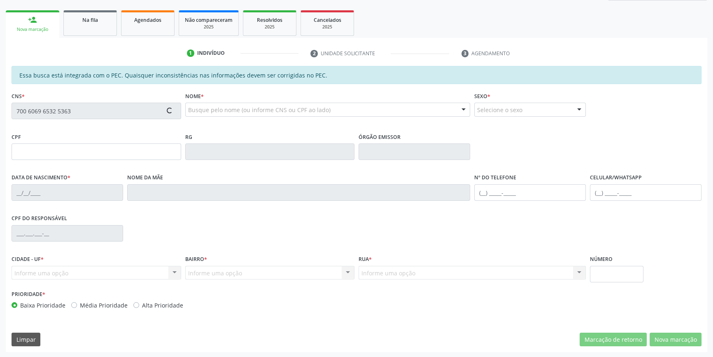
type input "1[DATE]"
type input "Daguimar [PERSON_NAME]"
type input "[PHONE_NUMBER]"
type input "S/N"
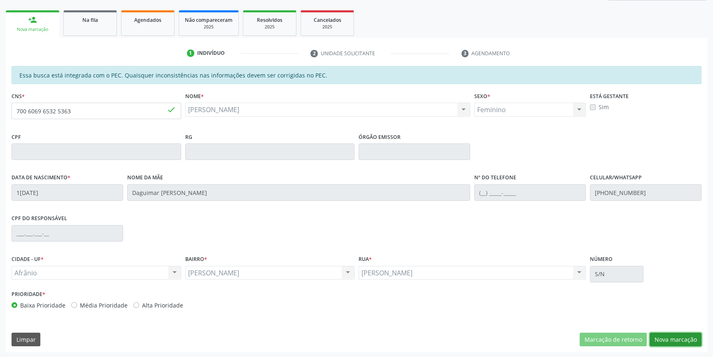
click at [662, 338] on button "Nova marcação" at bounding box center [676, 339] width 52 height 14
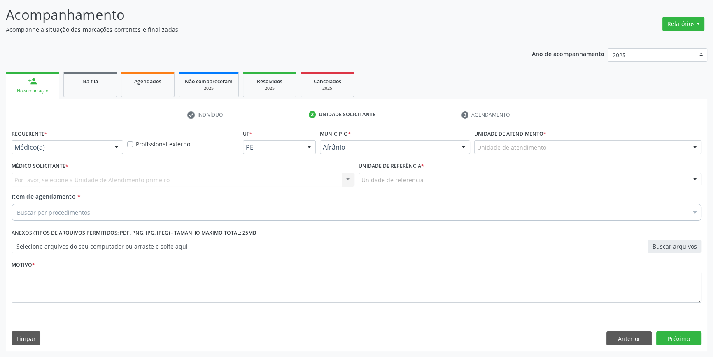
scroll to position [51, 0]
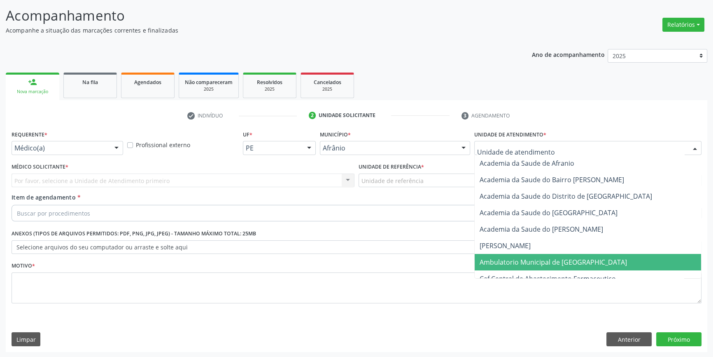
drag, startPoint x: 508, startPoint y: 261, endPoint x: 482, endPoint y: 236, distance: 35.8
click at [507, 260] on span "Ambulatorio Municipal de [GEOGRAPHIC_DATA]" at bounding box center [553, 261] width 147 height 9
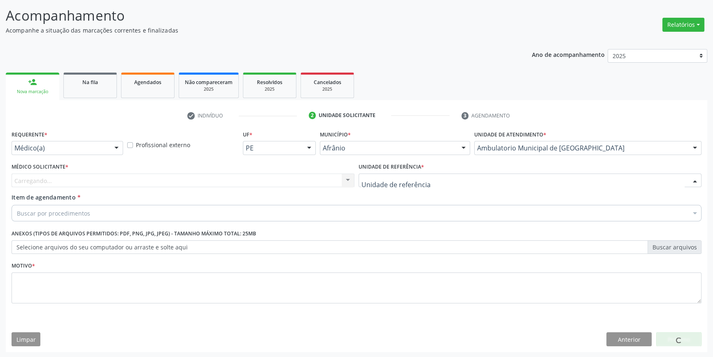
click at [433, 184] on div at bounding box center [530, 180] width 343 height 14
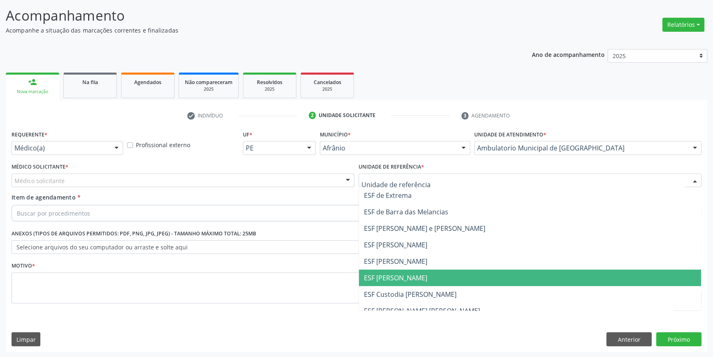
click at [417, 275] on span "ESF [PERSON_NAME]" at bounding box center [530, 277] width 342 height 16
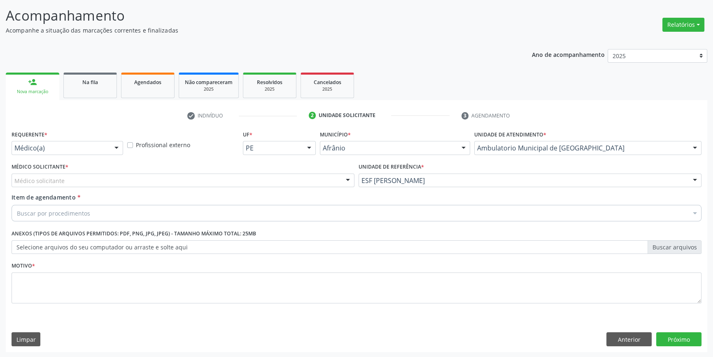
click at [214, 175] on div "Médico solicitante" at bounding box center [183, 180] width 343 height 14
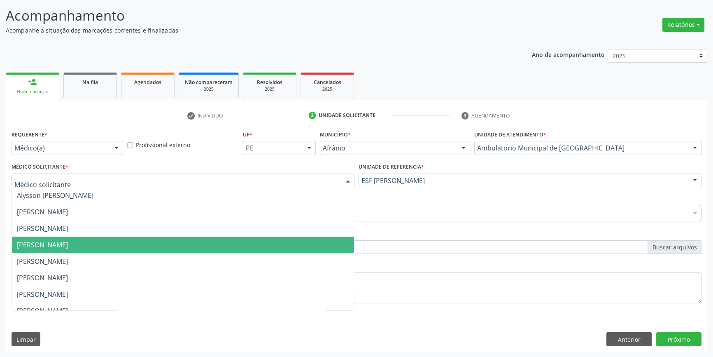
click at [68, 246] on span "[PERSON_NAME]" at bounding box center [42, 244] width 51 height 9
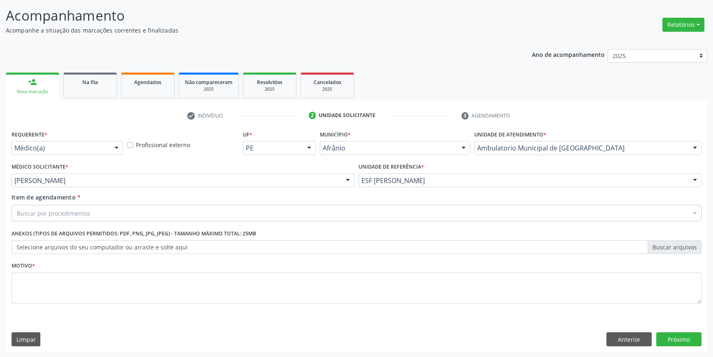
click at [96, 213] on div "Buscar por procedimentos" at bounding box center [357, 213] width 690 height 16
drag, startPoint x: 78, startPoint y: 221, endPoint x: 0, endPoint y: 204, distance: 79.6
click at [0, 204] on div "Acompanhamento Acompanhe a situação das marcações correntes e finalizadas Relat…" at bounding box center [356, 176] width 713 height 363
drag, startPoint x: 55, startPoint y: 212, endPoint x: 0, endPoint y: 213, distance: 55.2
click at [0, 213] on div "Acompanhamento Acompanhe a situação das marcações correntes e finalizadas Relat…" at bounding box center [356, 176] width 713 height 363
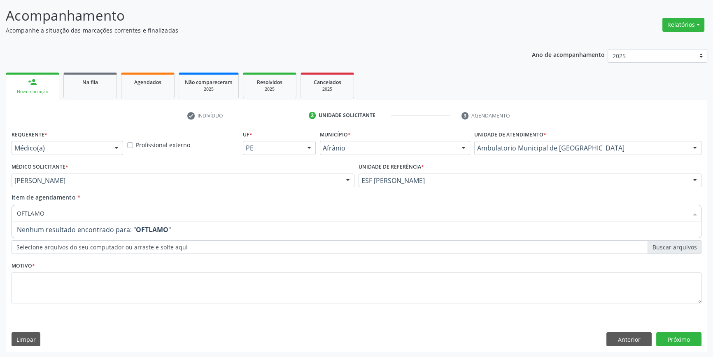
click at [52, 210] on input "OFTLAMO" at bounding box center [352, 213] width 671 height 16
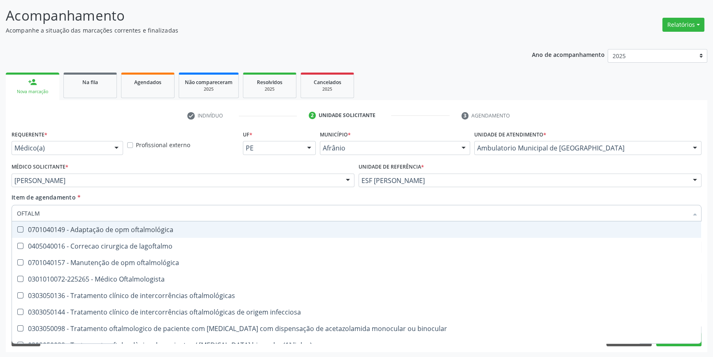
type input "OFTALMO"
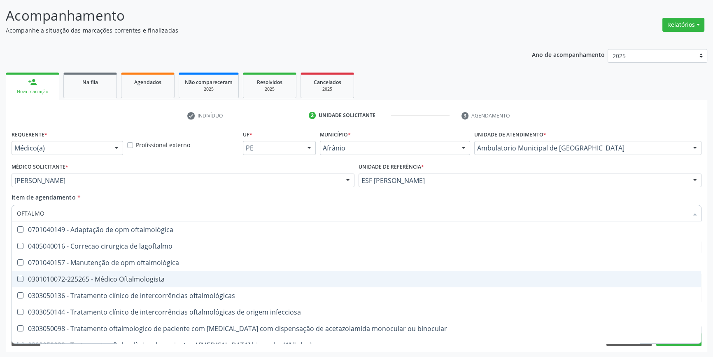
click at [153, 275] on div "0301010072-225265 - Médico Oftalmologista" at bounding box center [356, 278] width 679 height 7
checkbox Oftalmologista "true"
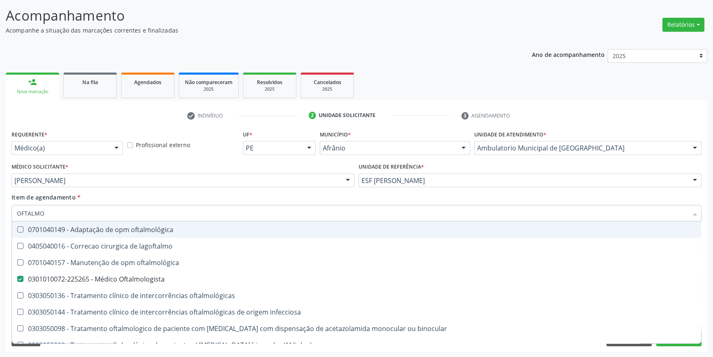
click at [158, 196] on div "Item de agendamento * OFTALMO Desfazer seleção 0701040149 - Adaptação de opm of…" at bounding box center [357, 206] width 690 height 26
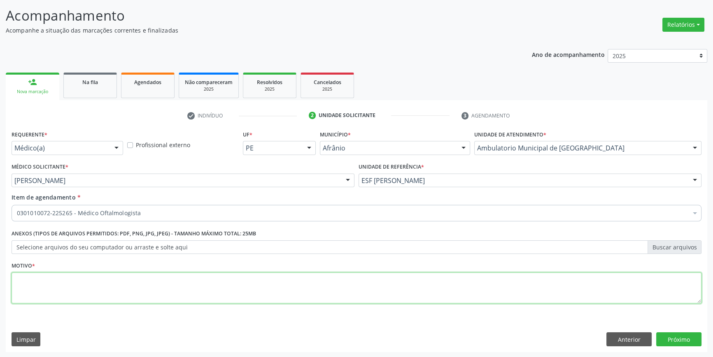
click at [140, 294] on textarea at bounding box center [357, 287] width 690 height 31
type textarea "CEFALEIA INTENSA , PERDA DE VISAO"
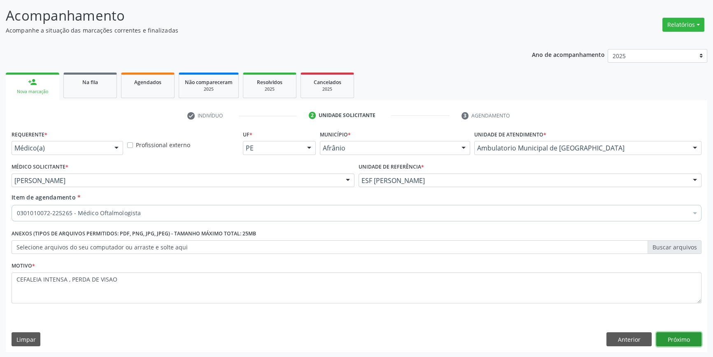
click at [670, 336] on button "Próximo" at bounding box center [678, 339] width 45 height 14
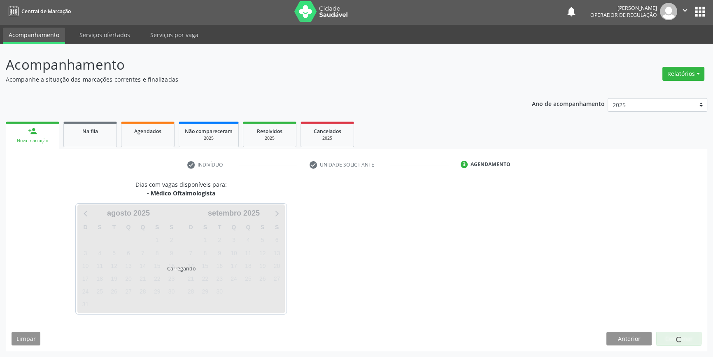
scroll to position [1, 0]
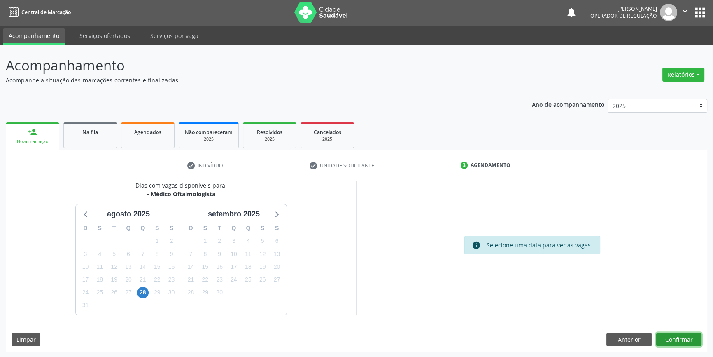
click at [671, 336] on button "Confirmar" at bounding box center [678, 339] width 45 height 14
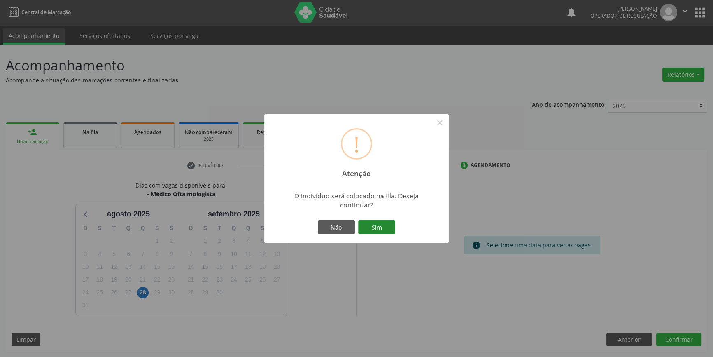
click at [388, 225] on button "Sim" at bounding box center [376, 227] width 37 height 14
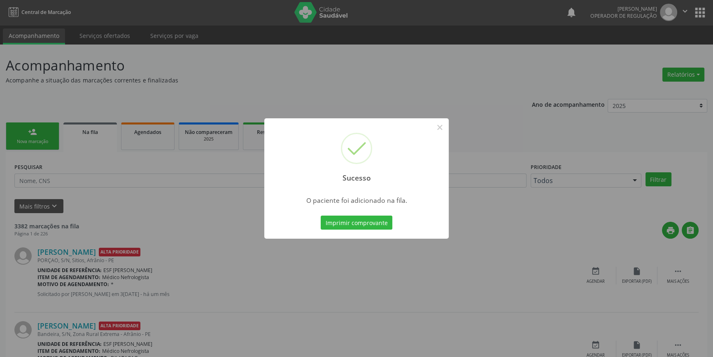
scroll to position [0, 0]
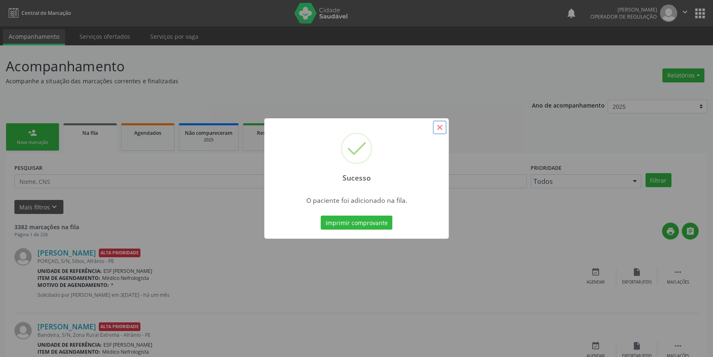
click at [445, 130] on button "×" at bounding box center [440, 127] width 14 height 14
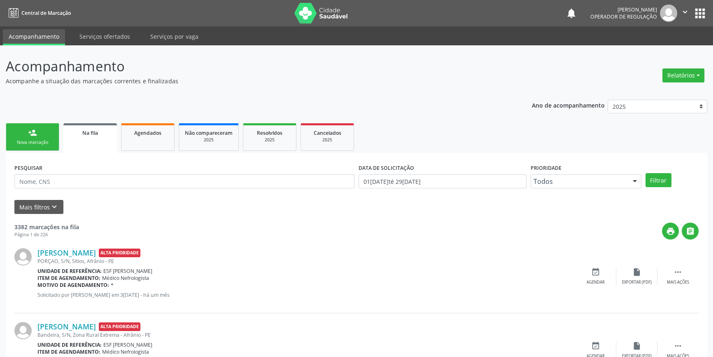
click at [41, 139] on div "Nova marcação" at bounding box center [32, 142] width 41 height 6
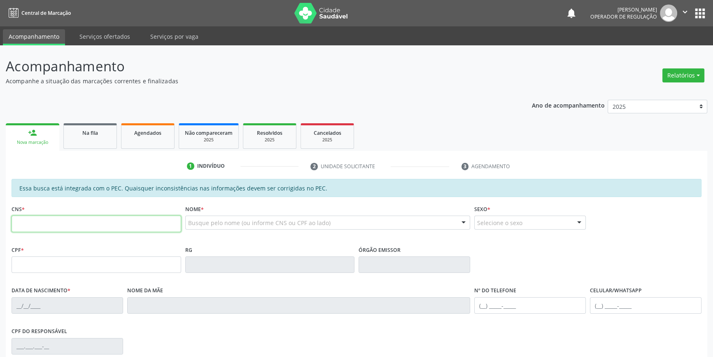
click at [65, 218] on input "text" at bounding box center [97, 223] width 170 height 16
type input "705 0006 4968 2853"
type input "120.341.234-76"
type input "0[DATE]"
type input "[PERSON_NAME] da Purificação"
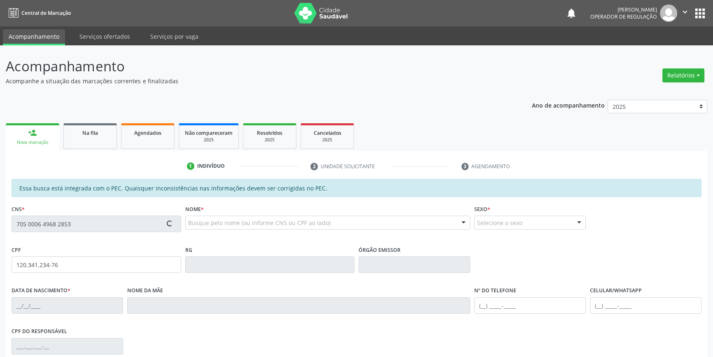
type input "[PHONE_NUMBER]"
type input "S/N"
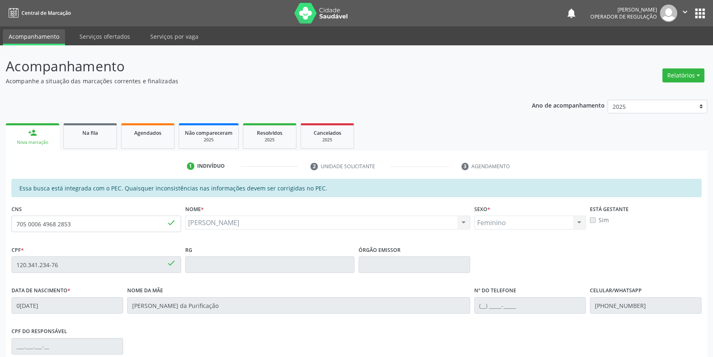
scroll to position [37, 0]
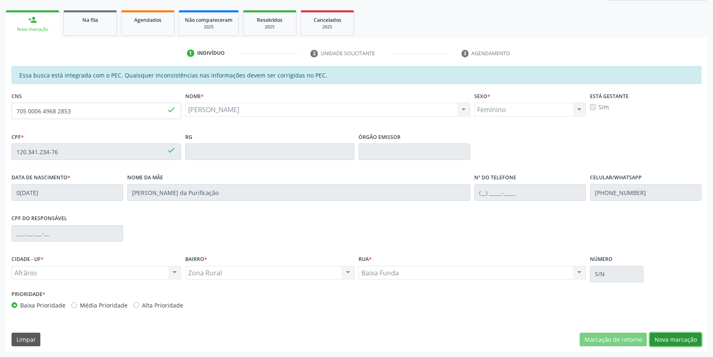
click at [662, 336] on button "Nova marcação" at bounding box center [676, 339] width 52 height 14
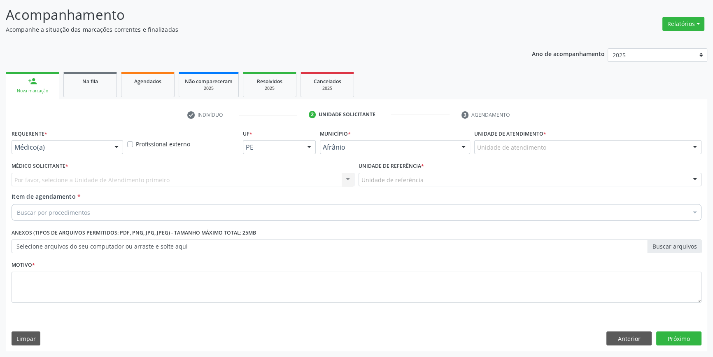
scroll to position [51, 0]
click at [526, 152] on div "Unidade de atendimento" at bounding box center [587, 148] width 227 height 14
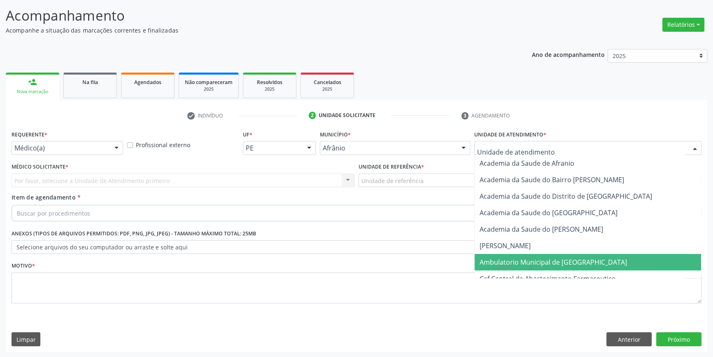
click at [520, 259] on span "Ambulatorio Municipal de [GEOGRAPHIC_DATA]" at bounding box center [553, 261] width 147 height 9
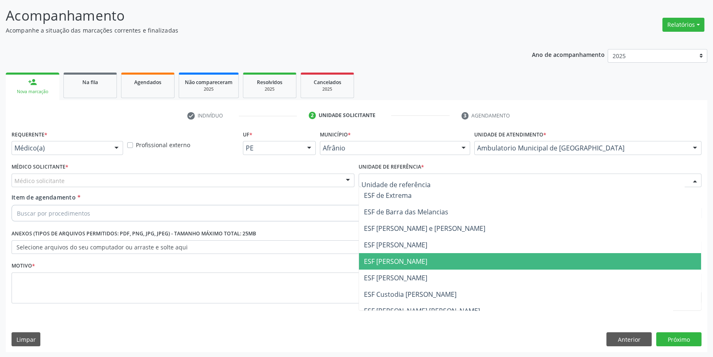
click at [407, 265] on span "ESF [PERSON_NAME]" at bounding box center [530, 261] width 342 height 16
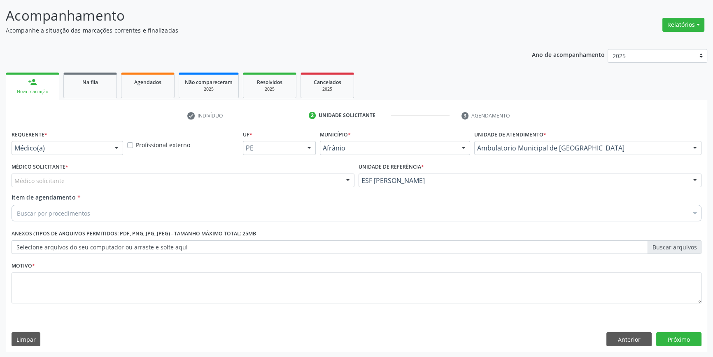
click at [148, 177] on div "Médico solicitante" at bounding box center [183, 180] width 343 height 14
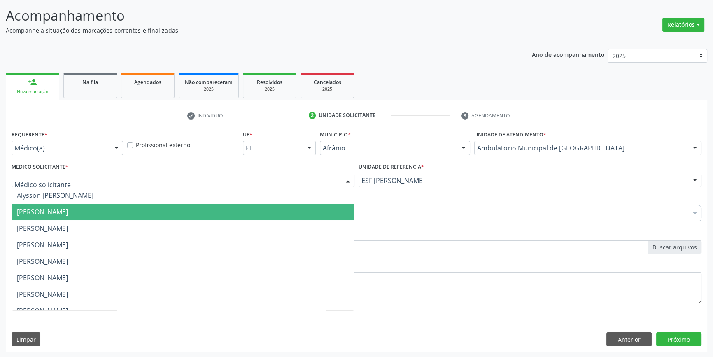
click at [81, 216] on span "[PERSON_NAME]" at bounding box center [183, 211] width 342 height 16
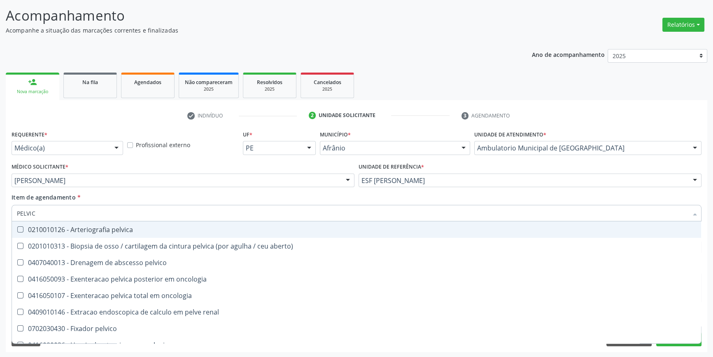
type input "PELVICA"
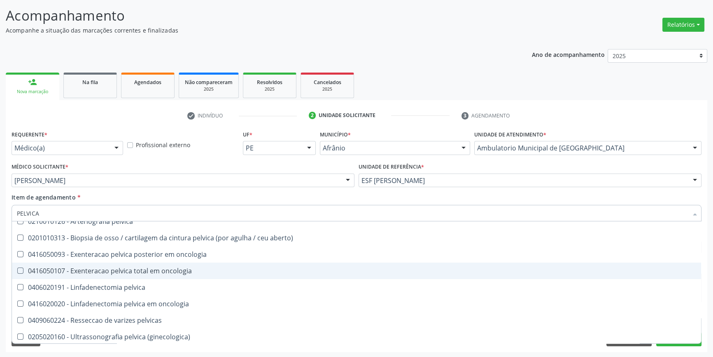
scroll to position [9, 0]
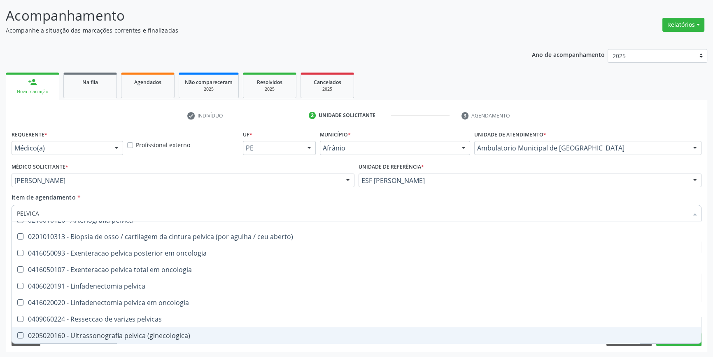
click at [137, 336] on div "0205020160 - Ultrassonografia pelvica (ginecologica)" at bounding box center [356, 335] width 679 height 7
checkbox \(ginecologica\) "true"
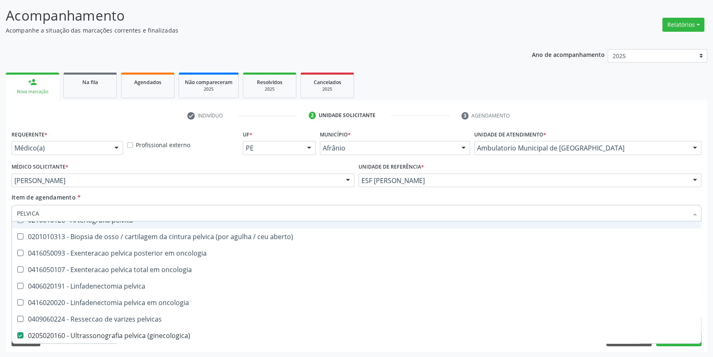
click at [160, 193] on div "Item de agendamento * PELVICA Desfazer seleção 0210010126 - Arteriografia pelvi…" at bounding box center [357, 206] width 690 height 26
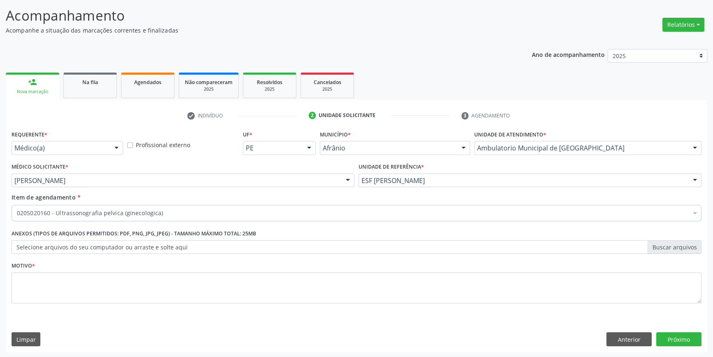
scroll to position [0, 0]
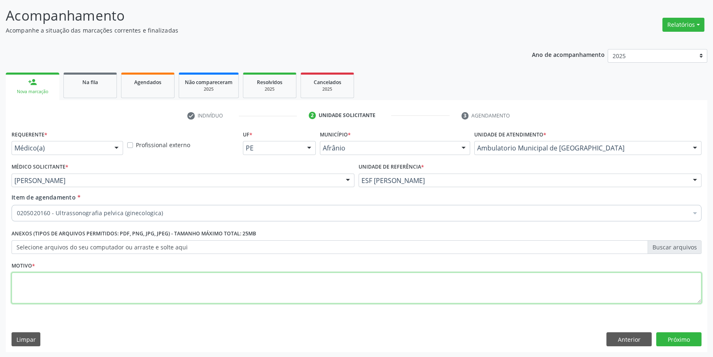
click at [112, 284] on textarea at bounding box center [357, 287] width 690 height 31
type textarea "G"
type textarea "HD: SOP??"
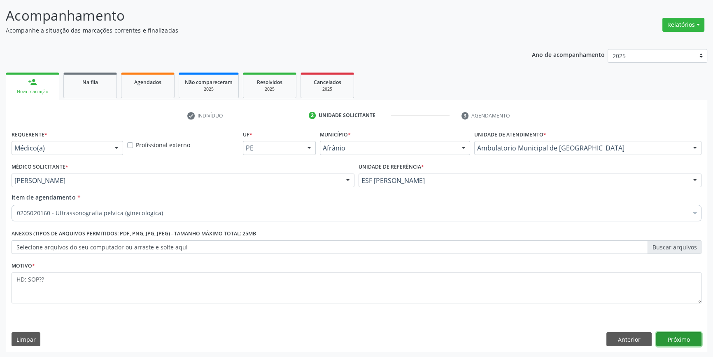
click at [678, 337] on button "Próximo" at bounding box center [678, 339] width 45 height 14
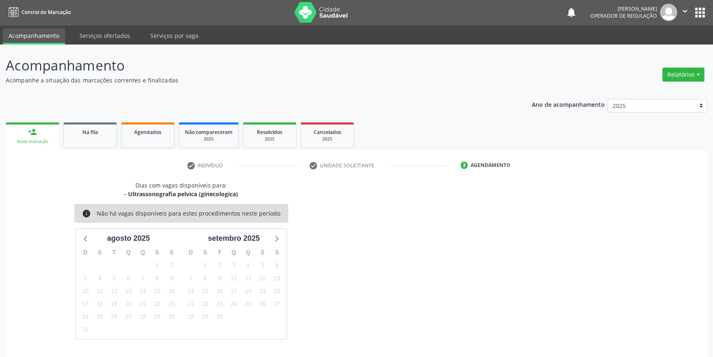
scroll to position [25, 0]
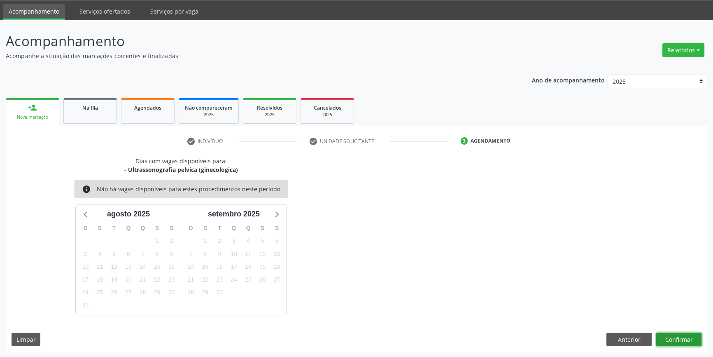
click at [683, 335] on button "Confirmar" at bounding box center [678, 339] width 45 height 14
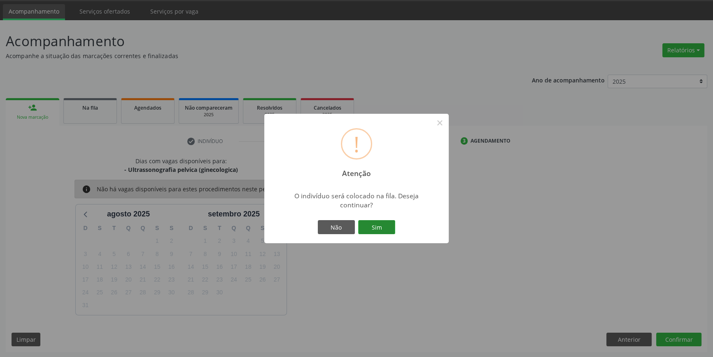
click at [378, 231] on button "Sim" at bounding box center [376, 227] width 37 height 14
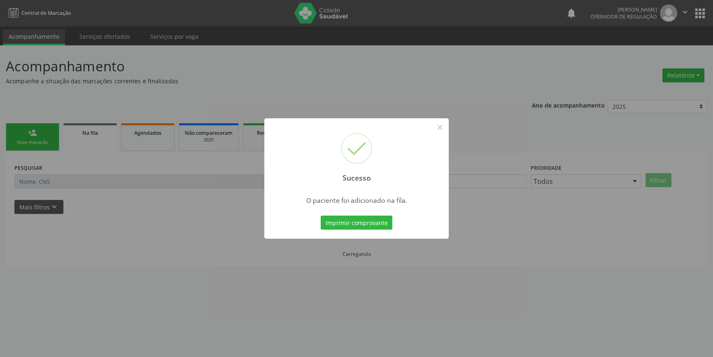
scroll to position [0, 0]
click at [203, 134] on div "Sucesso × O paciente foi adicionado na fila. Imprimir comprovante Cancel" at bounding box center [359, 178] width 718 height 357
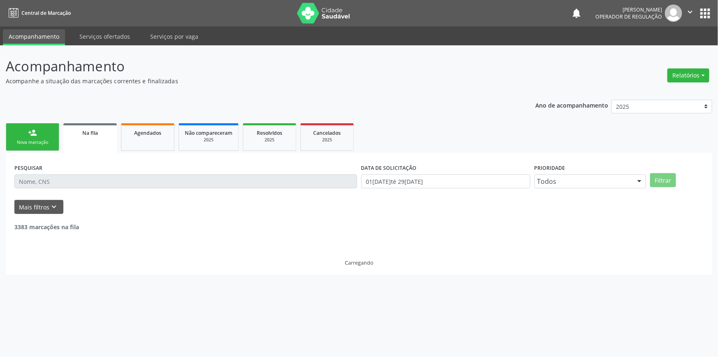
click at [45, 146] on link "person_add Nova marcação" at bounding box center [33, 137] width 54 height 28
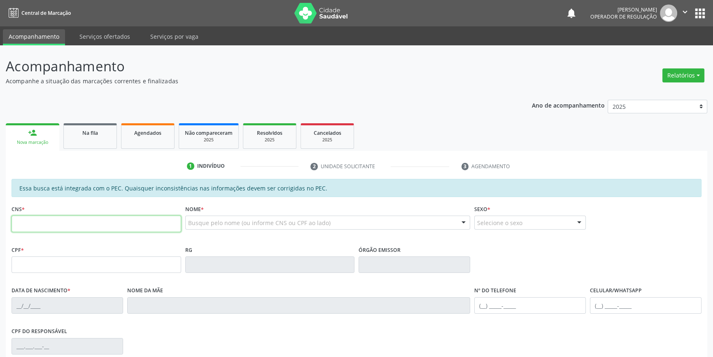
click at [55, 223] on input "text" at bounding box center [97, 223] width 170 height 16
type input "700 1038 6083 0590"
type input "350.881.684-20"
type input "29/07/1959"
type input "Maria de Lourdes Gomes"
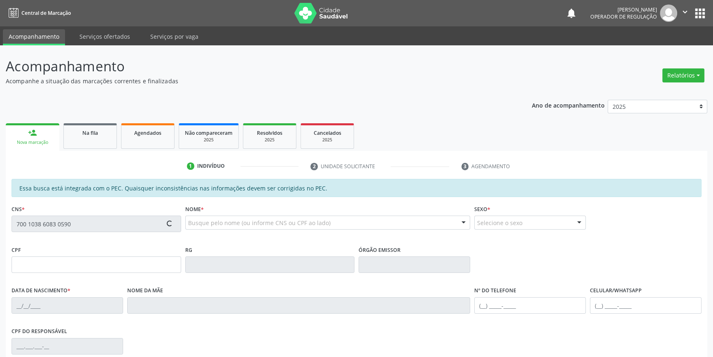
type input "(87) 98808-9845"
type input "S/N"
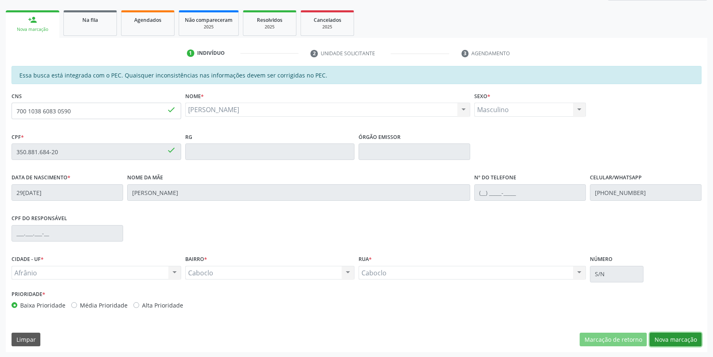
click at [677, 332] on button "Nova marcação" at bounding box center [676, 339] width 52 height 14
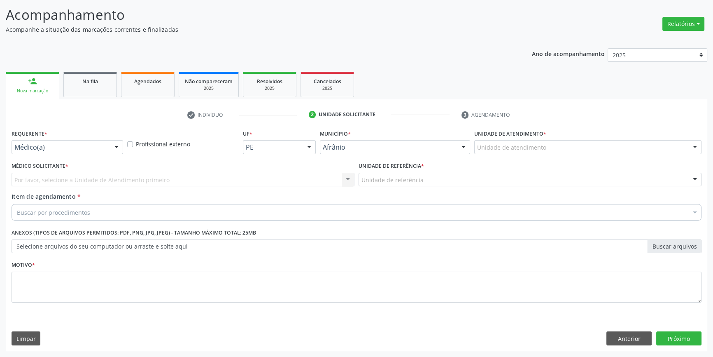
scroll to position [51, 0]
drag, startPoint x: 533, startPoint y: 135, endPoint x: 532, endPoint y: 140, distance: 5.0
click at [532, 136] on label "Unidade de atendimento *" at bounding box center [510, 134] width 72 height 13
click at [532, 142] on div "Unidade de atendimento" at bounding box center [587, 148] width 227 height 14
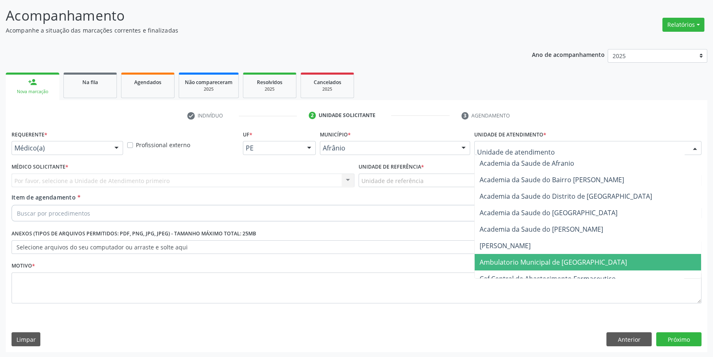
click at [506, 267] on span "Ambulatorio Municipal de [GEOGRAPHIC_DATA]" at bounding box center [588, 262] width 226 height 16
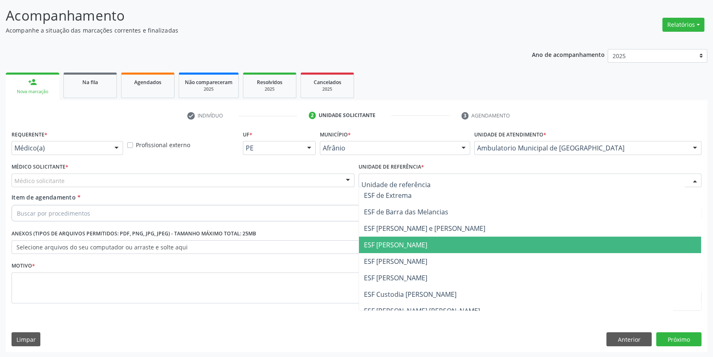
click at [409, 249] on span "ESF [PERSON_NAME]" at bounding box center [530, 244] width 342 height 16
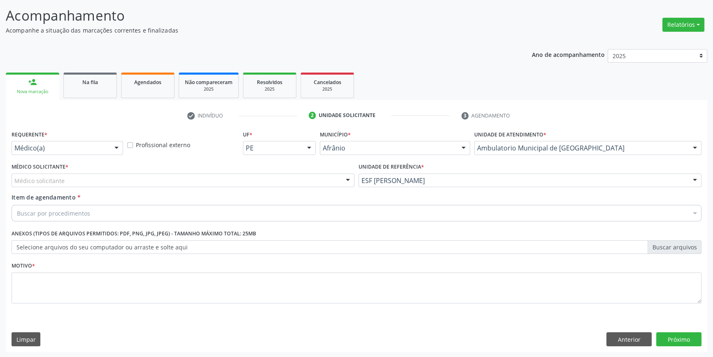
click at [229, 193] on div "Item de agendamento * Buscar por procedimentos Selecionar todos 0604320140 - Ab…" at bounding box center [357, 206] width 690 height 26
click at [218, 185] on div "Médico solicitante" at bounding box center [183, 180] width 343 height 14
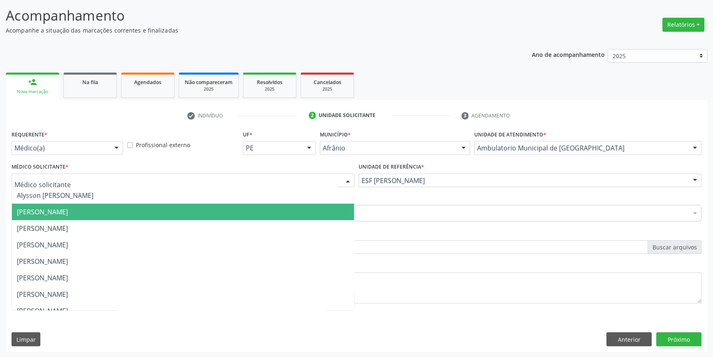
click at [109, 216] on span "[PERSON_NAME]" at bounding box center [183, 211] width 342 height 16
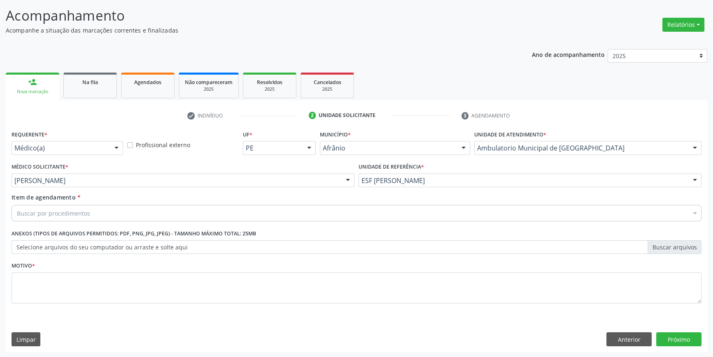
click at [103, 216] on div "Buscar por procedimentos" at bounding box center [357, 213] width 690 height 16
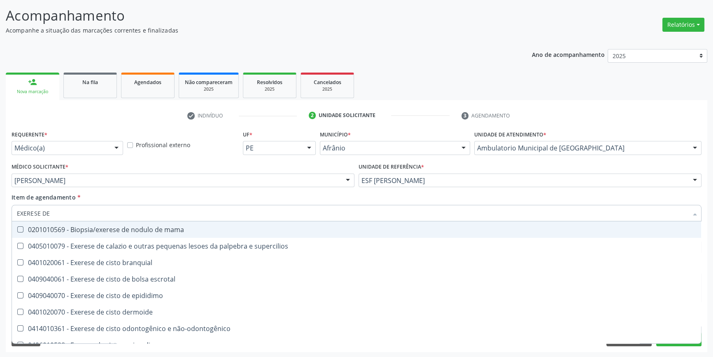
type input "EXERESE DE T"
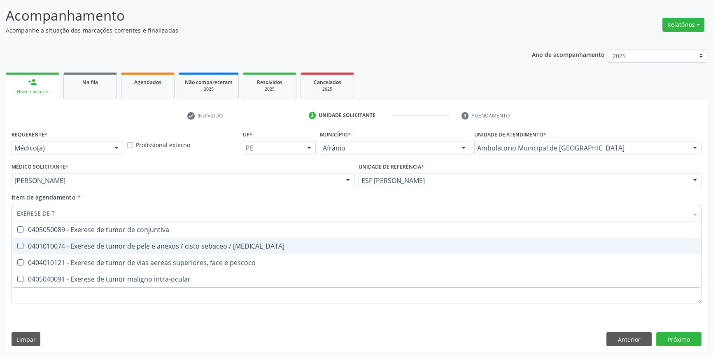
click at [198, 247] on div "0401010074 - Exerese de tumor de pele e anexos / cisto sebaceo / [MEDICAL_DATA]" at bounding box center [356, 245] width 679 height 7
checkbox lipoma "true"
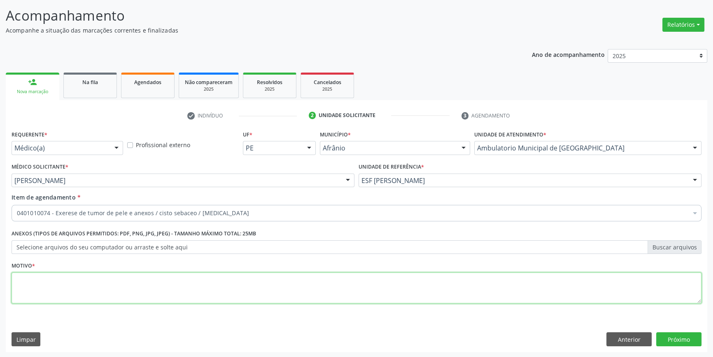
click at [103, 285] on textarea at bounding box center [357, 287] width 690 height 31
type textarea "RETIRADA DE LESAO"
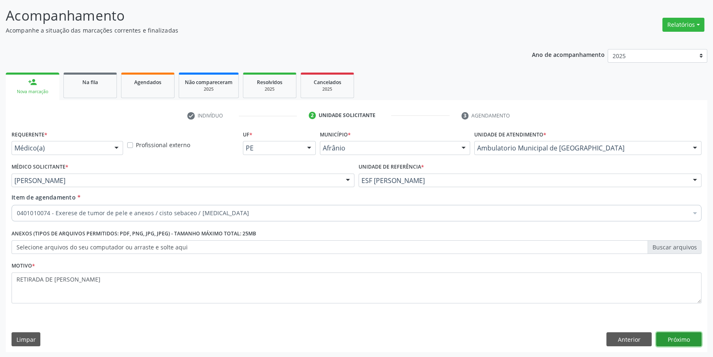
click at [688, 337] on button "Próximo" at bounding box center [678, 339] width 45 height 14
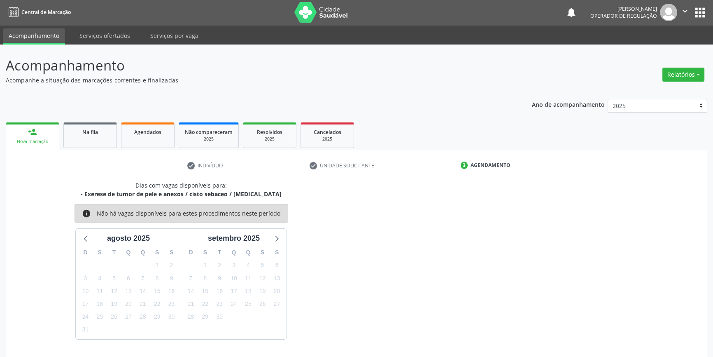
scroll to position [25, 0]
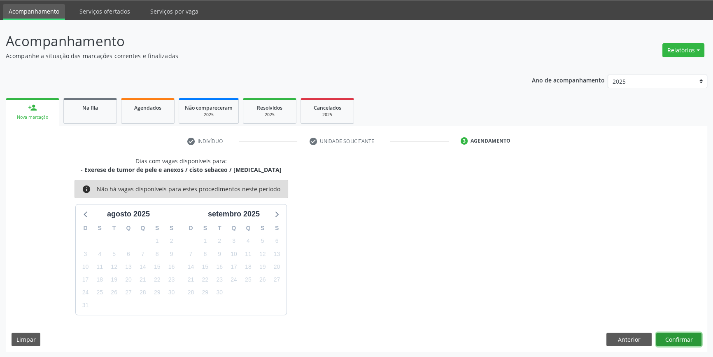
click at [671, 337] on button "Confirmar" at bounding box center [678, 339] width 45 height 14
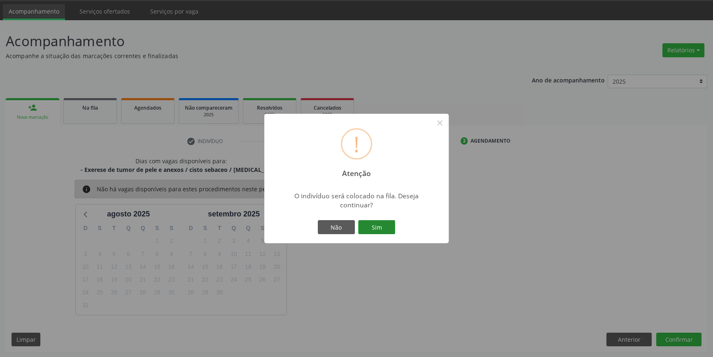
click at [384, 224] on button "Sim" at bounding box center [376, 227] width 37 height 14
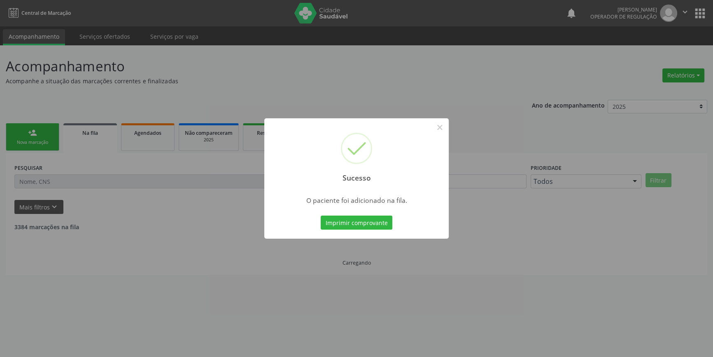
scroll to position [0, 0]
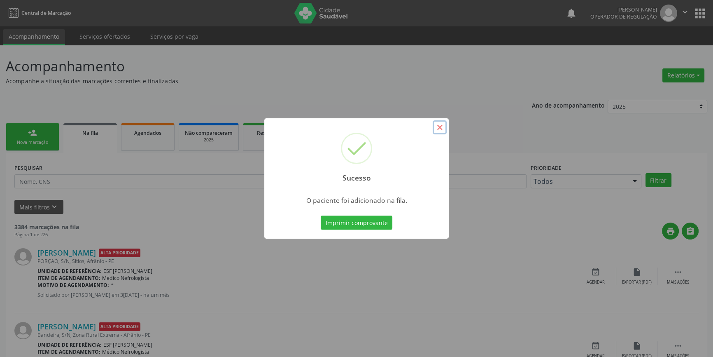
click at [445, 125] on button "×" at bounding box center [440, 127] width 14 height 14
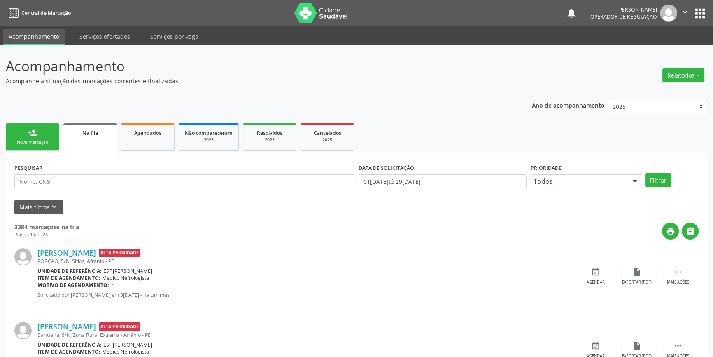
click at [36, 135] on div "person_add" at bounding box center [32, 132] width 9 height 9
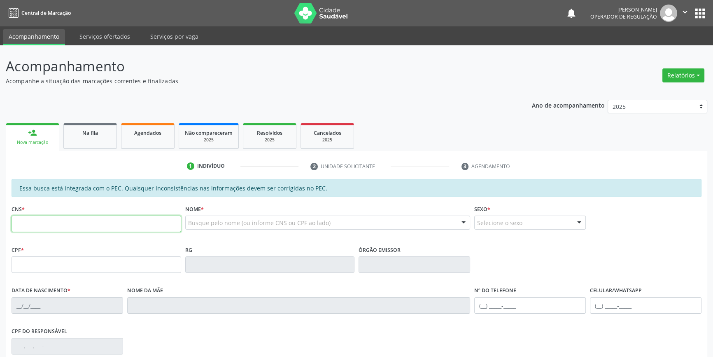
click at [47, 225] on input "text" at bounding box center [97, 223] width 170 height 16
type input "708 2051 1552 6741"
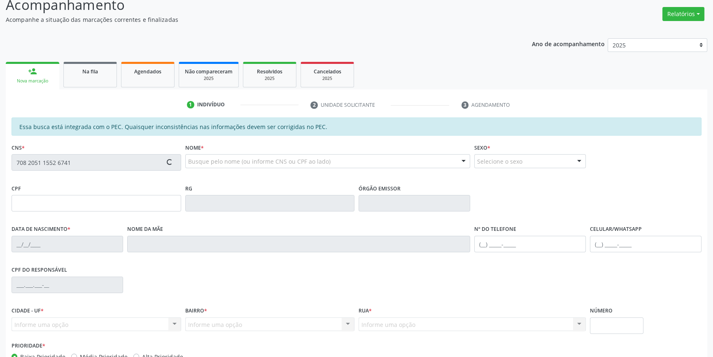
scroll to position [113, 0]
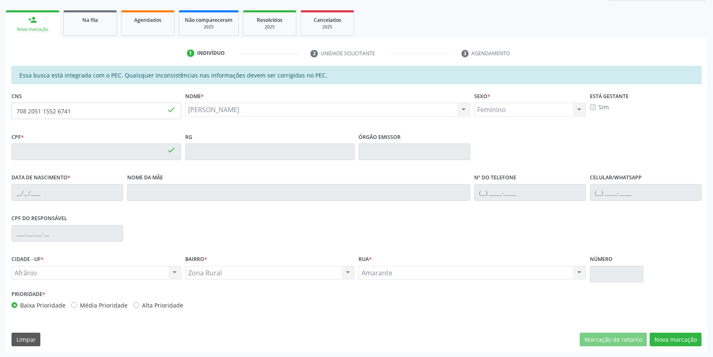
type input "055.590.584-59"
type input "04/08/1986"
type input "Marinalva Izabel de Sousa"
type input "(88) 8888-5855"
type input "S/N"
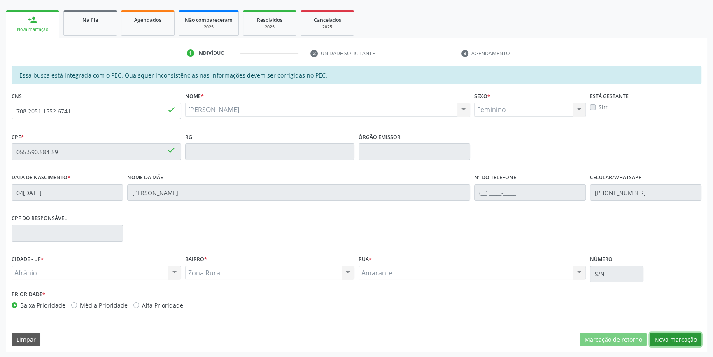
click at [675, 340] on button "Nova marcação" at bounding box center [676, 339] width 52 height 14
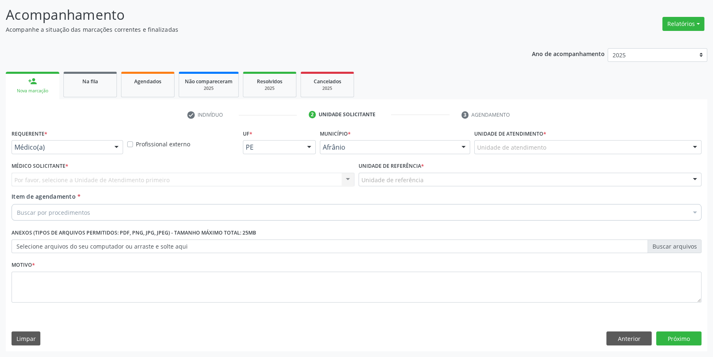
scroll to position [51, 0]
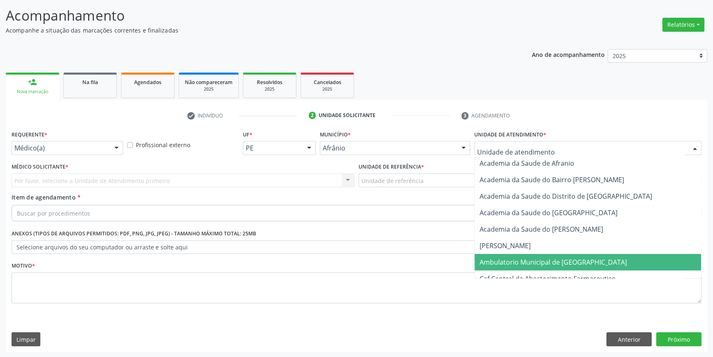
click at [527, 259] on span "Ambulatorio Municipal de [GEOGRAPHIC_DATA]" at bounding box center [553, 261] width 147 height 9
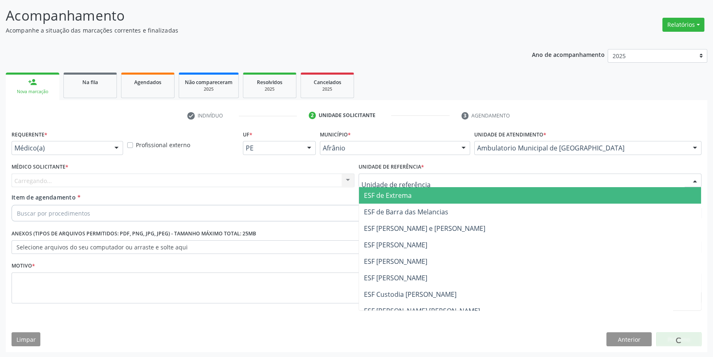
click at [435, 181] on div at bounding box center [530, 180] width 343 height 14
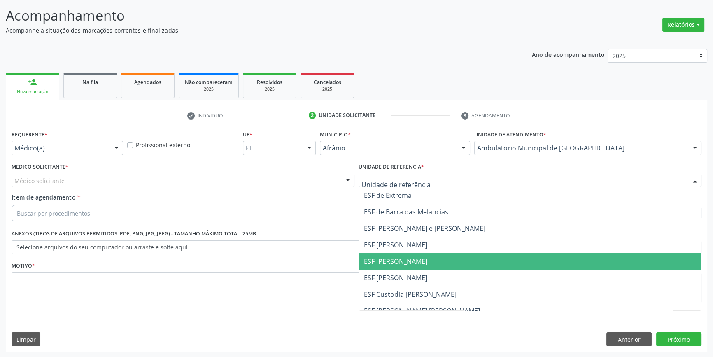
click at [412, 268] on span "ESF [PERSON_NAME]" at bounding box center [530, 261] width 342 height 16
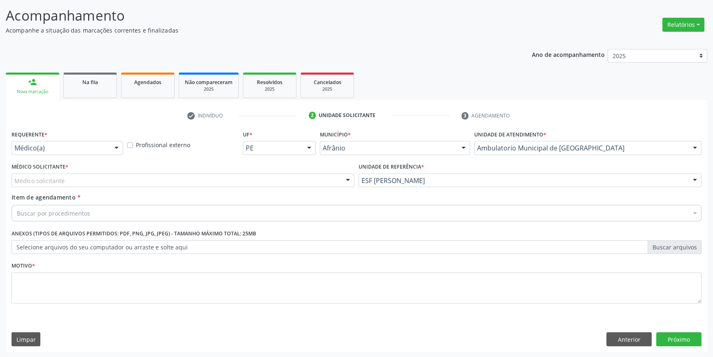
click at [236, 182] on div "Médico solicitante" at bounding box center [183, 180] width 343 height 14
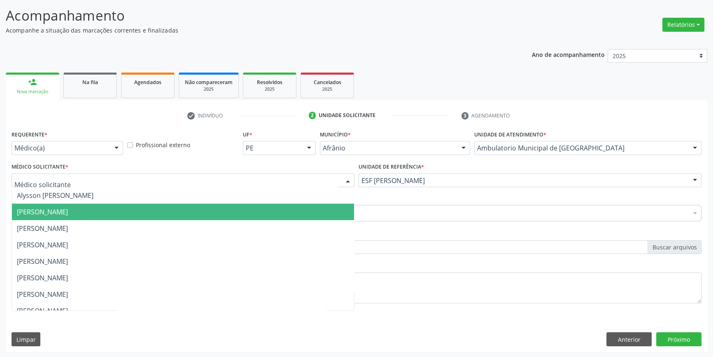
click at [152, 217] on span "[PERSON_NAME]" at bounding box center [183, 211] width 342 height 16
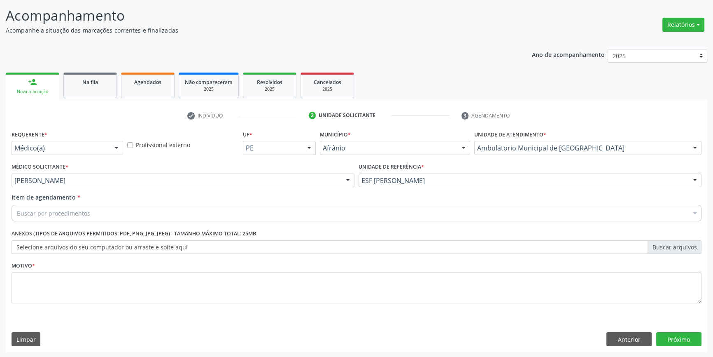
click at [149, 218] on div "Buscar por procedimentos" at bounding box center [357, 213] width 690 height 16
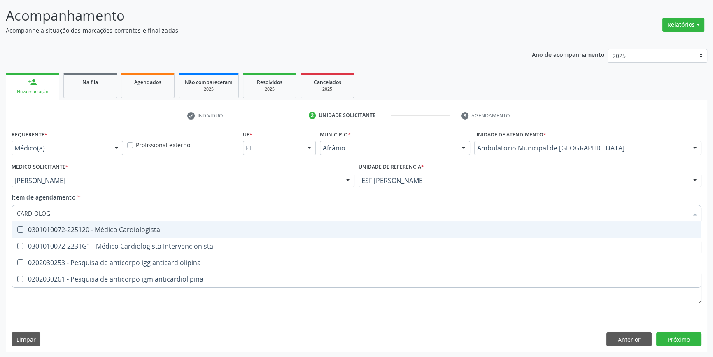
type input "CARDIOLOGI"
click at [150, 224] on span "0301010072-225120 - Médico Cardiologista" at bounding box center [356, 229] width 689 height 16
checkbox Cardiologista "true"
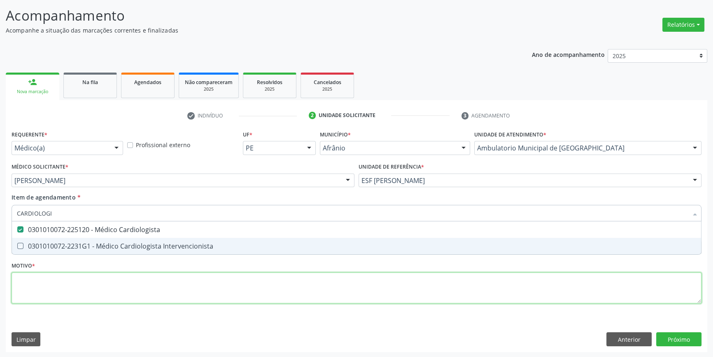
click at [132, 287] on div "Requerente * Médico(a) Médico(a) Enfermeiro(a) Paciente Nenhum resultado encont…" at bounding box center [357, 221] width 690 height 187
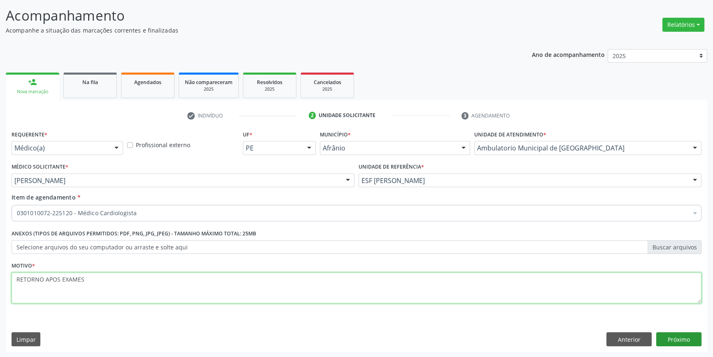
type textarea "RETORNO APOS EXAMES"
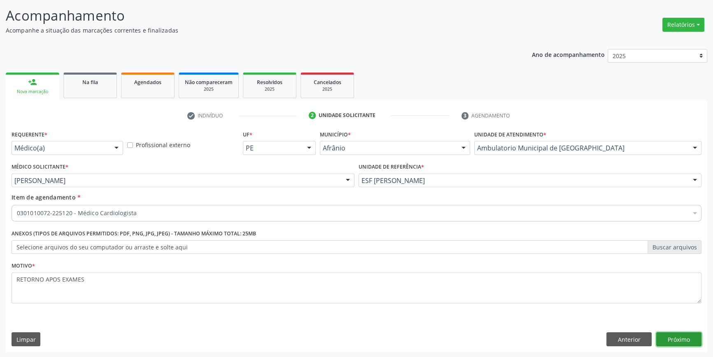
click at [658, 337] on button "Próximo" at bounding box center [678, 339] width 45 height 14
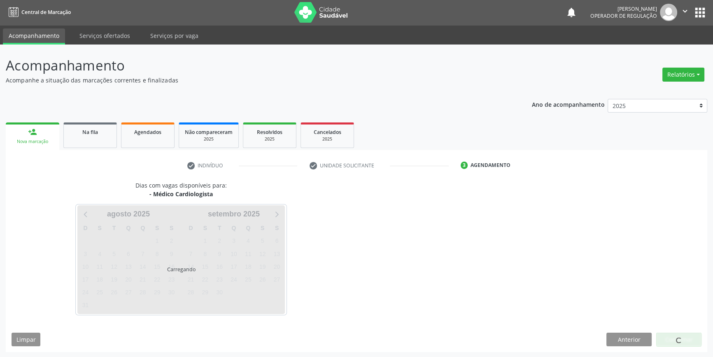
scroll to position [1, 0]
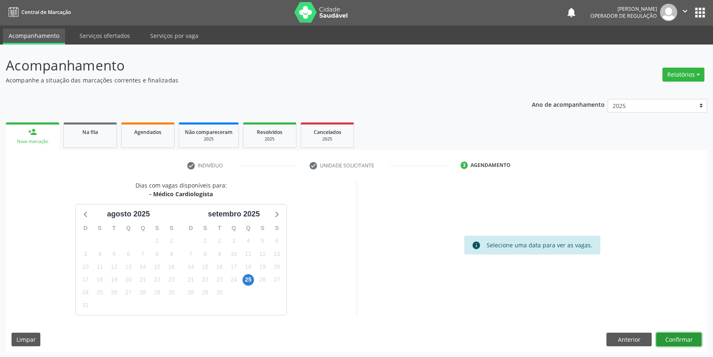
click at [678, 338] on button "Confirmar" at bounding box center [678, 339] width 45 height 14
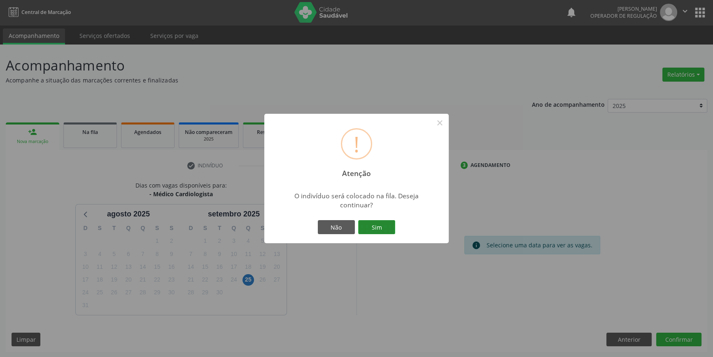
click at [374, 227] on button "Sim" at bounding box center [376, 227] width 37 height 14
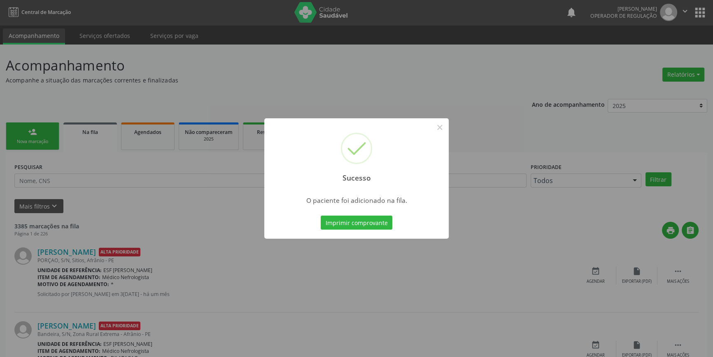
scroll to position [0, 0]
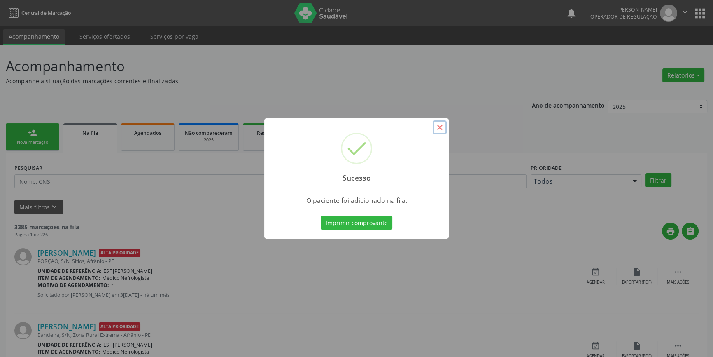
click at [439, 128] on button "×" at bounding box center [440, 127] width 14 height 14
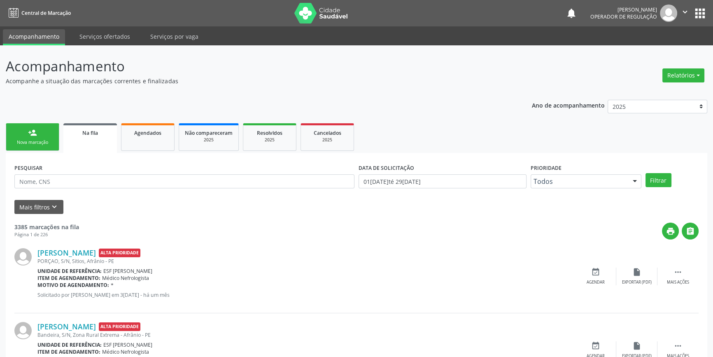
click at [18, 133] on link "person_add Nova marcação" at bounding box center [33, 137] width 54 height 28
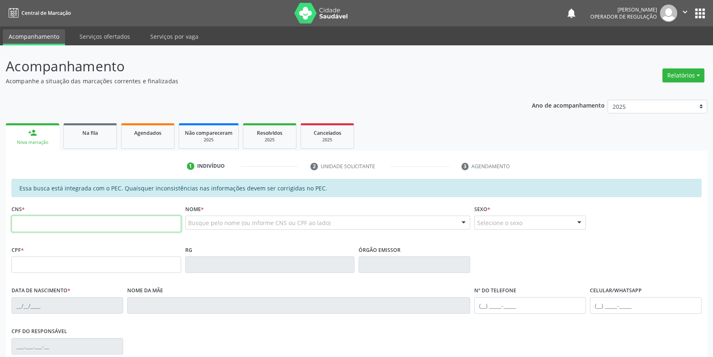
click at [46, 220] on input "text" at bounding box center [97, 223] width 170 height 16
type input "706 5053 6746 1599"
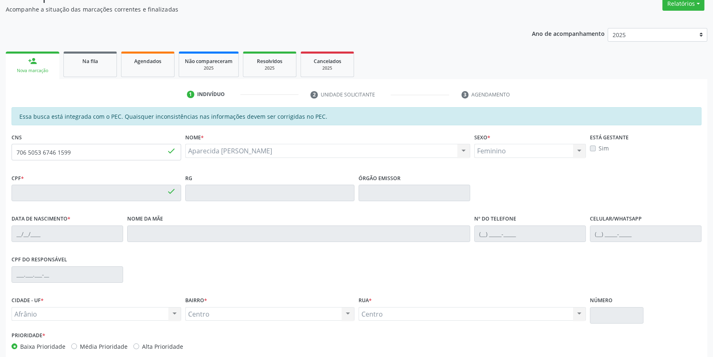
type input "040.567.754-51"
type input "26/03/1974"
type input "Maria José Cavalcante Lima"
type input "(87) 98846-8717"
type input "S/N"
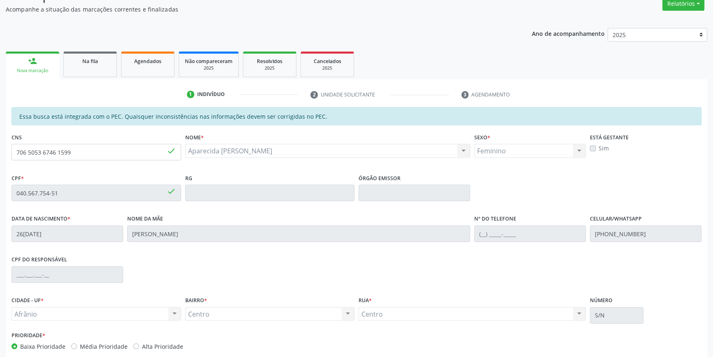
scroll to position [113, 0]
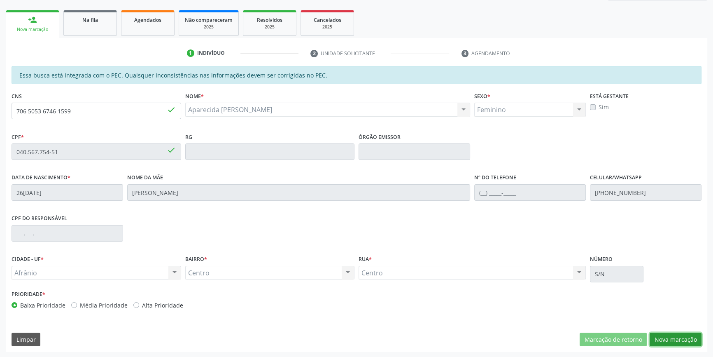
click at [674, 333] on button "Nova marcação" at bounding box center [676, 339] width 52 height 14
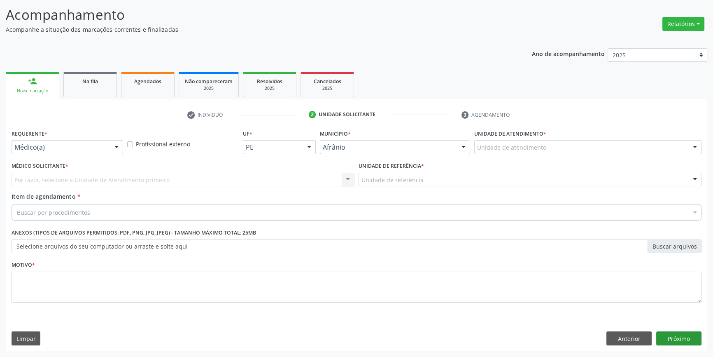
scroll to position [51, 0]
click at [545, 151] on div "Unidade de atendimento" at bounding box center [587, 148] width 227 height 14
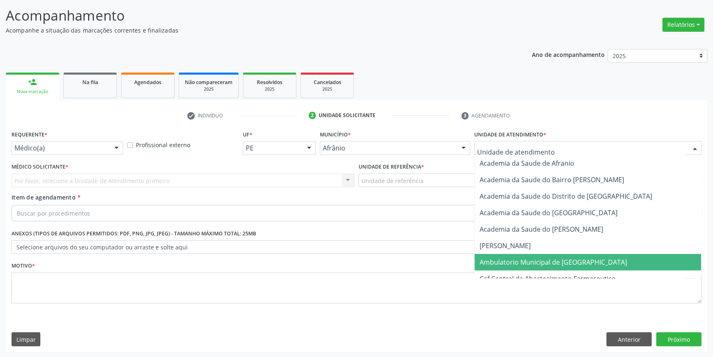
click at [545, 254] on span "Ambulatorio Municipal de [GEOGRAPHIC_DATA]" at bounding box center [588, 262] width 226 height 16
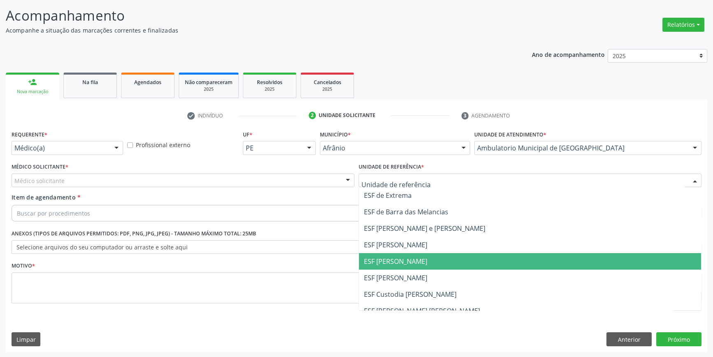
click at [406, 256] on span "ESF [PERSON_NAME]" at bounding box center [395, 260] width 63 height 9
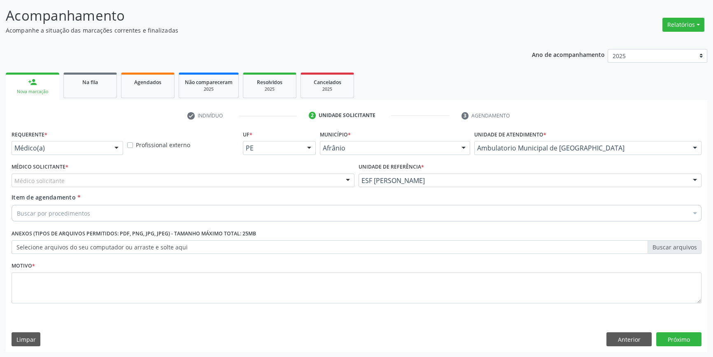
drag, startPoint x: 154, startPoint y: 175, endPoint x: 126, endPoint y: 183, distance: 29.2
click at [152, 175] on div "Médico solicitante" at bounding box center [183, 180] width 343 height 14
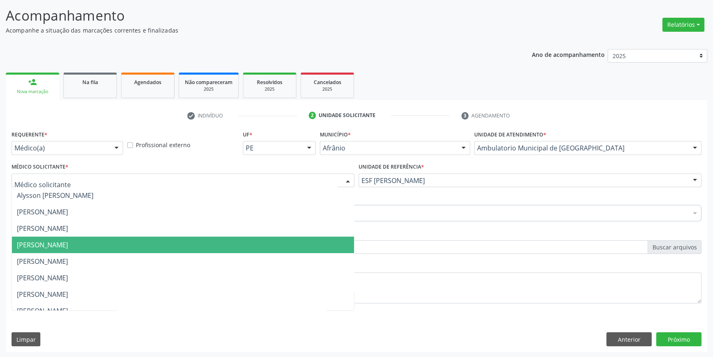
click at [53, 247] on span "[PERSON_NAME]" at bounding box center [42, 244] width 51 height 9
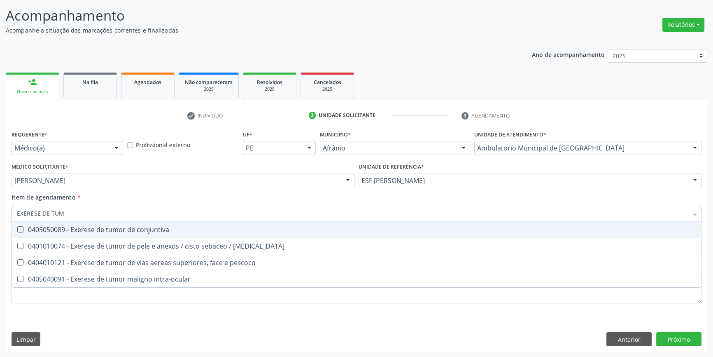
type input "EXERESE DE TUMO"
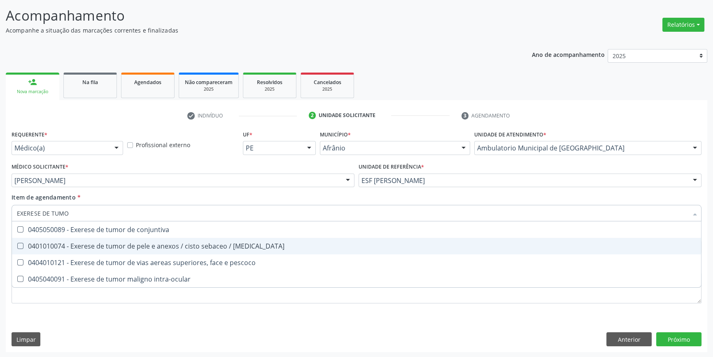
click at [179, 247] on div "0401010074 - Exerese de tumor de pele e anexos / cisto sebaceo / [MEDICAL_DATA]" at bounding box center [356, 245] width 679 height 7
checkbox lipoma "true"
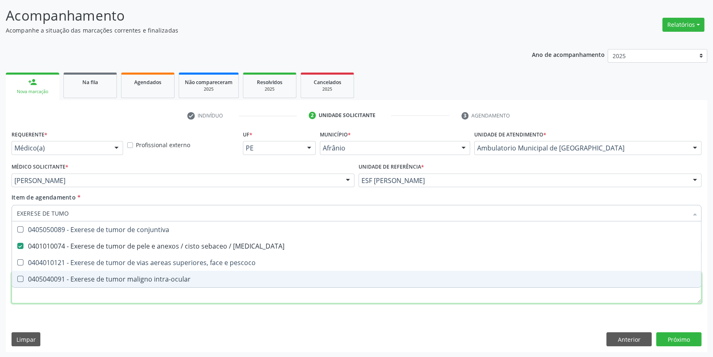
click at [145, 300] on div "Requerente * Médico(a) Médico(a) Enfermeiro(a) Paciente Nenhum resultado encont…" at bounding box center [357, 221] width 690 height 187
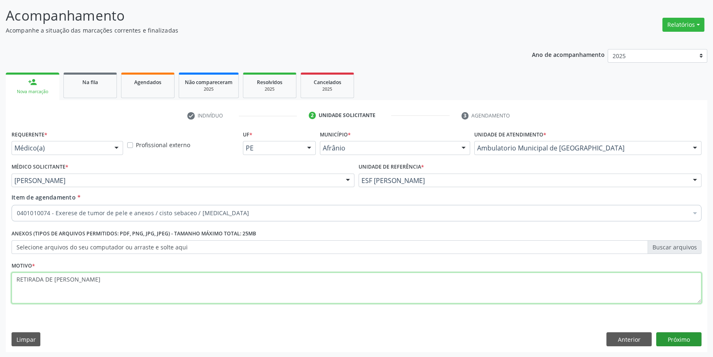
type textarea "RETIRADA DE [PERSON_NAME]"
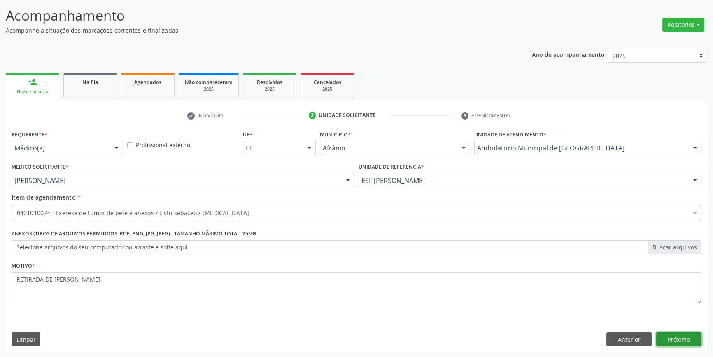
click at [680, 342] on button "Próximo" at bounding box center [678, 339] width 45 height 14
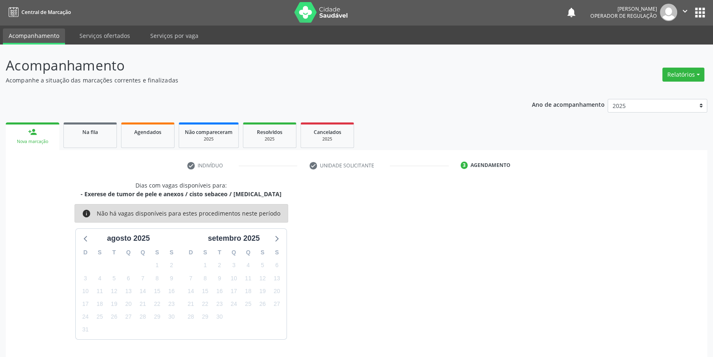
scroll to position [25, 0]
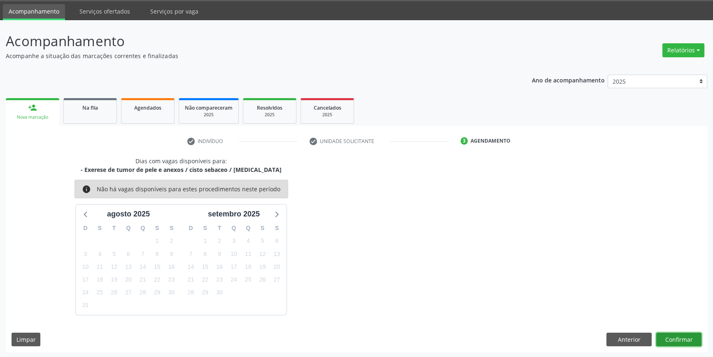
click at [670, 334] on button "Confirmar" at bounding box center [678, 339] width 45 height 14
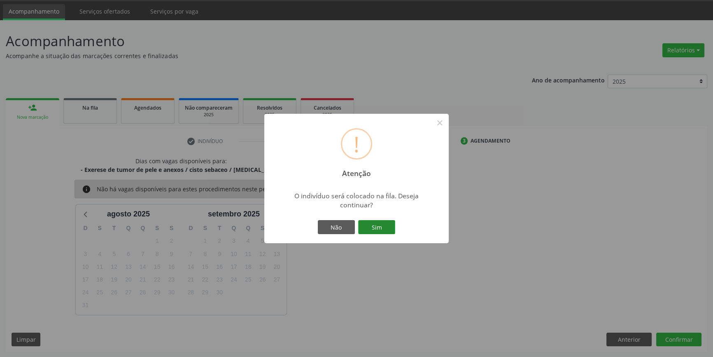
click at [387, 228] on button "Sim" at bounding box center [376, 227] width 37 height 14
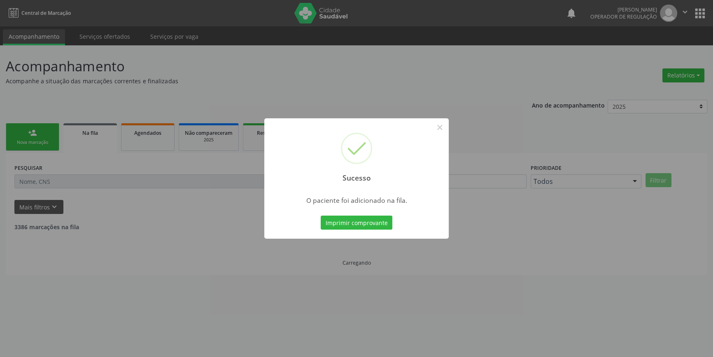
scroll to position [0, 0]
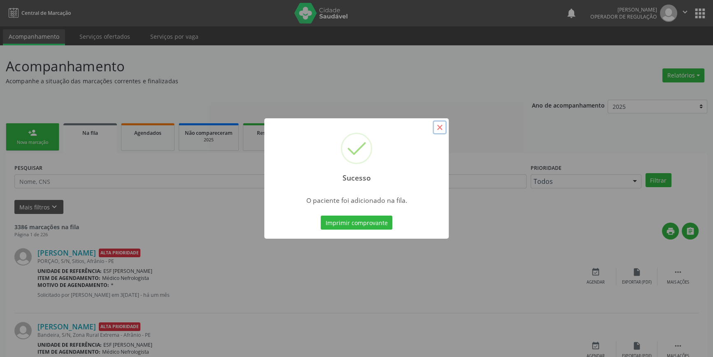
click at [441, 131] on button "×" at bounding box center [440, 127] width 14 height 14
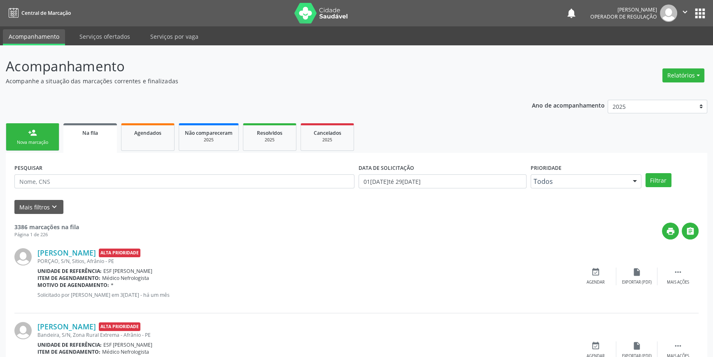
click at [44, 144] on div "Nova marcação" at bounding box center [32, 142] width 41 height 6
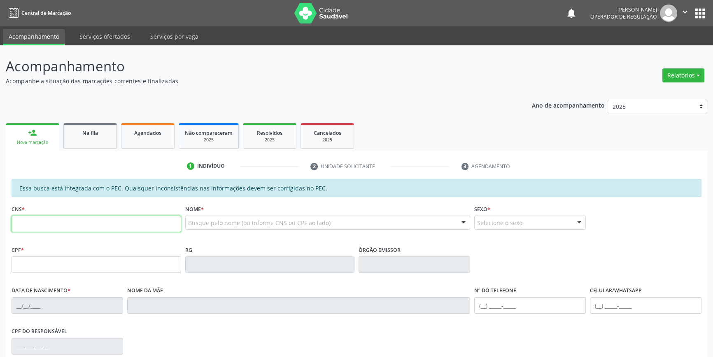
click at [57, 226] on input "text" at bounding box center [97, 223] width 170 height 16
type input "705 0028 4731 6553"
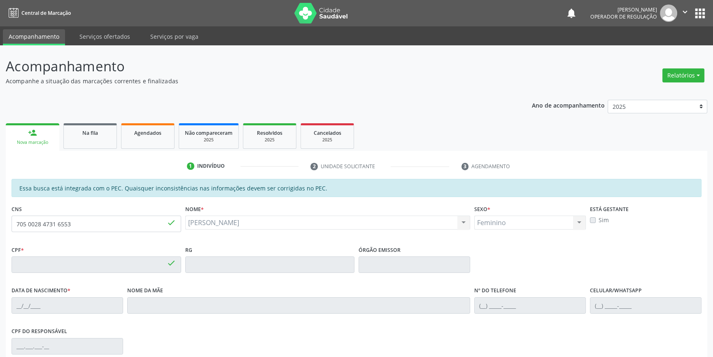
type input "114.822.874-80"
type input "29/11/1996"
type input "Maria Josefa Rodrigues"
type input "(87) 99641-4882"
type input "S/N"
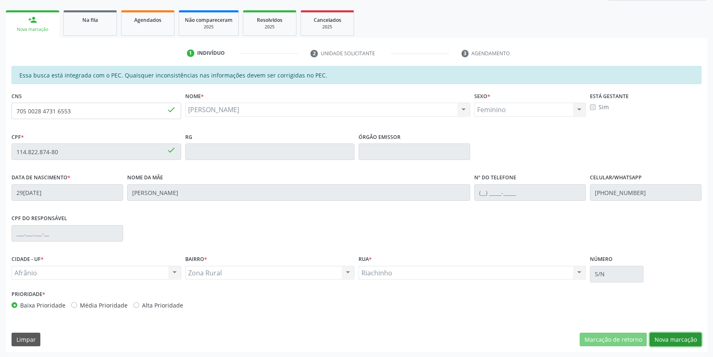
click at [685, 342] on button "Nova marcação" at bounding box center [676, 339] width 52 height 14
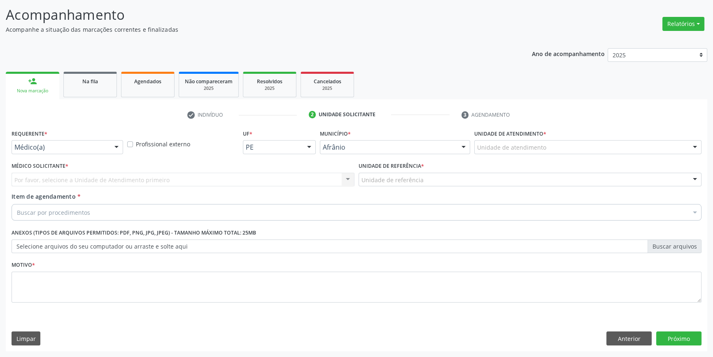
scroll to position [51, 0]
drag, startPoint x: 534, startPoint y: 153, endPoint x: 531, endPoint y: 146, distance: 7.7
click at [534, 151] on div "Unidade de atendimento" at bounding box center [587, 148] width 227 height 14
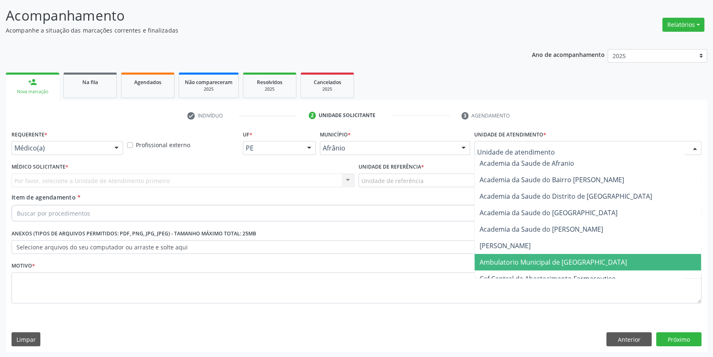
click at [532, 262] on span "Ambulatorio Municipal de [GEOGRAPHIC_DATA]" at bounding box center [553, 261] width 147 height 9
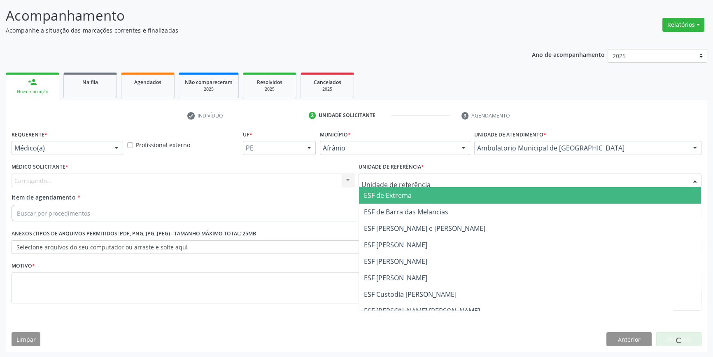
click at [412, 185] on div at bounding box center [530, 180] width 343 height 14
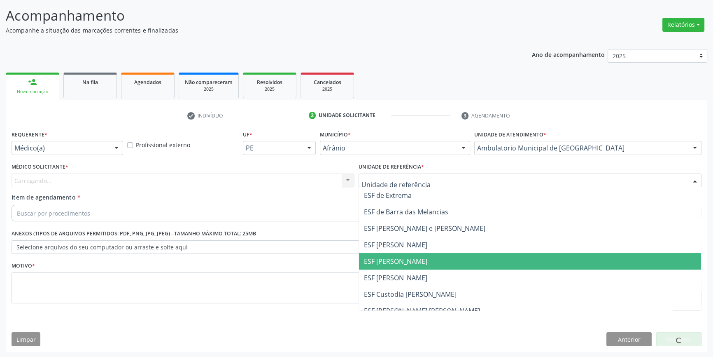
drag, startPoint x: 413, startPoint y: 262, endPoint x: 332, endPoint y: 232, distance: 85.9
click at [411, 262] on span "ESF [PERSON_NAME]" at bounding box center [395, 260] width 63 height 9
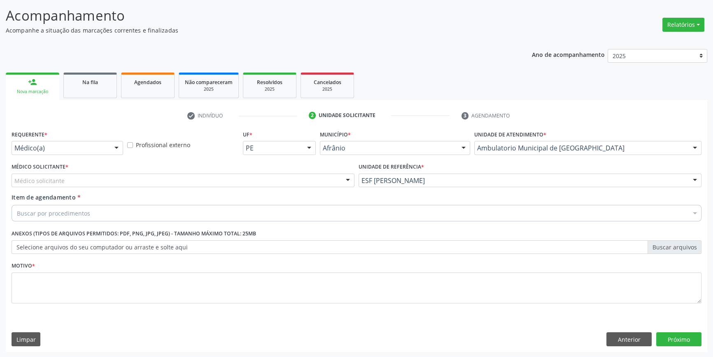
click at [128, 184] on div "Médico solicitante" at bounding box center [183, 180] width 343 height 14
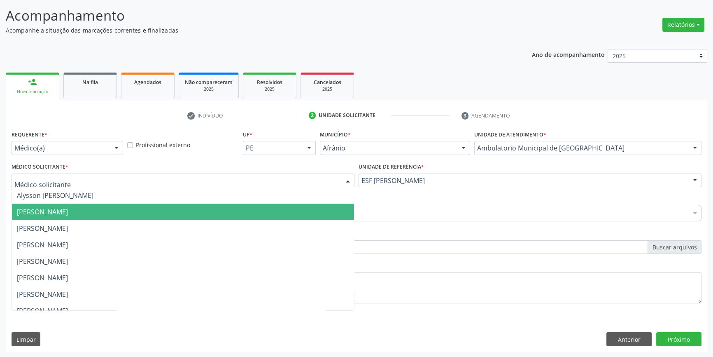
click at [68, 212] on span "[PERSON_NAME]" at bounding box center [42, 211] width 51 height 9
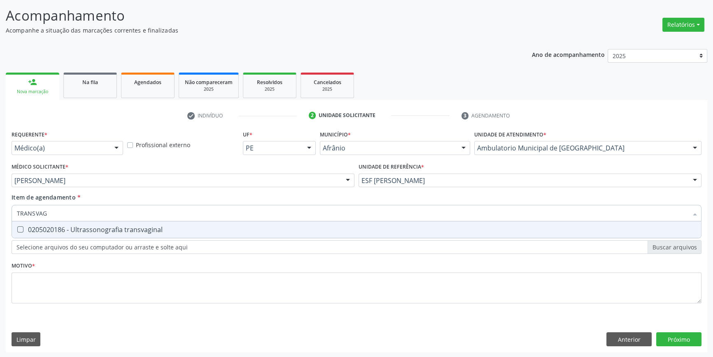
type input "TRANSVAGI"
click at [135, 226] on div "0205020186 - Ultrassonografia transvaginal" at bounding box center [356, 229] width 679 height 7
checkbox transvaginal "true"
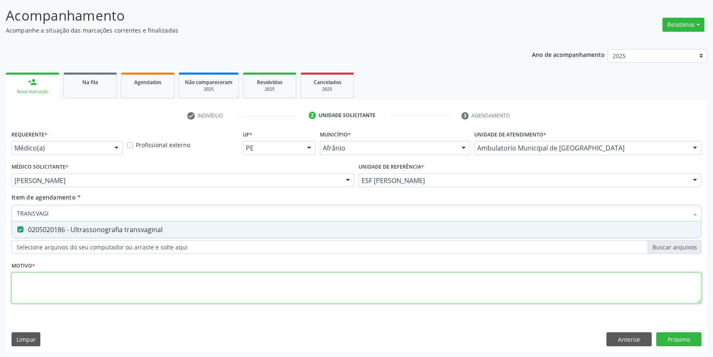
click at [96, 283] on div "Requerente * Médico(a) Médico(a) Enfermeiro(a) Paciente Nenhum resultado encont…" at bounding box center [357, 221] width 690 height 187
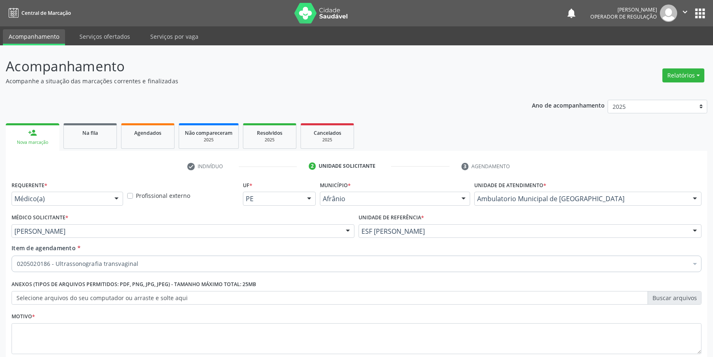
scroll to position [51, 0]
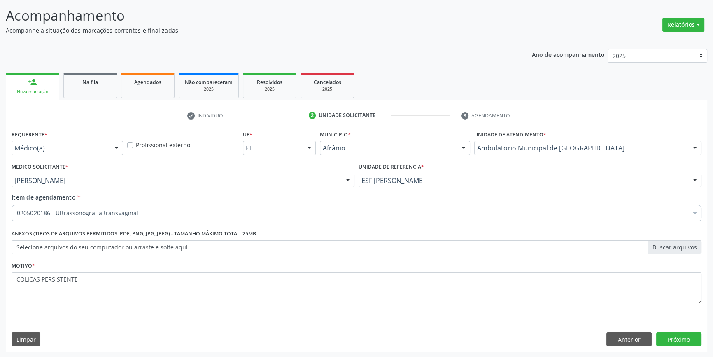
type textarea "COLICAS PERSISTENTE"
click at [667, 331] on div "Requerente * Médico(a) Médico(a) Enfermeiro(a) Paciente Nenhum resultado encont…" at bounding box center [357, 240] width 702 height 224
click at [674, 337] on button "Próximo" at bounding box center [678, 339] width 45 height 14
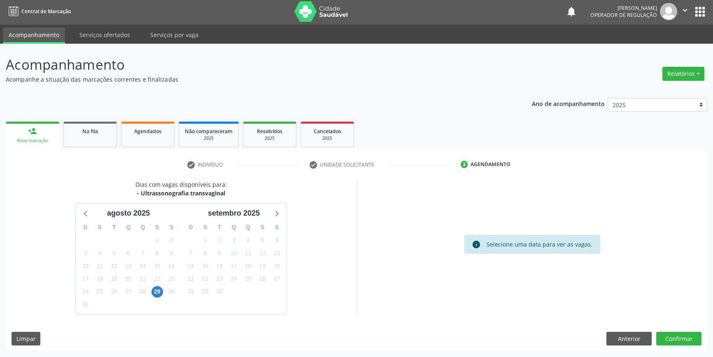
scroll to position [1, 0]
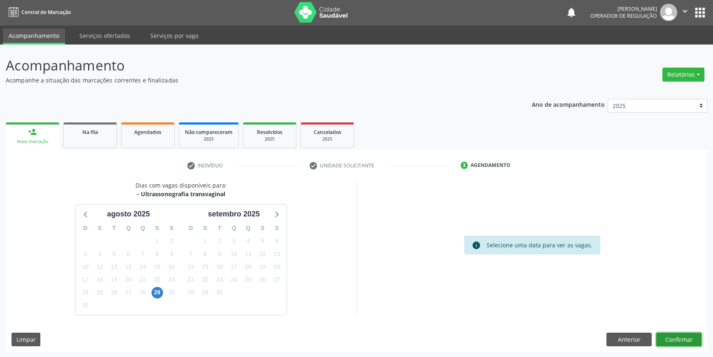
click at [681, 341] on button "Confirmar" at bounding box center [678, 339] width 45 height 14
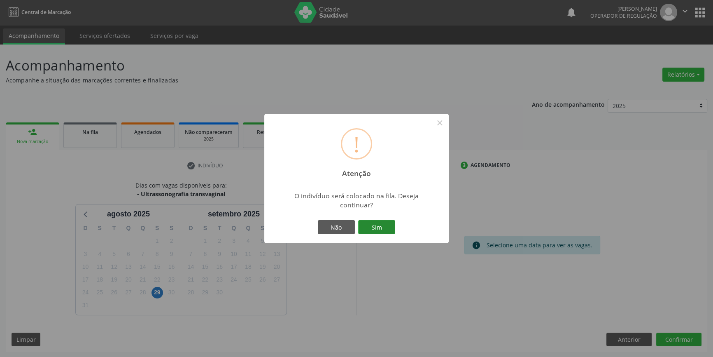
click at [395, 229] on div "Não Sim" at bounding box center [357, 226] width 82 height 17
click at [383, 226] on button "Sim" at bounding box center [376, 227] width 37 height 14
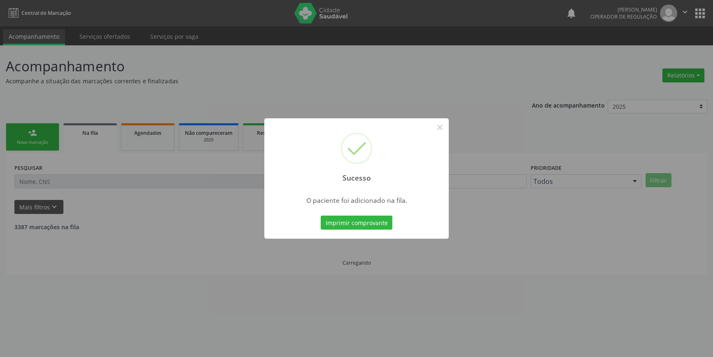
scroll to position [0, 0]
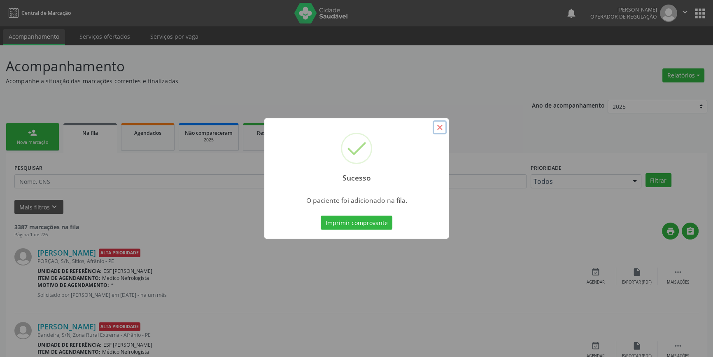
click at [438, 132] on button "×" at bounding box center [440, 127] width 14 height 14
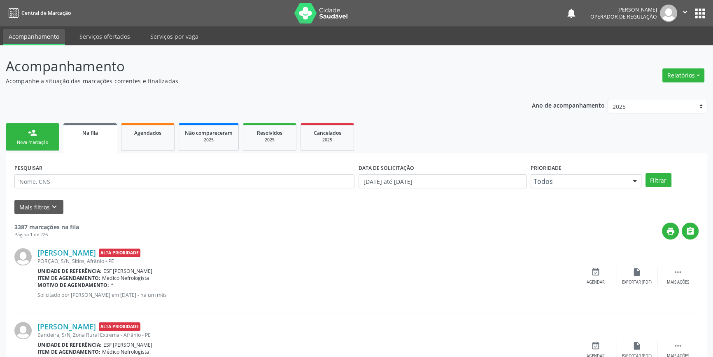
click at [47, 132] on link "person_add Nova marcação" at bounding box center [33, 137] width 54 height 28
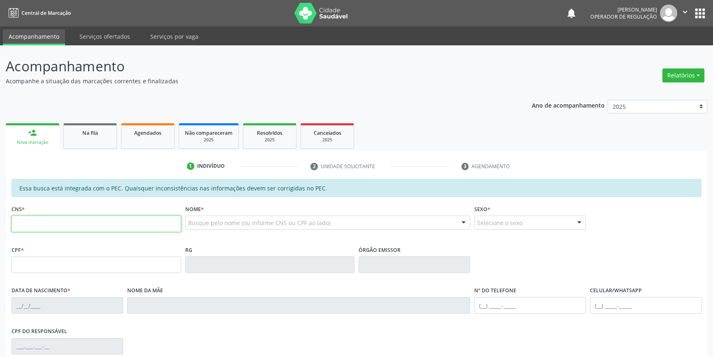
click at [41, 226] on input "text" at bounding box center [97, 223] width 170 height 16
type input "706 0068 3178 0540"
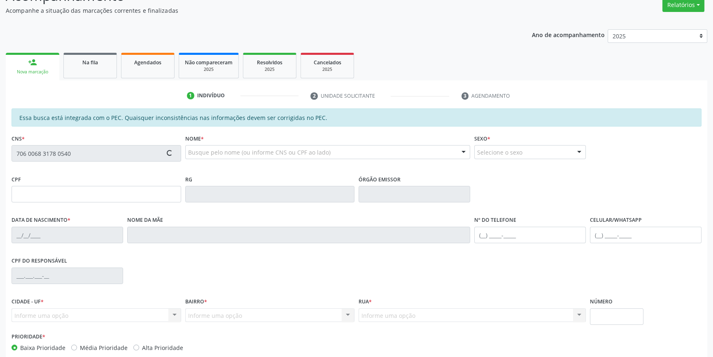
scroll to position [113, 0]
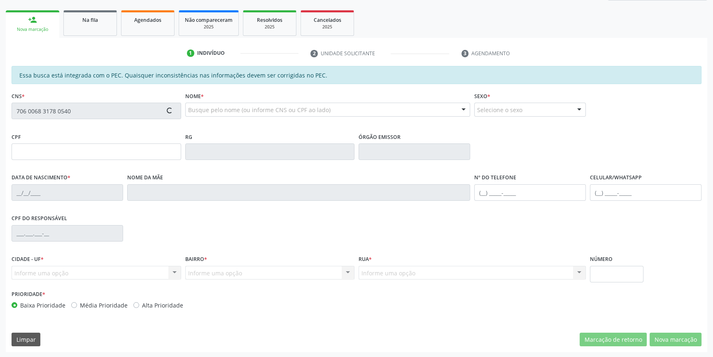
type input "064.190.114-34"
type input "[DATE]"
type input "[PERSON_NAME] da Purificacao"
type input "[PHONE_NUMBER]"
type input "S/N"
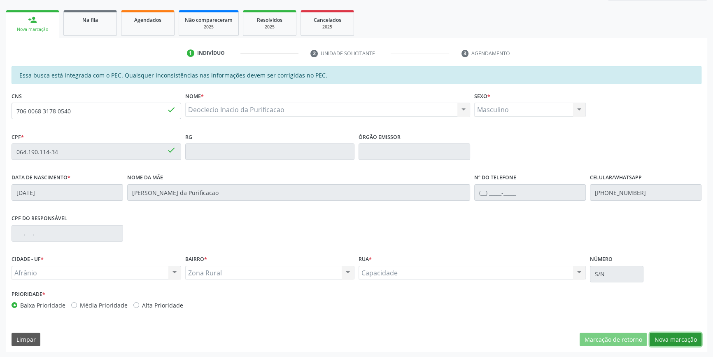
click at [679, 340] on button "Nova marcação" at bounding box center [676, 339] width 52 height 14
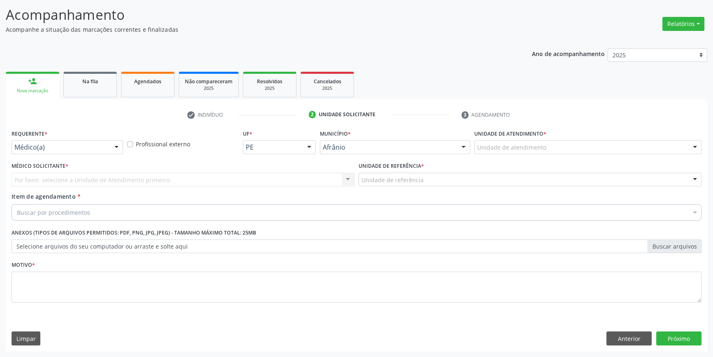
scroll to position [51, 0]
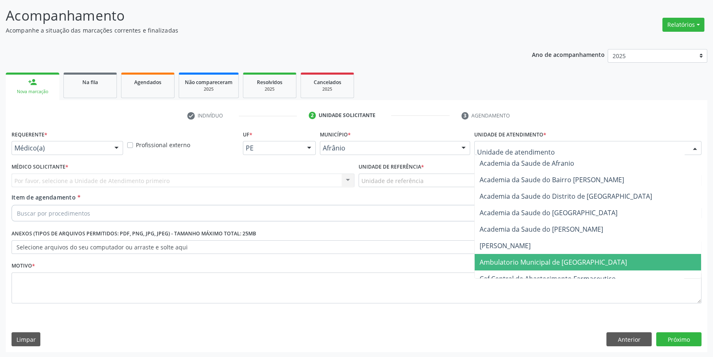
click at [552, 257] on span "Ambulatorio Municipal de [GEOGRAPHIC_DATA]" at bounding box center [553, 261] width 147 height 9
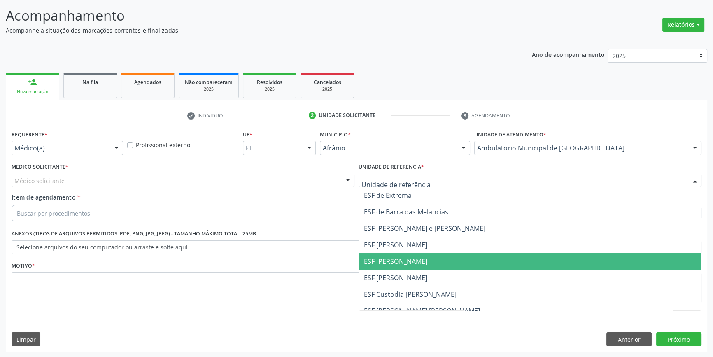
click at [392, 259] on span "ESF [PERSON_NAME]" at bounding box center [395, 260] width 63 height 9
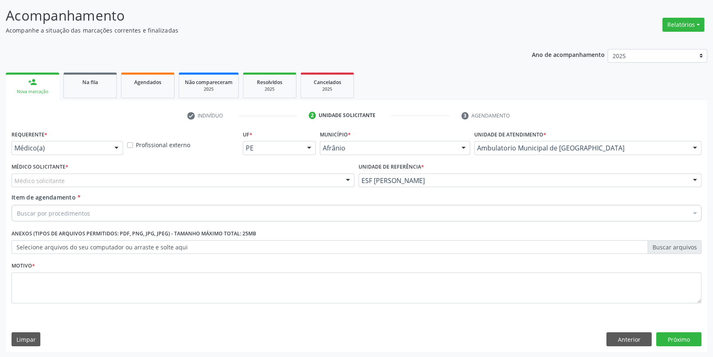
drag, startPoint x: 182, startPoint y: 180, endPoint x: 178, endPoint y: 181, distance: 4.2
click at [182, 180] on div "Médico solicitante" at bounding box center [183, 180] width 343 height 14
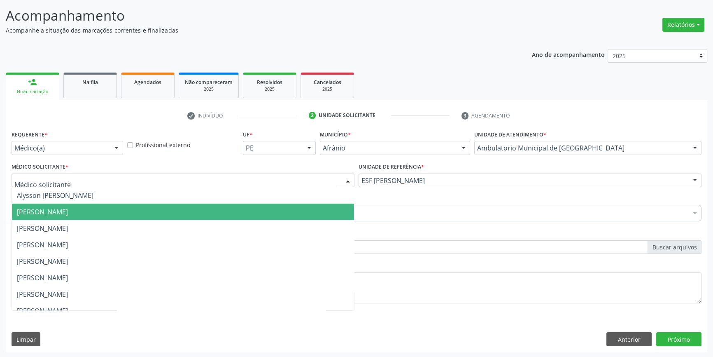
click at [68, 210] on span "[PERSON_NAME]" at bounding box center [42, 211] width 51 height 9
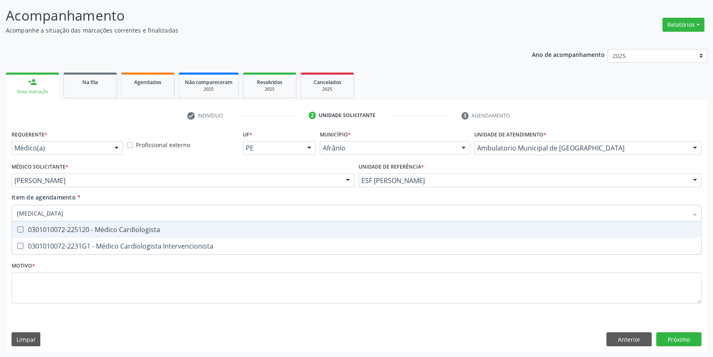
type input "CARDIOLOGISTA"
click at [81, 226] on div "0301010072-225120 - Médico Cardiologista" at bounding box center [356, 229] width 679 height 7
checkbox Cardiologista "true"
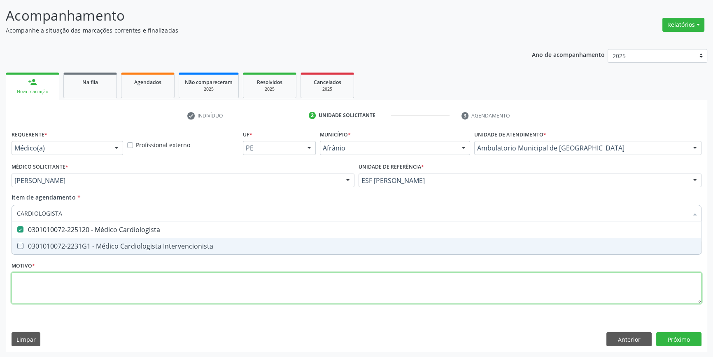
click at [71, 289] on div "Requerente * Médico(a) Médico(a) Enfermeiro(a) Paciente Nenhum resultado encont…" at bounding box center [357, 221] width 690 height 187
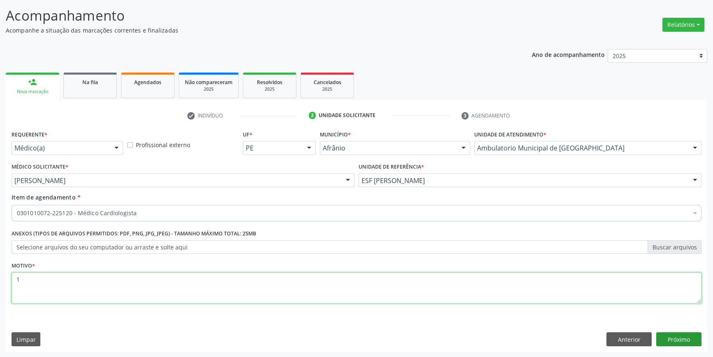
type textarea "1"
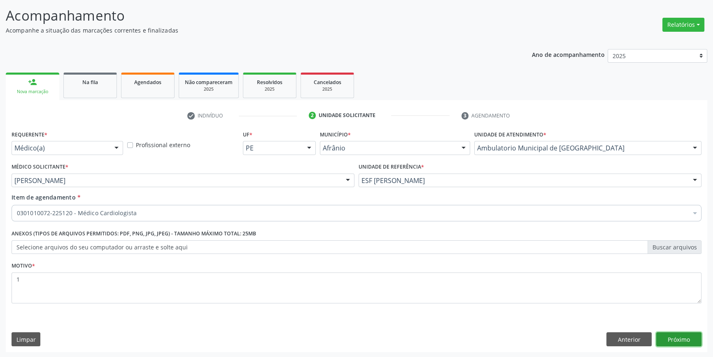
click at [683, 332] on button "Próximo" at bounding box center [678, 339] width 45 height 14
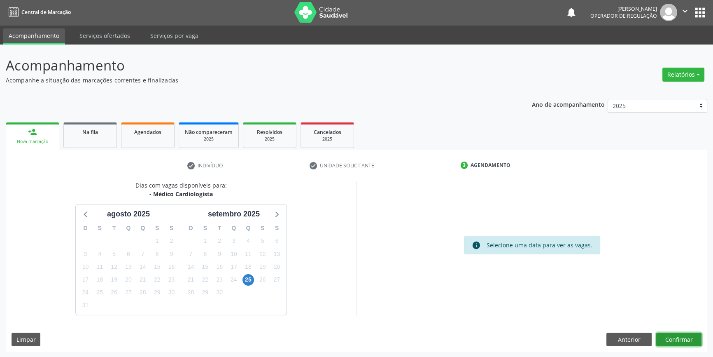
click at [688, 341] on button "Confirmar" at bounding box center [678, 339] width 45 height 14
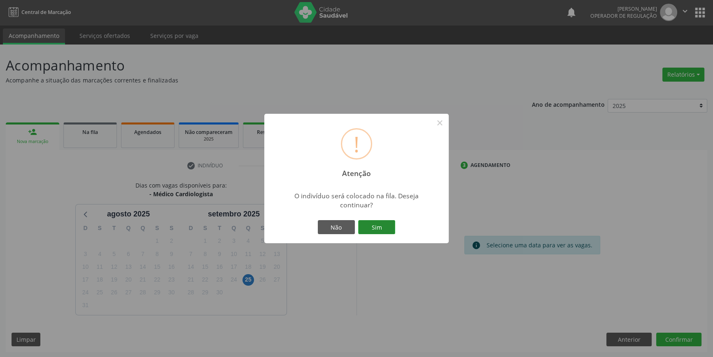
click at [387, 228] on button "Sim" at bounding box center [376, 227] width 37 height 14
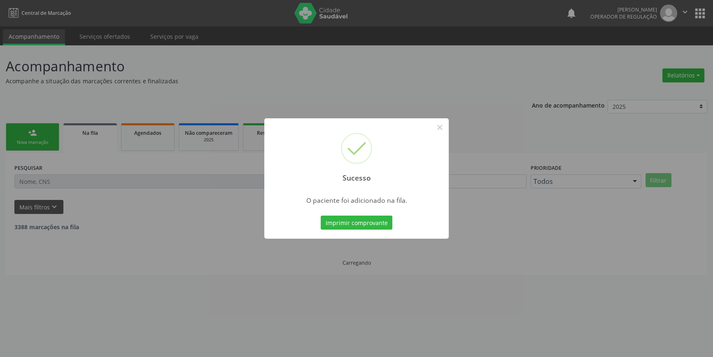
scroll to position [0, 0]
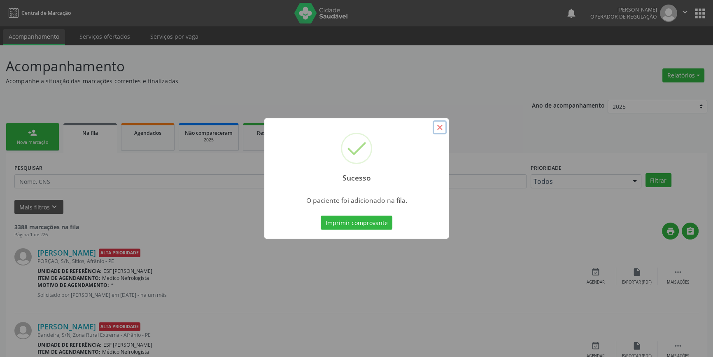
click at [434, 128] on button "×" at bounding box center [440, 127] width 14 height 14
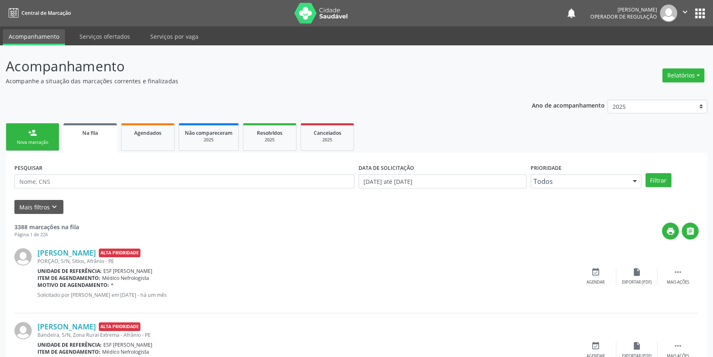
click at [49, 131] on link "person_add Nova marcação" at bounding box center [33, 137] width 54 height 28
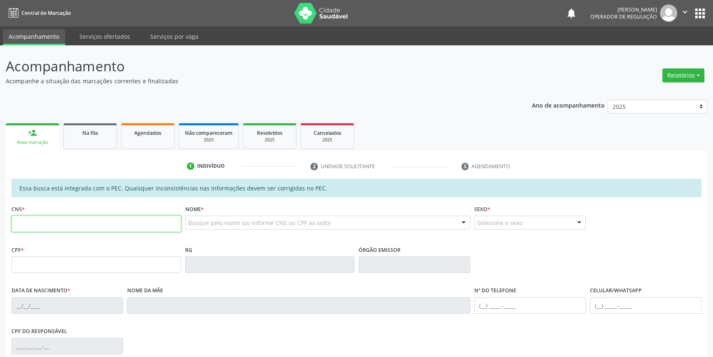
click at [113, 225] on input "text" at bounding box center [97, 223] width 170 height 16
type input "0"
type input "706 7065 8889 9618"
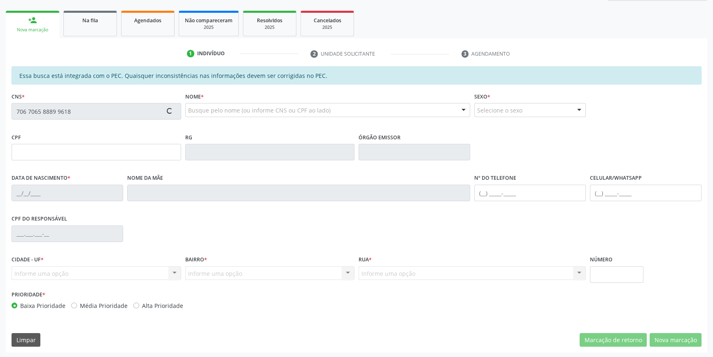
scroll to position [113, 0]
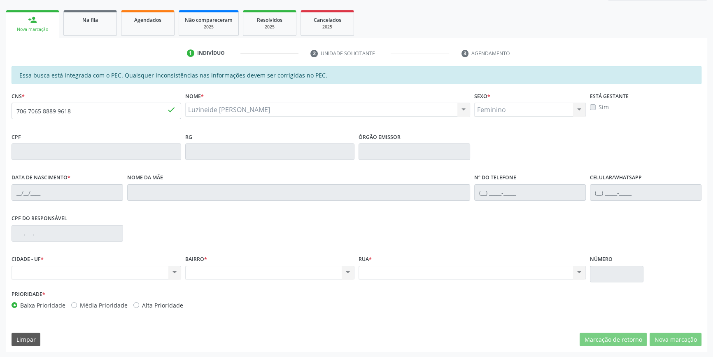
type input "[DATE]"
type input "[PERSON_NAME]"
type input "[PHONE_NUMBER]"
drag, startPoint x: 79, startPoint y: 108, endPoint x: 0, endPoint y: 114, distance: 79.2
click at [0, 112] on div "Acompanhamento Acompanhe a situação das marcações correntes e finalizadas Relat…" at bounding box center [356, 144] width 713 height 425
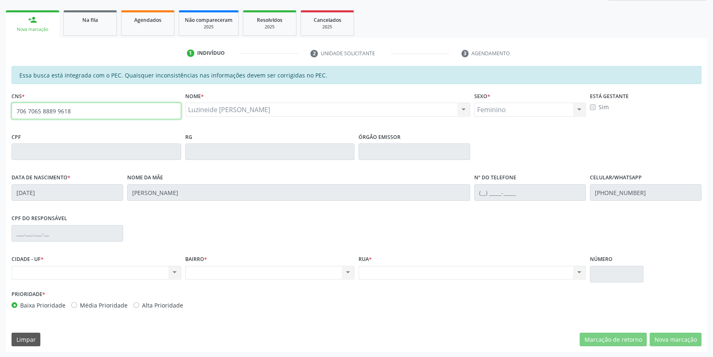
type input "7"
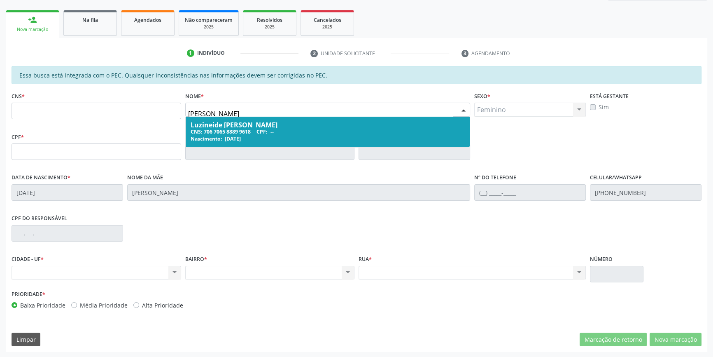
type input "[PERSON_NAME]"
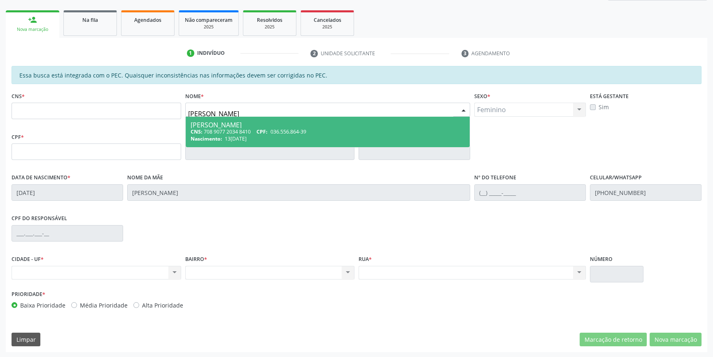
type input "708 9077 2034 8410"
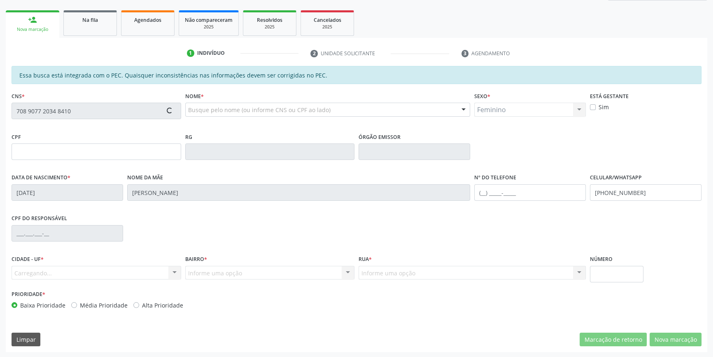
type input "036.556.864-39"
type input "13[DATE]"
type input "[PERSON_NAME]"
type input "[PHONE_NUMBER]"
type input "S/N"
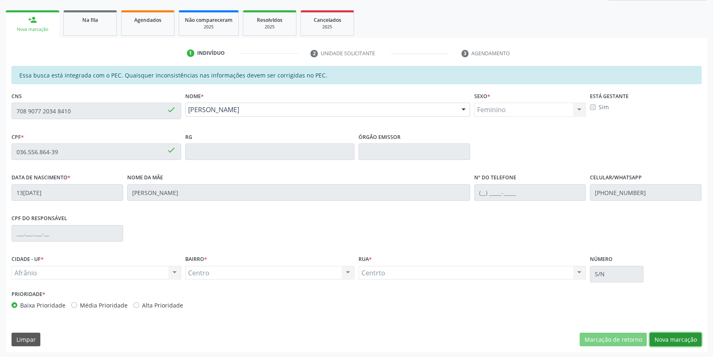
click at [668, 333] on button "Nova marcação" at bounding box center [676, 339] width 52 height 14
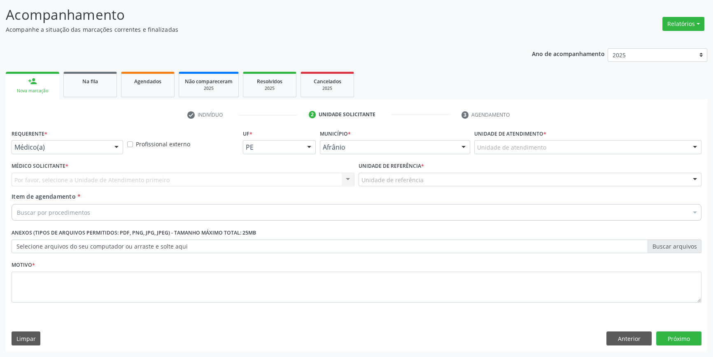
scroll to position [51, 0]
click at [565, 153] on div "Unidade de atendimento" at bounding box center [587, 148] width 227 height 14
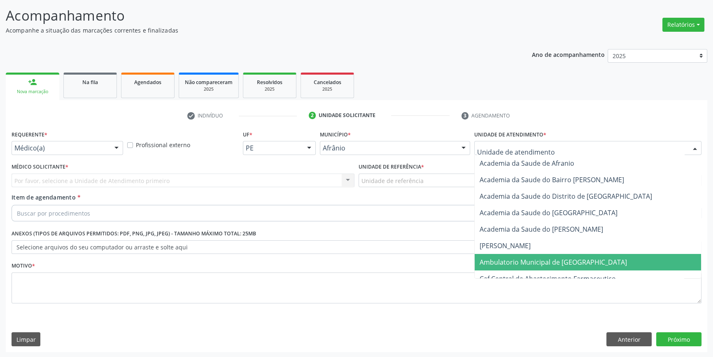
click at [555, 257] on span "Ambulatorio Municipal de [GEOGRAPHIC_DATA]" at bounding box center [553, 261] width 147 height 9
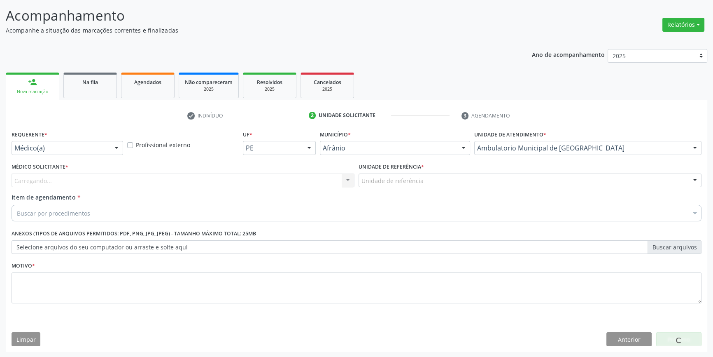
click at [427, 178] on div "Unidade de referência" at bounding box center [530, 180] width 343 height 14
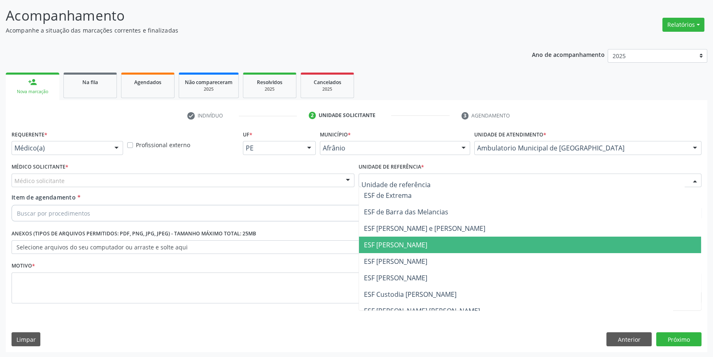
click at [411, 253] on span "ESF [PERSON_NAME]" at bounding box center [530, 261] width 342 height 16
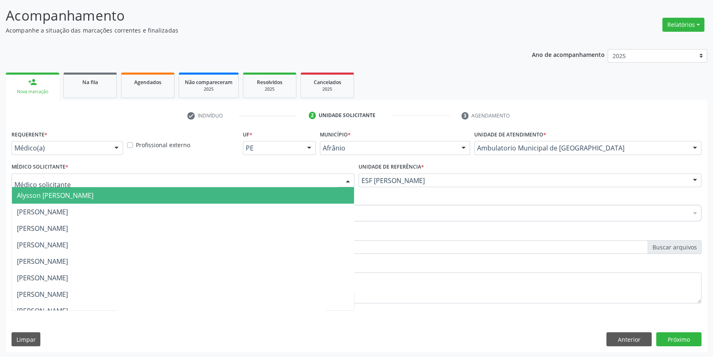
click at [217, 176] on div at bounding box center [183, 180] width 343 height 14
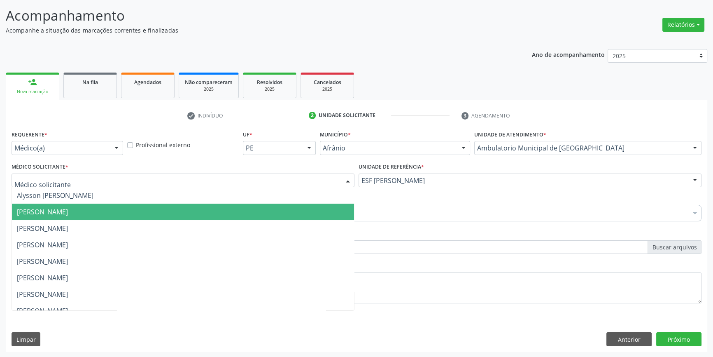
click at [122, 207] on span "[PERSON_NAME]" at bounding box center [183, 211] width 342 height 16
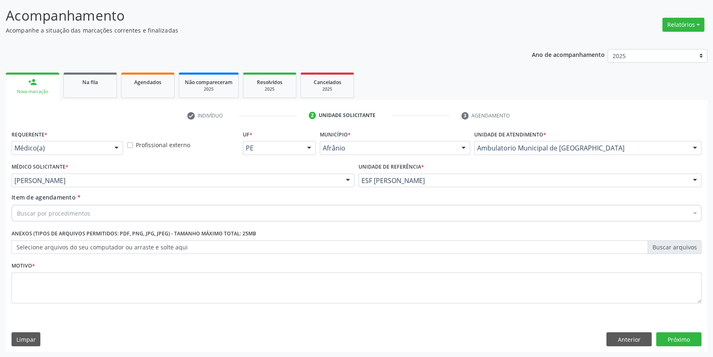
click at [107, 210] on div "Buscar por procedimentos" at bounding box center [357, 213] width 690 height 16
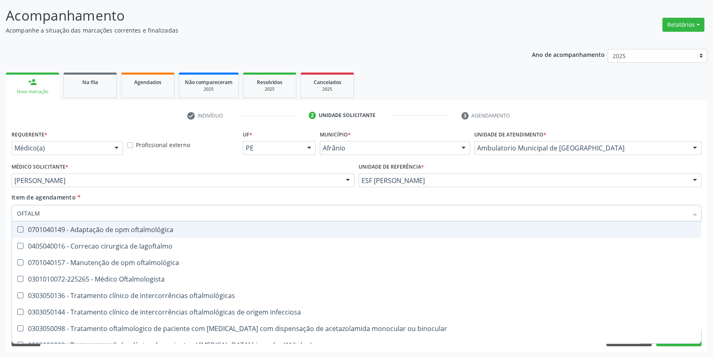
type input "OFTALMO"
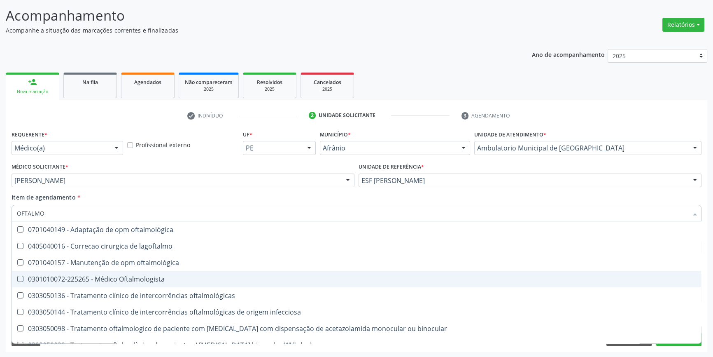
click at [147, 280] on div "0301010072-225265 - Médico Oftalmologista" at bounding box center [356, 278] width 679 height 7
checkbox Oftalmologista "true"
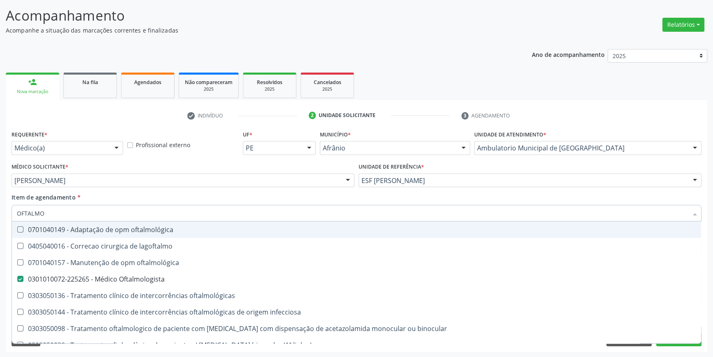
click at [155, 197] on div "Item de agendamento * OFTALMO Desfazer seleção 0701040149 - Adaptação de opm of…" at bounding box center [357, 206] width 690 height 26
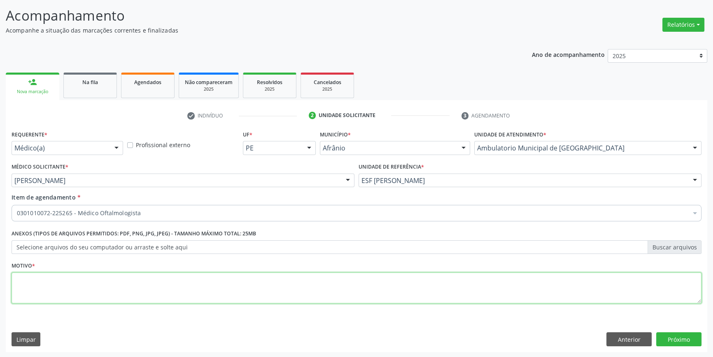
click at [121, 289] on textarea at bounding box center [357, 287] width 690 height 31
type textarea "REDUÇÃO DA ACUIDADE VISUAL E USO DE LENTES CORRETIVAS"
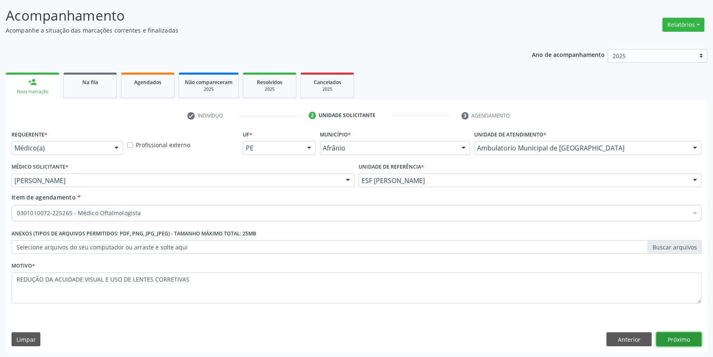
click at [688, 339] on button "Próximo" at bounding box center [678, 339] width 45 height 14
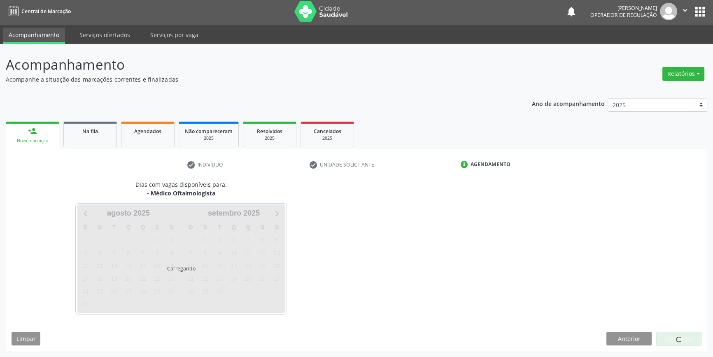
scroll to position [1, 0]
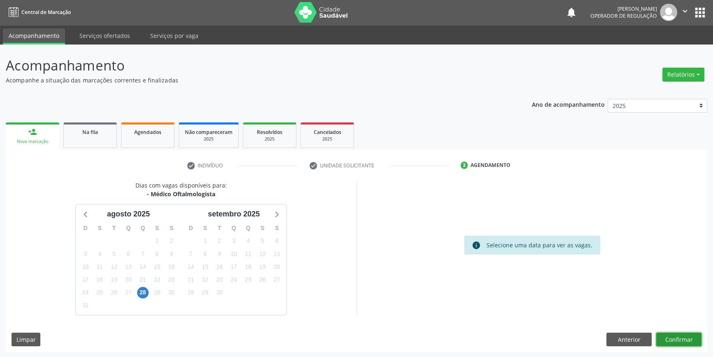
click at [690, 335] on button "Confirmar" at bounding box center [678, 339] width 45 height 14
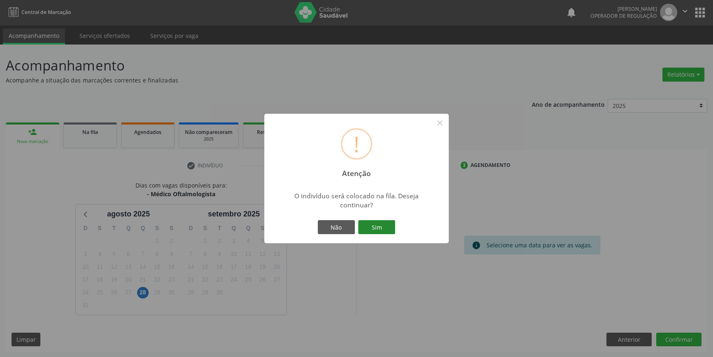
click at [383, 226] on button "Sim" at bounding box center [376, 227] width 37 height 14
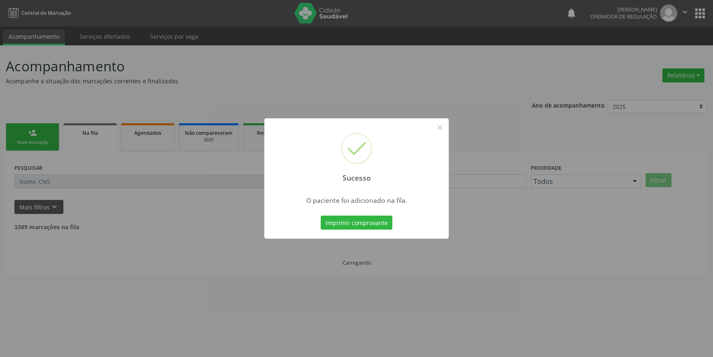
scroll to position [0, 0]
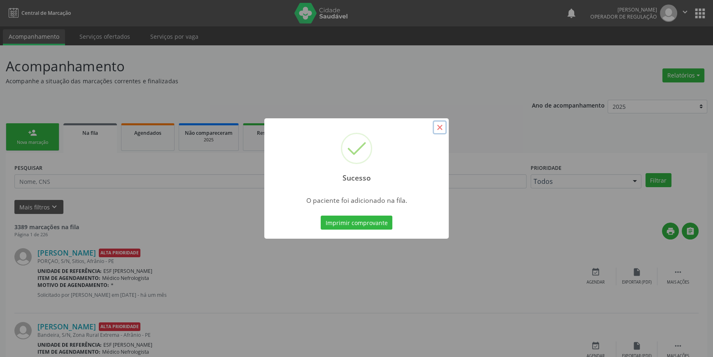
click at [441, 126] on button "×" at bounding box center [440, 127] width 14 height 14
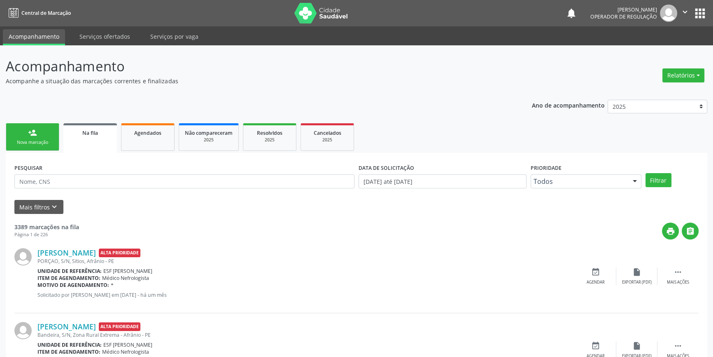
click at [49, 144] on div "Nova marcação" at bounding box center [32, 142] width 41 height 6
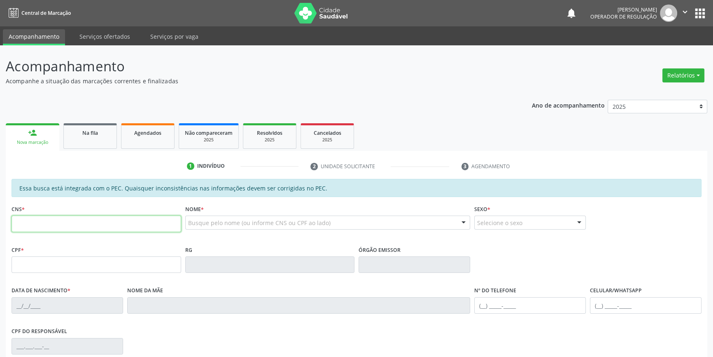
click at [75, 219] on input "text" at bounding box center [97, 223] width 170 height 16
type input "705 0042 5937 5356"
type input "03/03/2005"
type input "Franscica Rodrigue Steles"
type input "(87) 99676-3893"
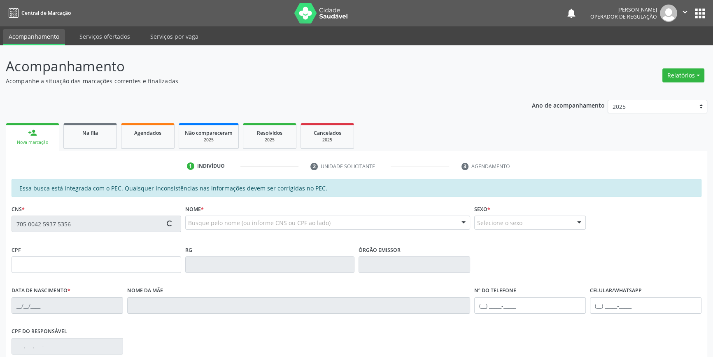
type input "S/N"
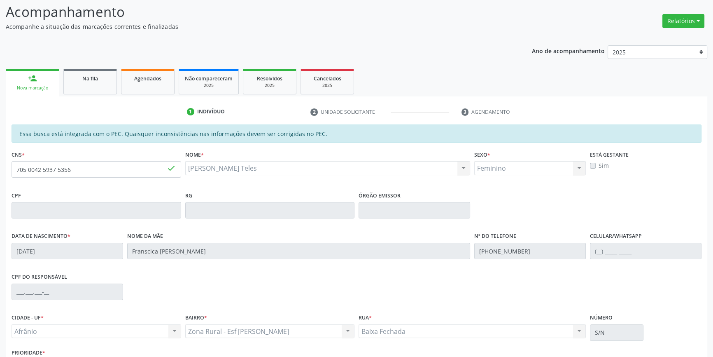
scroll to position [113, 0]
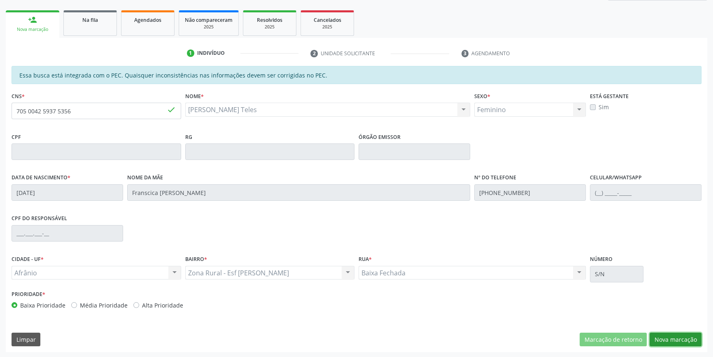
click at [681, 337] on button "Nova marcação" at bounding box center [676, 339] width 52 height 14
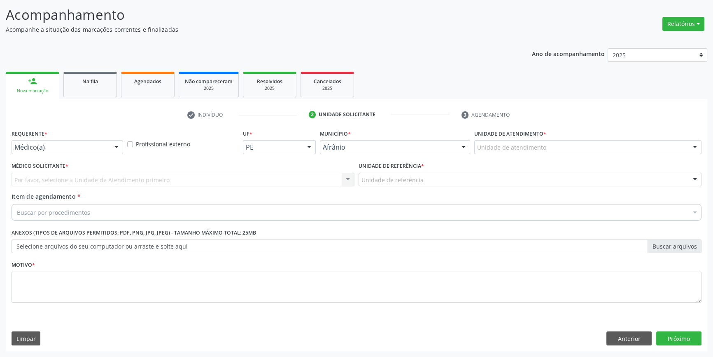
scroll to position [51, 0]
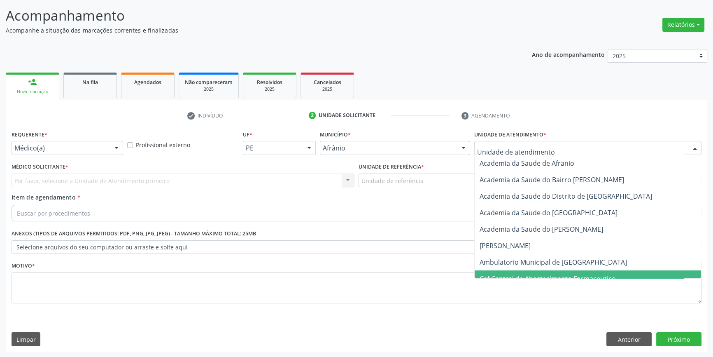
click at [525, 262] on span "Ambulatorio Municipal de [GEOGRAPHIC_DATA]" at bounding box center [553, 261] width 147 height 9
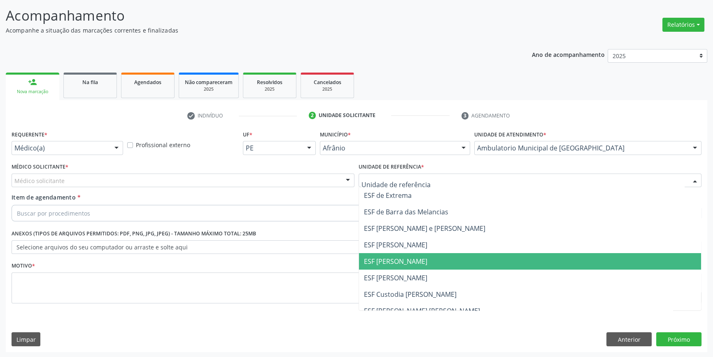
click at [393, 262] on span "ESF [PERSON_NAME]" at bounding box center [395, 260] width 63 height 9
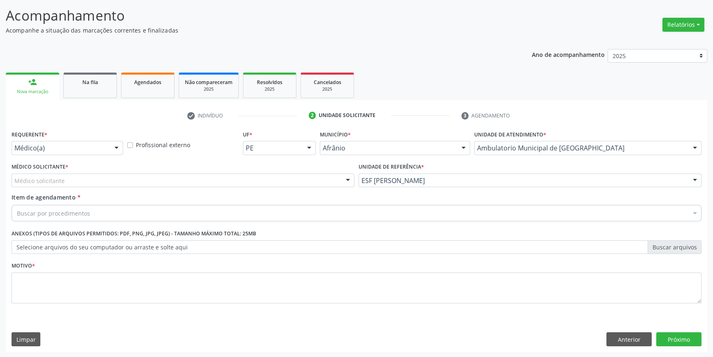
drag, startPoint x: 239, startPoint y: 167, endPoint x: 220, endPoint y: 175, distance: 20.7
click at [237, 167] on div "Médico Solicitante * Médico solicitante Alysson Rodrigo Ferreira Cavalcanti Bru…" at bounding box center [183, 174] width 343 height 26
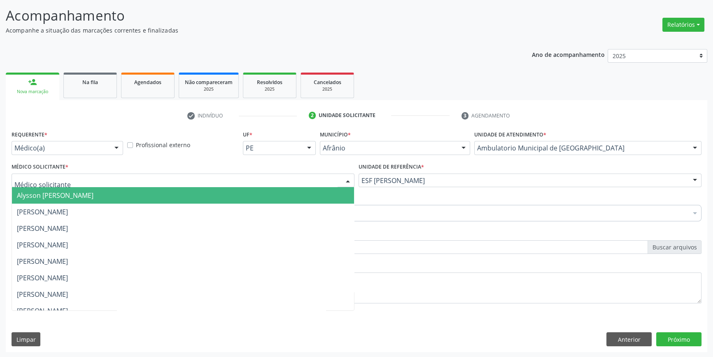
click at [220, 175] on div at bounding box center [183, 180] width 343 height 14
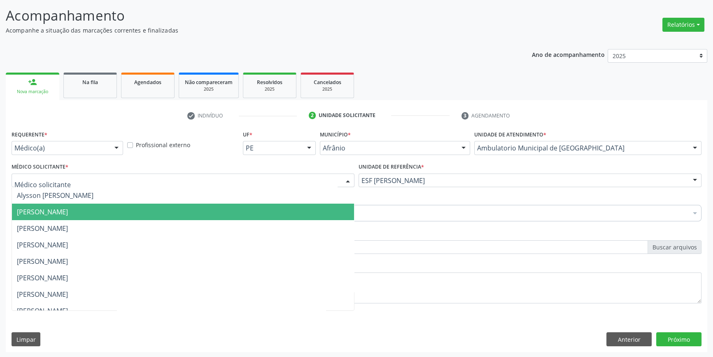
click at [68, 210] on span "[PERSON_NAME]" at bounding box center [42, 211] width 51 height 9
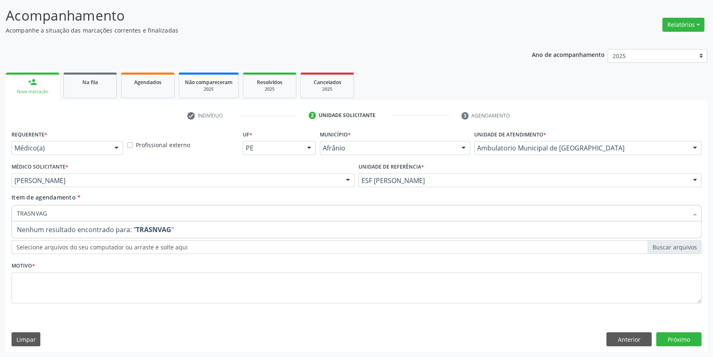
drag, startPoint x: 75, startPoint y: 210, endPoint x: 0, endPoint y: 219, distance: 75.0
click at [0, 219] on div "Acompanhamento Acompanhe a situação das marcações correntes e finalizadas Relat…" at bounding box center [356, 176] width 713 height 363
type input "TRANSV"
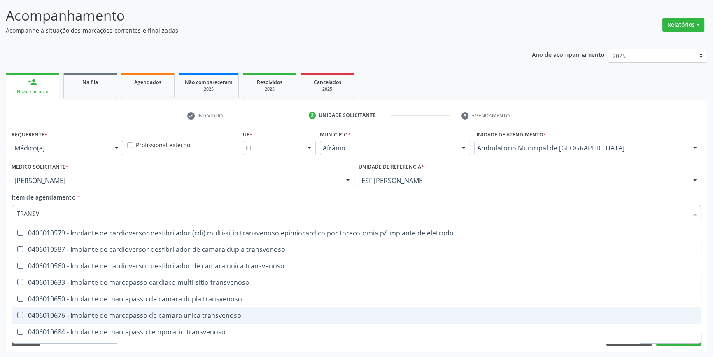
scroll to position [92, 0]
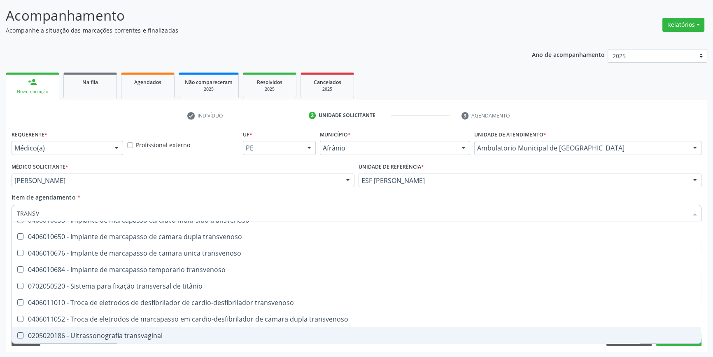
click at [142, 341] on span "0205020186 - Ultrassonografia transvaginal" at bounding box center [356, 335] width 689 height 16
checkbox transvaginal "true"
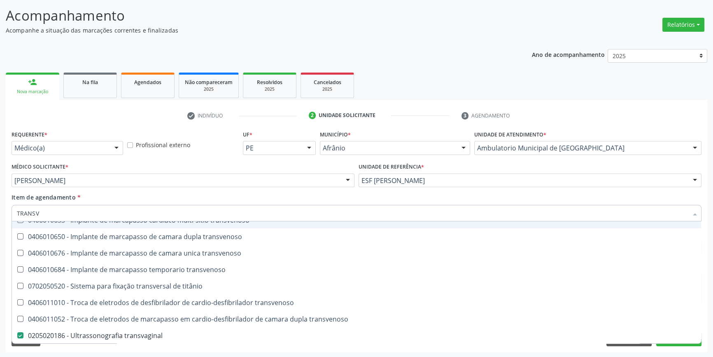
click at [705, 192] on div "Requerente * Médico(a) Médico(a) Enfermeiro(a) Paciente Nenhum resultado encont…" at bounding box center [357, 240] width 702 height 224
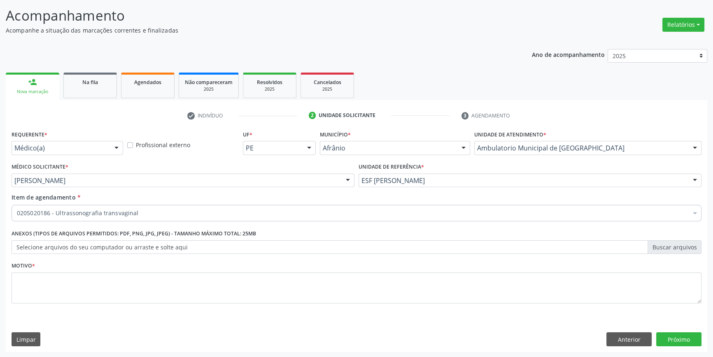
scroll to position [0, 0]
click at [678, 335] on button "Próximo" at bounding box center [678, 339] width 45 height 14
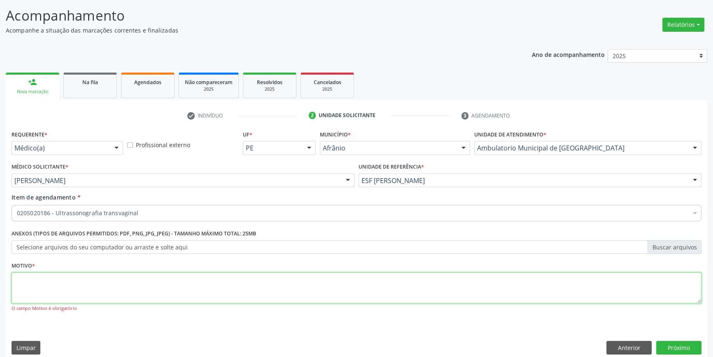
click at [266, 292] on textarea at bounding box center [357, 287] width 690 height 31
type textarea "MIOMA"
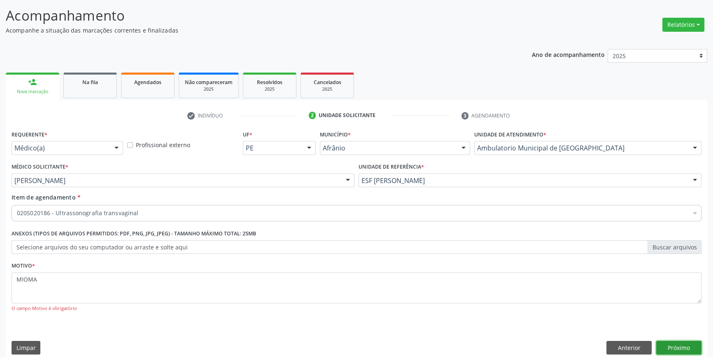
click at [673, 345] on button "Próximo" at bounding box center [678, 347] width 45 height 14
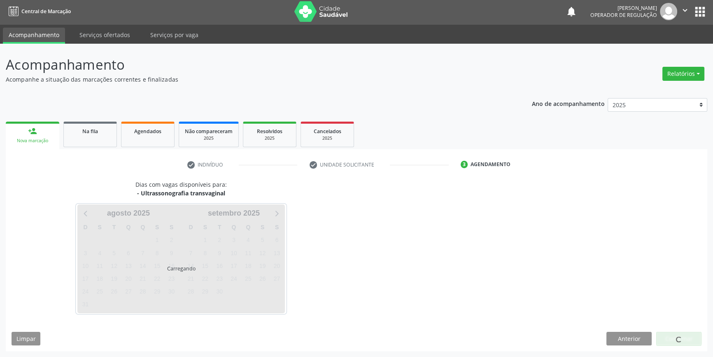
scroll to position [1, 0]
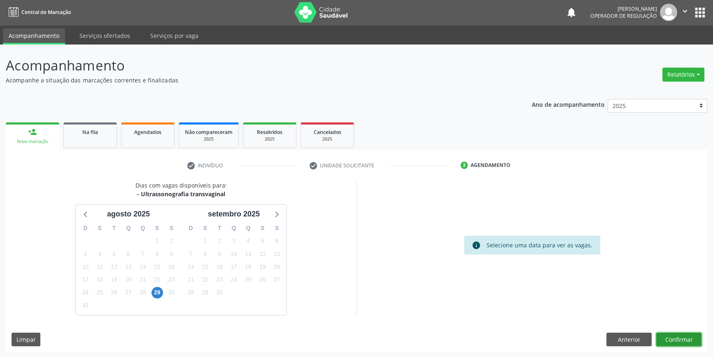
click at [692, 339] on button "Confirmar" at bounding box center [678, 339] width 45 height 14
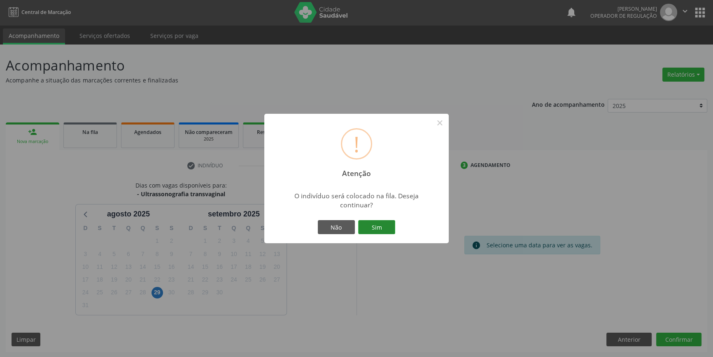
click at [382, 226] on button "Sim" at bounding box center [376, 227] width 37 height 14
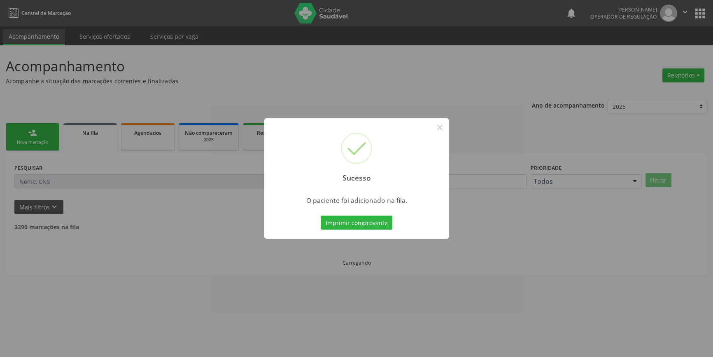
scroll to position [0, 0]
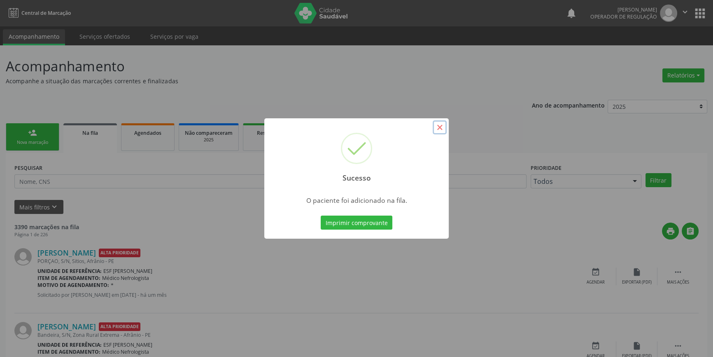
click at [446, 127] on button "×" at bounding box center [440, 127] width 14 height 14
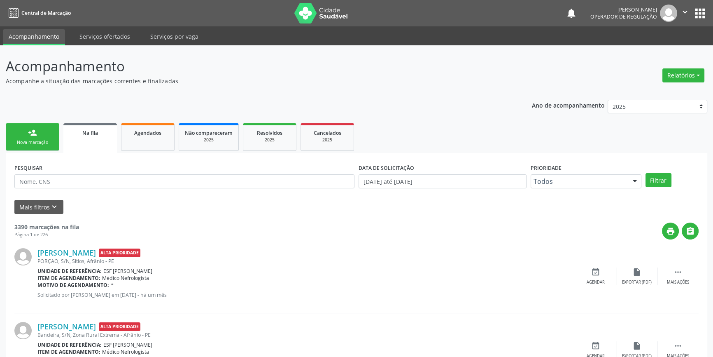
click at [38, 131] on link "person_add Nova marcação" at bounding box center [33, 137] width 54 height 28
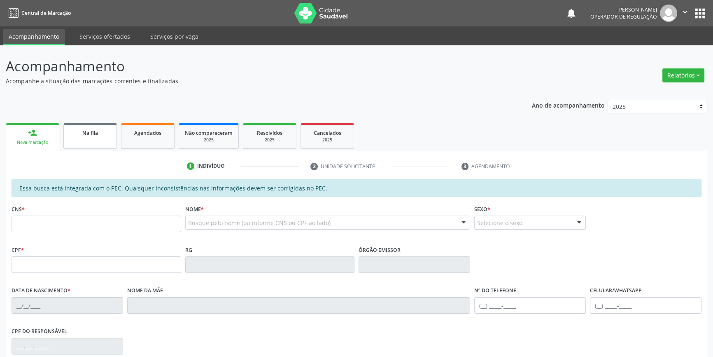
click at [96, 136] on div "Na fila" at bounding box center [90, 132] width 41 height 9
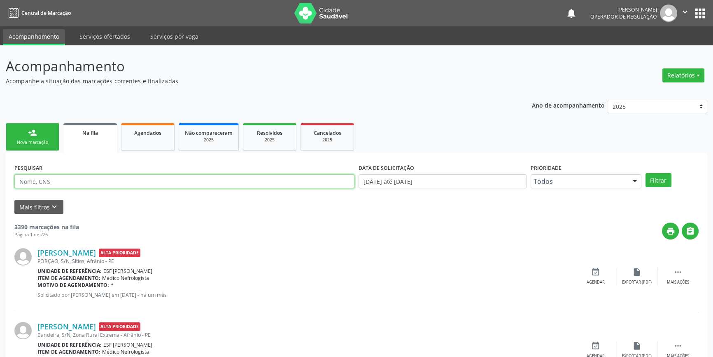
click at [93, 187] on input "text" at bounding box center [184, 181] width 340 height 14
drag, startPoint x: 81, startPoint y: 180, endPoint x: 3, endPoint y: 175, distance: 78.0
type input "704802505945349"
click at [169, 143] on link "Agendados" at bounding box center [148, 137] width 54 height 28
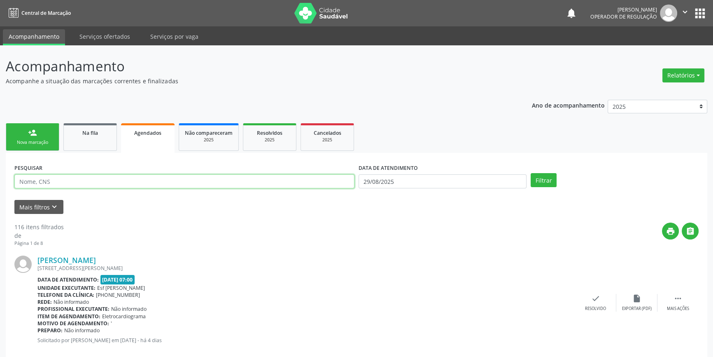
click at [89, 178] on input "text" at bounding box center [184, 181] width 340 height 14
paste input "704802505945349"
type input "704802505945349"
click at [543, 179] on button "Filtrar" at bounding box center [544, 180] width 26 height 14
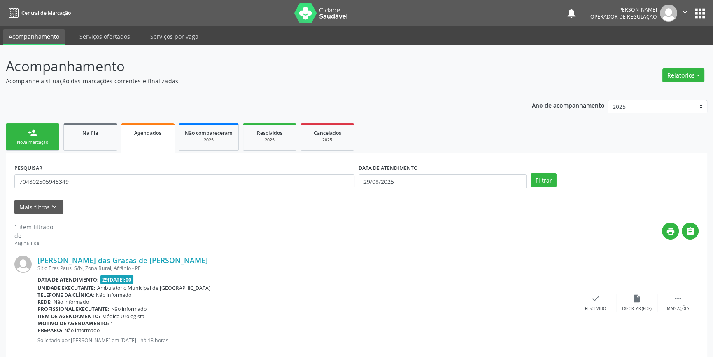
scroll to position [15, 0]
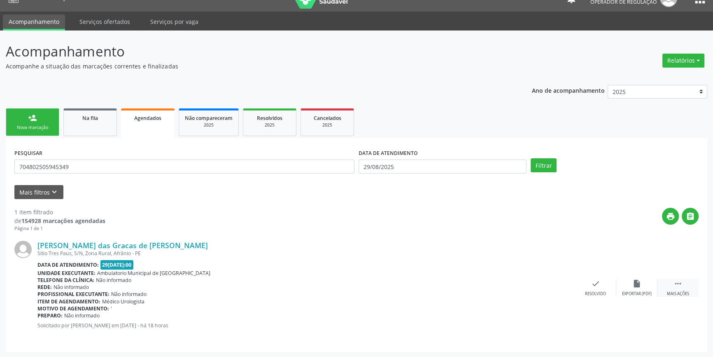
click at [674, 283] on icon "" at bounding box center [678, 283] width 9 height 9
click at [520, 286] on div "print Imprimir" at bounding box center [513, 288] width 41 height 18
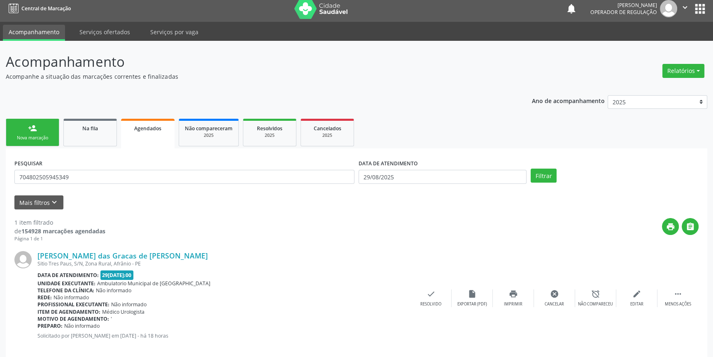
scroll to position [0, 0]
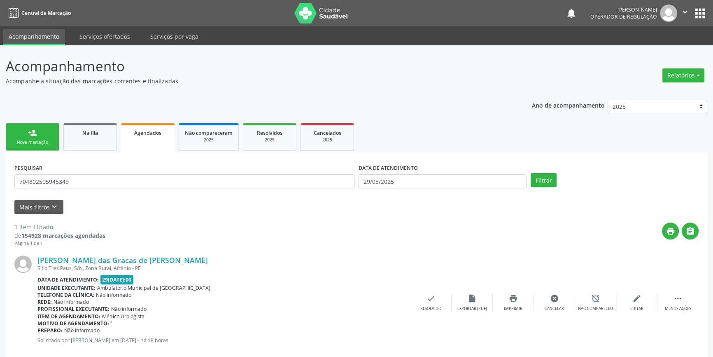
click at [43, 128] on link "person_add Nova marcação" at bounding box center [33, 137] width 54 height 28
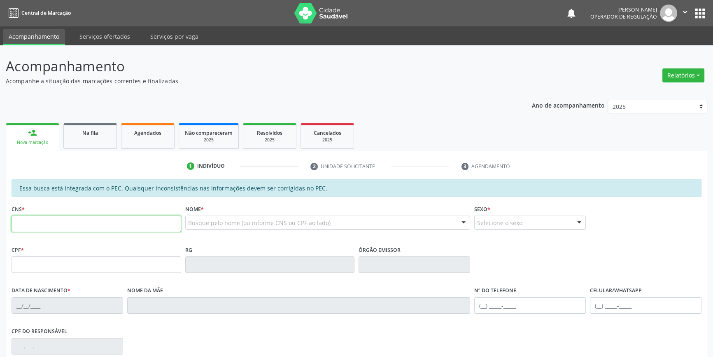
click at [58, 221] on input "text" at bounding box center [97, 223] width 170 height 16
type input "700 2004 6085 9725"
type input "078.293.314-99"
type input "22/12/1981"
type input "Valdina Vieira Carvalho"
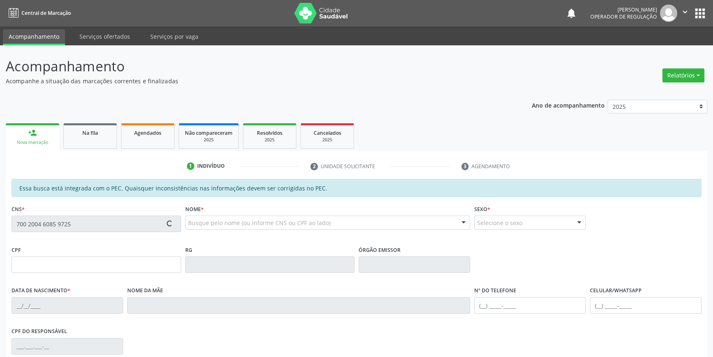
type input "(87) 98859-2225"
type input "S/N"
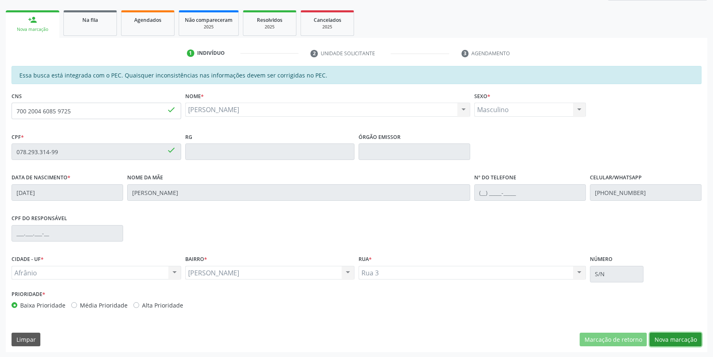
click at [683, 338] on button "Nova marcação" at bounding box center [676, 339] width 52 height 14
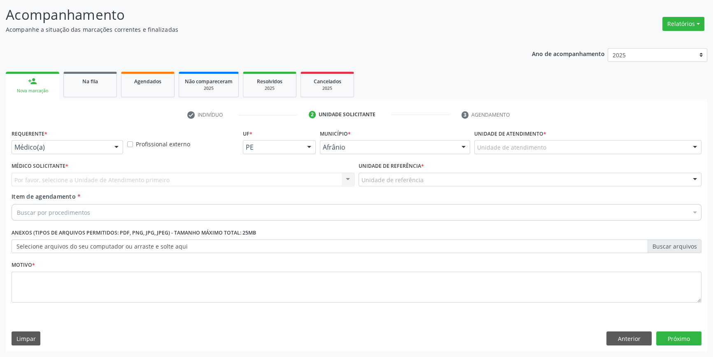
scroll to position [51, 0]
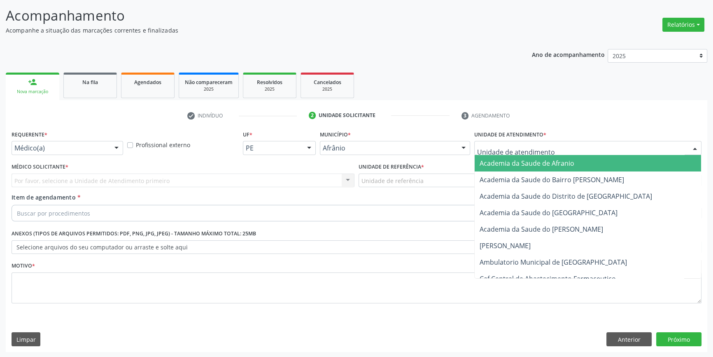
click at [551, 146] on div at bounding box center [587, 148] width 227 height 14
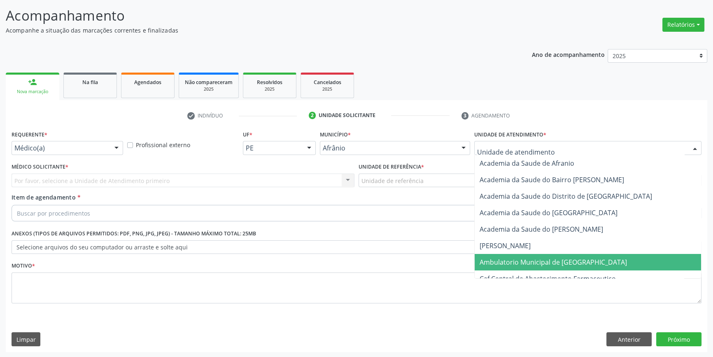
click at [536, 260] on span "Ambulatorio Municipal de [GEOGRAPHIC_DATA]" at bounding box center [553, 261] width 147 height 9
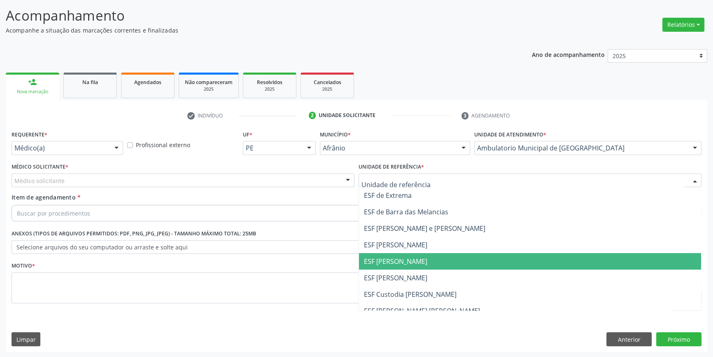
click at [416, 261] on span "ESF [PERSON_NAME]" at bounding box center [395, 260] width 63 height 9
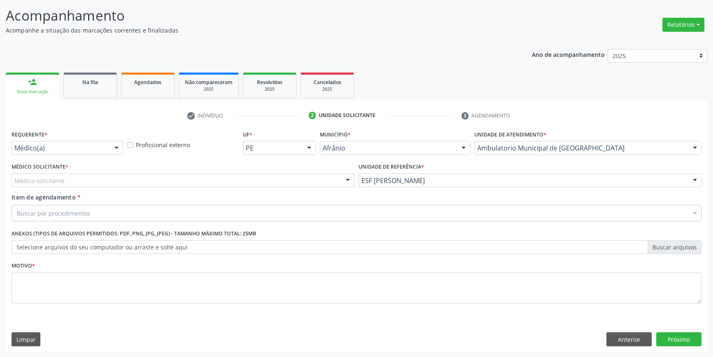
click at [253, 184] on div "Médico solicitante" at bounding box center [183, 180] width 343 height 14
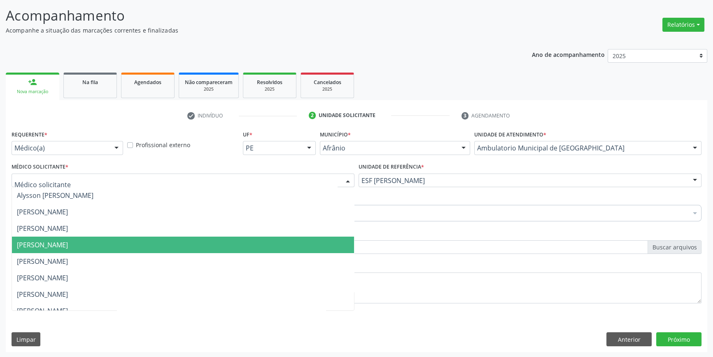
click at [68, 246] on span "[PERSON_NAME]" at bounding box center [42, 244] width 51 height 9
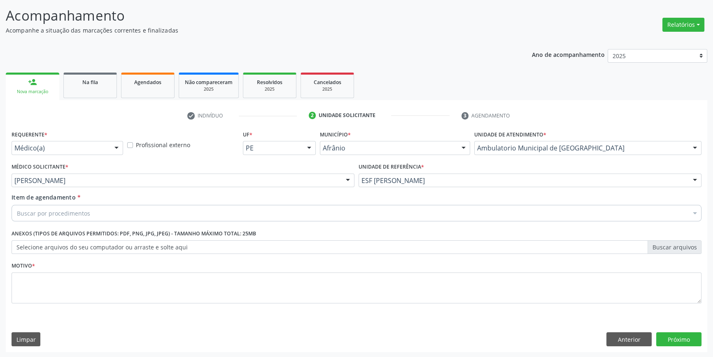
click at [82, 221] on div "Item de agendamento * Buscar por procedimentos Selecionar todos 0604320140 - Ab…" at bounding box center [356, 209] width 694 height 32
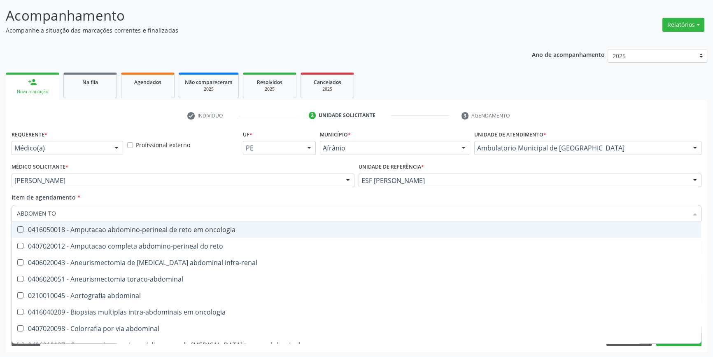
type input "ABDOMEN TOT"
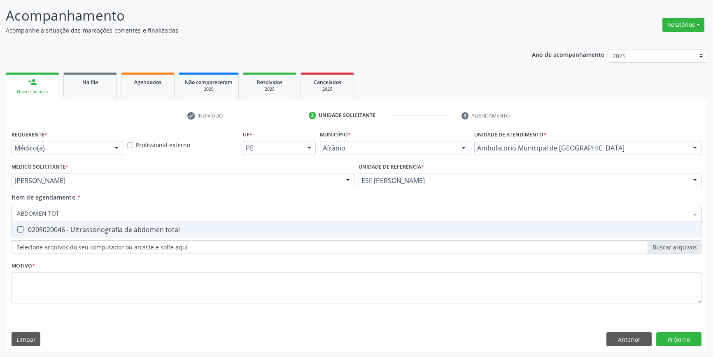
click at [114, 226] on div "0205020046 - Ultrassonografia de abdomen total" at bounding box center [356, 229] width 679 height 7
checkbox total "true"
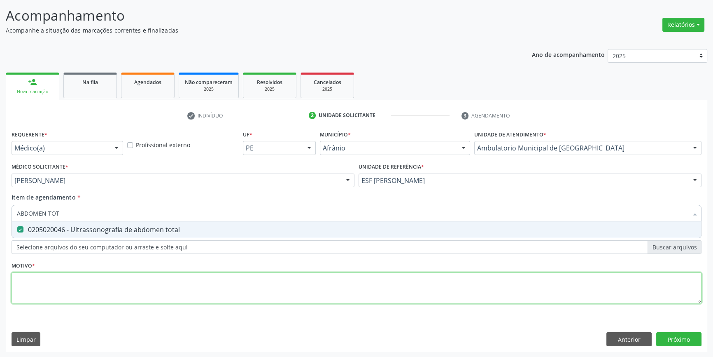
click at [78, 295] on div "Requerente * Médico(a) Médico(a) Enfermeiro(a) Paciente Nenhum resultado encont…" at bounding box center [357, 221] width 690 height 187
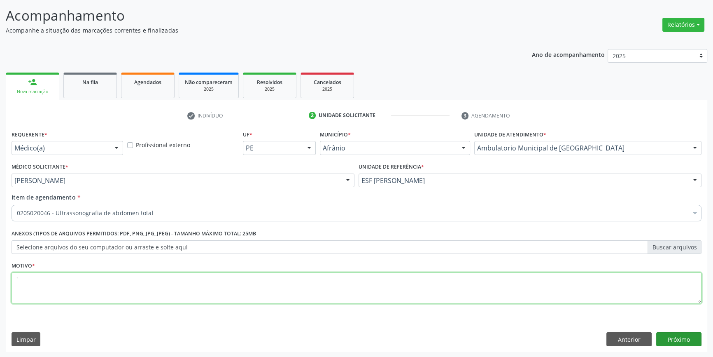
type textarea "'"
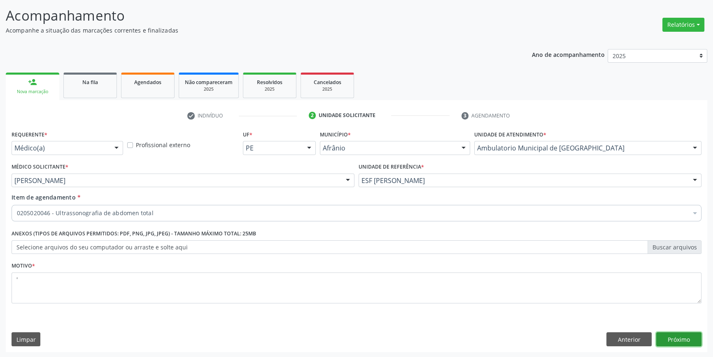
click at [661, 335] on button "Próximo" at bounding box center [678, 339] width 45 height 14
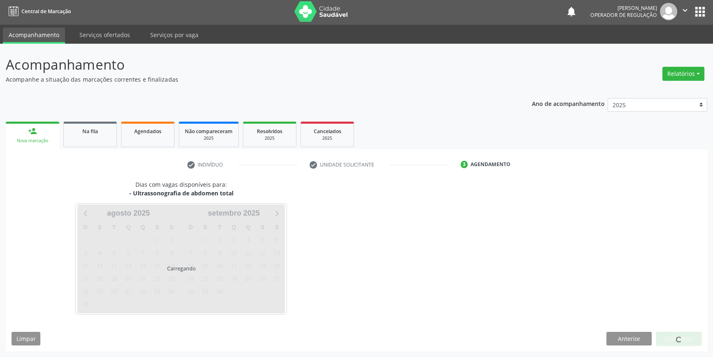
scroll to position [1, 0]
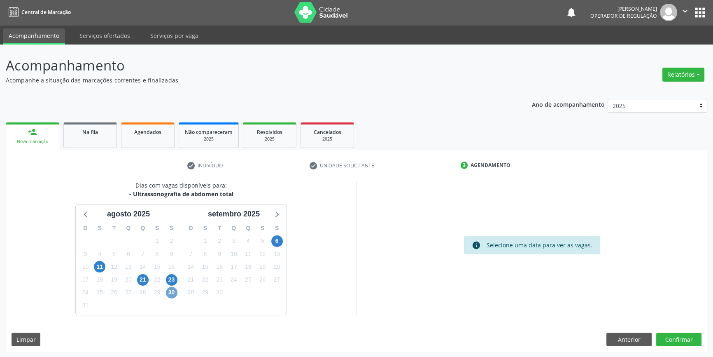
click at [176, 289] on span "30" at bounding box center [172, 293] width 12 height 12
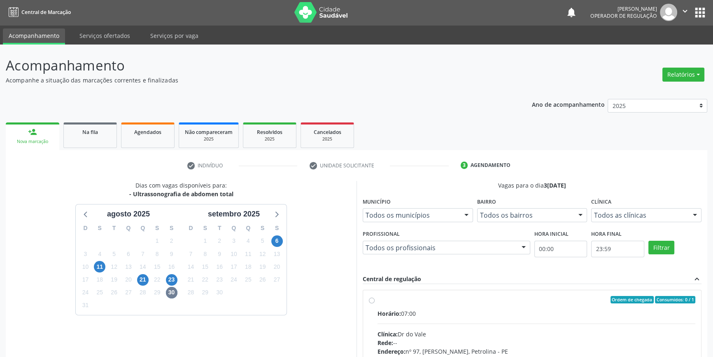
click at [375, 303] on input "Ordem de chegada Consumidos: 0 / 1 Horário: 07:00 Clínica: Dr do Vale Rede: -- …" at bounding box center [372, 299] width 6 height 7
radio input "true"
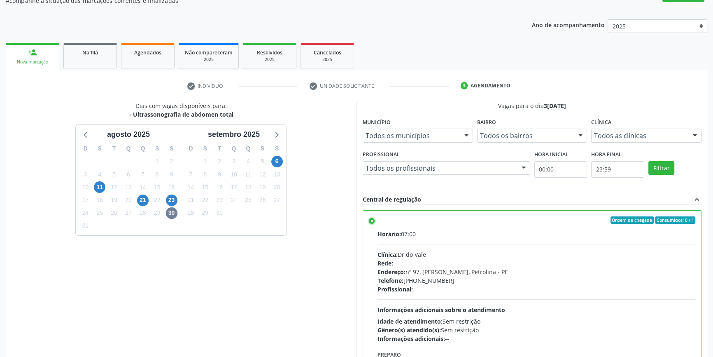
scroll to position [135, 0]
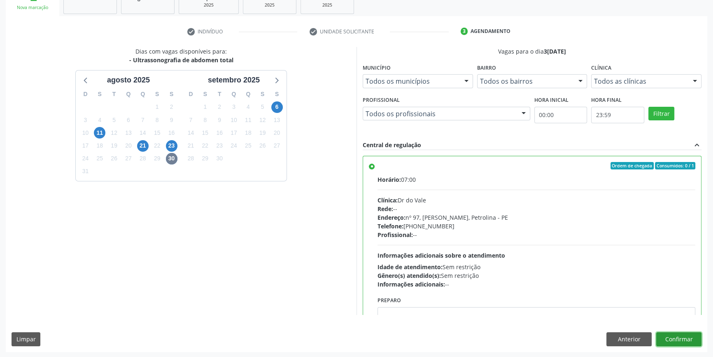
click at [679, 338] on button "Confirmar" at bounding box center [678, 339] width 45 height 14
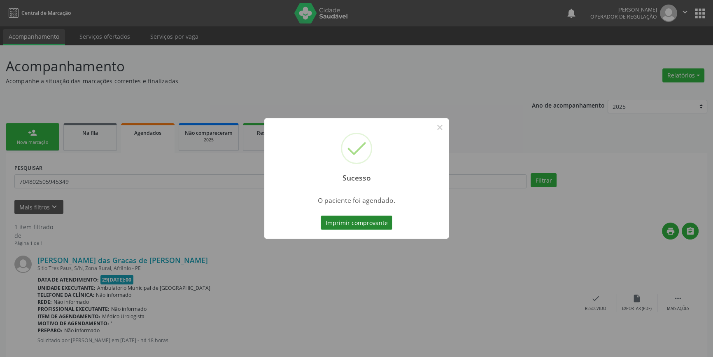
click at [370, 223] on button "Imprimir comprovante" at bounding box center [357, 222] width 72 height 14
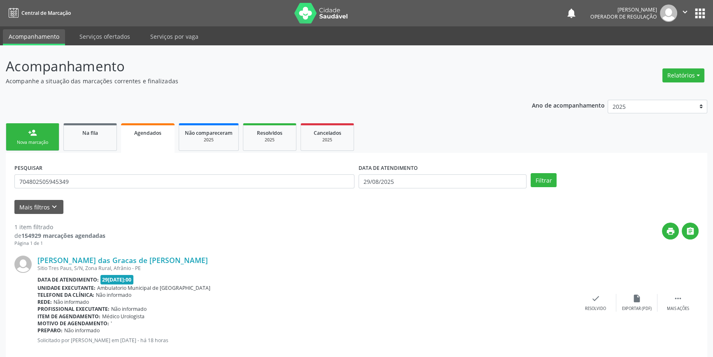
click at [33, 145] on link "person_add Nova marcação" at bounding box center [33, 137] width 54 height 28
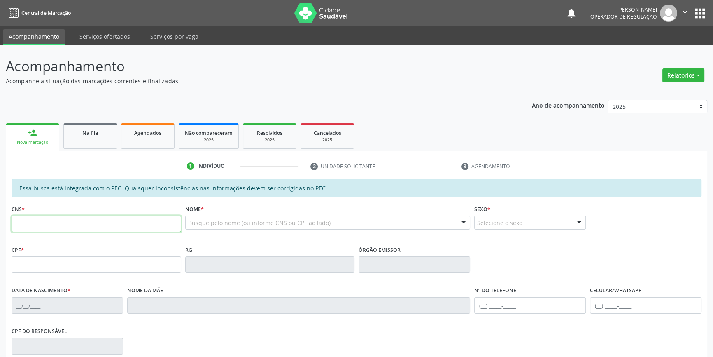
click at [49, 217] on input "text" at bounding box center [97, 223] width 170 height 16
paste input "701 0008 0631 7895"
type input "701 0008 0631 7895"
type input "045.189.954-73"
type input "04/05/1983"
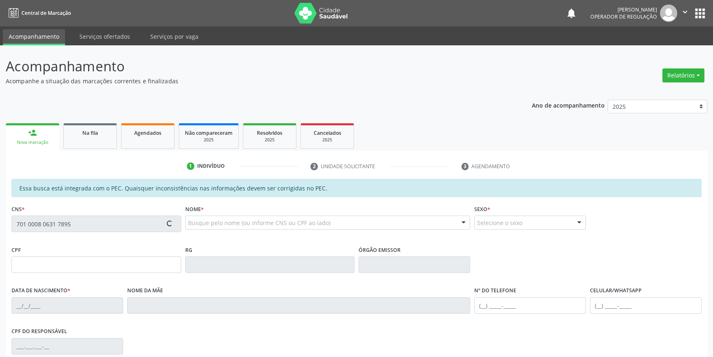
type input "Isabel Rodrigues Barbosa"
type input "(87) 98833-5403"
type input "S/N"
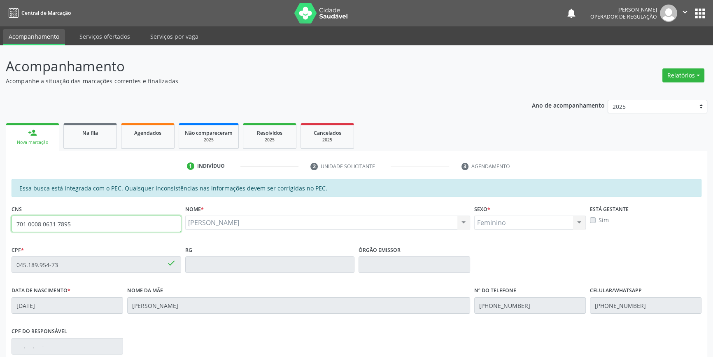
drag, startPoint x: 98, startPoint y: 226, endPoint x: 0, endPoint y: 217, distance: 98.3
click at [0, 217] on div "Acompanhamento Acompanhe a situação das marcações correntes e finalizadas Relat…" at bounding box center [356, 257] width 713 height 425
type input "703 0078 0689 3279"
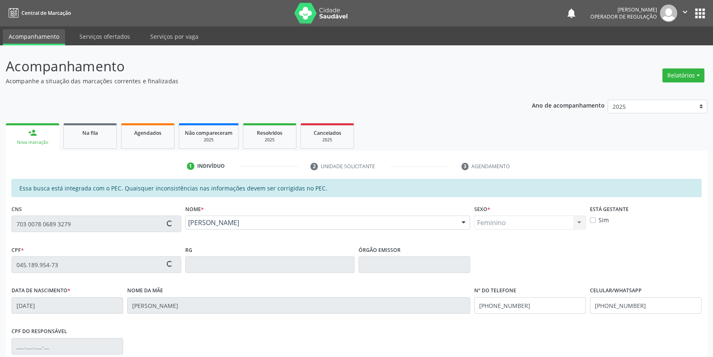
type input "057.014.704-23"
type input "17/07/1969"
type input "Luzia de Sou Za Coelho"
type input "(87) 98833-1716"
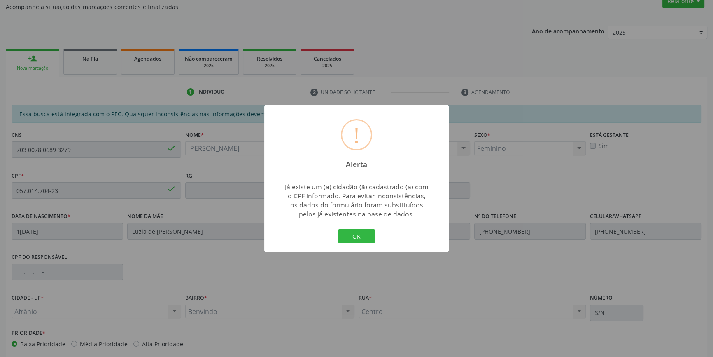
scroll to position [75, 0]
click at [363, 240] on button "OK" at bounding box center [356, 236] width 37 height 14
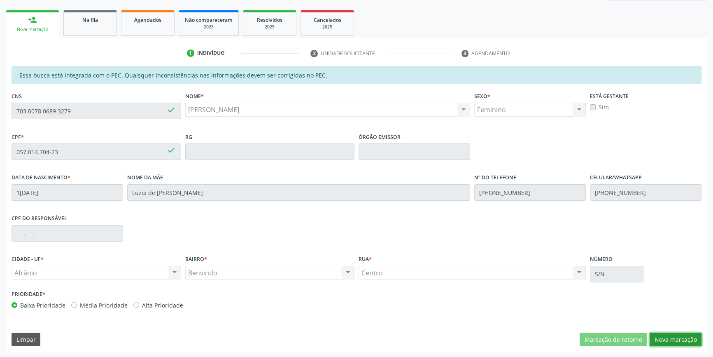
click at [677, 340] on button "Nova marcação" at bounding box center [676, 339] width 52 height 14
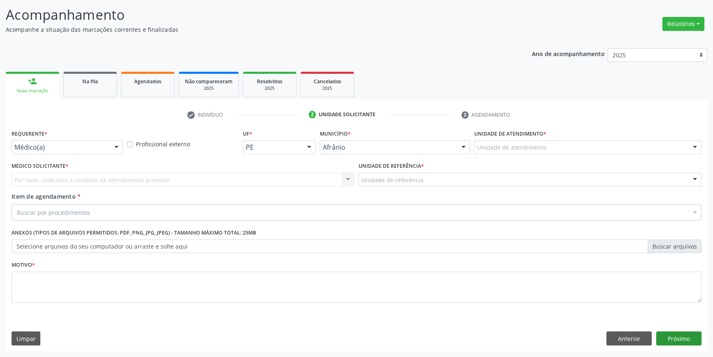
scroll to position [51, 0]
click at [555, 155] on div "Unidade de atendimento * Unidade de atendimento Academia da Saude de Afranio Ac…" at bounding box center [587, 144] width 231 height 32
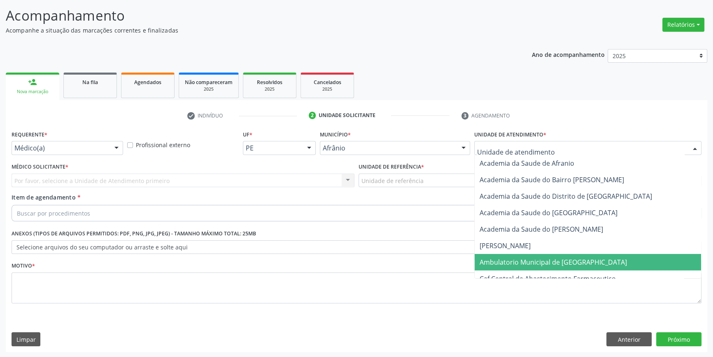
drag, startPoint x: 529, startPoint y: 259, endPoint x: 485, endPoint y: 226, distance: 54.6
click at [527, 259] on span "Ambulatorio Municipal de [GEOGRAPHIC_DATA]" at bounding box center [553, 261] width 147 height 9
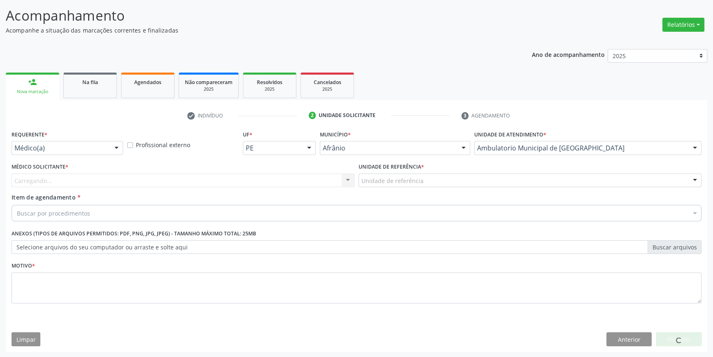
click at [423, 181] on div "Unidade de referência" at bounding box center [530, 180] width 343 height 14
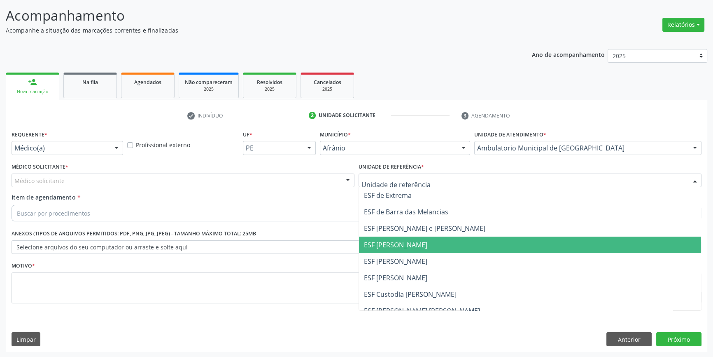
click at [408, 254] on span "ESF [PERSON_NAME]" at bounding box center [530, 261] width 342 height 16
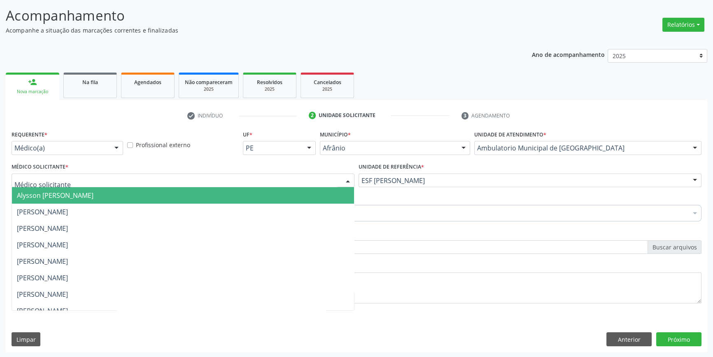
drag, startPoint x: 243, startPoint y: 180, endPoint x: 230, endPoint y: 174, distance: 14.6
click at [231, 173] on div at bounding box center [183, 180] width 343 height 14
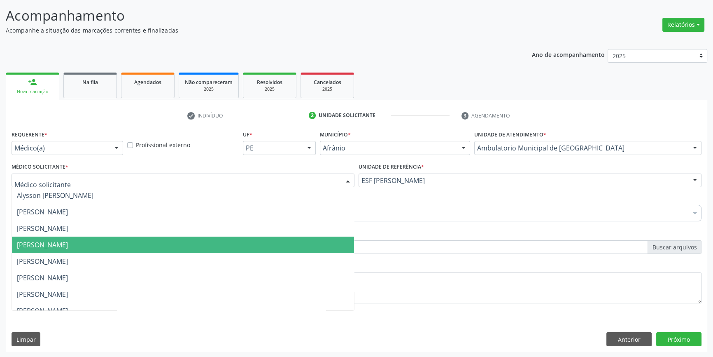
click at [68, 247] on span "[PERSON_NAME]" at bounding box center [42, 244] width 51 height 9
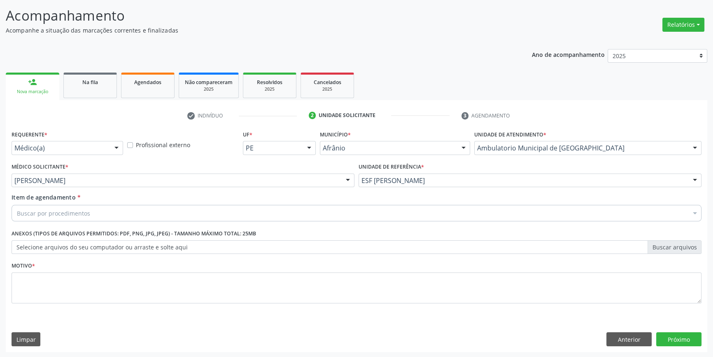
click at [92, 212] on div "Buscar por procedimentos" at bounding box center [357, 213] width 690 height 16
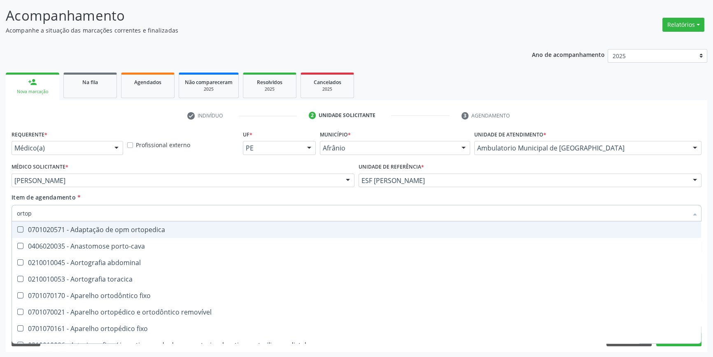
type input "ortope"
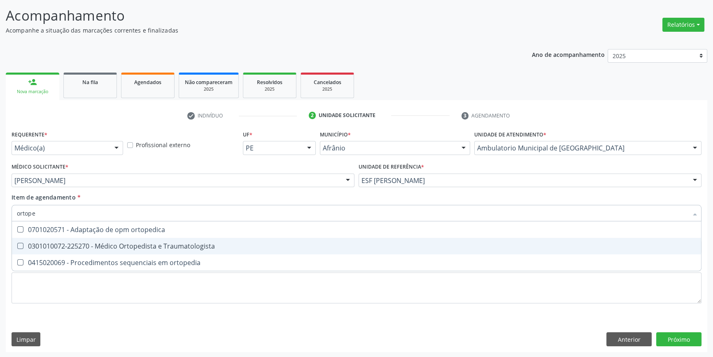
click at [115, 242] on div "0301010072-225270 - Médico Ortopedista e Traumatologista" at bounding box center [356, 245] width 679 height 7
checkbox Traumatologista "true"
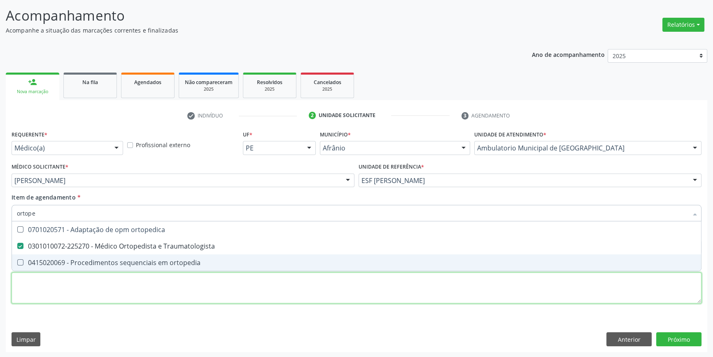
click at [82, 288] on div "Requerente * Médico(a) Médico(a) Enfermeiro(a) Paciente Nenhum resultado encont…" at bounding box center [357, 221] width 690 height 187
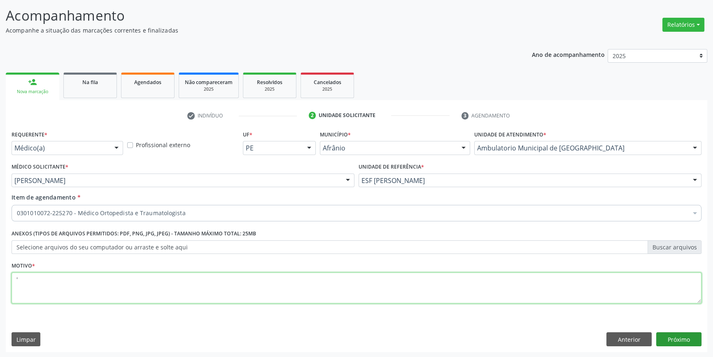
type textarea "'"
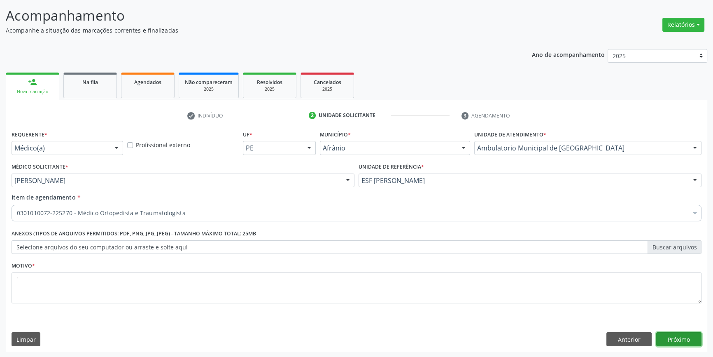
click at [697, 343] on button "Próximo" at bounding box center [678, 339] width 45 height 14
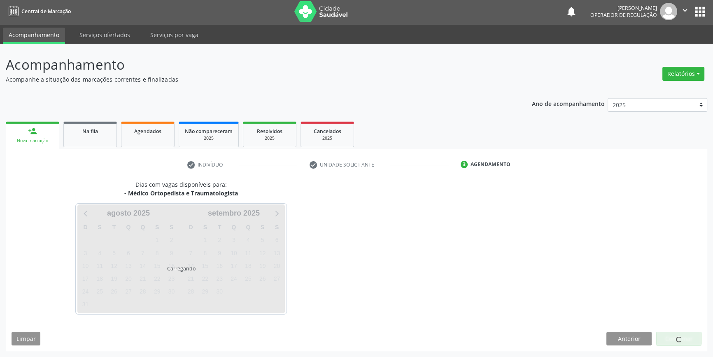
scroll to position [1, 0]
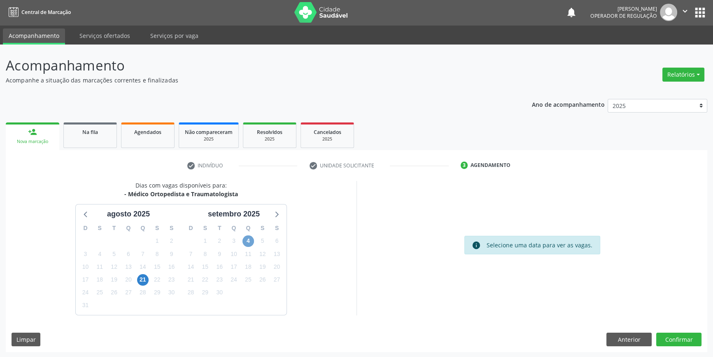
click at [247, 241] on span "4" at bounding box center [248, 241] width 12 height 12
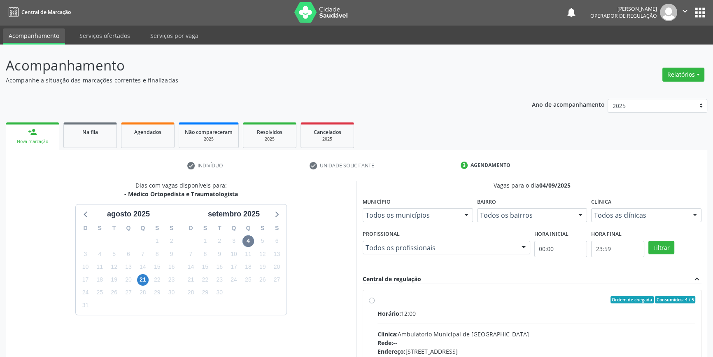
click at [399, 302] on div "Ordem de chegada Consumidos: 4 / 5" at bounding box center [537, 299] width 318 height 7
click at [375, 302] on input "Ordem de chegada Consumidos: 4 / 5 Horário: 12:00 Clínica: Ambulatorio Municipa…" at bounding box center [372, 299] width 6 height 7
radio input "true"
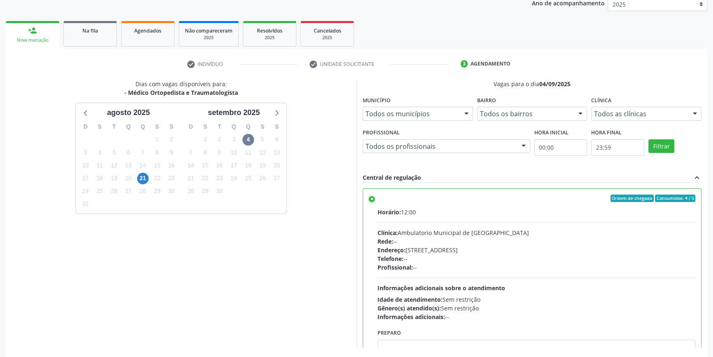
scroll to position [135, 0]
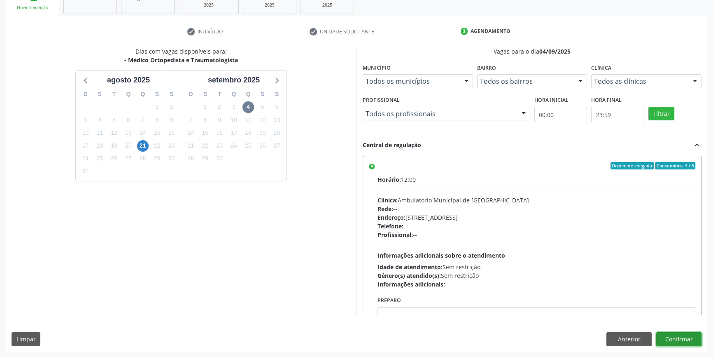
click at [676, 340] on button "Confirmar" at bounding box center [678, 339] width 45 height 14
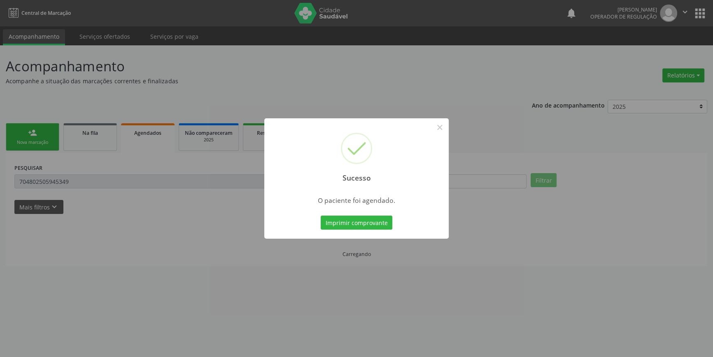
scroll to position [0, 0]
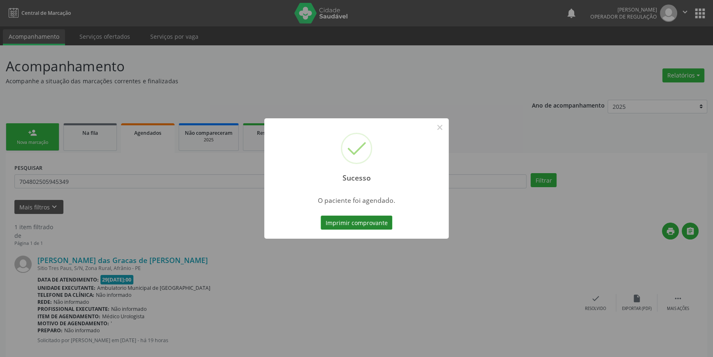
click at [369, 221] on button "Imprimir comprovante" at bounding box center [357, 222] width 72 height 14
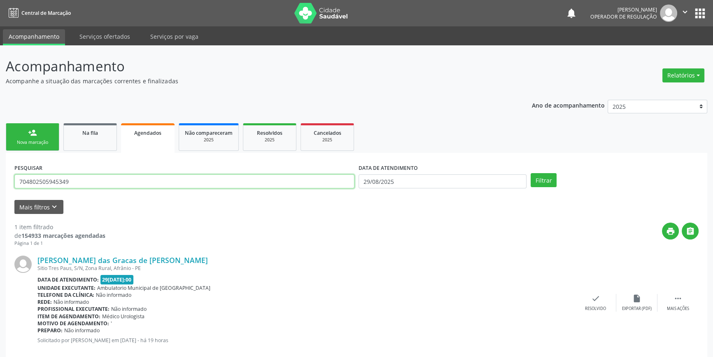
drag, startPoint x: 93, startPoint y: 181, endPoint x: 0, endPoint y: 182, distance: 92.6
click at [0, 182] on div "Acompanhamento Acompanhe a situação das marcações correntes e finalizadas Relat…" at bounding box center [356, 208] width 713 height 327
click at [36, 139] on div "Nova marcação" at bounding box center [32, 142] width 41 height 6
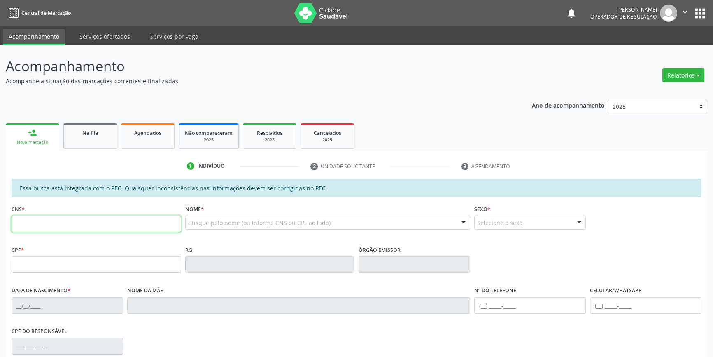
click at [42, 228] on input "text" at bounding box center [97, 223] width 170 height 16
drag, startPoint x: 124, startPoint y: 226, endPoint x: 0, endPoint y: 217, distance: 124.3
click at [0, 217] on div "Acompanhamento Acompanhe a situação das marcações correntes e finalizadas Relat…" at bounding box center [356, 257] width 713 height 425
type input "706 2065 4341 2560"
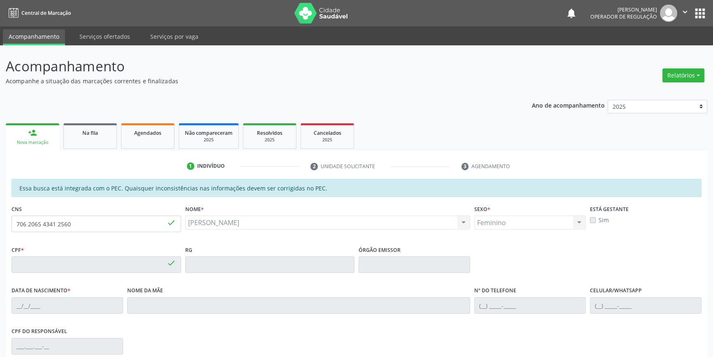
type input "040.318.764-83"
type input "03/02/1978"
type input "Tereza Rodrigues Bezerra"
type input "(87) 98169-4935"
type input "S/N"
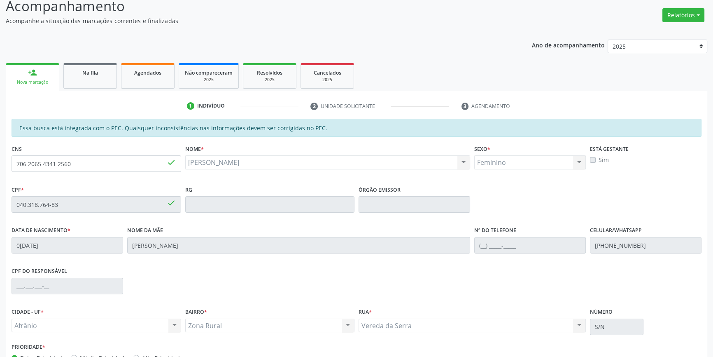
scroll to position [113, 0]
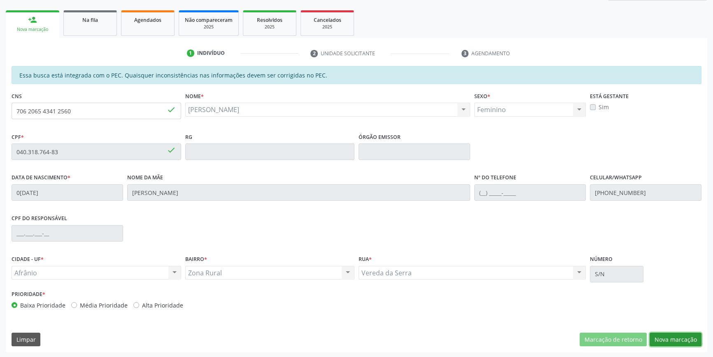
click at [679, 337] on button "Nova marcação" at bounding box center [676, 339] width 52 height 14
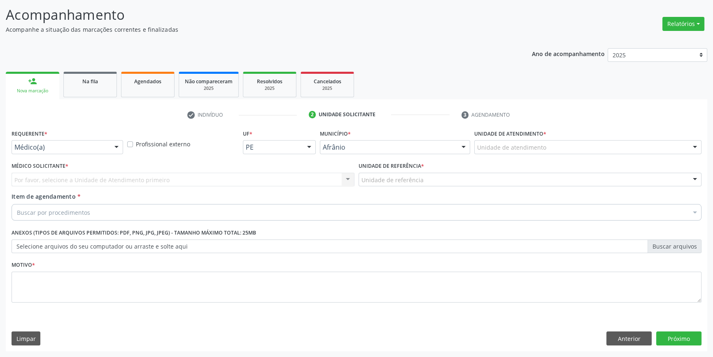
scroll to position [51, 0]
click at [579, 149] on div at bounding box center [587, 148] width 227 height 14
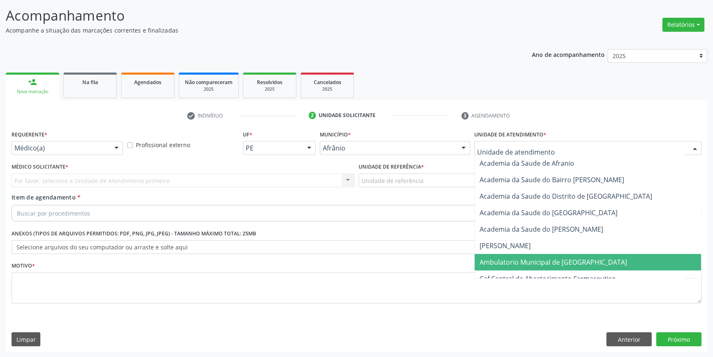
click at [557, 266] on span "Ambulatorio Municipal de [GEOGRAPHIC_DATA]" at bounding box center [588, 262] width 226 height 16
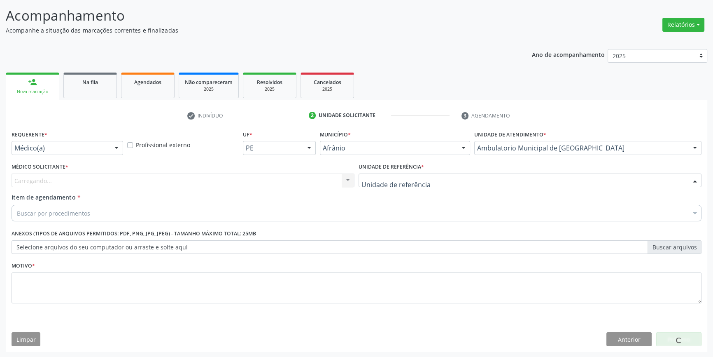
click at [427, 177] on div at bounding box center [530, 180] width 343 height 14
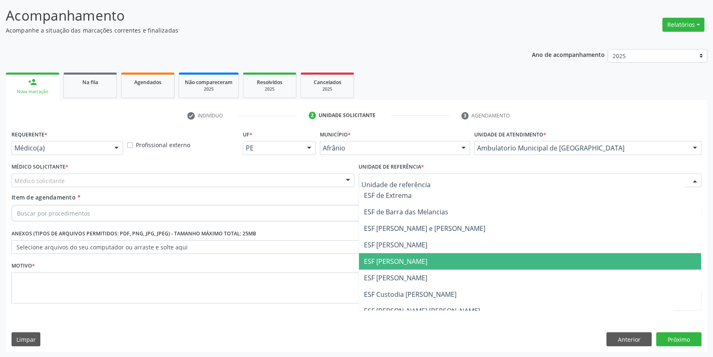
click at [401, 259] on span "ESF [PERSON_NAME]" at bounding box center [395, 260] width 63 height 9
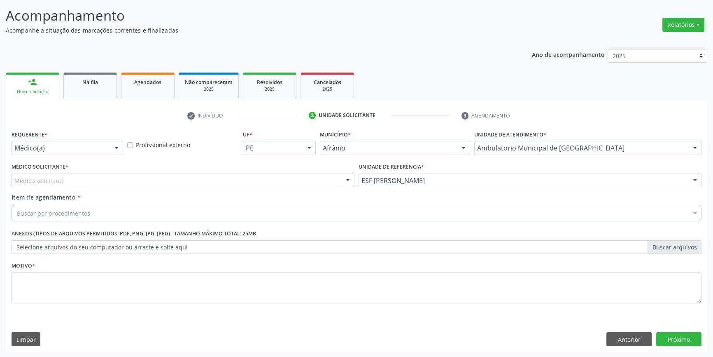
click at [183, 182] on div "Médico solicitante" at bounding box center [183, 180] width 343 height 14
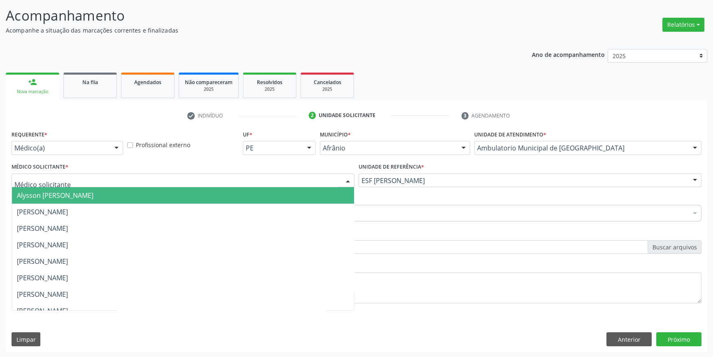
click at [82, 217] on span "[PERSON_NAME]" at bounding box center [183, 211] width 342 height 16
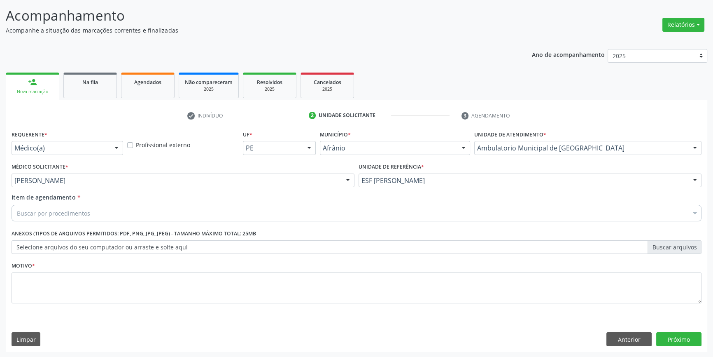
click at [80, 217] on div "Buscar por procedimentos" at bounding box center [357, 213] width 690 height 16
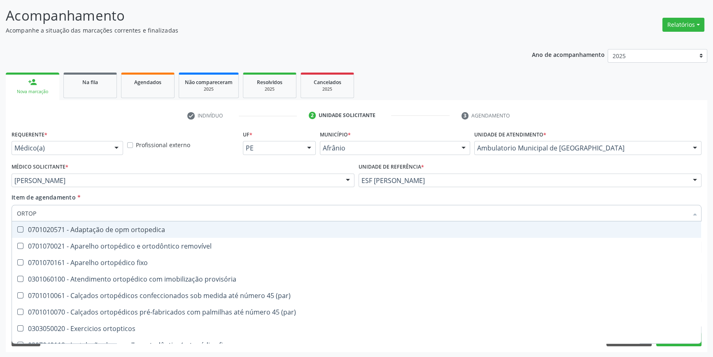
type input "ORTOPE"
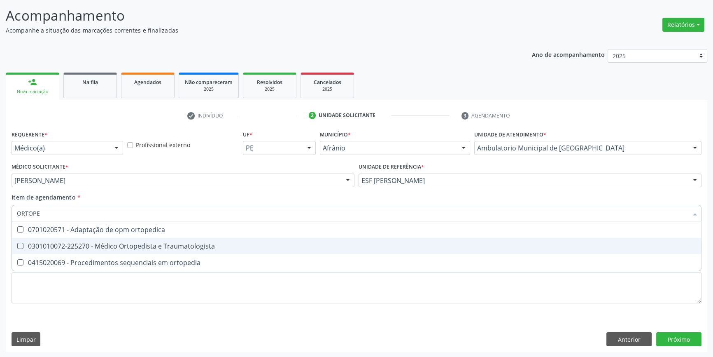
click at [123, 242] on div "0301010072-225270 - Médico Ortopedista e Traumatologista" at bounding box center [356, 245] width 679 height 7
checkbox Traumatologista "true"
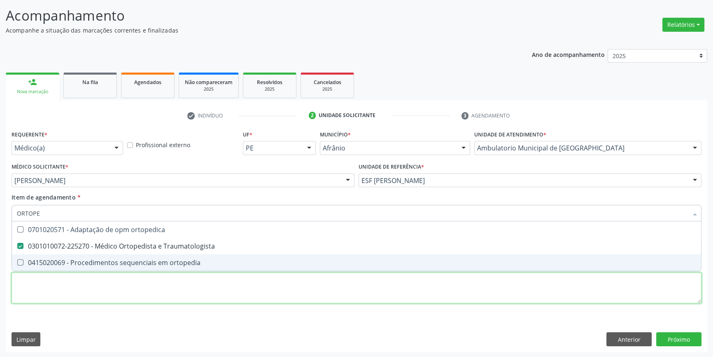
click at [101, 293] on div "Requerente * Médico(a) Médico(a) Enfermeiro(a) Paciente Nenhum resultado encont…" at bounding box center [357, 221] width 690 height 187
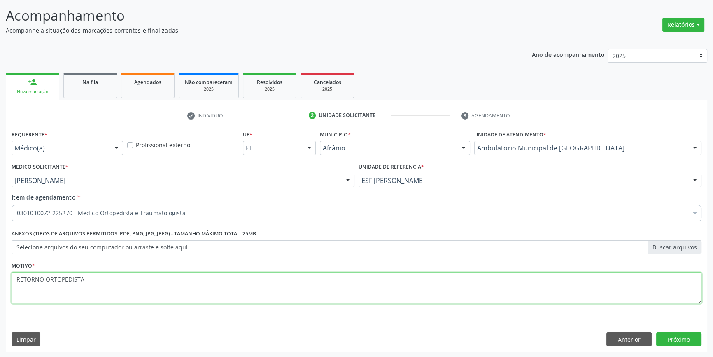
type textarea "RETORNO ORTOPEDISTA"
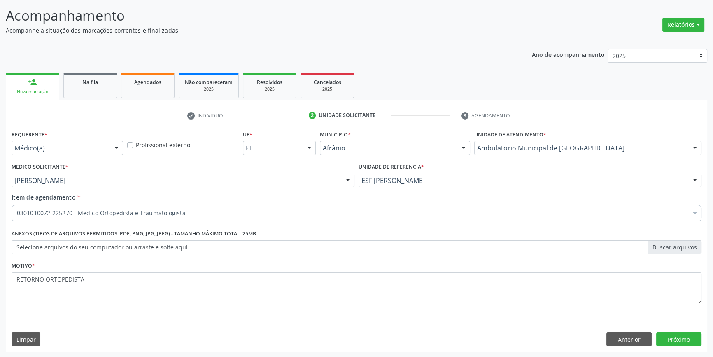
click at [676, 346] on div "Requerente * Médico(a) Médico(a) Enfermeiro(a) Paciente Nenhum resultado encont…" at bounding box center [357, 240] width 702 height 224
click at [673, 340] on button "Próximo" at bounding box center [678, 339] width 45 height 14
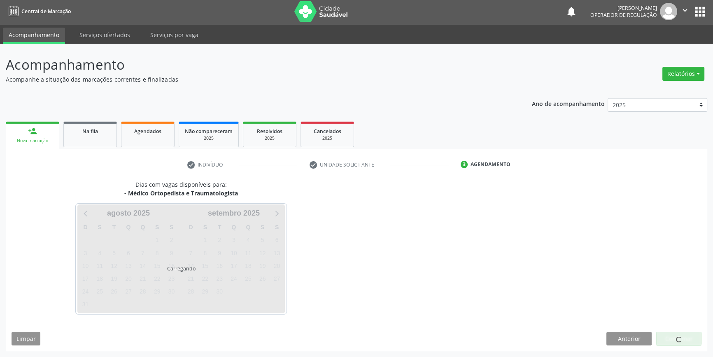
scroll to position [1, 0]
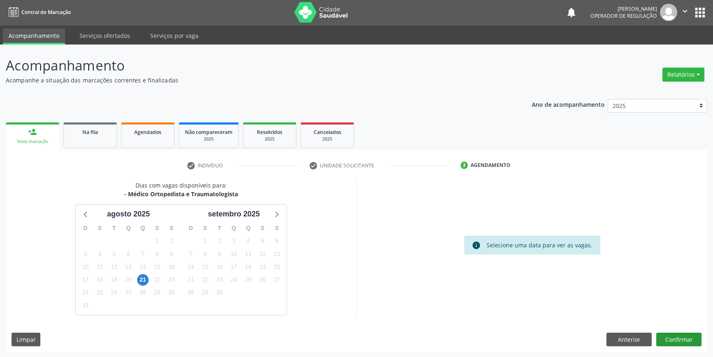
scroll to position [1, 0]
click at [683, 338] on button "Confirmar" at bounding box center [678, 339] width 45 height 14
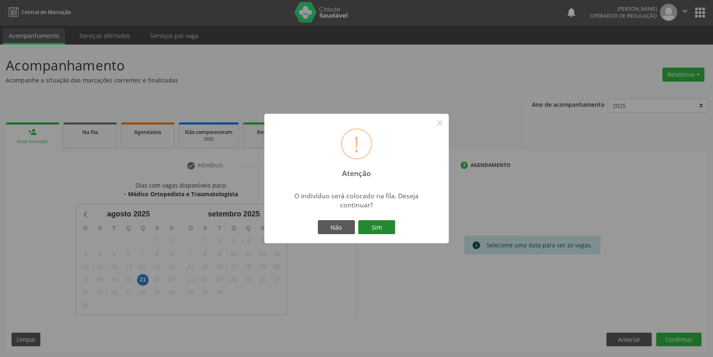
click at [375, 229] on button "Sim" at bounding box center [376, 227] width 37 height 14
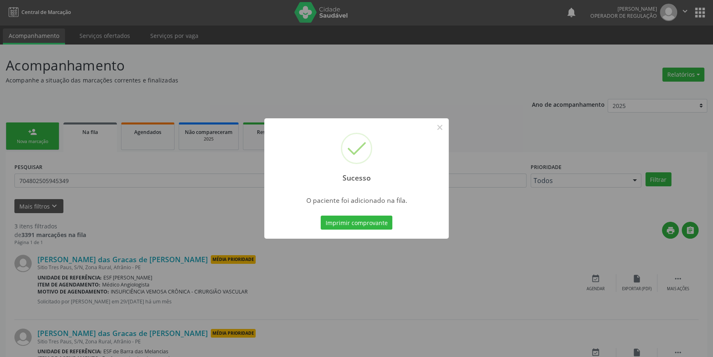
scroll to position [0, 0]
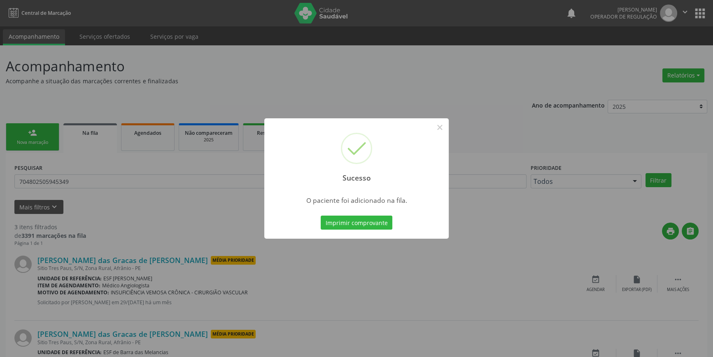
click at [112, 170] on div "Sucesso × O paciente foi adicionado na fila. Imprimir comprovante Cancel" at bounding box center [356, 178] width 713 height 357
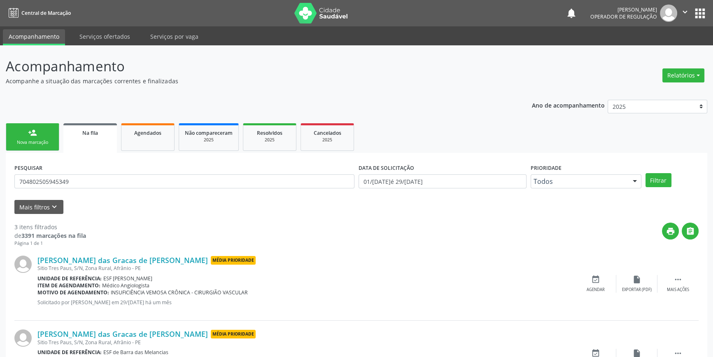
click at [33, 134] on div "person_add" at bounding box center [32, 132] width 9 height 9
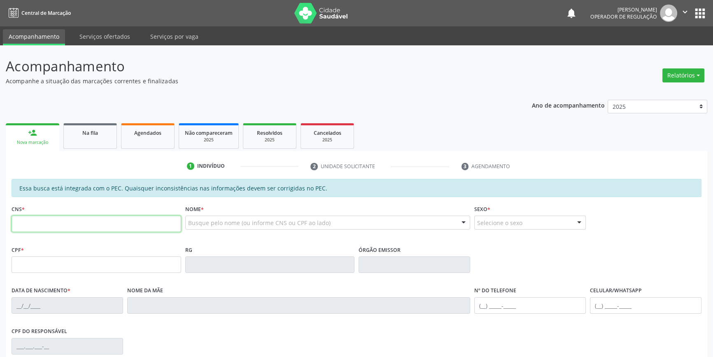
click at [48, 217] on input "text" at bounding box center [97, 223] width 170 height 16
type input "706 2045 9566 6766"
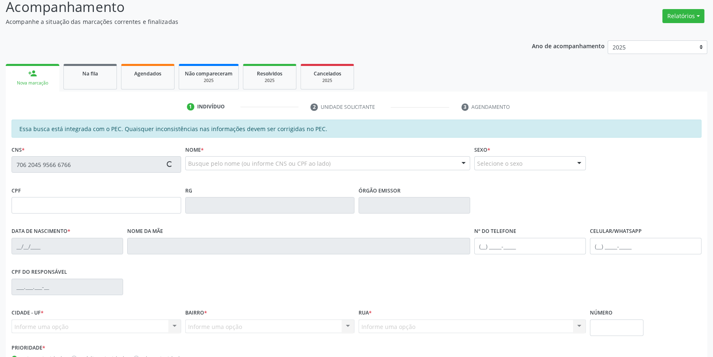
scroll to position [113, 0]
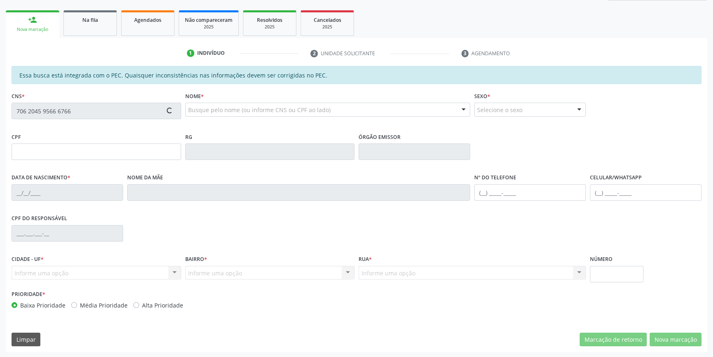
type input "055.461.934-25"
type input "1[DATE]"
type input "[PERSON_NAME]"
type input "[PHONE_NUMBER]"
type input "S/N"
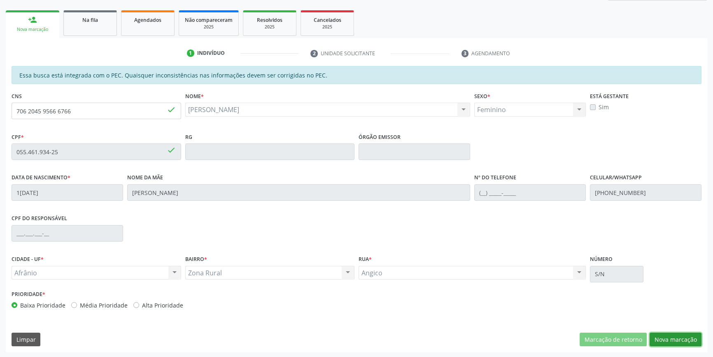
click at [655, 340] on button "Nova marcação" at bounding box center [676, 339] width 52 height 14
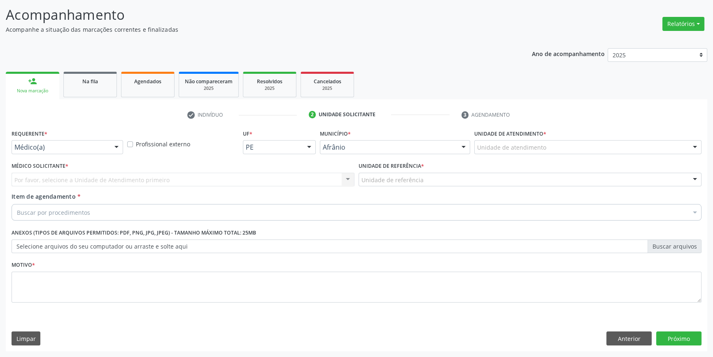
scroll to position [51, 0]
click at [557, 142] on div "Unidade de atendimento" at bounding box center [587, 148] width 227 height 14
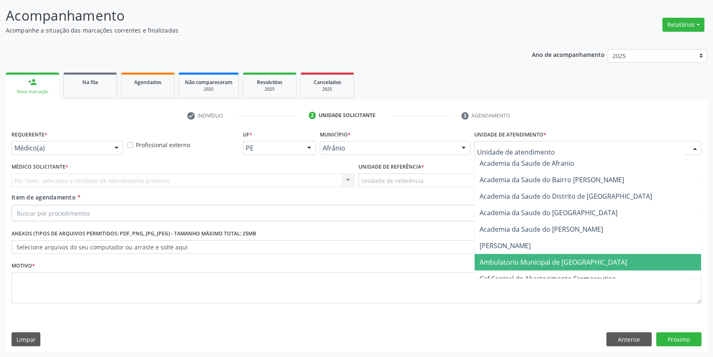
click at [549, 263] on span "Ambulatorio Municipal de [GEOGRAPHIC_DATA]" at bounding box center [553, 261] width 147 height 9
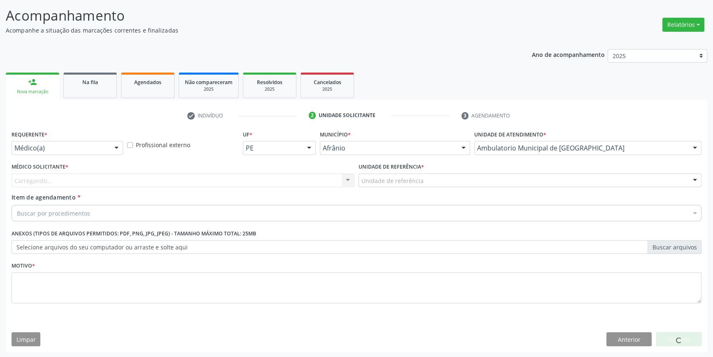
click at [427, 171] on div "Unidade de referência * Unidade de referência ESF de Extrema ESF de Barra das M…" at bounding box center [530, 174] width 343 height 26
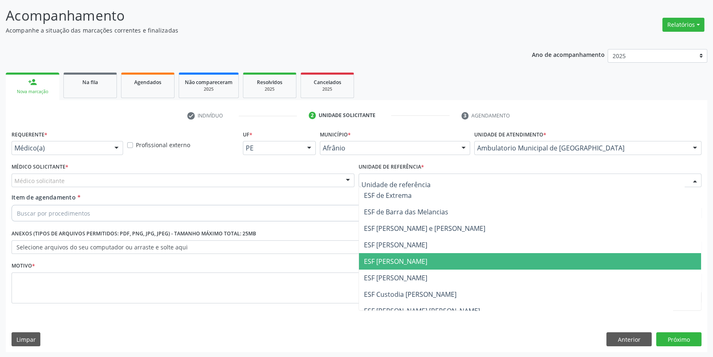
drag, startPoint x: 407, startPoint y: 264, endPoint x: 259, endPoint y: 179, distance: 170.8
click at [406, 264] on span "ESF [PERSON_NAME]" at bounding box center [395, 260] width 63 height 9
click at [262, 179] on div "Médico solicitante" at bounding box center [183, 180] width 343 height 14
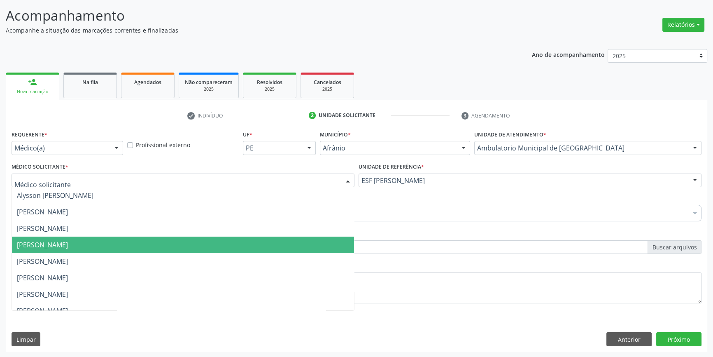
click at [86, 238] on span "[PERSON_NAME]" at bounding box center [183, 244] width 342 height 16
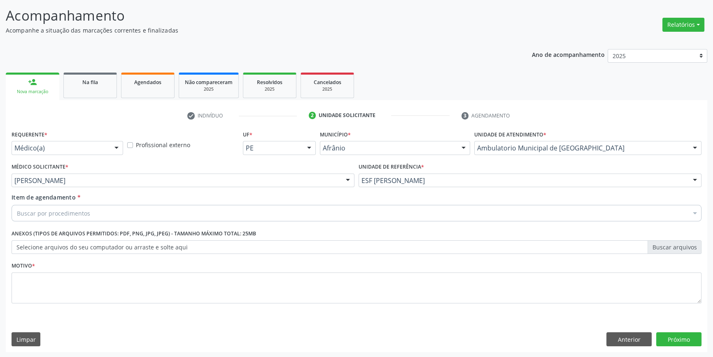
click at [92, 208] on div "Buscar por procedimentos" at bounding box center [357, 213] width 690 height 16
type input "CARDIOLOG"
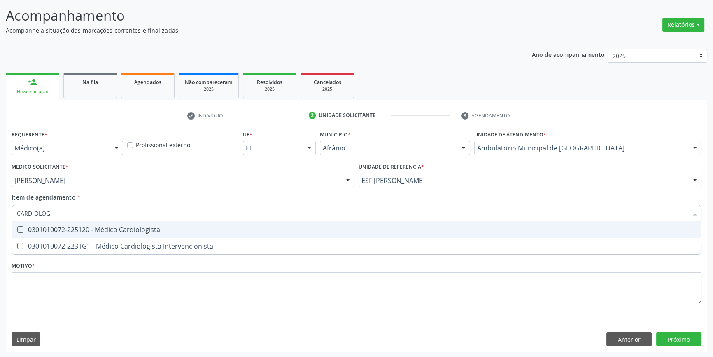
click at [103, 230] on div "0301010072-225120 - Médico Cardiologista" at bounding box center [356, 229] width 679 height 7
checkbox Cardiologista "true"
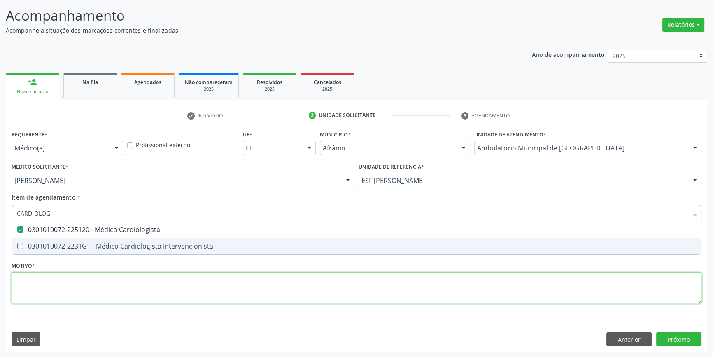
click at [84, 274] on div "Requerente * Médico(a) Médico(a) Enfermeiro(a) Paciente Nenhum resultado encont…" at bounding box center [357, 221] width 690 height 187
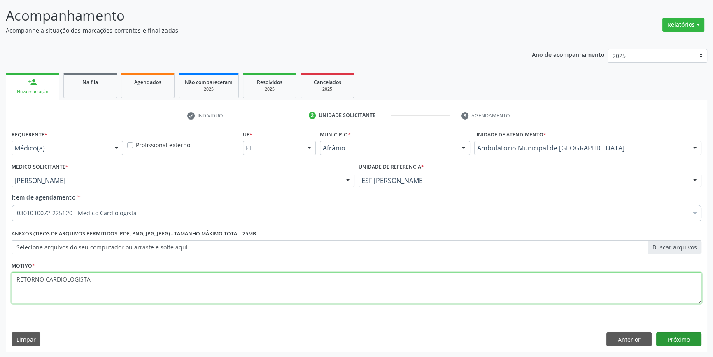
type textarea "RETORNO CARDIOLOGISTA"
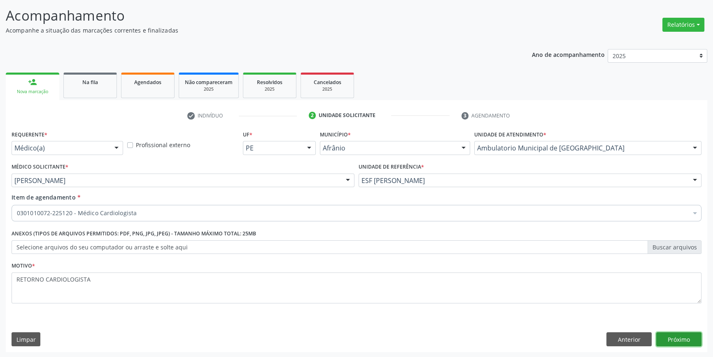
click at [683, 339] on button "Próximo" at bounding box center [678, 339] width 45 height 14
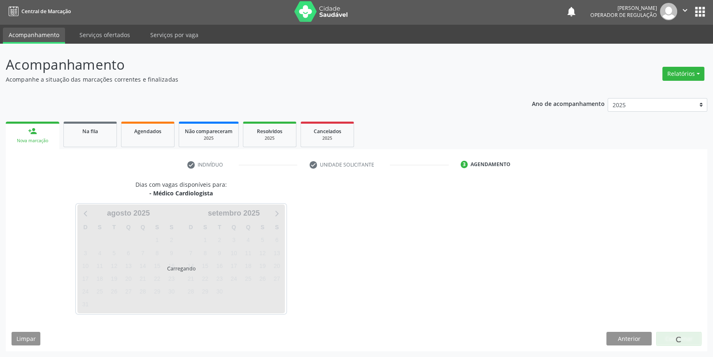
scroll to position [1, 0]
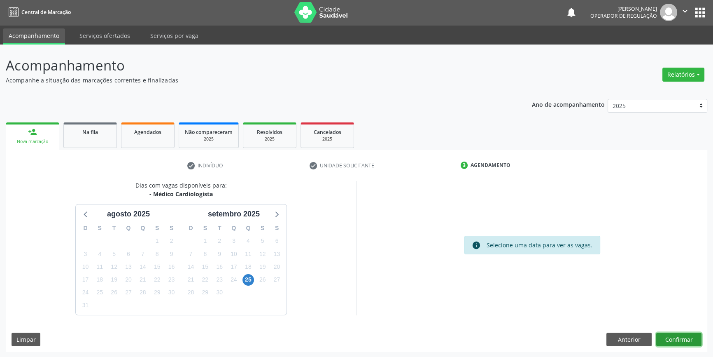
click at [680, 338] on button "Confirmar" at bounding box center [678, 339] width 45 height 14
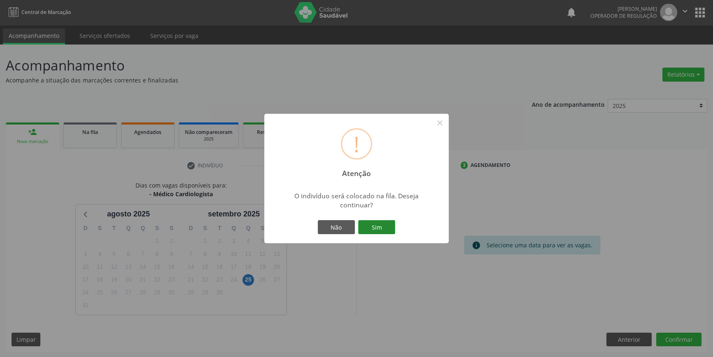
click at [358, 227] on button "Sim" at bounding box center [376, 227] width 37 height 14
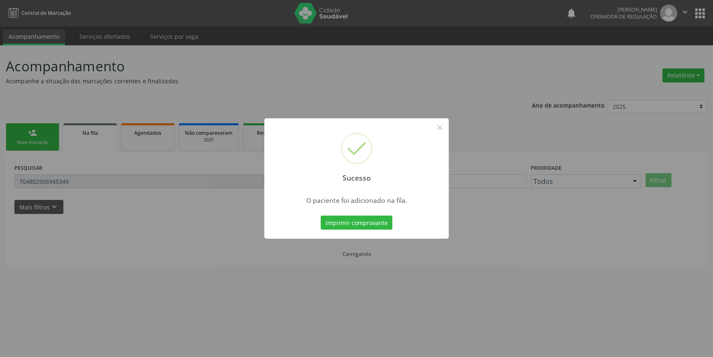
scroll to position [0, 0]
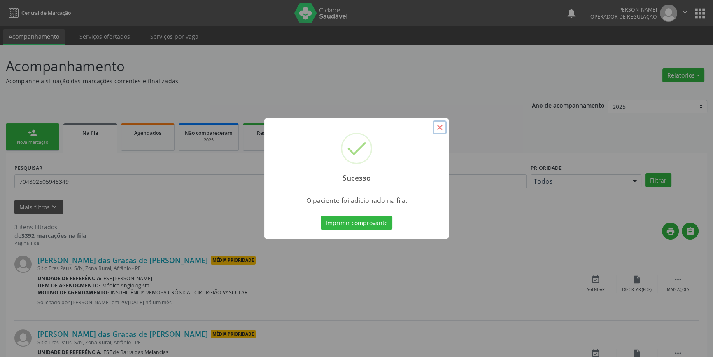
click at [435, 122] on button "×" at bounding box center [440, 127] width 14 height 14
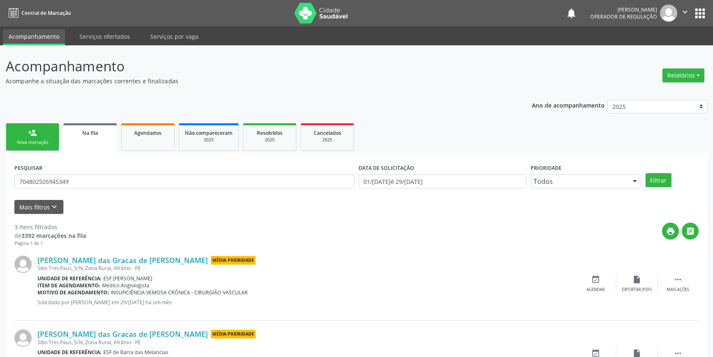
click at [30, 144] on div "Nova marcação" at bounding box center [32, 142] width 41 height 6
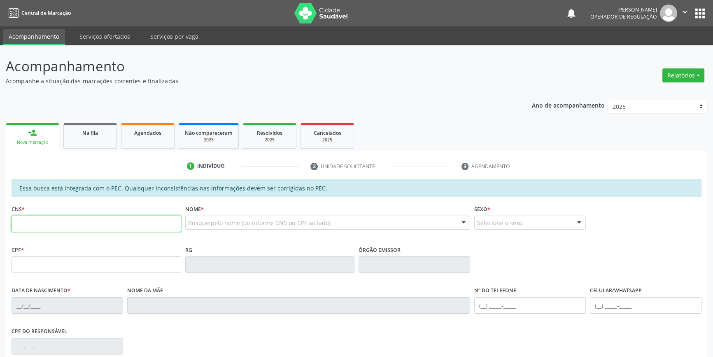
click at [58, 222] on input "text" at bounding box center [97, 223] width 170 height 16
type input "704 2067 0330 6880"
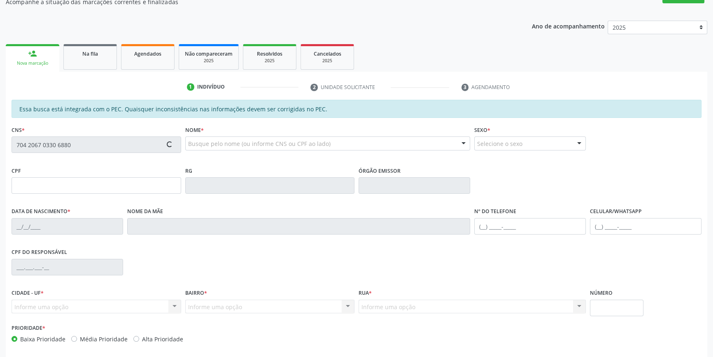
scroll to position [113, 0]
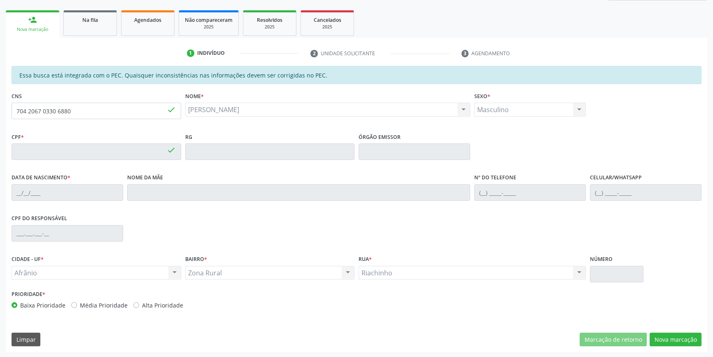
type input "303.097.354-91"
type input "2[DATE]"
type input "Hermina Maria de Jesus"
type input "[PHONE_NUMBER]"
type input "S/N"
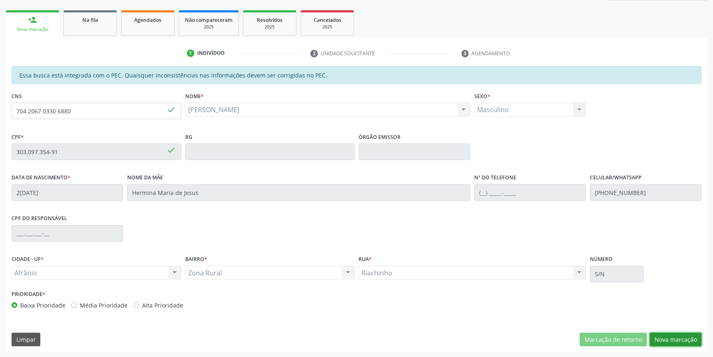
click at [670, 340] on button "Nova marcação" at bounding box center [676, 339] width 52 height 14
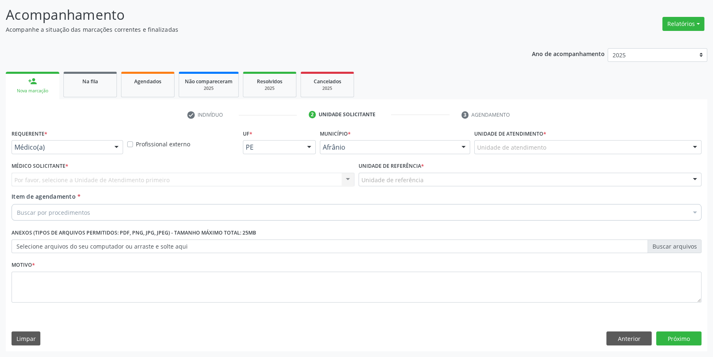
scroll to position [51, 0]
click at [543, 156] on div "Unidade de atendimento * Unidade de atendimento Academia da Saude de Afranio Ac…" at bounding box center [587, 144] width 231 height 32
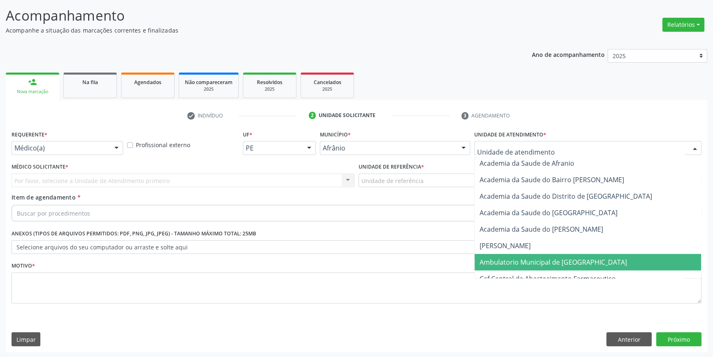
click at [532, 257] on span "Ambulatorio Municipal de [GEOGRAPHIC_DATA]" at bounding box center [553, 261] width 147 height 9
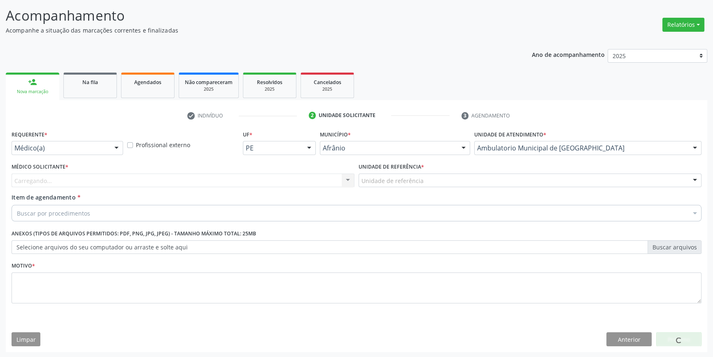
drag, startPoint x: 439, startPoint y: 189, endPoint x: 403, endPoint y: 177, distance: 38.3
click at [415, 182] on div "Unidade de referência * Unidade de referência ESF de Extrema ESF de Barra das M…" at bounding box center [530, 177] width 347 height 32
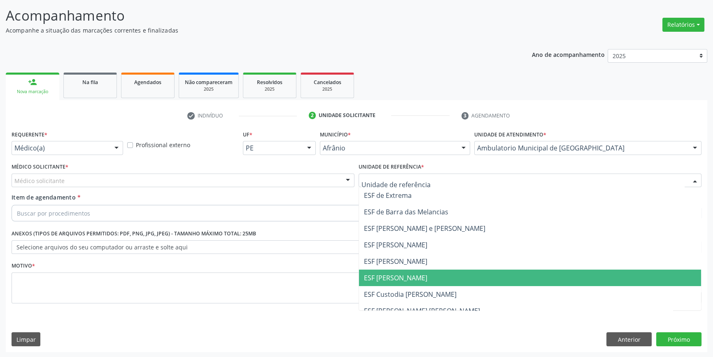
click at [396, 273] on span "ESF [PERSON_NAME]" at bounding box center [395, 277] width 63 height 9
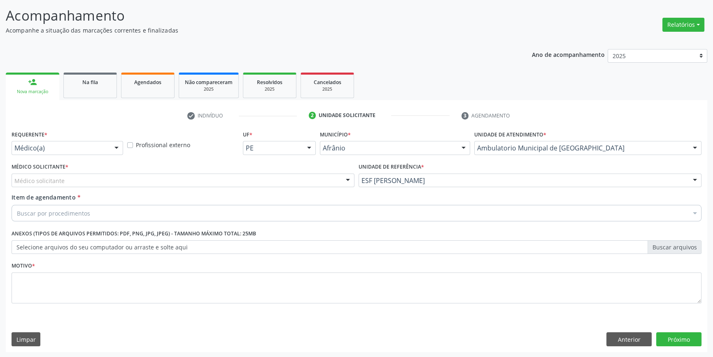
drag, startPoint x: 181, startPoint y: 175, endPoint x: 175, endPoint y: 175, distance: 5.8
click at [179, 175] on div "Médico solicitante" at bounding box center [183, 180] width 343 height 14
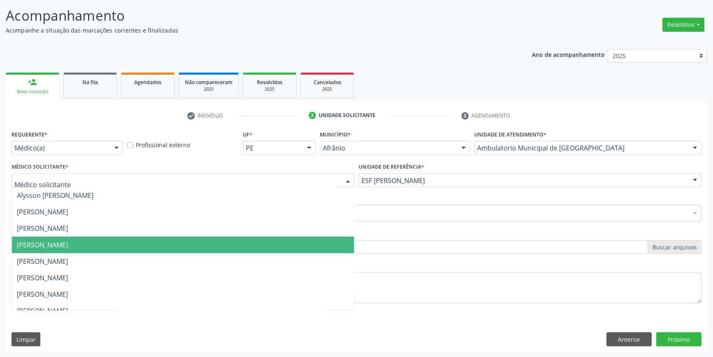
click at [68, 240] on span "[PERSON_NAME]" at bounding box center [42, 244] width 51 height 9
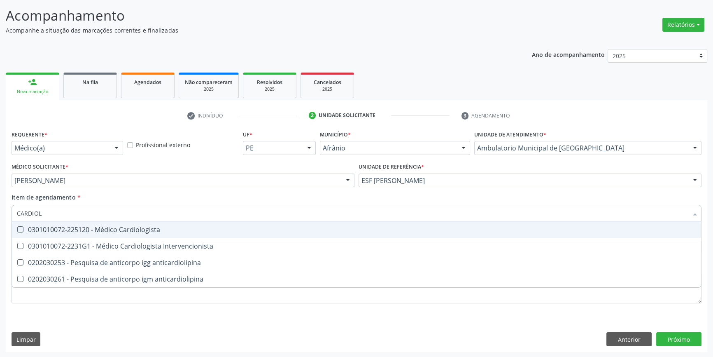
type input "CARDIOLO"
click at [71, 226] on div "0301010072-225120 - Médico Cardiologista" at bounding box center [356, 229] width 679 height 7
checkbox Cardiologista "true"
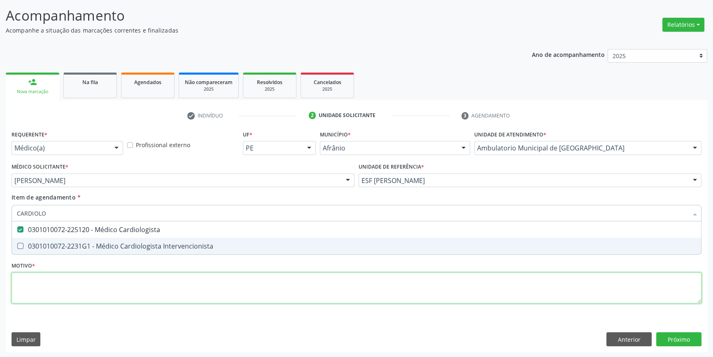
click at [72, 284] on div "Requerente * Médico(a) Médico(a) Enfermeiro(a) Paciente Nenhum resultado encont…" at bounding box center [357, 221] width 690 height 187
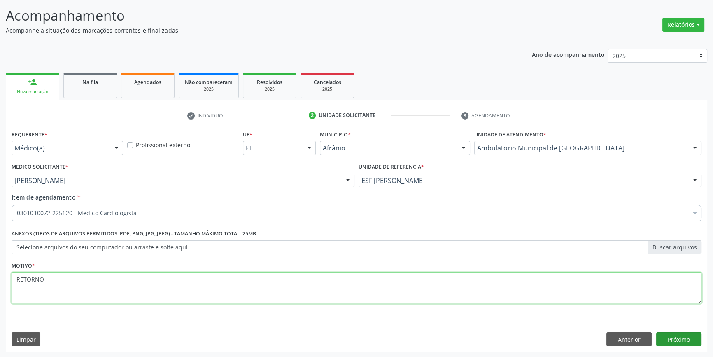
type textarea "RETORNO"
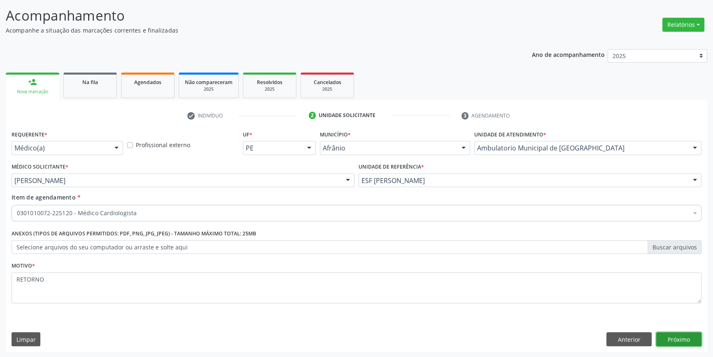
click at [680, 342] on button "Próximo" at bounding box center [678, 339] width 45 height 14
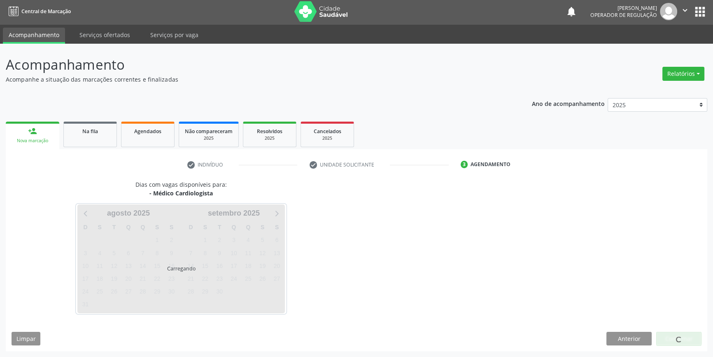
scroll to position [1, 0]
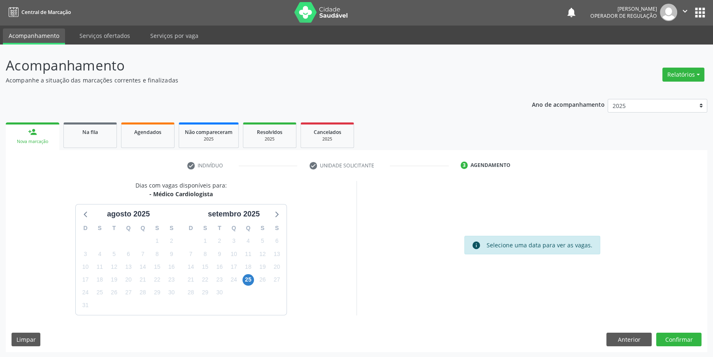
click at [686, 331] on div "Dias com vagas disponíveis para: - Médico Cardiologista agosto 2025 D S T Q Q S…" at bounding box center [357, 266] width 702 height 171
click at [683, 335] on button "Confirmar" at bounding box center [678, 339] width 45 height 14
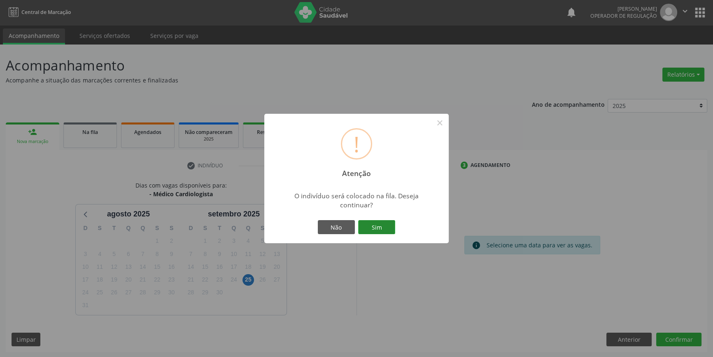
click at [383, 224] on button "Sim" at bounding box center [376, 227] width 37 height 14
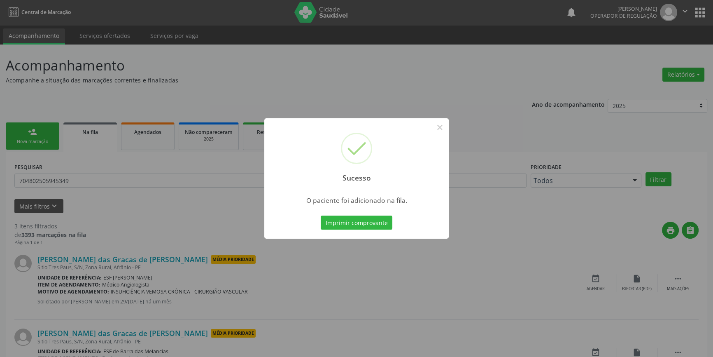
scroll to position [0, 0]
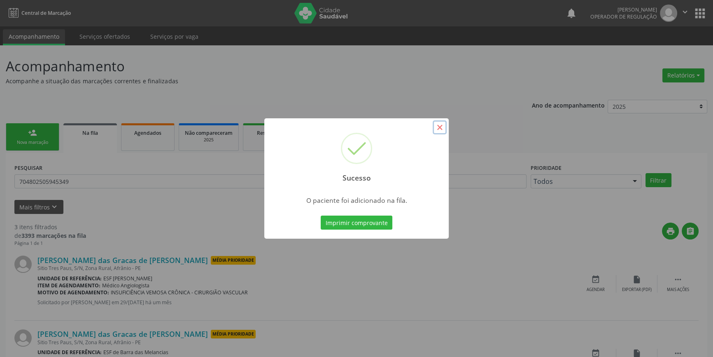
click at [438, 128] on button "×" at bounding box center [440, 127] width 14 height 14
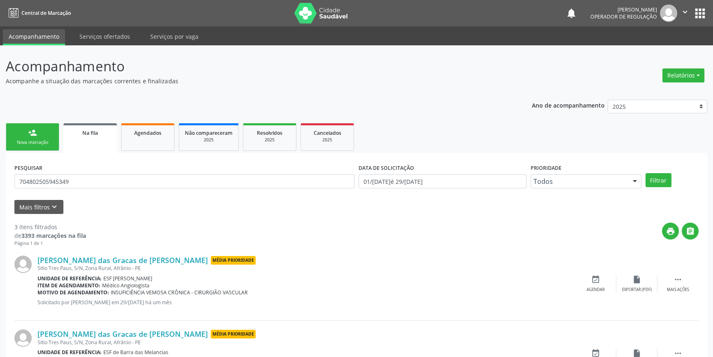
click at [36, 143] on div "Nova marcação" at bounding box center [32, 142] width 41 height 6
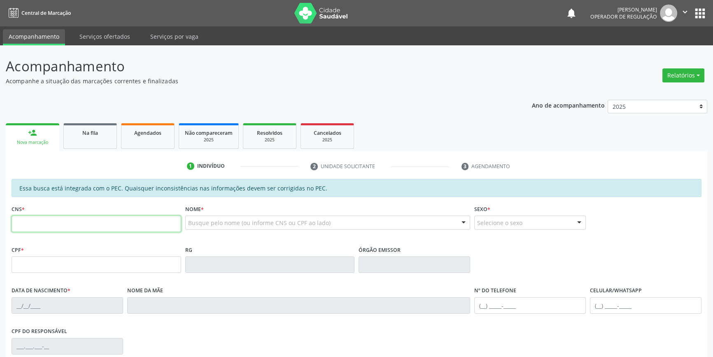
click at [53, 224] on input "text" at bounding box center [97, 223] width 170 height 16
type input "700 5025 5330 7659"
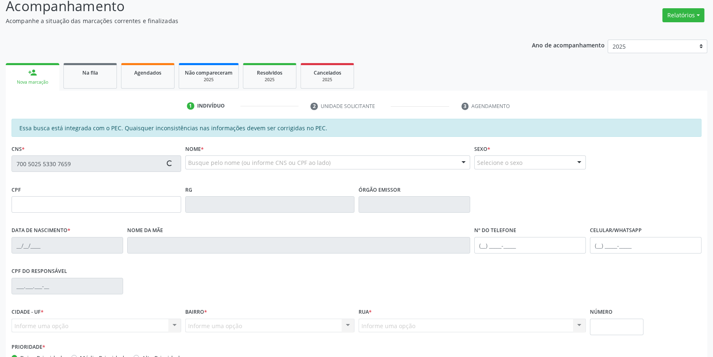
scroll to position [113, 0]
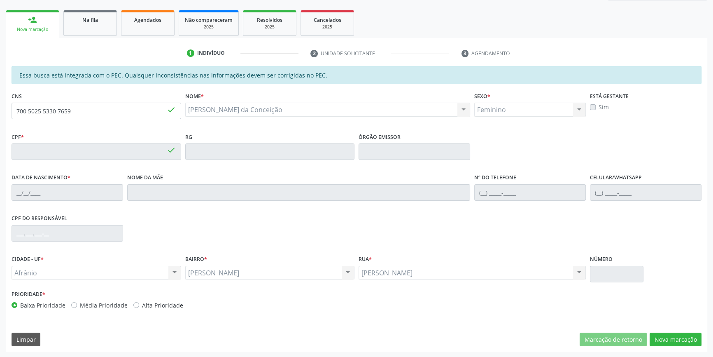
type input "763.363.444-87"
type input "29/12/1952"
type input "Josefa Maria Amélia da Conceição"
type input "(87) 98836-3793"
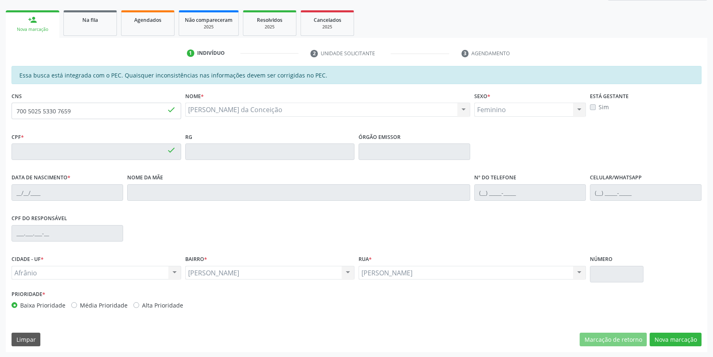
type input "S/N"
click at [653, 333] on button "Nova marcação" at bounding box center [676, 339] width 52 height 14
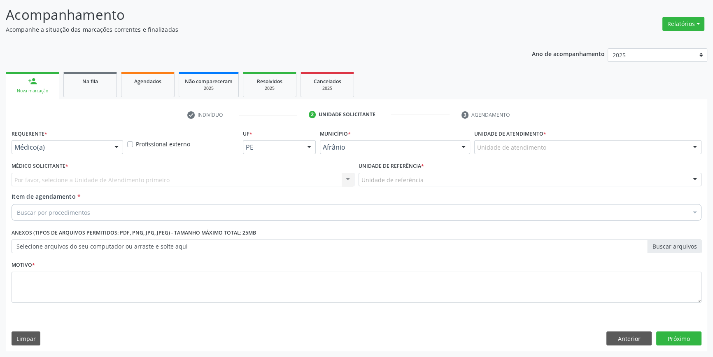
scroll to position [51, 0]
click at [531, 140] on label "Unidade de atendimento *" at bounding box center [510, 134] width 72 height 13
click at [527, 152] on div "Unidade de atendimento" at bounding box center [587, 148] width 227 height 14
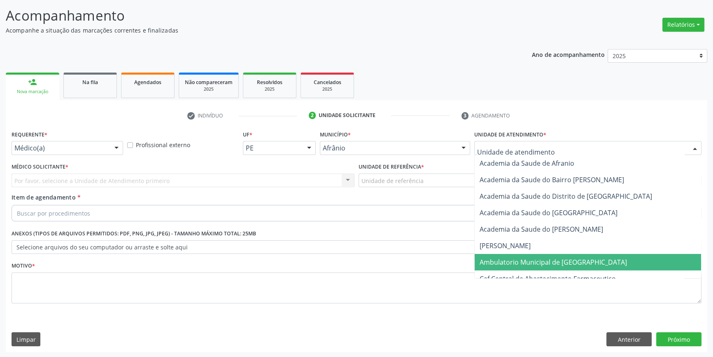
click at [534, 255] on span "Ambulatorio Municipal de [GEOGRAPHIC_DATA]" at bounding box center [588, 262] width 226 height 16
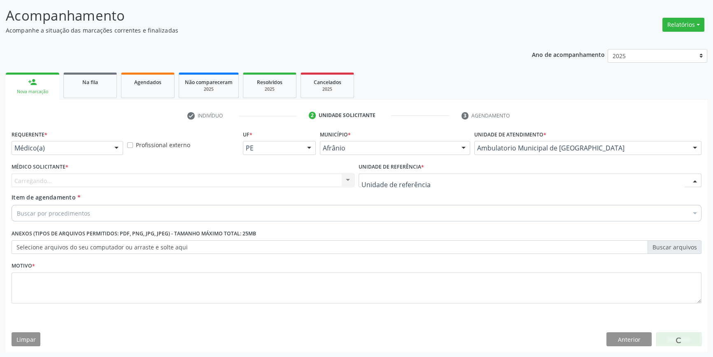
click at [428, 181] on div at bounding box center [530, 180] width 343 height 14
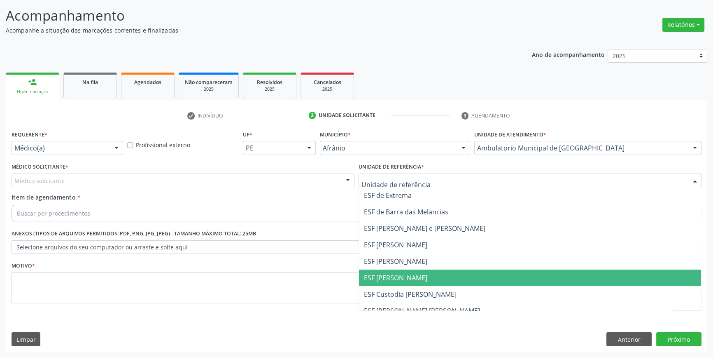
click at [413, 277] on span "ESF [PERSON_NAME]" at bounding box center [530, 277] width 342 height 16
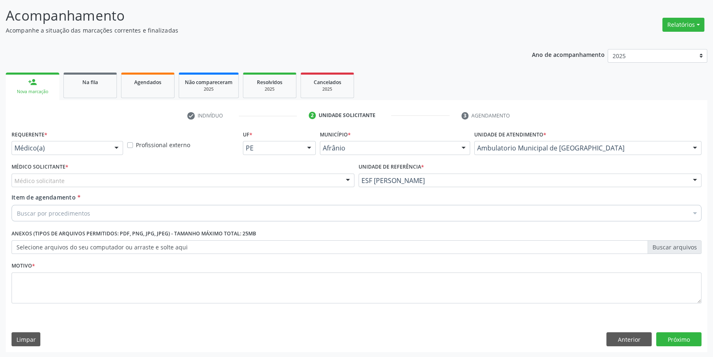
click at [186, 180] on div "Médico solicitante" at bounding box center [183, 180] width 343 height 14
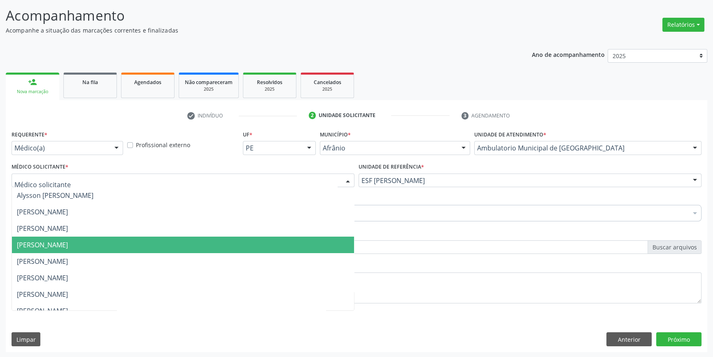
drag, startPoint x: 77, startPoint y: 240, endPoint x: 73, endPoint y: 232, distance: 9.6
click at [68, 240] on span "[PERSON_NAME]" at bounding box center [42, 244] width 51 height 9
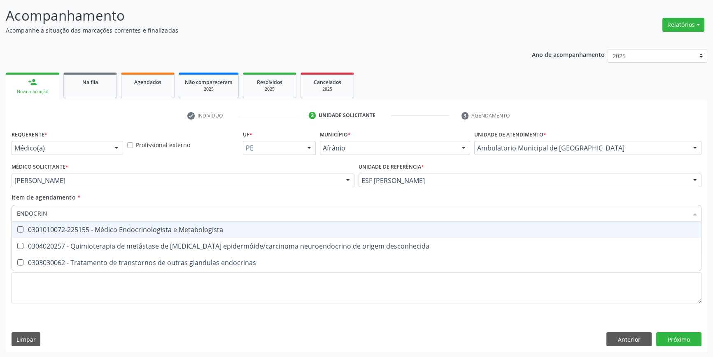
type input "ENDOCRINO"
click at [73, 228] on div "0301010072-225155 - Médico Endocrinologista e Metabologista" at bounding box center [356, 229] width 679 height 7
checkbox Metabologista "true"
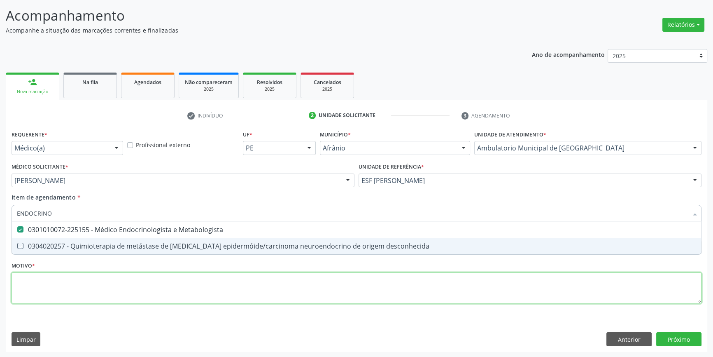
click at [61, 292] on div "Requerente * Médico(a) Médico(a) Enfermeiro(a) Paciente Nenhum resultado encont…" at bounding box center [357, 221] width 690 height 187
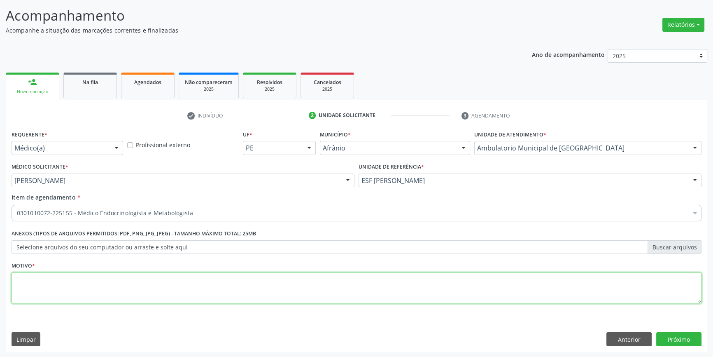
type textarea "'"
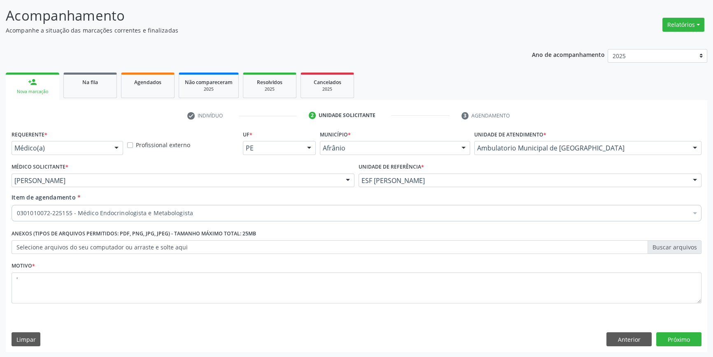
click at [654, 337] on div "Anterior Próximo" at bounding box center [653, 339] width 95 height 14
click at [659, 338] on button "Próximo" at bounding box center [678, 339] width 45 height 14
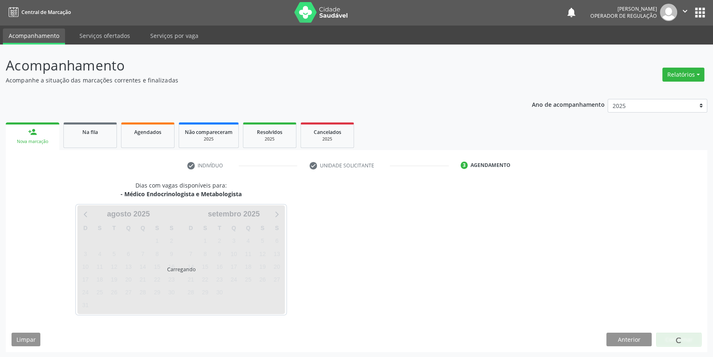
scroll to position [25, 0]
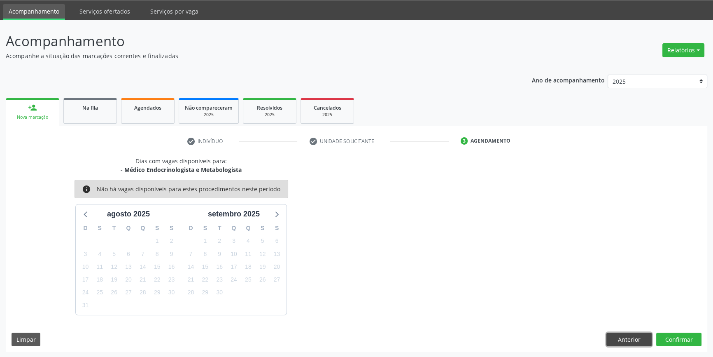
click at [634, 339] on button "Anterior" at bounding box center [628, 339] width 45 height 14
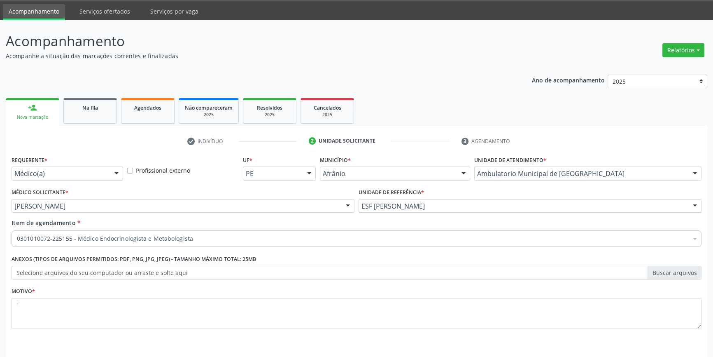
scroll to position [51, 0]
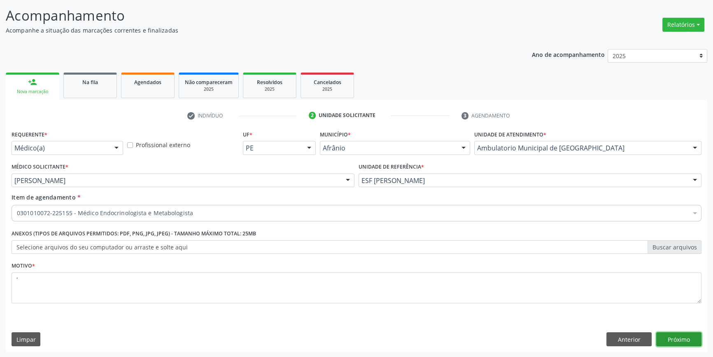
click at [691, 344] on button "Próximo" at bounding box center [678, 339] width 45 height 14
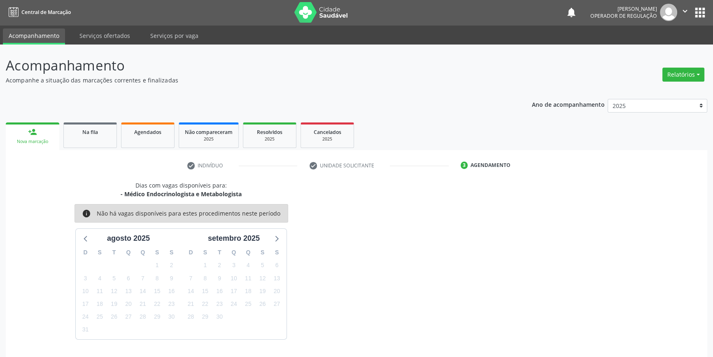
scroll to position [25, 0]
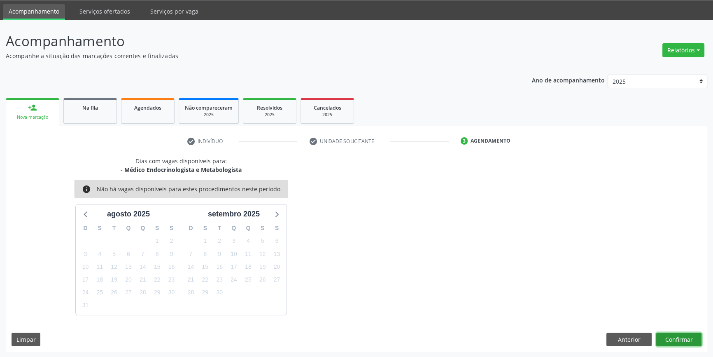
click at [686, 338] on button "Confirmar" at bounding box center [678, 339] width 45 height 14
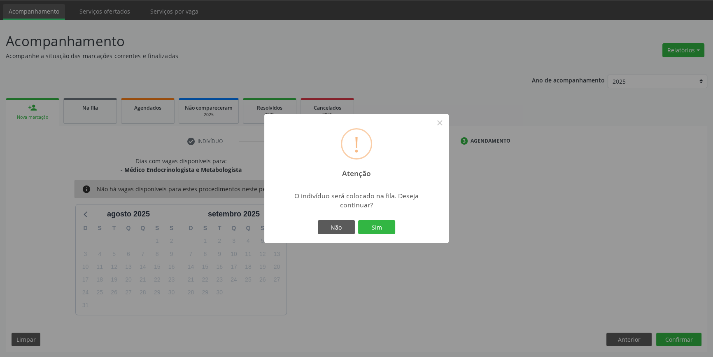
click at [385, 218] on div "Não Sim" at bounding box center [357, 226] width 82 height 17
click at [383, 222] on button "Sim" at bounding box center [376, 227] width 37 height 14
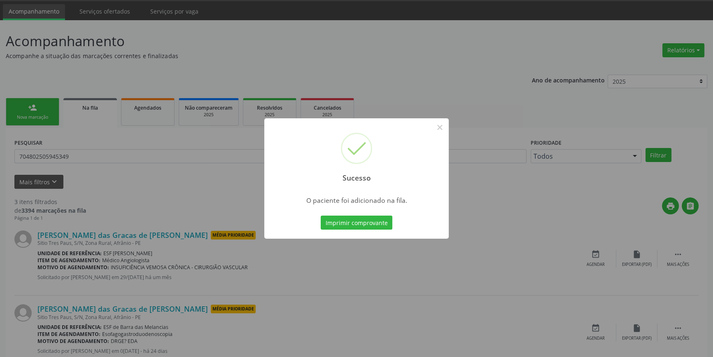
scroll to position [0, 0]
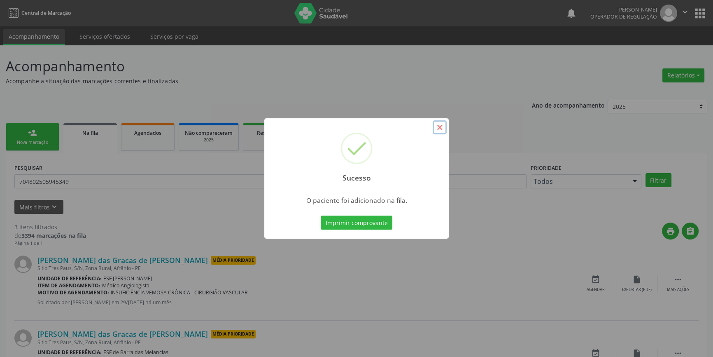
click at [440, 131] on button "×" at bounding box center [440, 127] width 14 height 14
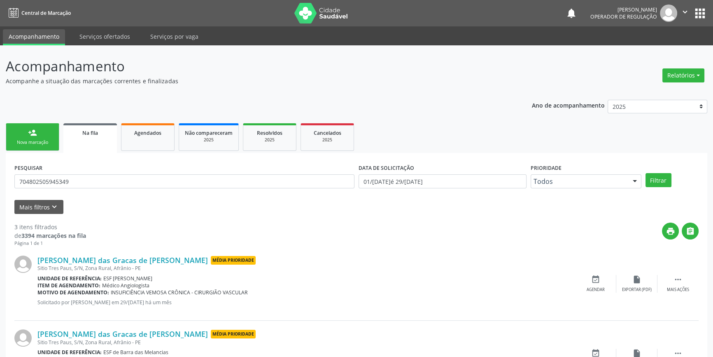
click at [42, 127] on link "person_add Nova marcação" at bounding box center [33, 137] width 54 height 28
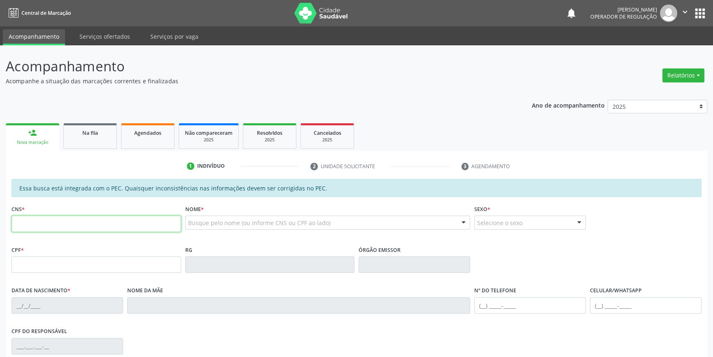
click at [34, 220] on input "text" at bounding box center [97, 223] width 170 height 16
type input "705 0018 4353 2153"
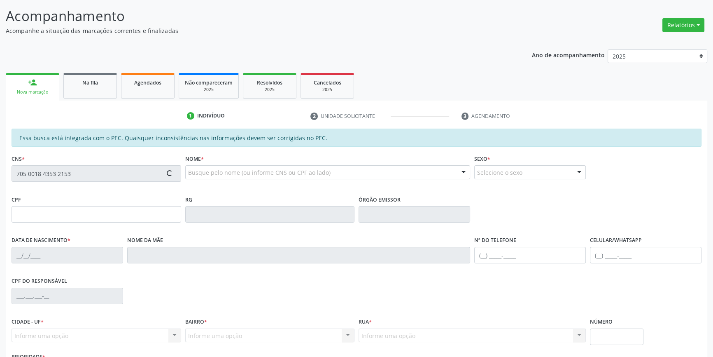
scroll to position [112, 0]
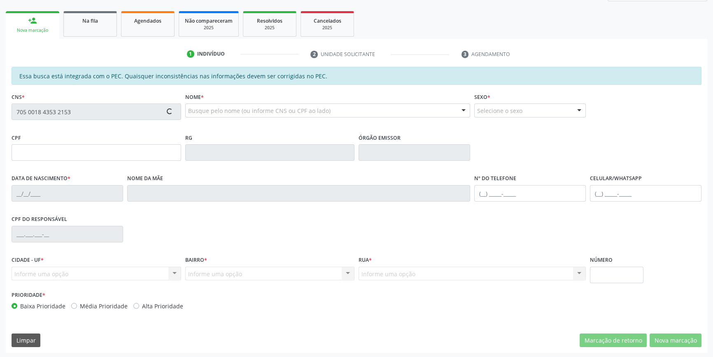
type input "755.310.544-91"
type input "22/09/1968"
type input "Maria Raimunda de Andrade"
type input "(87) 98164-5792"
type input "S/N"
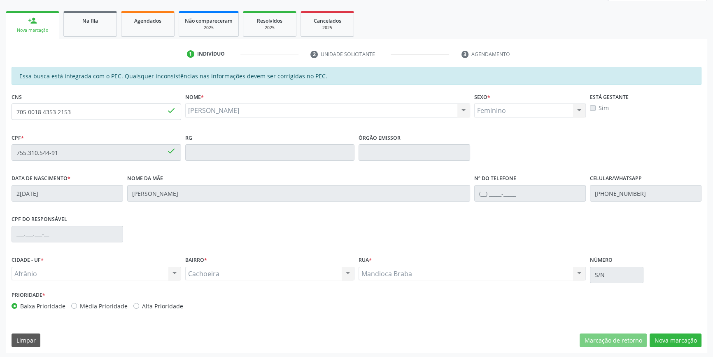
click at [672, 348] on div "Essa busca está integrada com o PEC. Quaisquer inconsistências nas informações …" at bounding box center [357, 210] width 702 height 286
click at [667, 340] on button "Nova marcação" at bounding box center [676, 340] width 52 height 14
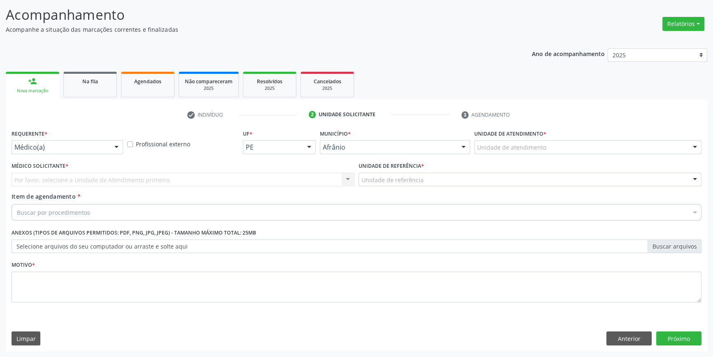
scroll to position [51, 0]
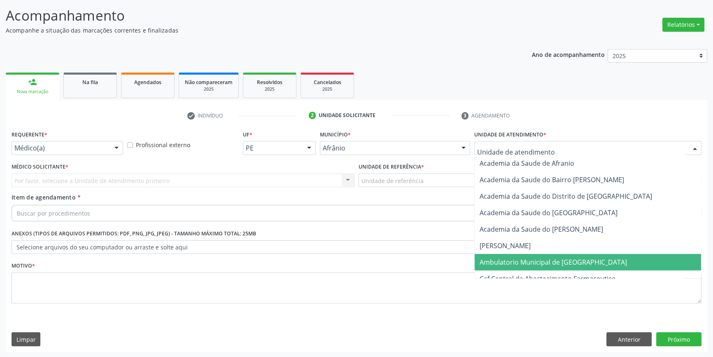
drag, startPoint x: 542, startPoint y: 266, endPoint x: 502, endPoint y: 241, distance: 47.0
click at [542, 266] on span "Ambulatorio Municipal de [GEOGRAPHIC_DATA]" at bounding box center [588, 262] width 226 height 16
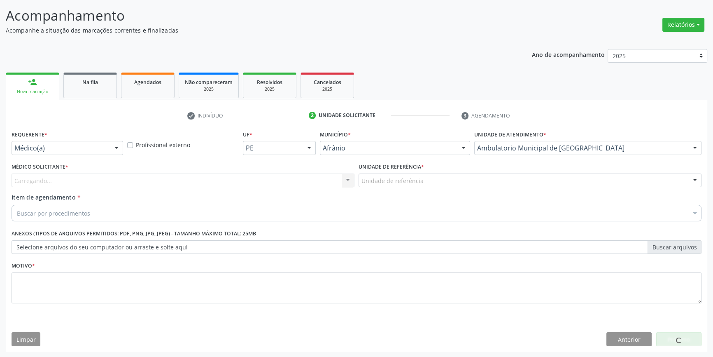
click at [423, 182] on div "Unidade de referência" at bounding box center [530, 180] width 343 height 14
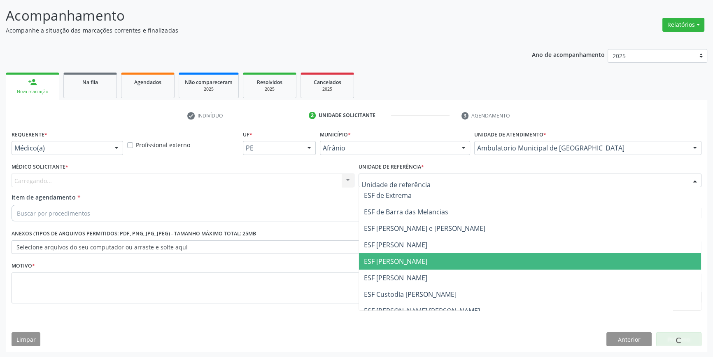
drag, startPoint x: 420, startPoint y: 259, endPoint x: 226, endPoint y: 182, distance: 208.4
click at [418, 259] on span "ESF [PERSON_NAME]" at bounding box center [530, 261] width 342 height 16
click at [228, 181] on div "Carregando... Nenhum resultado encontrado para: " " Não há nenhuma opção para s…" at bounding box center [183, 180] width 343 height 14
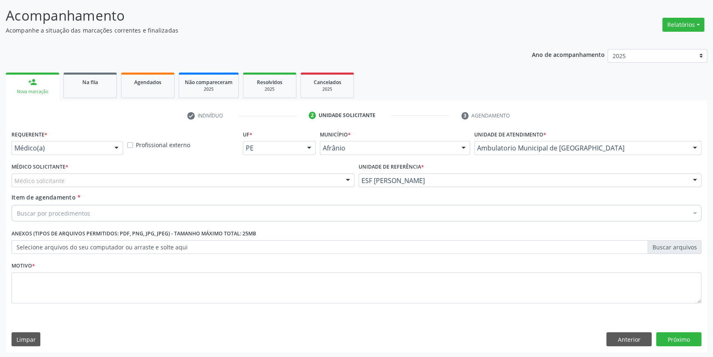
click at [213, 181] on div "Médico solicitante" at bounding box center [183, 180] width 343 height 14
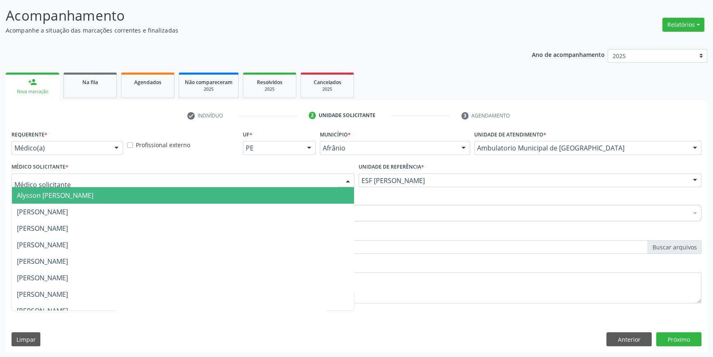
click at [93, 194] on span "Alysson [PERSON_NAME]" at bounding box center [55, 195] width 77 height 9
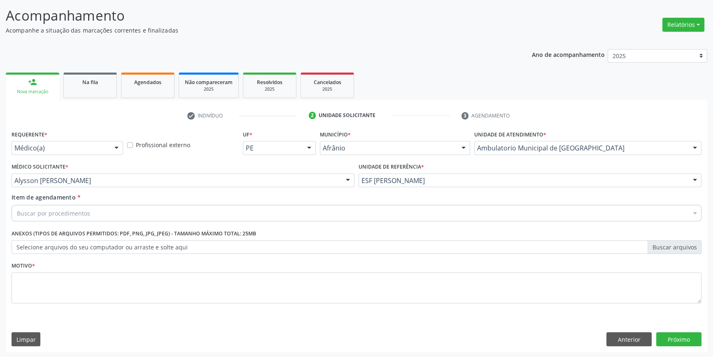
click at [90, 201] on div "Item de agendamento * Buscar por procedimentos Selecionar todos 0604320140 - Ab…" at bounding box center [357, 206] width 690 height 26
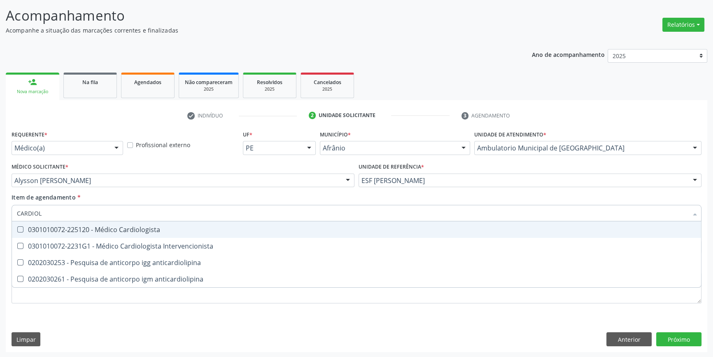
type input "CARDIOLO"
click at [88, 227] on div "0301010072-225120 - Médico Cardiologista" at bounding box center [356, 229] width 679 height 7
checkbox Cardiologista "true"
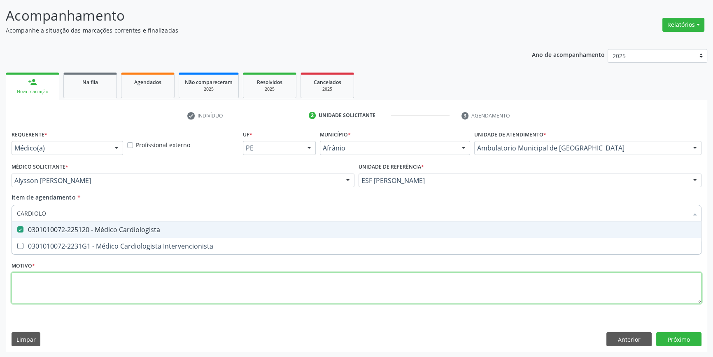
click at [93, 291] on div "Requerente * Médico(a) Médico(a) Enfermeiro(a) Paciente Nenhum resultado encont…" at bounding box center [357, 221] width 690 height 187
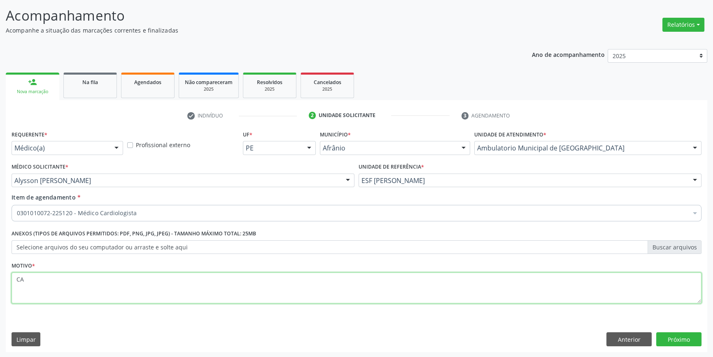
type textarea "C"
type textarea "RETORNO APOS EXAMES"
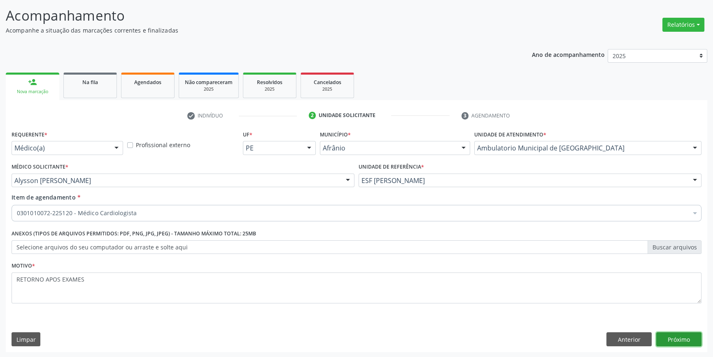
click at [676, 340] on button "Próximo" at bounding box center [678, 339] width 45 height 14
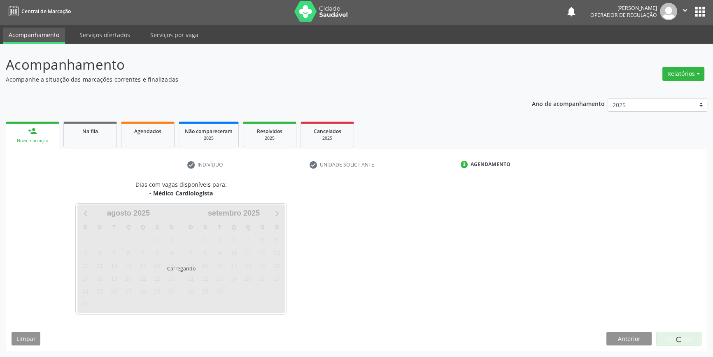
scroll to position [1, 0]
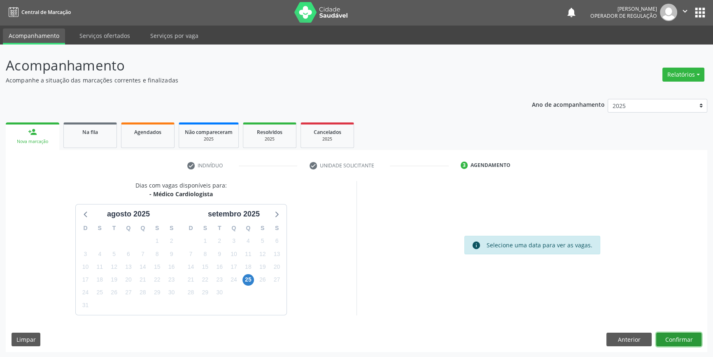
click at [678, 337] on button "Confirmar" at bounding box center [678, 339] width 45 height 14
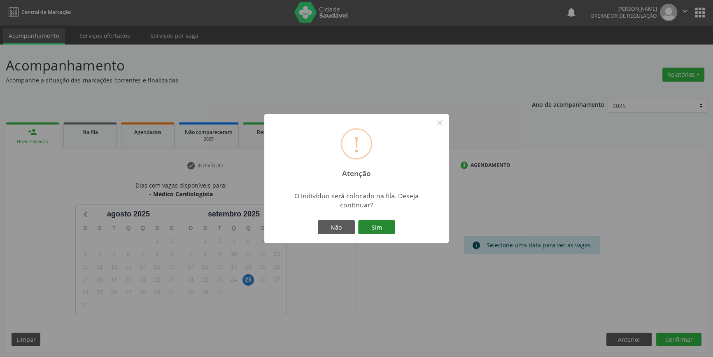
click at [383, 224] on button "Sim" at bounding box center [376, 227] width 37 height 14
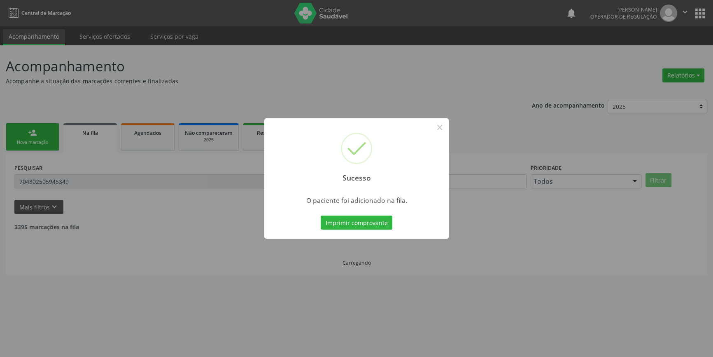
scroll to position [0, 0]
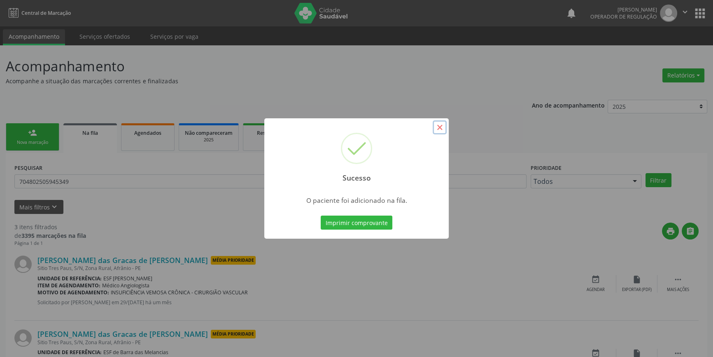
click at [443, 130] on button "×" at bounding box center [440, 127] width 14 height 14
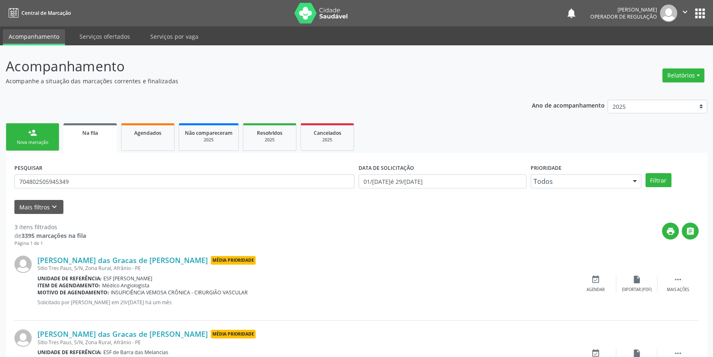
click at [35, 137] on link "person_add Nova marcação" at bounding box center [33, 137] width 54 height 28
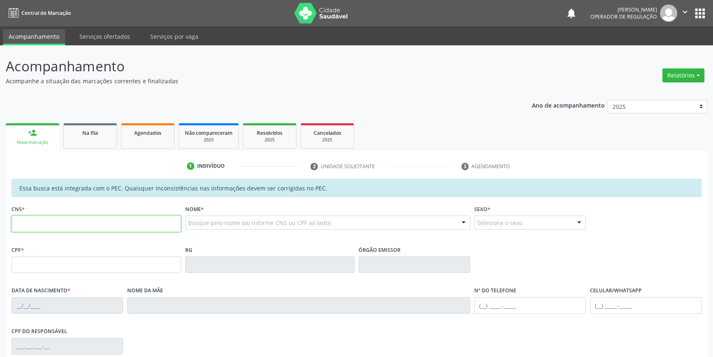
click at [44, 221] on input "text" at bounding box center [97, 223] width 170 height 16
type input "704 8060 2073 4846"
type input "182.185.844-12"
type input "04/07/2022"
type input "Maria Naiara Rodrigues de Sousa"
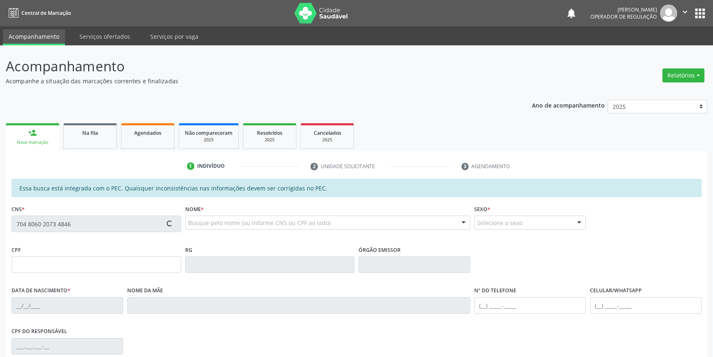
type input "(87) 99905-1275"
type input "S/N"
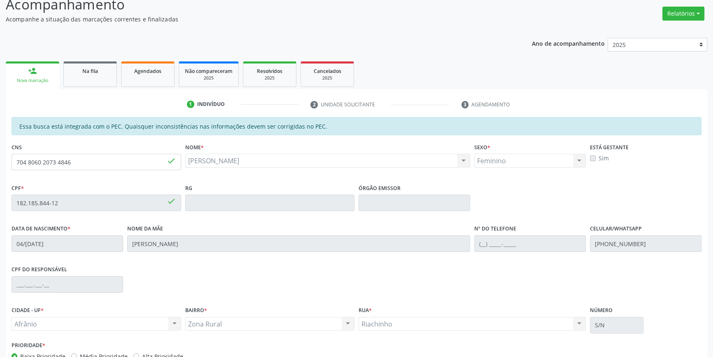
scroll to position [113, 0]
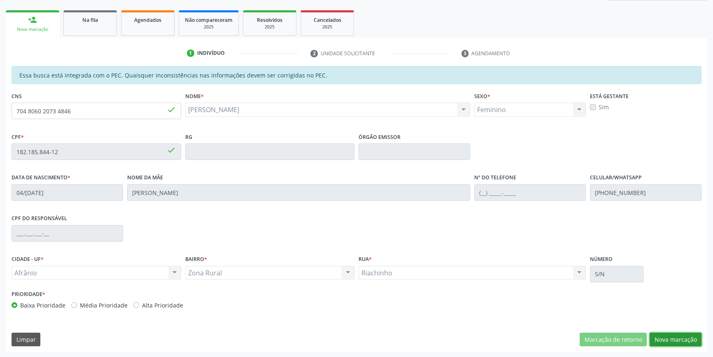
click at [685, 335] on button "Nova marcação" at bounding box center [676, 339] width 52 height 14
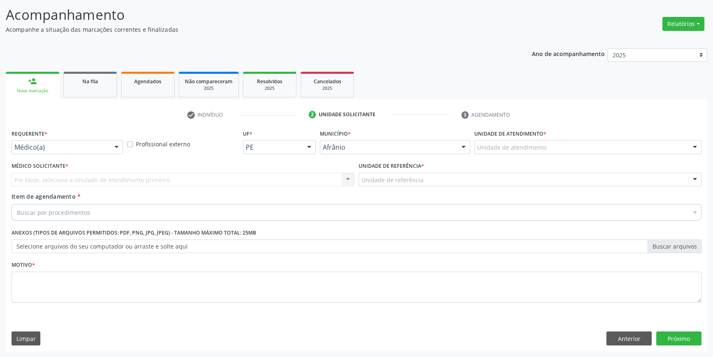
scroll to position [51, 0]
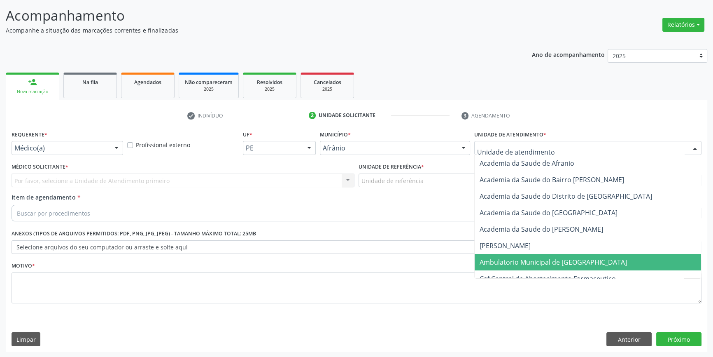
click at [519, 262] on span "Ambulatorio Municipal de [GEOGRAPHIC_DATA]" at bounding box center [553, 261] width 147 height 9
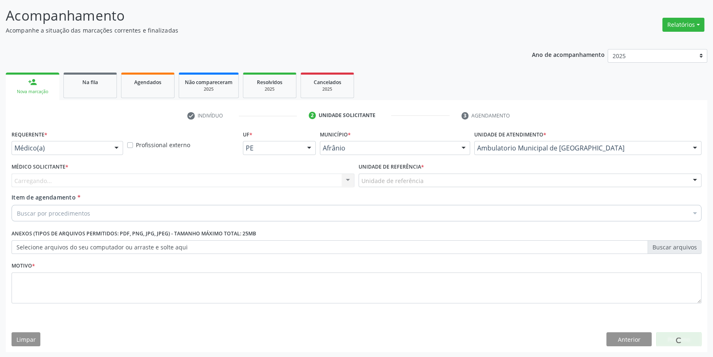
click at [424, 188] on div "Unidade de referência * Unidade de referência ESF de Extrema ESF de Barra das M…" at bounding box center [530, 177] width 347 height 32
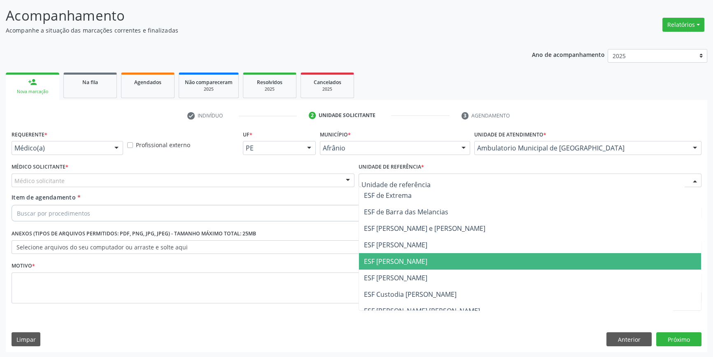
drag, startPoint x: 410, startPoint y: 264, endPoint x: 271, endPoint y: 213, distance: 147.8
click at [407, 262] on span "ESF [PERSON_NAME]" at bounding box center [395, 260] width 63 height 9
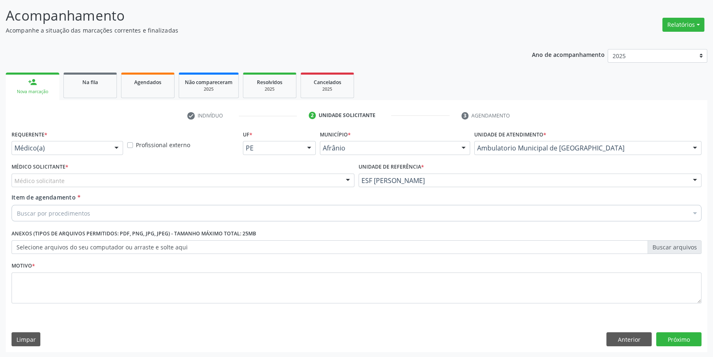
click at [207, 177] on div "Médico solicitante" at bounding box center [183, 180] width 343 height 14
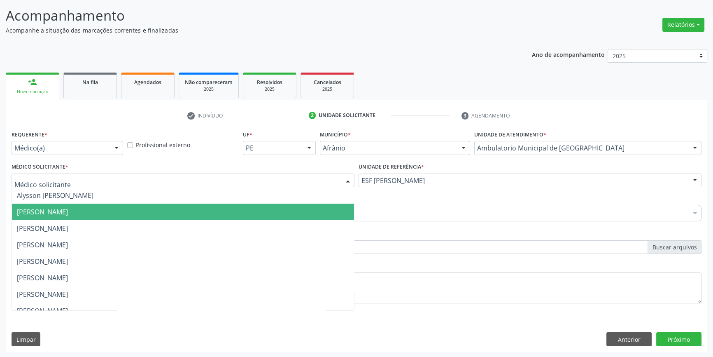
click at [68, 207] on span "[PERSON_NAME]" at bounding box center [42, 211] width 51 height 9
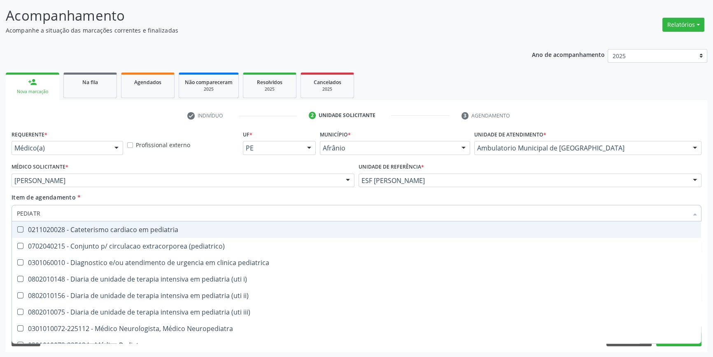
type input "PEDIATRA"
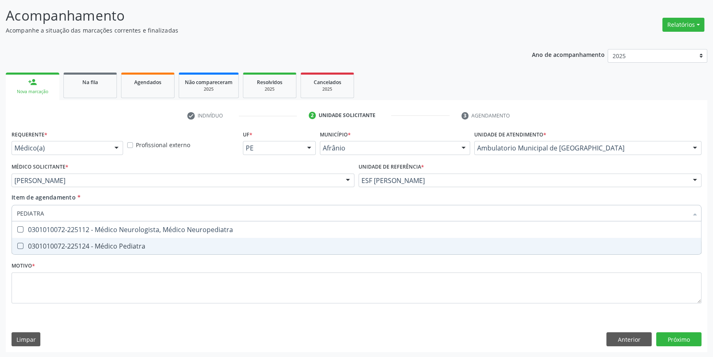
click at [150, 250] on span "0301010072-225124 - Médico Pediatra" at bounding box center [356, 246] width 689 height 16
checkbox Pediatra "true"
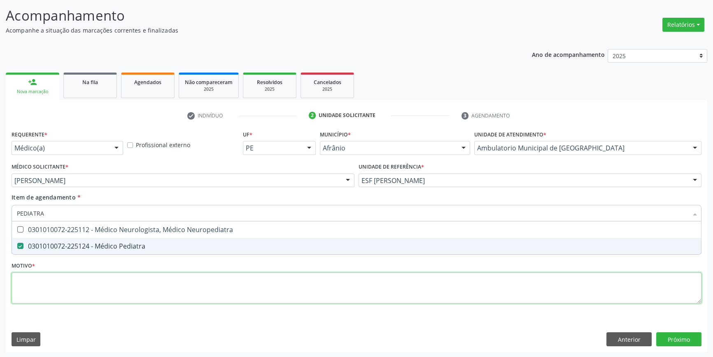
click at [123, 290] on div "Requerente * Médico(a) Médico(a) Enfermeiro(a) Paciente Nenhum resultado encont…" at bounding box center [357, 221] width 690 height 187
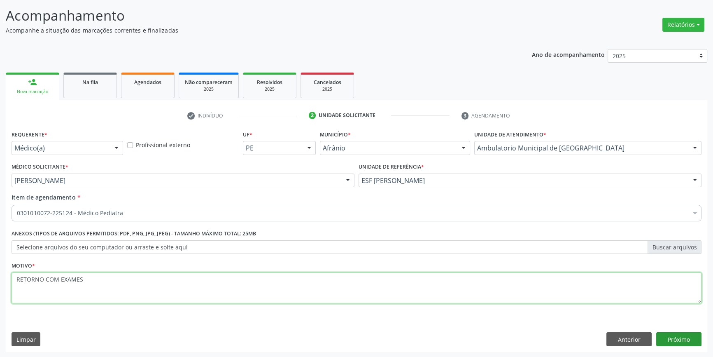
type textarea "RETORNO COM EXAMES"
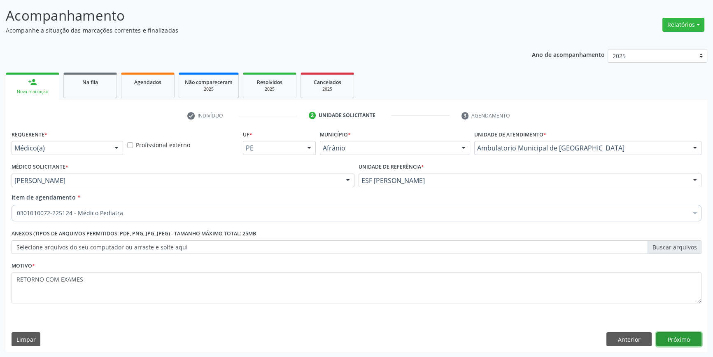
click at [682, 335] on button "Próximo" at bounding box center [678, 339] width 45 height 14
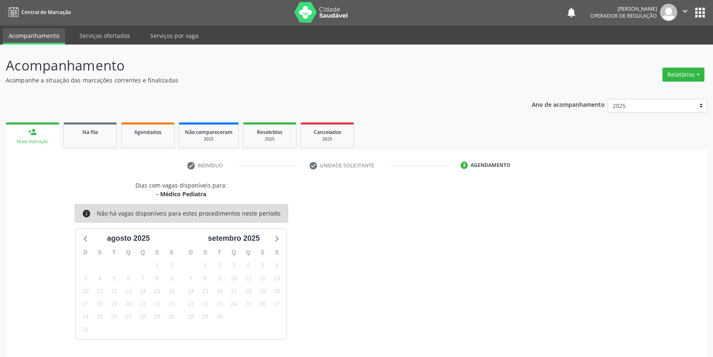
scroll to position [25, 0]
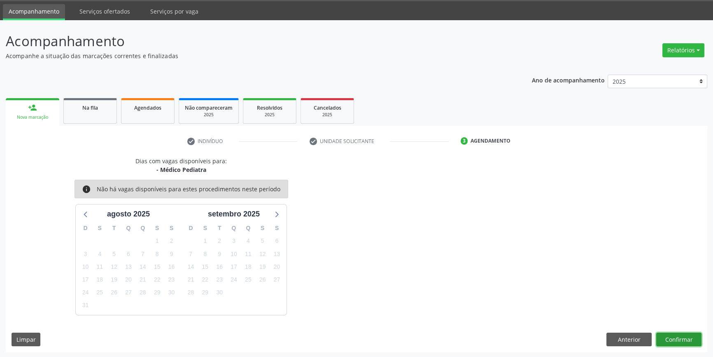
click at [667, 338] on button "Confirmar" at bounding box center [678, 339] width 45 height 14
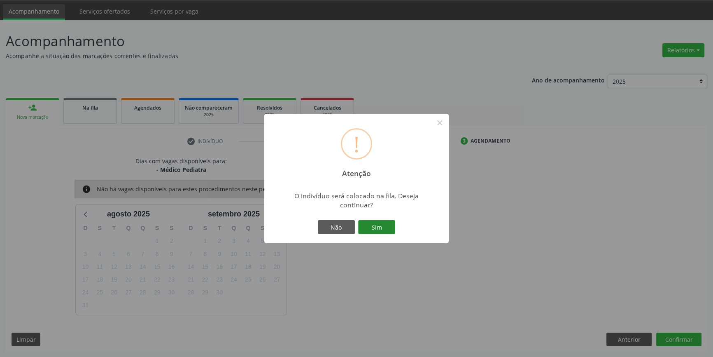
click at [367, 220] on button "Sim" at bounding box center [376, 227] width 37 height 14
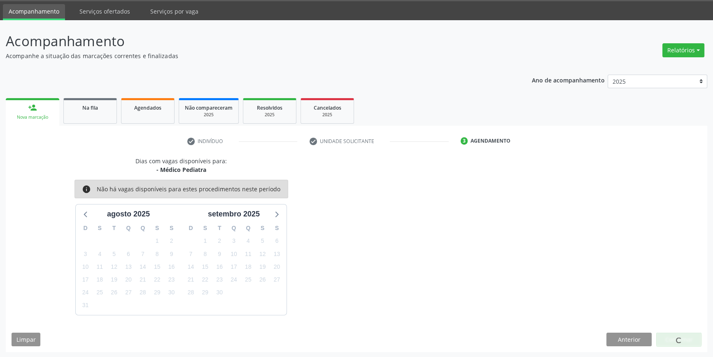
scroll to position [0, 0]
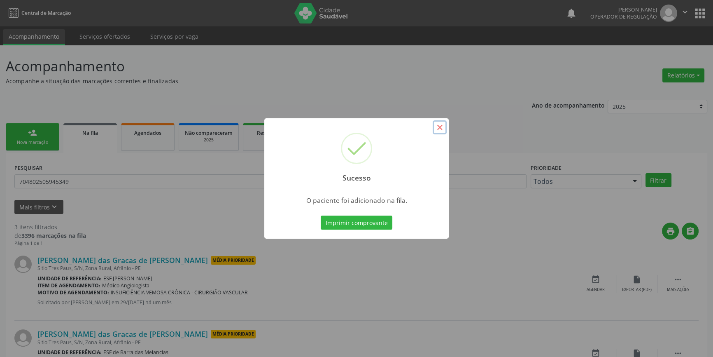
click at [440, 127] on button "×" at bounding box center [440, 127] width 14 height 14
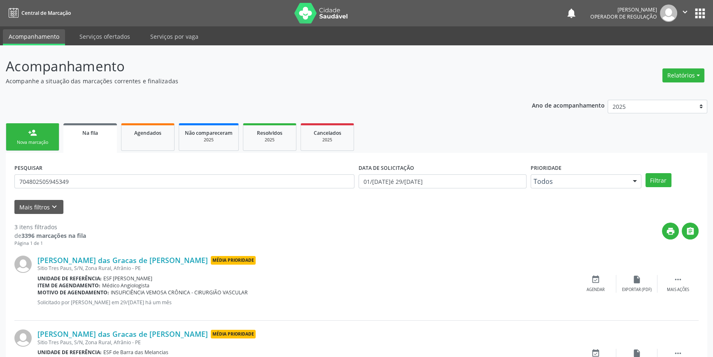
click at [53, 144] on link "person_add Nova marcação" at bounding box center [33, 137] width 54 height 28
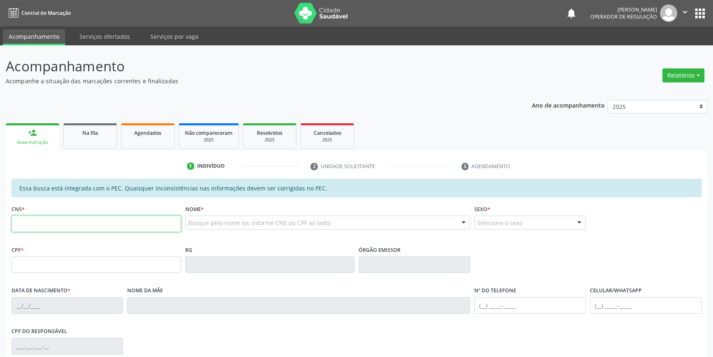
click at [125, 224] on input "text" at bounding box center [97, 223] width 170 height 16
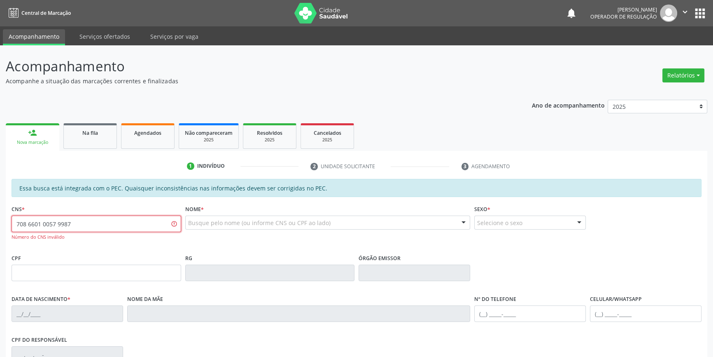
drag, startPoint x: 94, startPoint y: 222, endPoint x: 0, endPoint y: 225, distance: 94.3
click at [0, 225] on div "Acompanhamento Acompanhe a situação das marcações correntes e finalizadas Relat…" at bounding box center [356, 261] width 713 height 433
type input "708 6010 0657 9987"
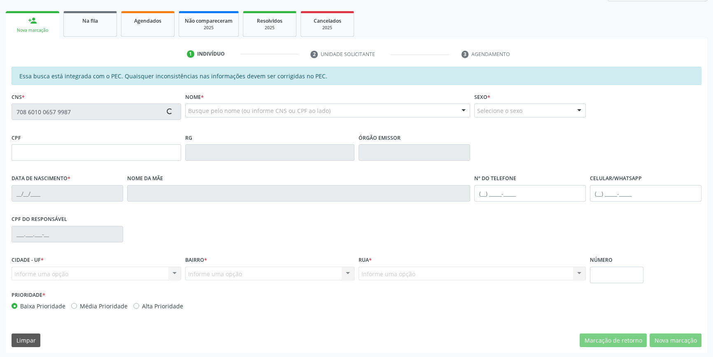
scroll to position [113, 0]
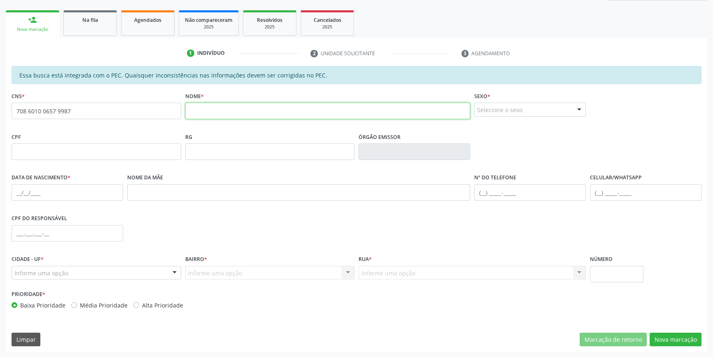
click at [217, 116] on input "text" at bounding box center [327, 111] width 285 height 16
type input "i"
type input "I"
drag, startPoint x: 111, startPoint y: 109, endPoint x: 0, endPoint y: 103, distance: 111.3
click at [0, 112] on div "Acompanhamento Acompanhe a situação das marcações correntes e finalizadas Relat…" at bounding box center [356, 144] width 713 height 425
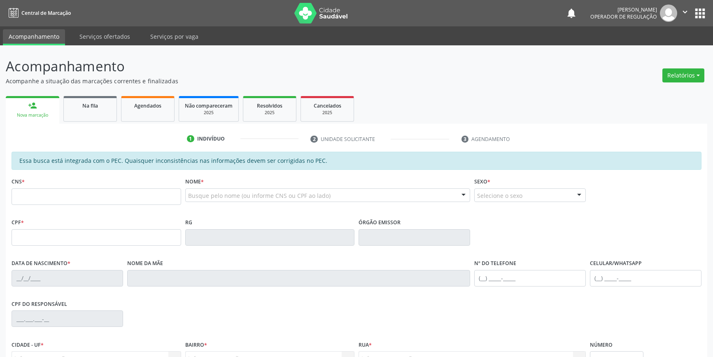
click at [197, 186] on label "Nome *" at bounding box center [194, 181] width 19 height 13
click at [197, 170] on div "Essa busca está integrada com o PEC. Quaisquer inconsistências nas informações …" at bounding box center [357, 161] width 690 height 18
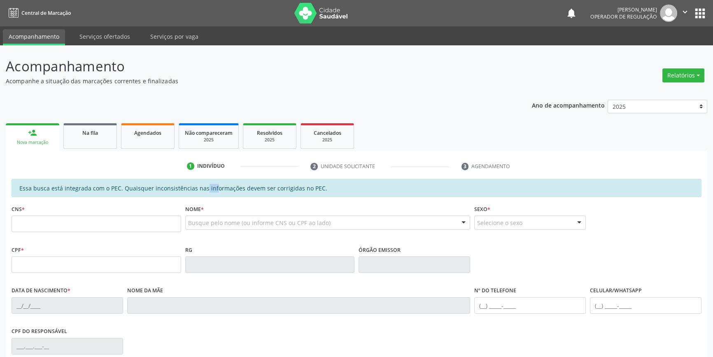
click at [197, 191] on div "Essa busca está integrada com o PEC. Quaisquer inconsistências nas informações …" at bounding box center [357, 188] width 690 height 18
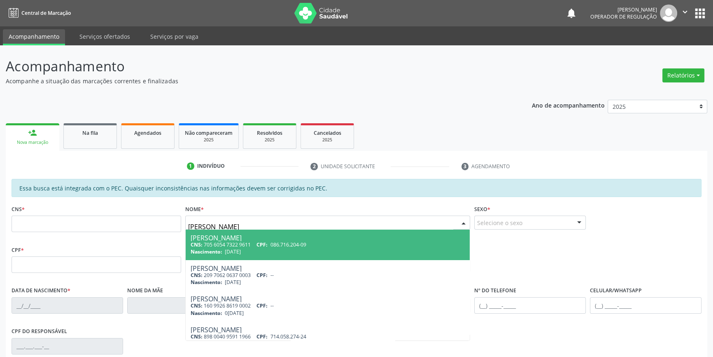
click at [189, 225] on input "[PERSON_NAME]" at bounding box center [321, 226] width 266 height 16
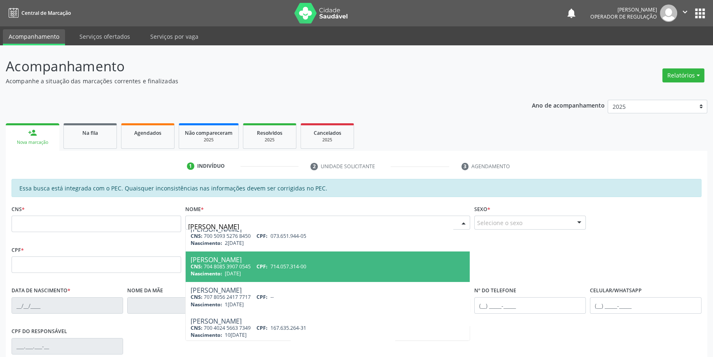
scroll to position [11, 0]
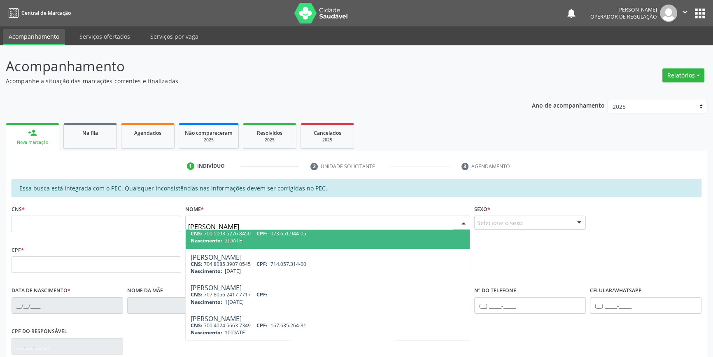
click at [277, 221] on input "[PERSON_NAME]" at bounding box center [321, 226] width 266 height 16
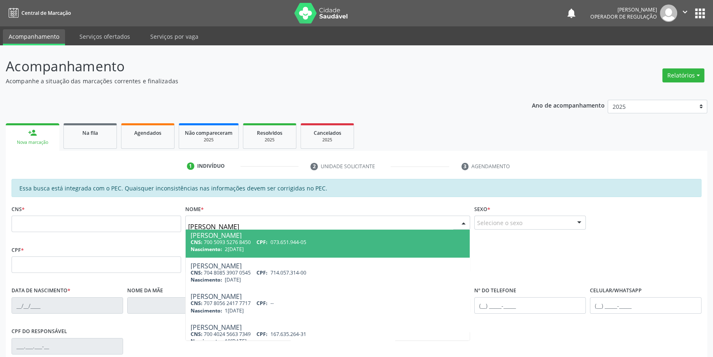
scroll to position [0, 0]
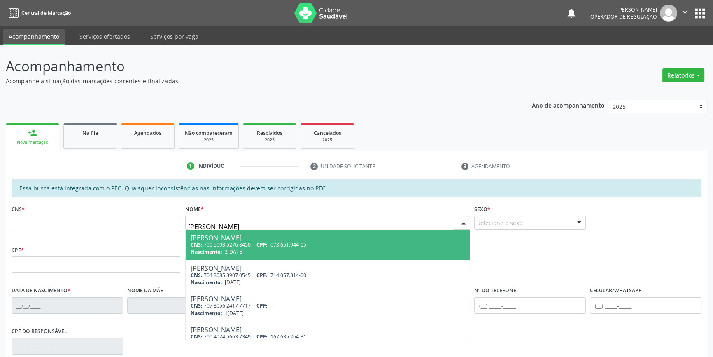
click at [259, 224] on input "[PERSON_NAME]" at bounding box center [321, 226] width 266 height 16
type input "HIAGO"
drag, startPoint x: 227, startPoint y: 222, endPoint x: 54, endPoint y: 211, distance: 173.7
click at [62, 215] on div "CNS * Nome * [PERSON_NAME] CNS: 701 8012 7390 2772 CPF: 127.944.824-59 Nascimen…" at bounding box center [356, 223] width 694 height 41
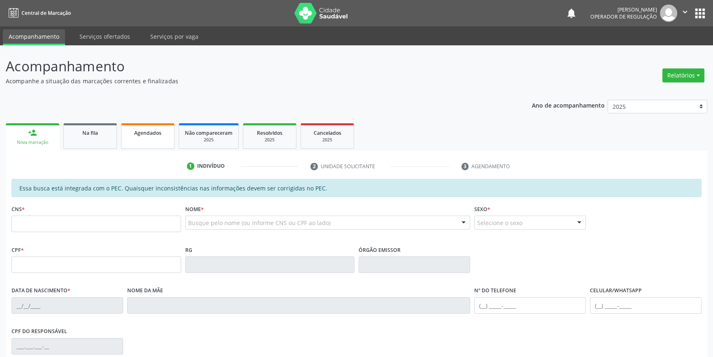
click at [137, 135] on span "Agendados" at bounding box center [147, 132] width 27 height 7
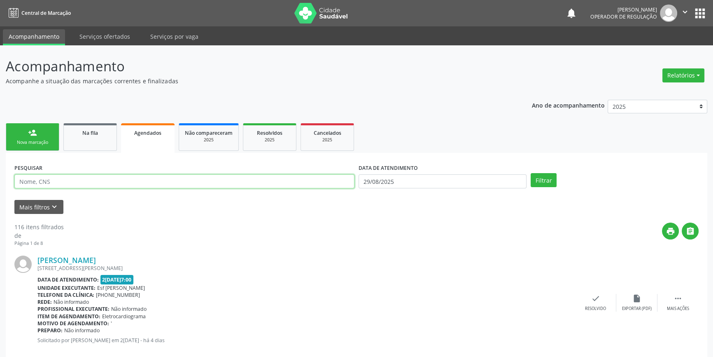
click at [96, 182] on input "text" at bounding box center [184, 181] width 340 height 14
type input "700303976697240"
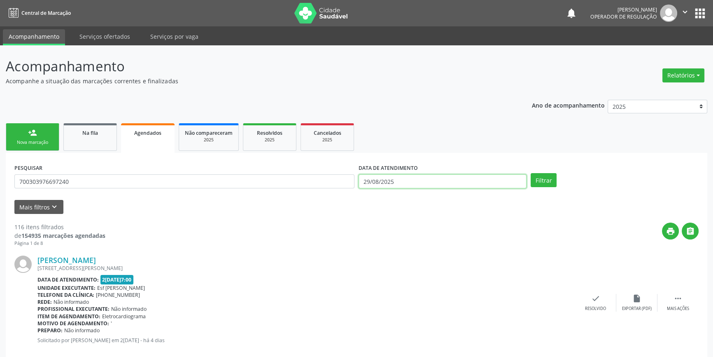
click at [429, 177] on input "29/08/2025" at bounding box center [443, 181] width 168 height 14
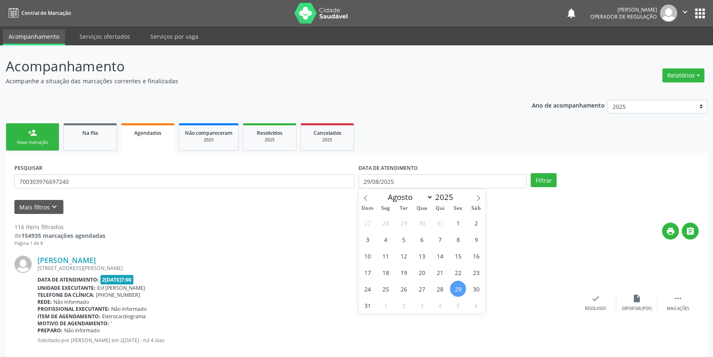
click at [460, 287] on span "29" at bounding box center [458, 288] width 16 height 16
type input "29/08/2025"
drag, startPoint x: 481, startPoint y: 306, endPoint x: 484, endPoint y: 285, distance: 20.8
click at [480, 306] on span "6" at bounding box center [476, 305] width 16 height 16
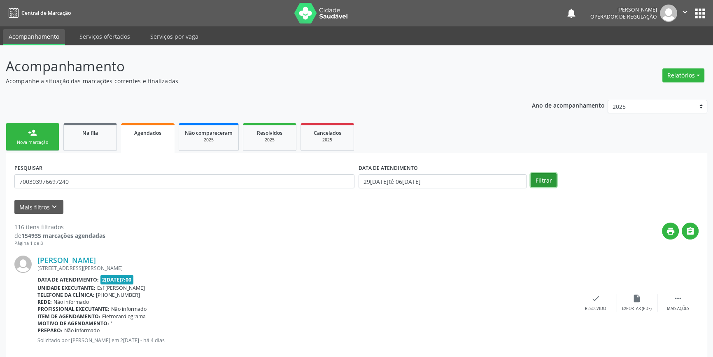
click at [541, 174] on button "Filtrar" at bounding box center [544, 180] width 26 height 14
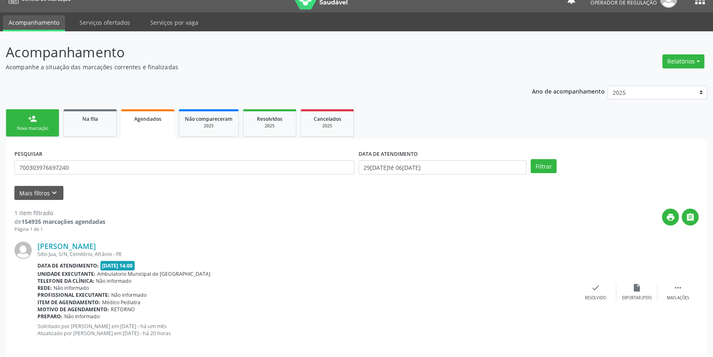
scroll to position [22, 0]
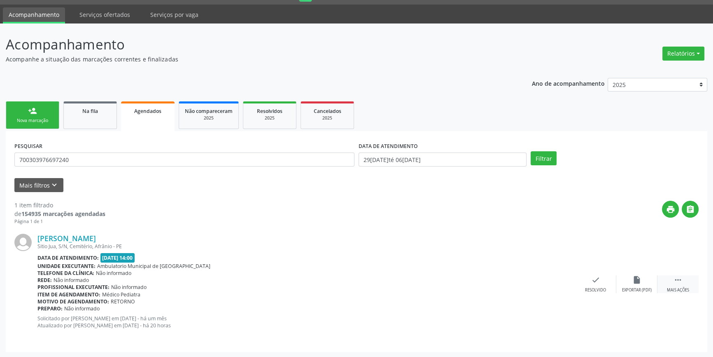
click at [671, 289] on div "Mais ações" at bounding box center [678, 290] width 22 height 6
click at [516, 286] on div "print Imprimir" at bounding box center [513, 284] width 41 height 18
click at [46, 117] on div "Nova marcação" at bounding box center [32, 120] width 41 height 6
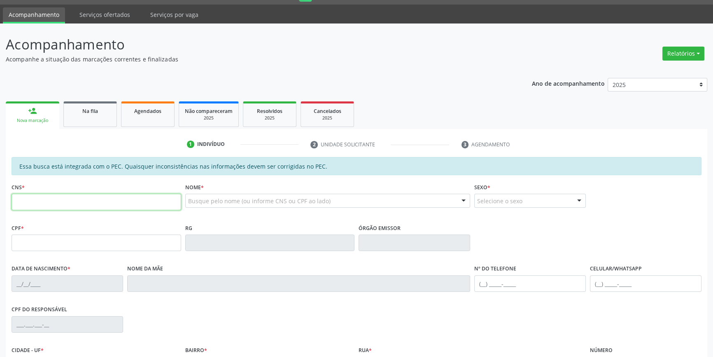
click at [62, 199] on input "text" at bounding box center [97, 202] width 170 height 16
type input "702 0058 5735 2488"
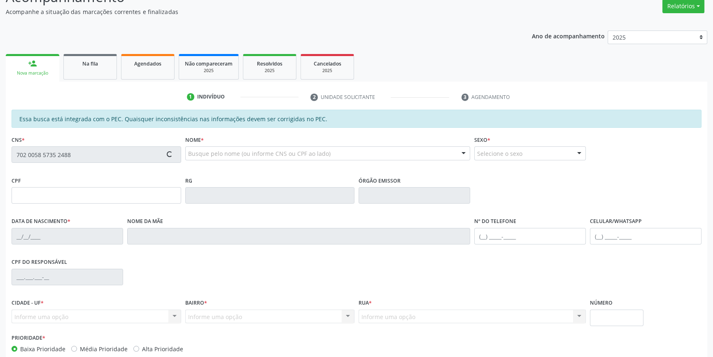
scroll to position [113, 0]
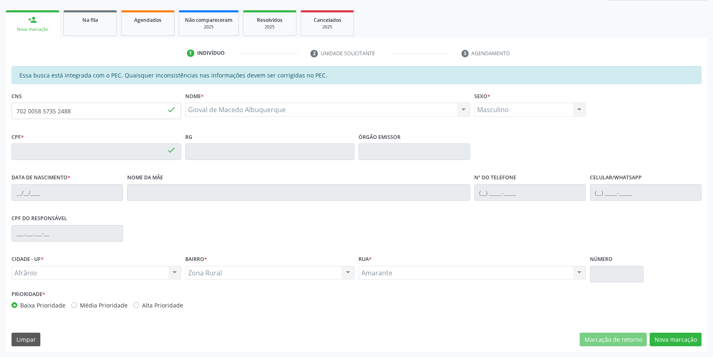
type input "053.542.074-95"
type input "[DATE]"
type input "Petronila [PERSON_NAME]"
type input "[PHONE_NUMBER]"
type input "S/N"
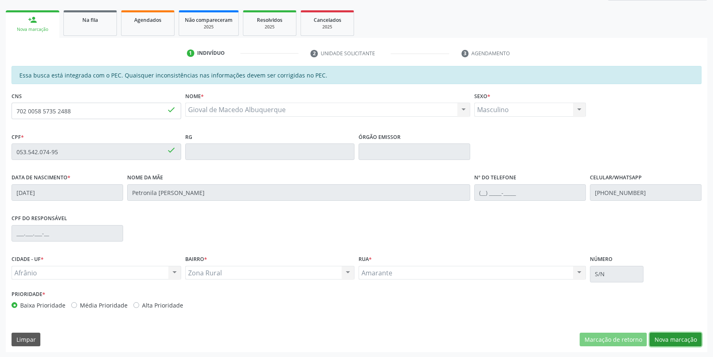
click at [658, 333] on button "Nova marcação" at bounding box center [676, 339] width 52 height 14
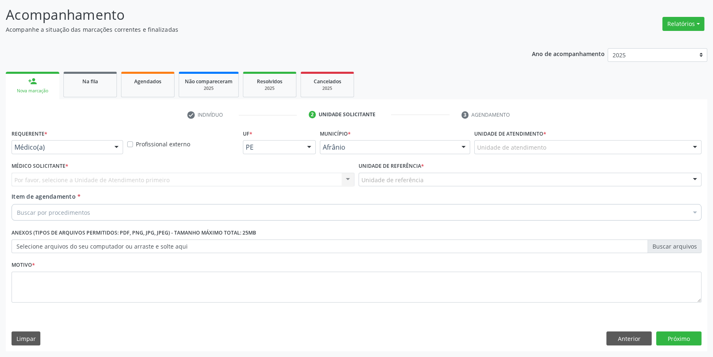
scroll to position [51, 0]
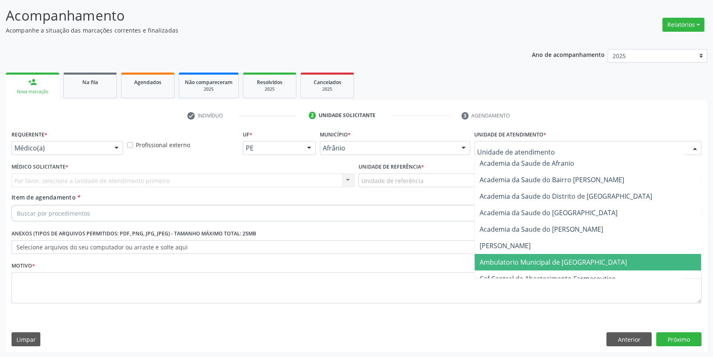
click at [529, 256] on span "Ambulatorio Municipal de [GEOGRAPHIC_DATA]" at bounding box center [588, 262] width 226 height 16
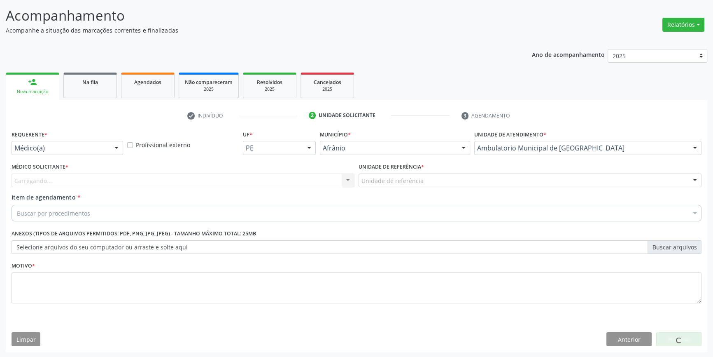
click at [422, 181] on div "Unidade de referência" at bounding box center [530, 180] width 343 height 14
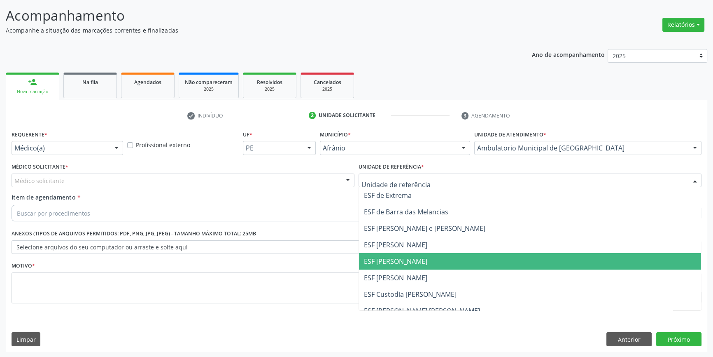
drag, startPoint x: 420, startPoint y: 257, endPoint x: 275, endPoint y: 212, distance: 152.5
click at [415, 257] on span "ESF [PERSON_NAME]" at bounding box center [530, 261] width 342 height 16
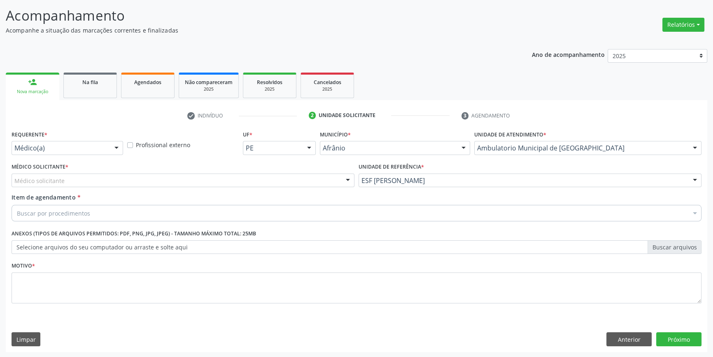
click at [193, 177] on div "Médico solicitante" at bounding box center [183, 180] width 343 height 14
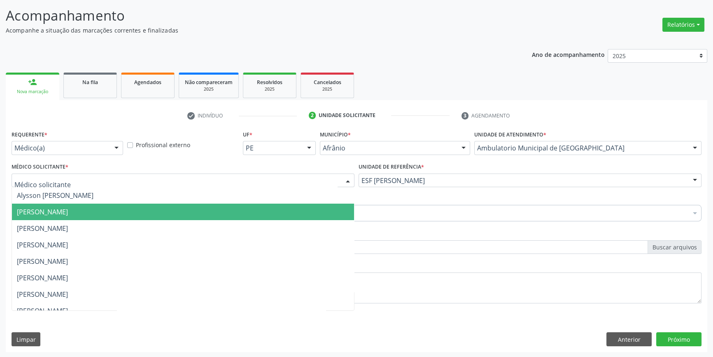
click at [68, 210] on span "[PERSON_NAME]" at bounding box center [42, 211] width 51 height 9
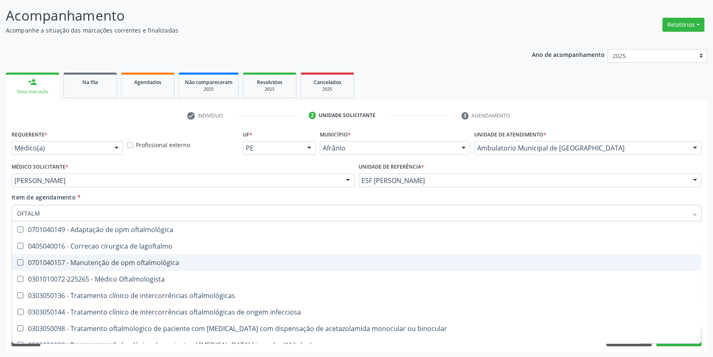
type input "OFTALMO"
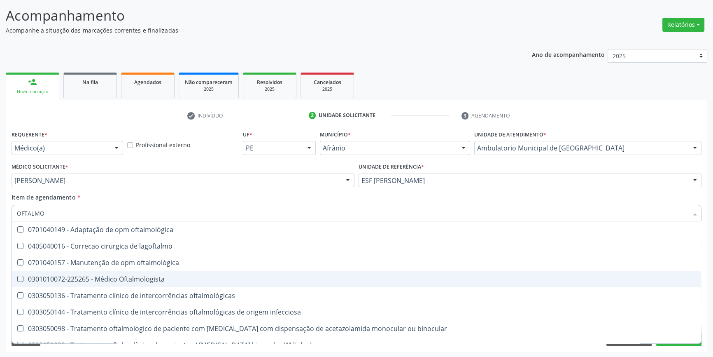
click at [129, 284] on span "0301010072-225265 - Médico Oftalmologista" at bounding box center [356, 278] width 689 height 16
checkbox Oftalmologista "true"
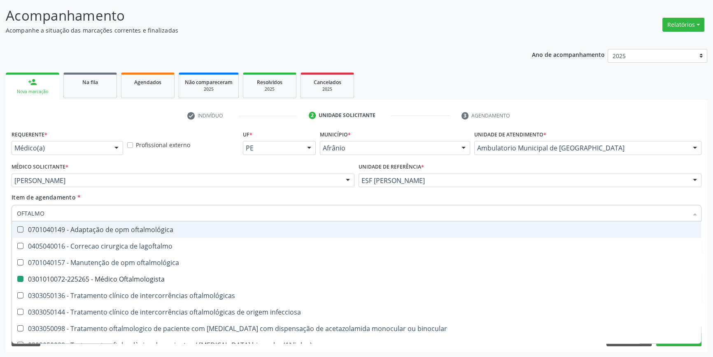
click at [152, 197] on div "Item de agendamento * OFTALMO Desfazer seleção 0701040149 - Adaptação de opm of…" at bounding box center [357, 206] width 690 height 26
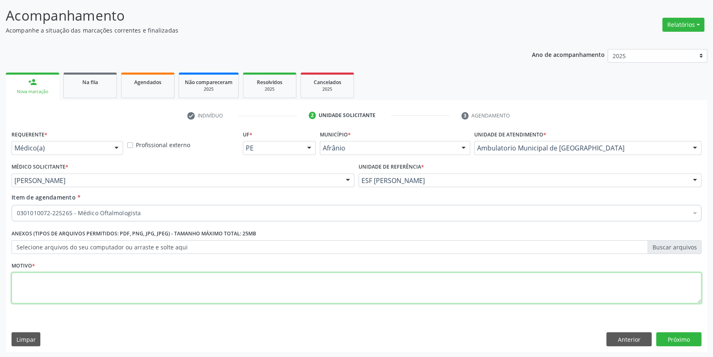
click at [133, 296] on textarea at bounding box center [357, 287] width 690 height 31
type textarea "DEFICIT VISUAL"
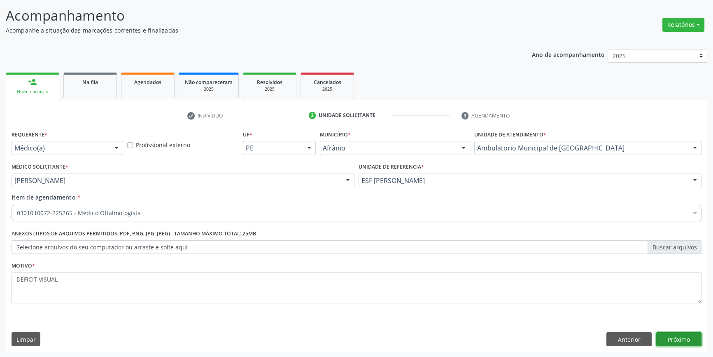
click at [666, 335] on button "Próximo" at bounding box center [678, 339] width 45 height 14
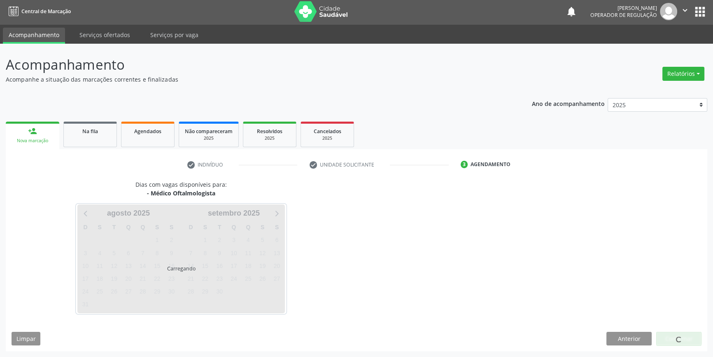
scroll to position [1, 0]
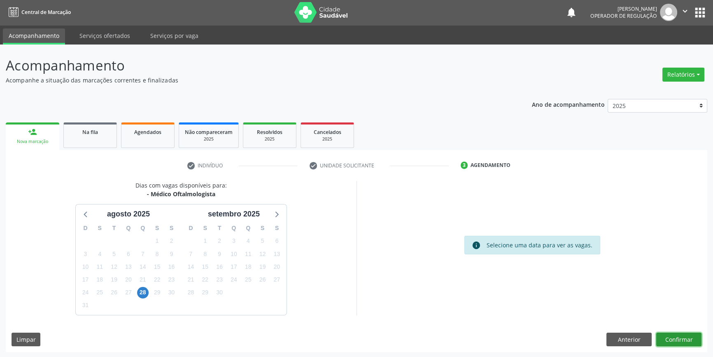
click at [675, 339] on button "Confirmar" at bounding box center [678, 339] width 45 height 14
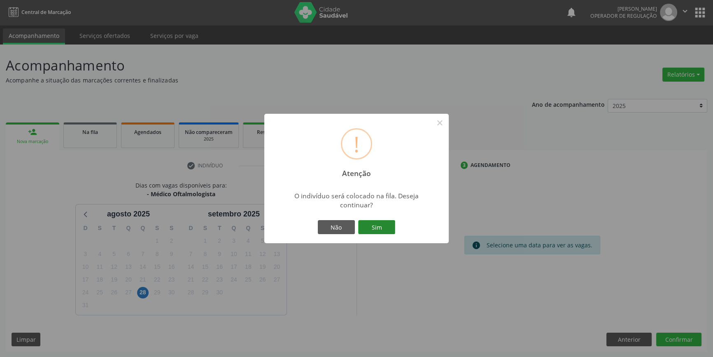
click at [383, 227] on button "Sim" at bounding box center [376, 227] width 37 height 14
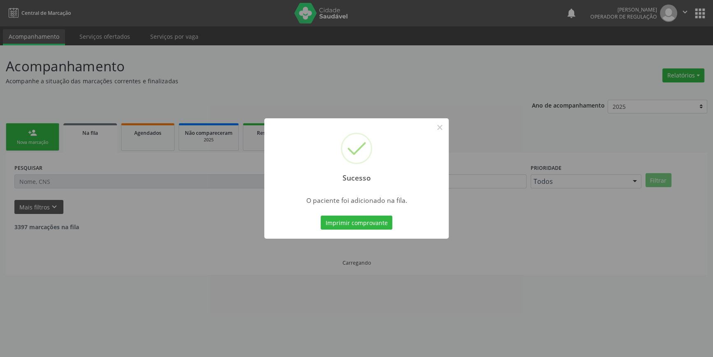
scroll to position [0, 0]
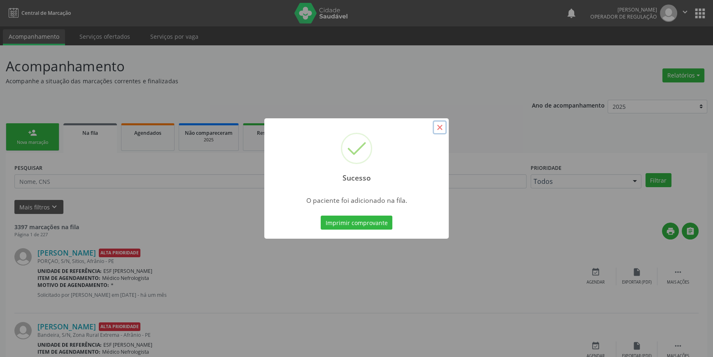
click at [441, 127] on button "×" at bounding box center [440, 127] width 14 height 14
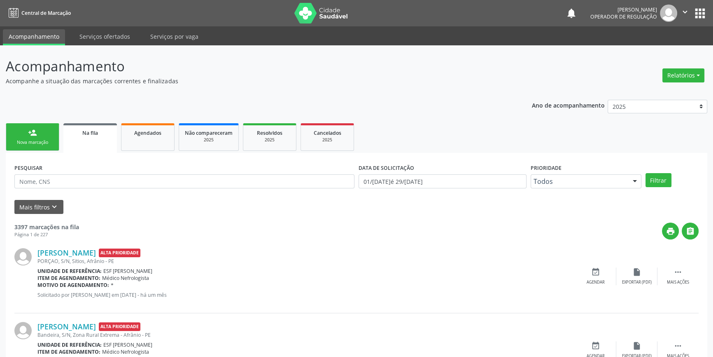
click at [35, 128] on div "person_add" at bounding box center [32, 132] width 9 height 9
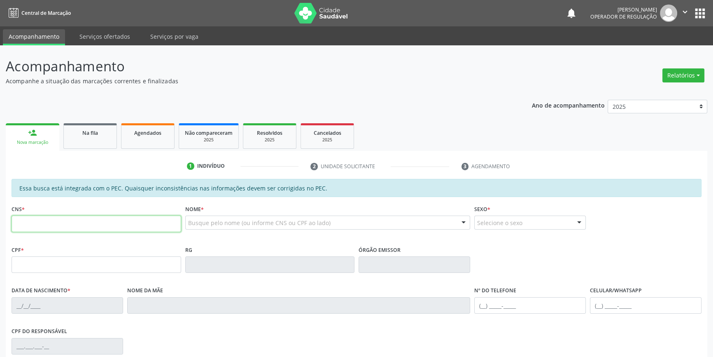
click at [43, 218] on input "text" at bounding box center [97, 223] width 170 height 16
type input "703 5060 3200 1630"
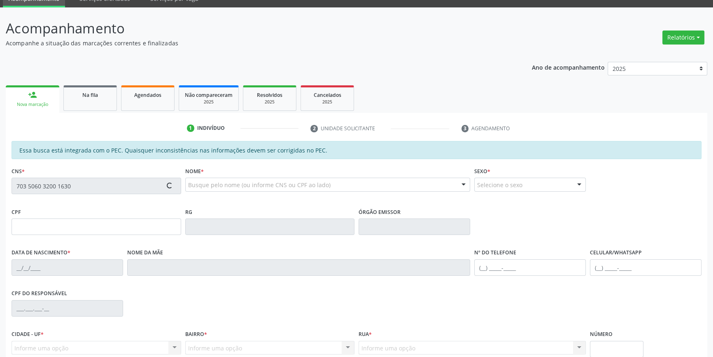
type input "02[DATE]"
type input "[PERSON_NAME]"
type input "[PHONE_NUMBER]"
type input "S/N"
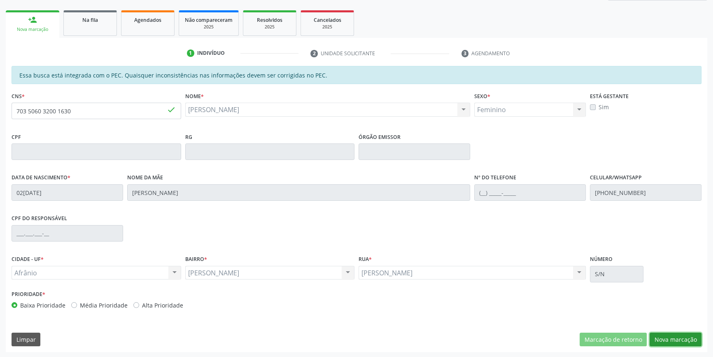
click at [670, 337] on button "Nova marcação" at bounding box center [676, 339] width 52 height 14
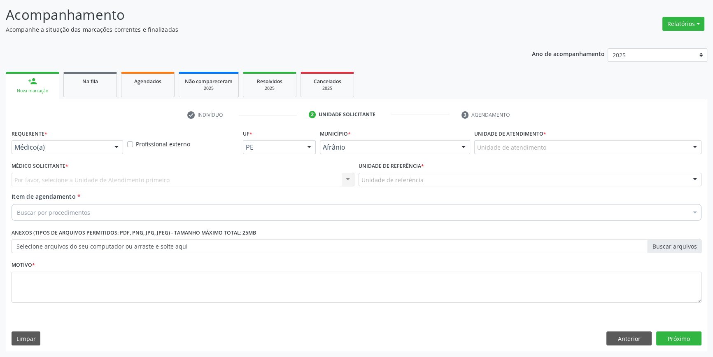
scroll to position [51, 0]
click at [541, 141] on div "Unidade de atendimento" at bounding box center [587, 148] width 227 height 14
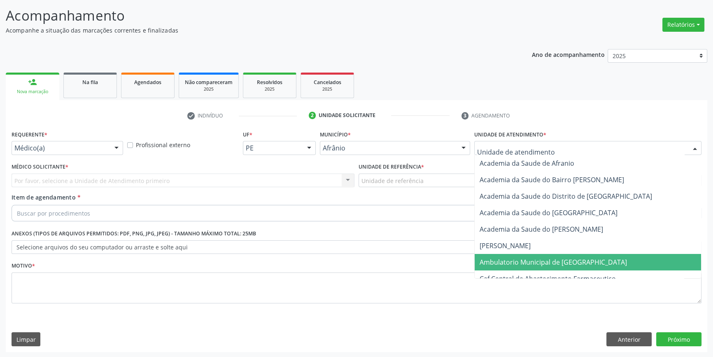
click at [550, 255] on span "Ambulatorio Municipal de [GEOGRAPHIC_DATA]" at bounding box center [588, 262] width 226 height 16
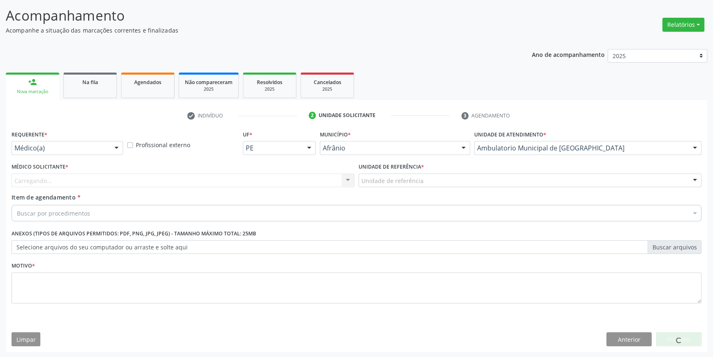
click at [401, 174] on div "Unidade de referência" at bounding box center [530, 180] width 343 height 14
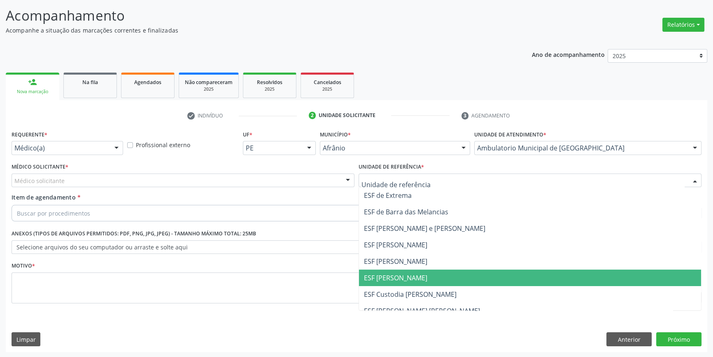
click at [427, 272] on span "ESF [PERSON_NAME]" at bounding box center [530, 277] width 342 height 16
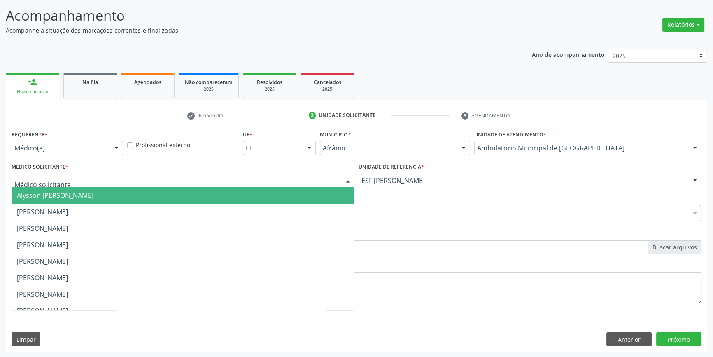
click at [205, 185] on div at bounding box center [183, 180] width 343 height 14
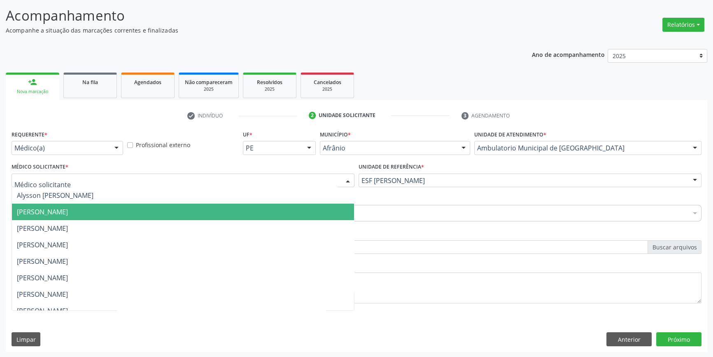
click at [68, 207] on span "[PERSON_NAME]" at bounding box center [42, 211] width 51 height 9
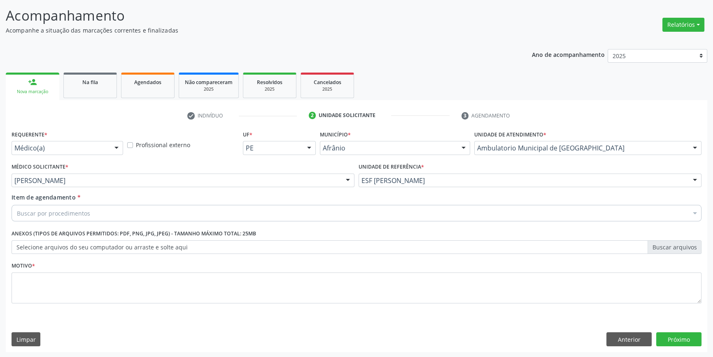
click at [103, 207] on div "Buscar por procedimentos" at bounding box center [357, 213] width 690 height 16
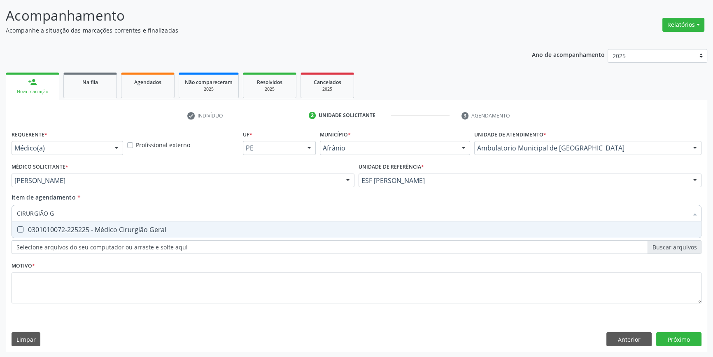
type input "CIRURGIÃO GE"
click at [114, 223] on span "0301010072-225225 - Médico Cirurgião Geral" at bounding box center [356, 229] width 689 height 16
checkbox Geral "true"
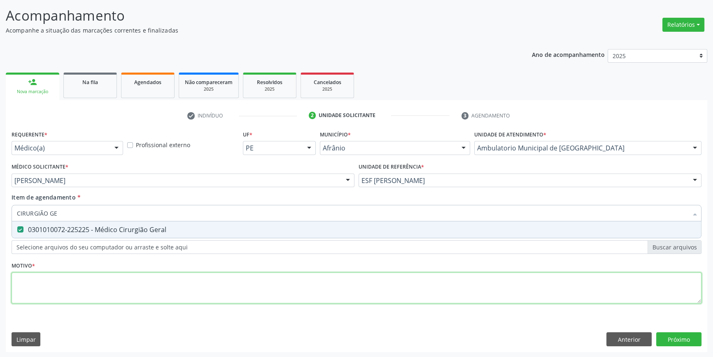
click at [95, 296] on div "Requerente * Médico(a) Médico(a) Enfermeiro(a) Paciente Nenhum resultado encont…" at bounding box center [357, 221] width 690 height 187
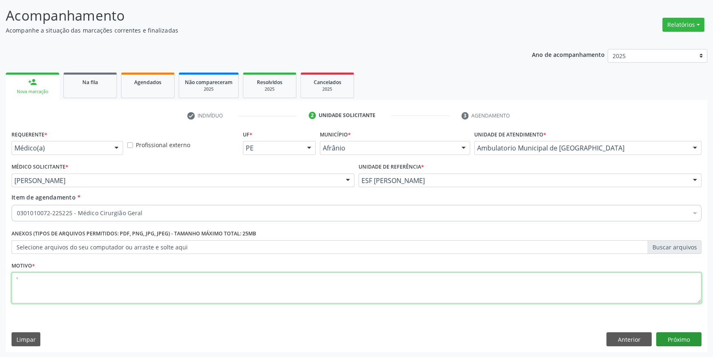
type textarea "'"
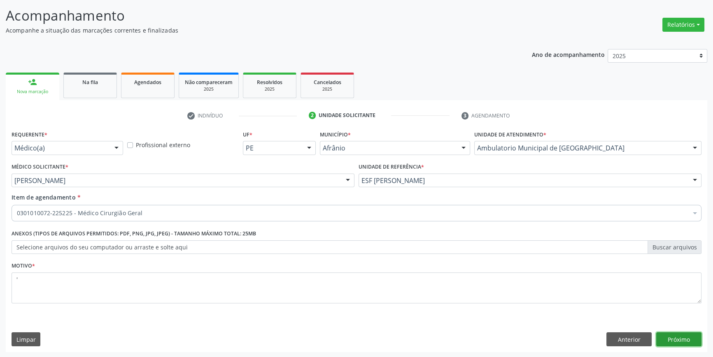
click at [683, 344] on button "Próximo" at bounding box center [678, 339] width 45 height 14
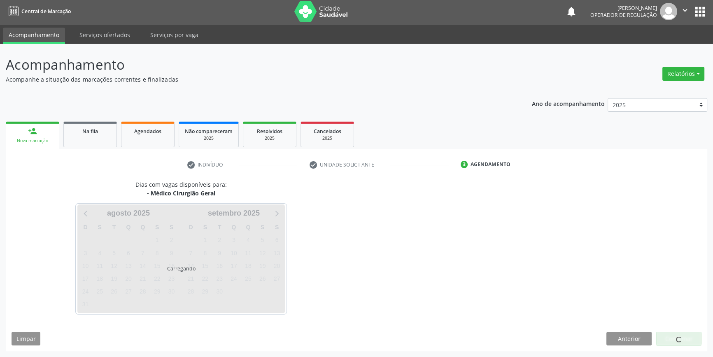
scroll to position [1, 0]
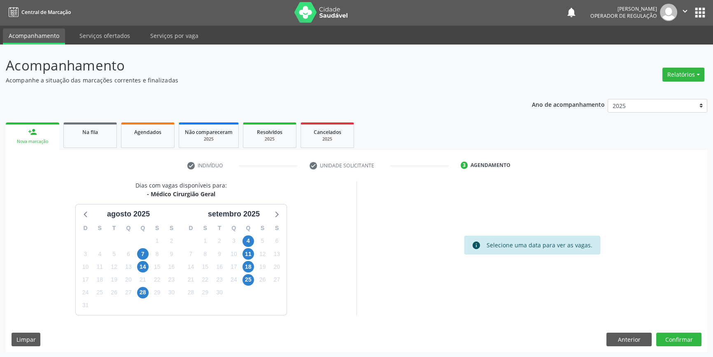
click at [678, 329] on div "Dias com vagas disponíveis para: - Médico Cirurgião Geral ag[DATE] S T Q Q S S …" at bounding box center [357, 266] width 702 height 171
click at [678, 332] on button "Confirmar" at bounding box center [678, 339] width 45 height 14
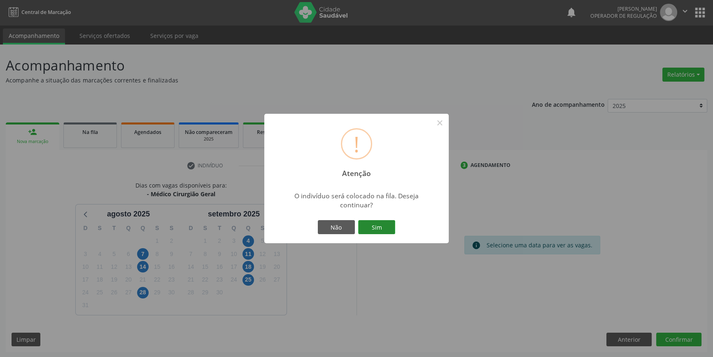
click at [380, 223] on button "Sim" at bounding box center [376, 227] width 37 height 14
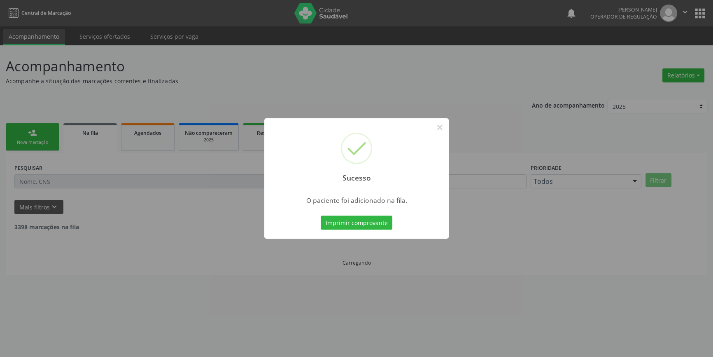
scroll to position [0, 0]
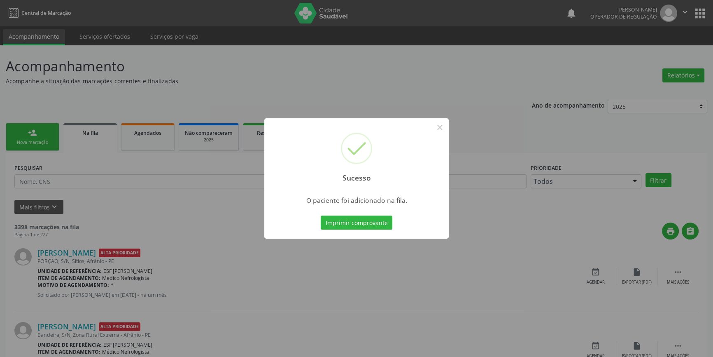
click at [432, 127] on div "Sucesso ×" at bounding box center [356, 153] width 184 height 71
click at [440, 127] on button "×" at bounding box center [440, 127] width 14 height 14
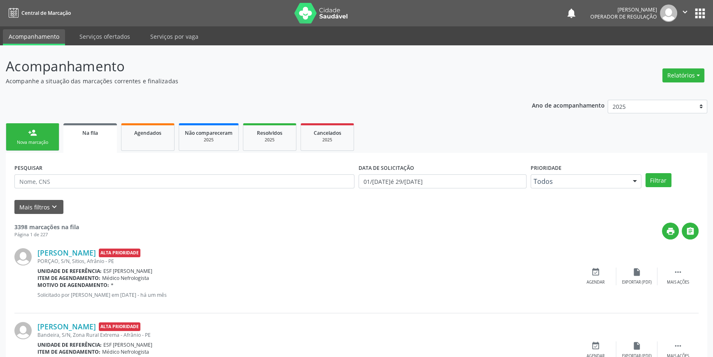
click at [40, 135] on link "person_add Nova marcação" at bounding box center [33, 137] width 54 height 28
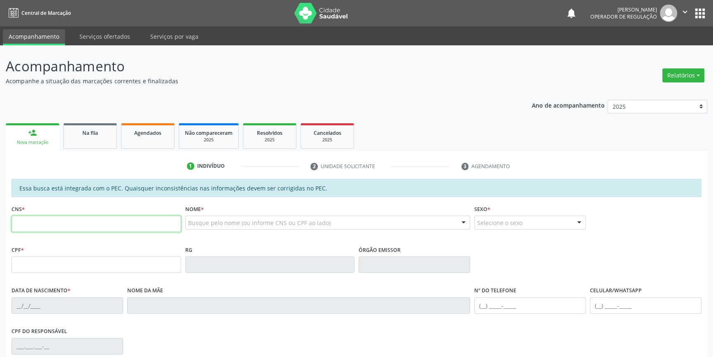
click at [128, 225] on input "text" at bounding box center [97, 223] width 170 height 16
type input "700 9009 4946 3694"
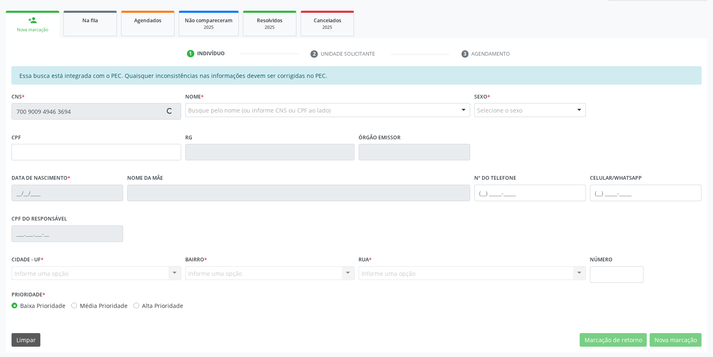
type input "026.274.664-61"
type input "22/[DATE]"
type input "[PERSON_NAME][DEMOGRAPHIC_DATA]"
type input "[PHONE_NUMBER]"
type input "S/N"
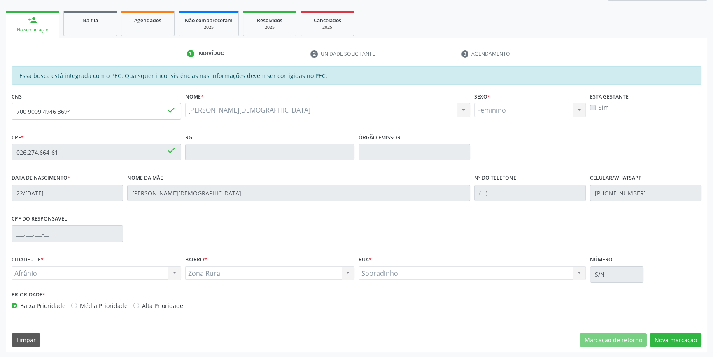
scroll to position [113, 0]
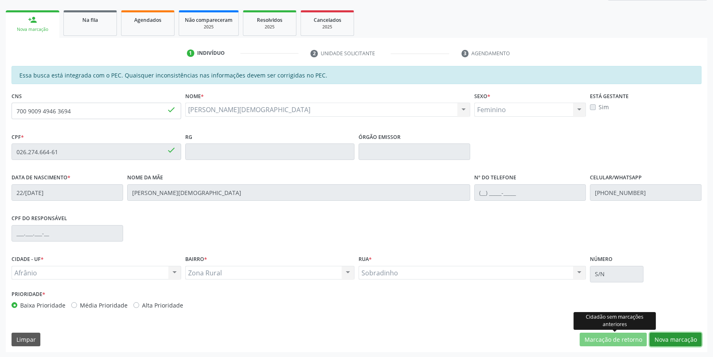
click at [669, 338] on button "Nova marcação" at bounding box center [676, 339] width 52 height 14
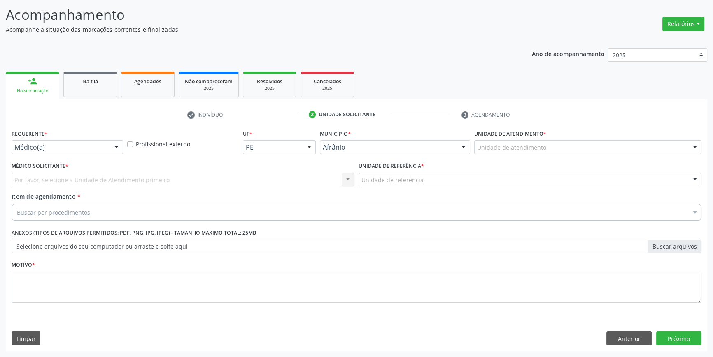
scroll to position [51, 0]
click at [536, 142] on div at bounding box center [587, 148] width 227 height 14
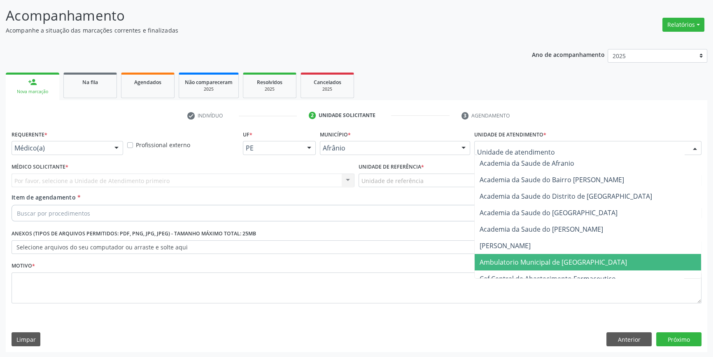
click at [539, 259] on span "Ambulatorio Municipal de [GEOGRAPHIC_DATA]" at bounding box center [553, 261] width 147 height 9
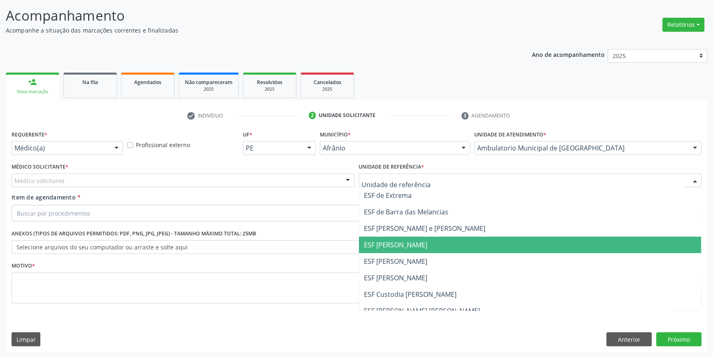
drag, startPoint x: 424, startPoint y: 257, endPoint x: 323, endPoint y: 225, distance: 105.9
click at [422, 257] on span "ESF [PERSON_NAME]" at bounding box center [530, 261] width 342 height 16
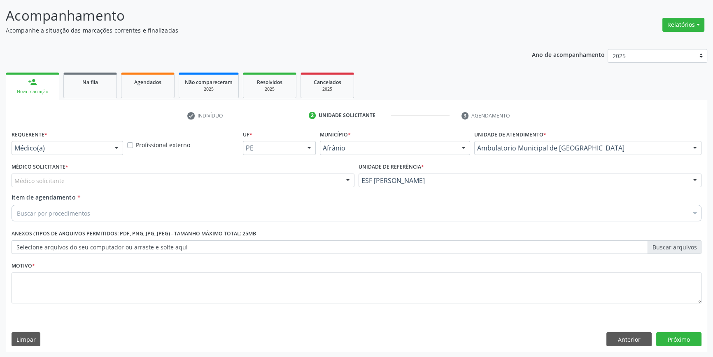
drag, startPoint x: 244, startPoint y: 182, endPoint x: 192, endPoint y: 189, distance: 51.8
click at [243, 182] on div "Médico solicitante" at bounding box center [183, 180] width 343 height 14
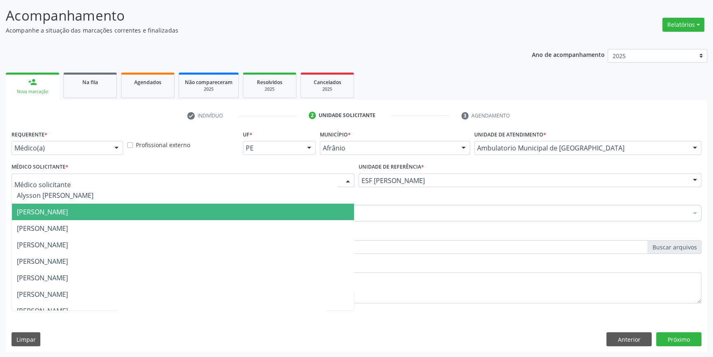
click at [124, 215] on span "[PERSON_NAME]" at bounding box center [183, 211] width 342 height 16
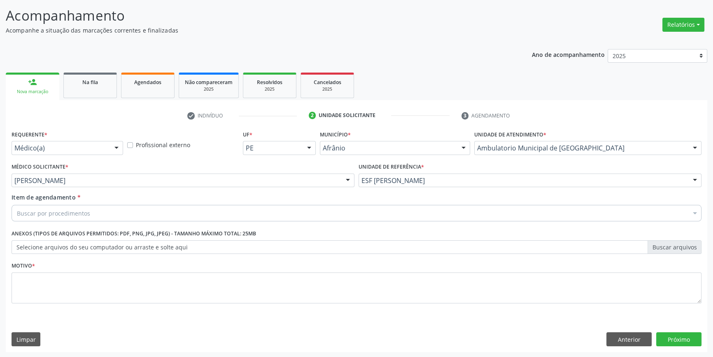
click at [104, 217] on div "Buscar por procedimentos" at bounding box center [357, 213] width 690 height 16
type input "NEFROLO"
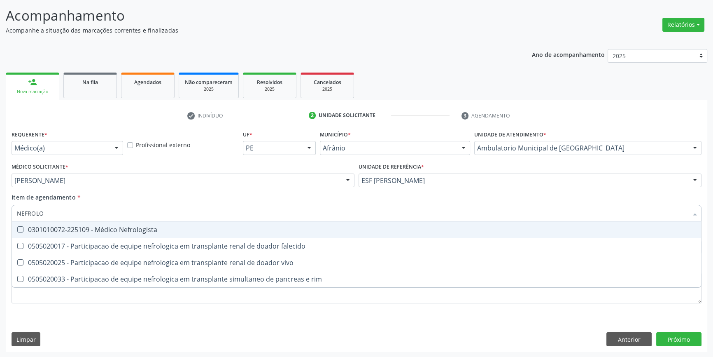
click at [168, 225] on span "0301010072-225109 - Médico Nefrologista" at bounding box center [356, 229] width 689 height 16
checkbox Nefrologista "true"
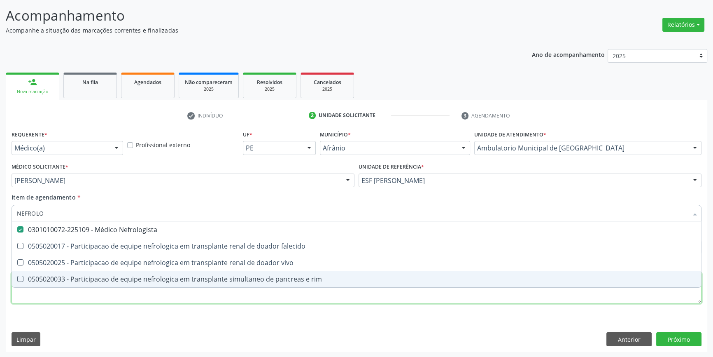
click at [156, 296] on div "Requerente * Médico(a) Médico(a) Enfermeiro(a) Paciente Nenhum resultado encont…" at bounding box center [357, 221] width 690 height 187
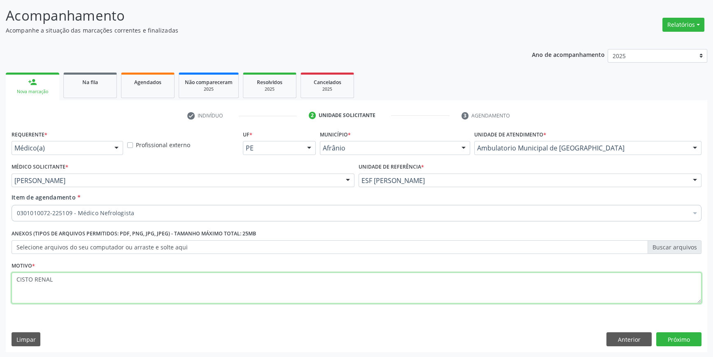
type textarea "CISTO RENAL"
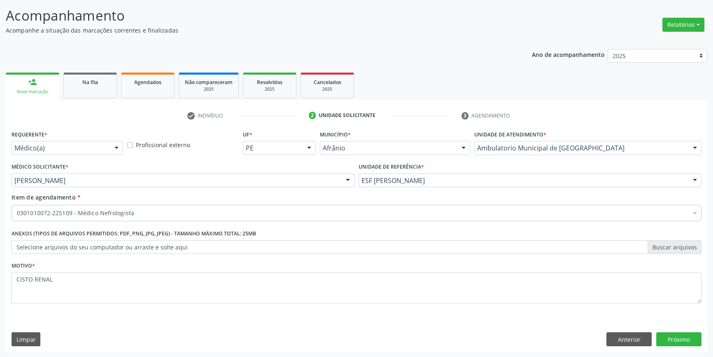
click at [666, 331] on div "Requerente * Médico(a) Médico(a) Enfermeiro(a) Paciente Nenhum resultado encont…" at bounding box center [357, 240] width 702 height 224
click at [671, 339] on button "Próximo" at bounding box center [678, 339] width 45 height 14
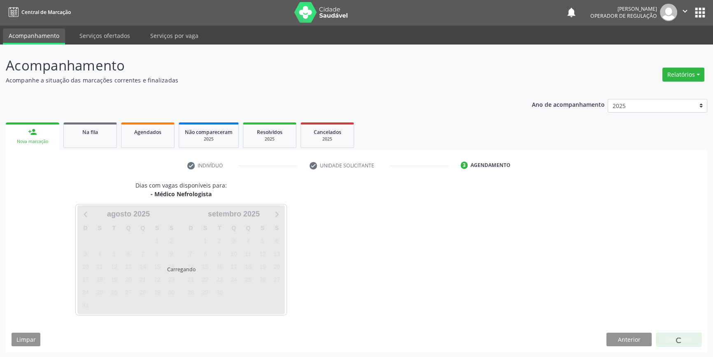
scroll to position [25, 0]
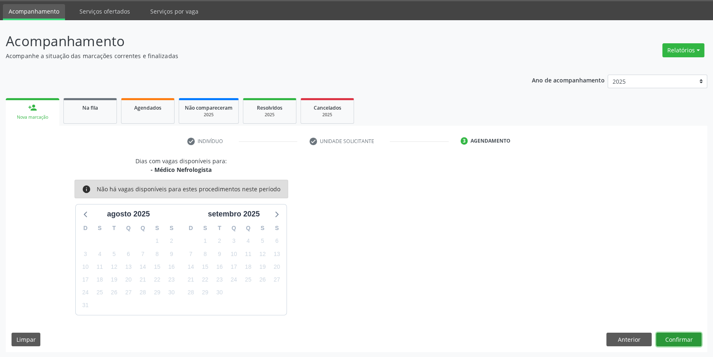
click at [667, 332] on button "Confirmar" at bounding box center [678, 339] width 45 height 14
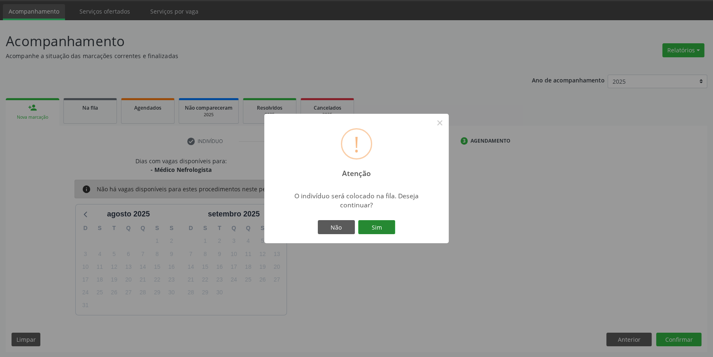
click at [380, 220] on button "Sim" at bounding box center [376, 227] width 37 height 14
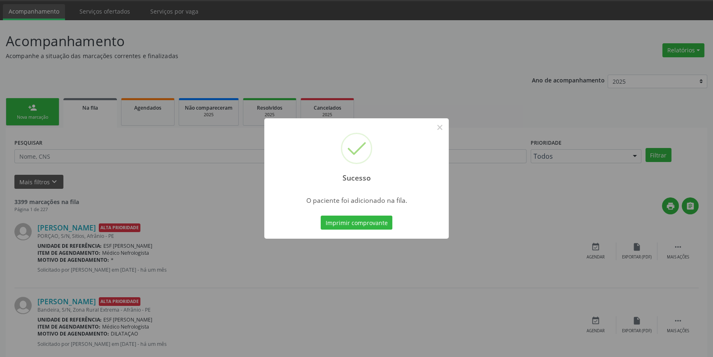
scroll to position [0, 0]
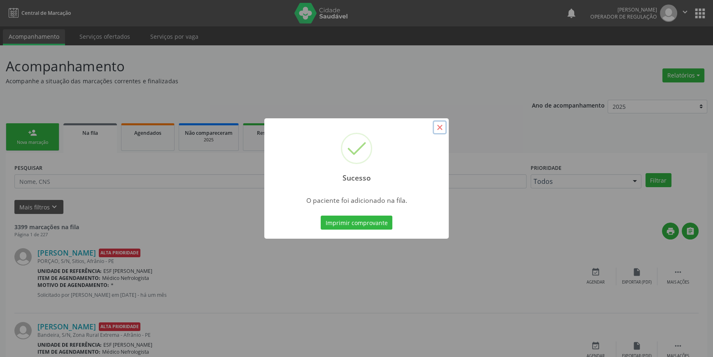
click at [441, 125] on button "×" at bounding box center [440, 127] width 14 height 14
